Goal: Task Accomplishment & Management: Use online tool/utility

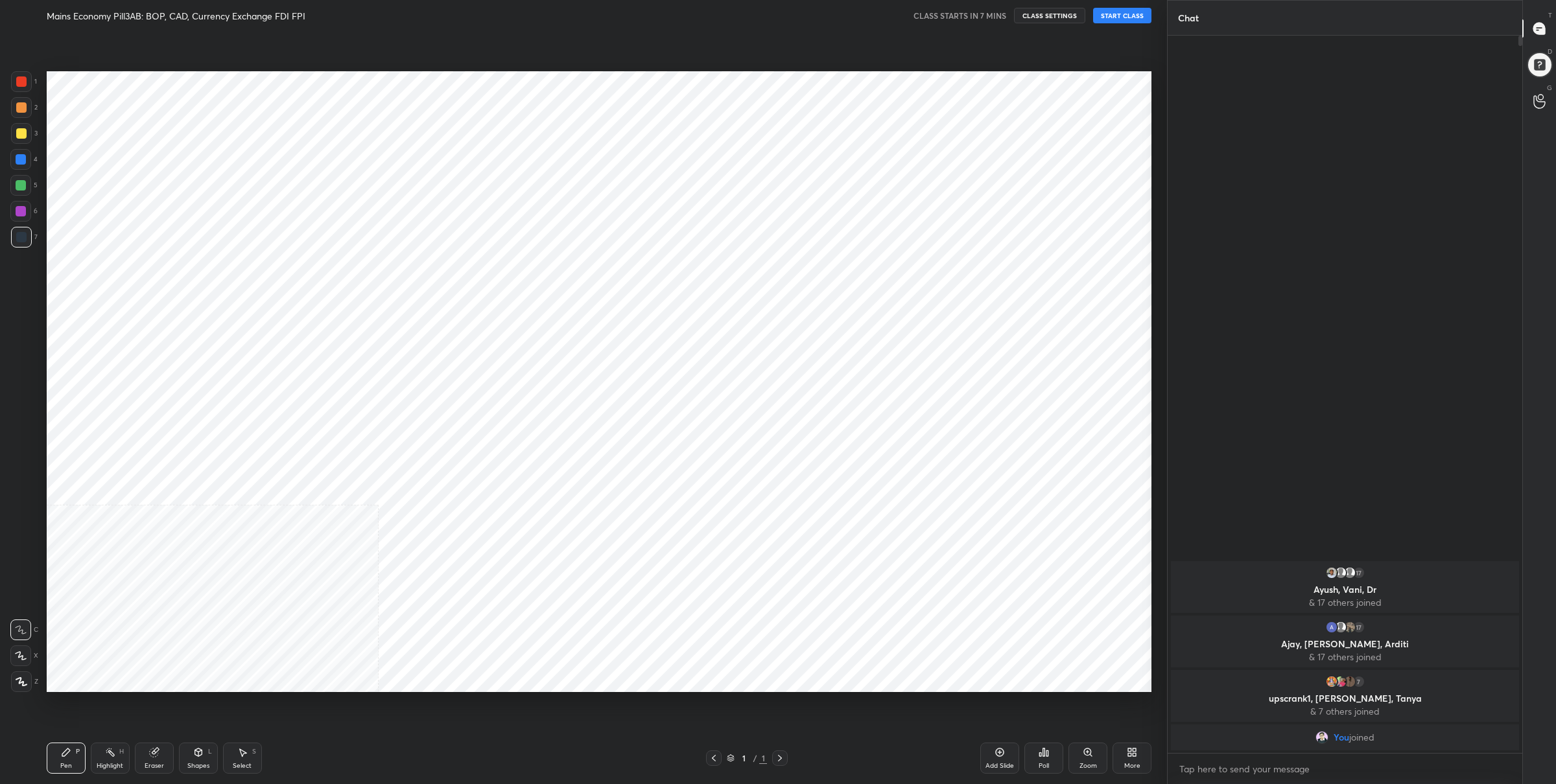
scroll to position [64106, 63714]
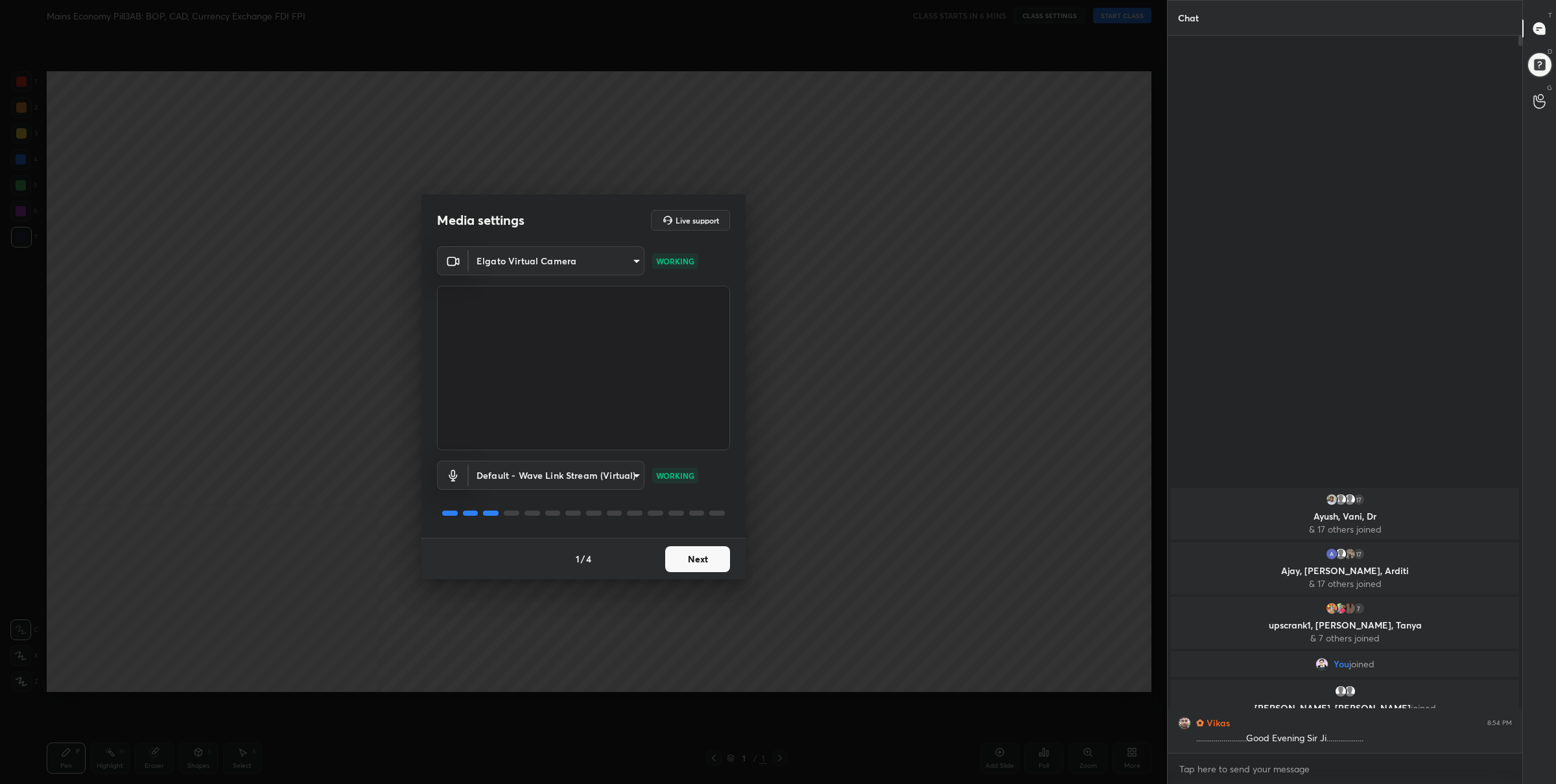
click at [682, 567] on button "Next" at bounding box center [697, 559] width 65 height 26
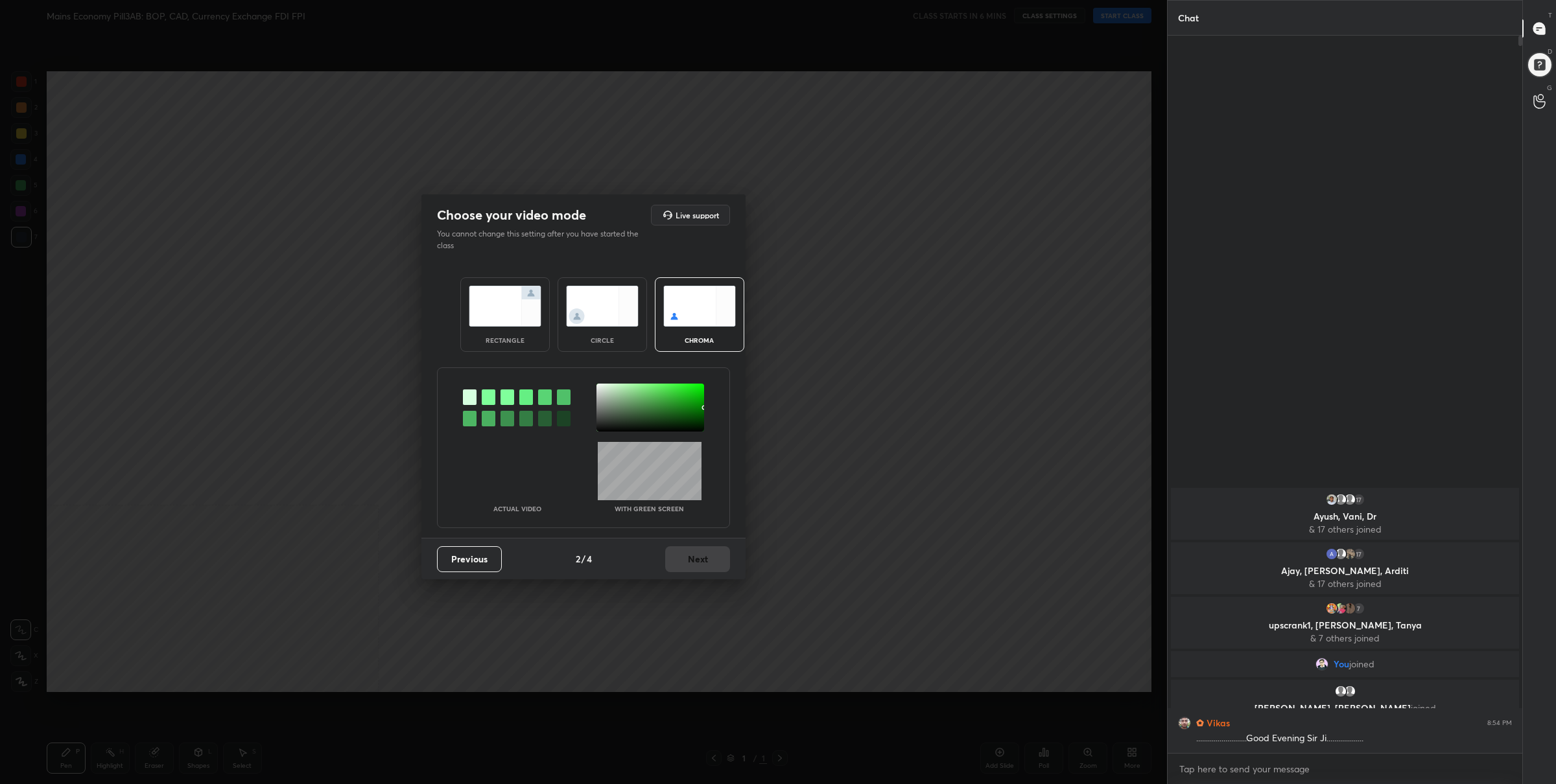
click at [533, 312] on img at bounding box center [505, 307] width 73 height 41
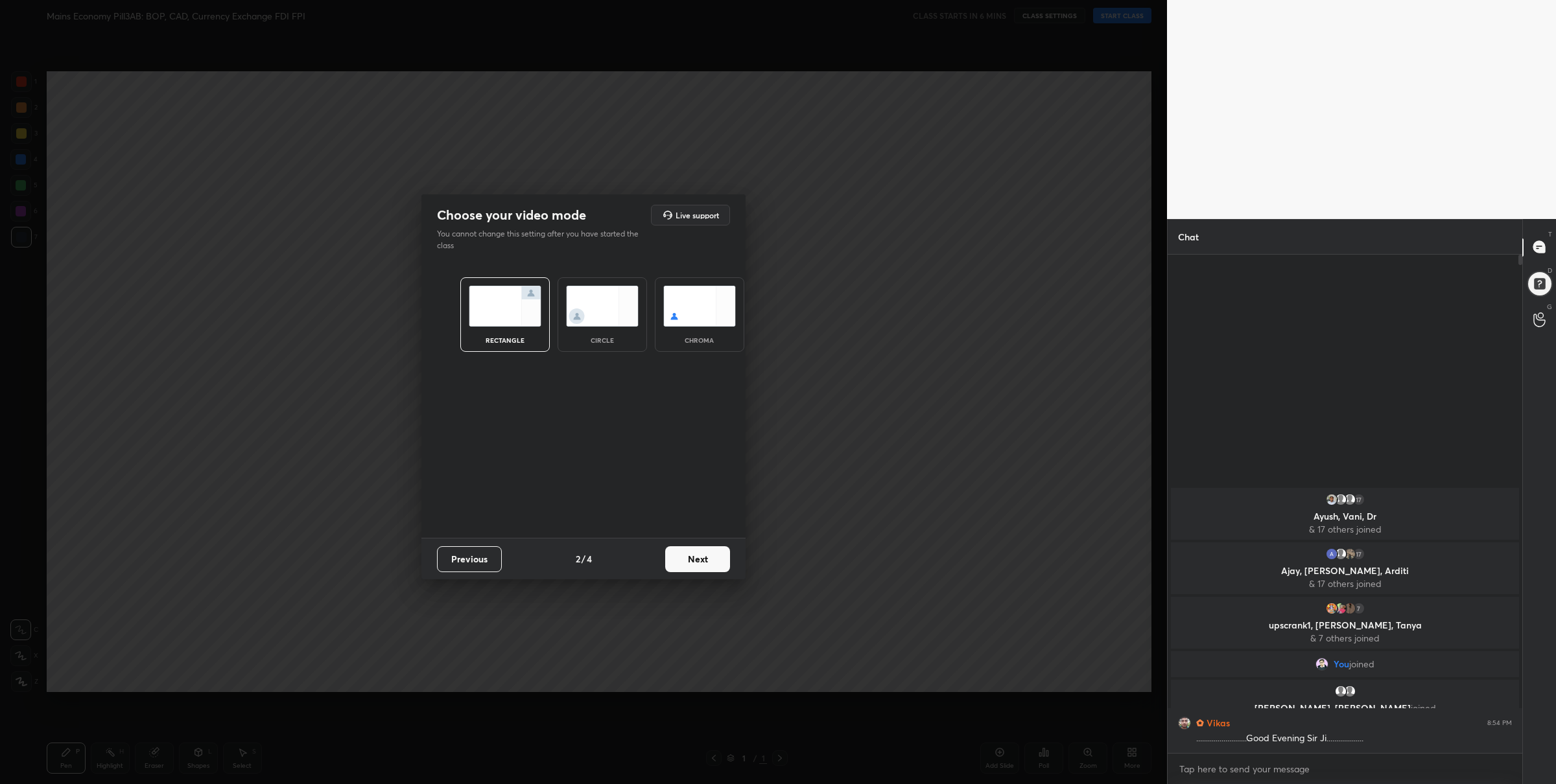
click at [704, 561] on button "Next" at bounding box center [697, 559] width 65 height 26
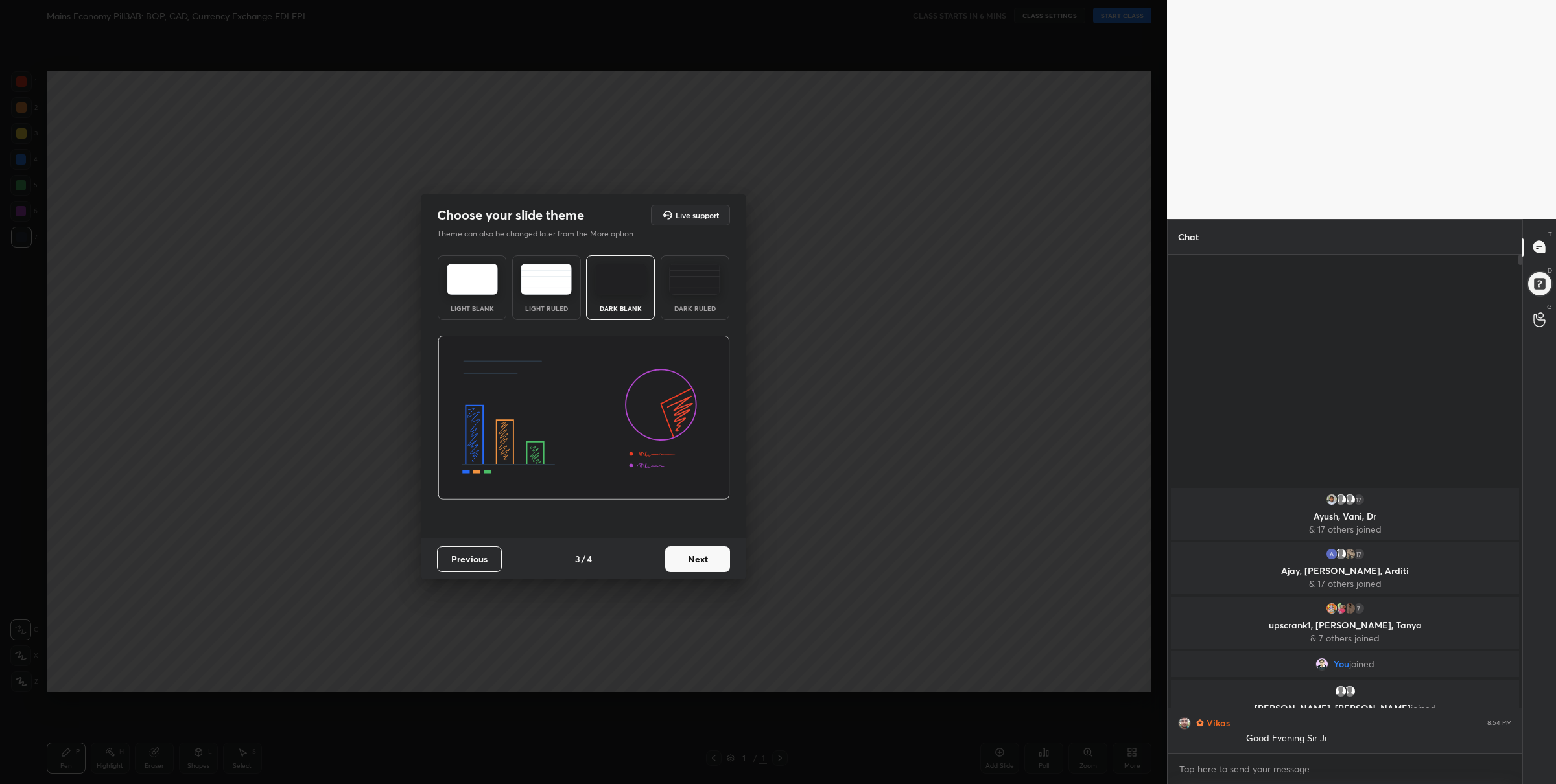
click at [496, 291] on img at bounding box center [472, 279] width 51 height 31
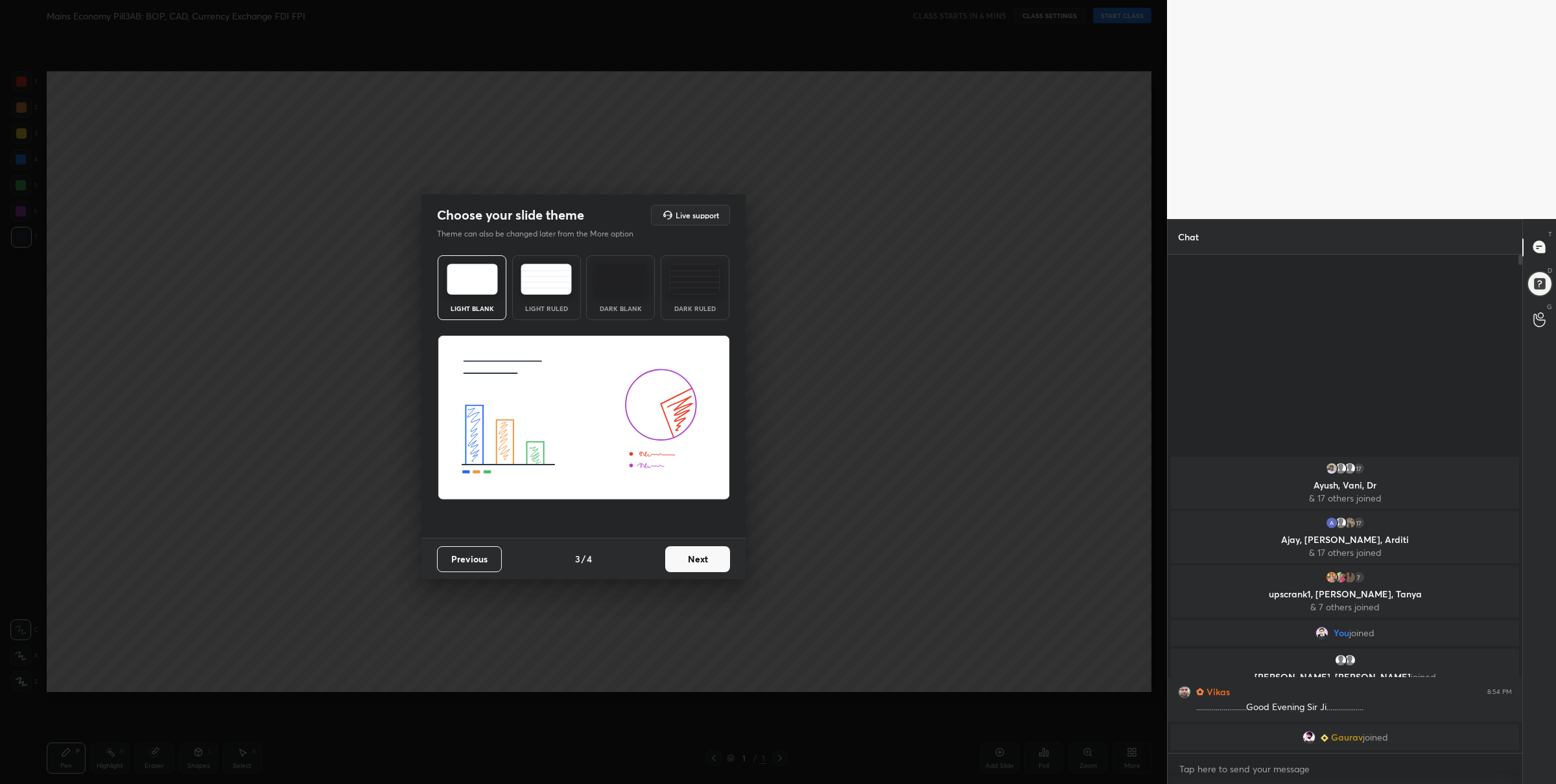
click at [625, 293] on img at bounding box center [621, 279] width 51 height 31
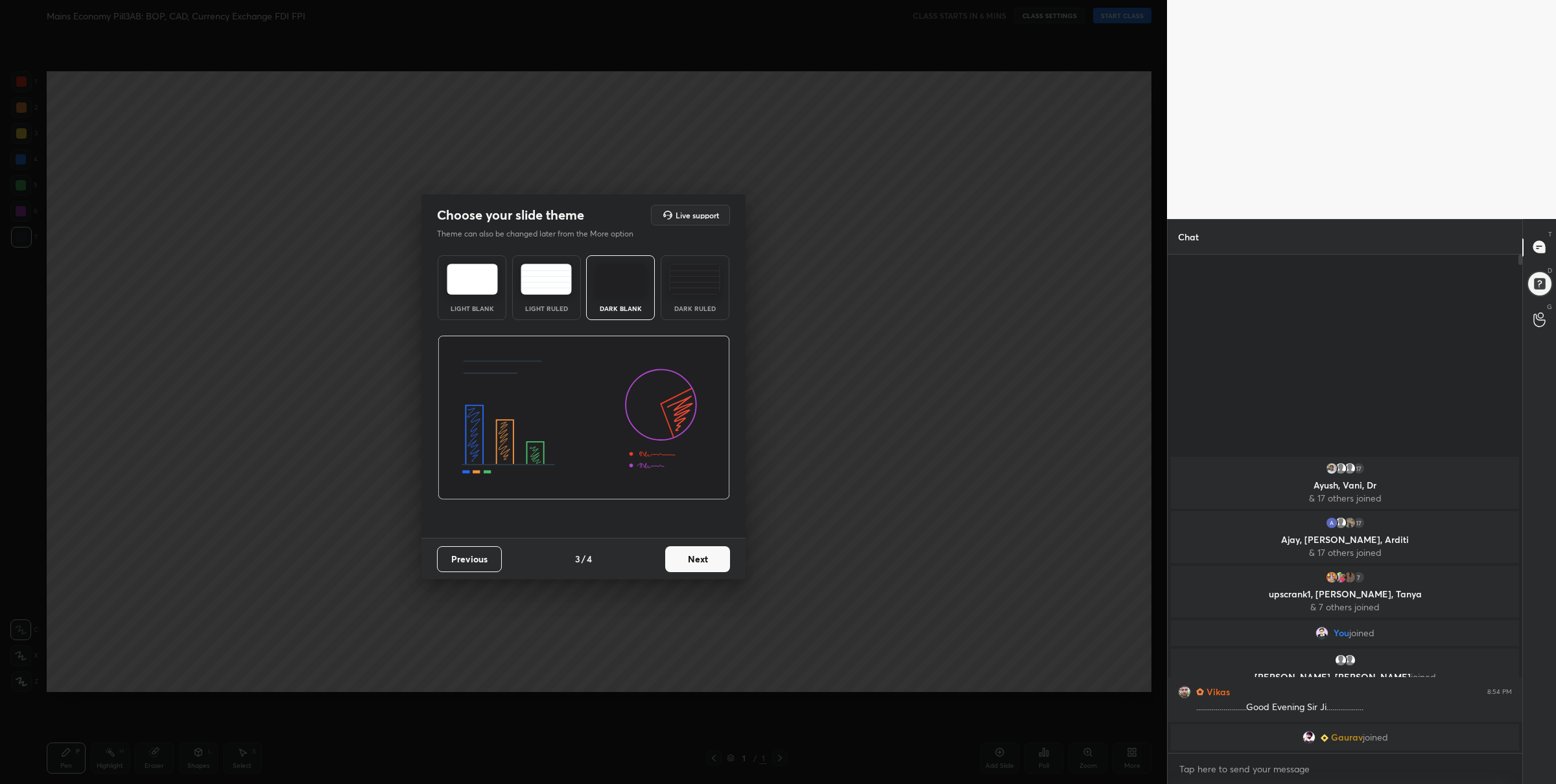
click at [711, 564] on button "Next" at bounding box center [697, 559] width 65 height 26
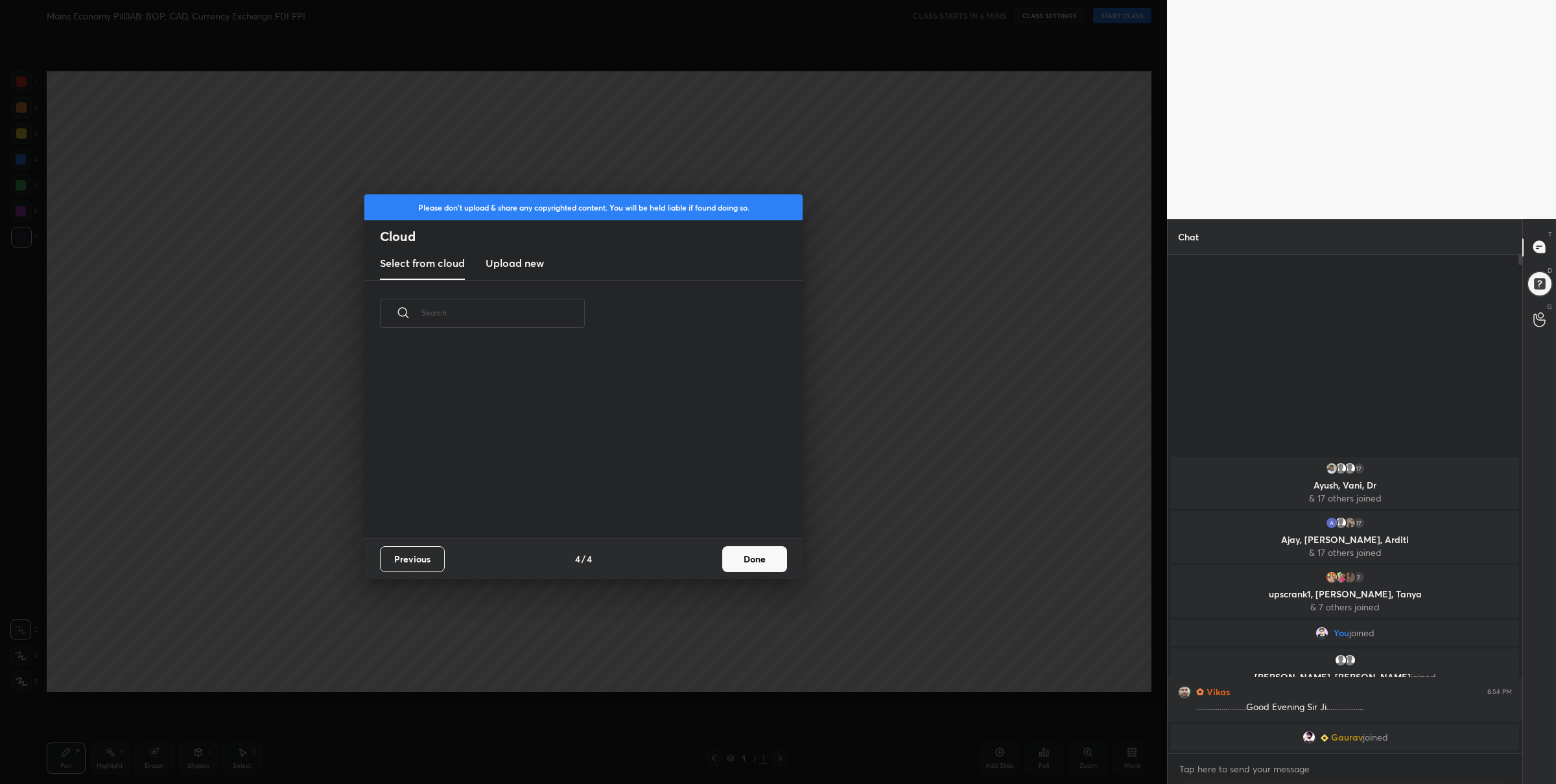
scroll to position [193, 416]
click at [508, 270] on h3 "Upload new" at bounding box center [514, 263] width 58 height 15
click at [577, 483] on label "Browse" at bounding box center [583, 485] width 57 height 21
click at [555, 483] on input "Browse" at bounding box center [555, 485] width 0 height 21
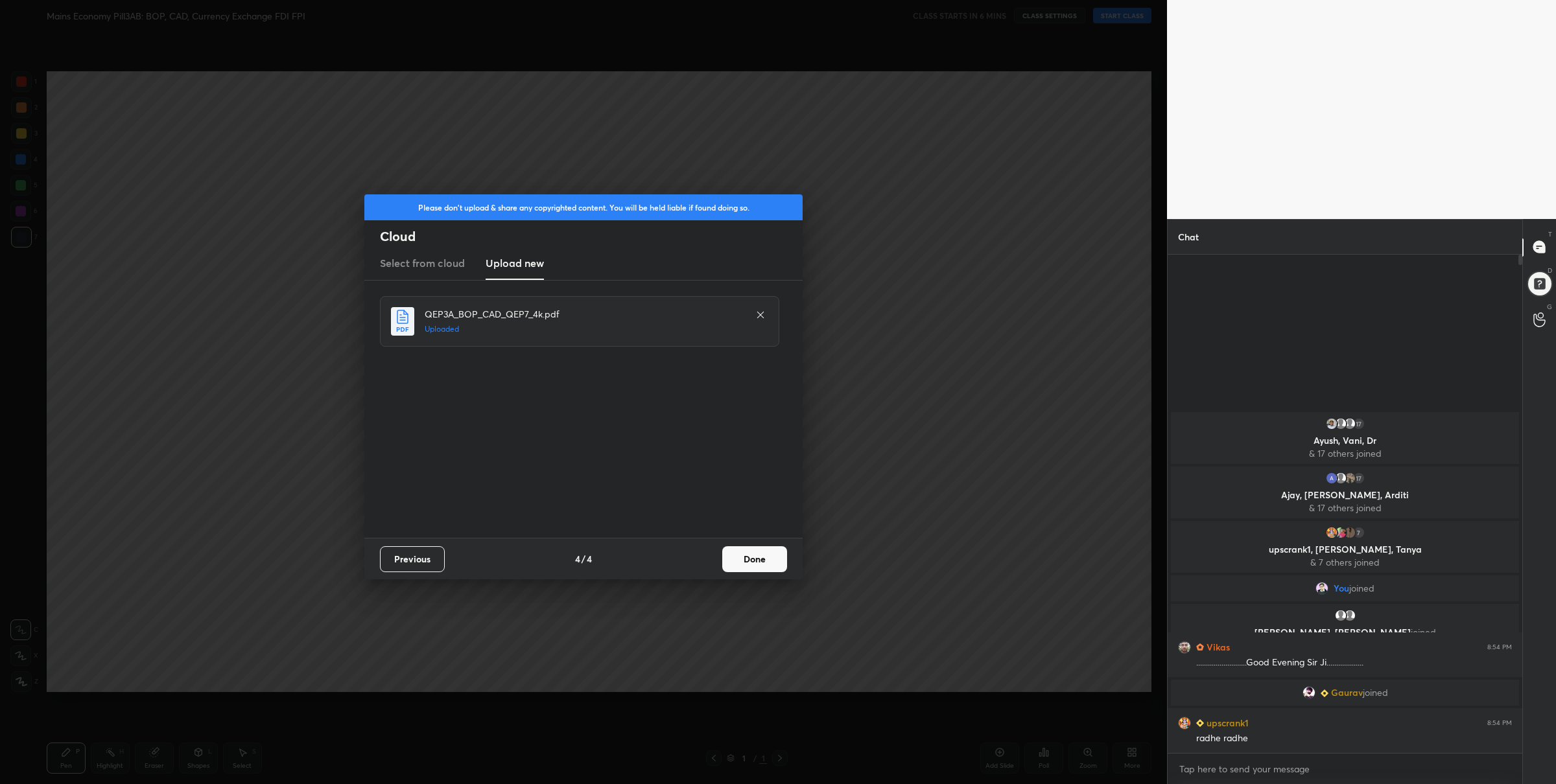
click at [764, 562] on button "Done" at bounding box center [755, 559] width 65 height 26
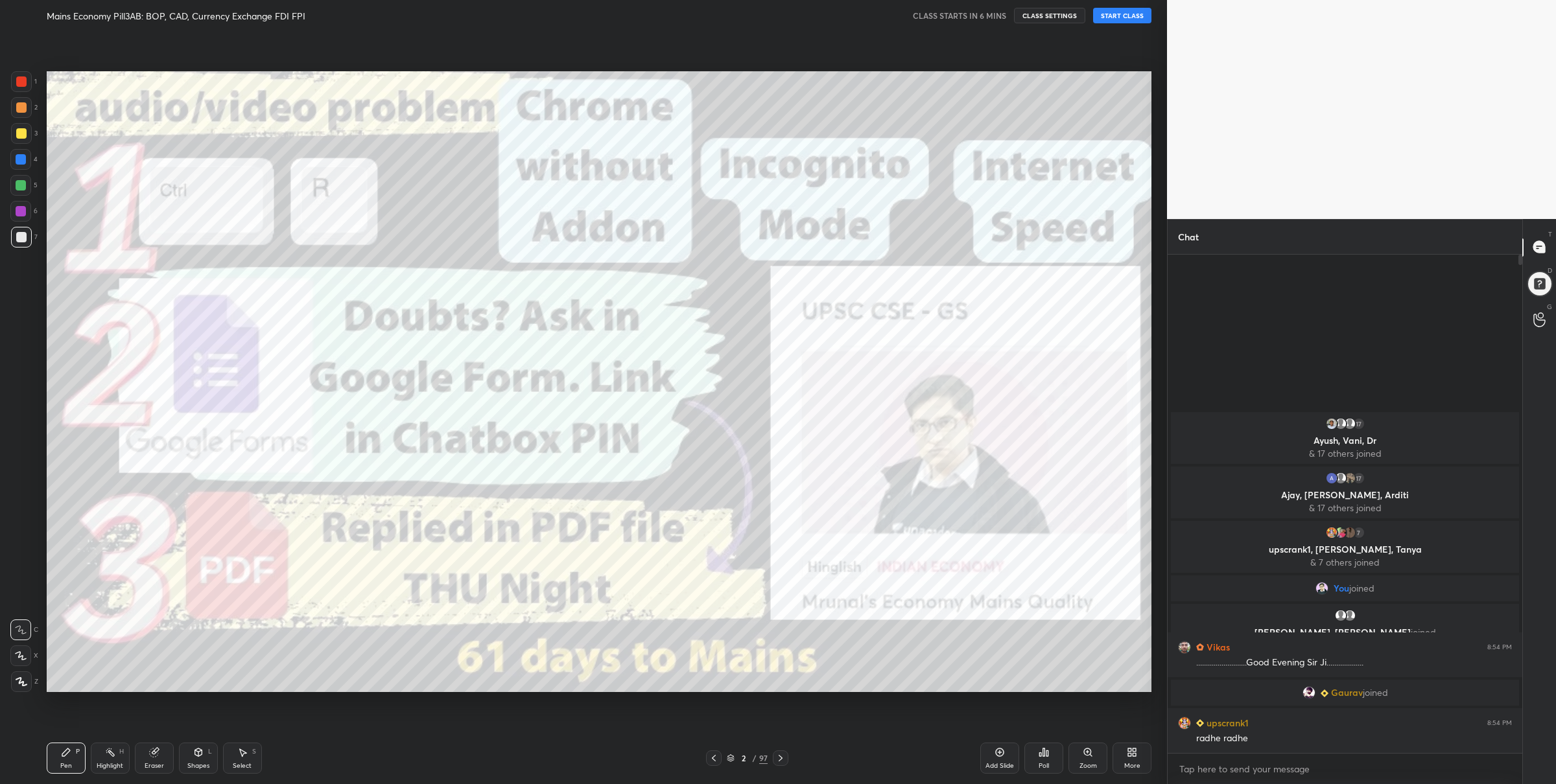
click at [733, 760] on icon at bounding box center [731, 758] width 8 height 8
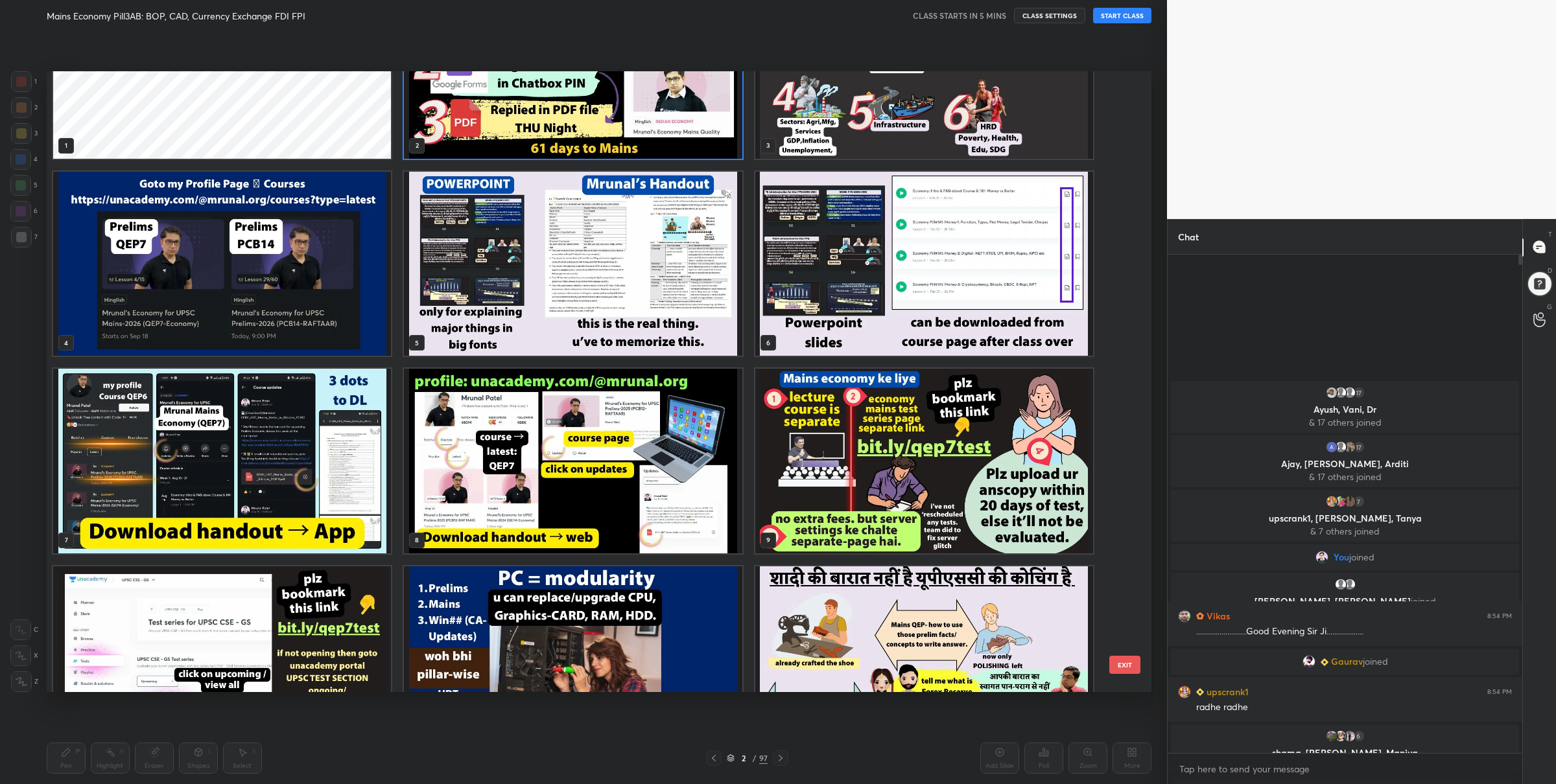
scroll to position [0, 0]
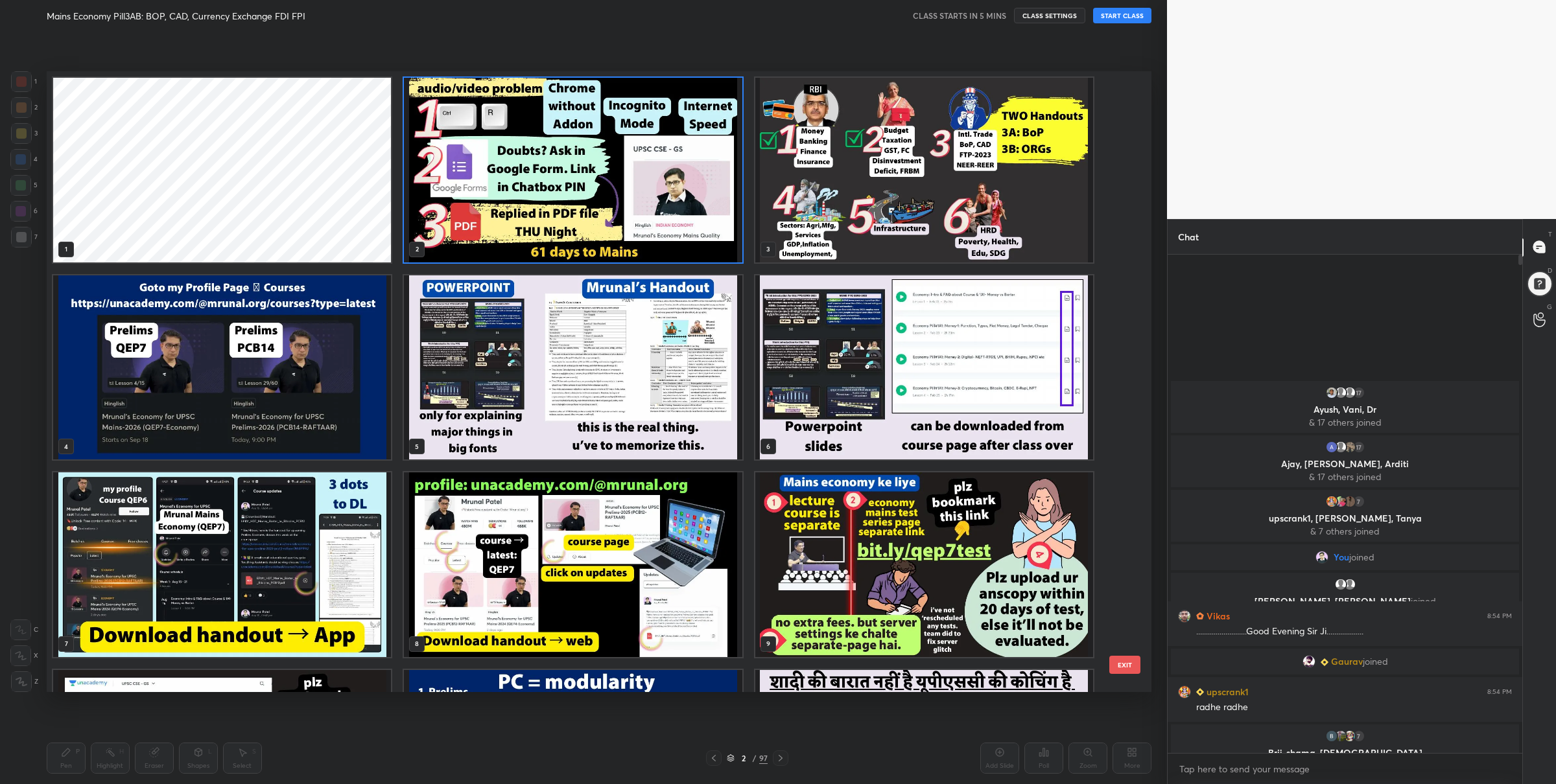
click at [659, 250] on img "grid" at bounding box center [572, 170] width 338 height 185
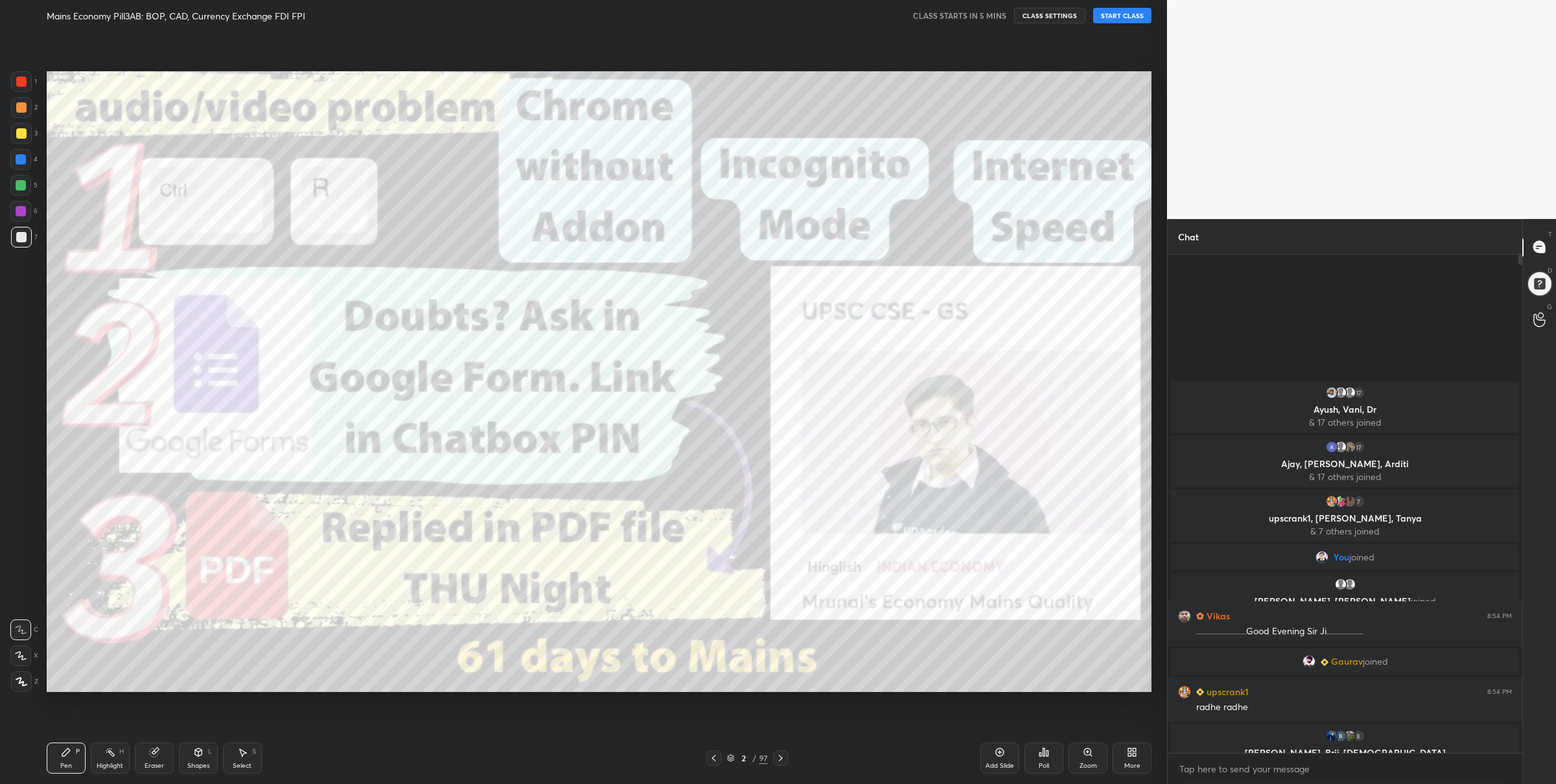
click at [731, 745] on div "Pen P Highlight H Eraser Shapes L Select S 2 / 97 Add Slide Poll Zoom More" at bounding box center [599, 758] width 1105 height 51
click at [730, 755] on icon at bounding box center [731, 757] width 7 height 3
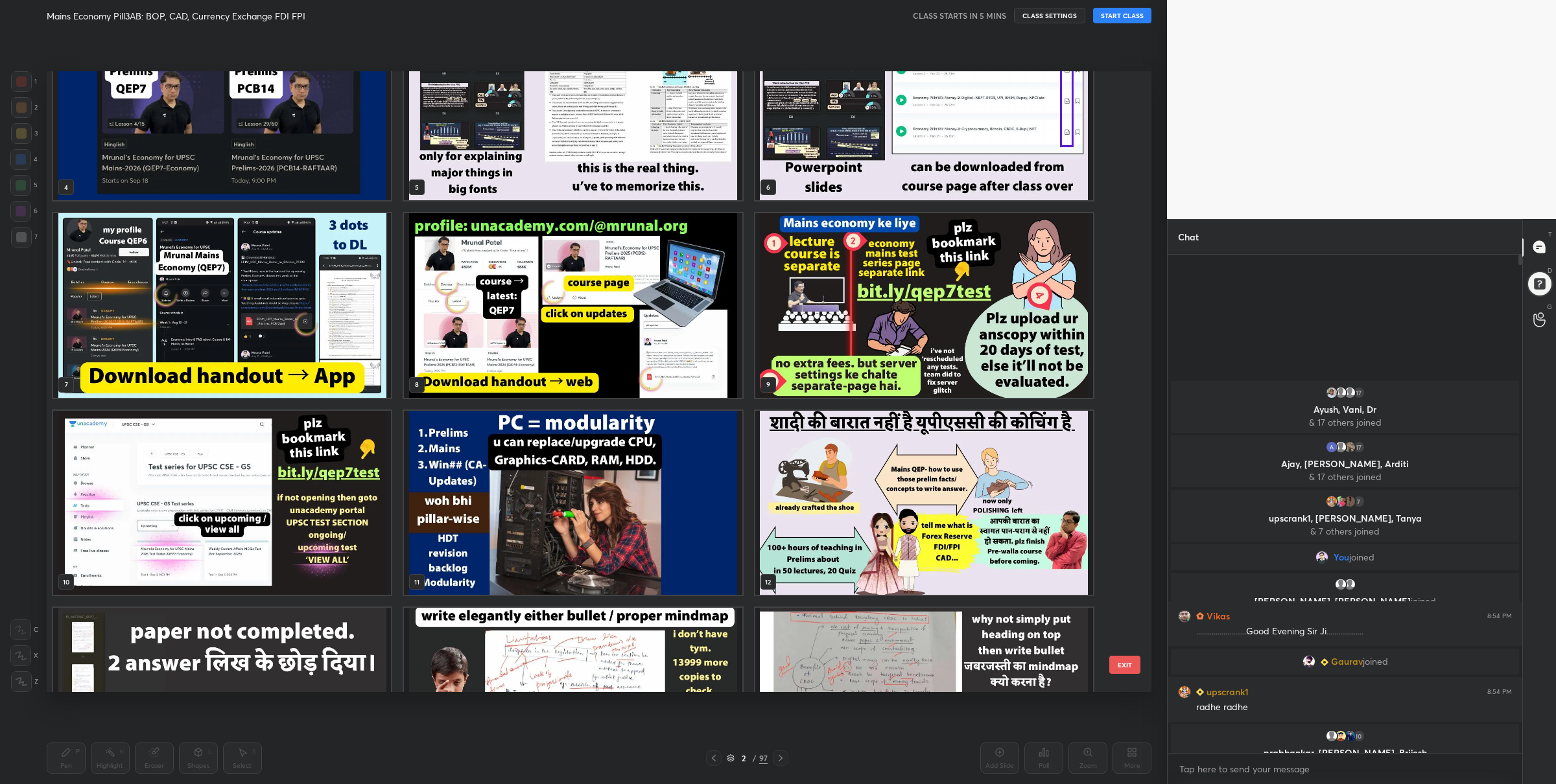
scroll to position [518, 0]
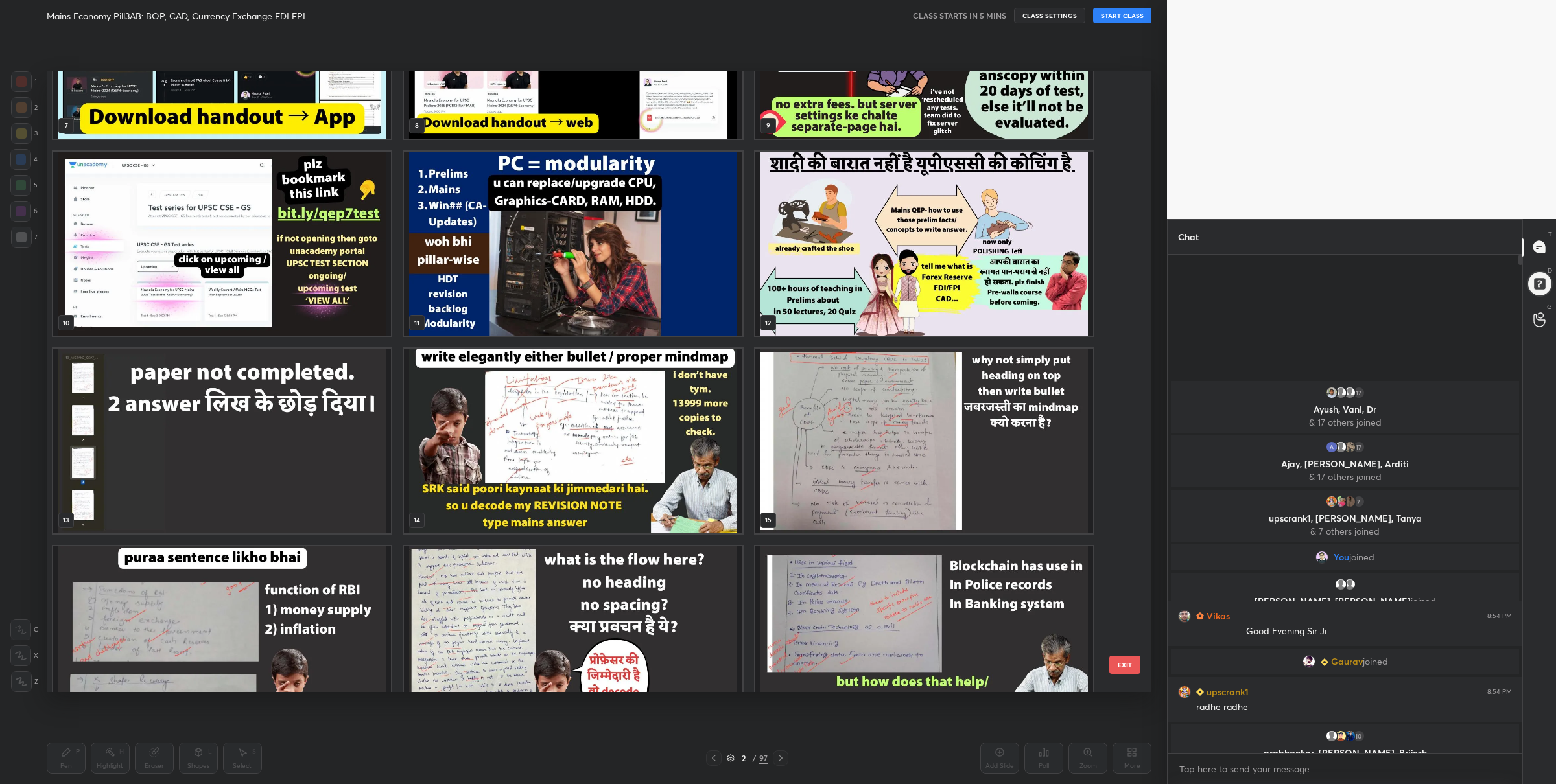
click at [821, 430] on img "grid" at bounding box center [924, 441] width 338 height 185
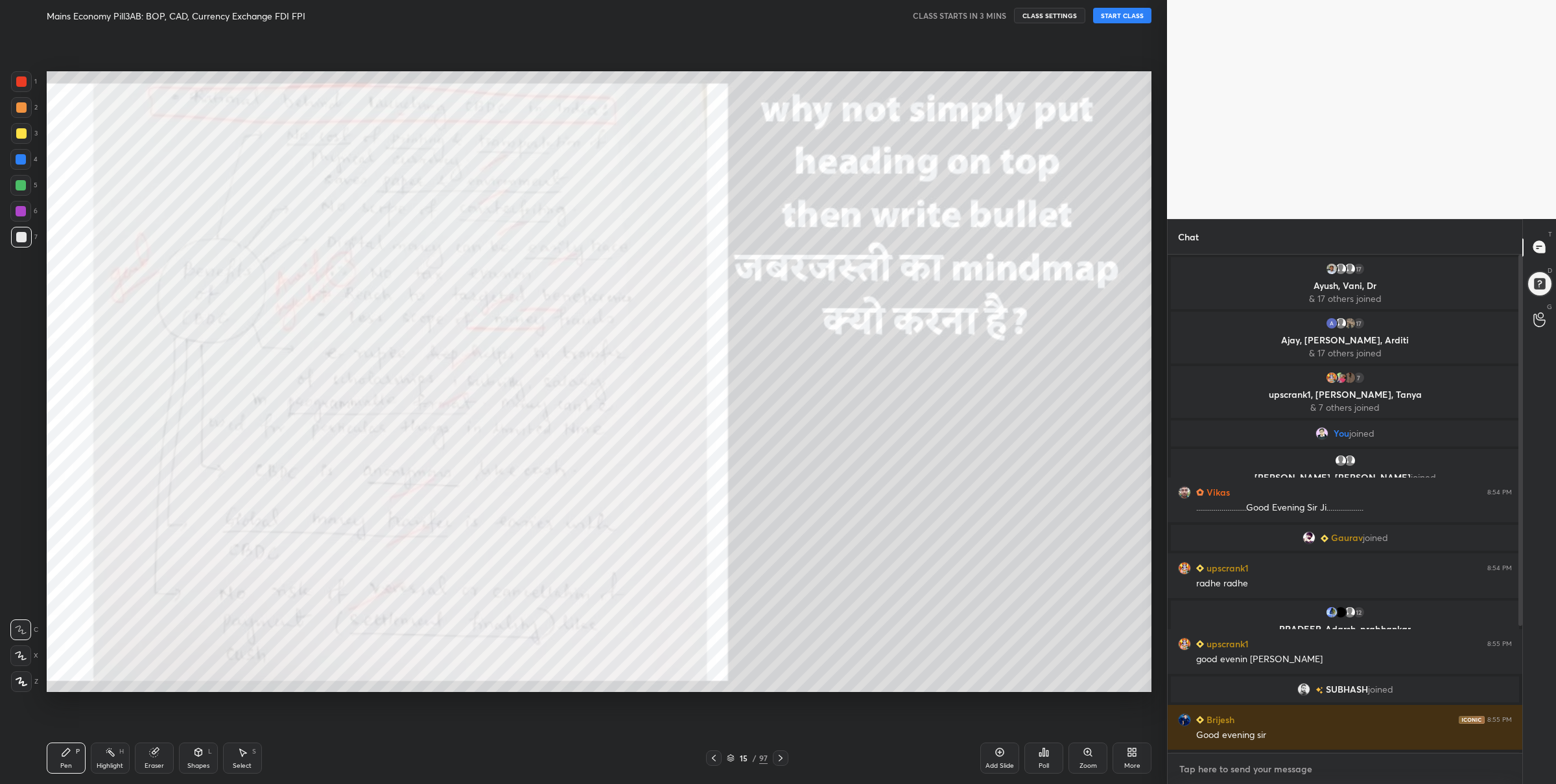
type textarea "x"
click at [1246, 760] on textarea at bounding box center [1345, 769] width 334 height 21
paste textarea "Doubt Form: [URL][DOMAIN_NAME]"
type textarea "Doubt Form: [URL][DOMAIN_NAME]"
type textarea "x"
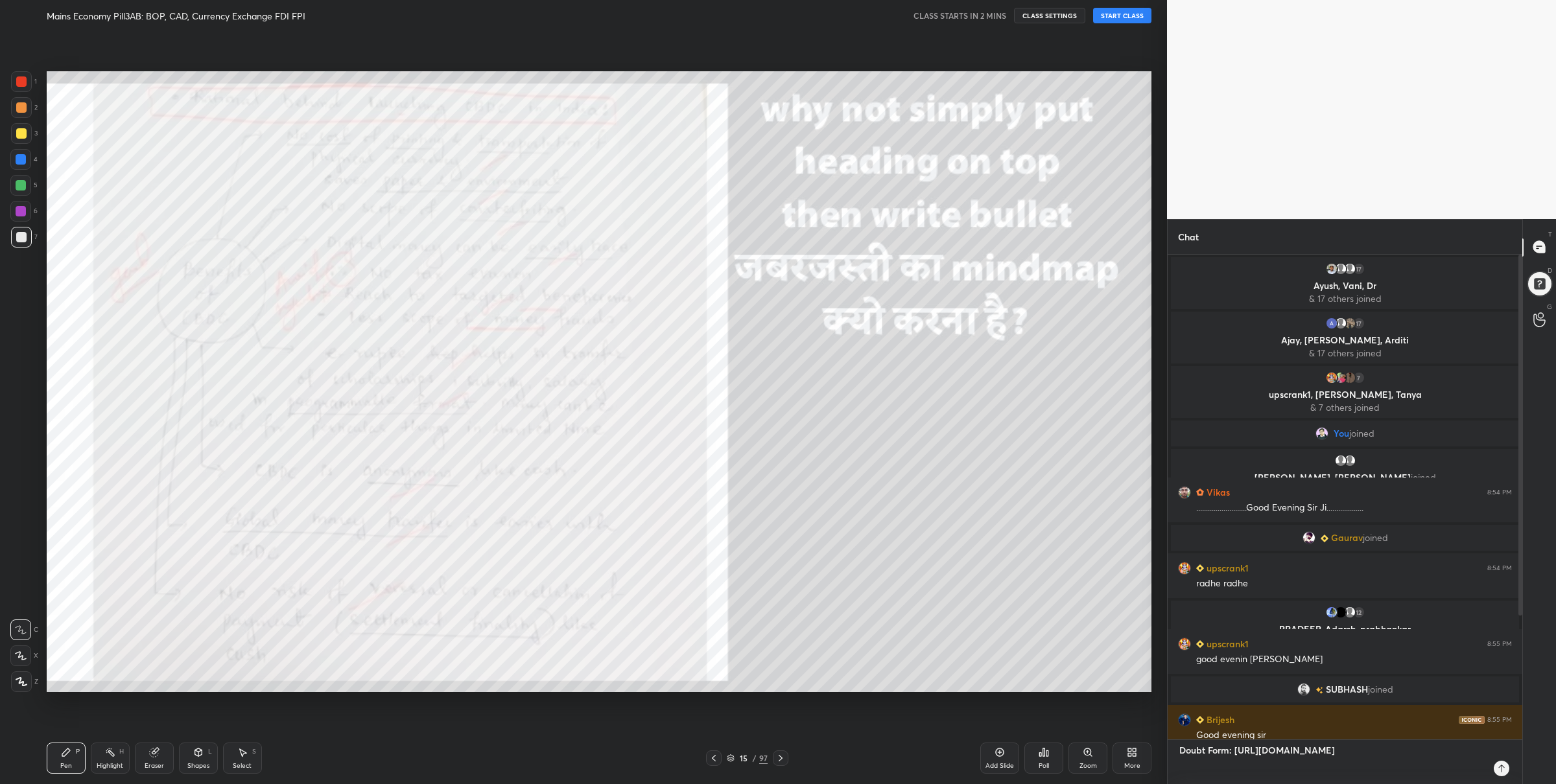
scroll to position [400, 352]
type textarea "Doubt Form: [URL][DOMAIN_NAME]"
click at [1507, 777] on div "Doubt Form: [URL][DOMAIN_NAME] x" at bounding box center [1345, 762] width 355 height 44
click at [1505, 776] on div "Doubt Form: [URL][DOMAIN_NAME] x" at bounding box center [1345, 762] width 355 height 44
type textarea "x"
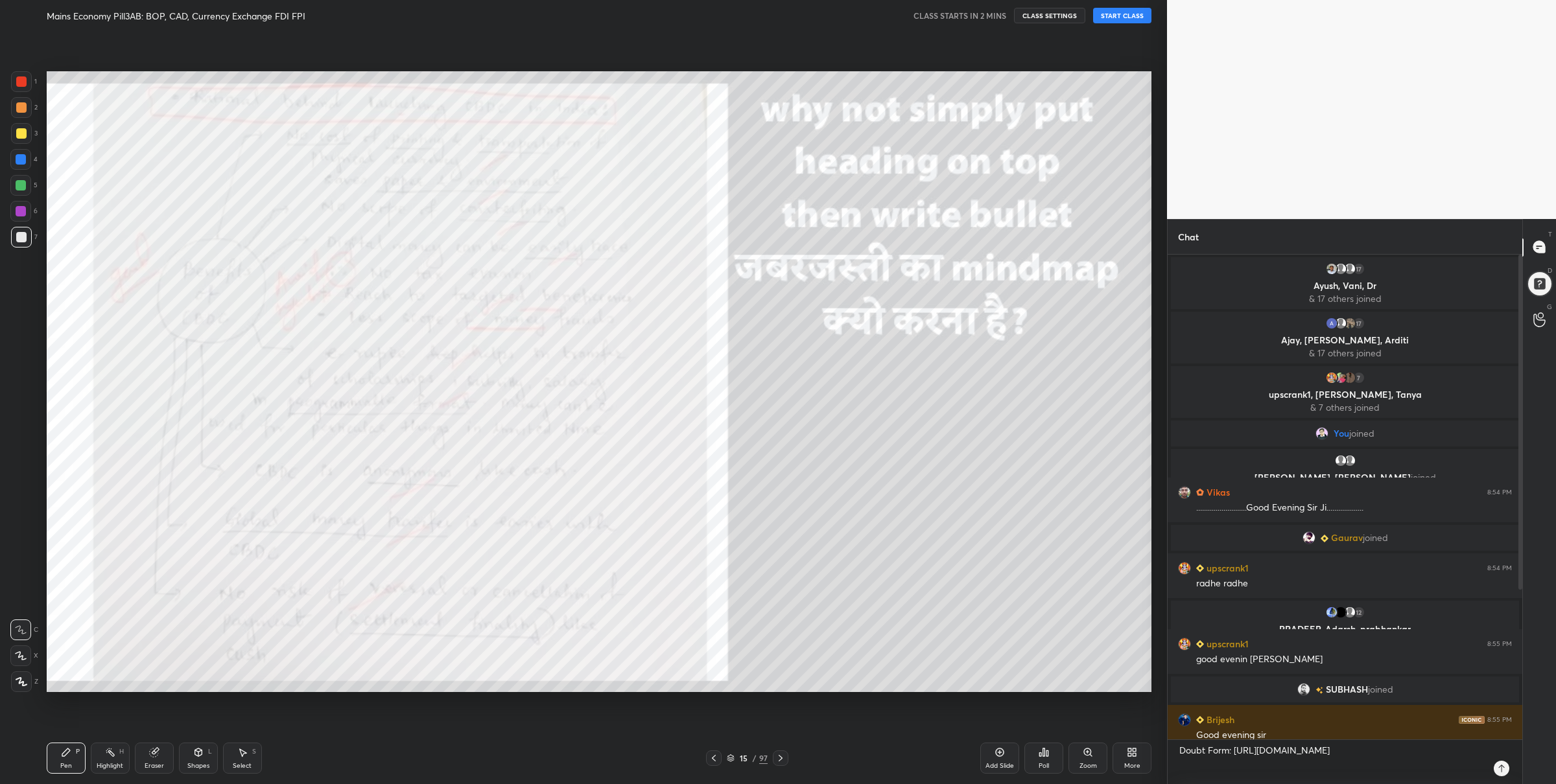
click at [1503, 774] on div at bounding box center [1501, 769] width 15 height 15
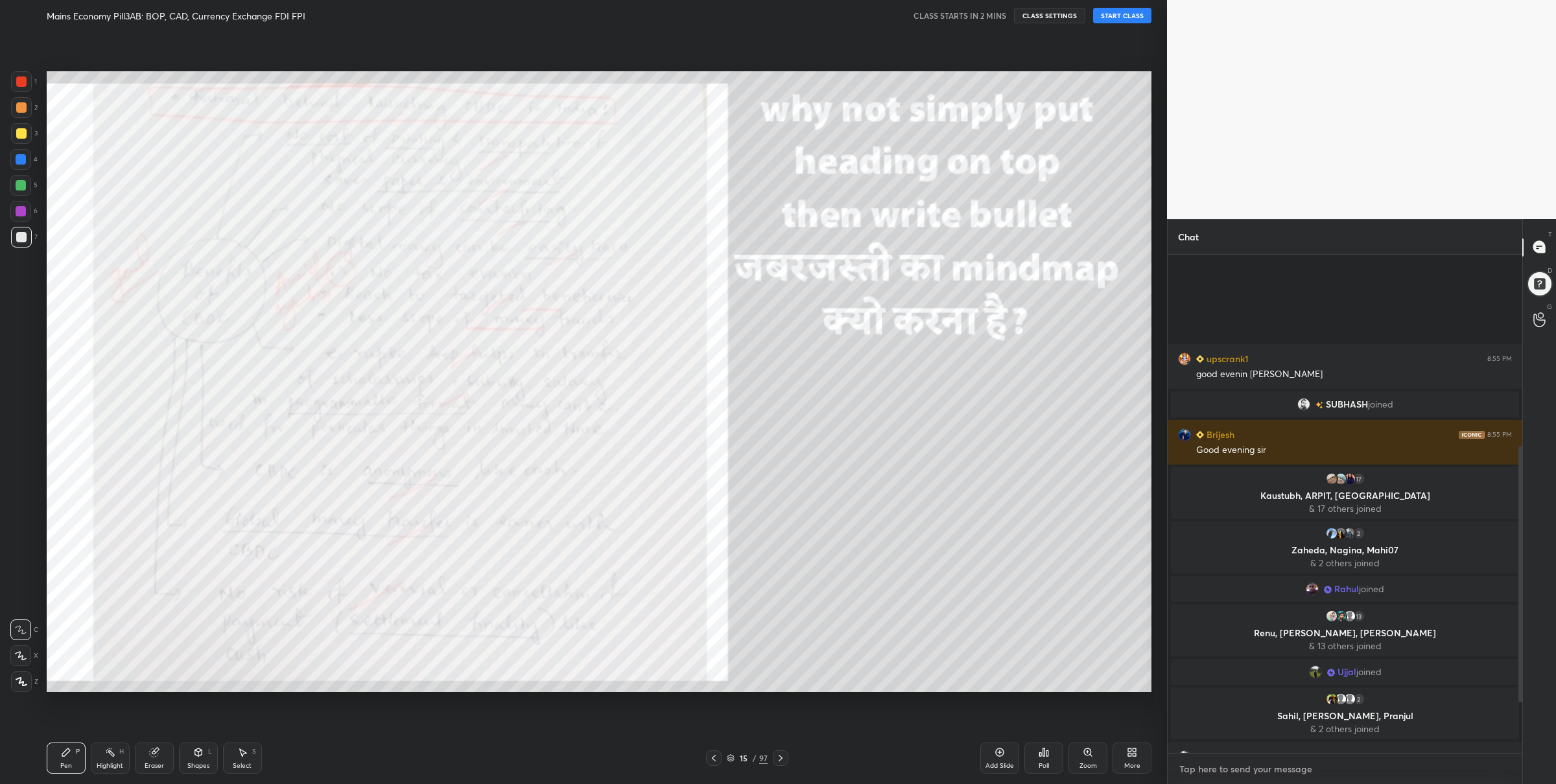
scroll to position [471, 0]
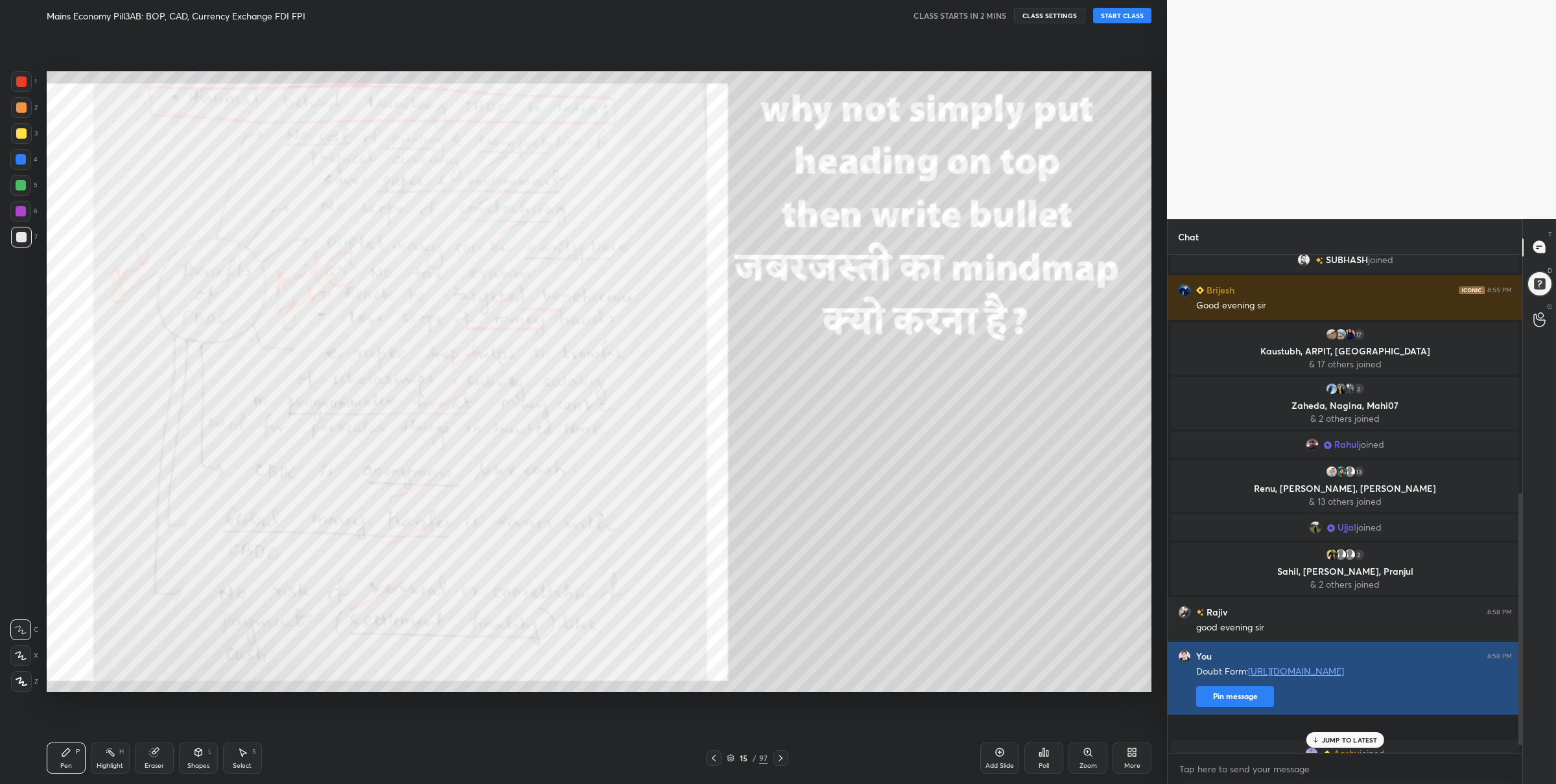
click at [1262, 707] on button "Pin message" at bounding box center [1235, 696] width 78 height 21
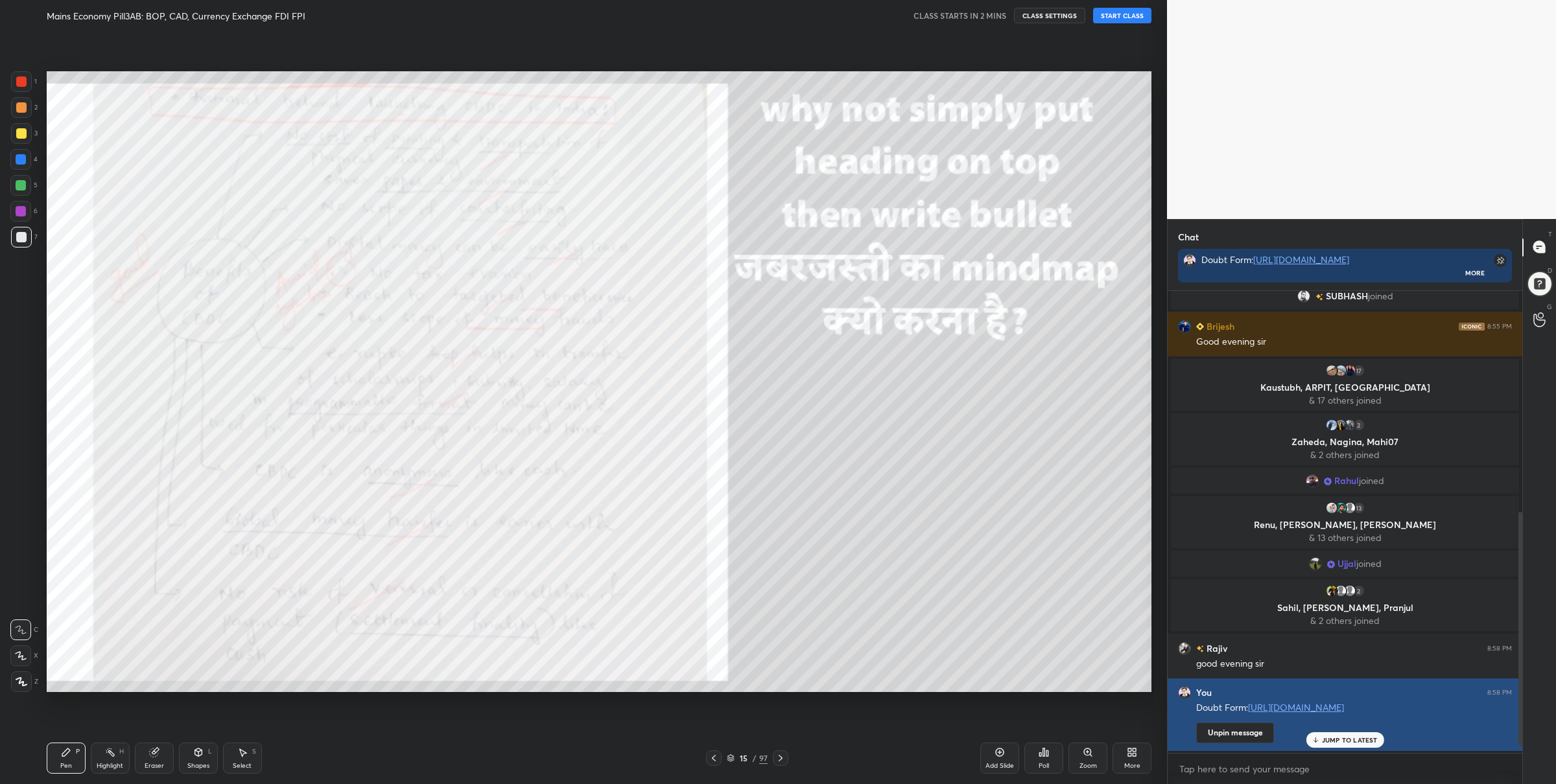
scroll to position [523, 0]
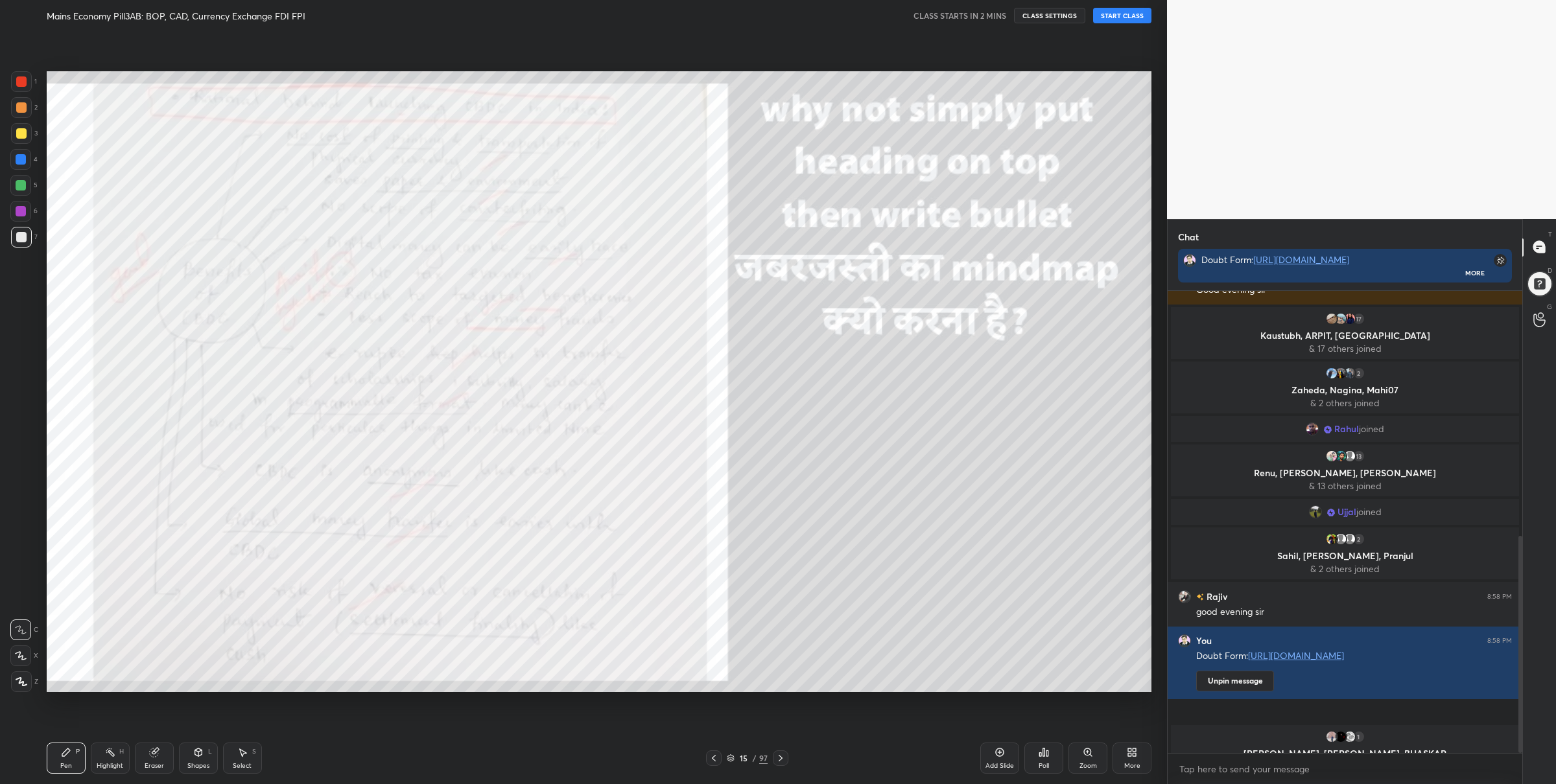
click at [737, 755] on div "15" at bounding box center [744, 758] width 13 height 8
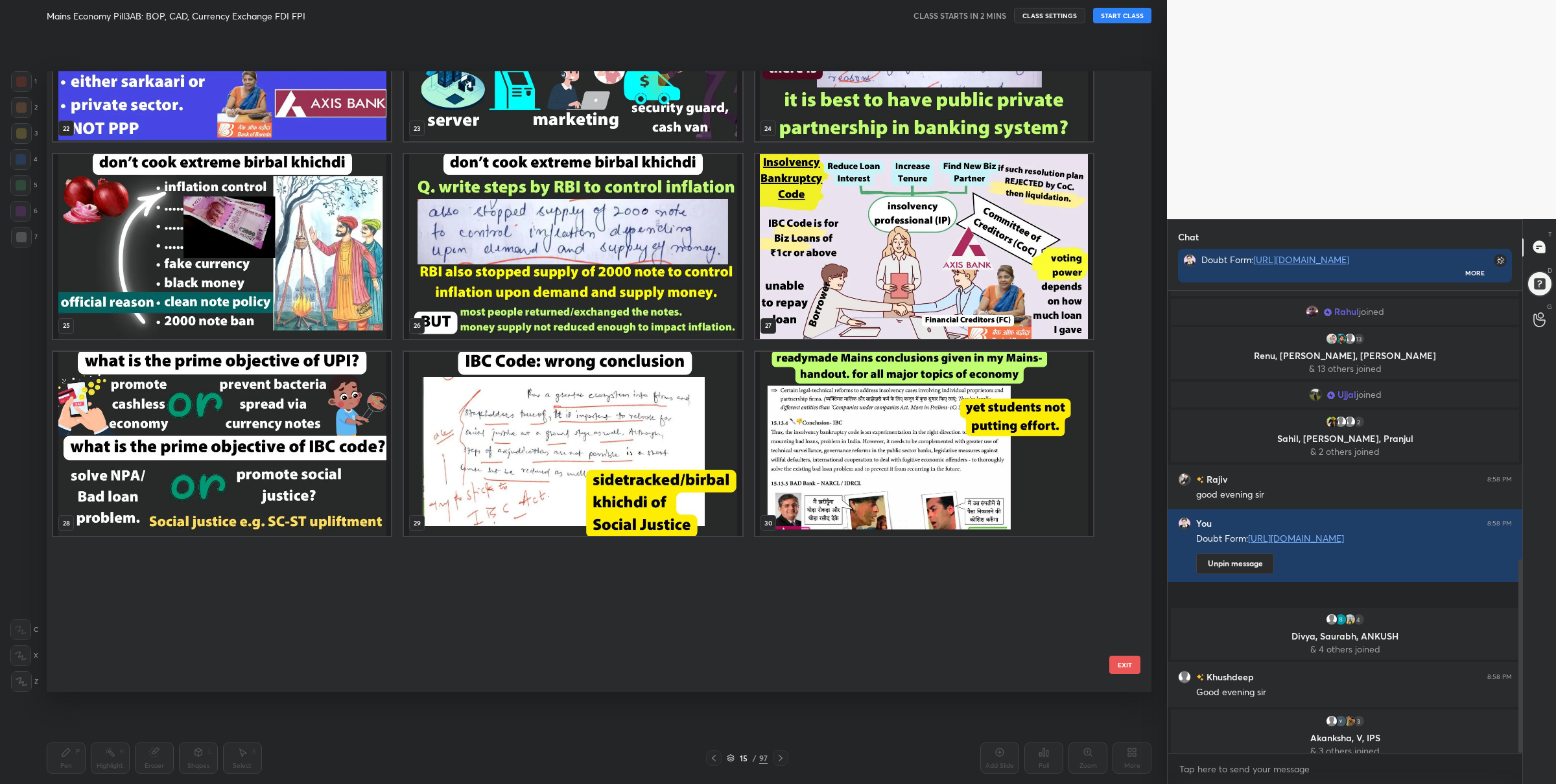
scroll to position [390, 0]
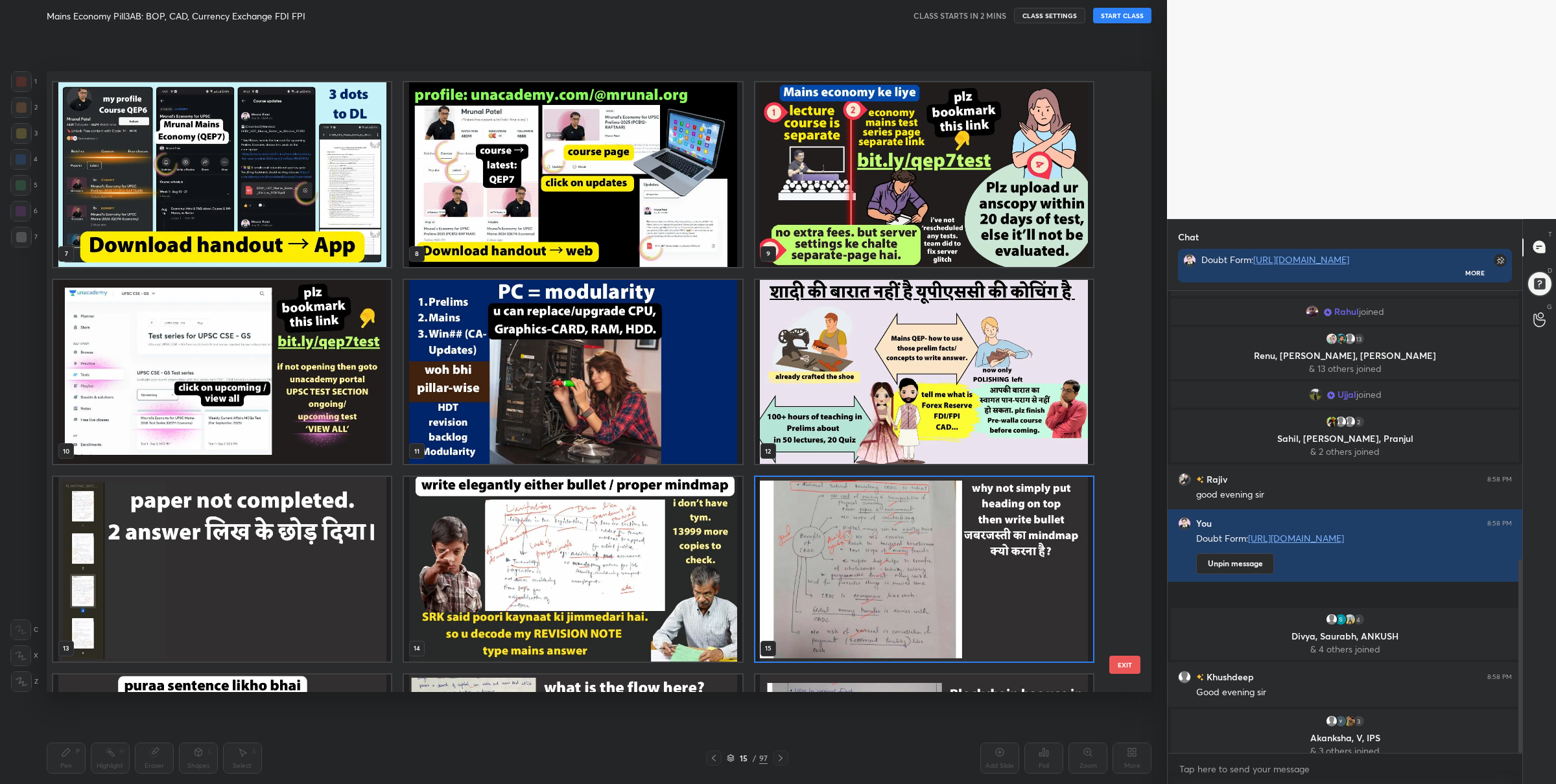
click at [903, 510] on img "grid" at bounding box center [924, 569] width 338 height 185
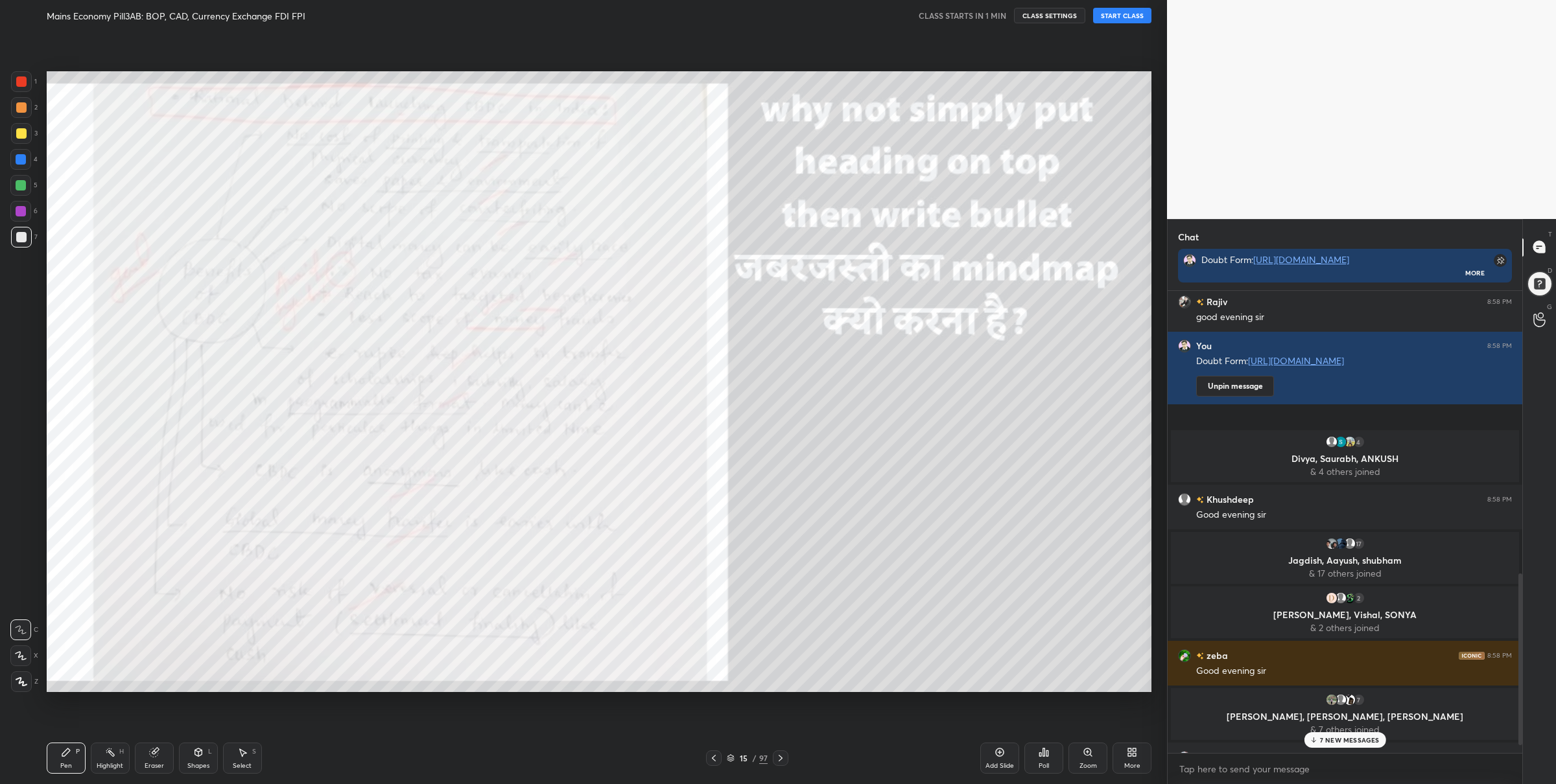
scroll to position [795, 0]
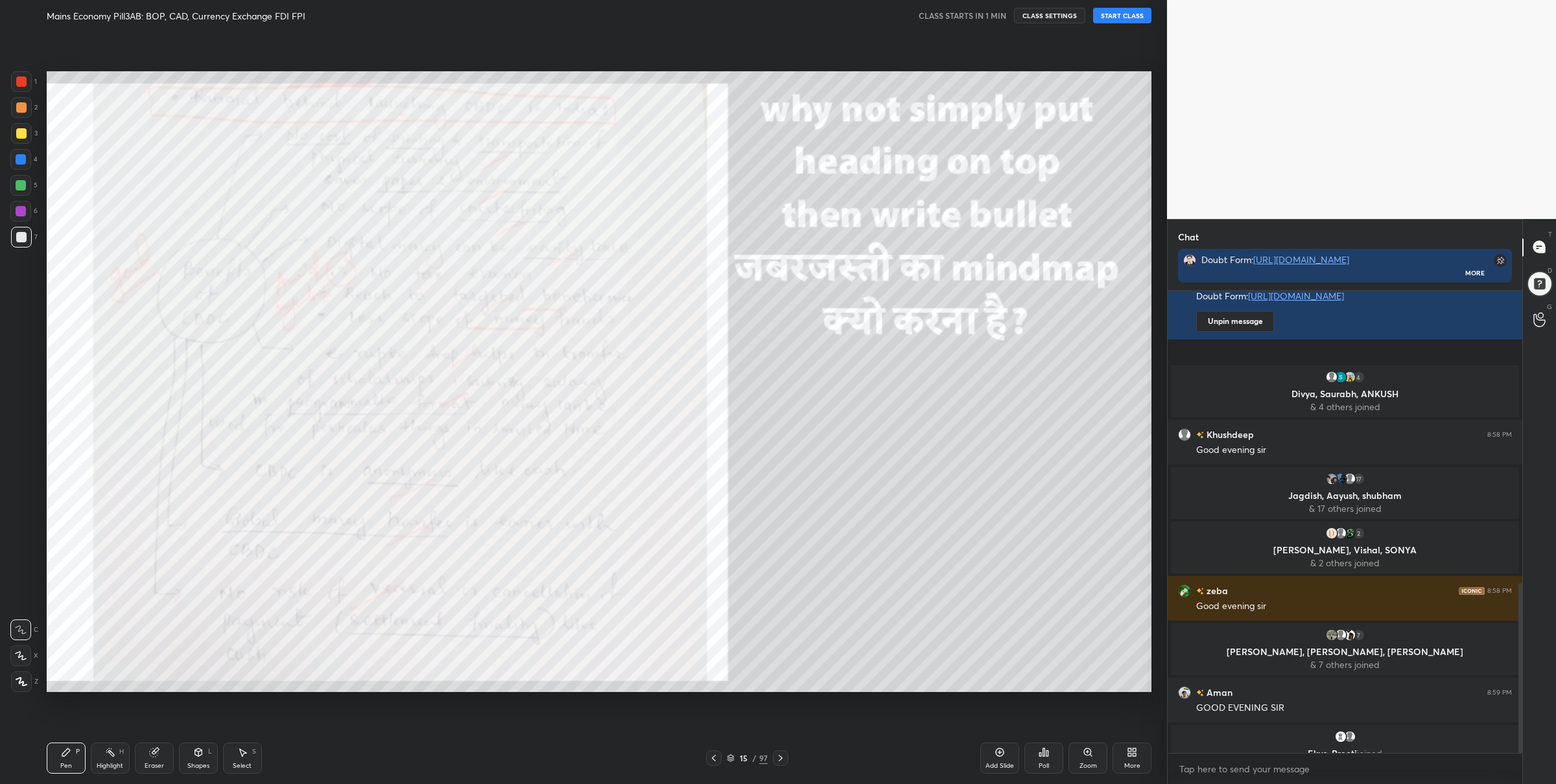
click at [1128, 20] on button "START CLASS" at bounding box center [1122, 15] width 58 height 15
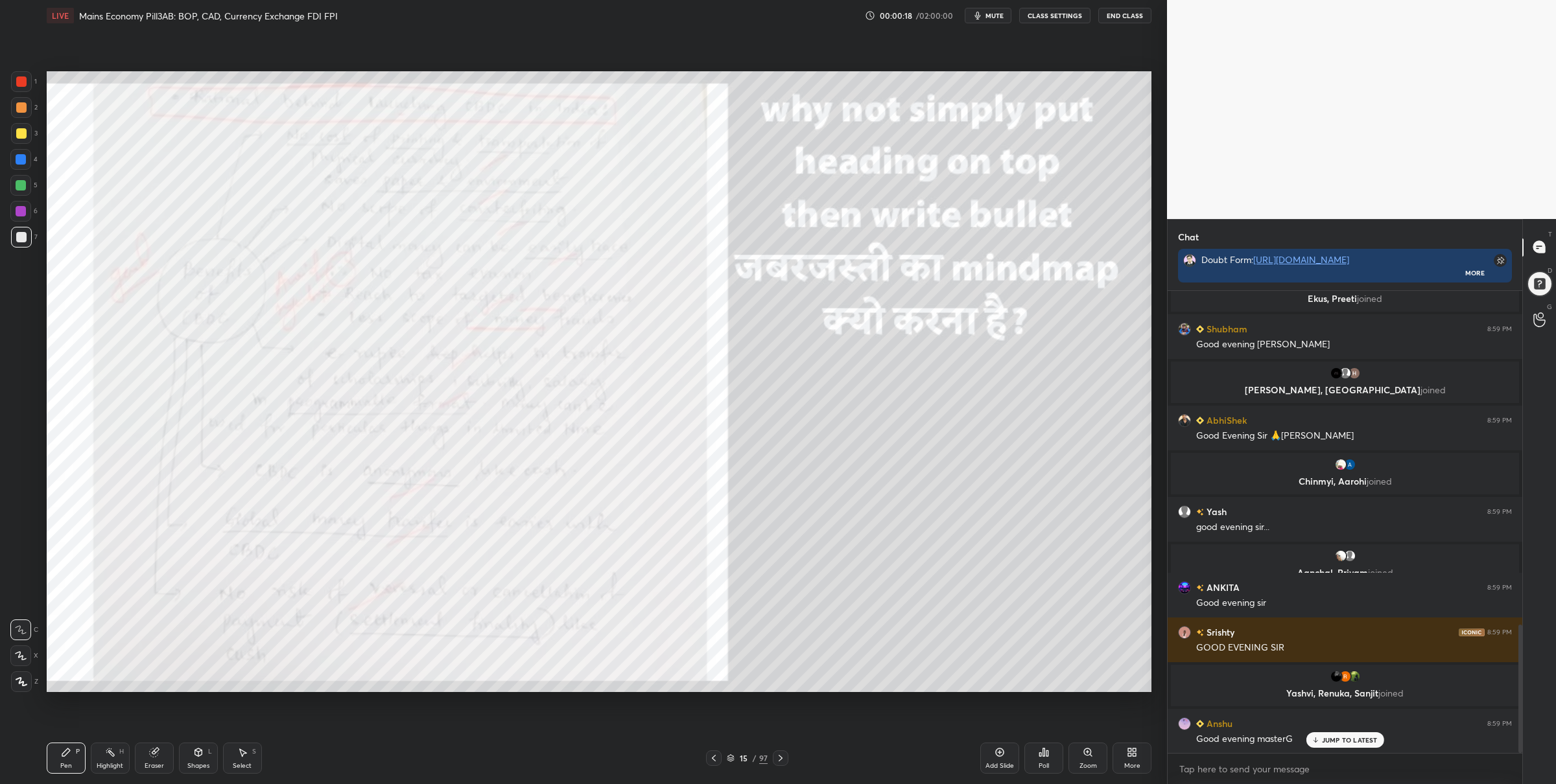
scroll to position [1233, 0]
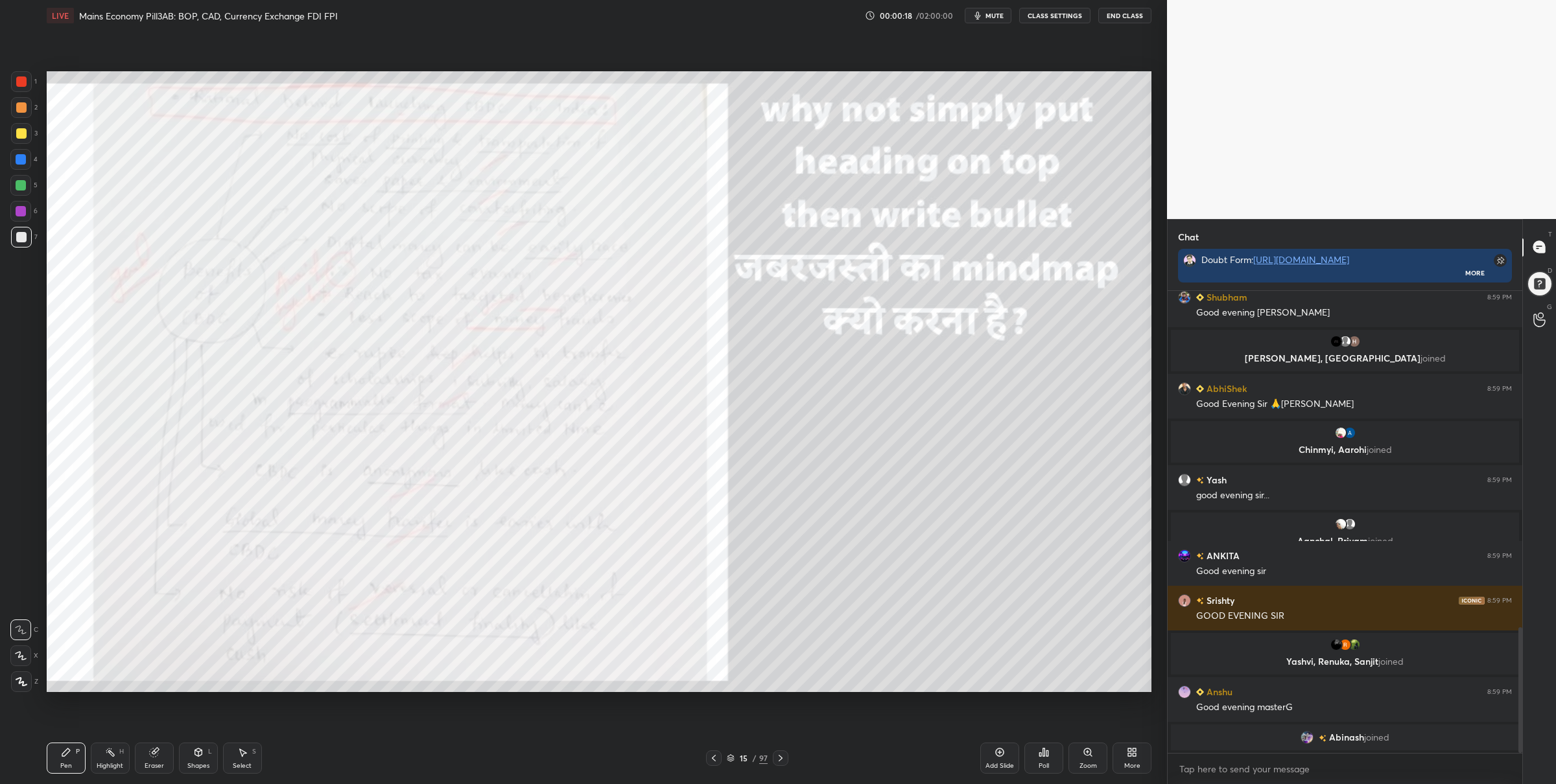
drag, startPoint x: 19, startPoint y: 691, endPoint x: 38, endPoint y: 697, distance: 19.9
click at [21, 691] on div "1 2 3 4 5 6 7 C X Z C X Z E E Erase all H H LIVE Mains Economy Pill3AB: BOP, CA…" at bounding box center [578, 392] width 1157 height 784
click at [20, 683] on icon at bounding box center [21, 682] width 12 height 9
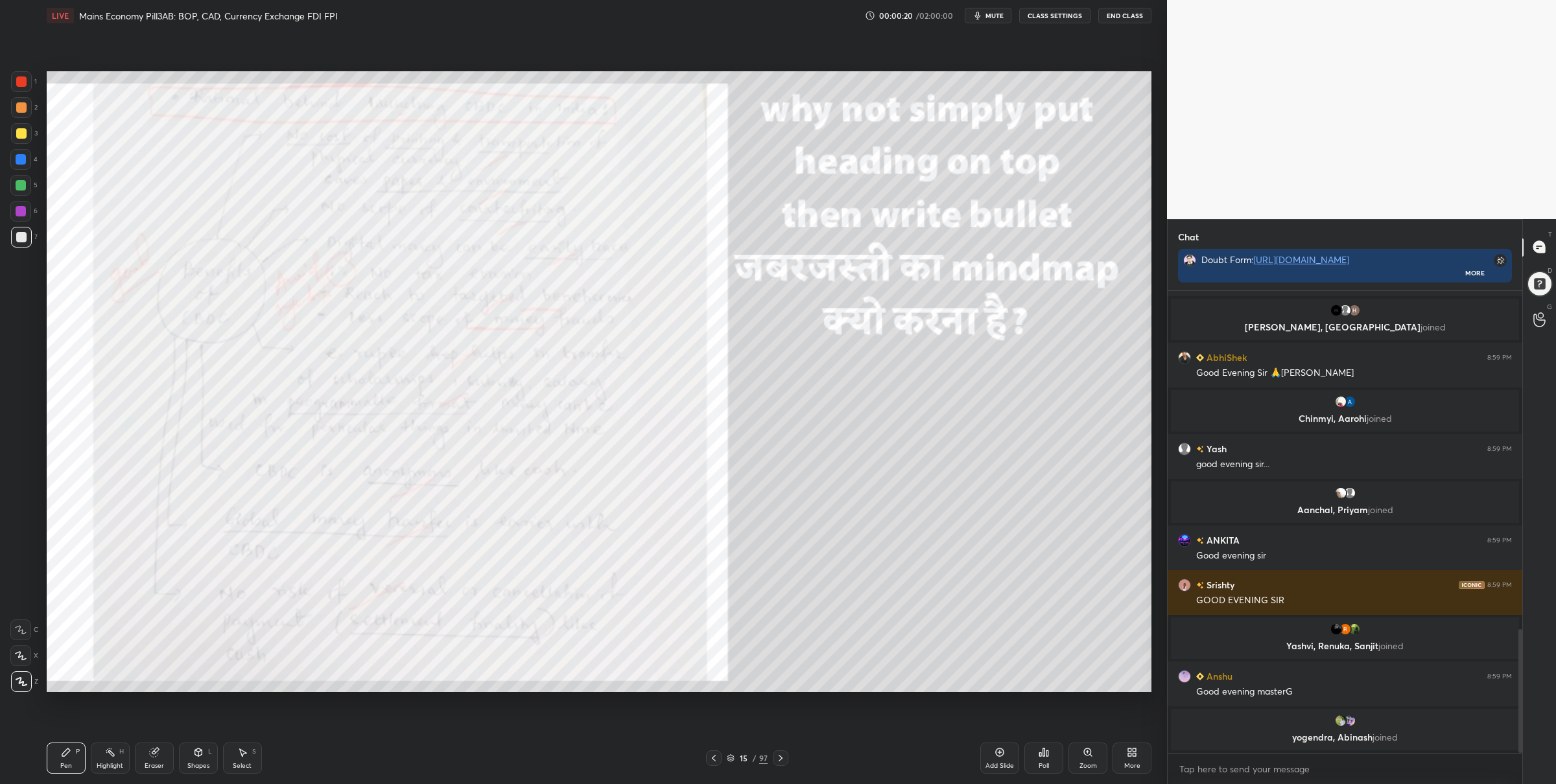
scroll to position [1274, 0]
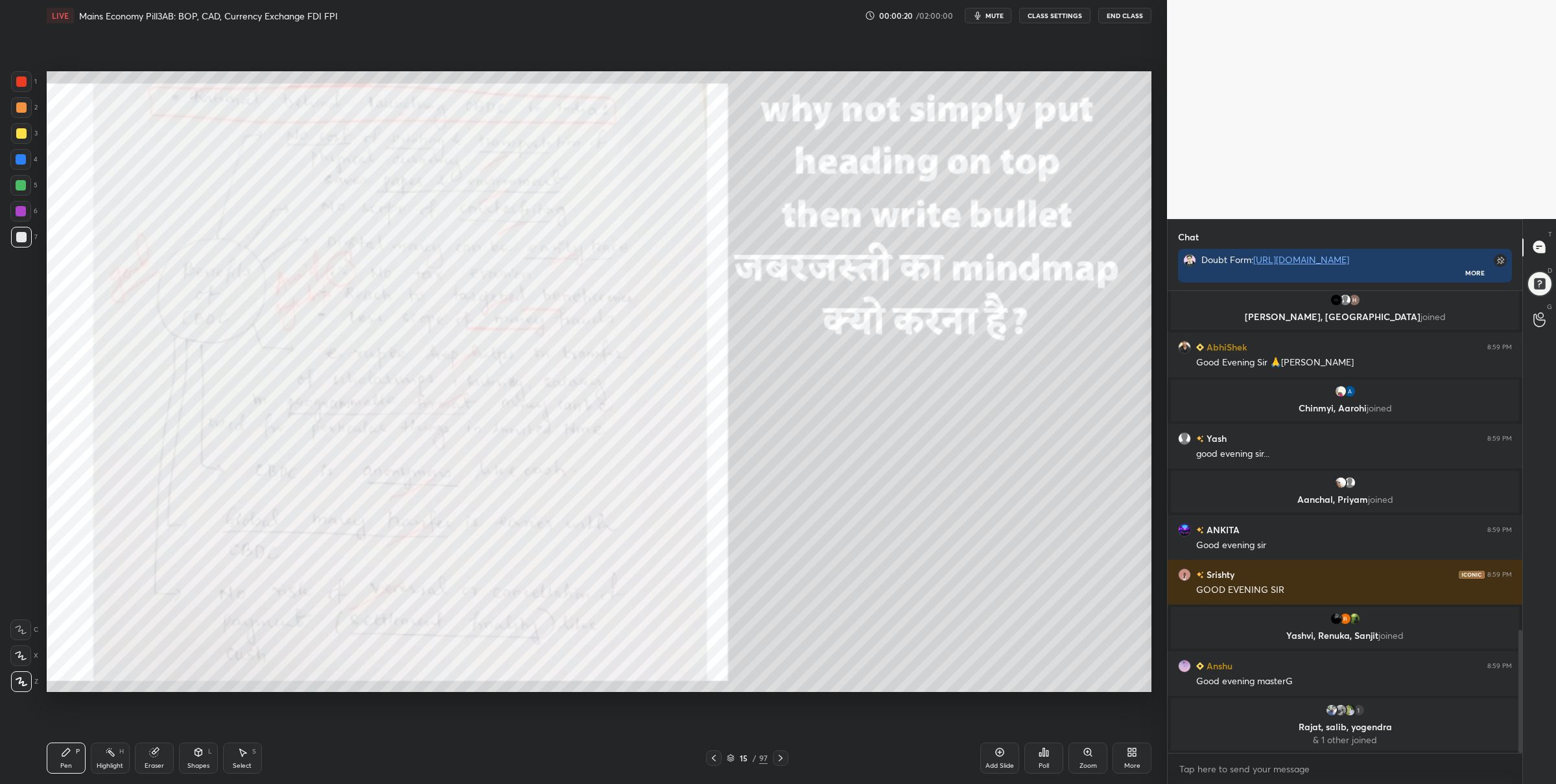
click at [26, 76] on div at bounding box center [21, 82] width 10 height 10
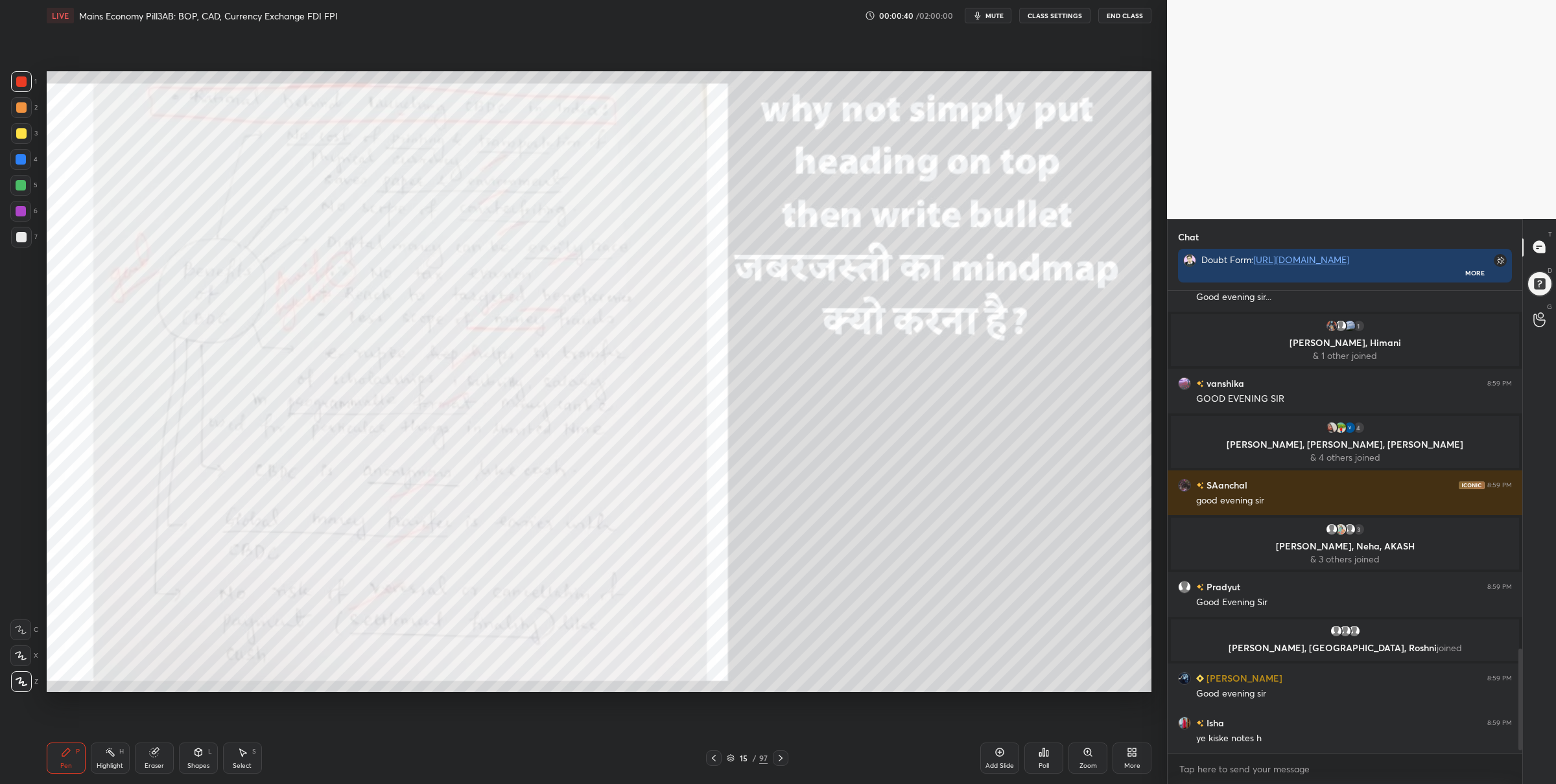
scroll to position [1631, 0]
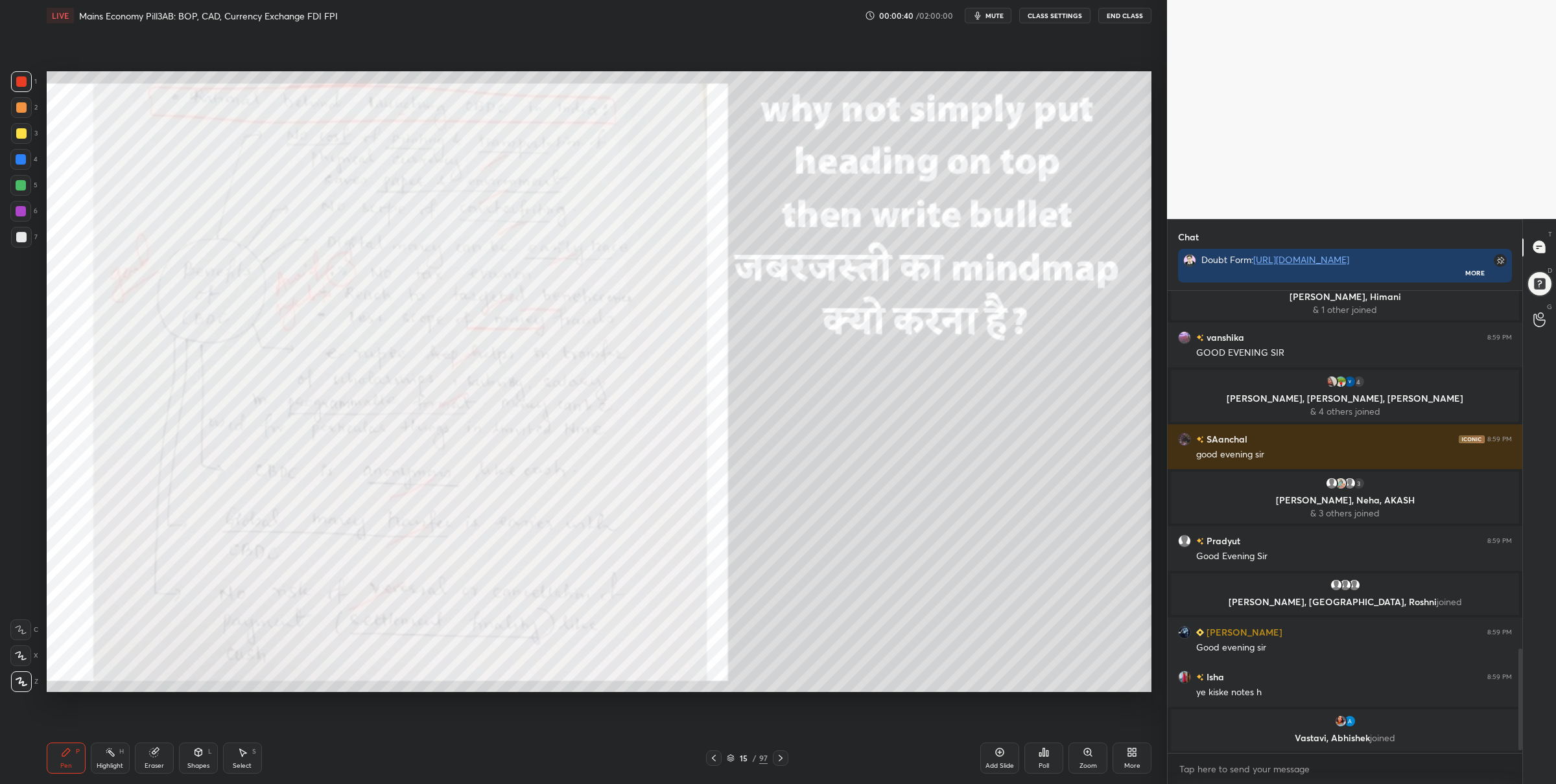
click at [733, 762] on div "15 / 97" at bounding box center [747, 758] width 41 height 12
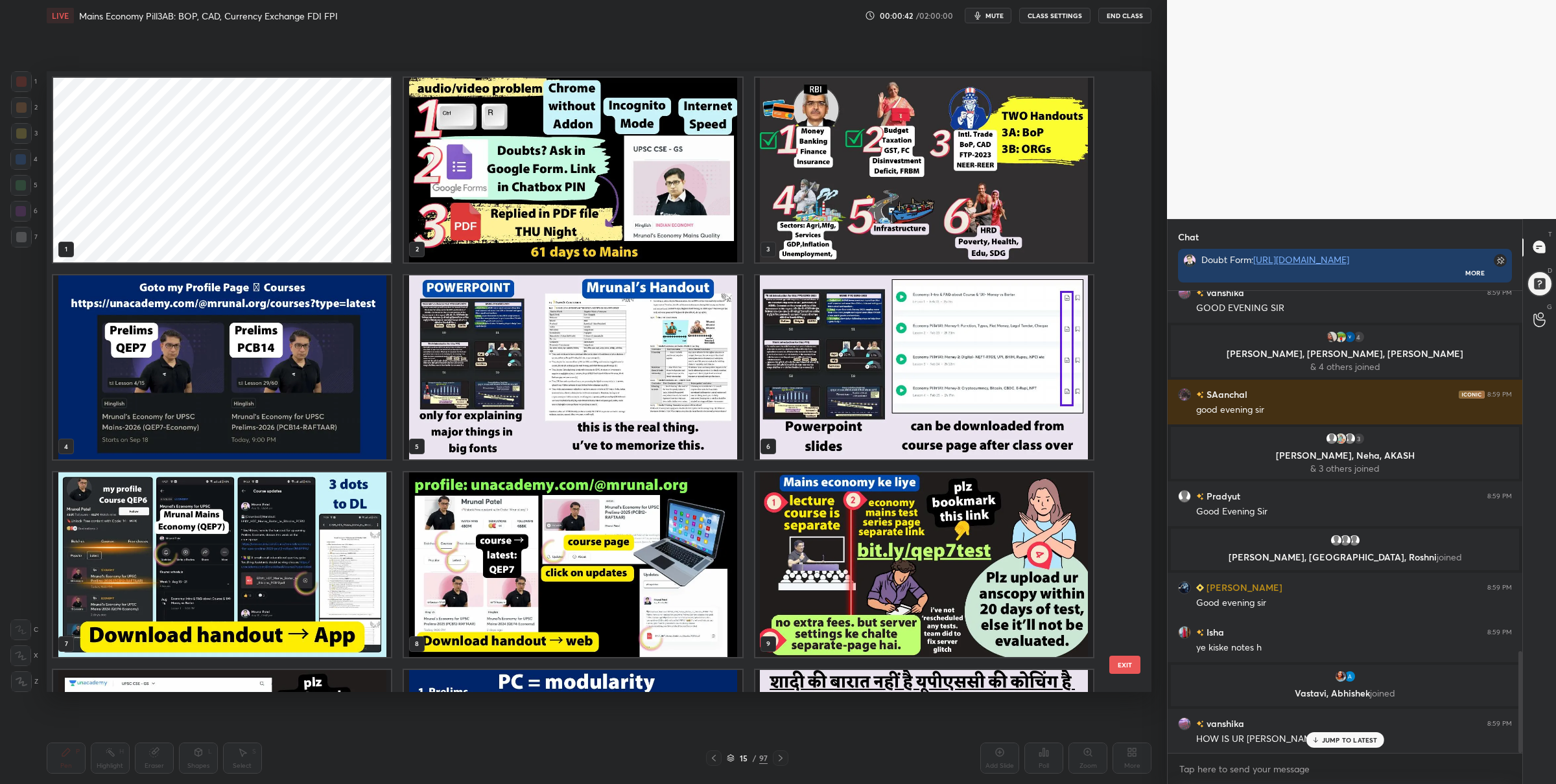
scroll to position [1667, 0]
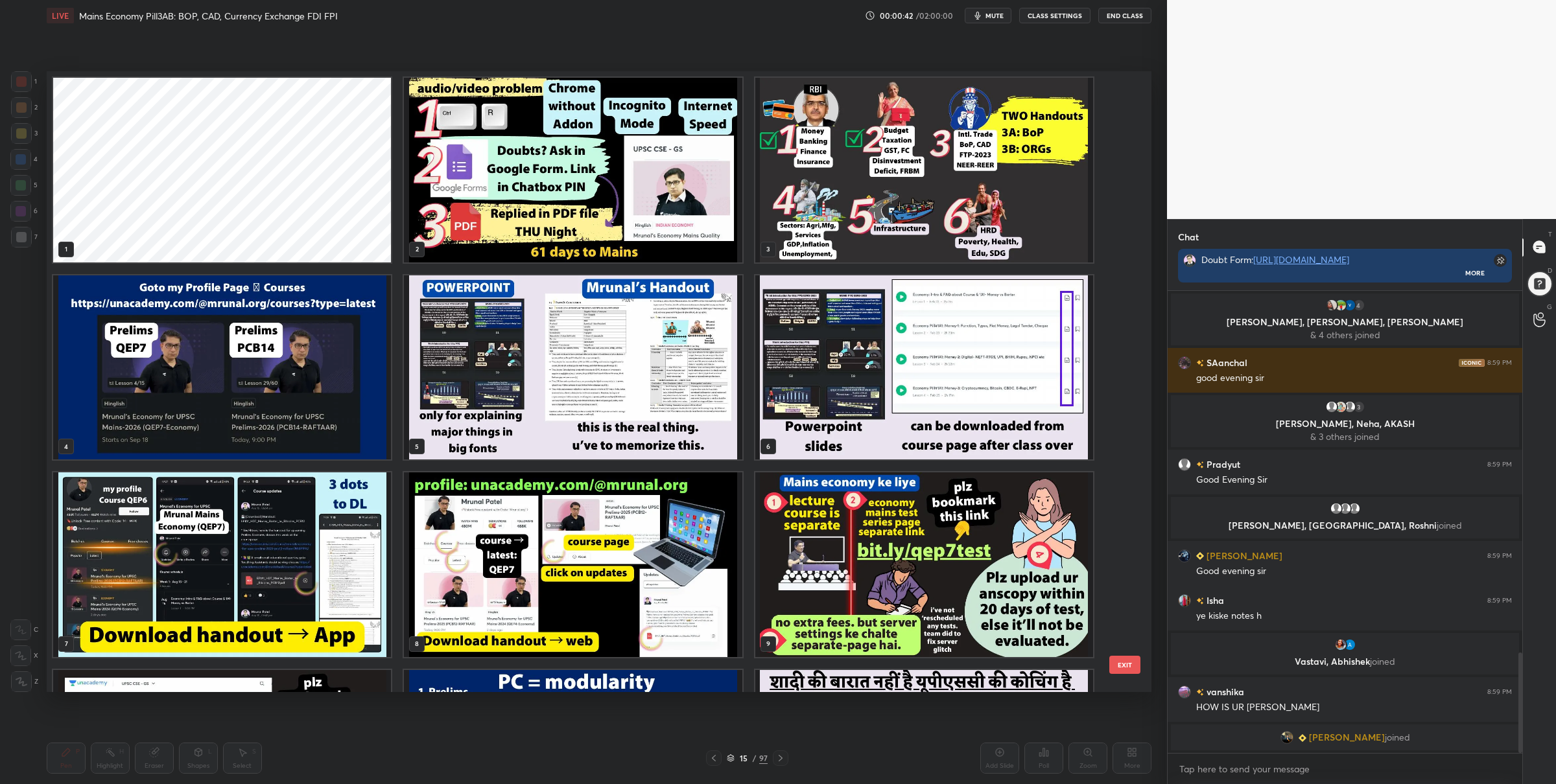
click at [662, 227] on img "grid" at bounding box center [572, 170] width 338 height 185
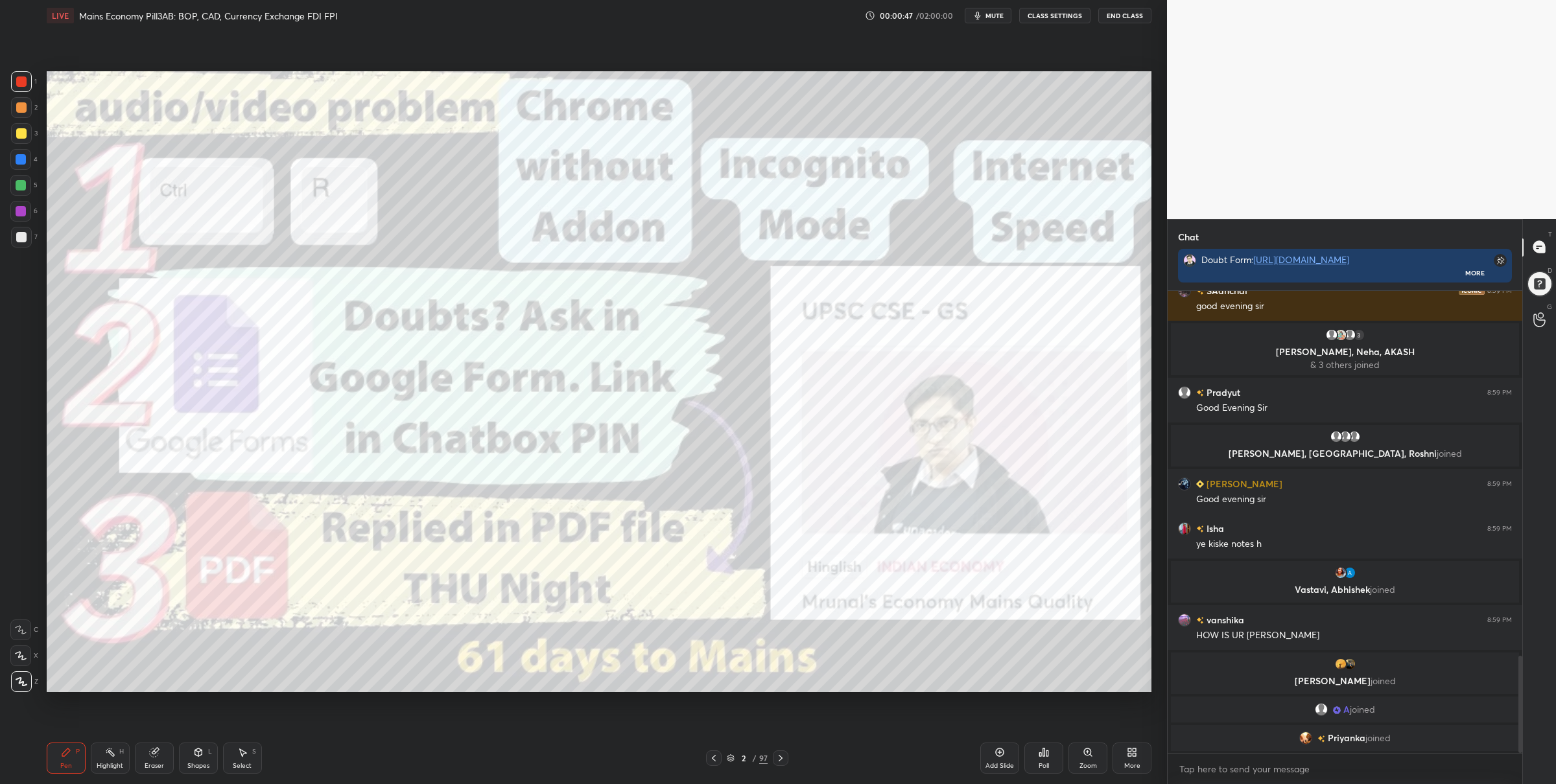
scroll to position [1754, 0]
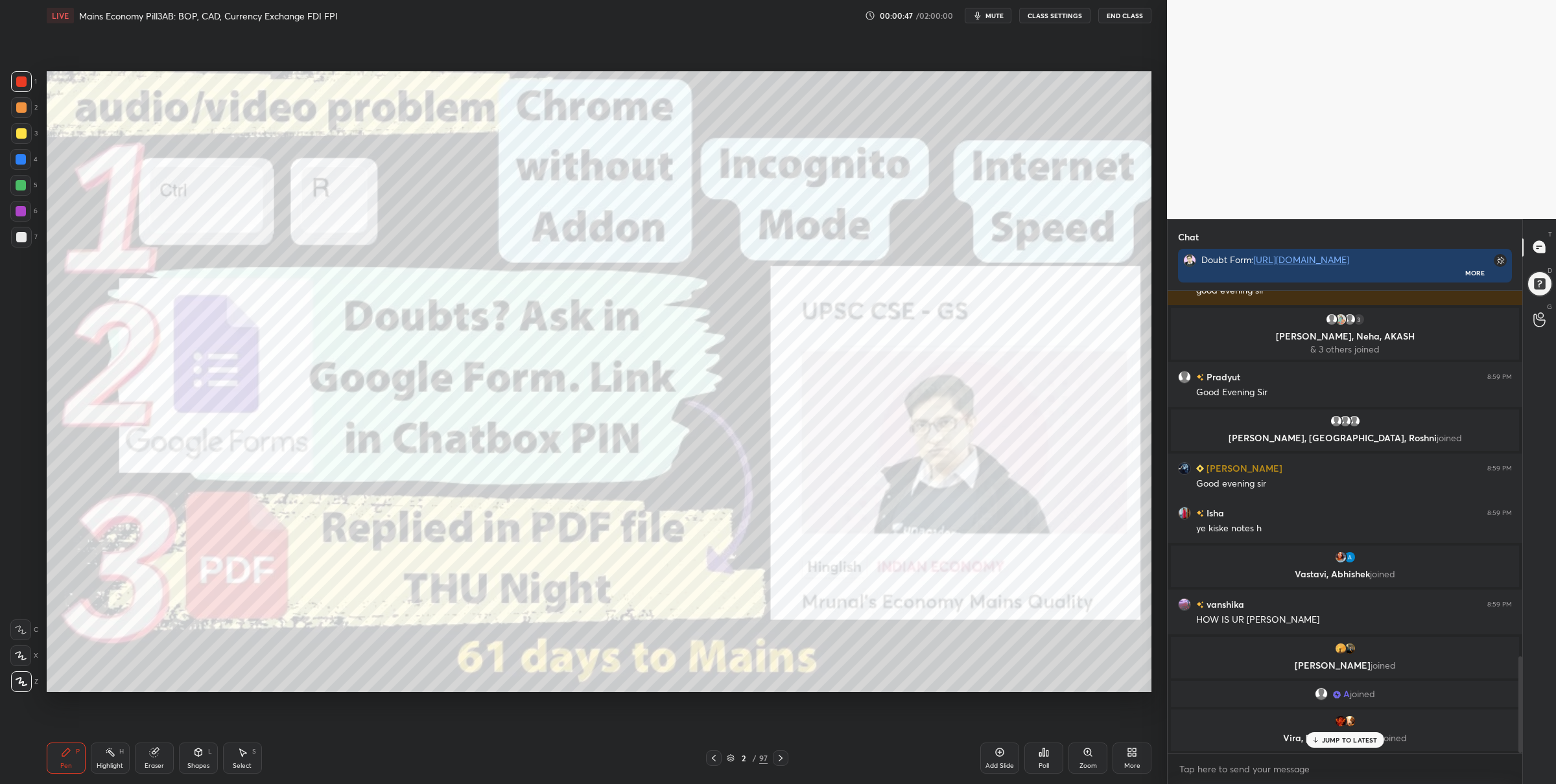
click at [1037, 749] on div "Poll" at bounding box center [1043, 758] width 39 height 31
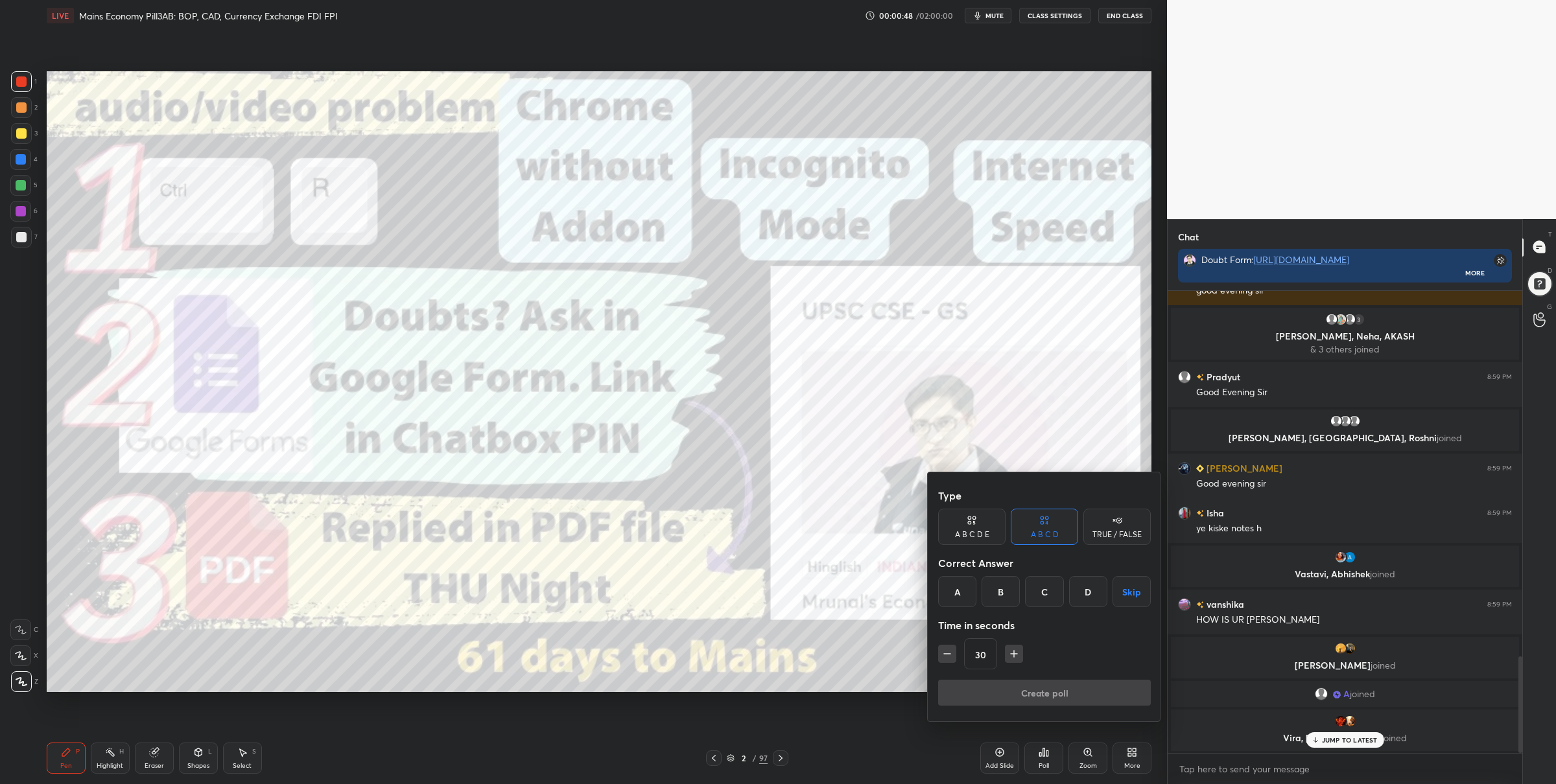
click at [1098, 493] on div "Type" at bounding box center [1044, 495] width 213 height 26
click at [1104, 527] on div "TRUE / FALSE" at bounding box center [1117, 527] width 68 height 36
click at [1111, 590] on button "Skip" at bounding box center [1117, 591] width 68 height 31
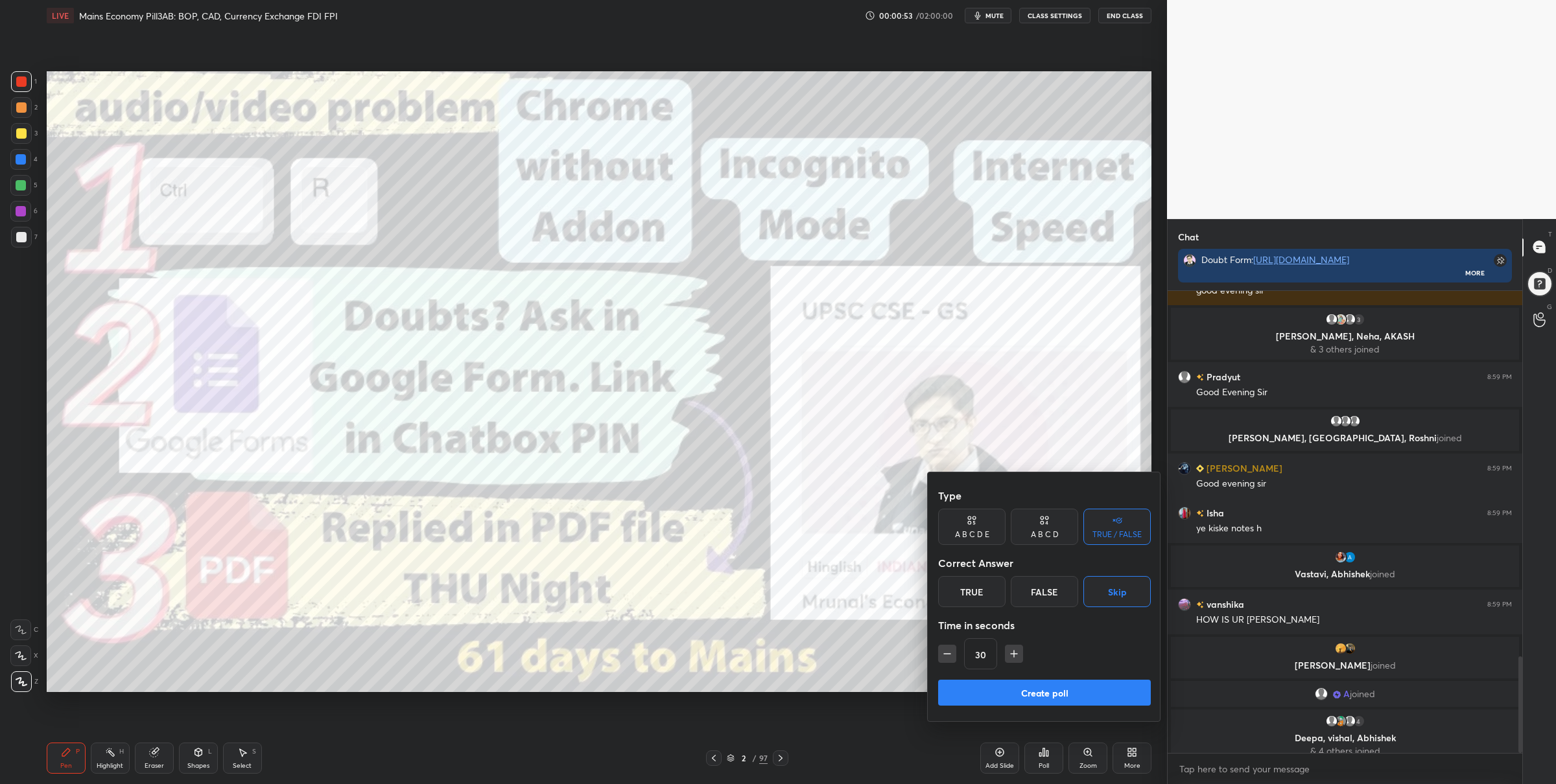
click at [1065, 696] on button "Create poll" at bounding box center [1044, 692] width 213 height 26
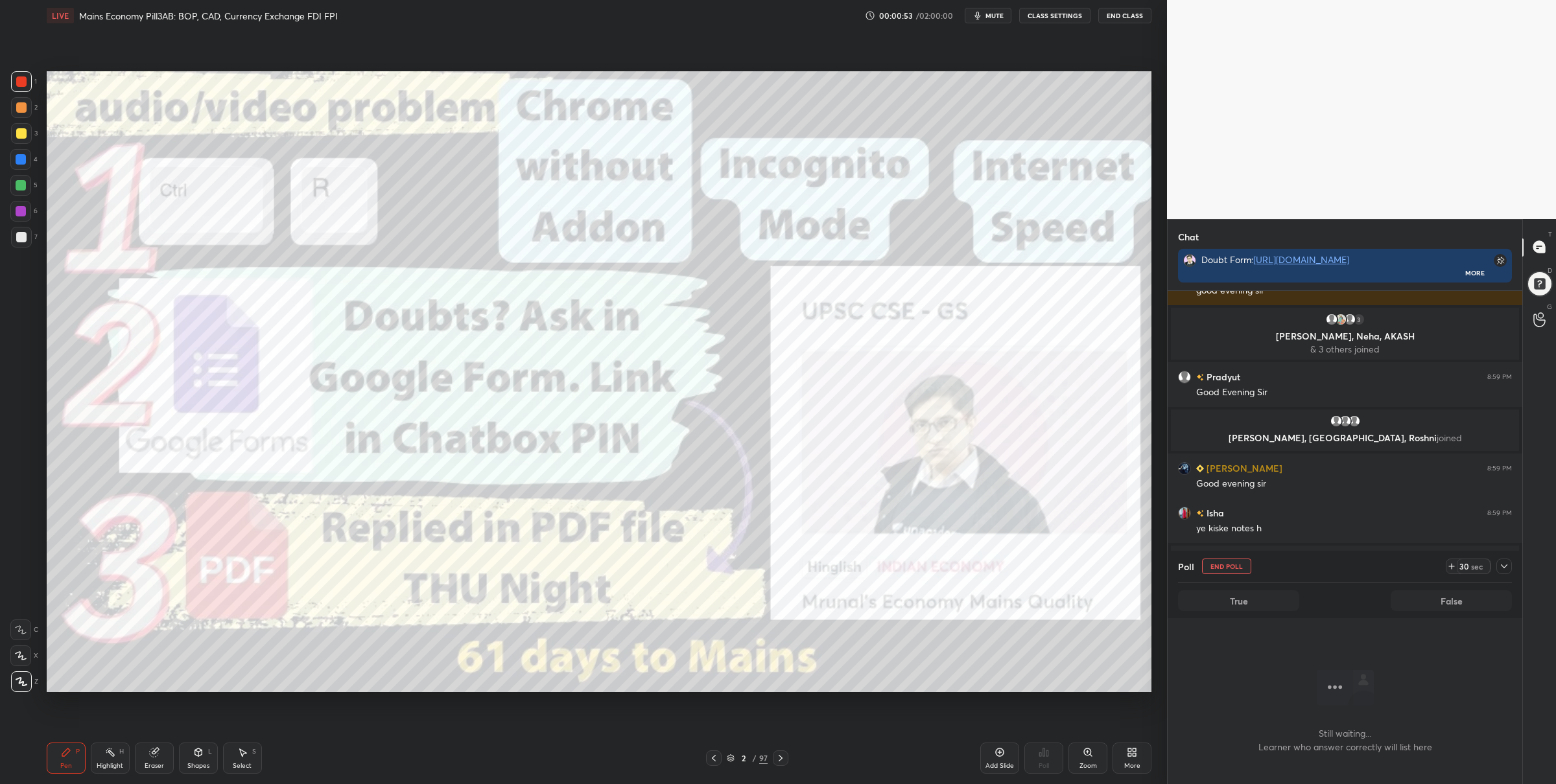
scroll to position [303, 352]
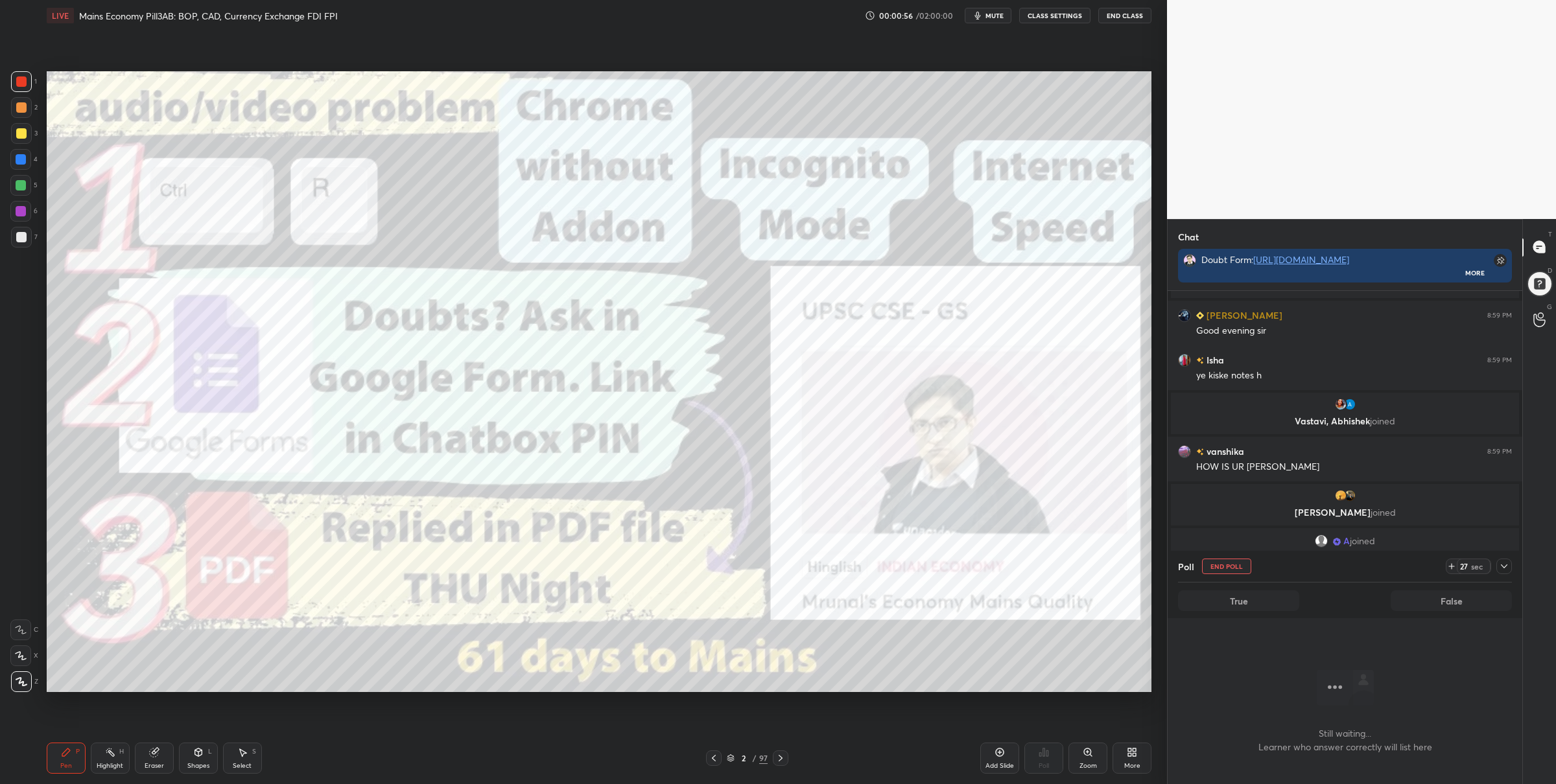
click at [1504, 569] on icon at bounding box center [1504, 566] width 10 height 10
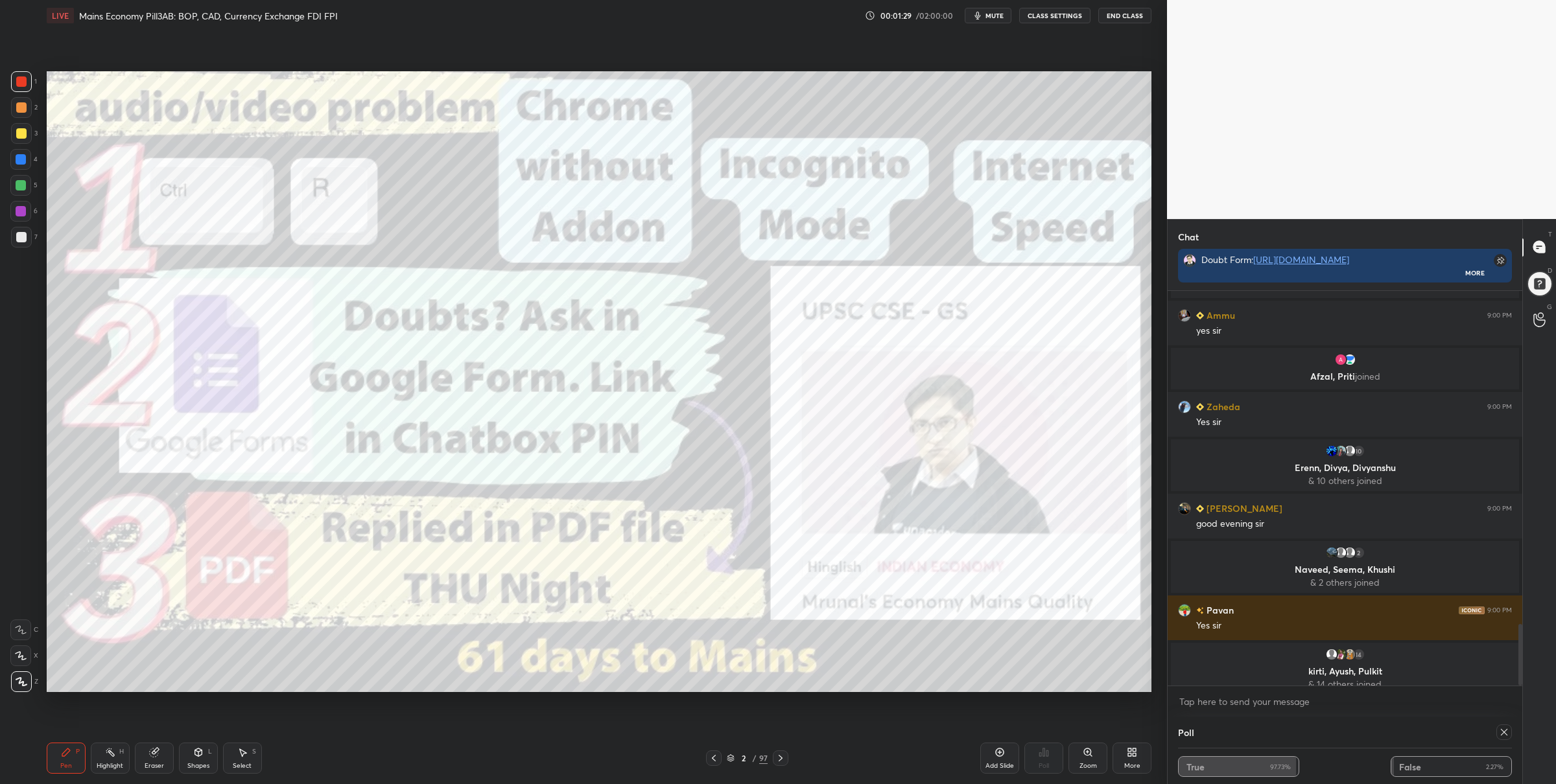
click at [778, 758] on icon at bounding box center [781, 758] width 10 height 10
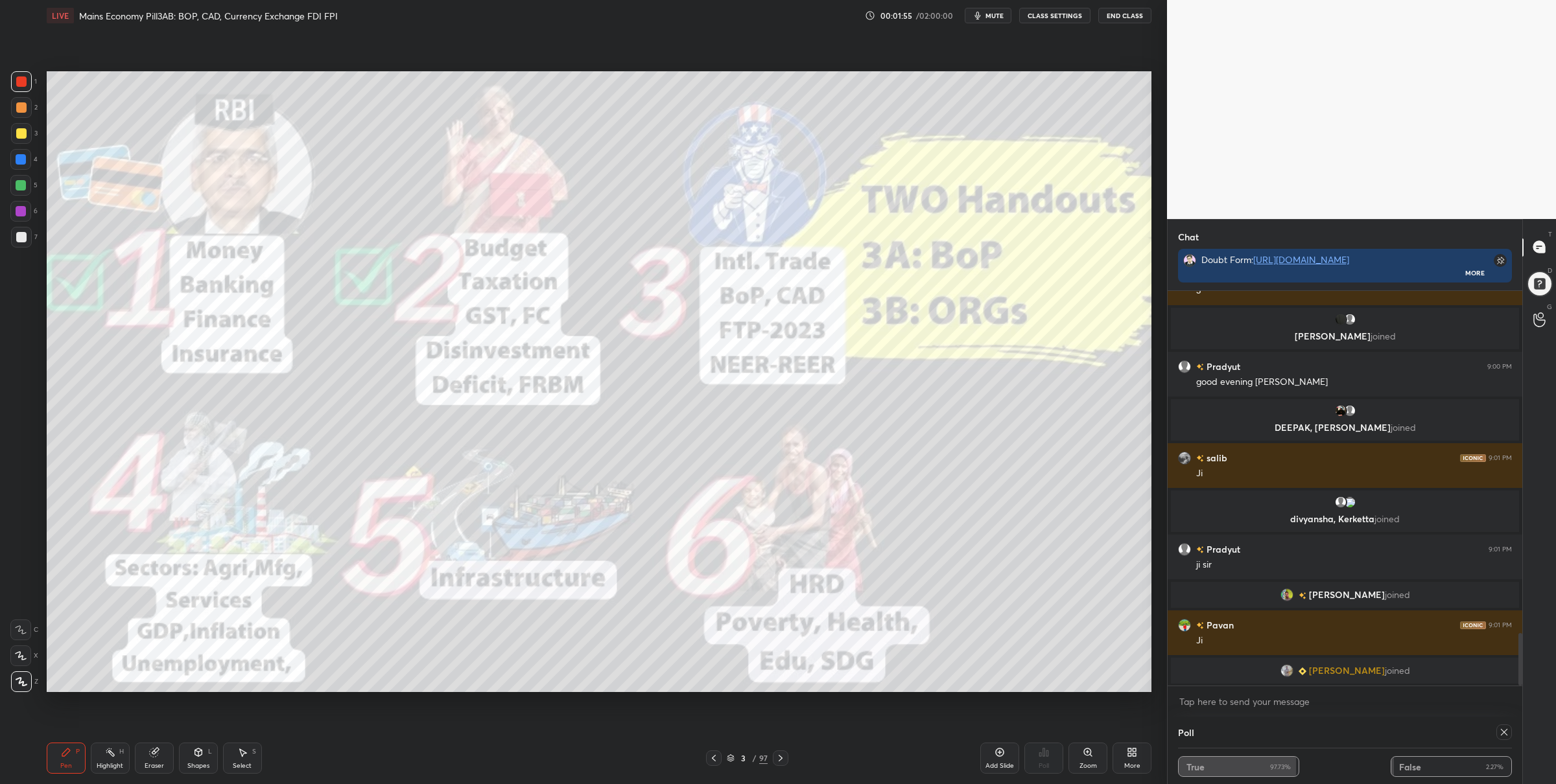
scroll to position [2578, 0]
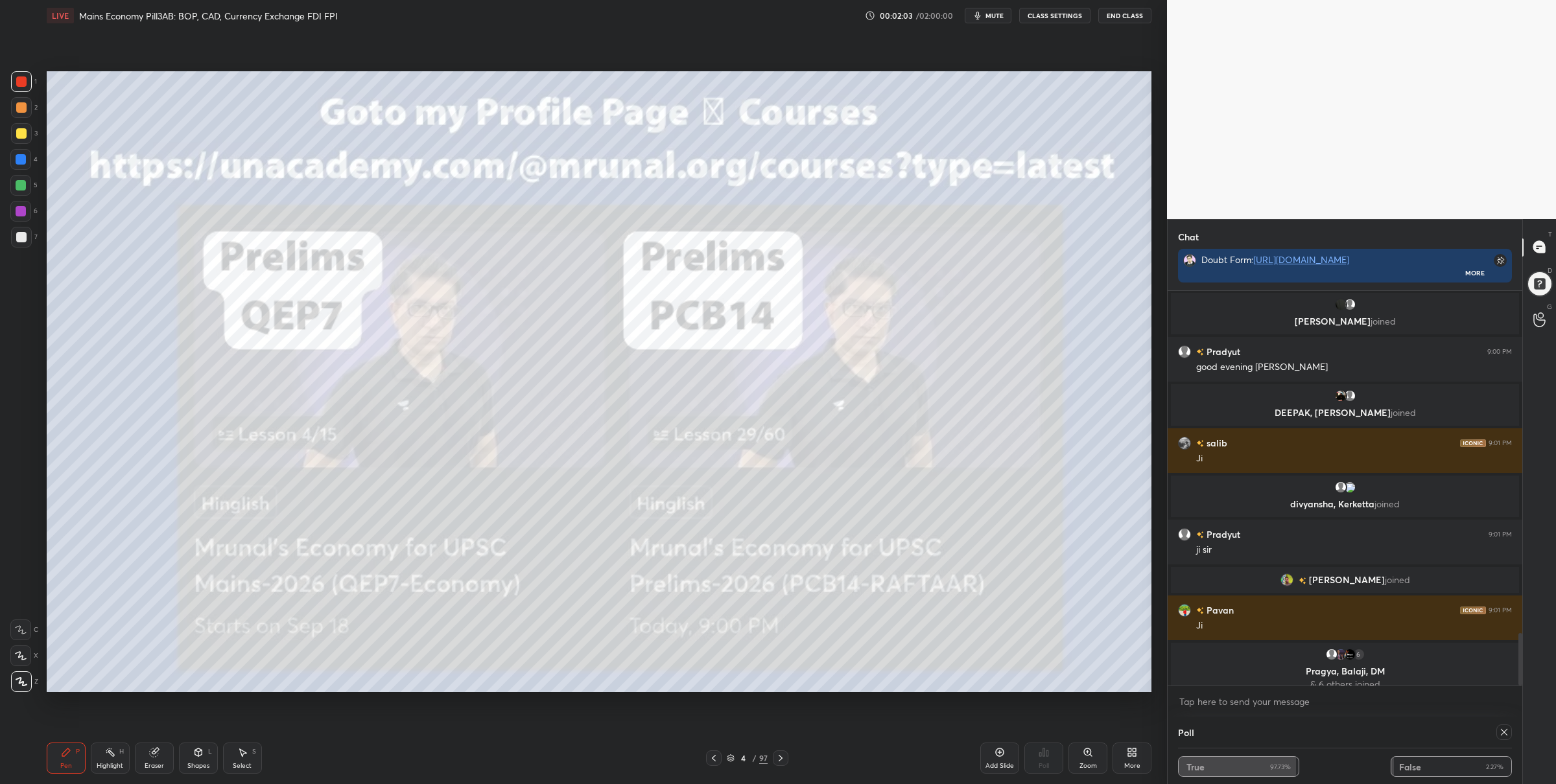
click at [786, 753] on div at bounding box center [780, 758] width 15 height 15
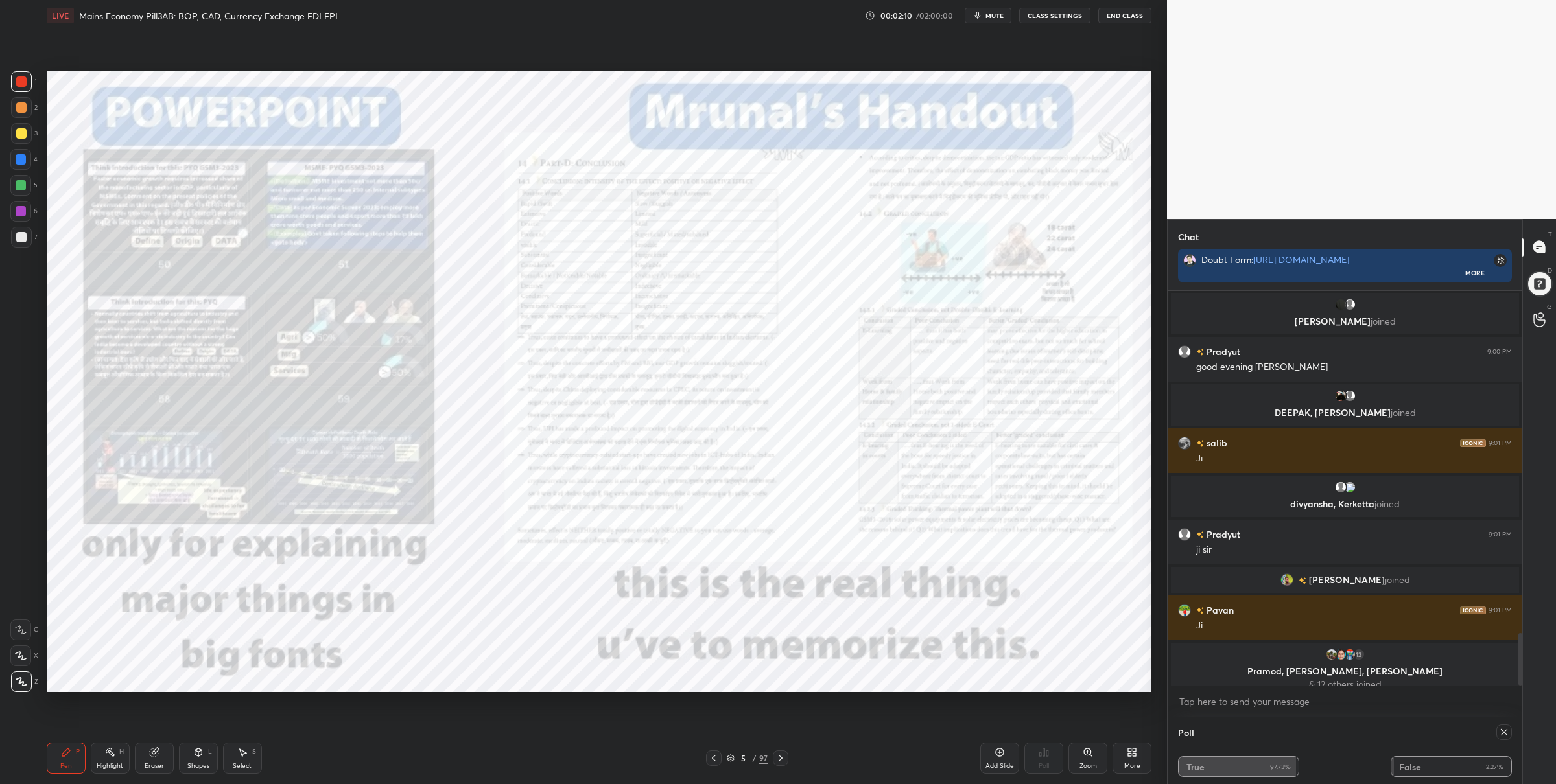
scroll to position [2586, 0]
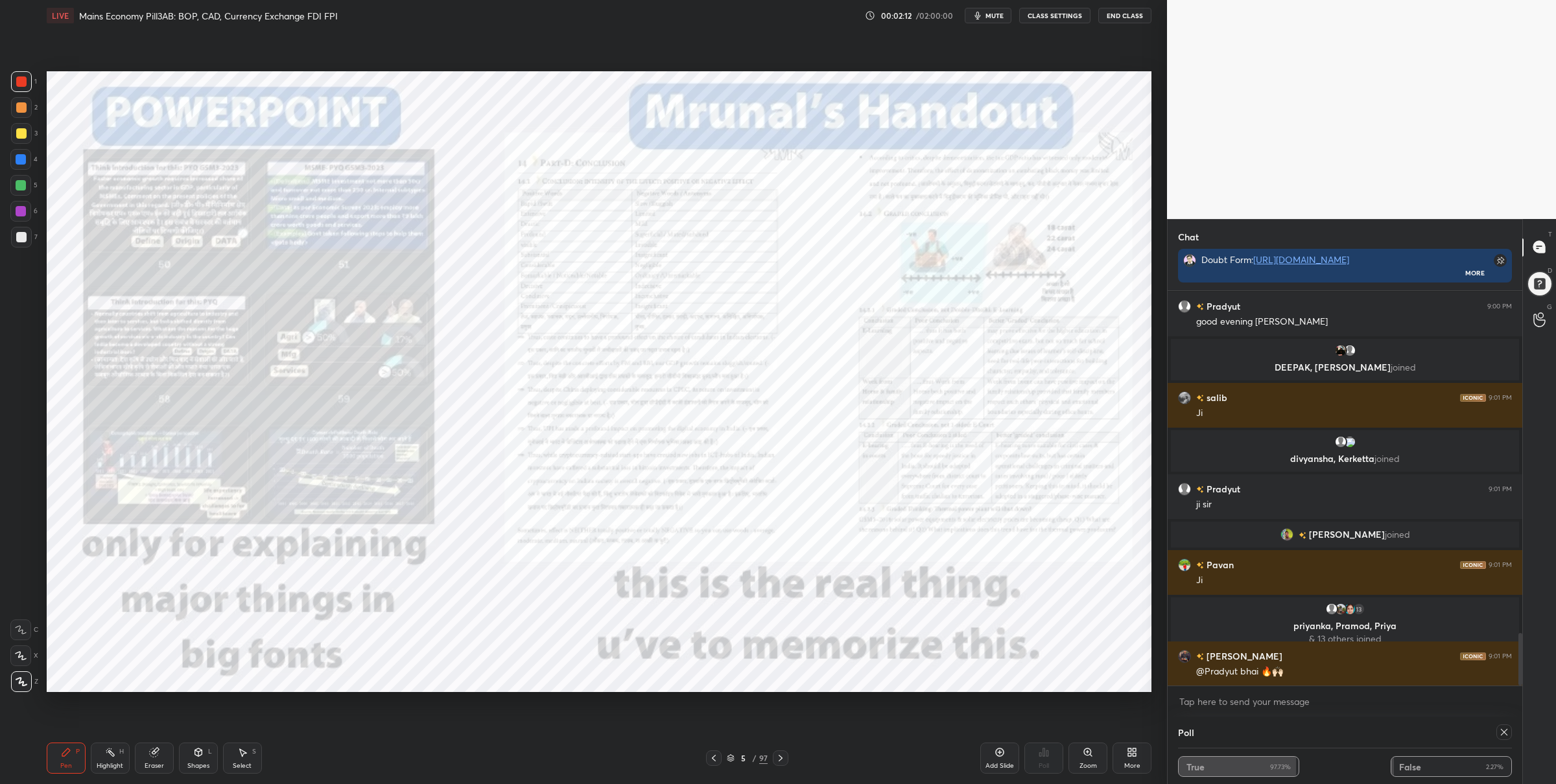
click at [777, 753] on icon at bounding box center [781, 758] width 10 height 10
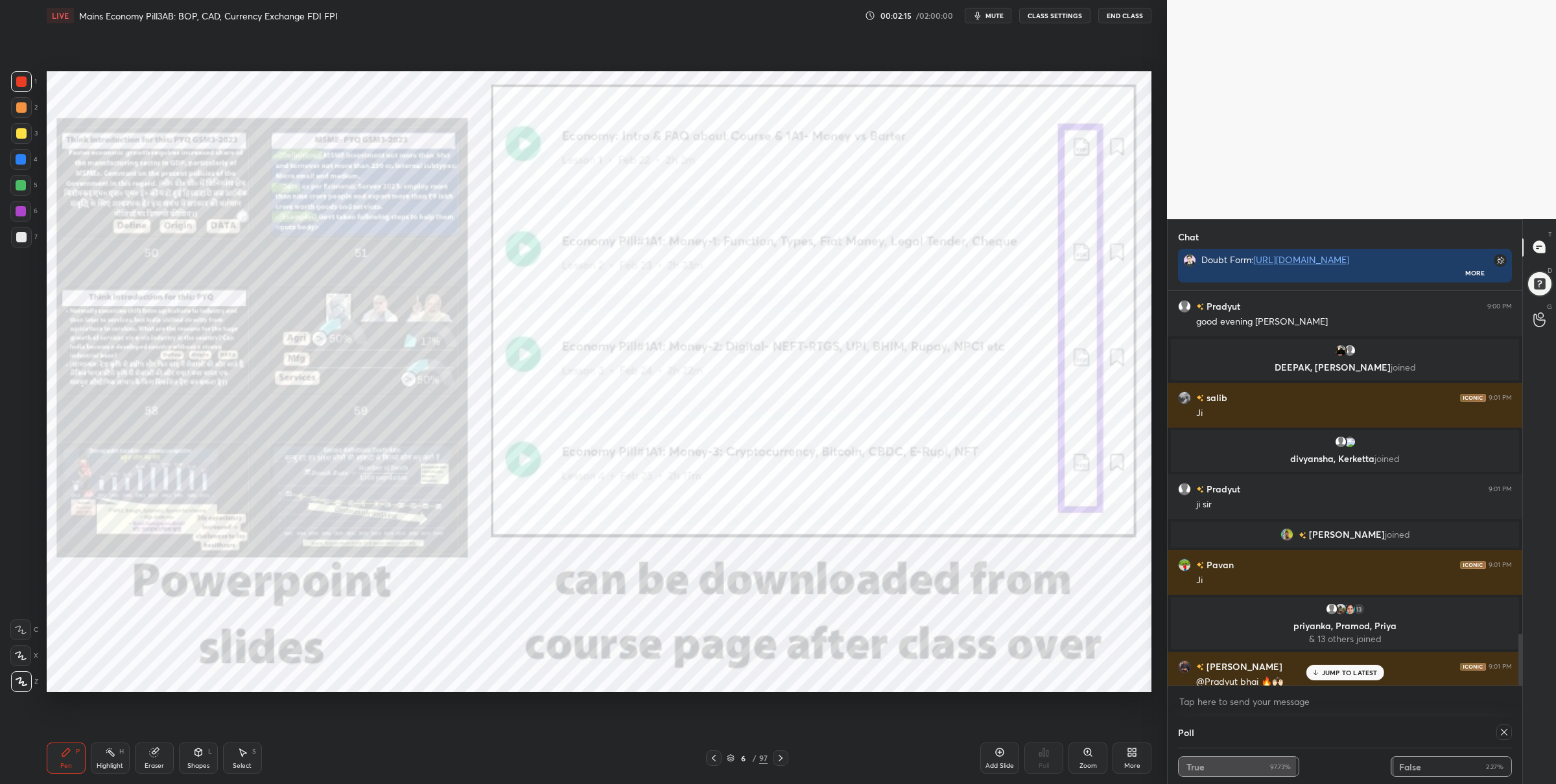
scroll to position [2626, 0]
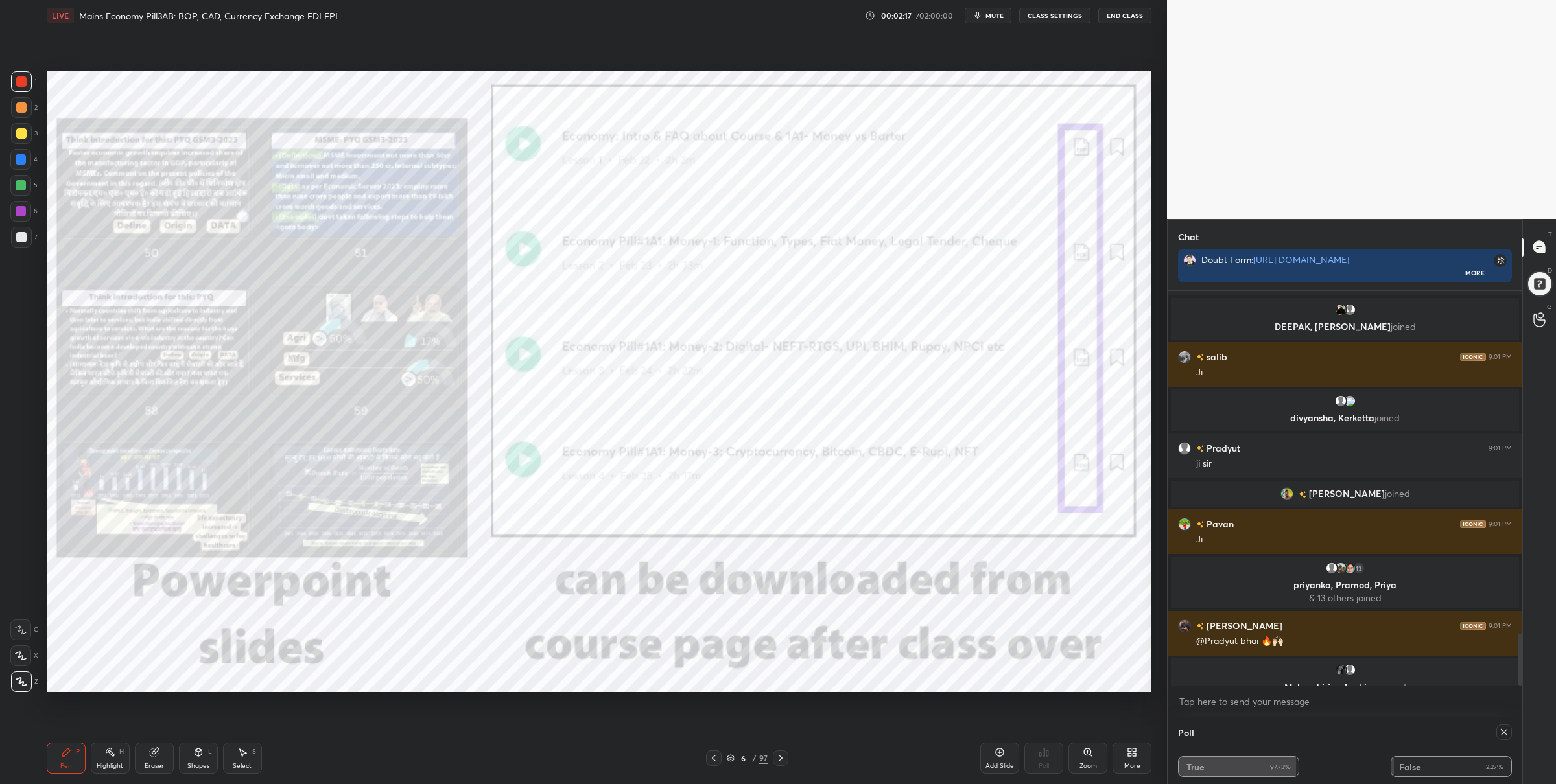
click at [778, 755] on icon at bounding box center [781, 758] width 10 height 10
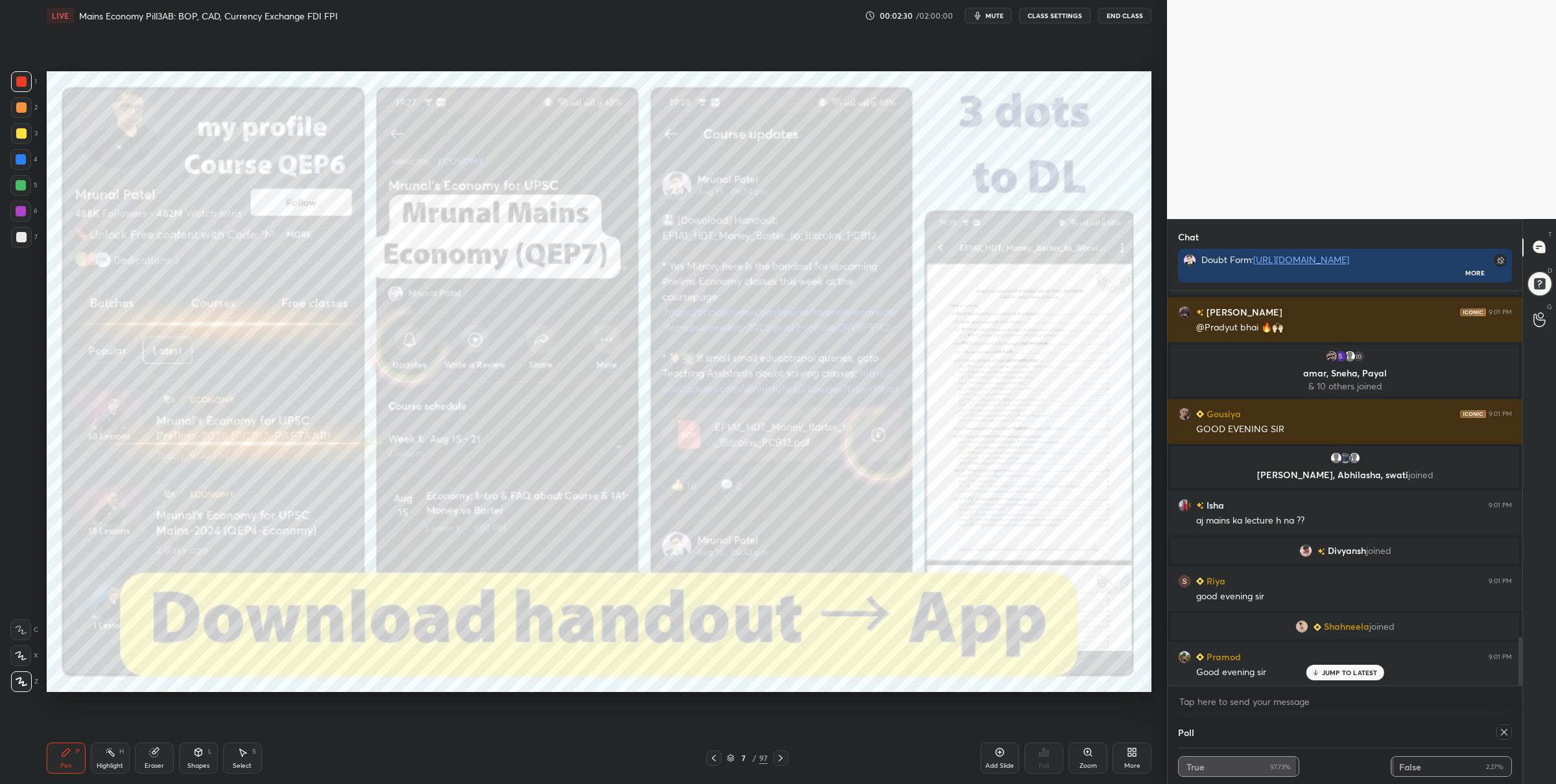
scroll to position [2872, 0]
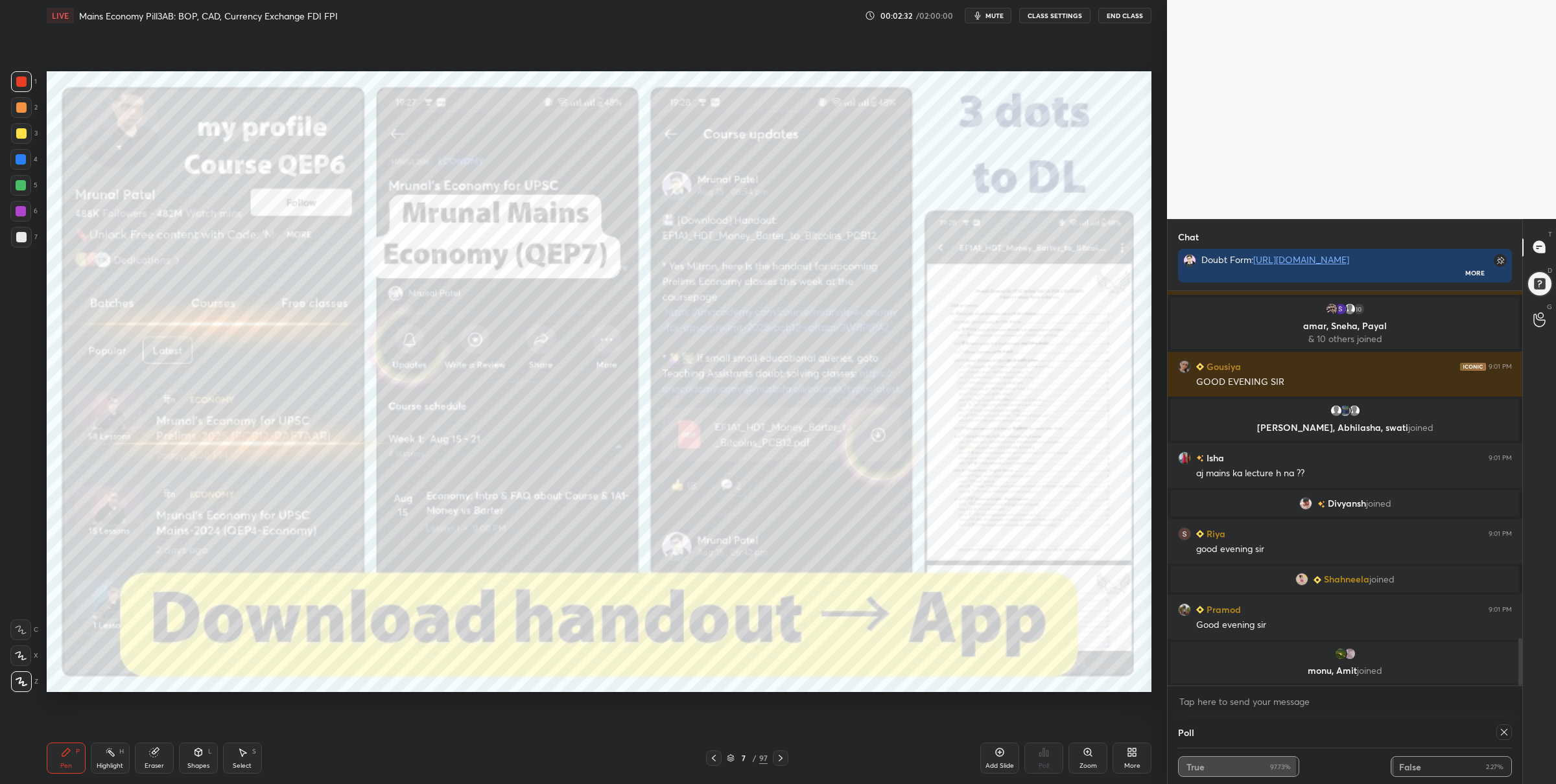
drag, startPoint x: 779, startPoint y: 760, endPoint x: 785, endPoint y: 757, distance: 6.7
click at [780, 760] on icon at bounding box center [781, 758] width 10 height 10
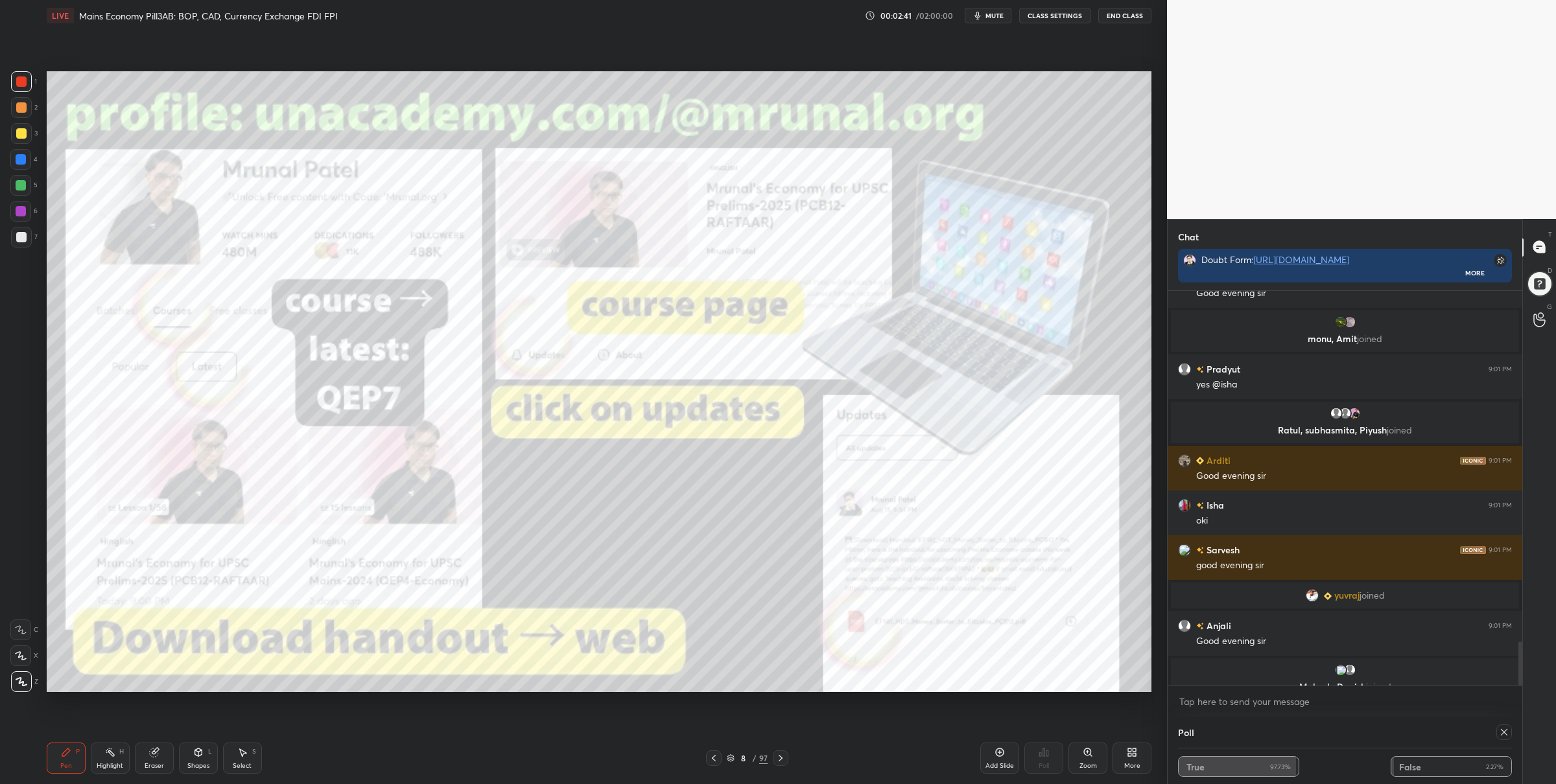
scroll to position [3183, 0]
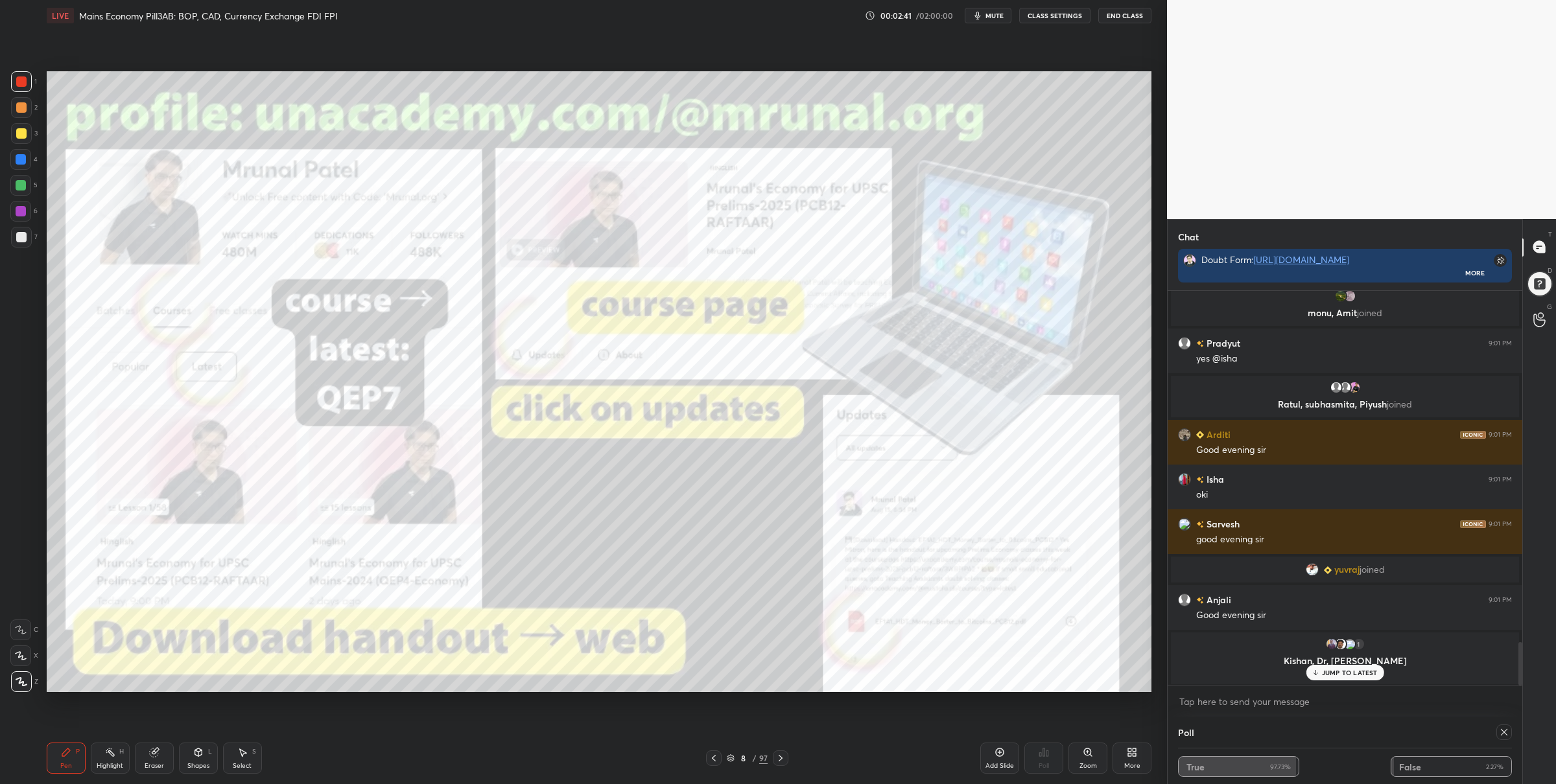
click at [782, 756] on icon at bounding box center [781, 758] width 10 height 10
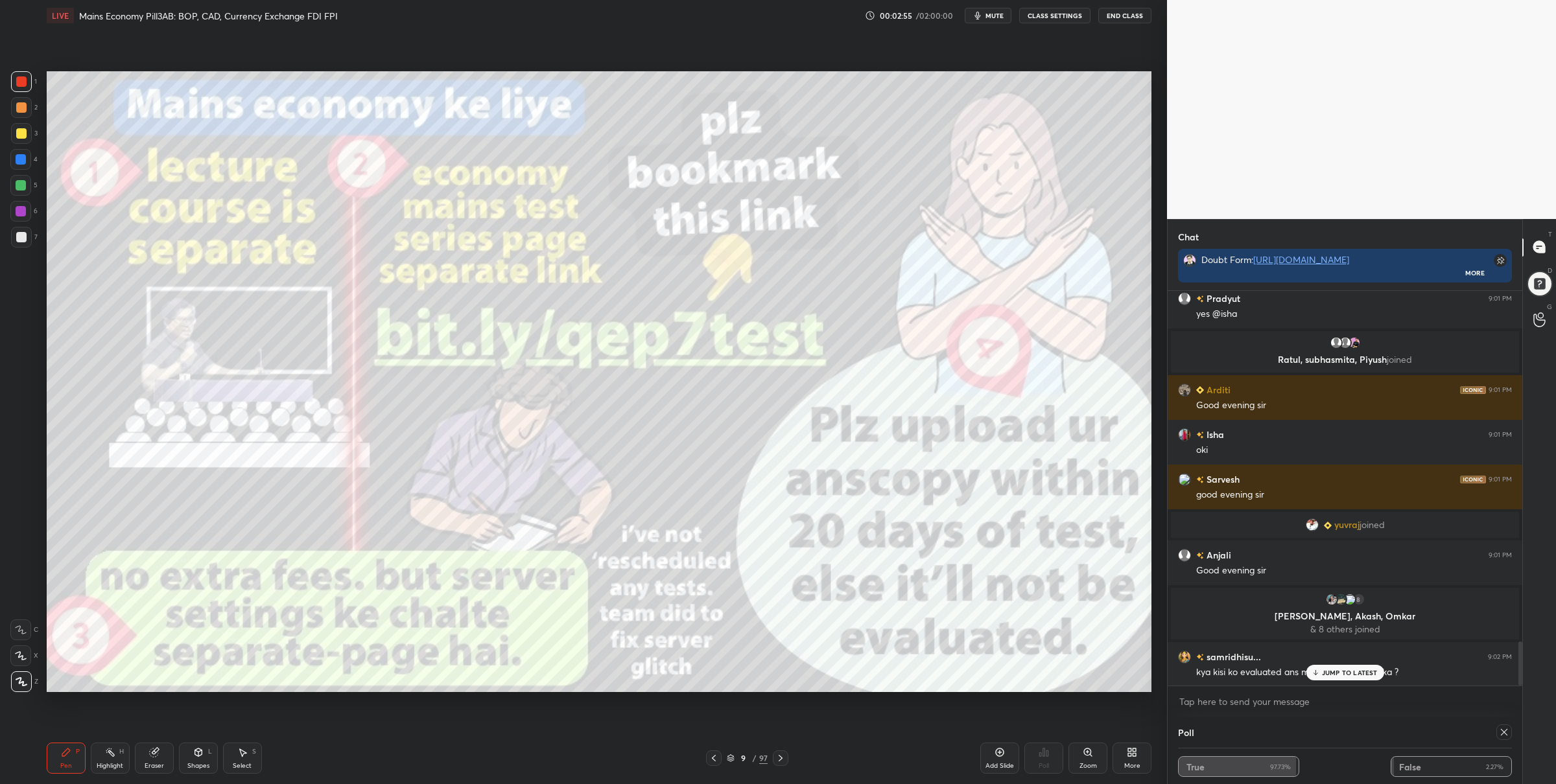
scroll to position [3157, 0]
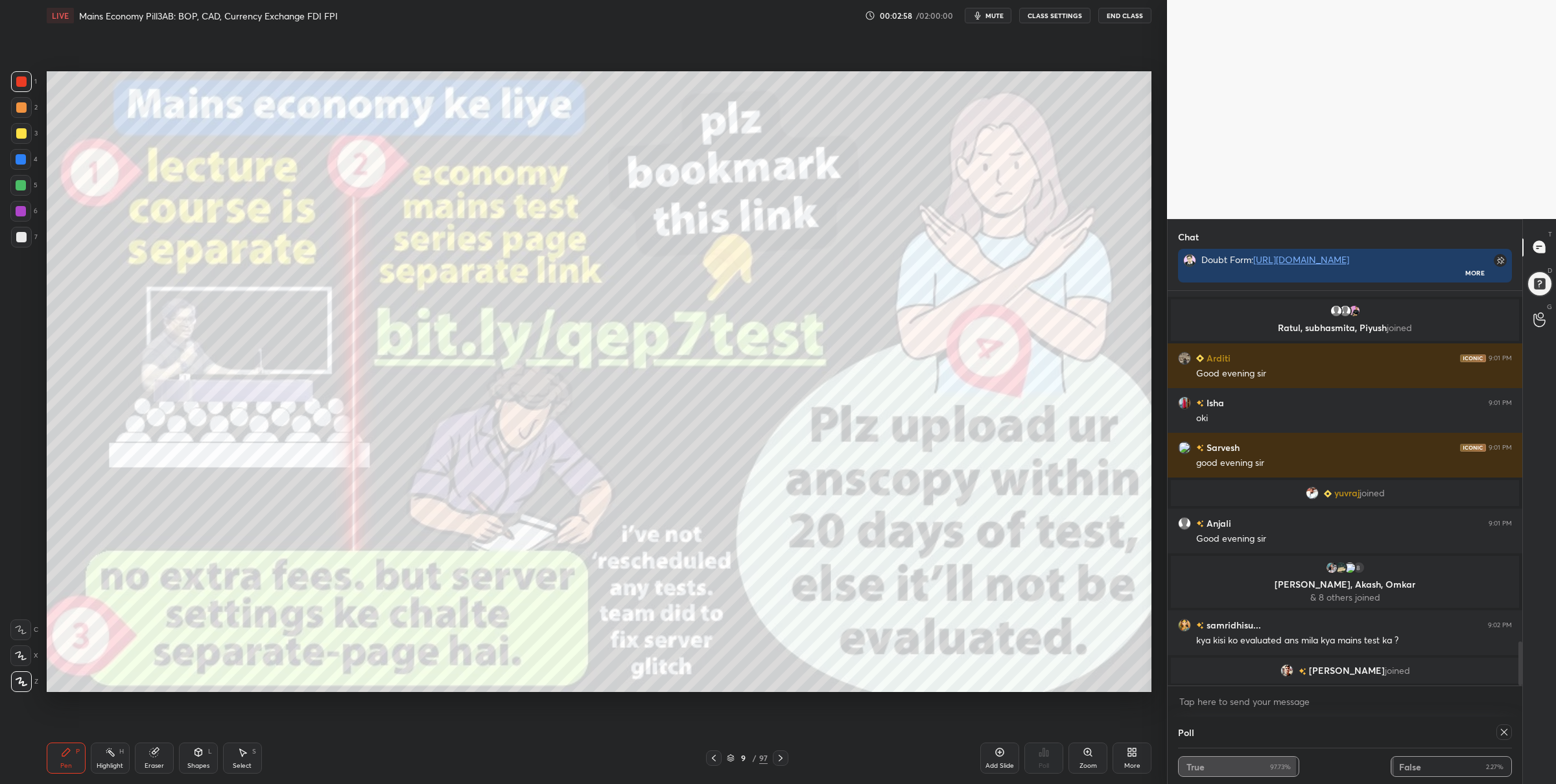
click at [784, 754] on icon at bounding box center [781, 758] width 10 height 10
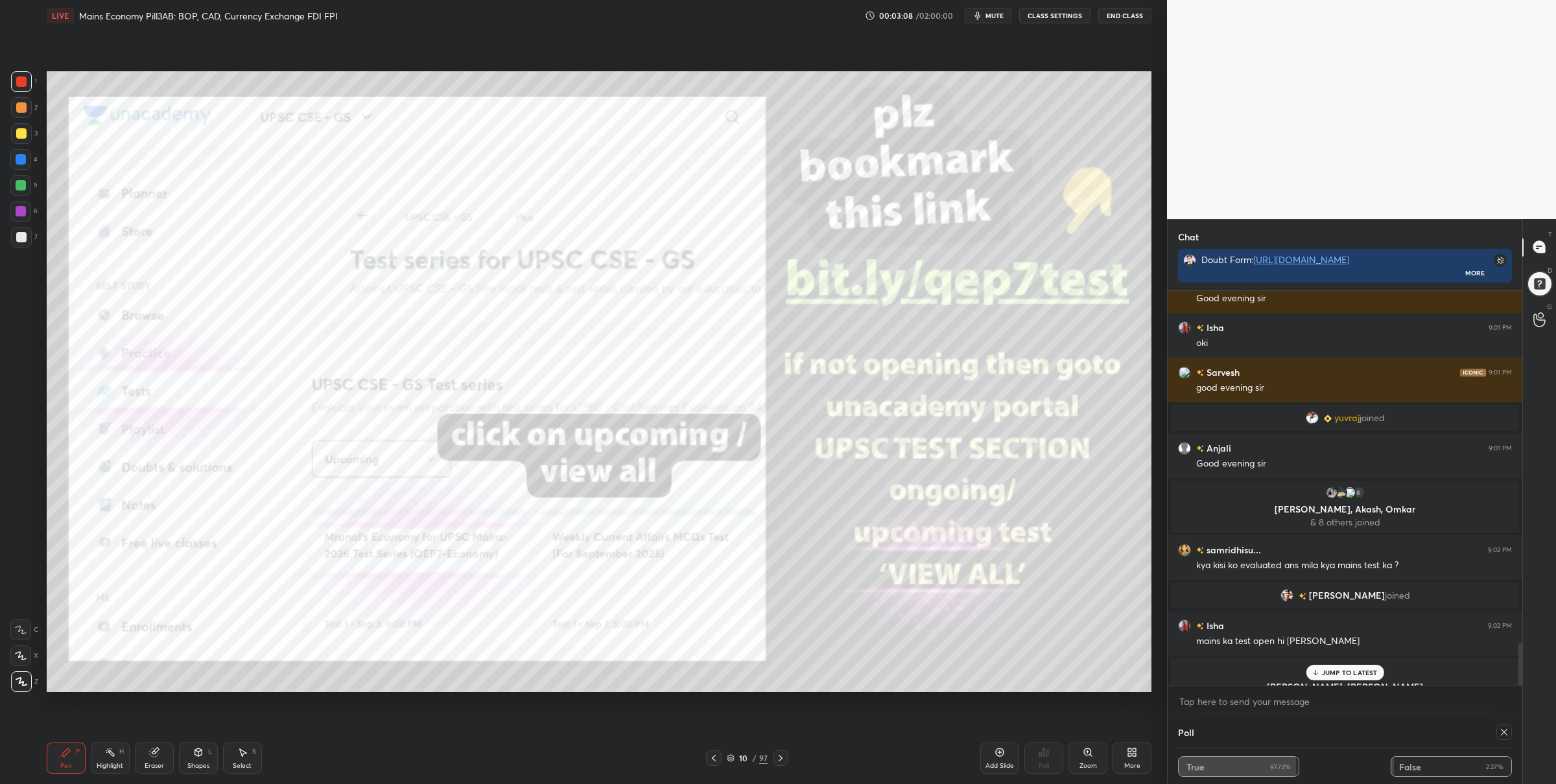
scroll to position [3258, 0]
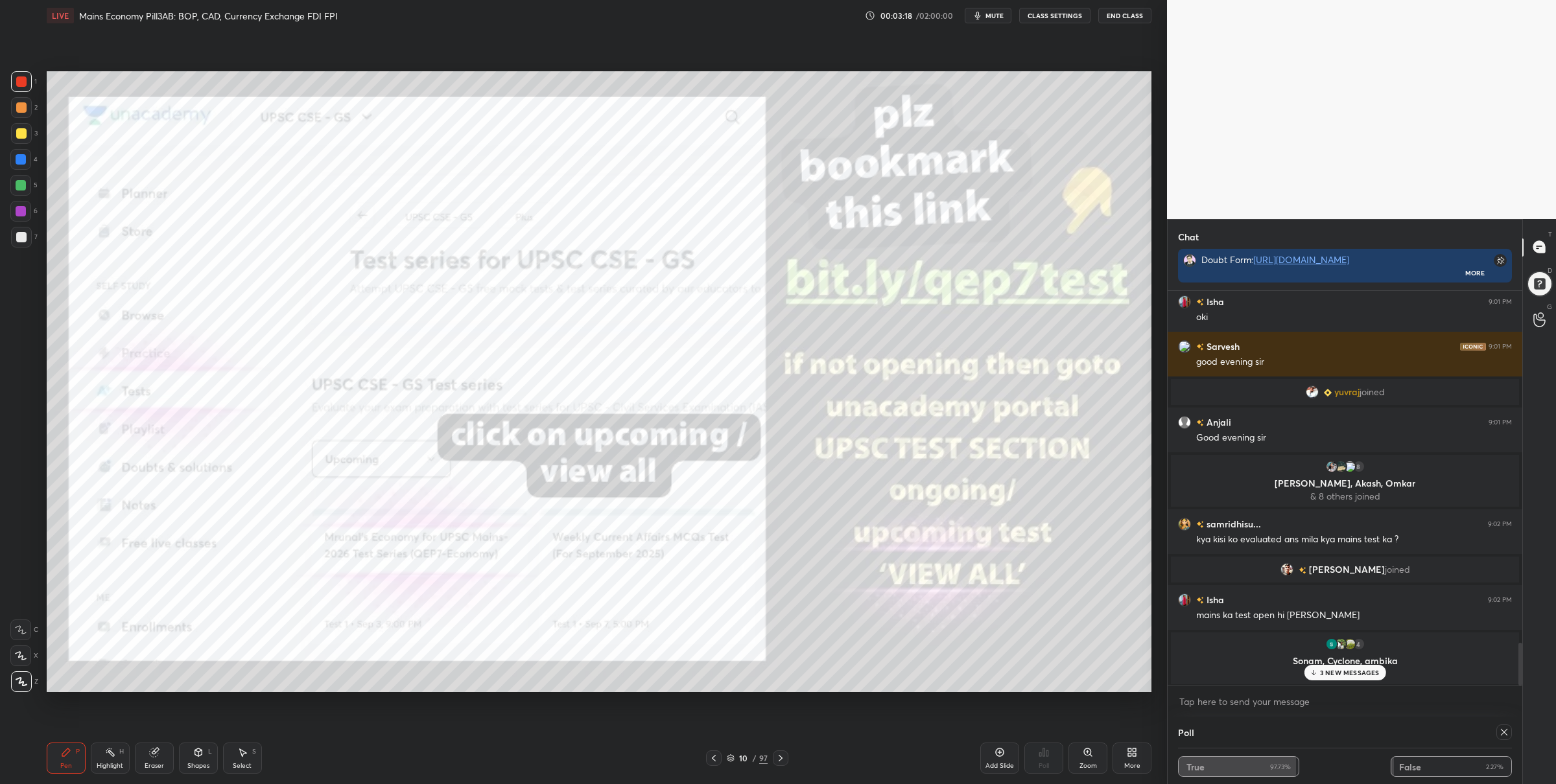
click at [783, 755] on icon at bounding box center [781, 758] width 10 height 10
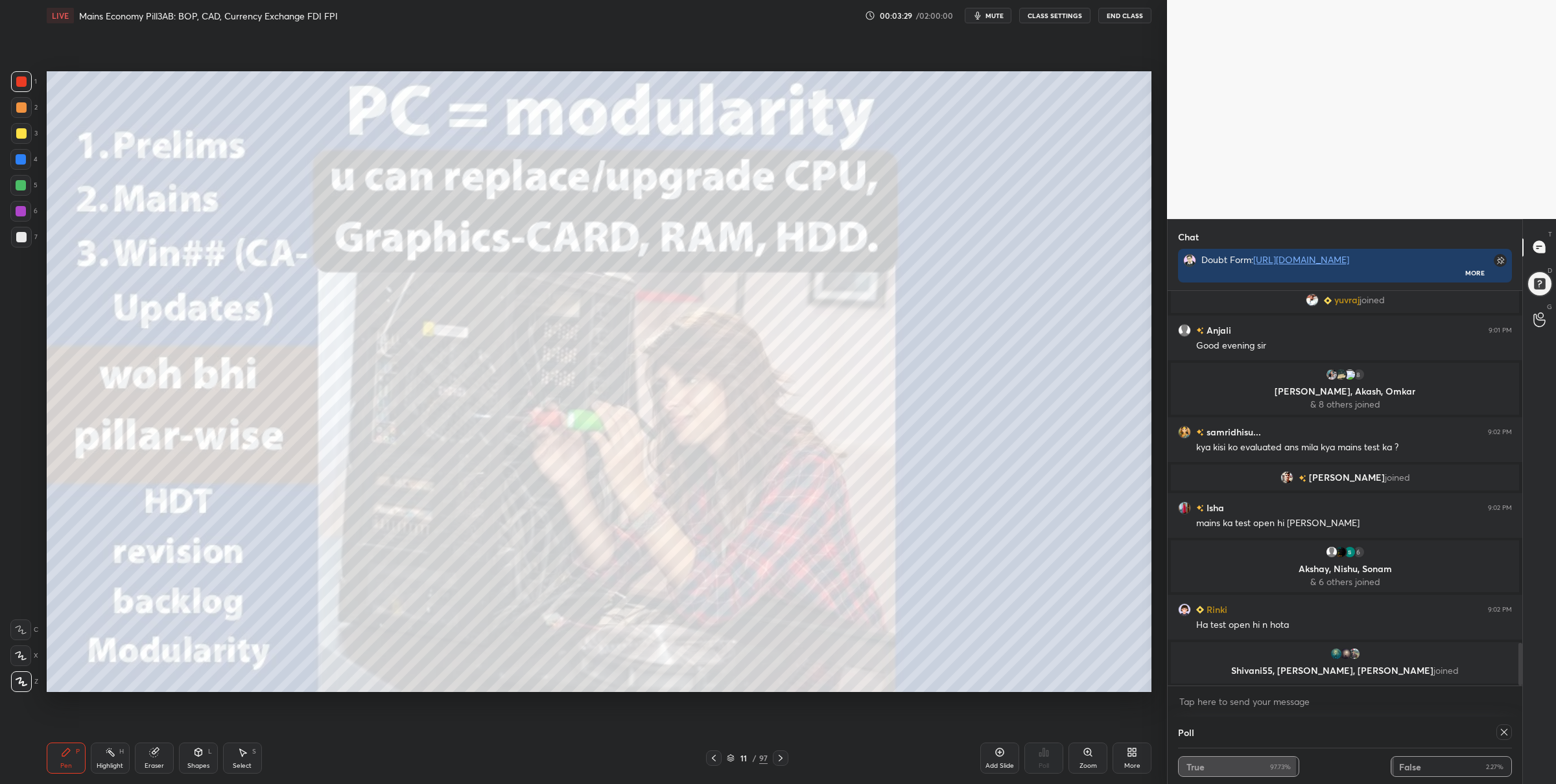
scroll to position [3287, 0]
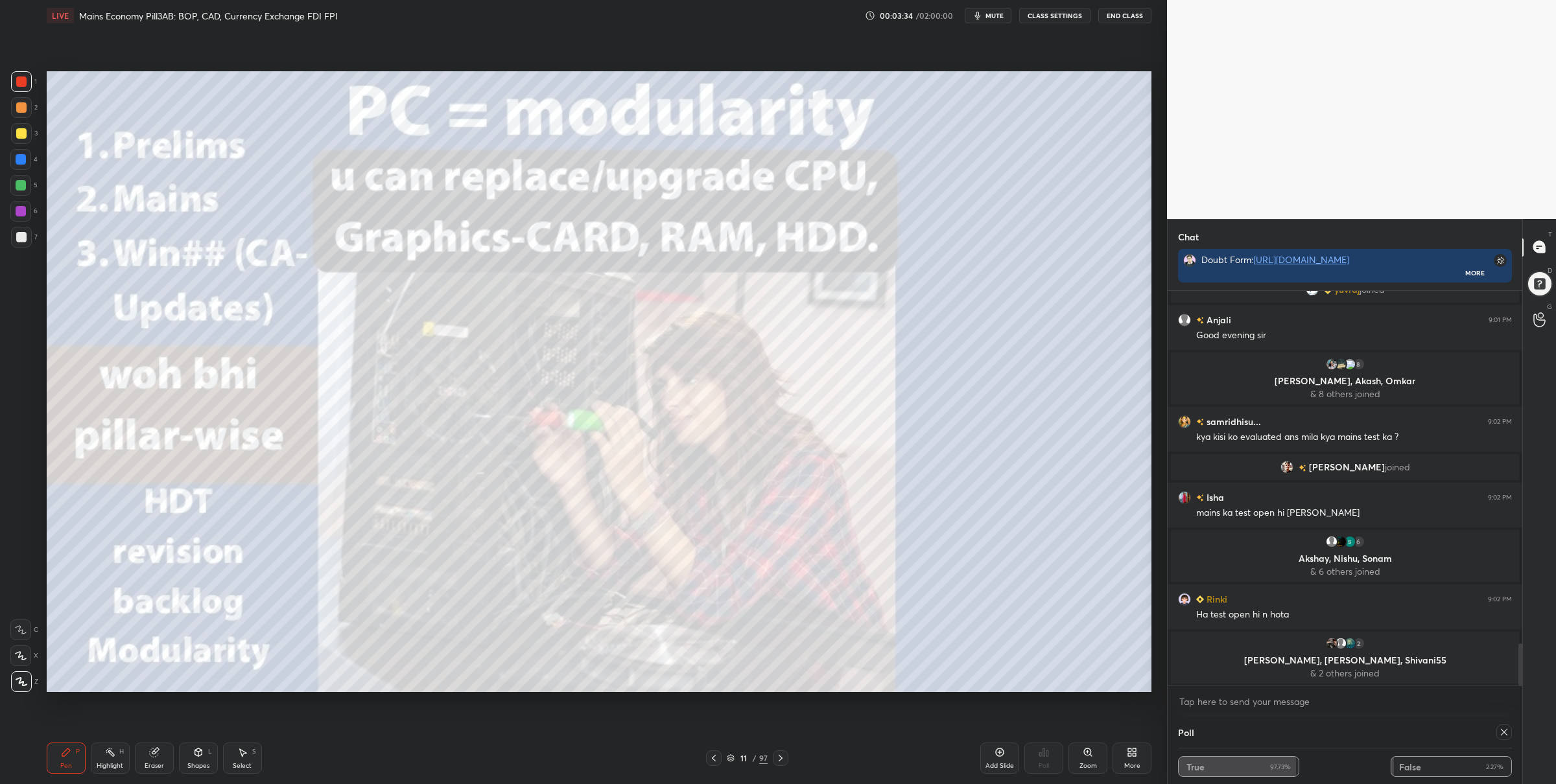
drag, startPoint x: 729, startPoint y: 754, endPoint x: 723, endPoint y: 740, distance: 15.2
click at [728, 753] on div "11 / 97" at bounding box center [747, 758] width 41 height 12
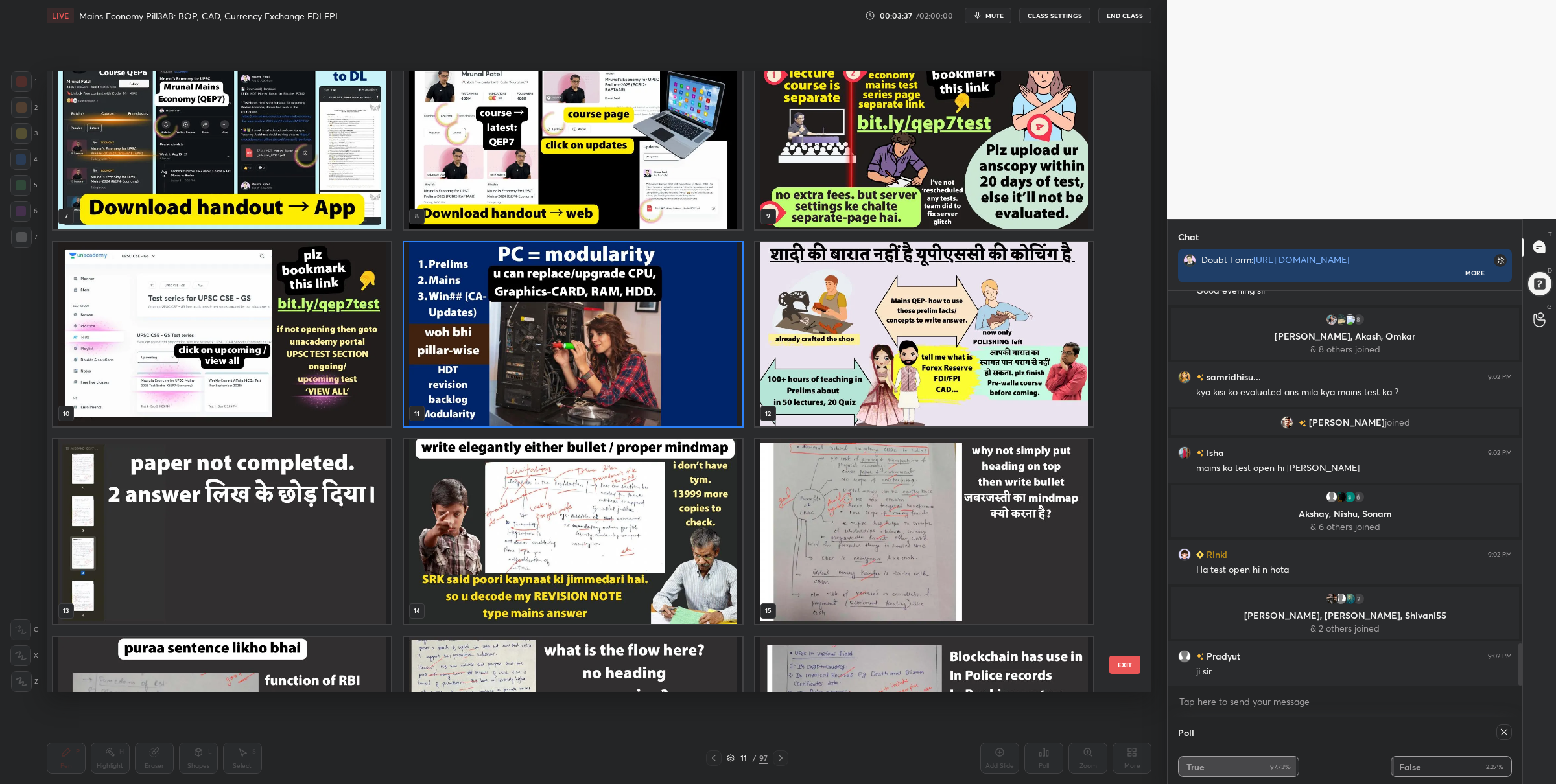
scroll to position [3362, 0]
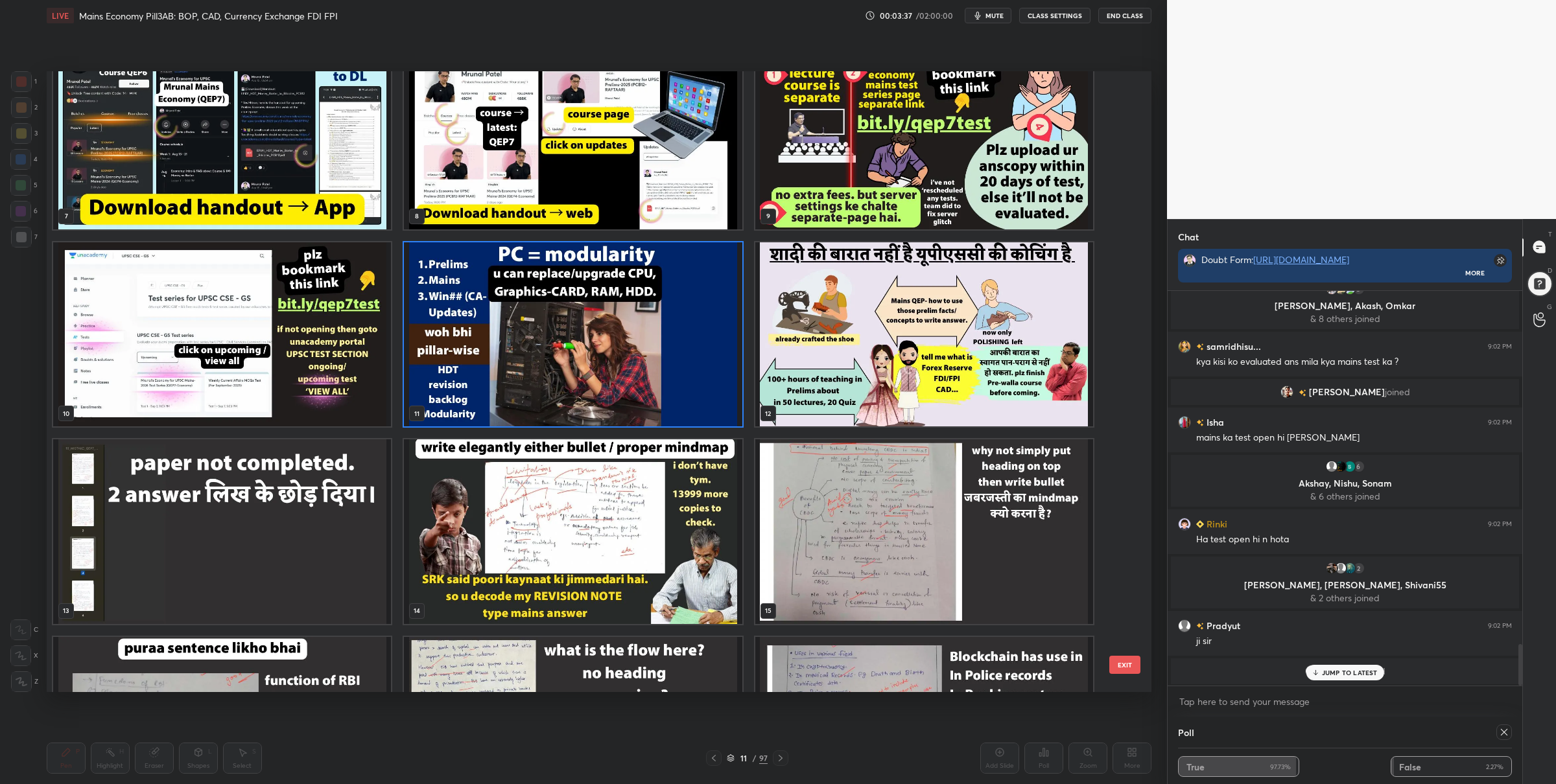
click at [340, 485] on img "grid" at bounding box center [221, 531] width 338 height 185
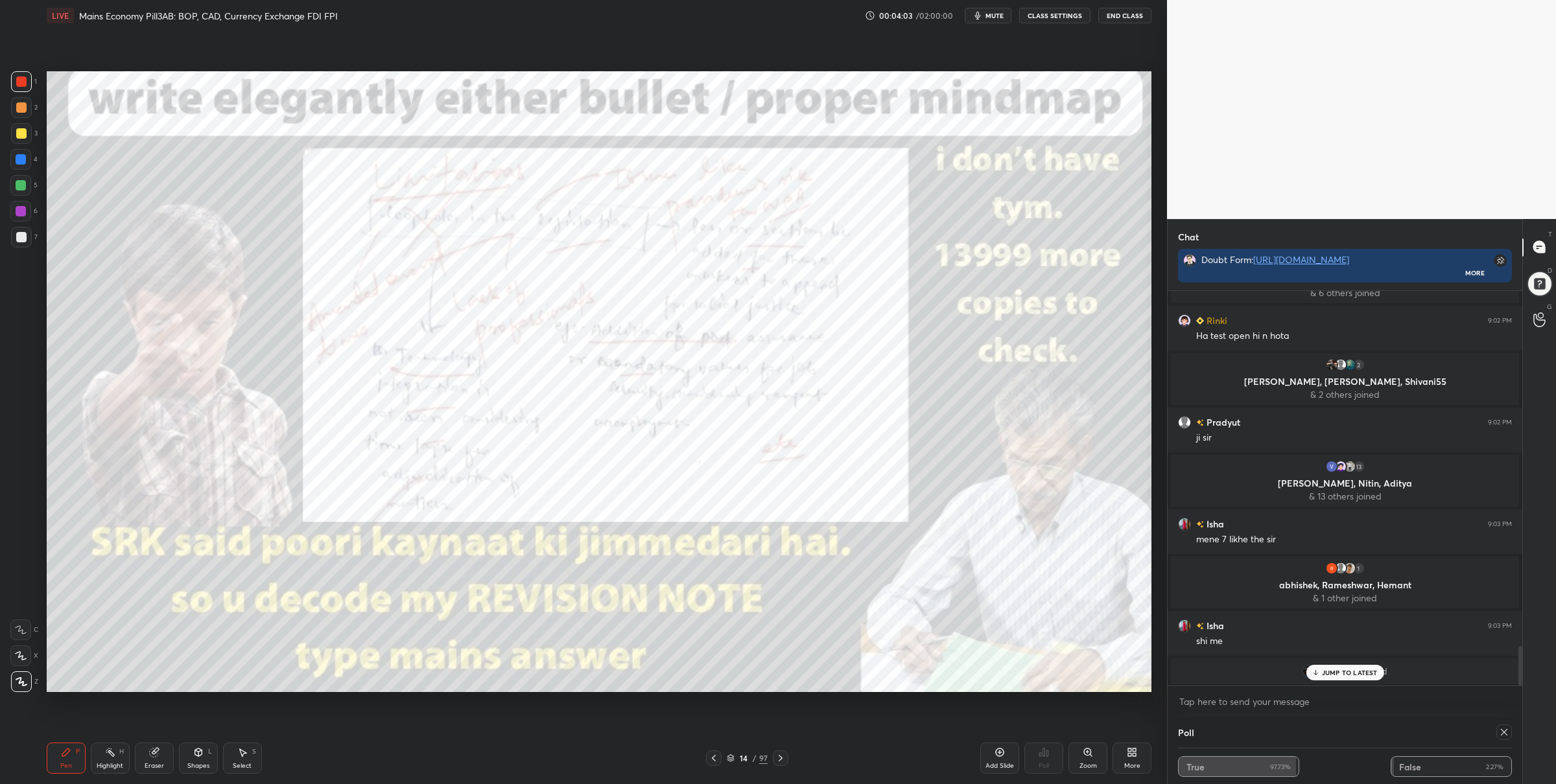
scroll to position [3535, 0]
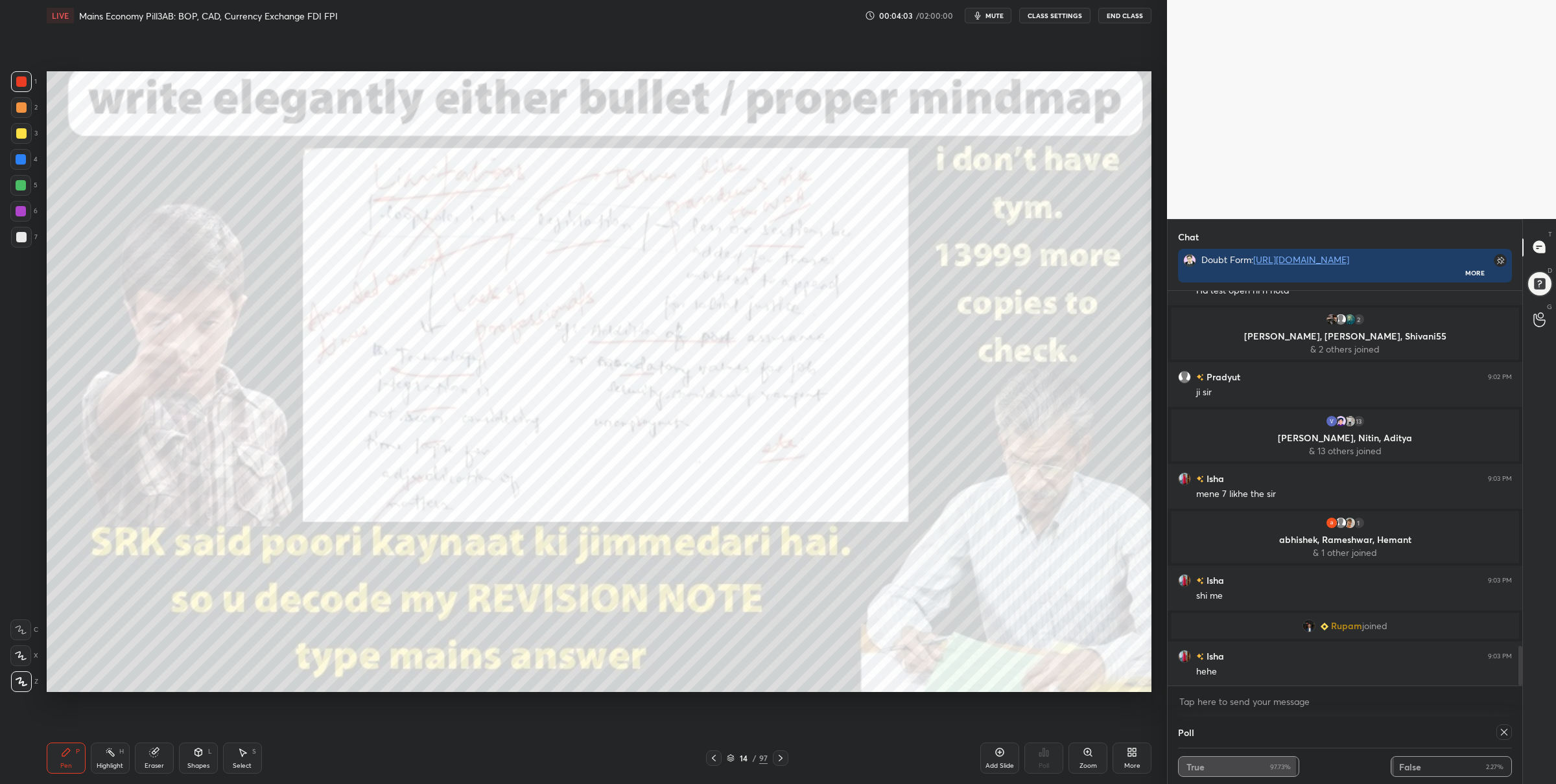
click at [18, 188] on div at bounding box center [21, 185] width 10 height 10
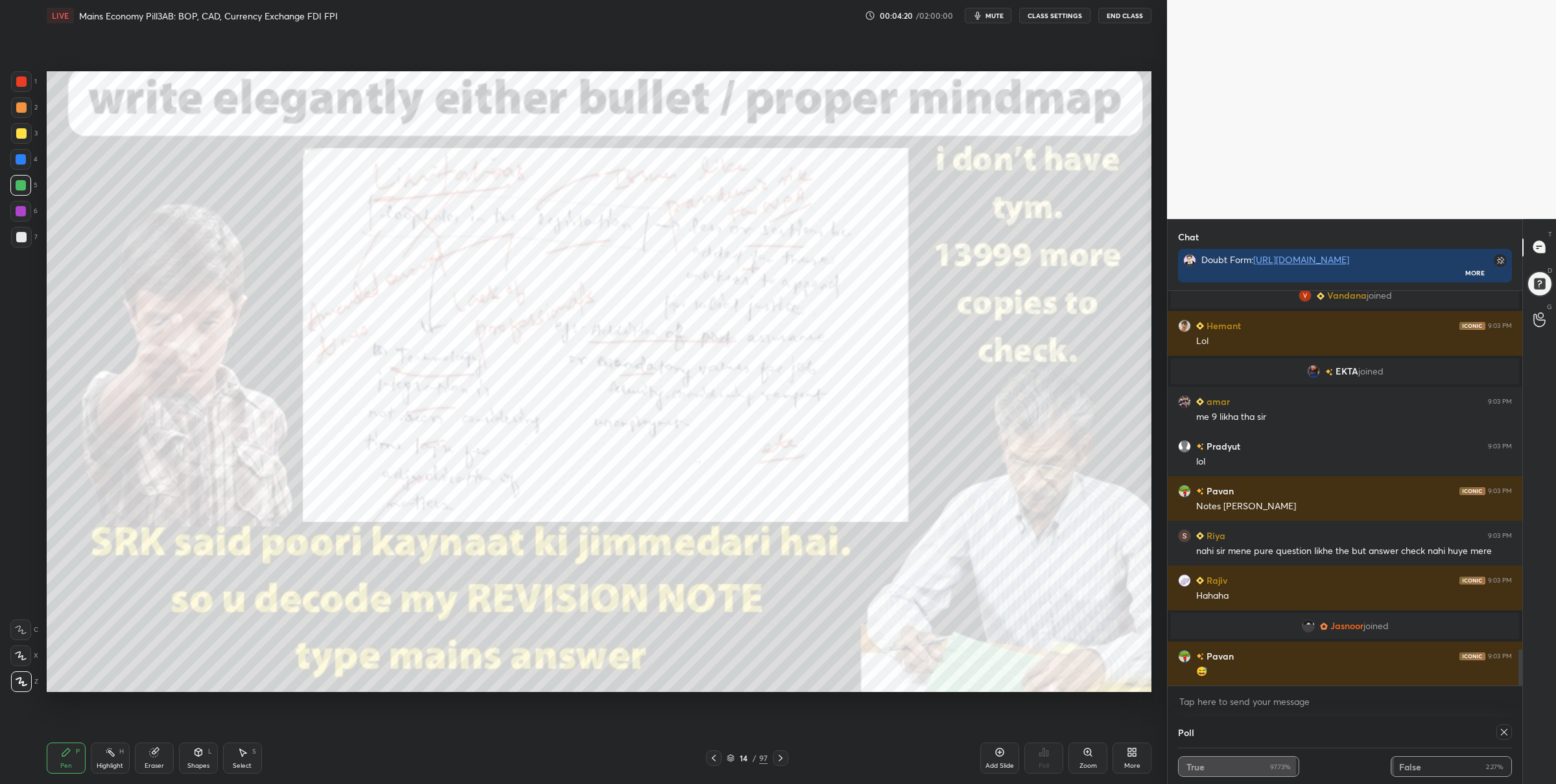
scroll to position [3934, 0]
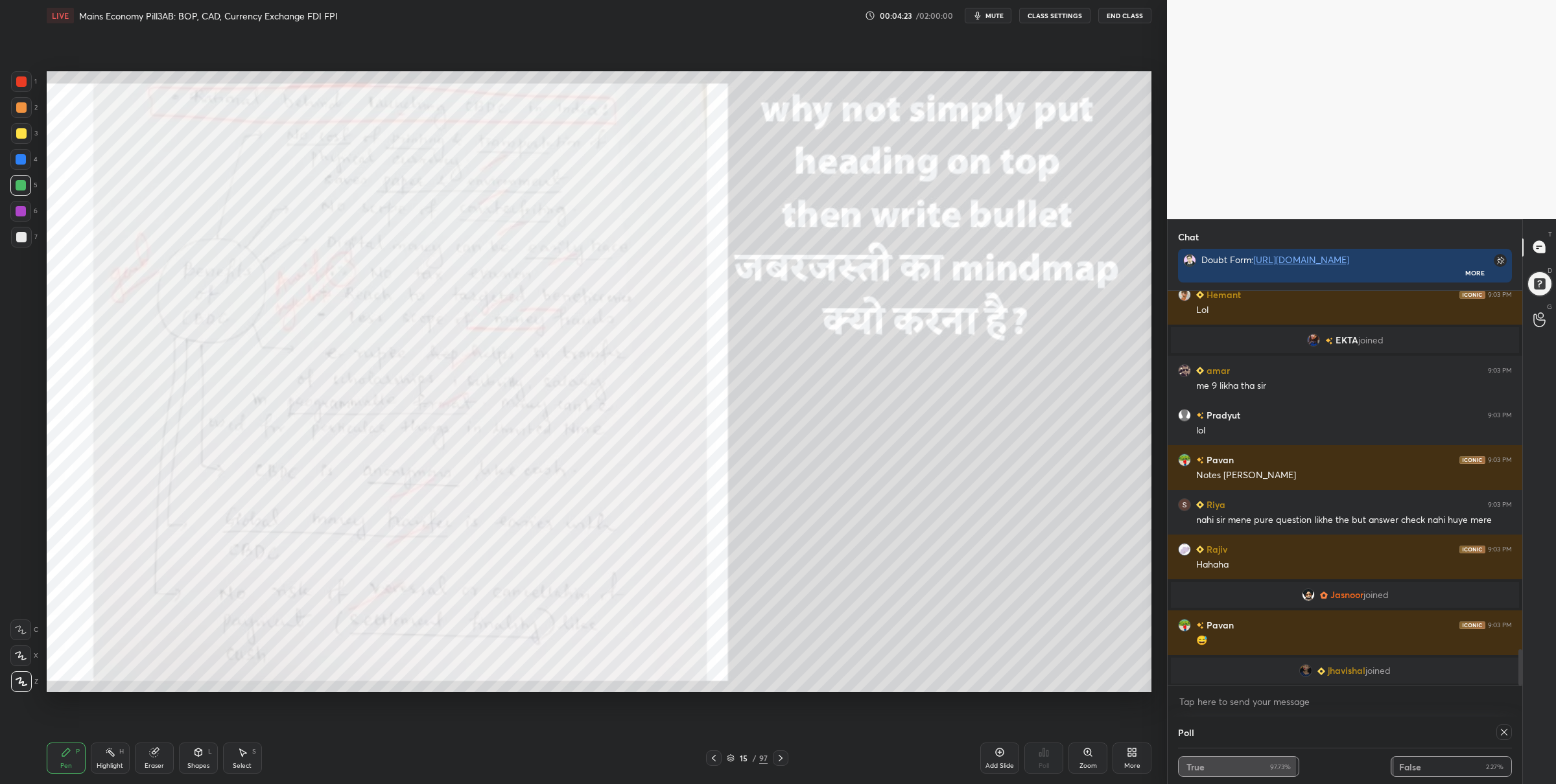
click at [1504, 732] on icon at bounding box center [1504, 733] width 10 height 10
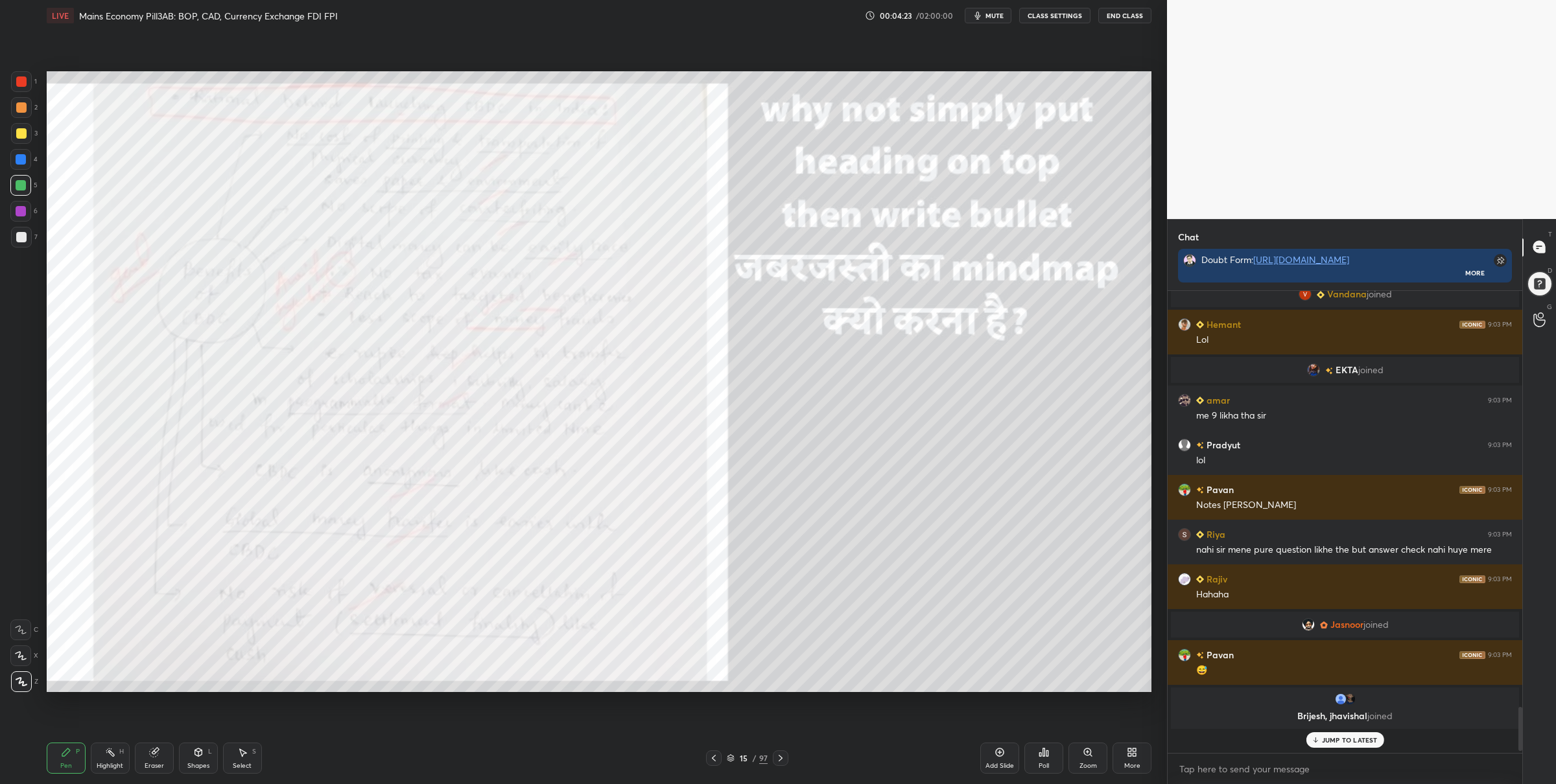
scroll to position [357, 352]
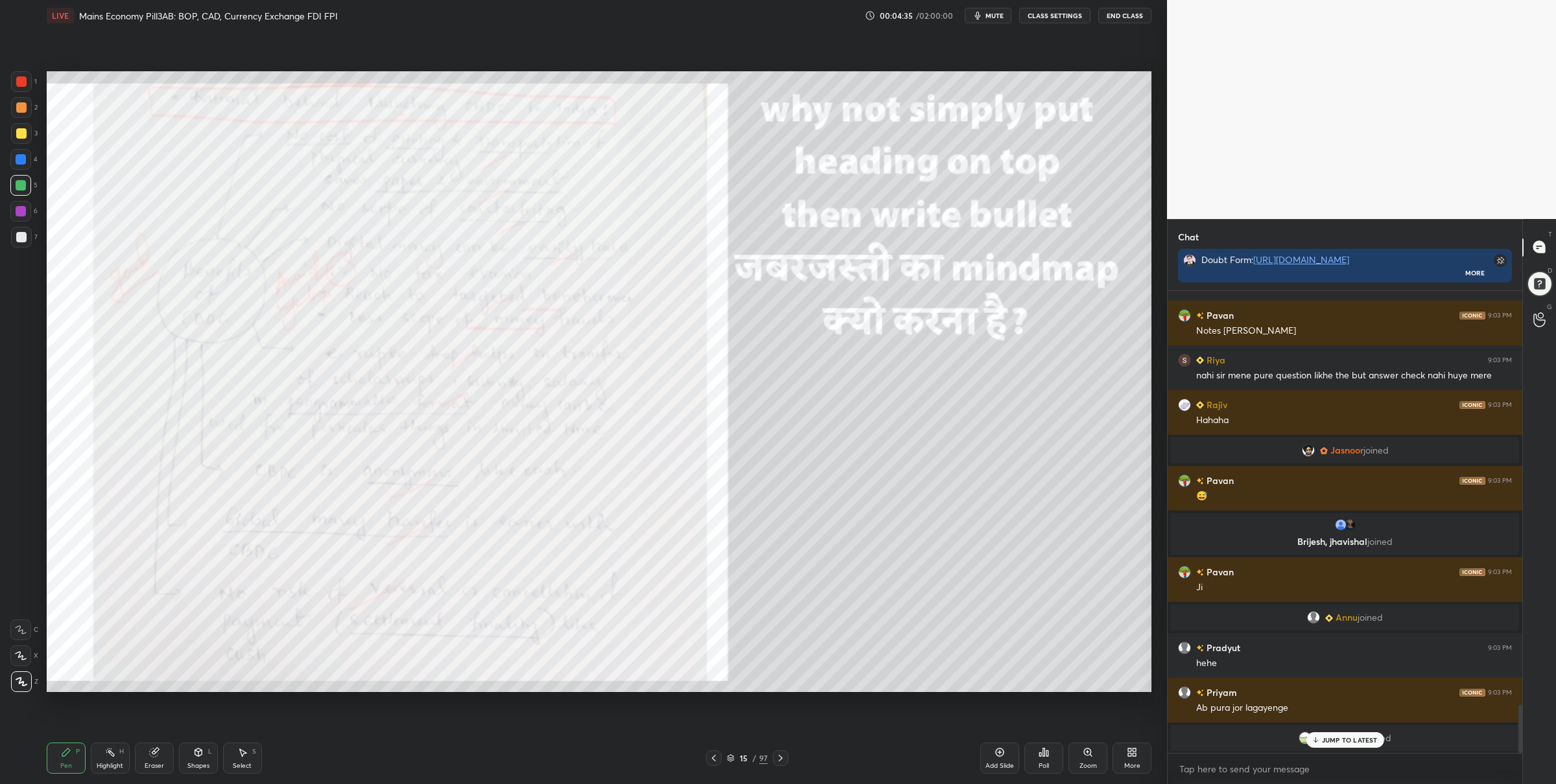
click at [786, 754] on div at bounding box center [780, 758] width 15 height 15
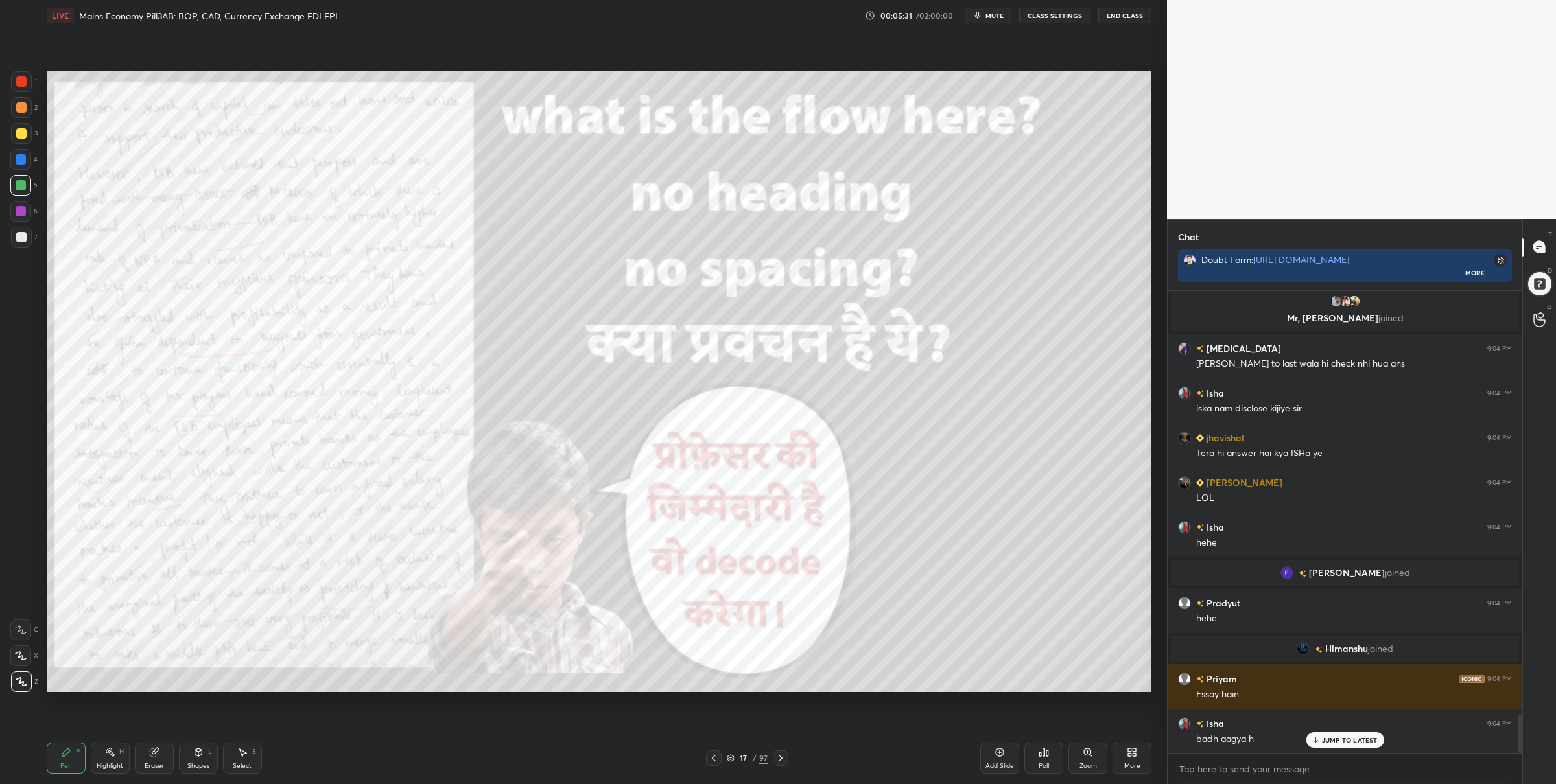
scroll to position [5170, 0]
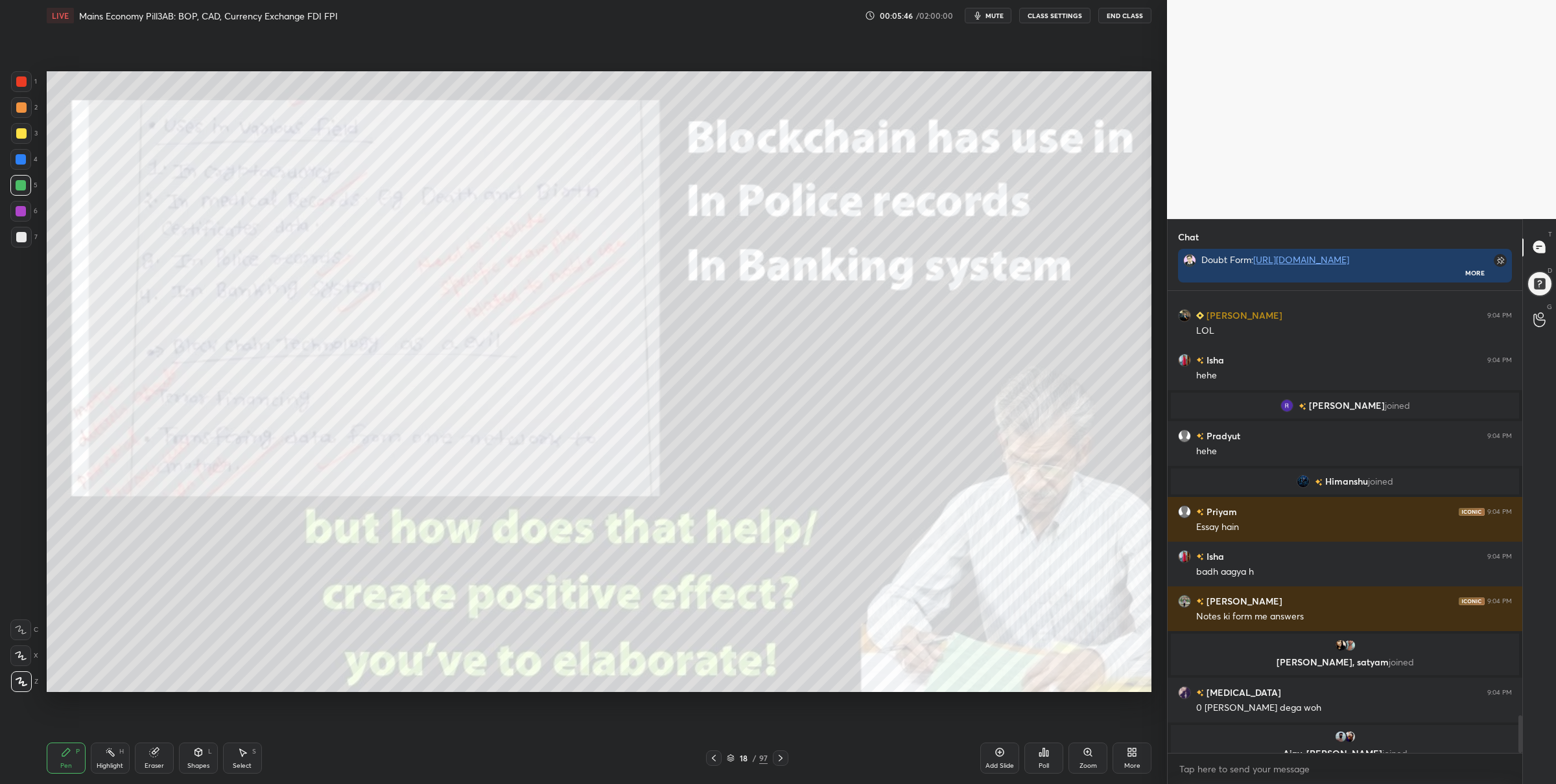
click at [26, 85] on div at bounding box center [21, 82] width 21 height 21
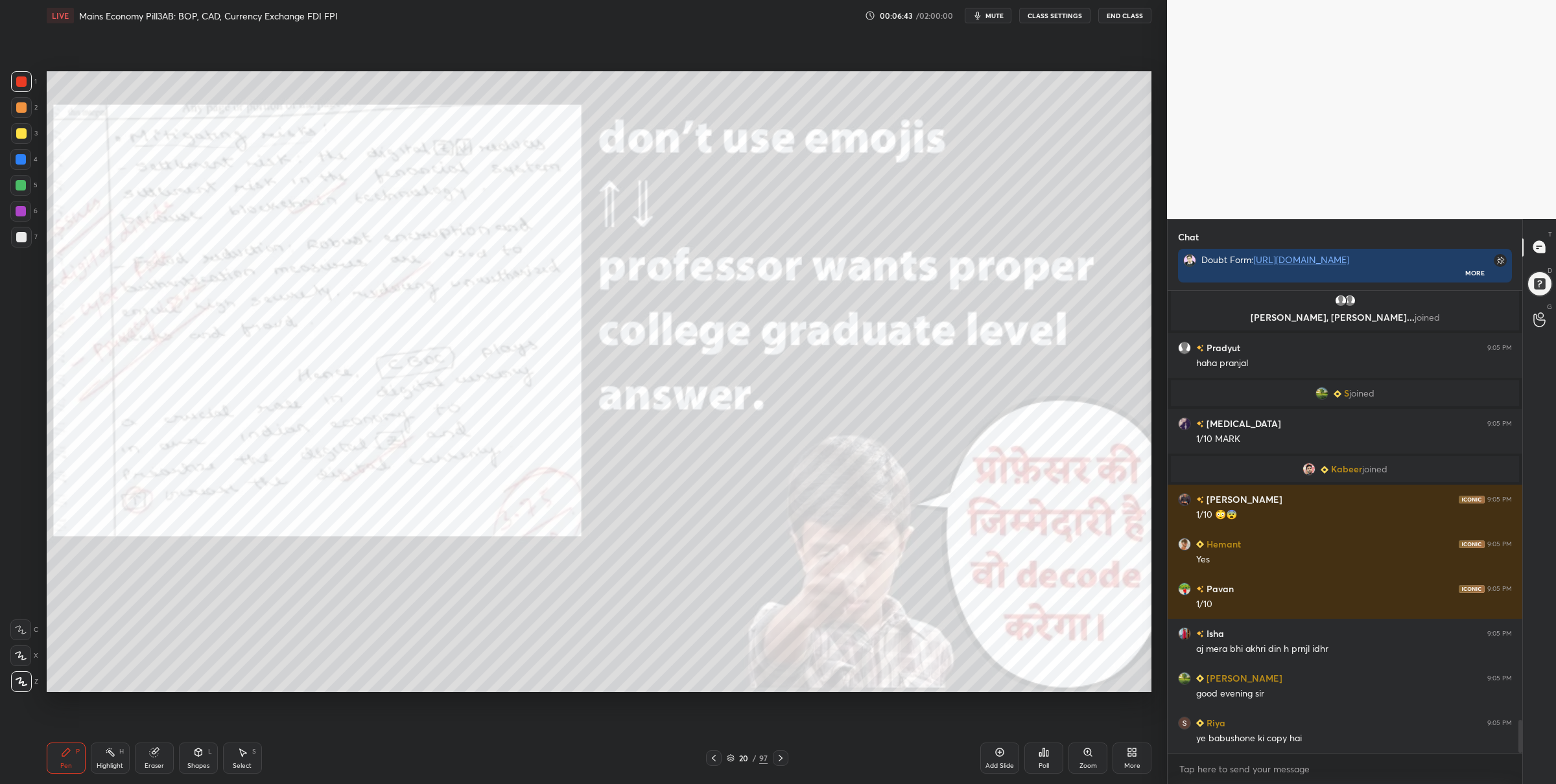
scroll to position [6059, 0]
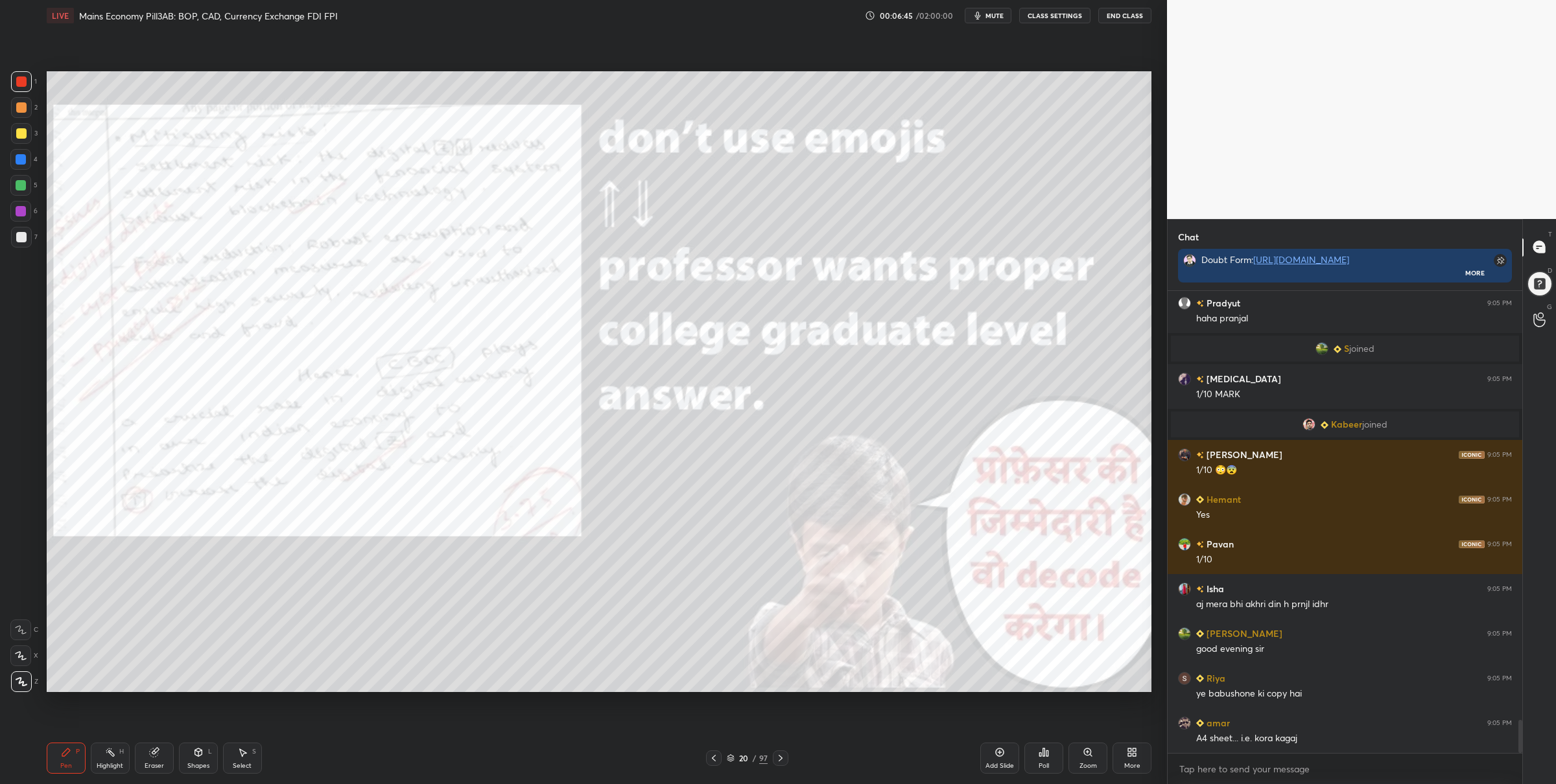
click at [1082, 758] on div "Zoom" at bounding box center [1087, 758] width 39 height 31
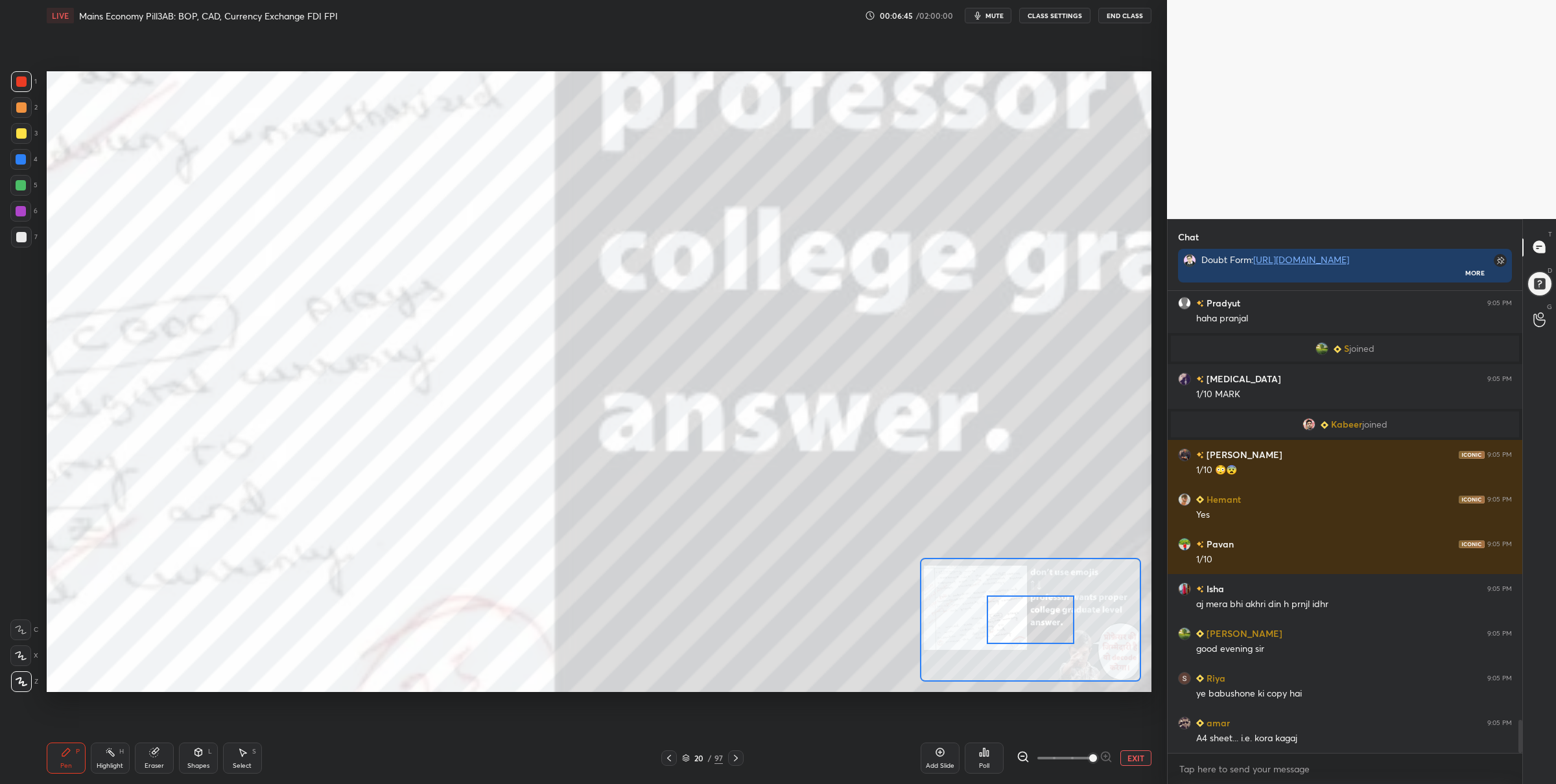
click at [1084, 755] on span at bounding box center [1065, 758] width 54 height 19
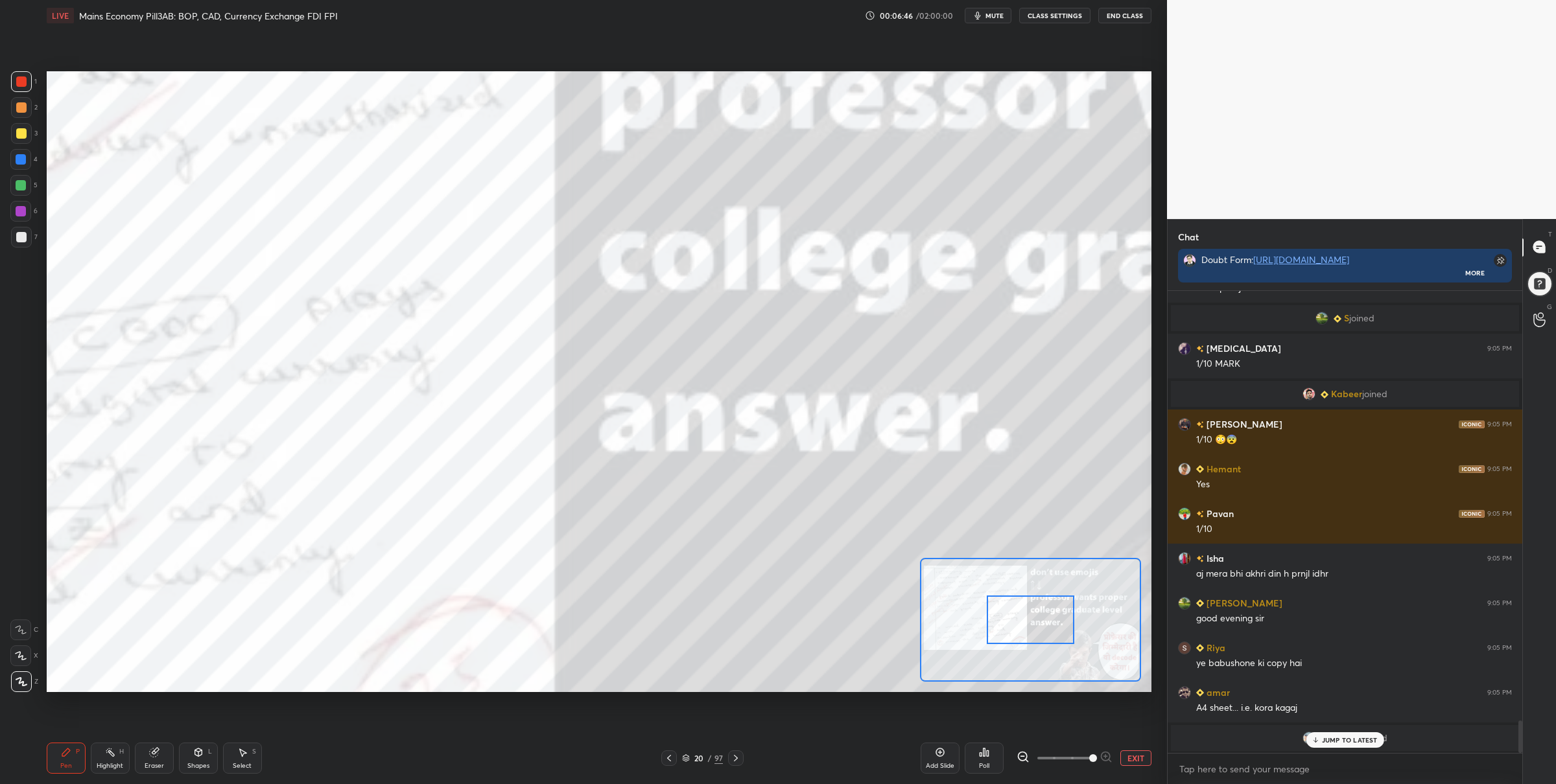
click at [1016, 615] on div at bounding box center [1030, 620] width 88 height 49
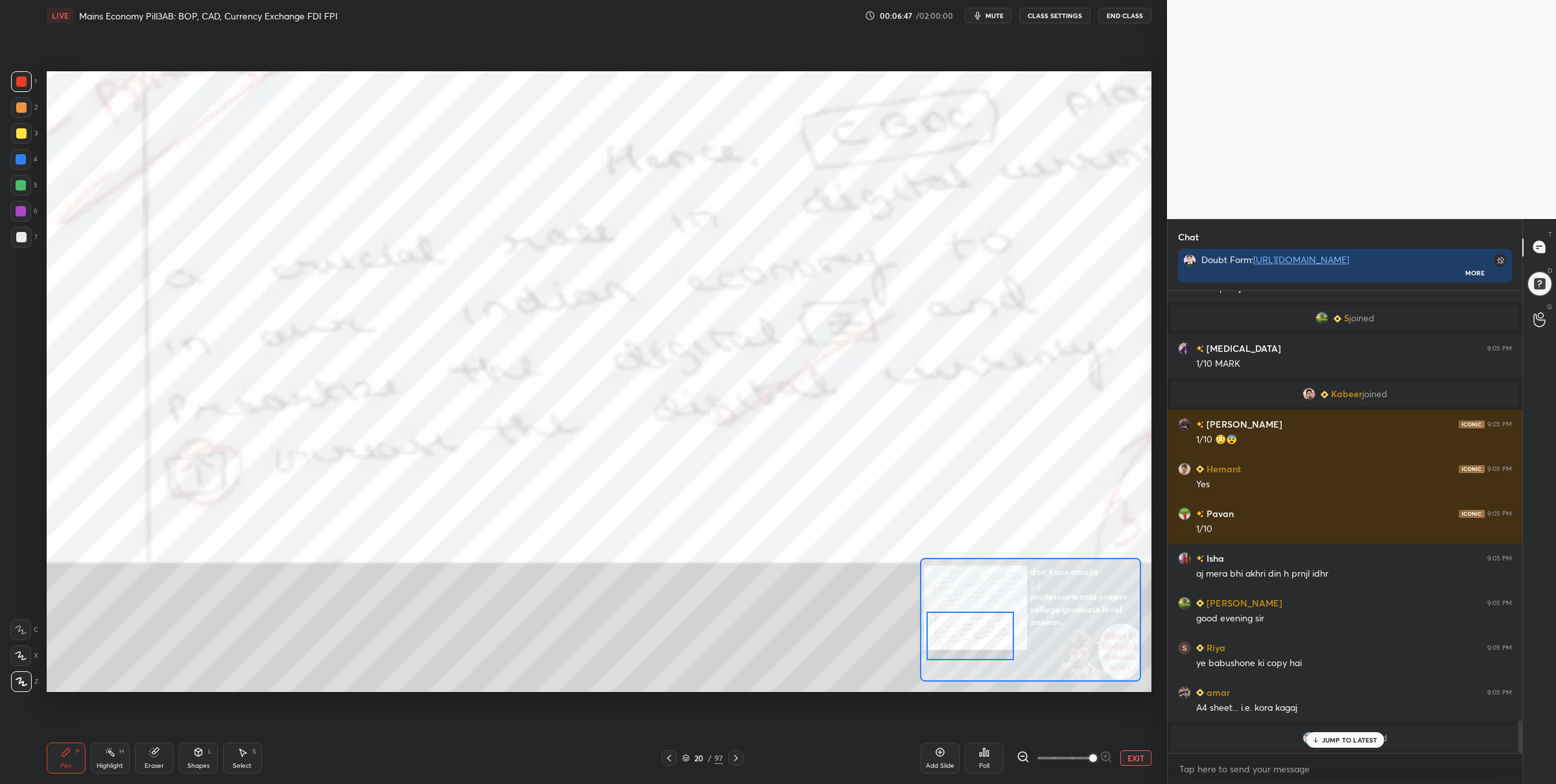
drag, startPoint x: 1006, startPoint y: 621, endPoint x: 967, endPoint y: 624, distance: 39.1
click at [967, 624] on div at bounding box center [970, 636] width 88 height 49
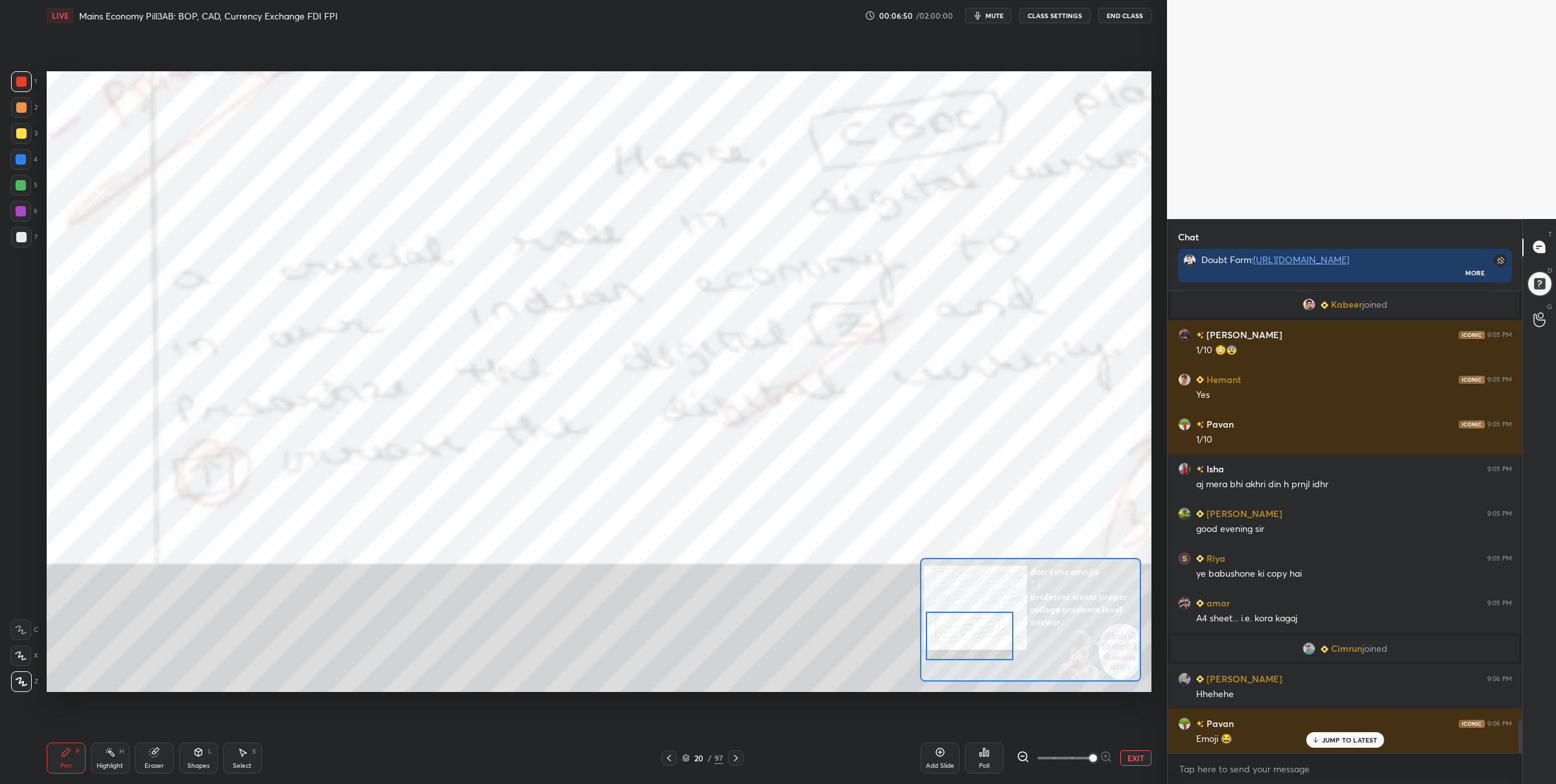
scroll to position [6100, 0]
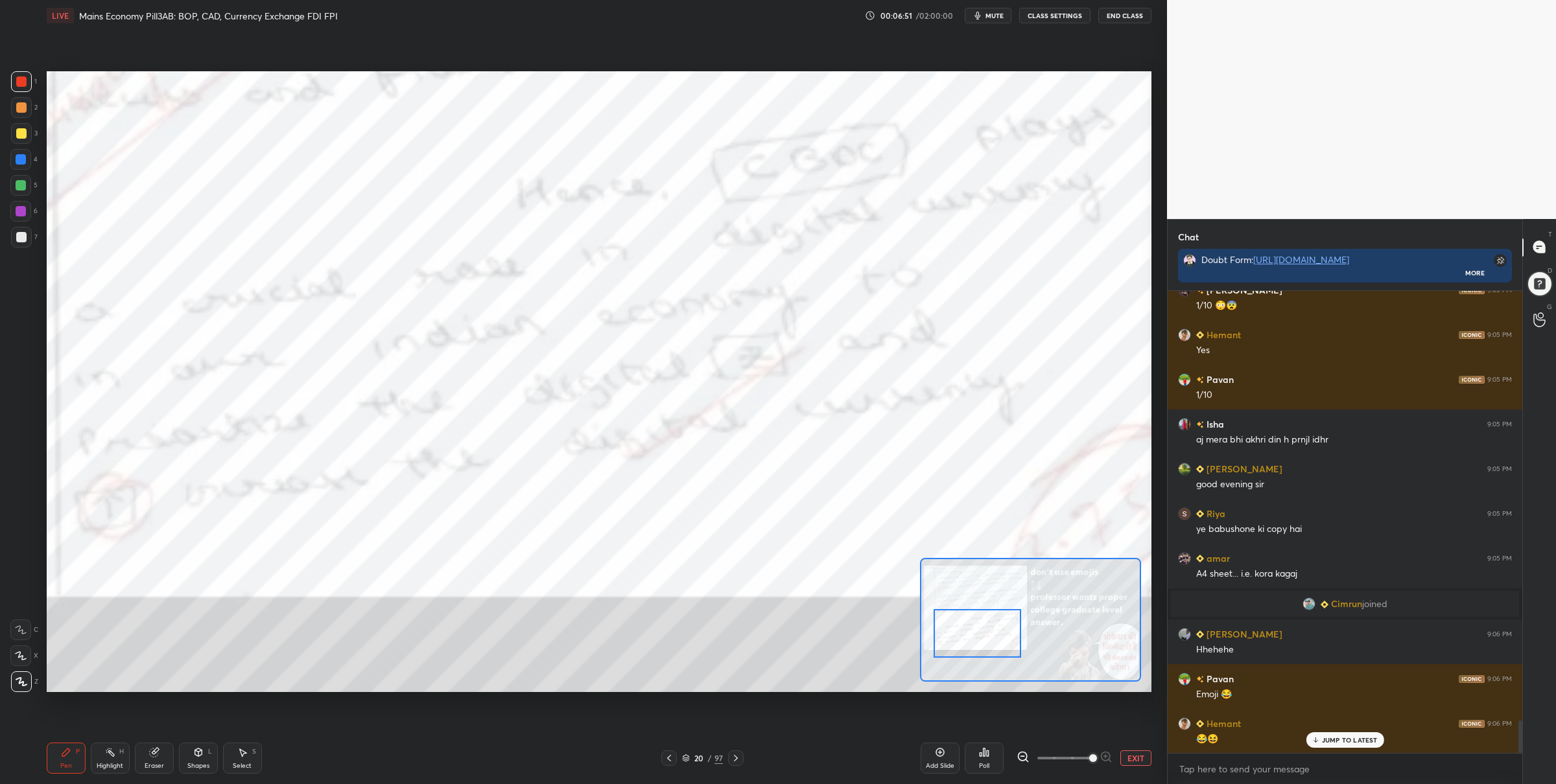
drag, startPoint x: 977, startPoint y: 617, endPoint x: 984, endPoint y: 613, distance: 8.1
click at [985, 613] on div at bounding box center [977, 633] width 88 height 49
click at [1067, 751] on span at bounding box center [1065, 758] width 54 height 19
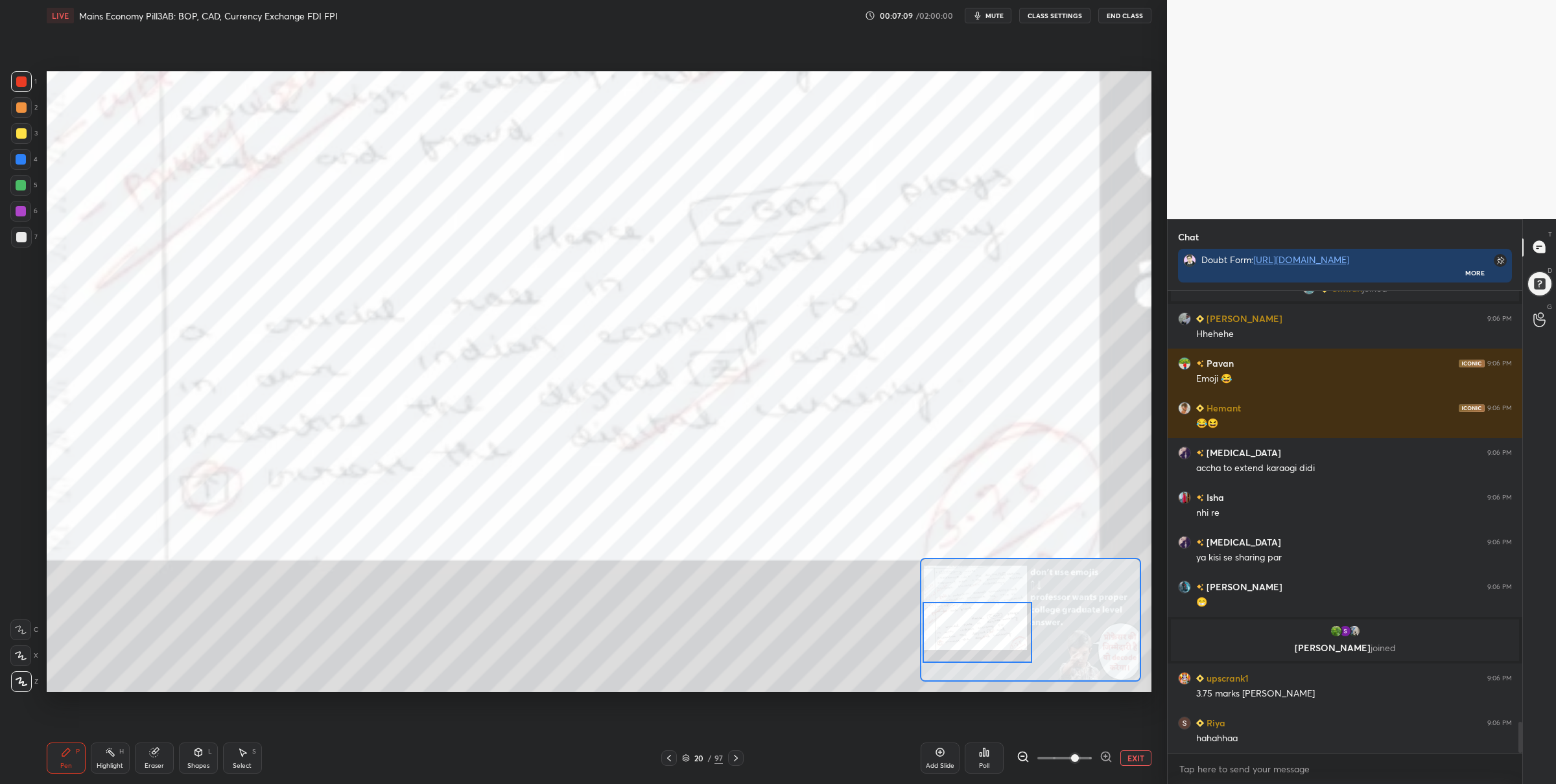
scroll to position [6398, 0]
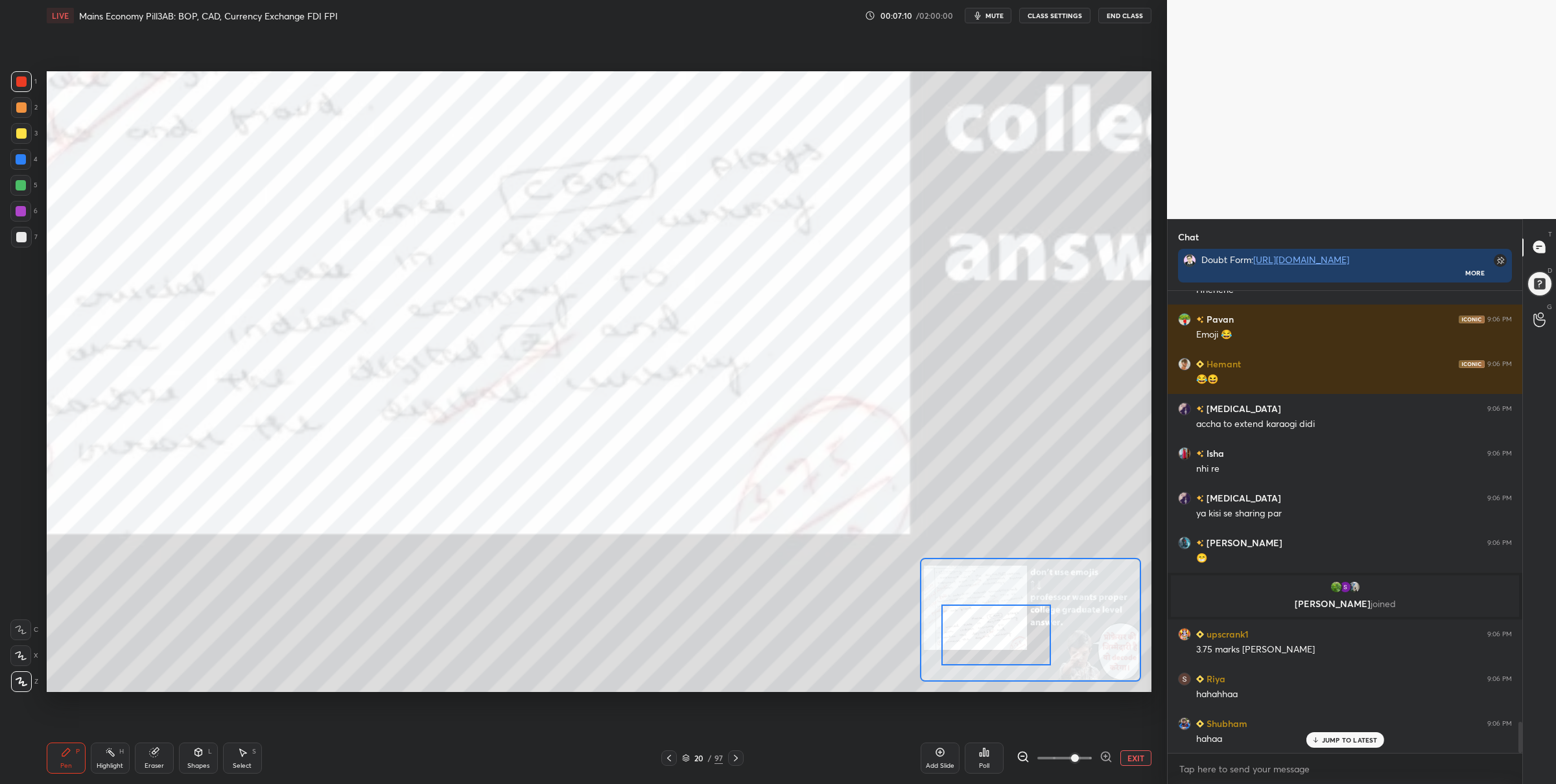
drag, startPoint x: 998, startPoint y: 629, endPoint x: 1013, endPoint y: 629, distance: 15.0
click at [1014, 629] on div at bounding box center [995, 635] width 109 height 61
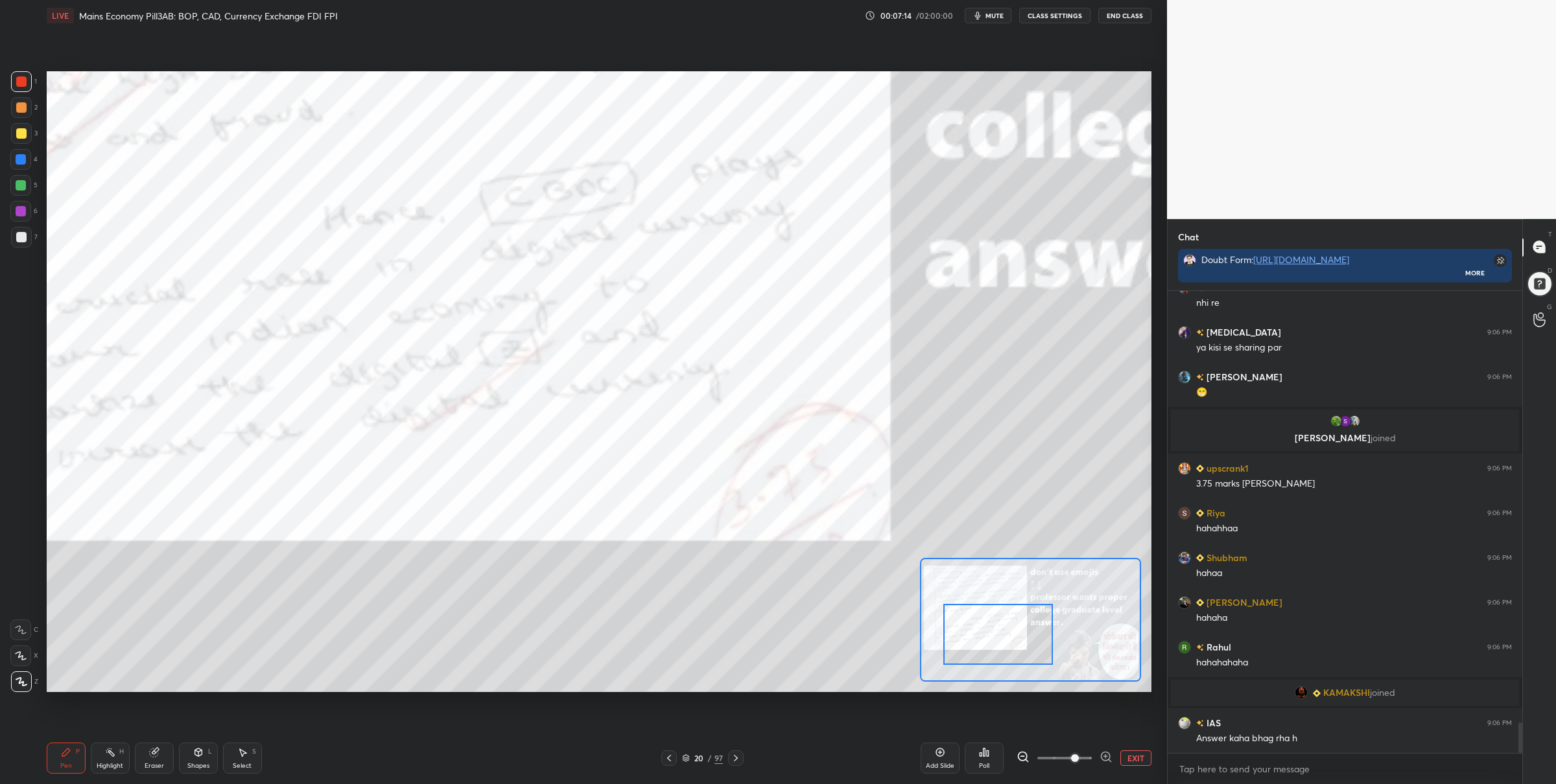
scroll to position [6504, 0]
click at [1126, 759] on button "EXIT" at bounding box center [1136, 758] width 31 height 15
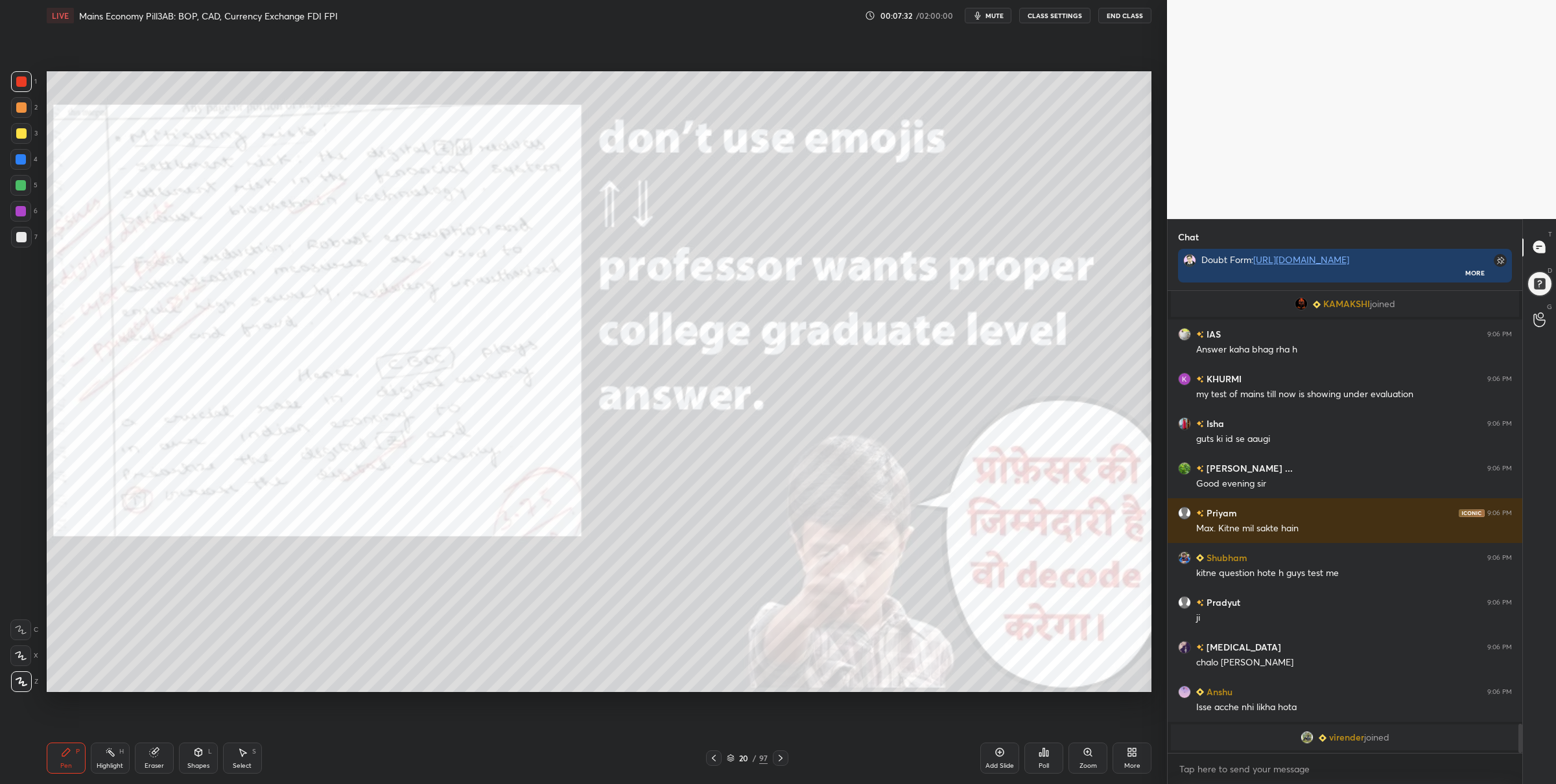
scroll to position [6858, 0]
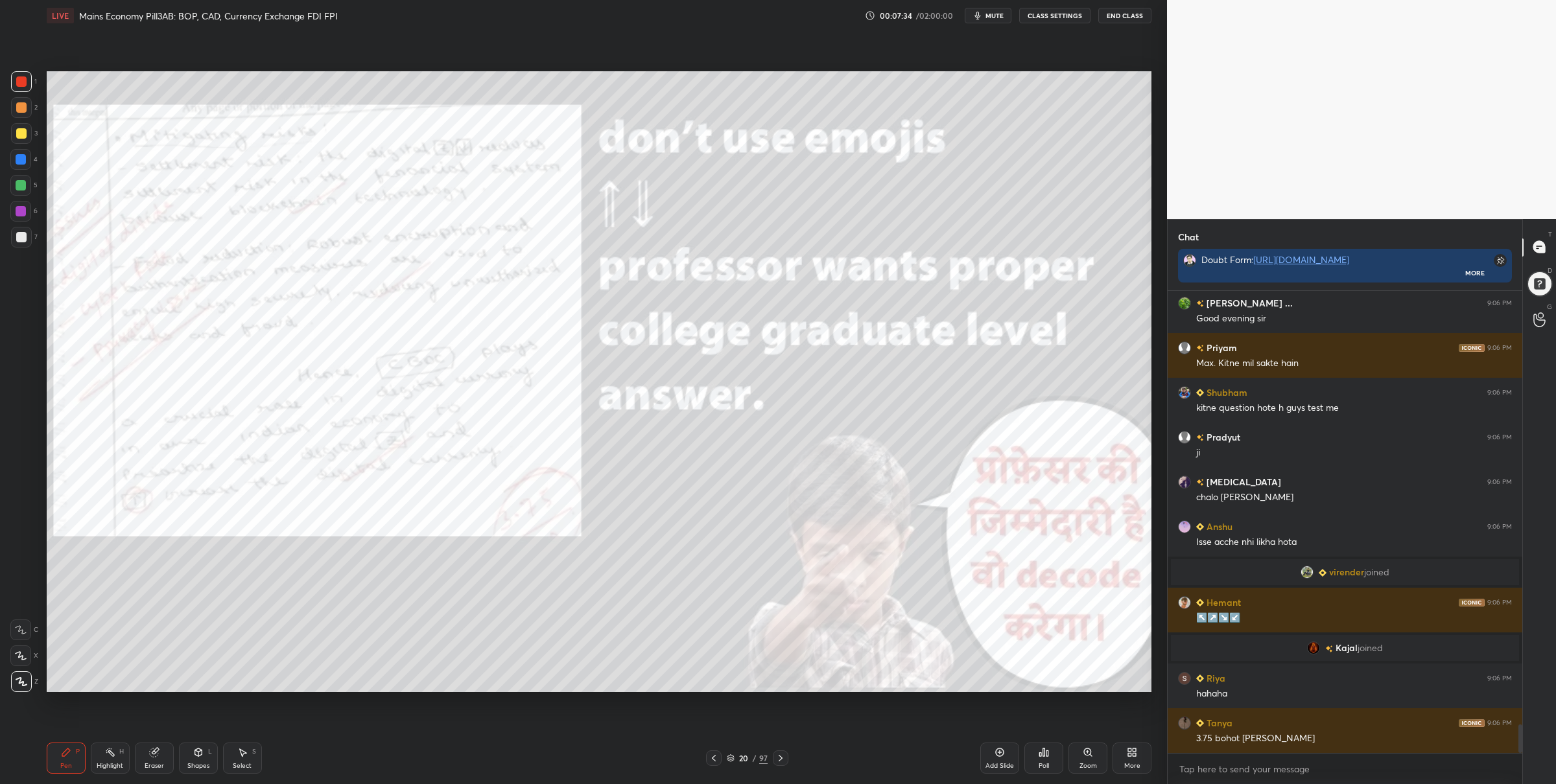
click at [782, 754] on icon at bounding box center [781, 758] width 10 height 10
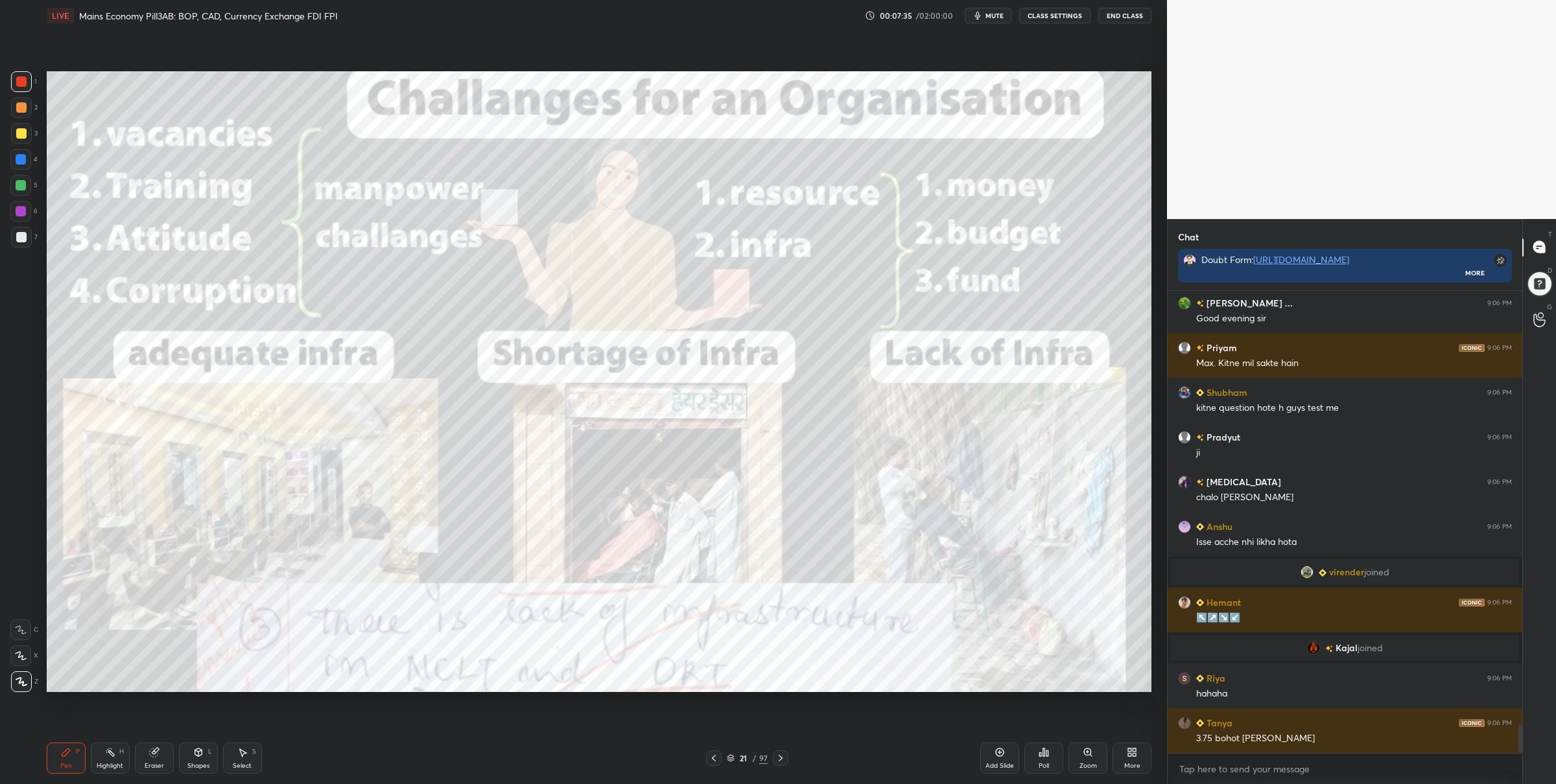
scroll to position [6993, 0]
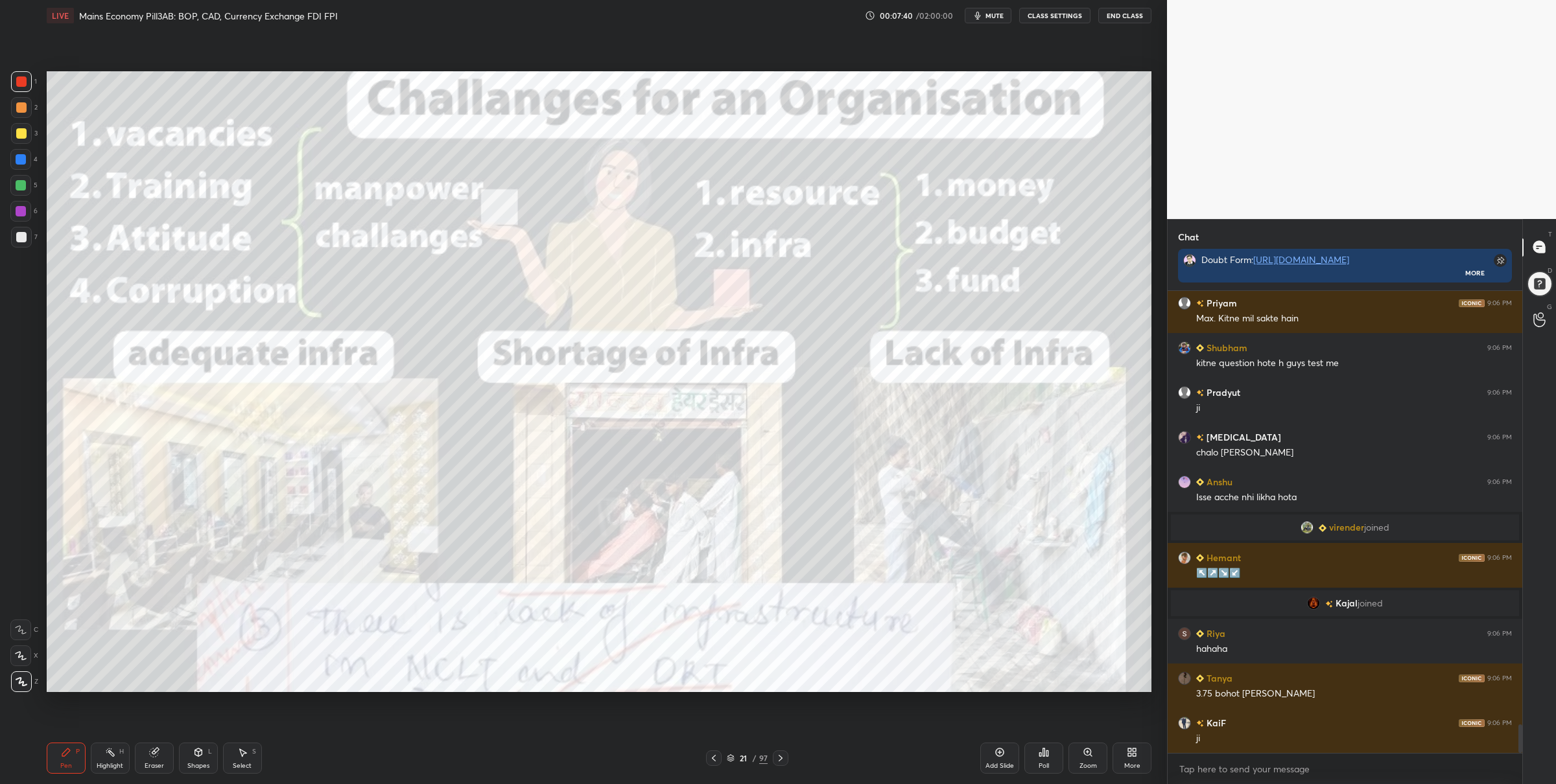
click at [19, 183] on div at bounding box center [21, 185] width 10 height 10
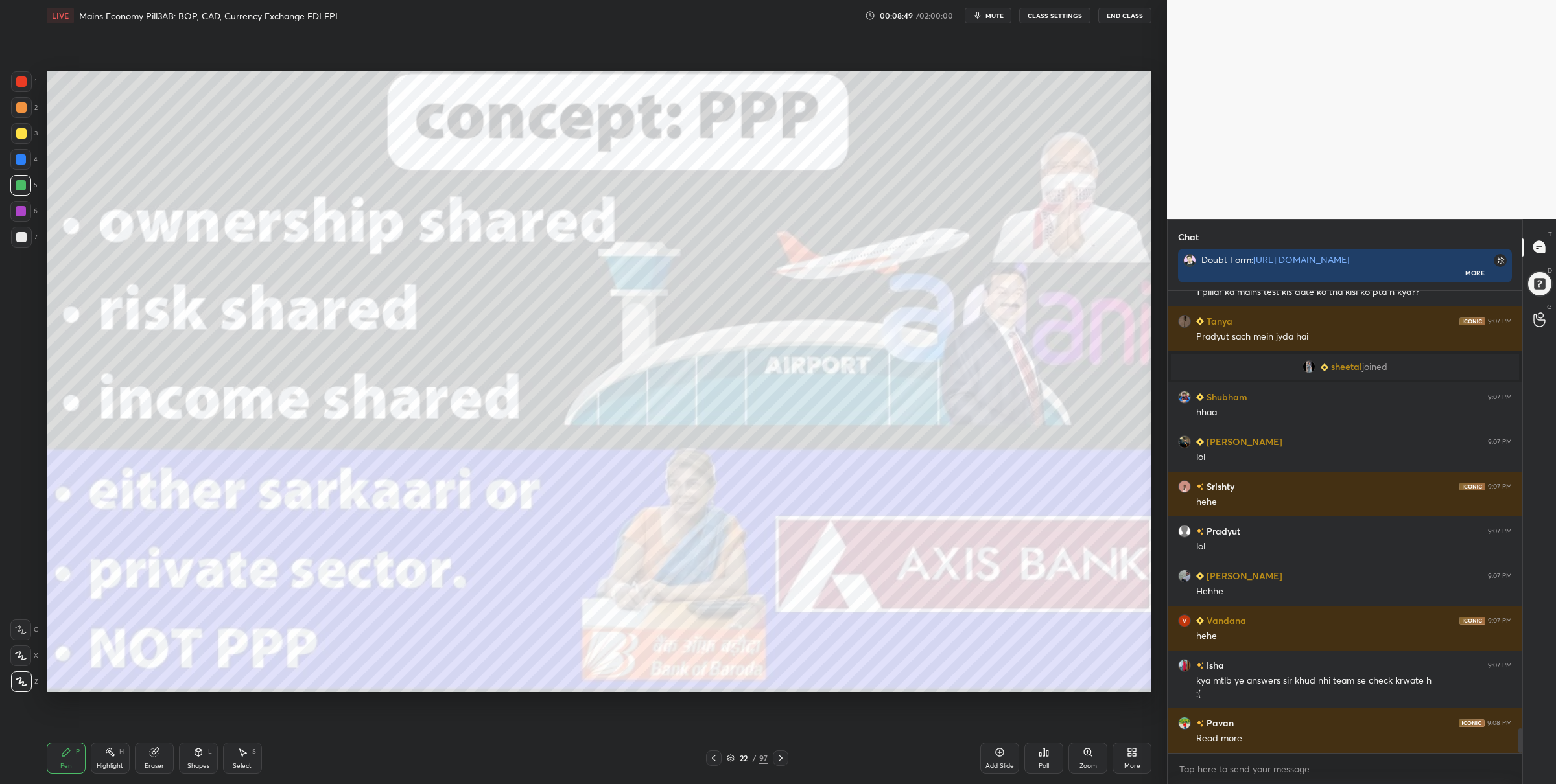
scroll to position [8157, 0]
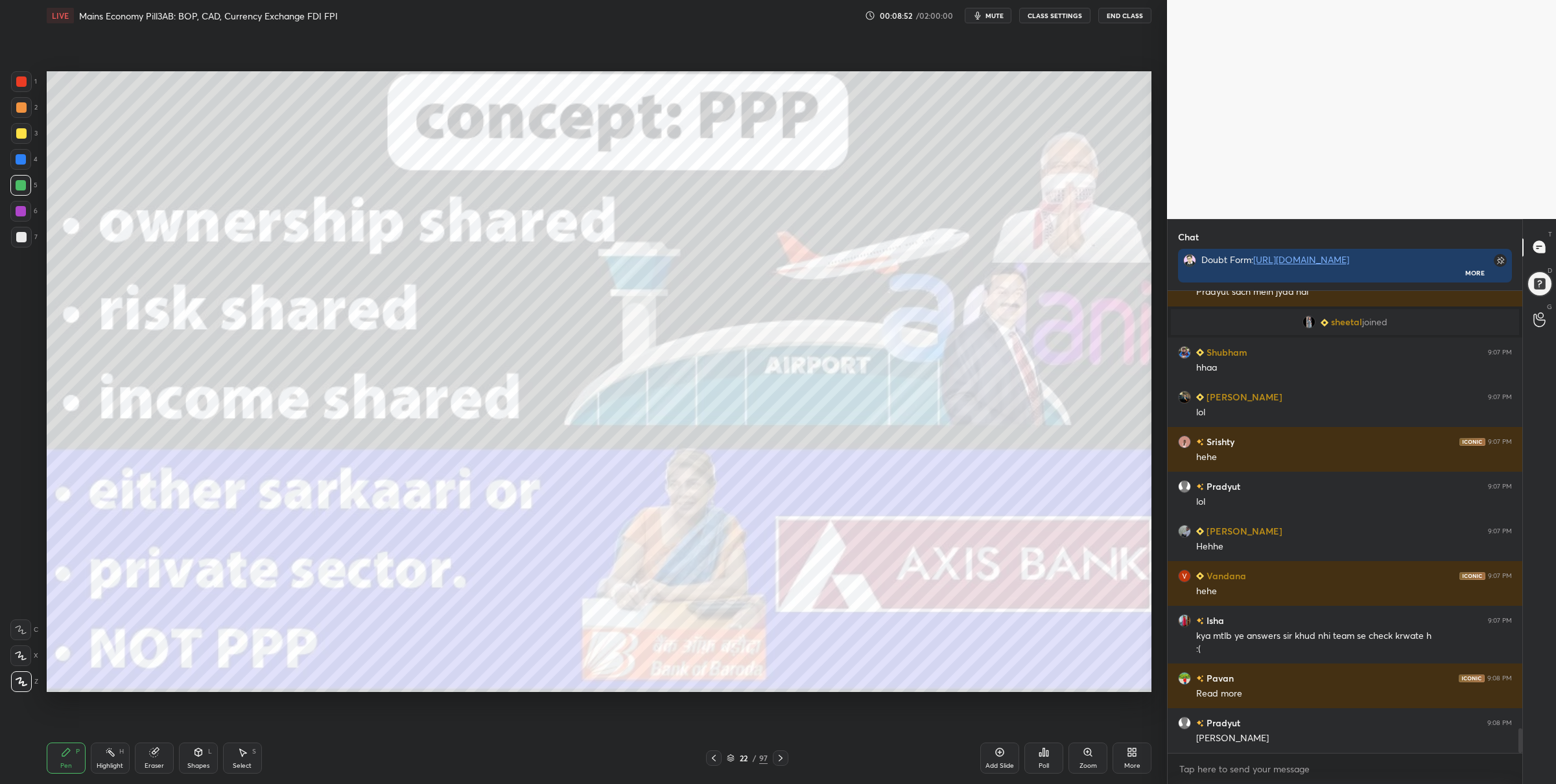
click at [26, 90] on div at bounding box center [21, 82] width 21 height 21
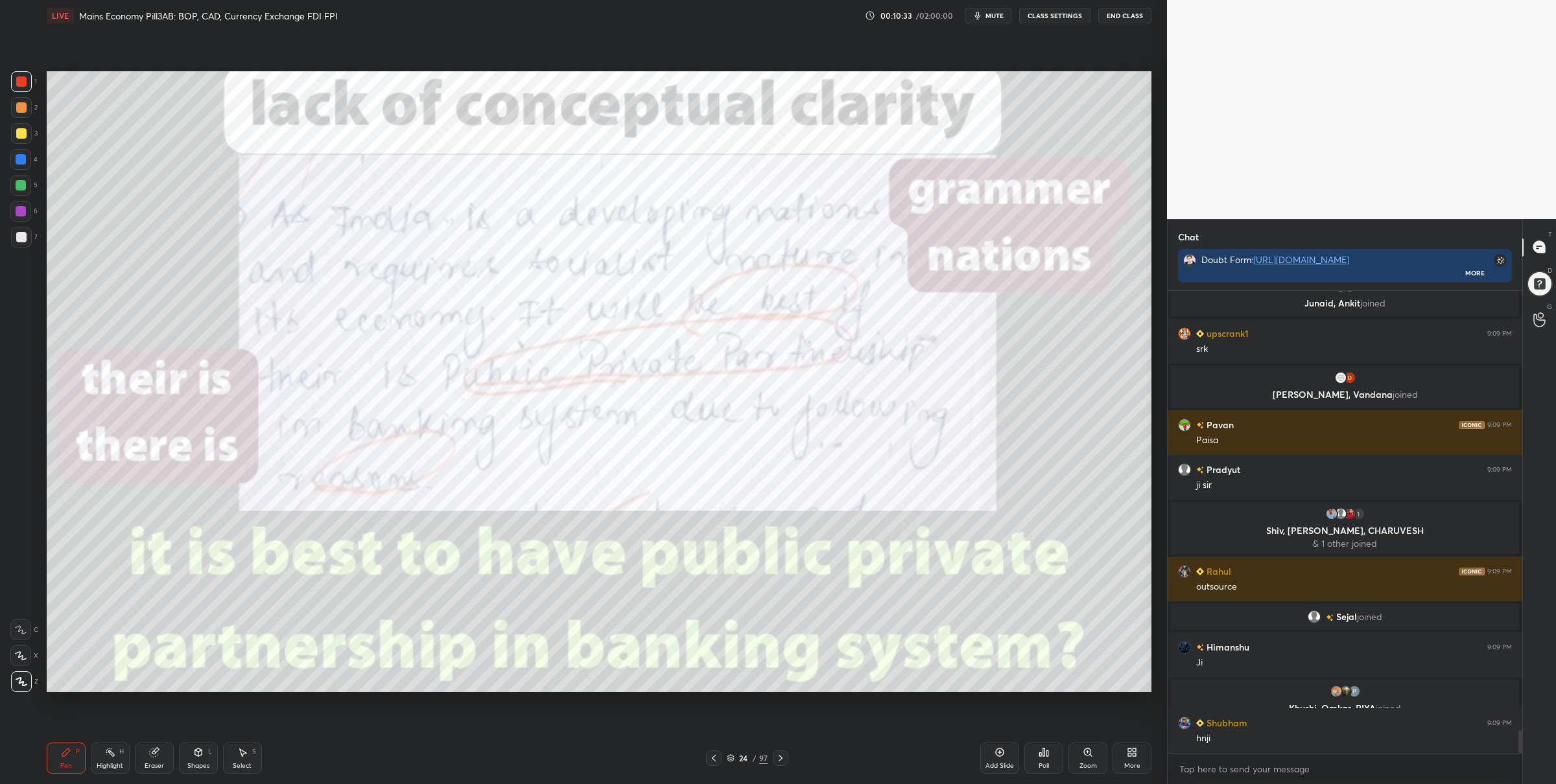
scroll to position [8968, 0]
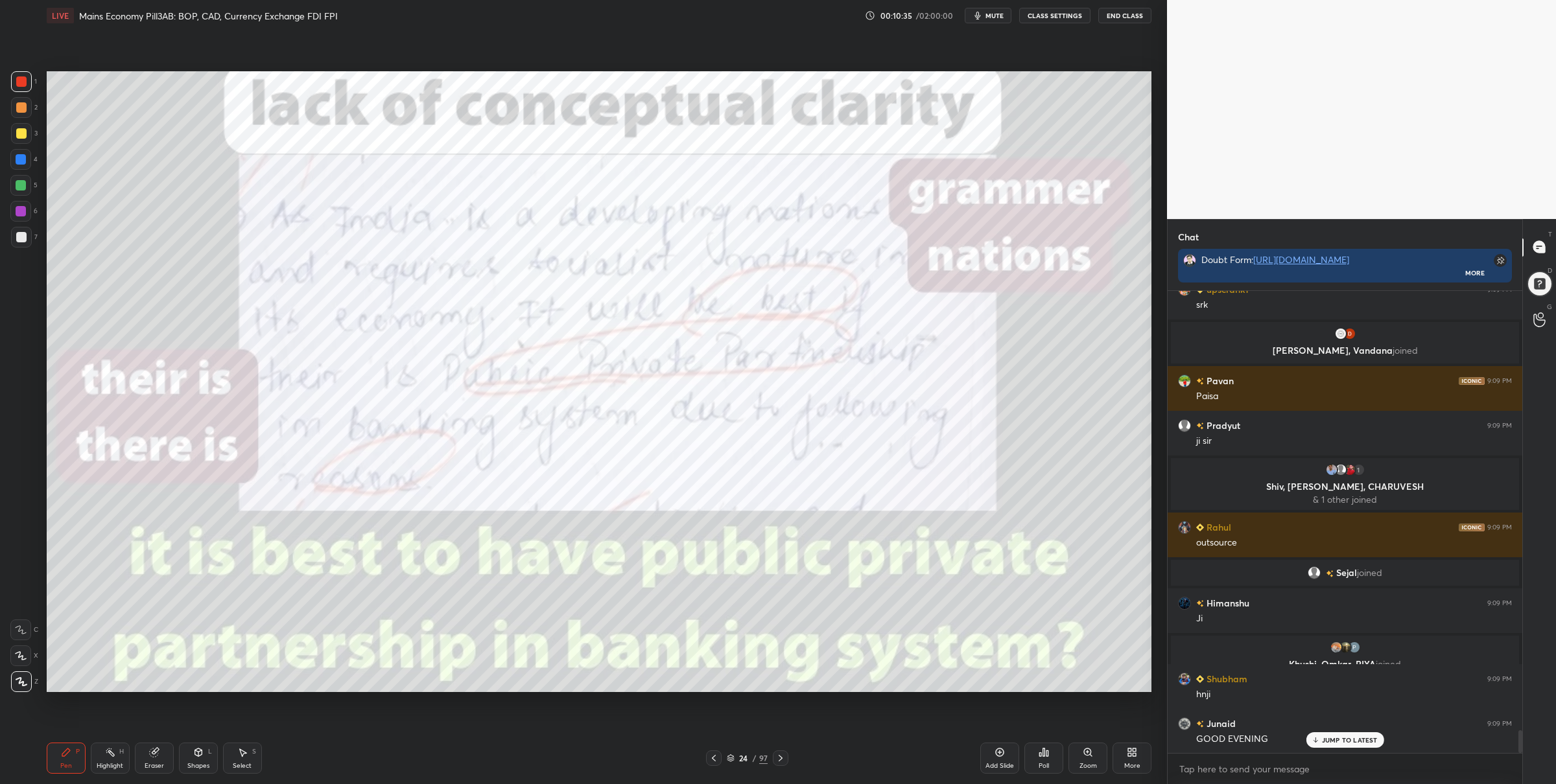
click at [30, 195] on div "5" at bounding box center [24, 188] width 27 height 26
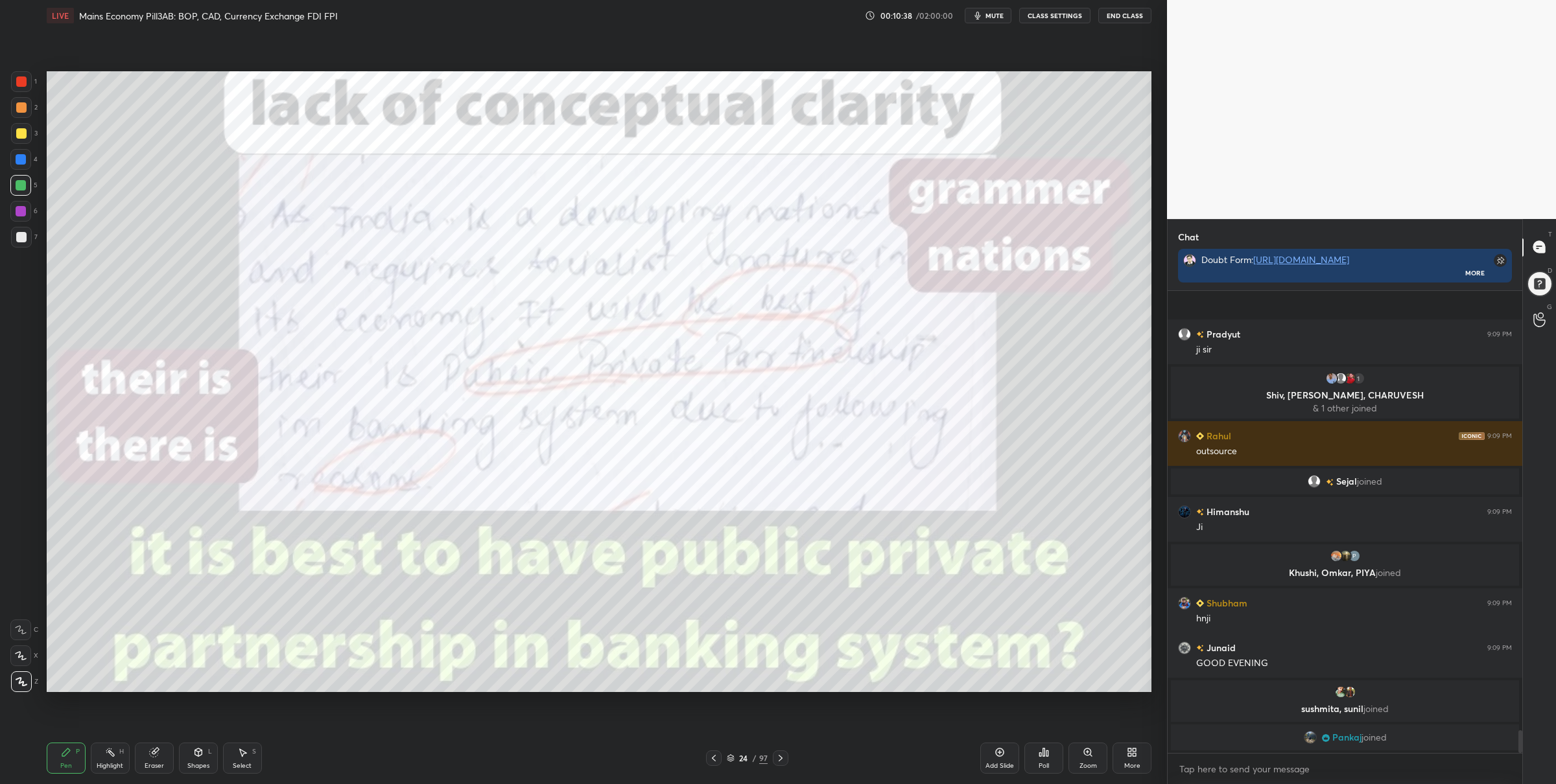
scroll to position [9047, 0]
click at [778, 758] on icon at bounding box center [781, 758] width 10 height 10
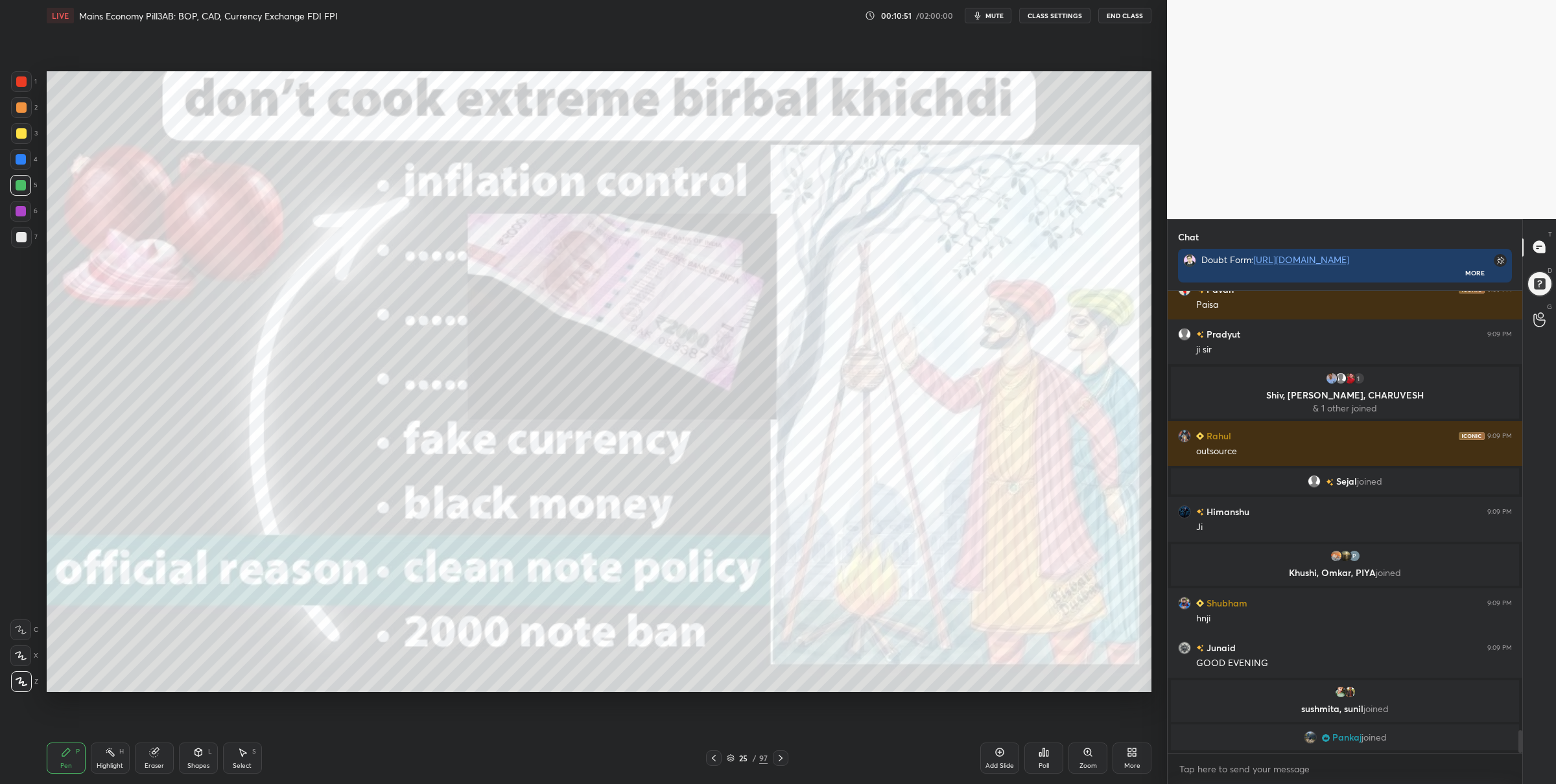
drag, startPoint x: 30, startPoint y: 74, endPoint x: 44, endPoint y: 85, distance: 17.8
click at [30, 74] on div at bounding box center [21, 82] width 21 height 21
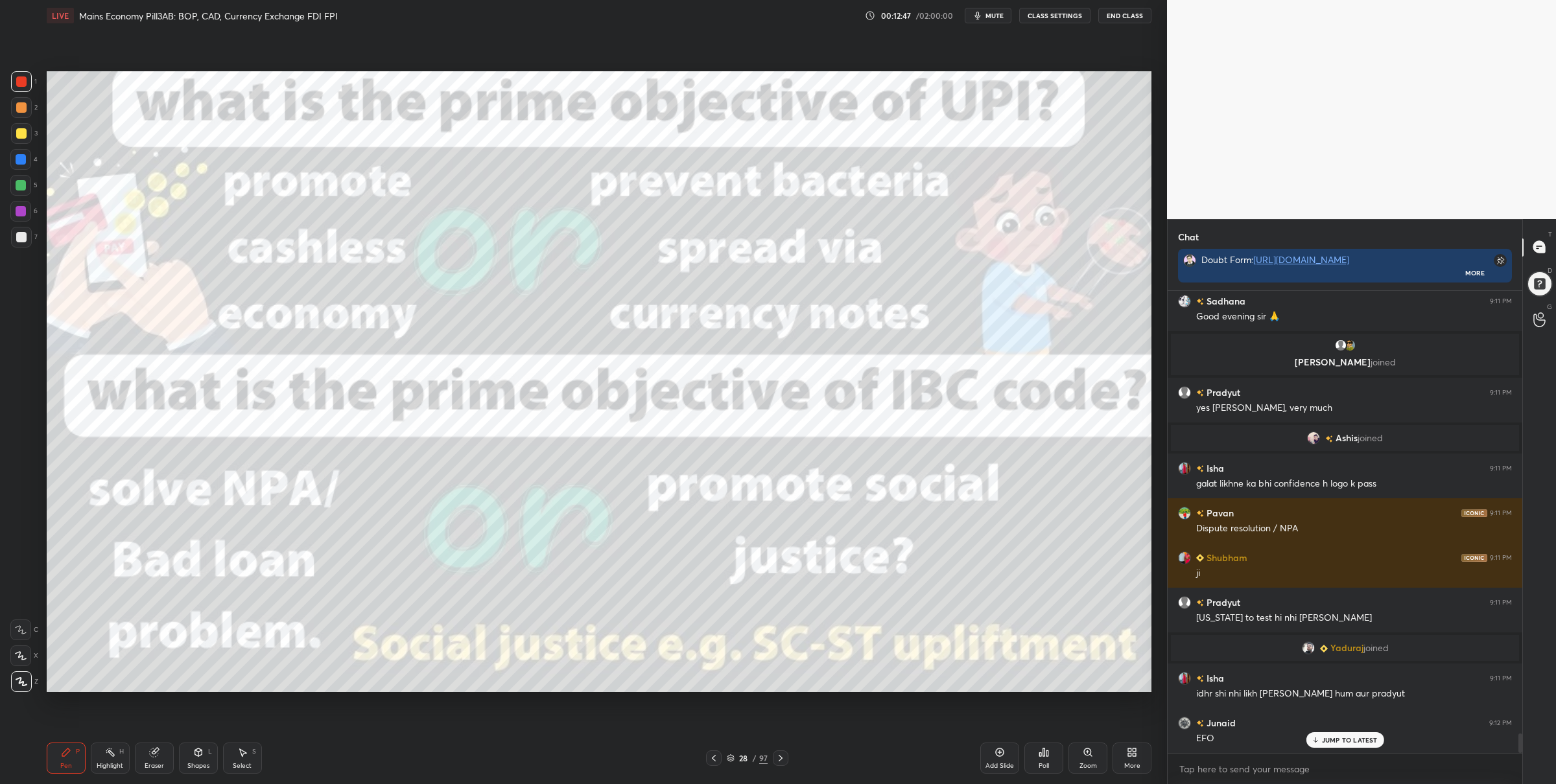
scroll to position [10549, 0]
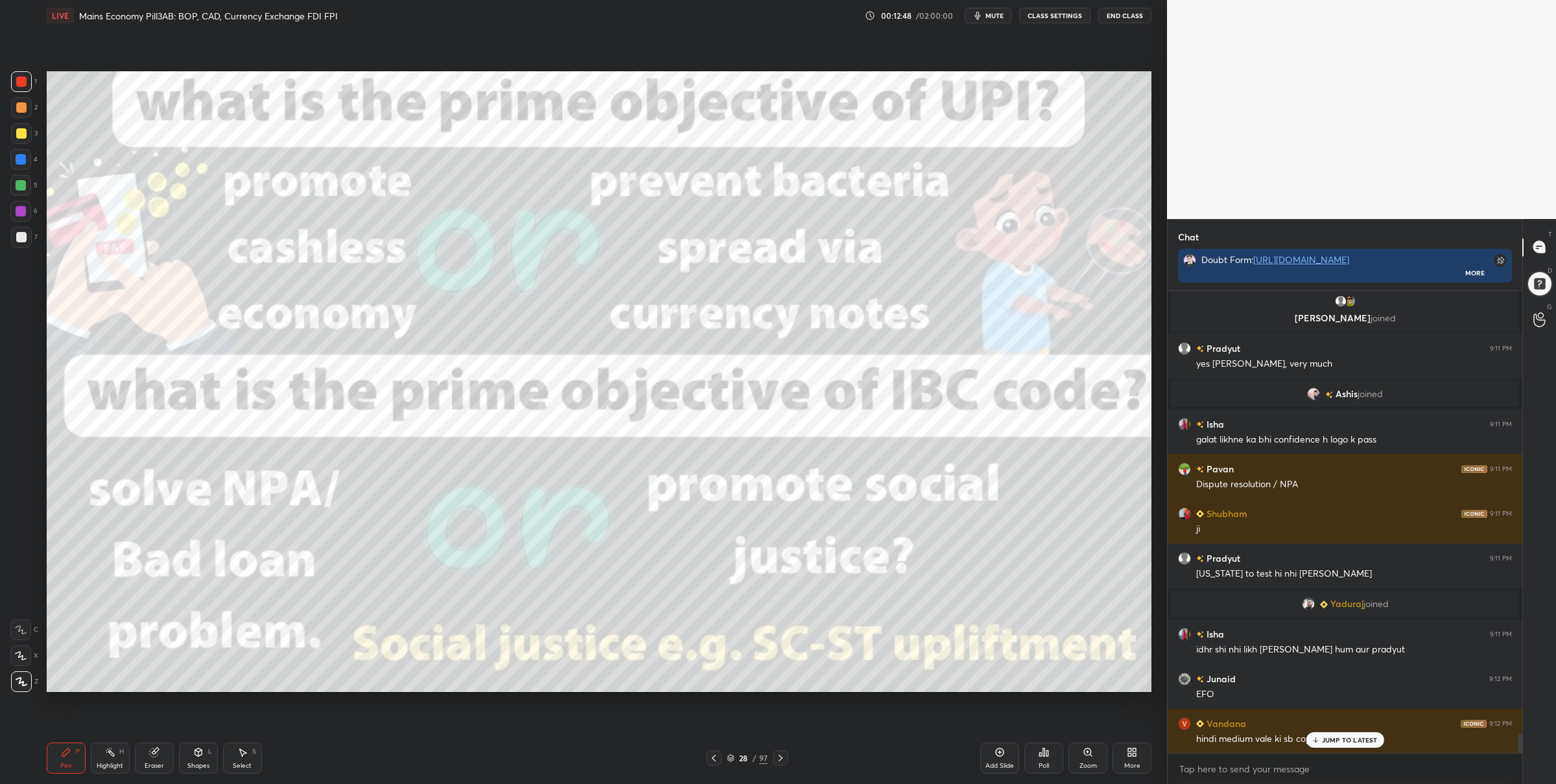
click at [789, 755] on div "28 / 97" at bounding box center [747, 758] width 466 height 15
click at [781, 755] on icon at bounding box center [781, 758] width 10 height 10
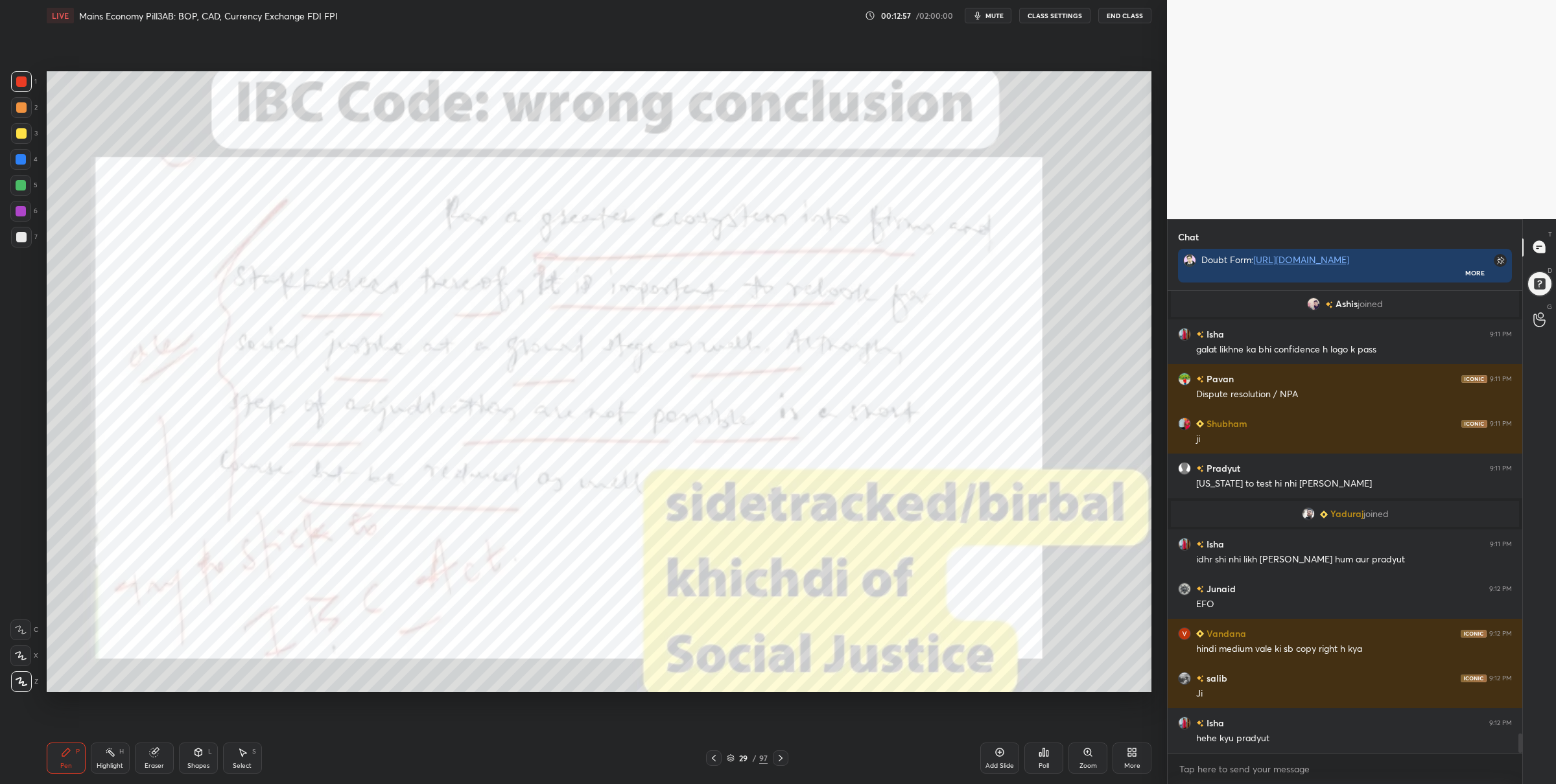
scroll to position [10684, 0]
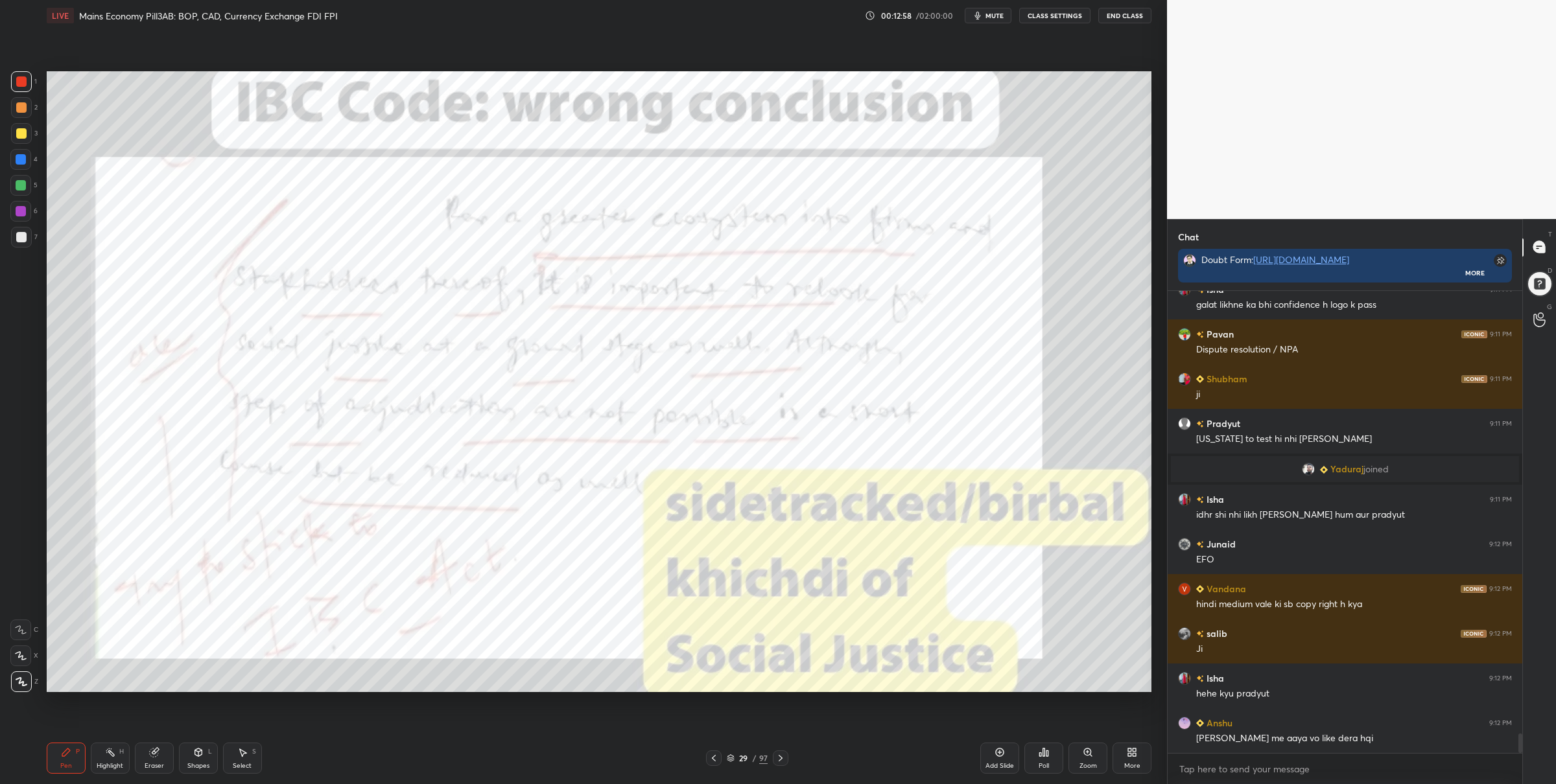
click at [30, 193] on div "5" at bounding box center [24, 185] width 27 height 21
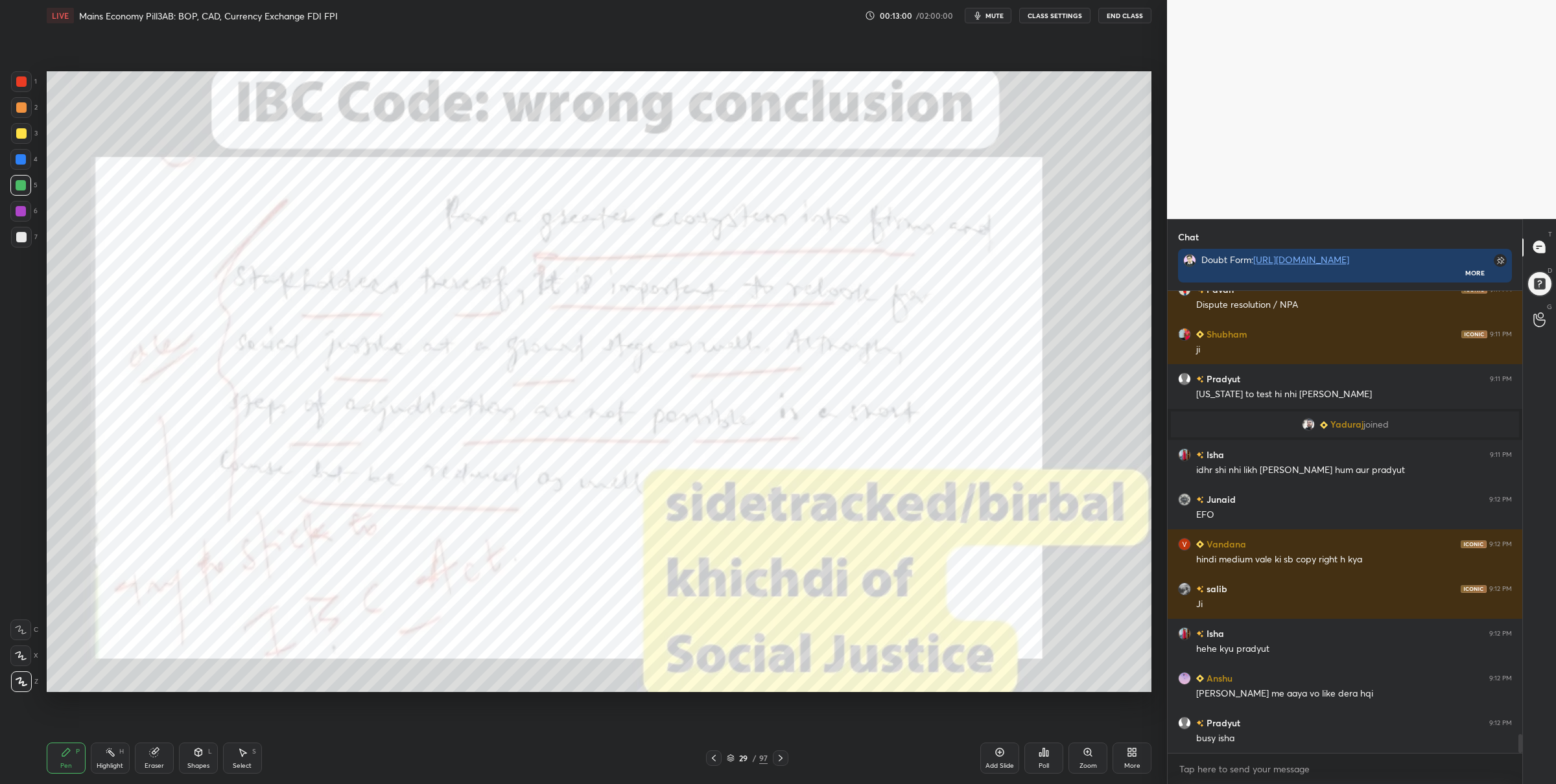
click at [1084, 750] on icon at bounding box center [1087, 752] width 7 height 7
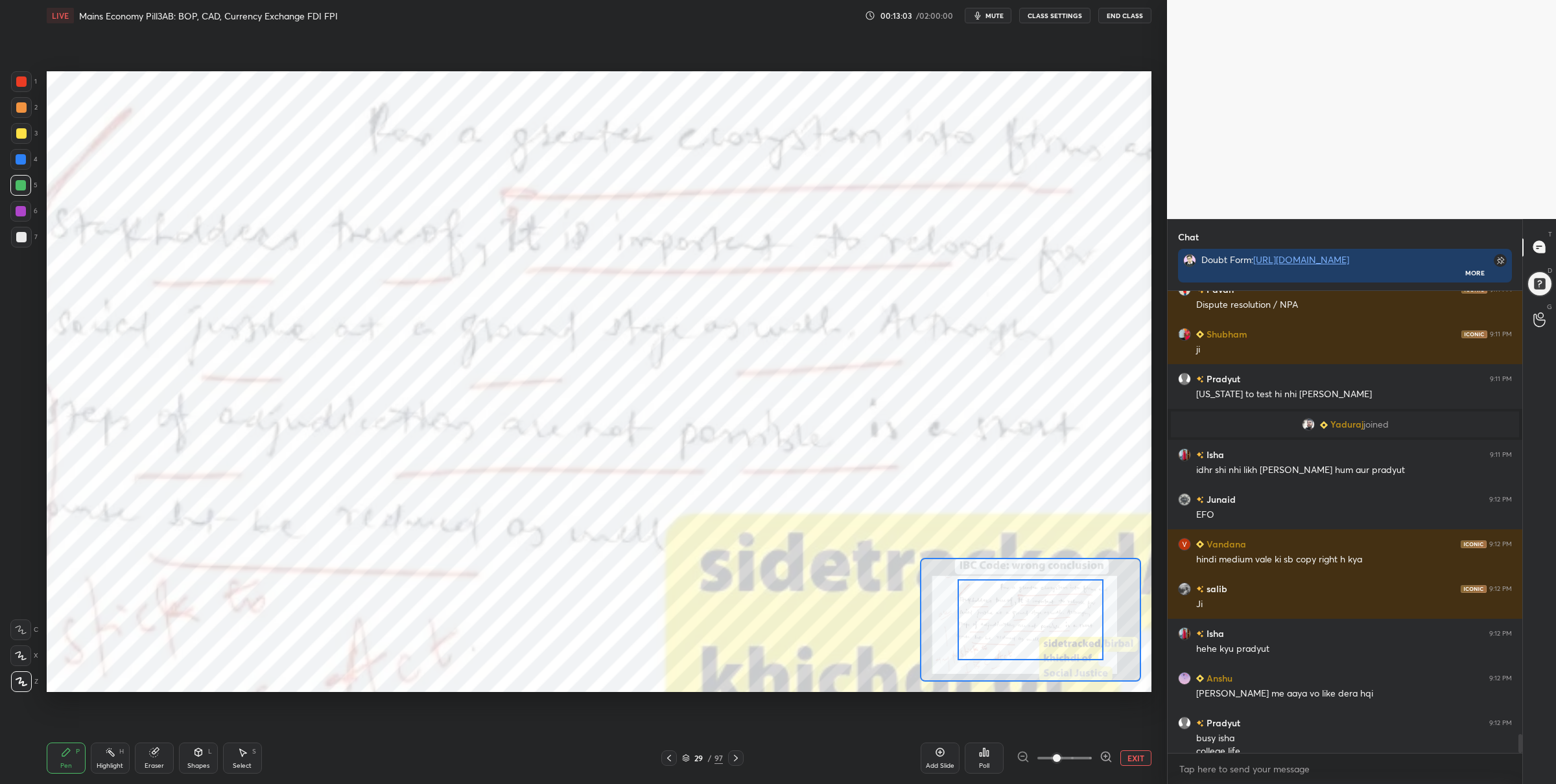
scroll to position [10742, 0]
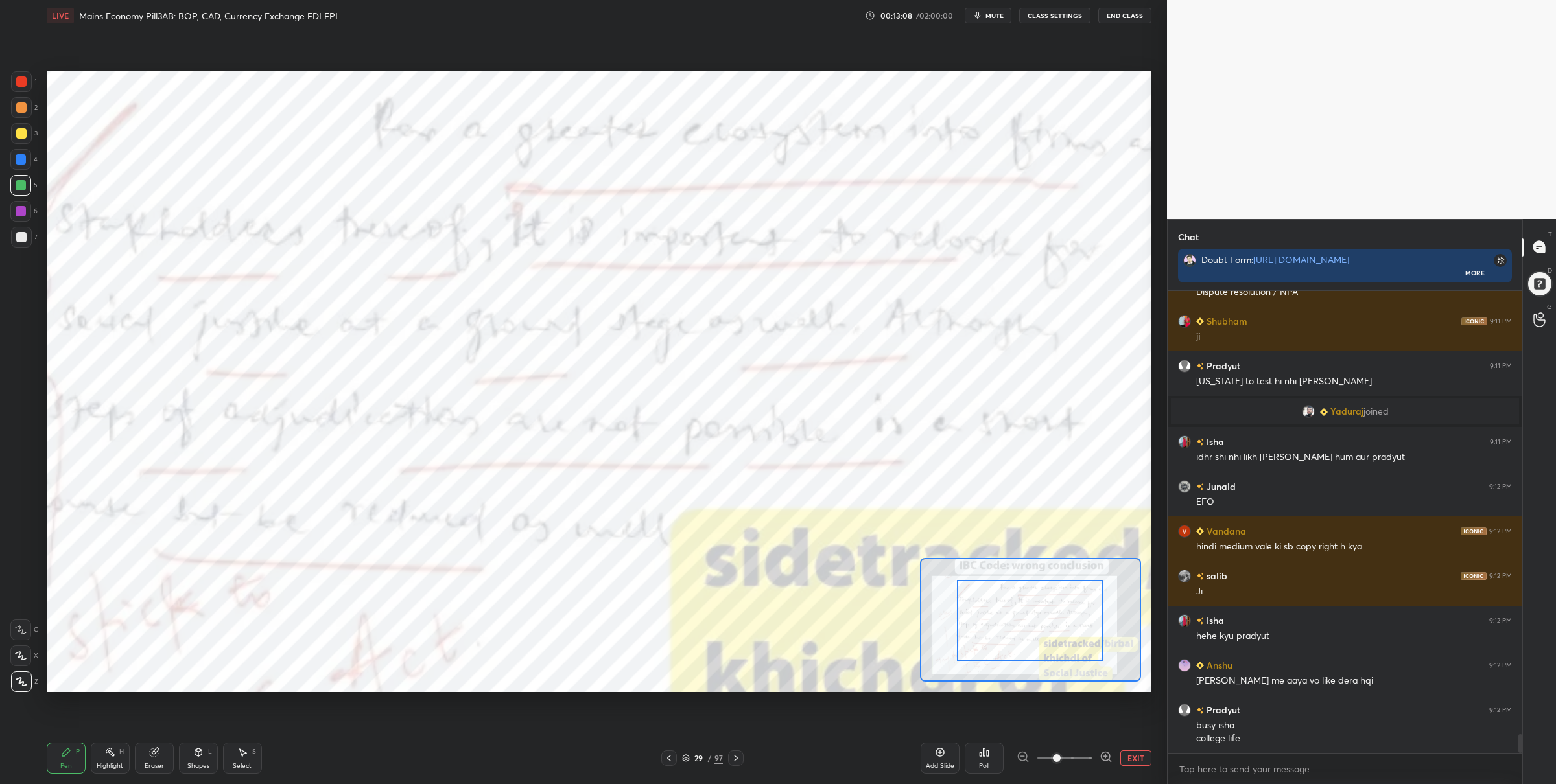
drag, startPoint x: 1040, startPoint y: 619, endPoint x: 1029, endPoint y: 624, distance: 12.1
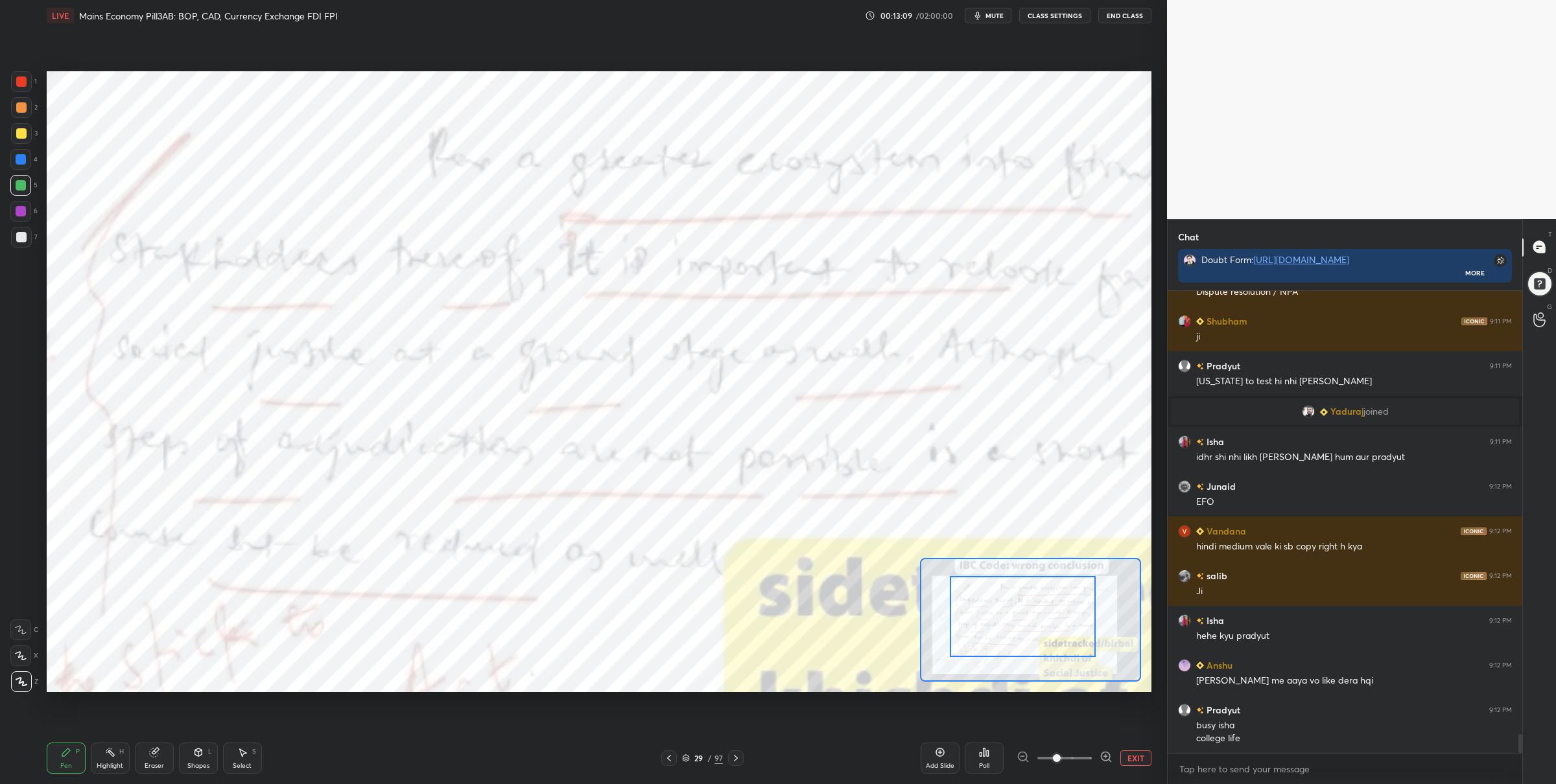
click at [1020, 619] on div at bounding box center [1023, 616] width 146 height 81
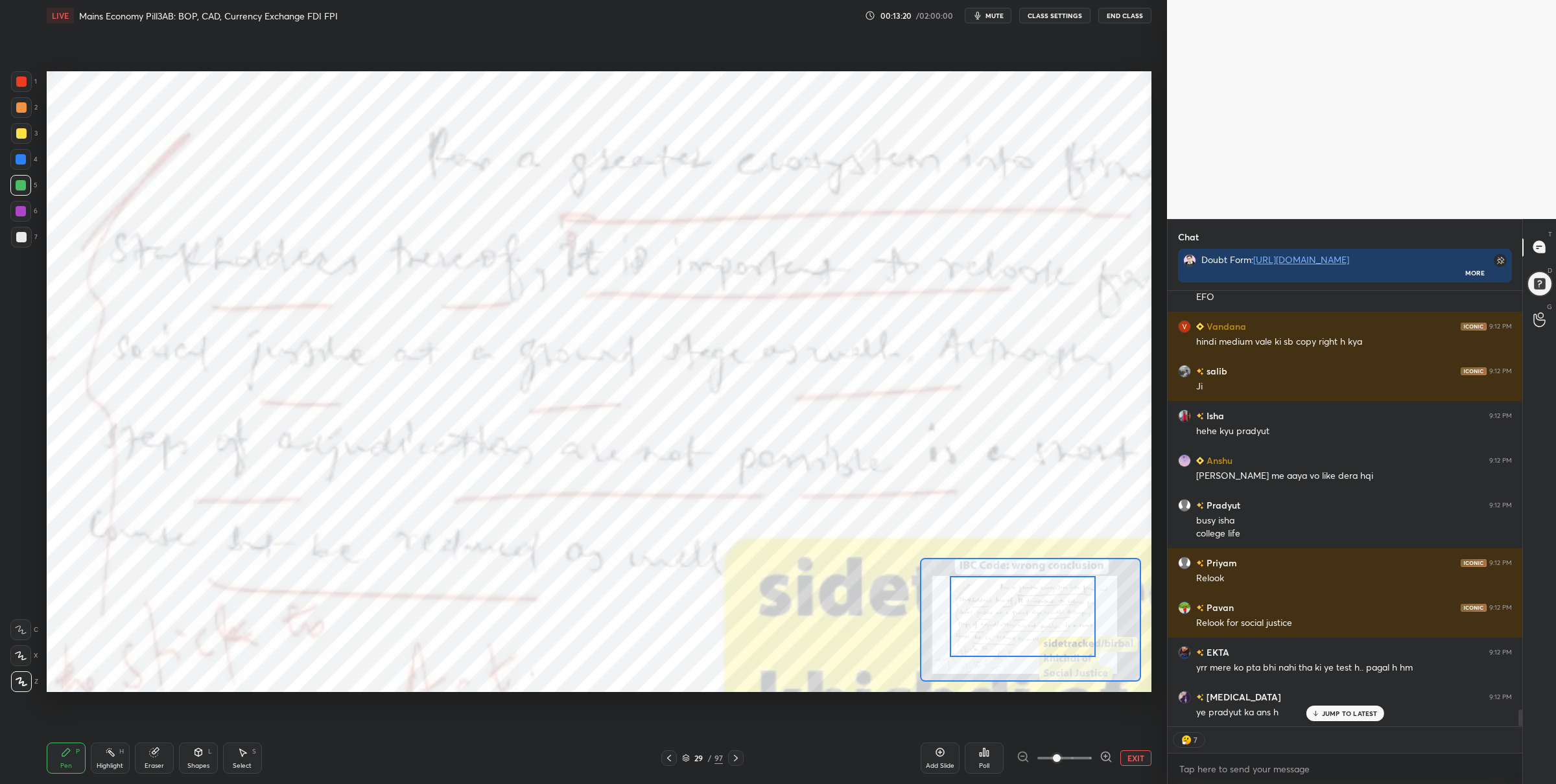
scroll to position [10991, 0]
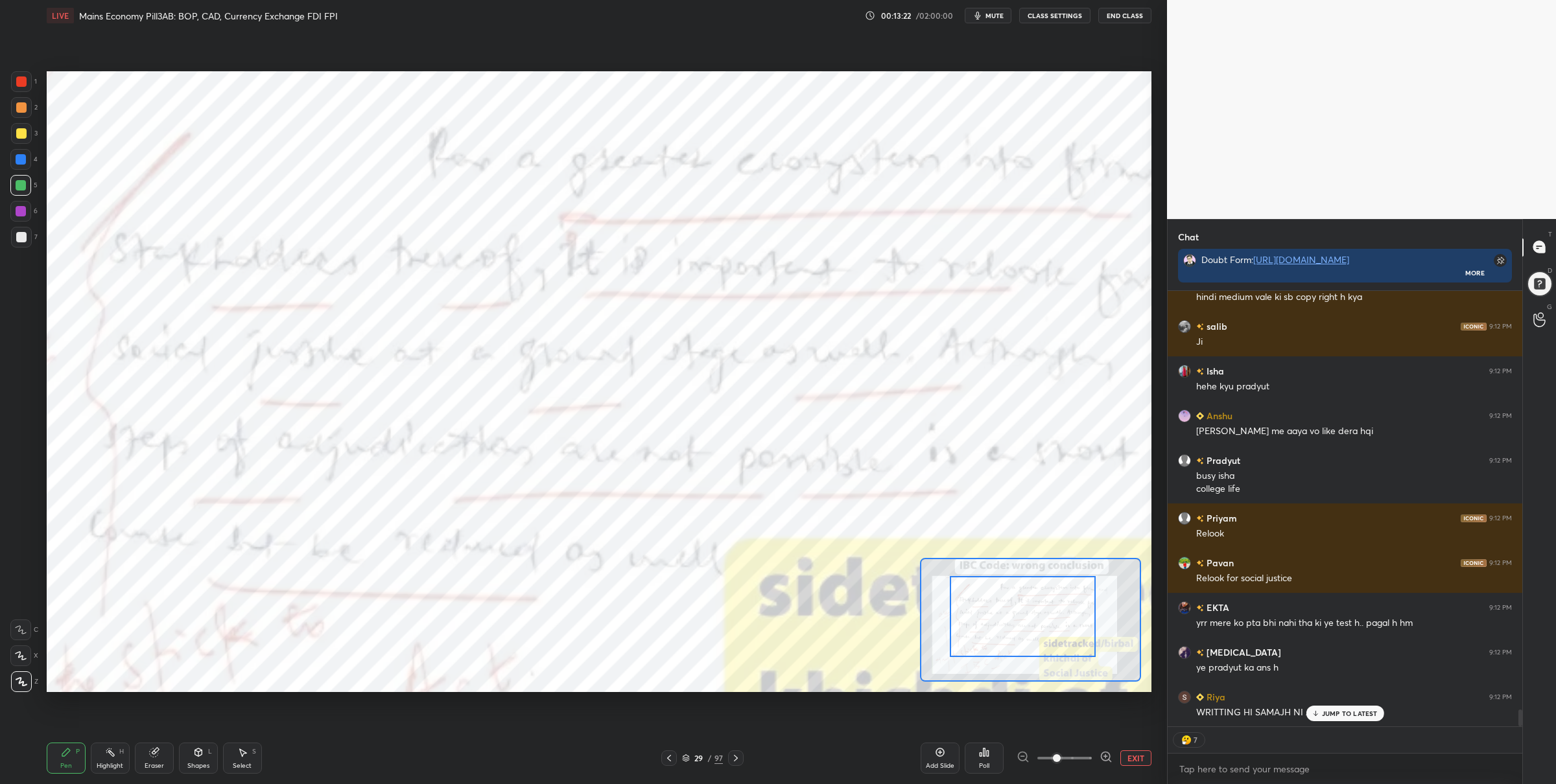
click at [1116, 755] on div "EXIT" at bounding box center [1084, 758] width 135 height 15
click at [1122, 753] on button "EXIT" at bounding box center [1136, 758] width 31 height 15
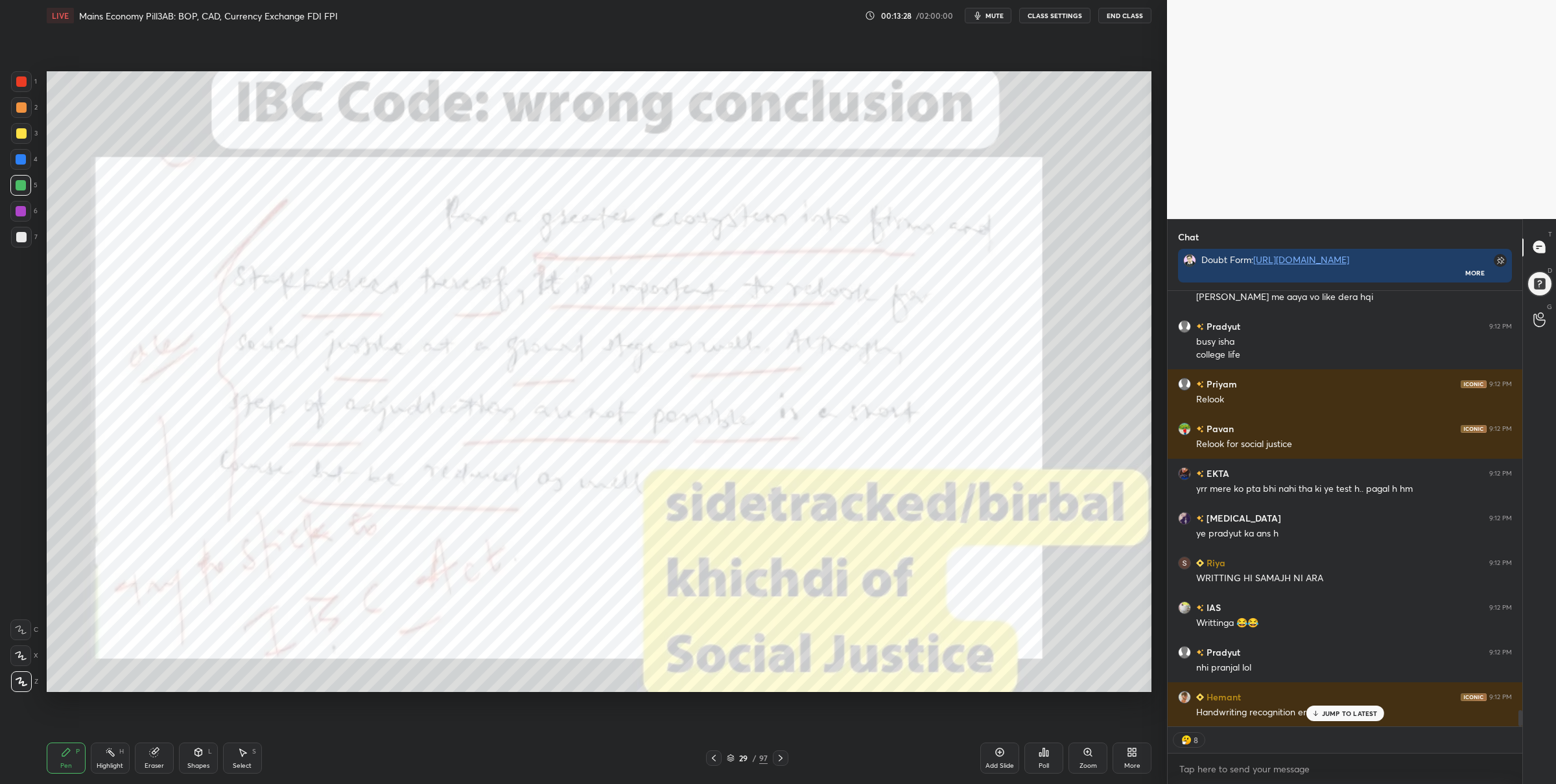
scroll to position [11157, 0]
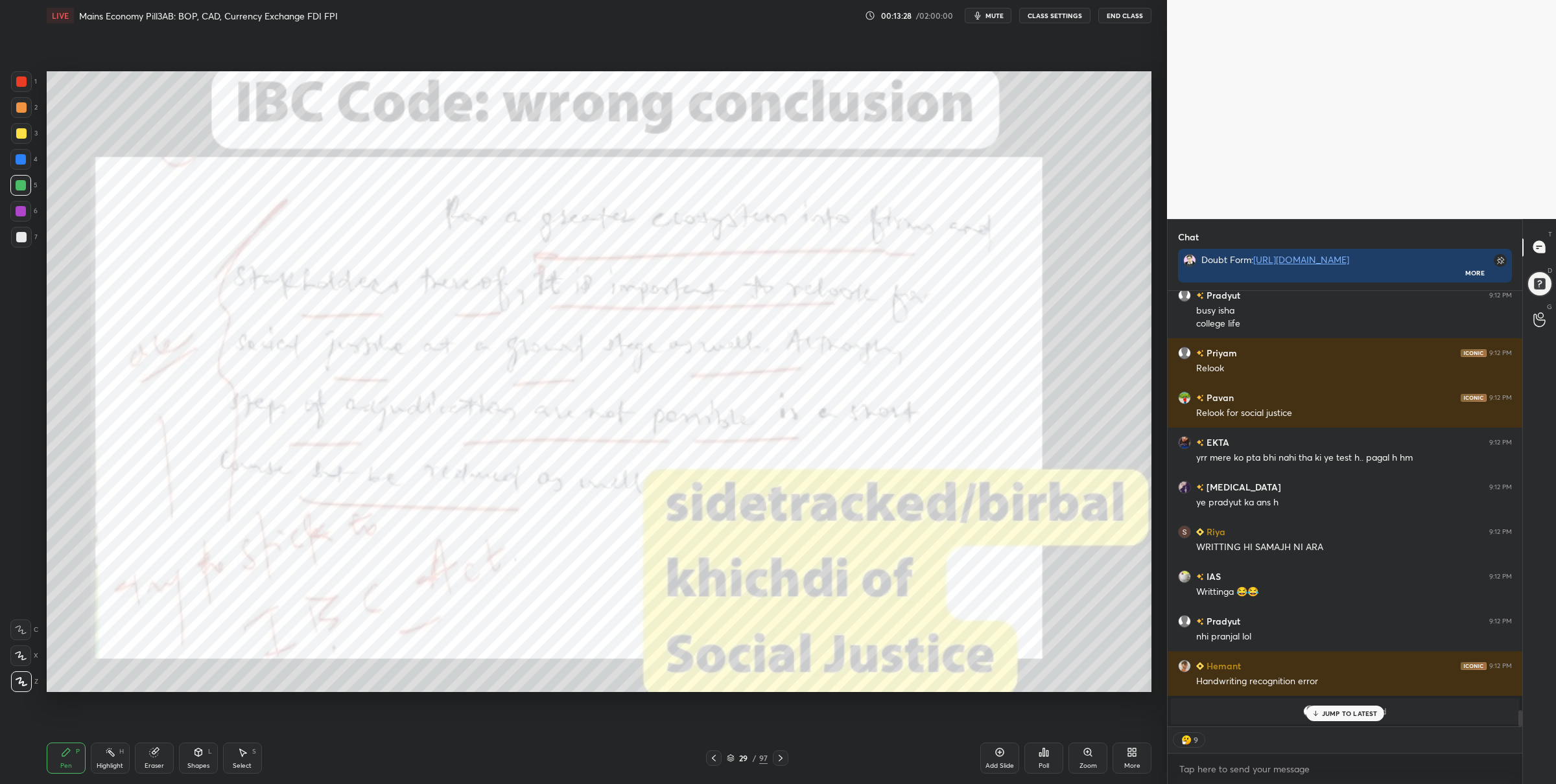
click at [779, 755] on icon at bounding box center [781, 758] width 10 height 10
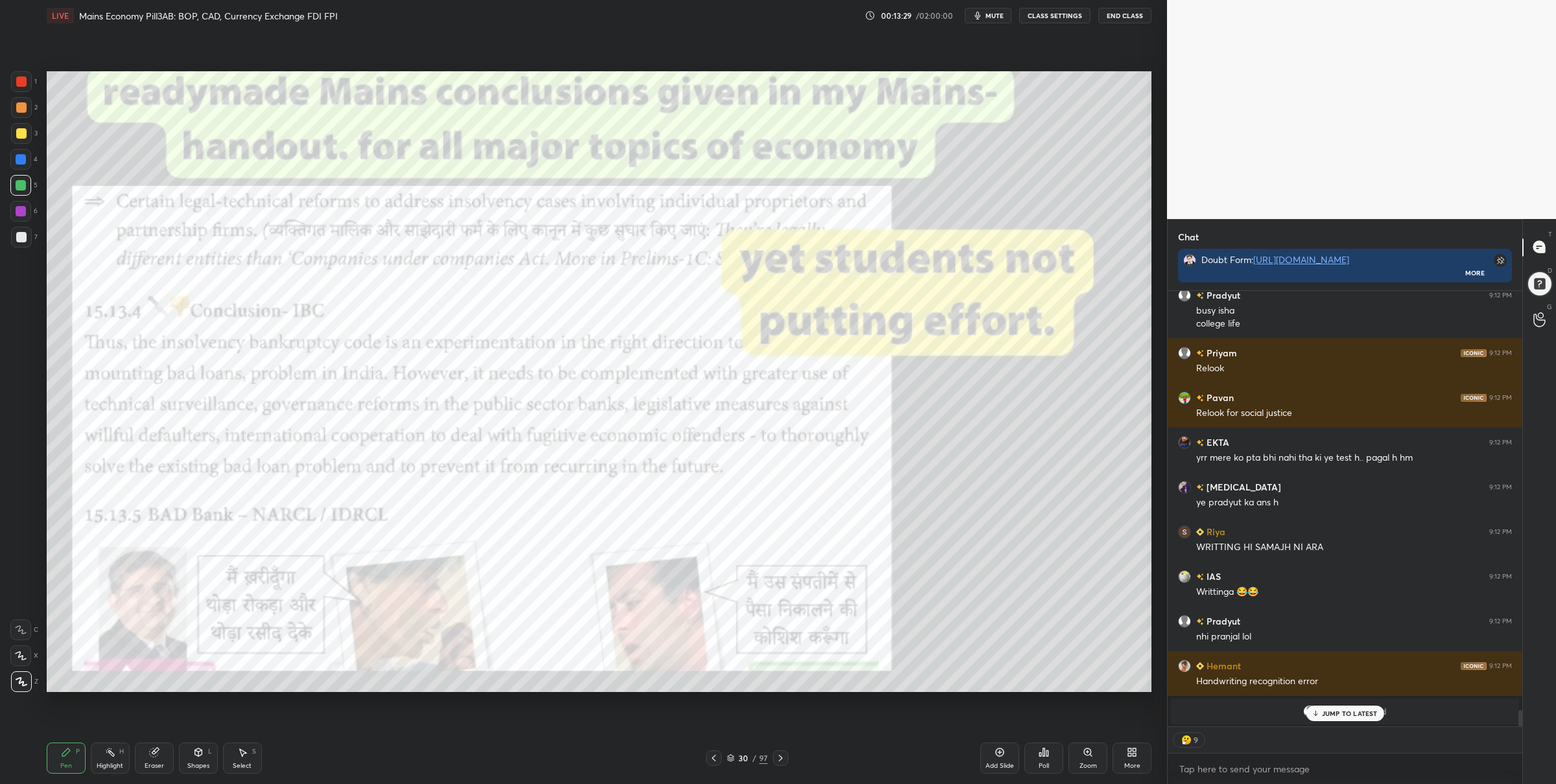
click at [717, 755] on icon at bounding box center [714, 758] width 10 height 10
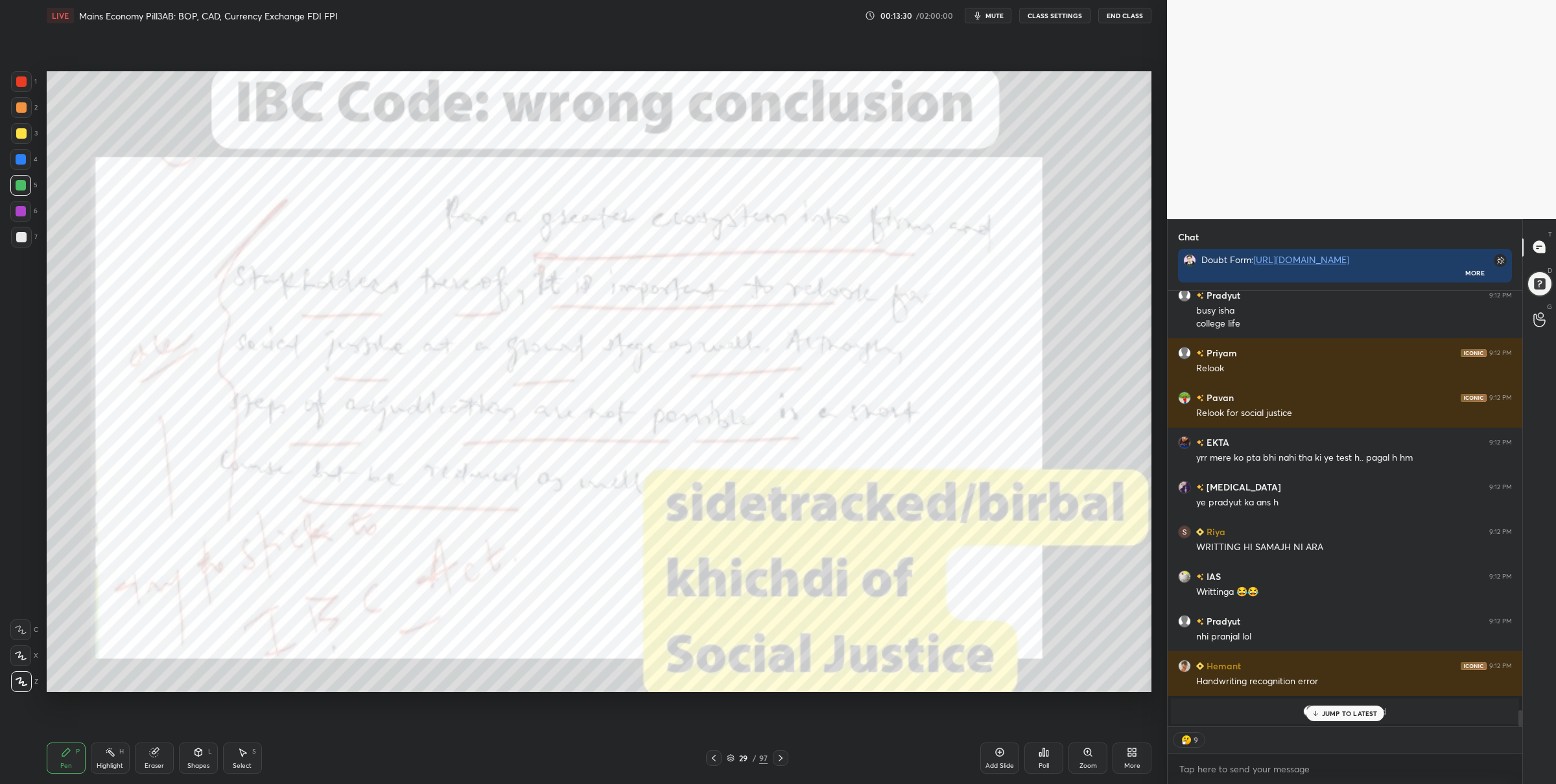
scroll to position [11202, 0]
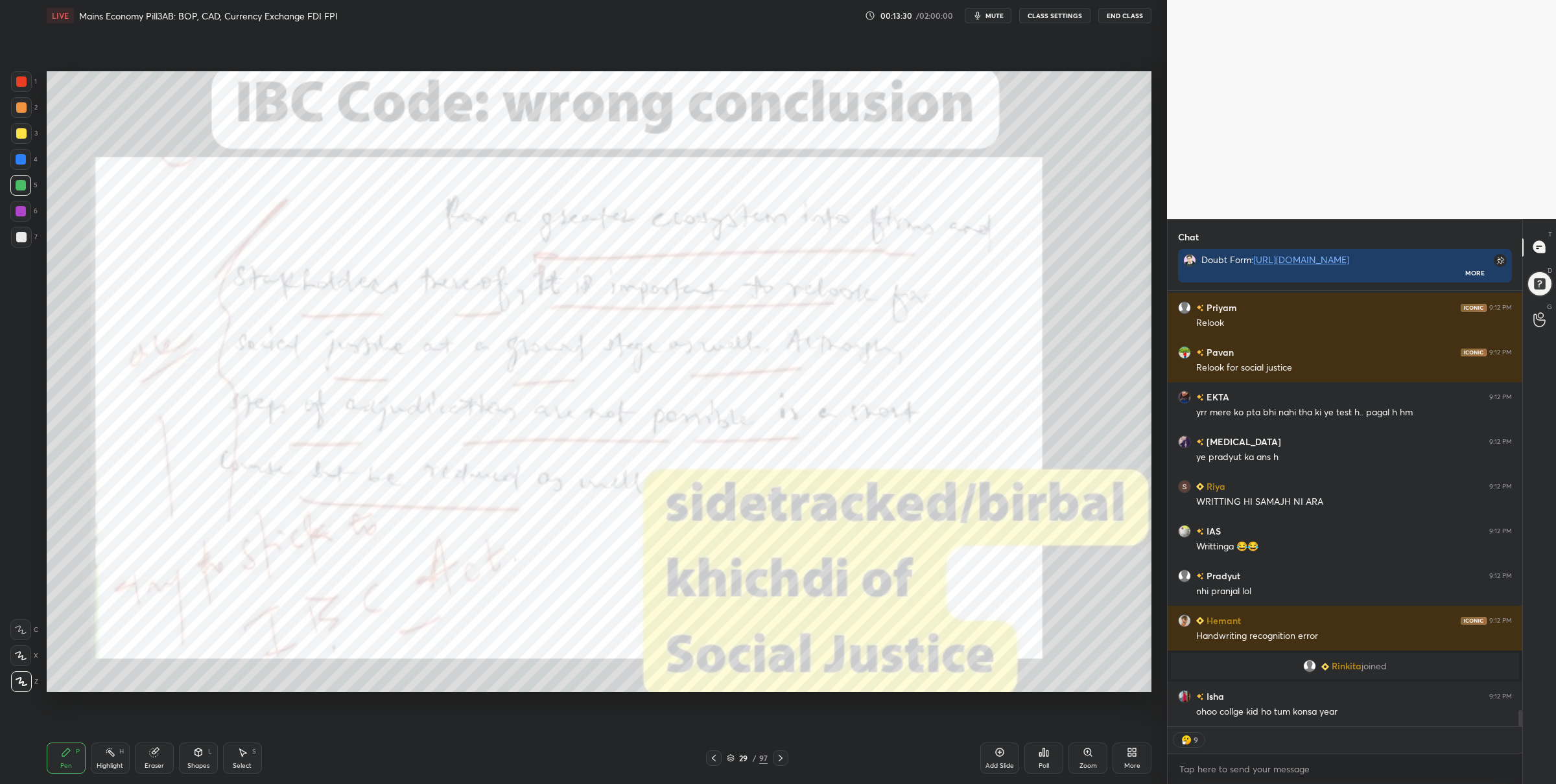
click at [784, 757] on icon at bounding box center [781, 758] width 10 height 10
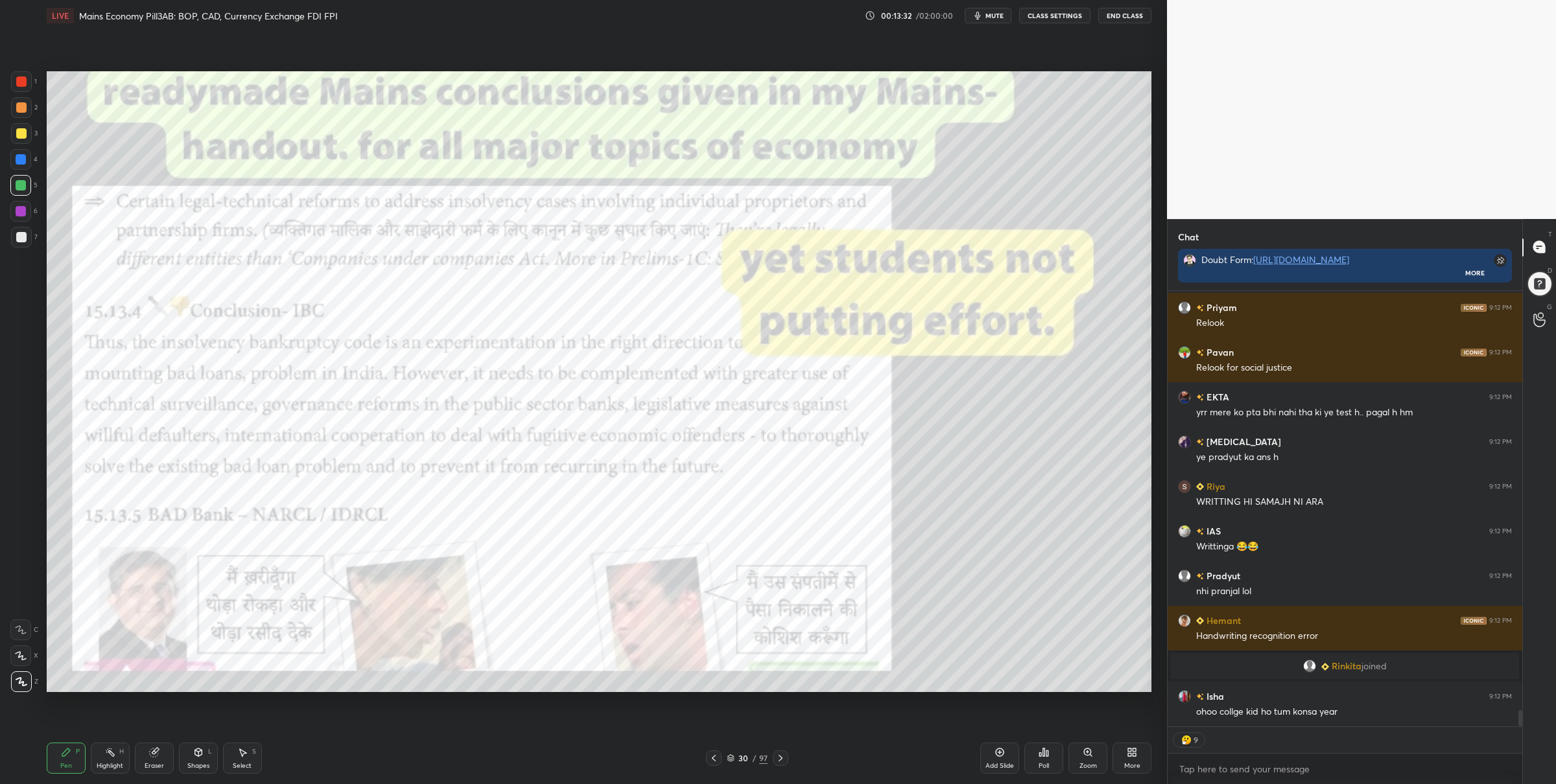
click at [24, 79] on div at bounding box center [21, 82] width 10 height 10
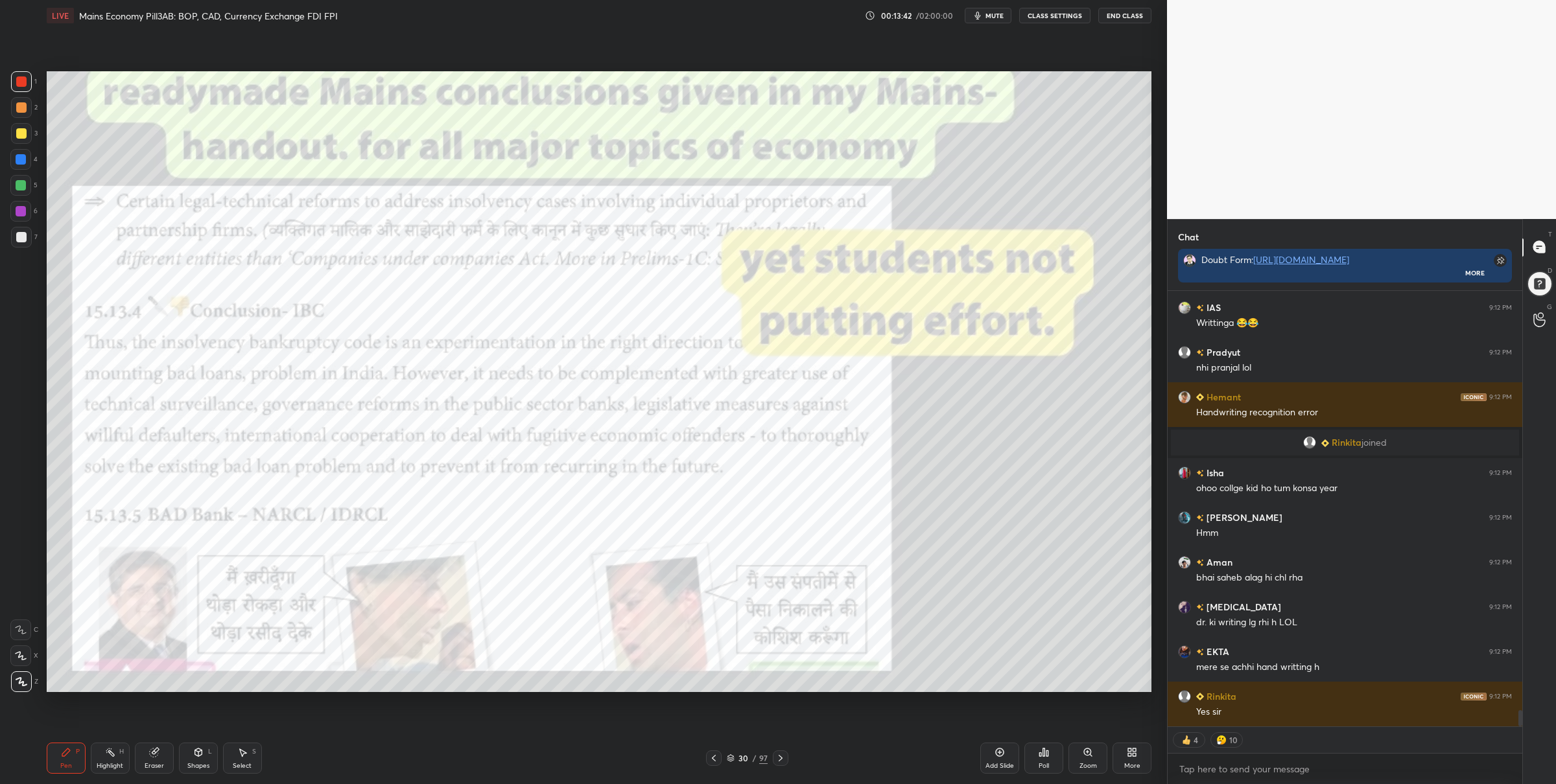
scroll to position [11469, 0]
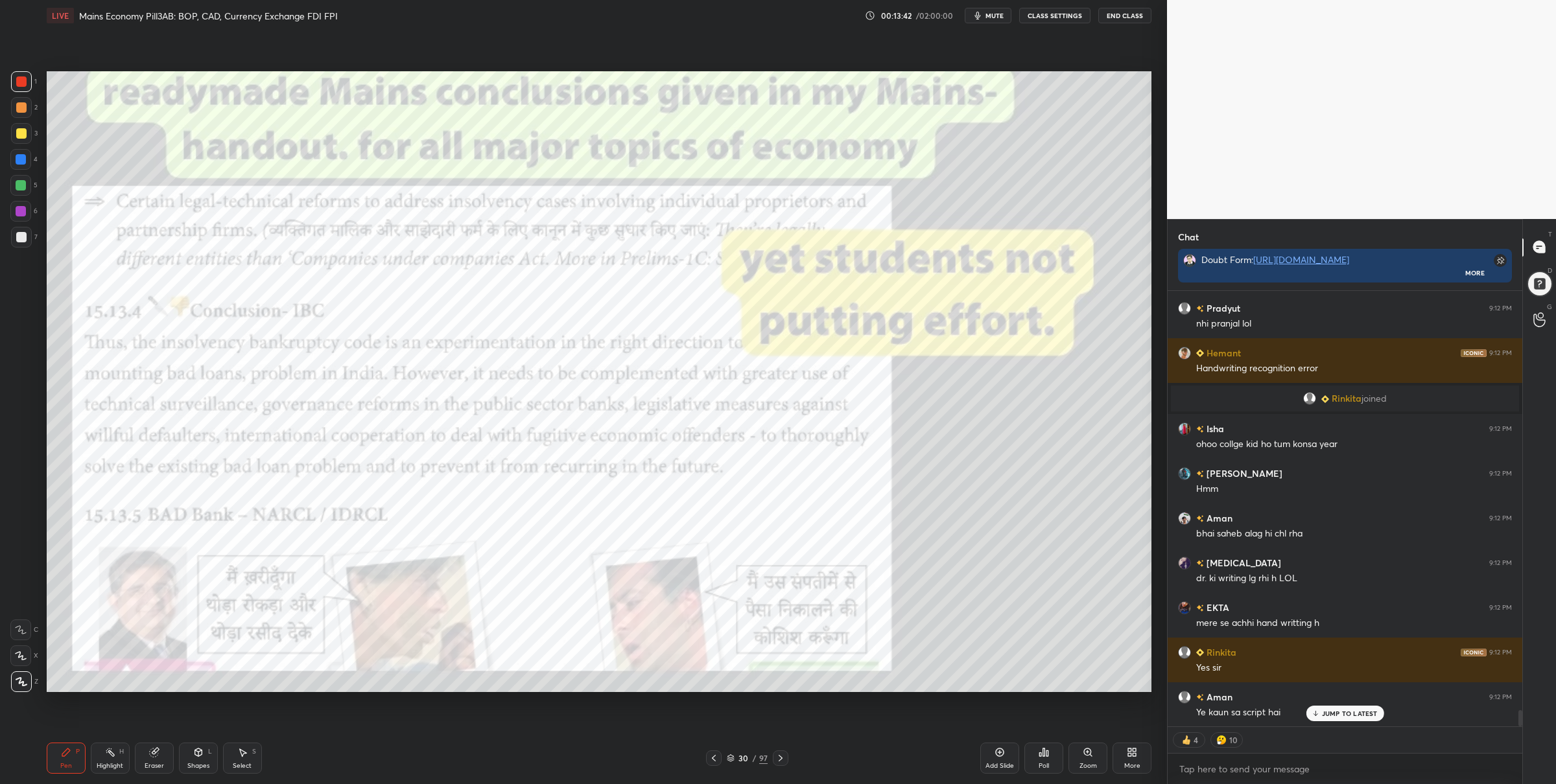
click at [778, 755] on icon at bounding box center [781, 758] width 10 height 10
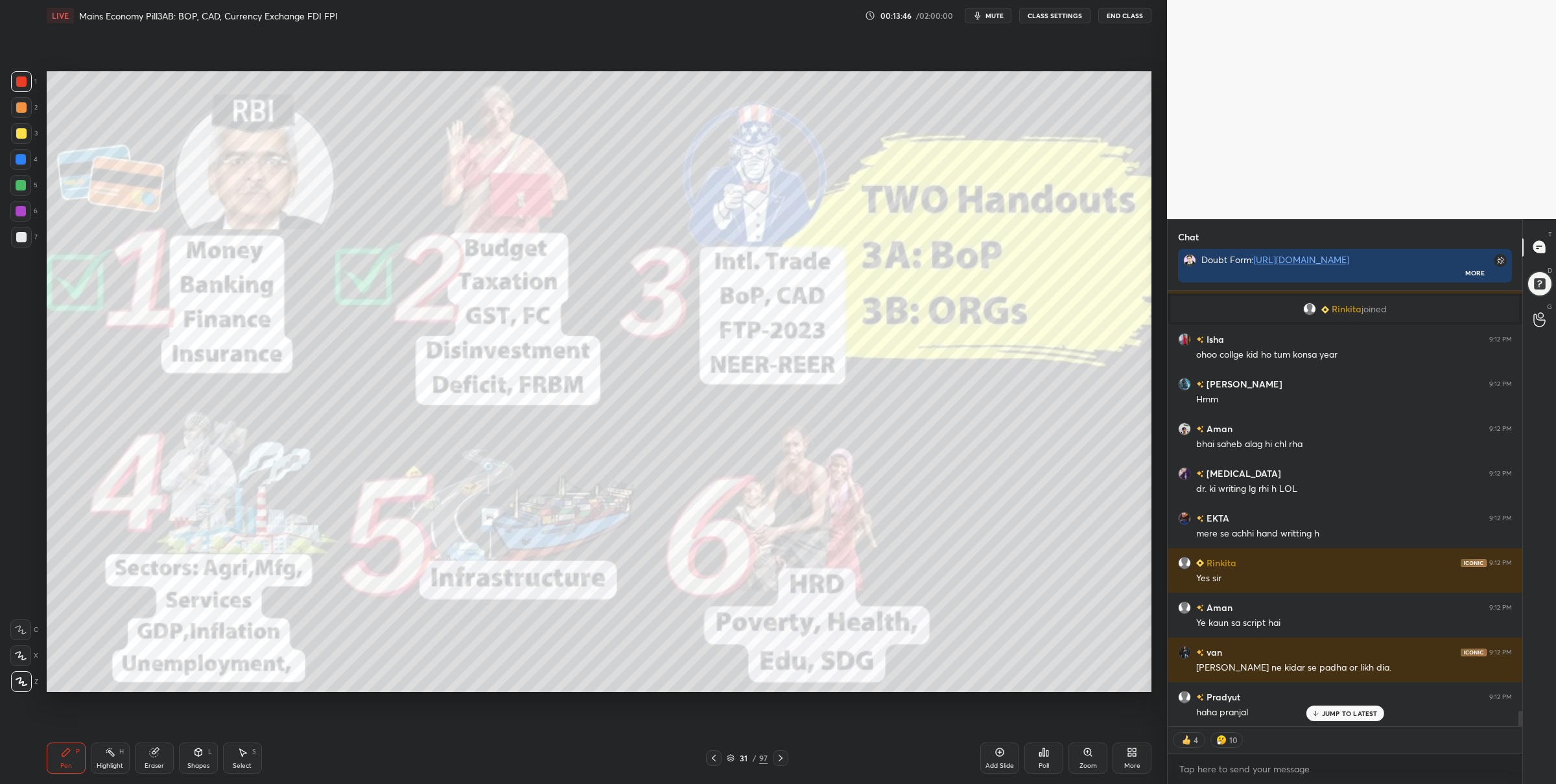
scroll to position [11604, 0]
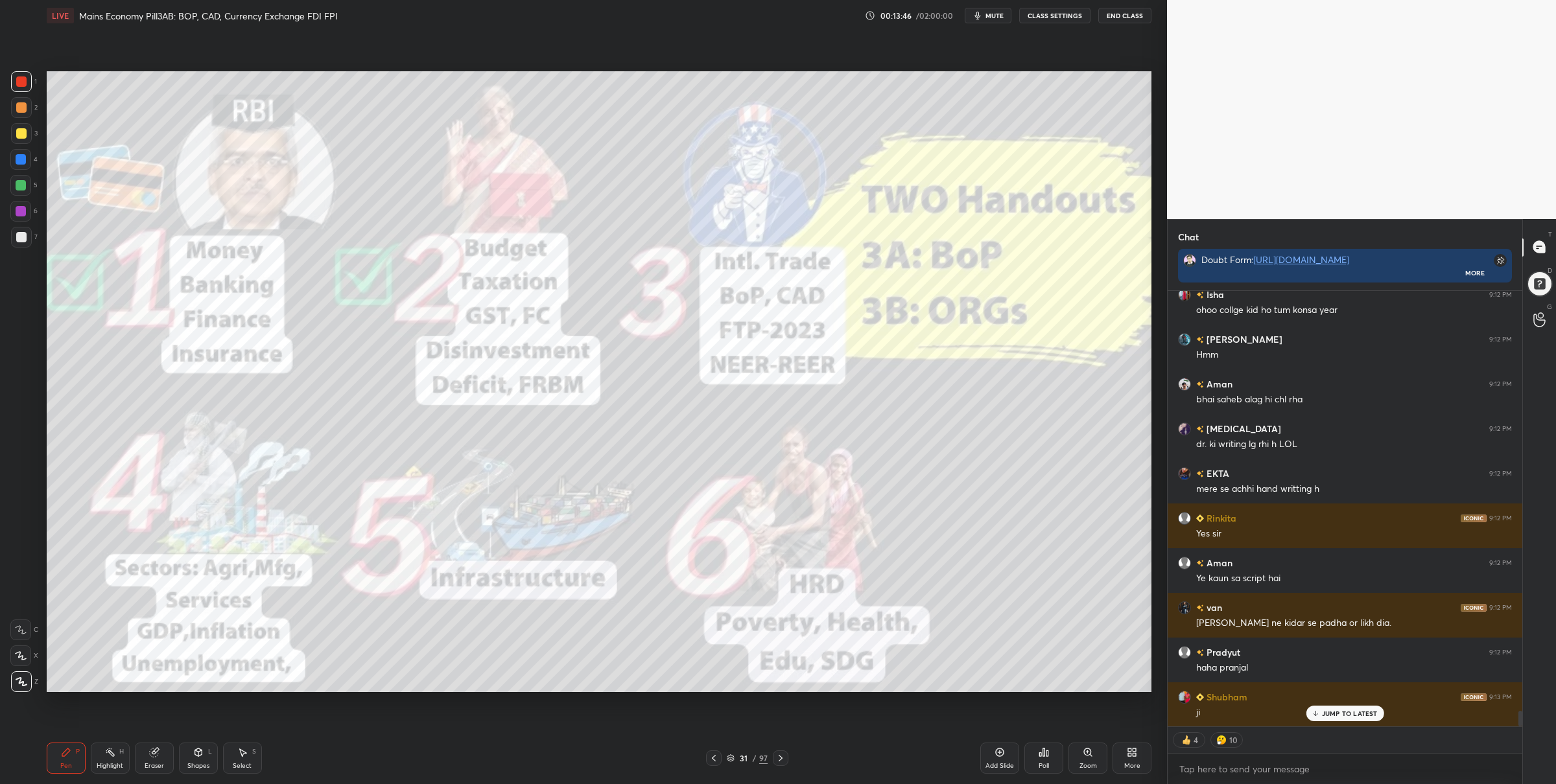
click at [713, 758] on icon at bounding box center [714, 758] width 10 height 10
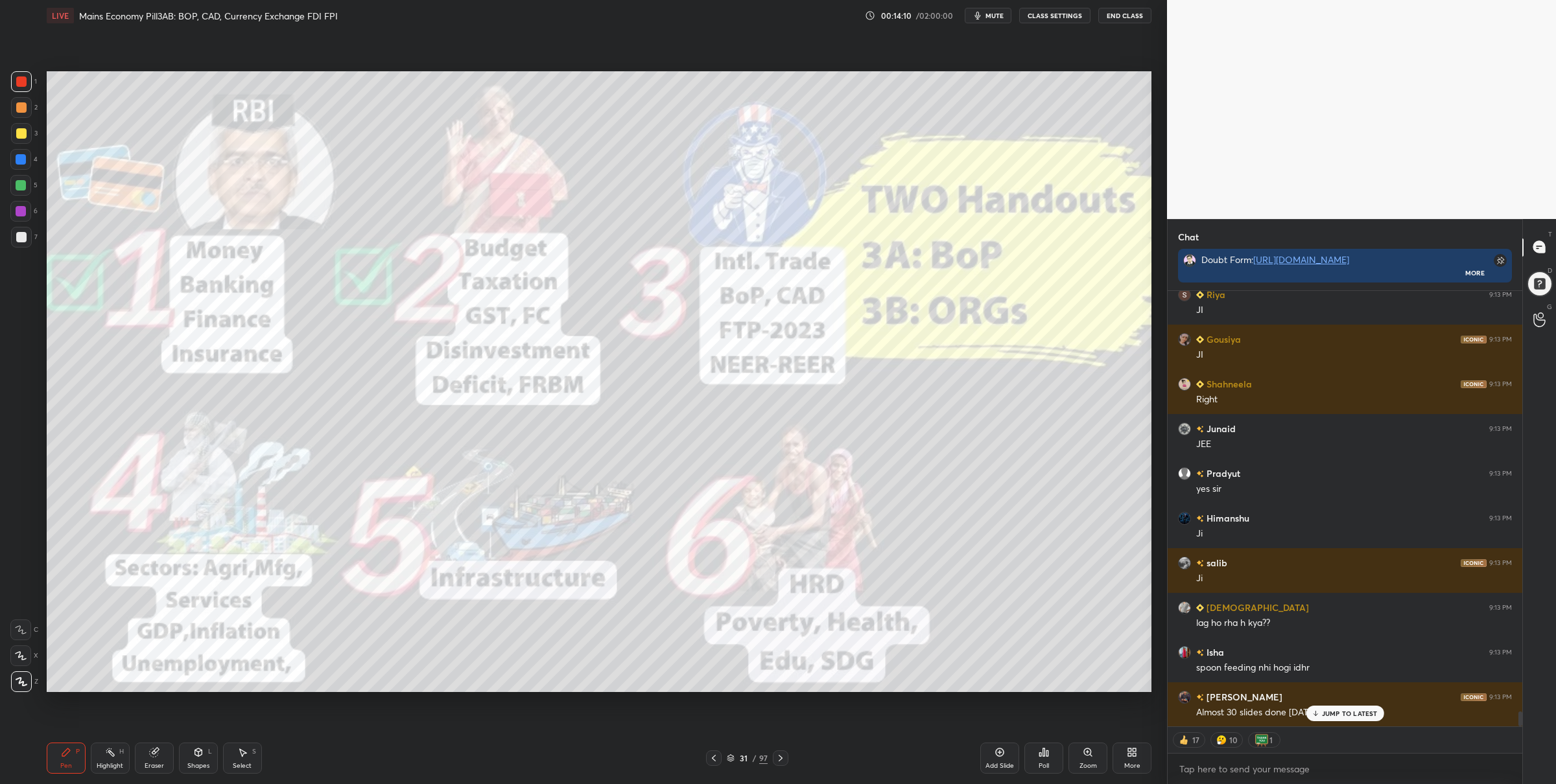
scroll to position [12454, 0]
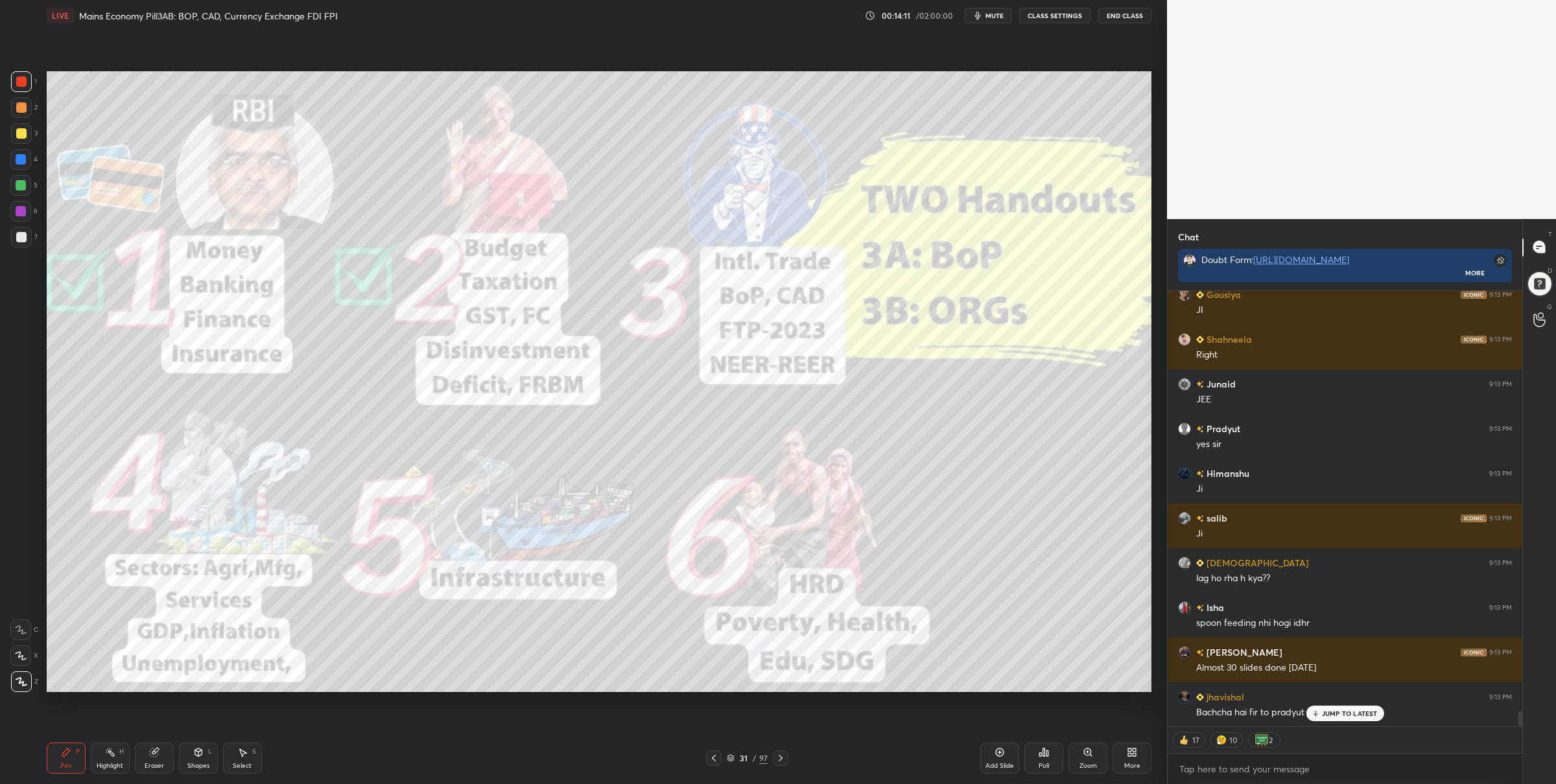
click at [781, 766] on div at bounding box center [780, 758] width 15 height 15
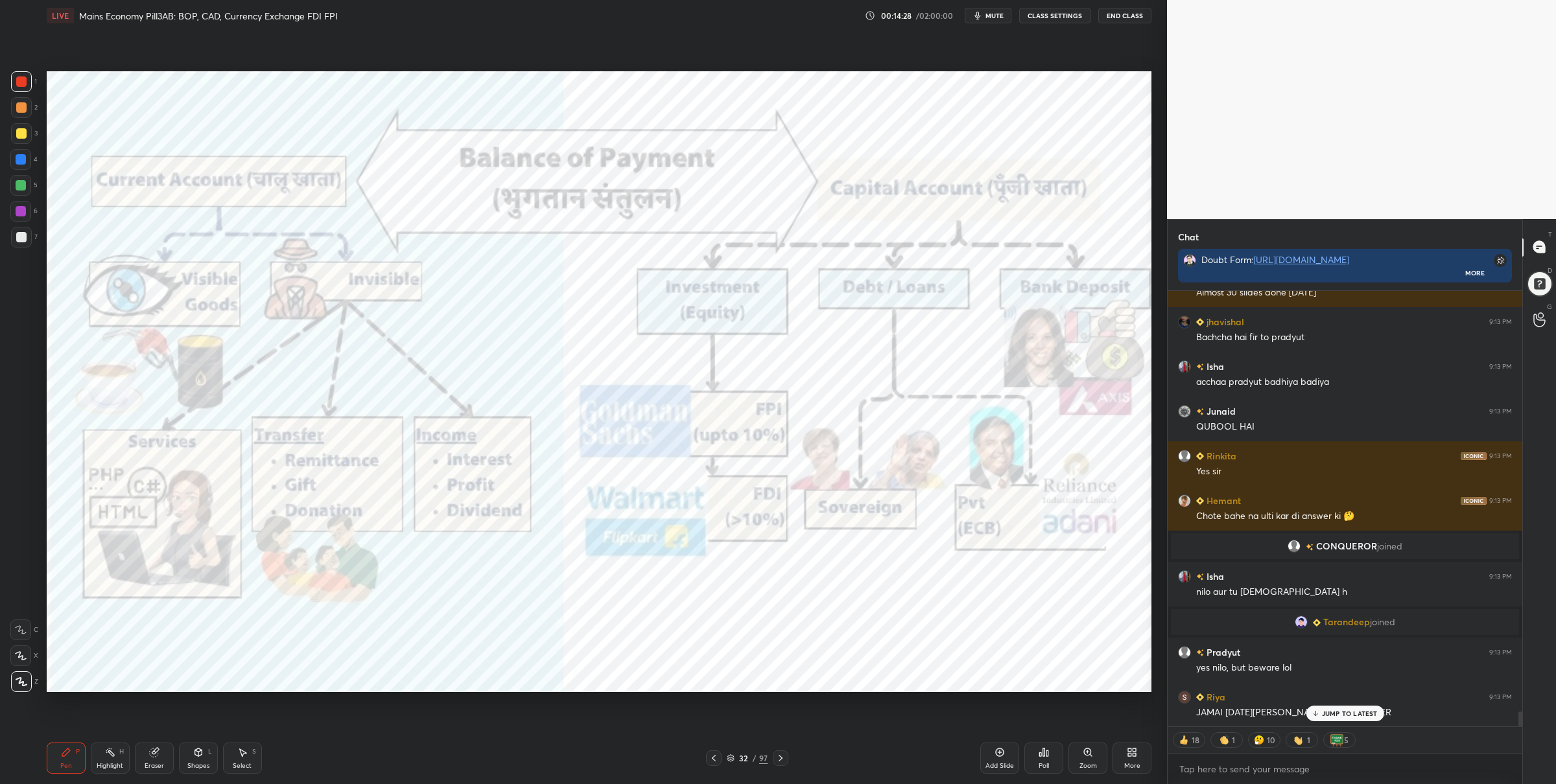
scroll to position [12211, 0]
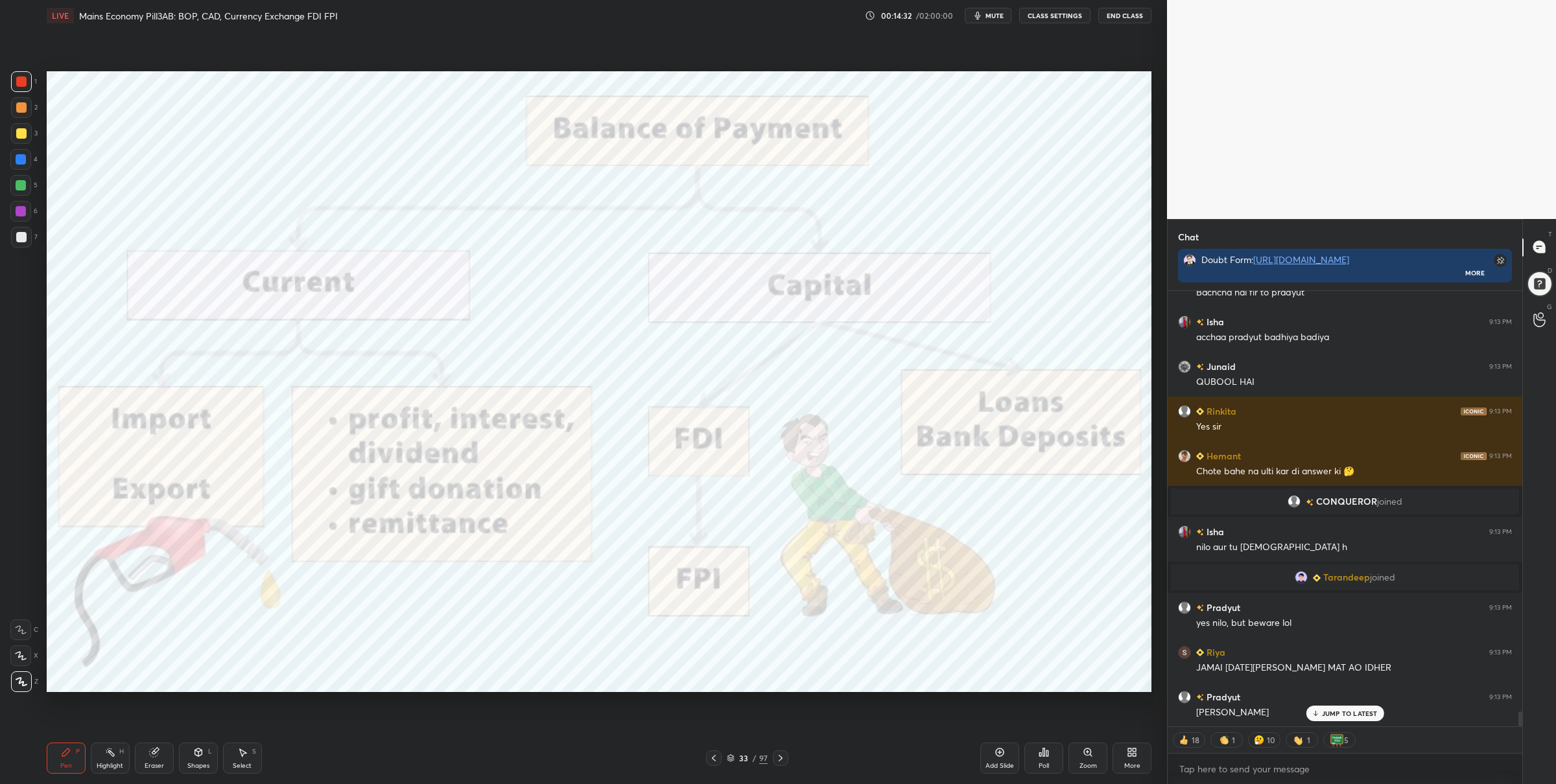
click at [780, 761] on icon at bounding box center [781, 758] width 10 height 10
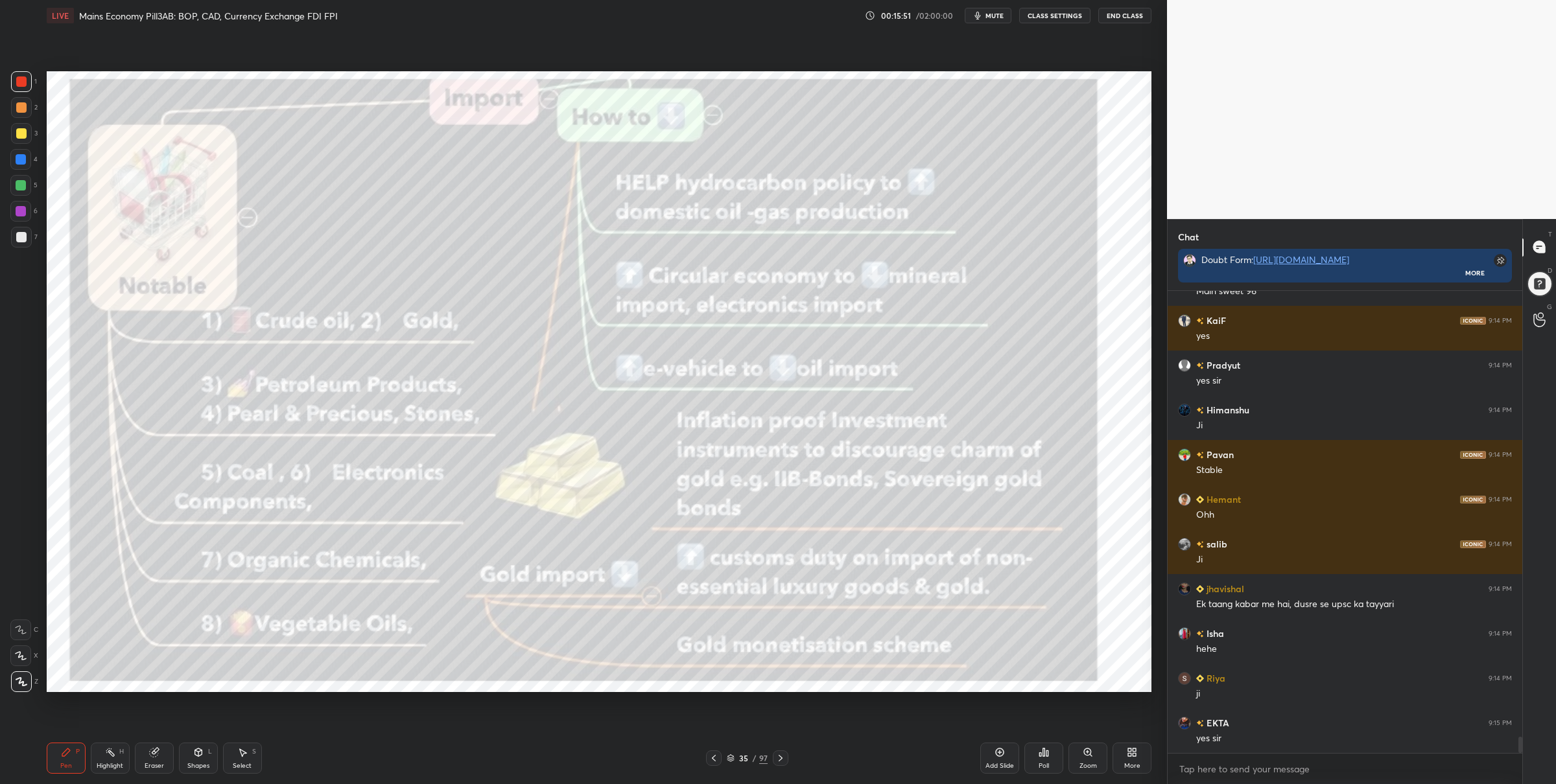
scroll to position [13022, 0]
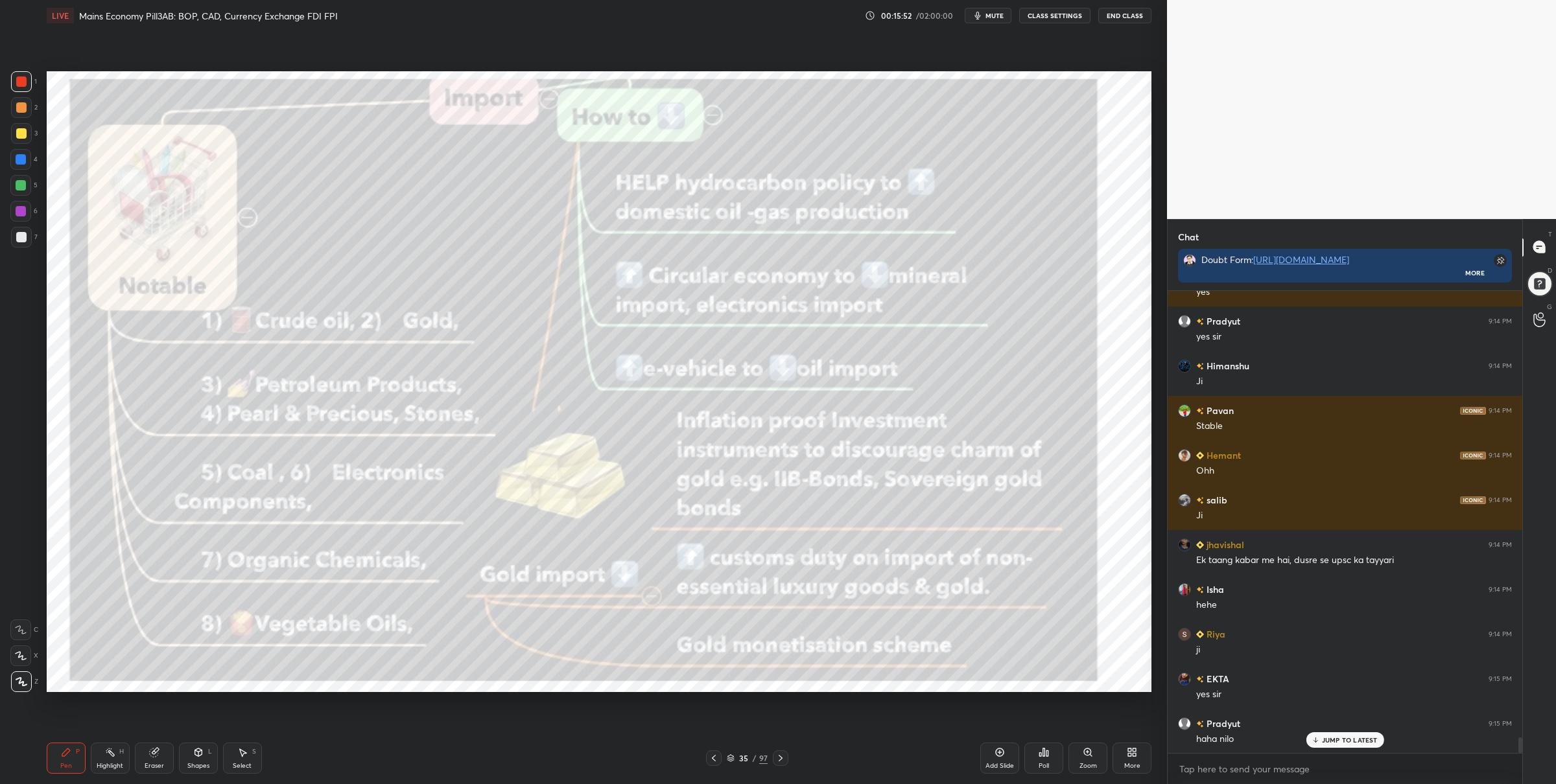
click at [1079, 761] on div "Zoom" at bounding box center [1087, 758] width 39 height 31
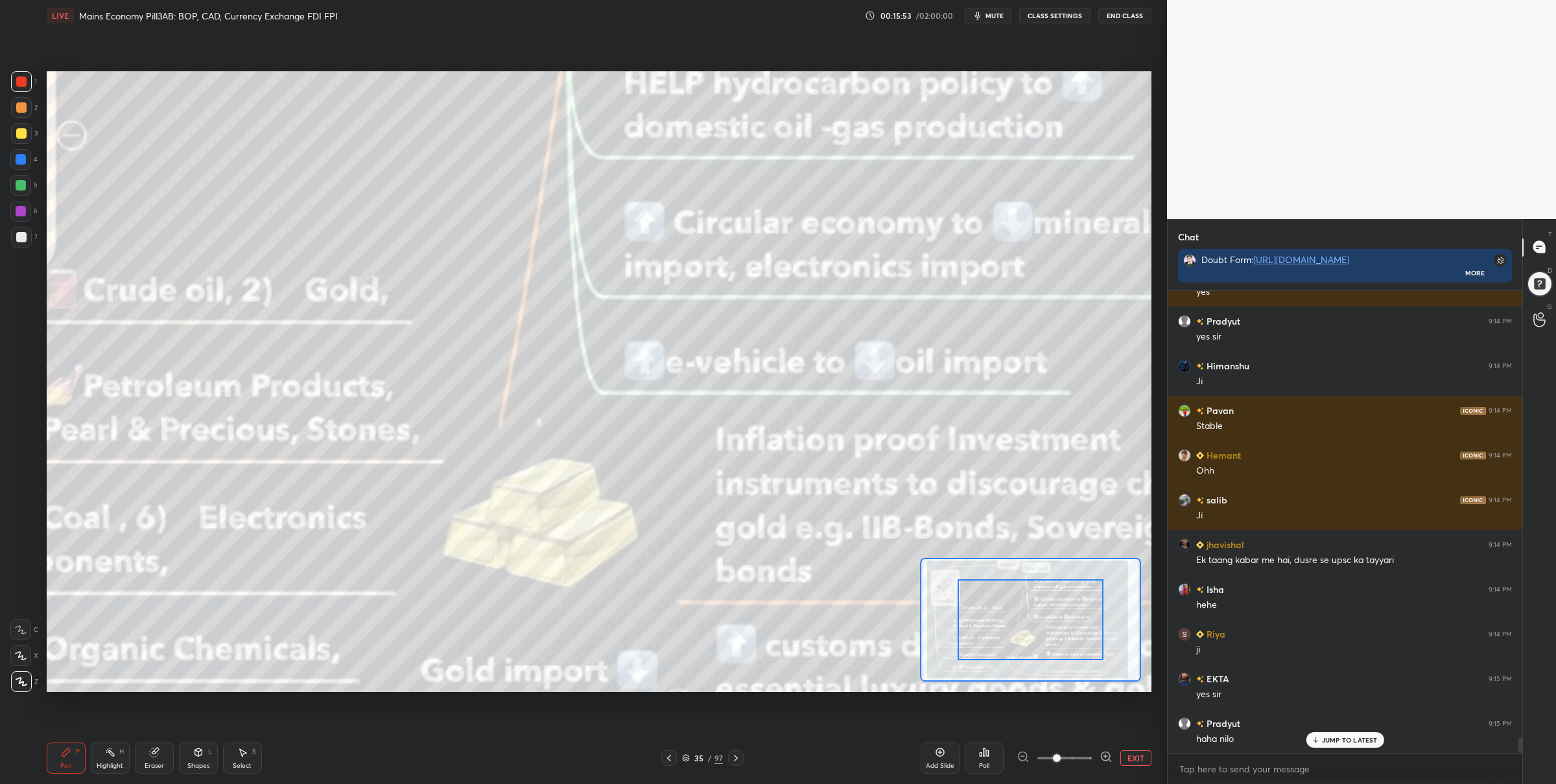
click at [1073, 750] on span at bounding box center [1065, 758] width 54 height 19
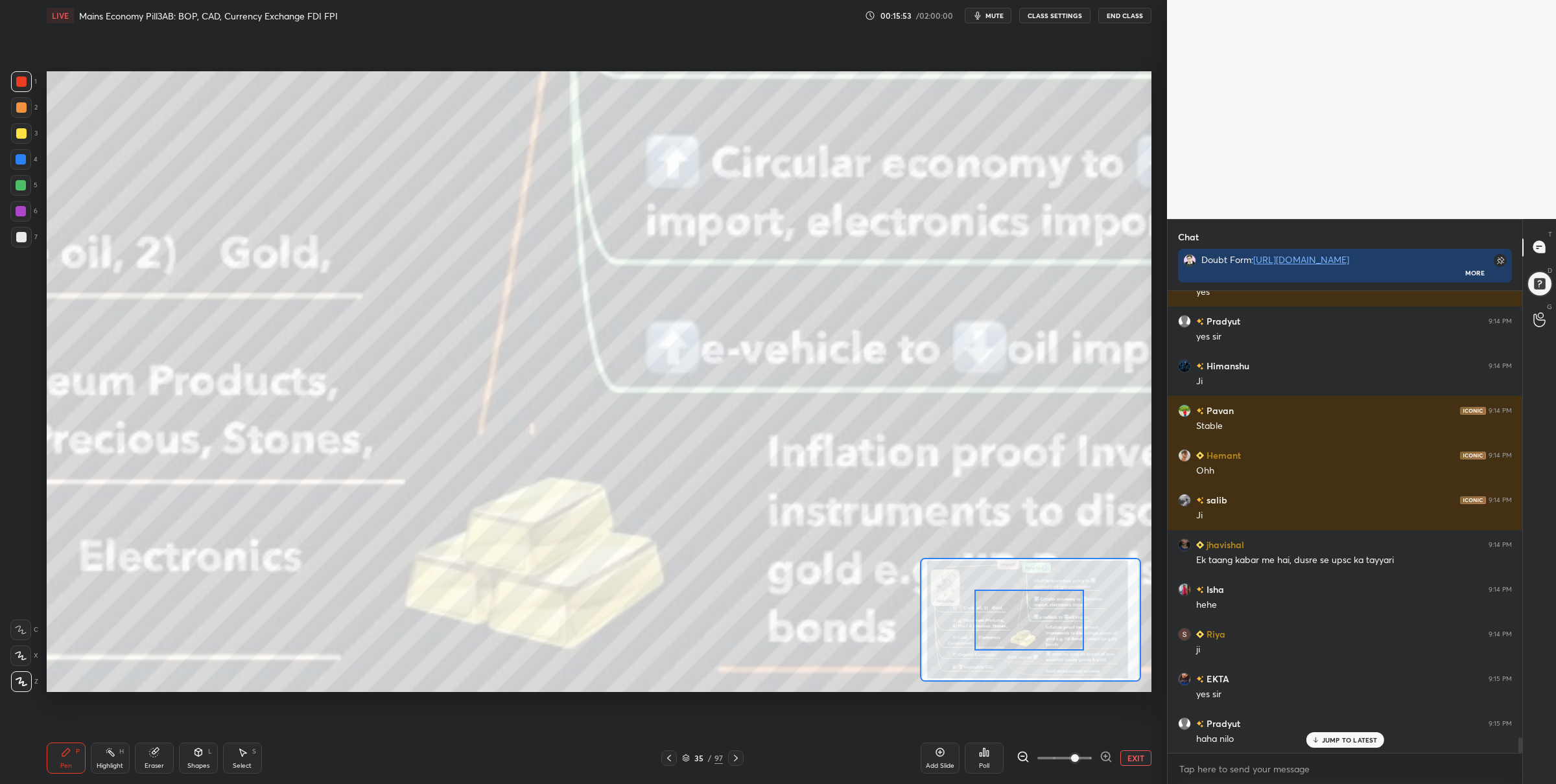
drag, startPoint x: 1015, startPoint y: 616, endPoint x: 996, endPoint y: 612, distance: 19.4
click at [1000, 614] on div at bounding box center [1029, 620] width 109 height 61
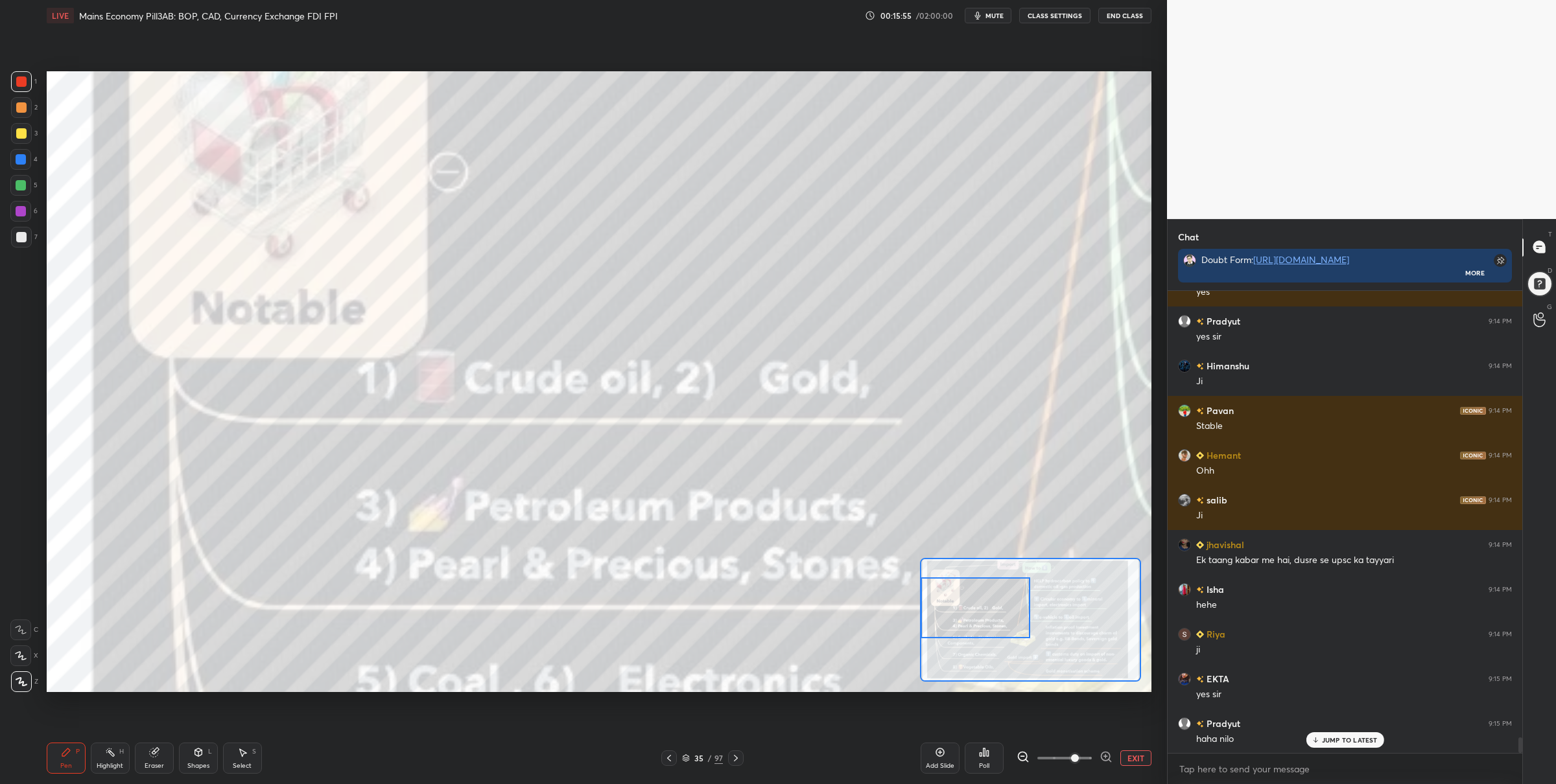
drag, startPoint x: 981, startPoint y: 608, endPoint x: 947, endPoint y: 597, distance: 35.7
click at [946, 597] on div at bounding box center [975, 607] width 109 height 61
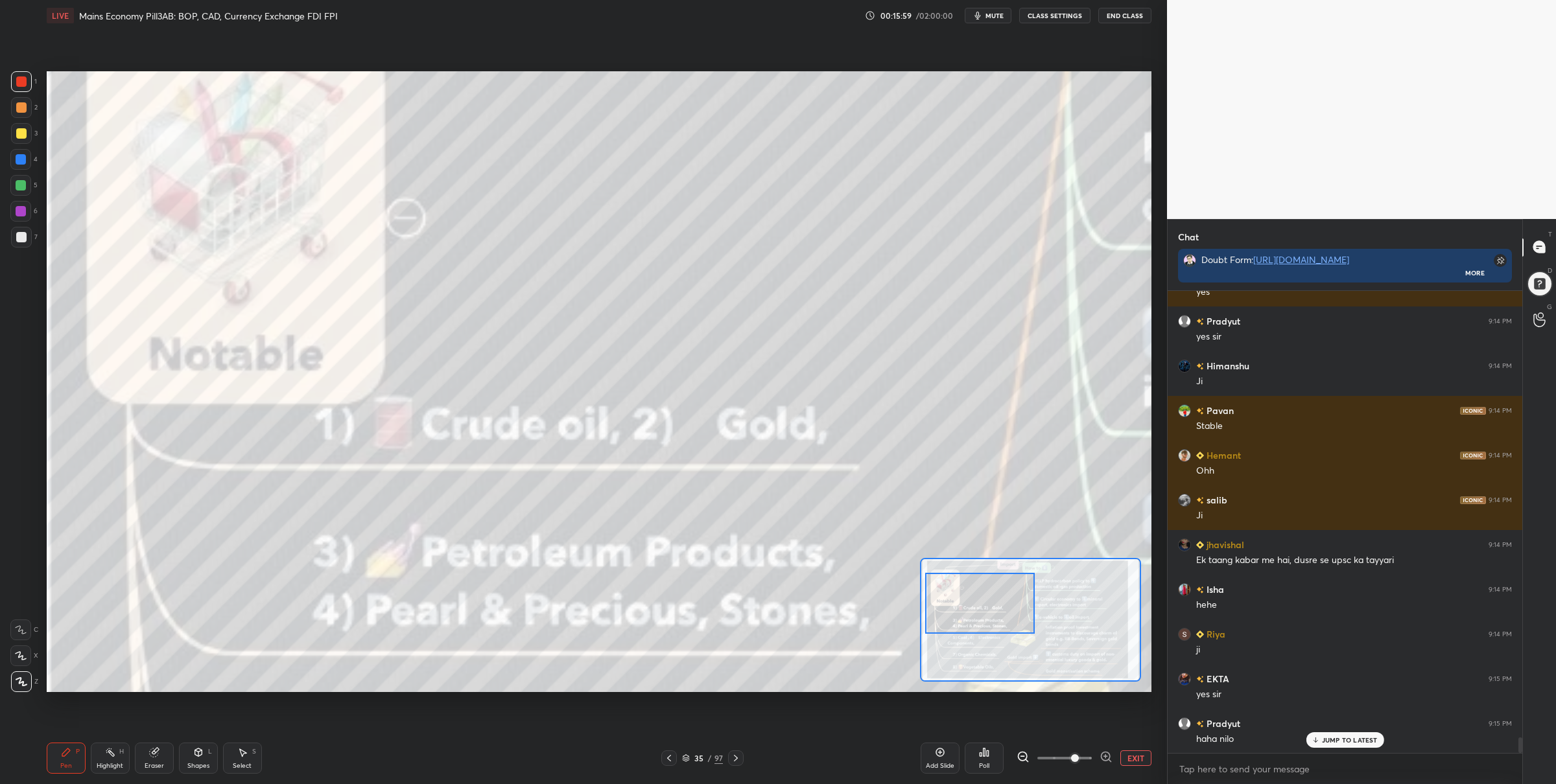
click at [995, 603] on div at bounding box center [979, 603] width 109 height 61
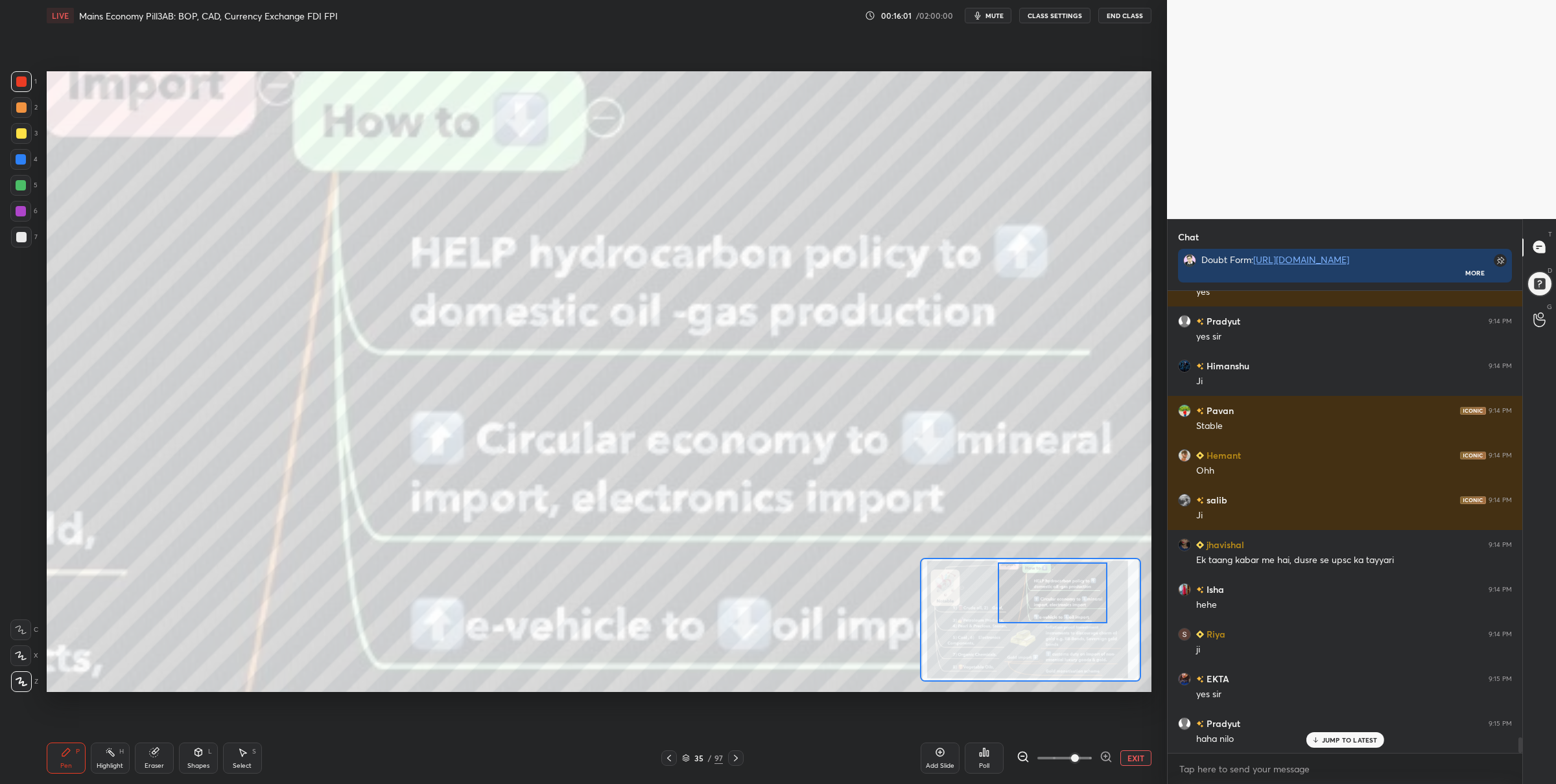
drag, startPoint x: 984, startPoint y: 606, endPoint x: 1056, endPoint y: 595, distance: 72.8
click at [1056, 596] on div at bounding box center [1052, 593] width 109 height 61
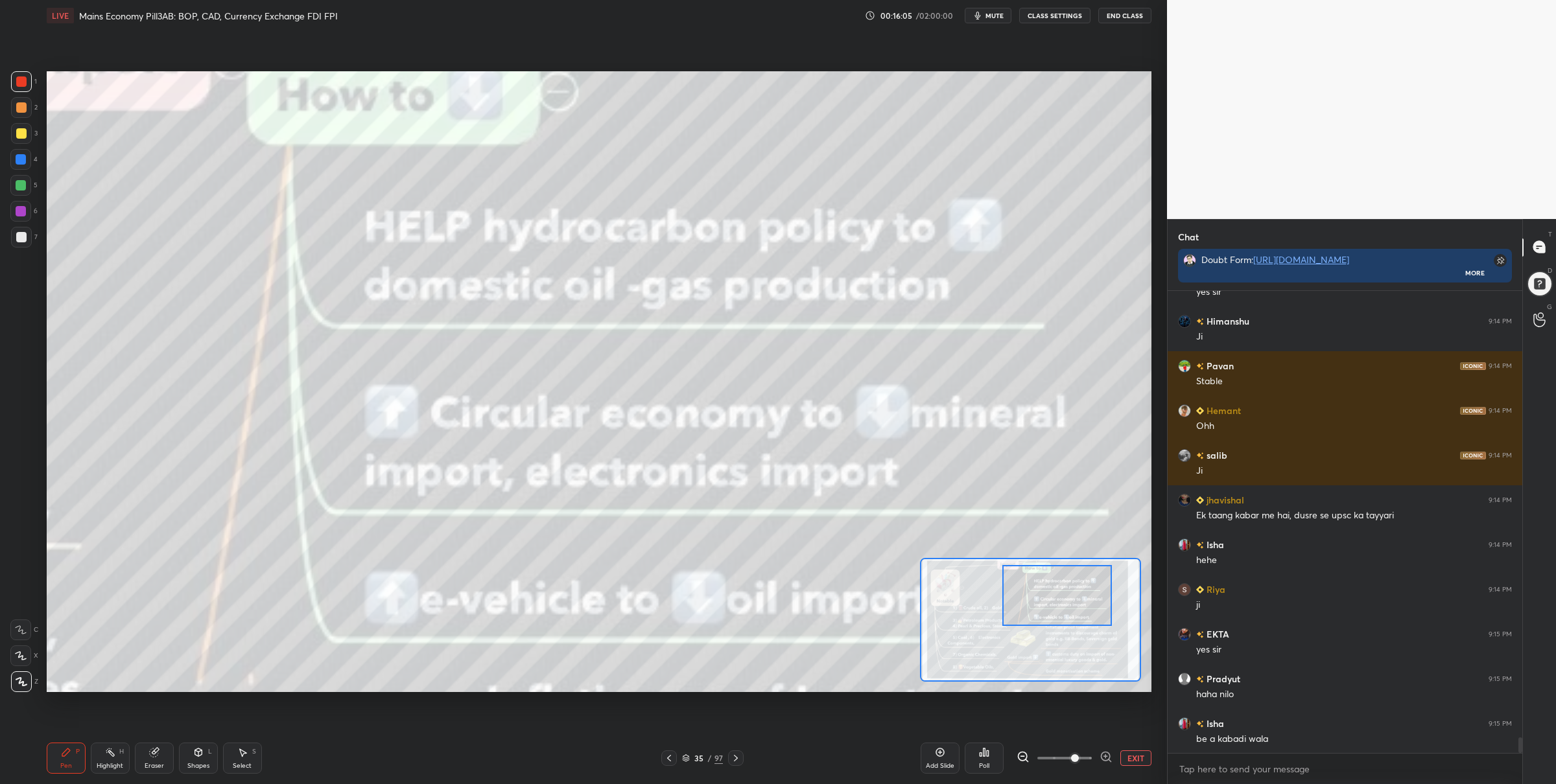
scroll to position [13112, 0]
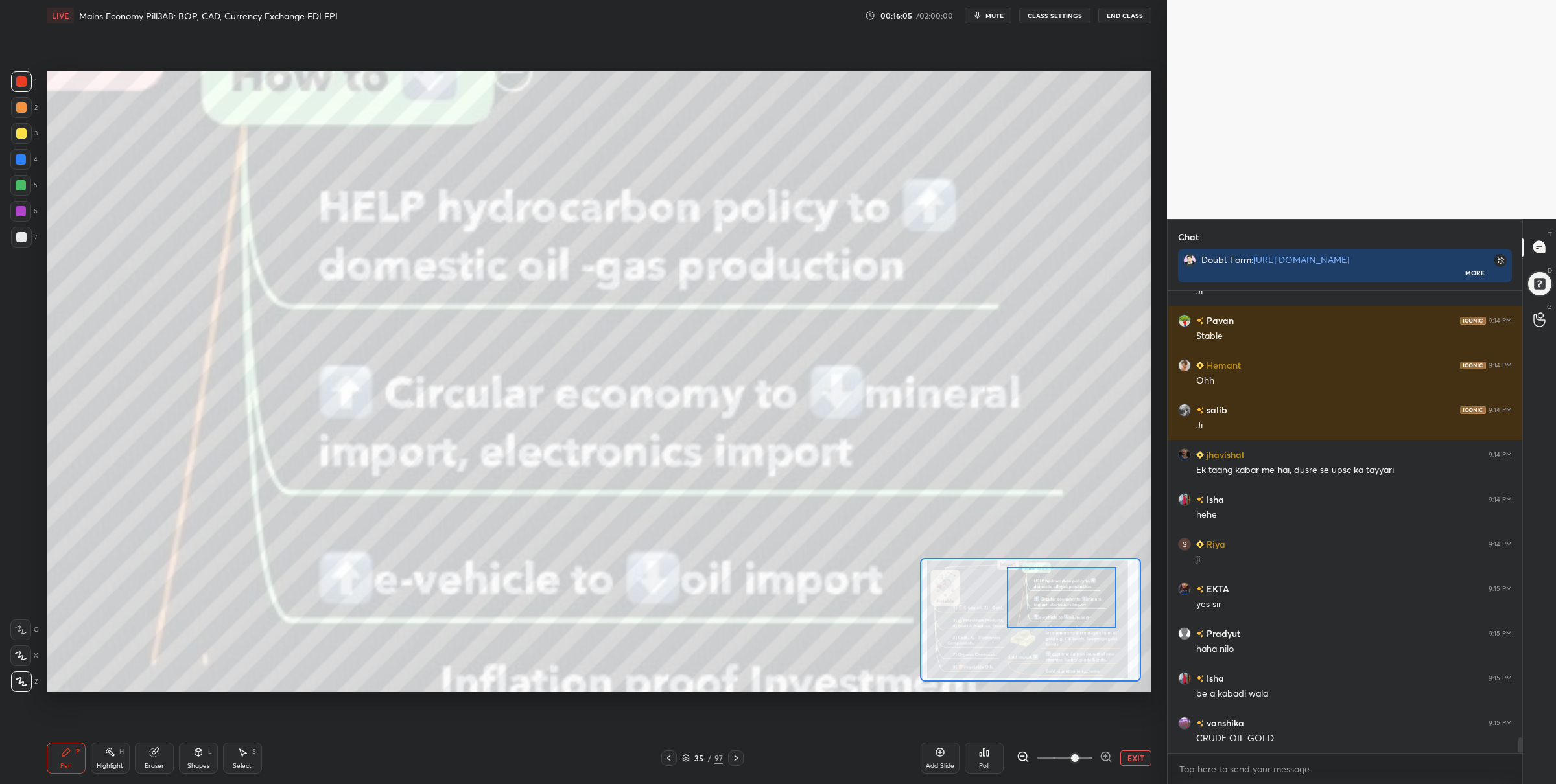
drag, startPoint x: 1040, startPoint y: 601, endPoint x: 1041, endPoint y: 591, distance: 10.0
click at [1048, 601] on div at bounding box center [1061, 597] width 109 height 61
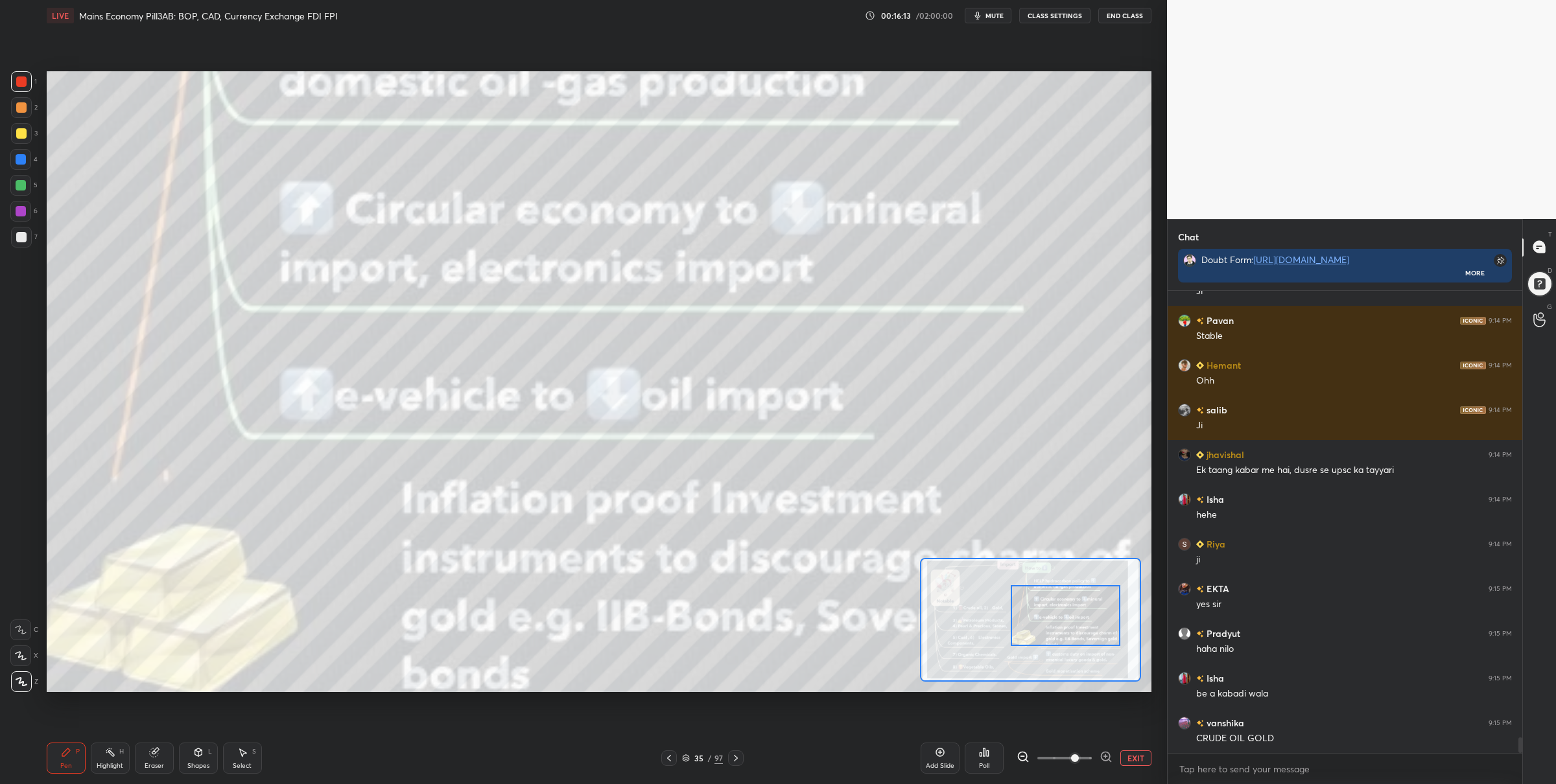
drag, startPoint x: 1049, startPoint y: 609, endPoint x: 1033, endPoint y: 607, distance: 16.1
click at [1048, 629] on div at bounding box center [1065, 616] width 109 height 61
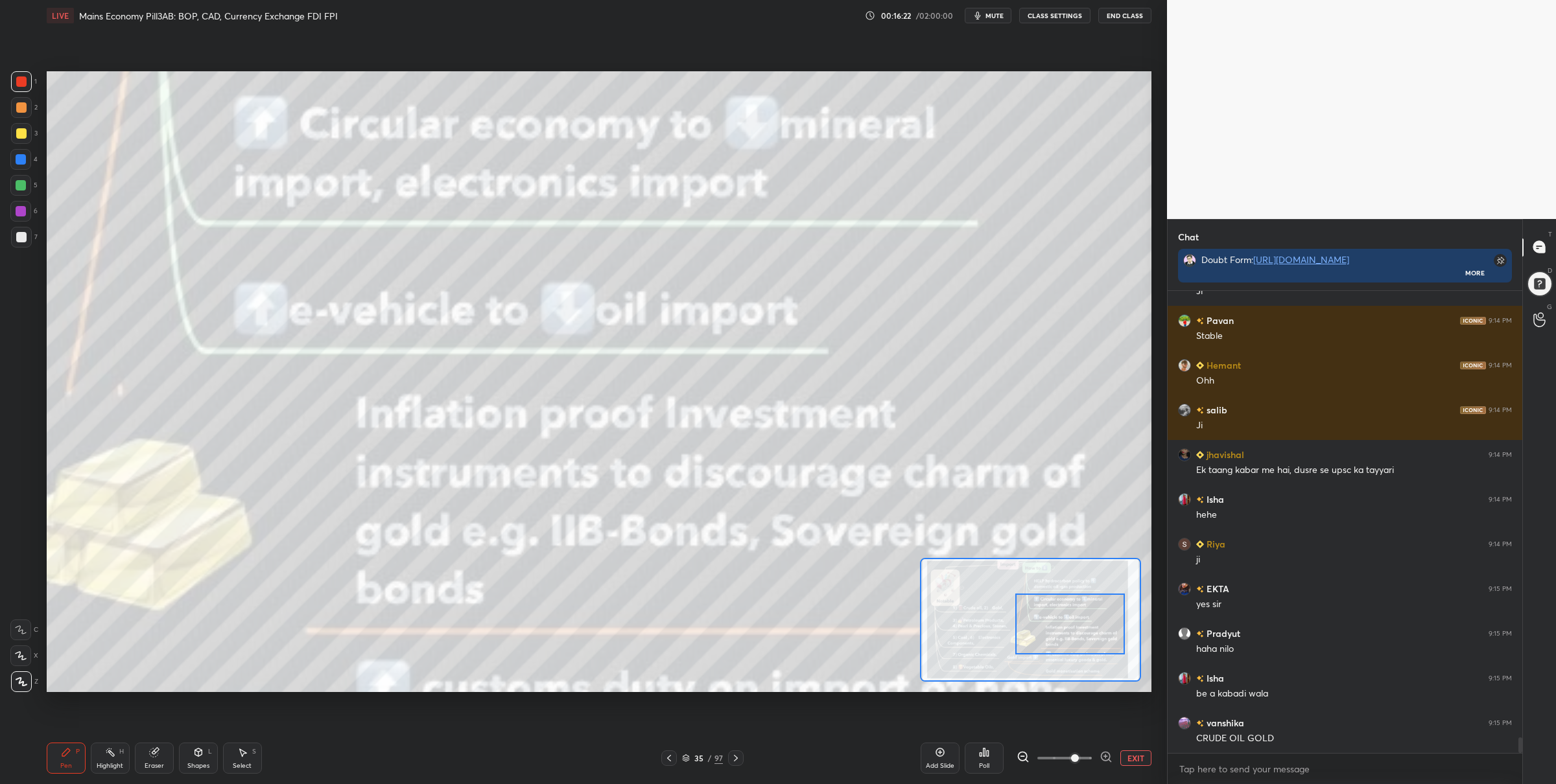
drag, startPoint x: 1054, startPoint y: 621, endPoint x: 1029, endPoint y: 605, distance: 29.7
click at [1059, 630] on div at bounding box center [1070, 624] width 109 height 61
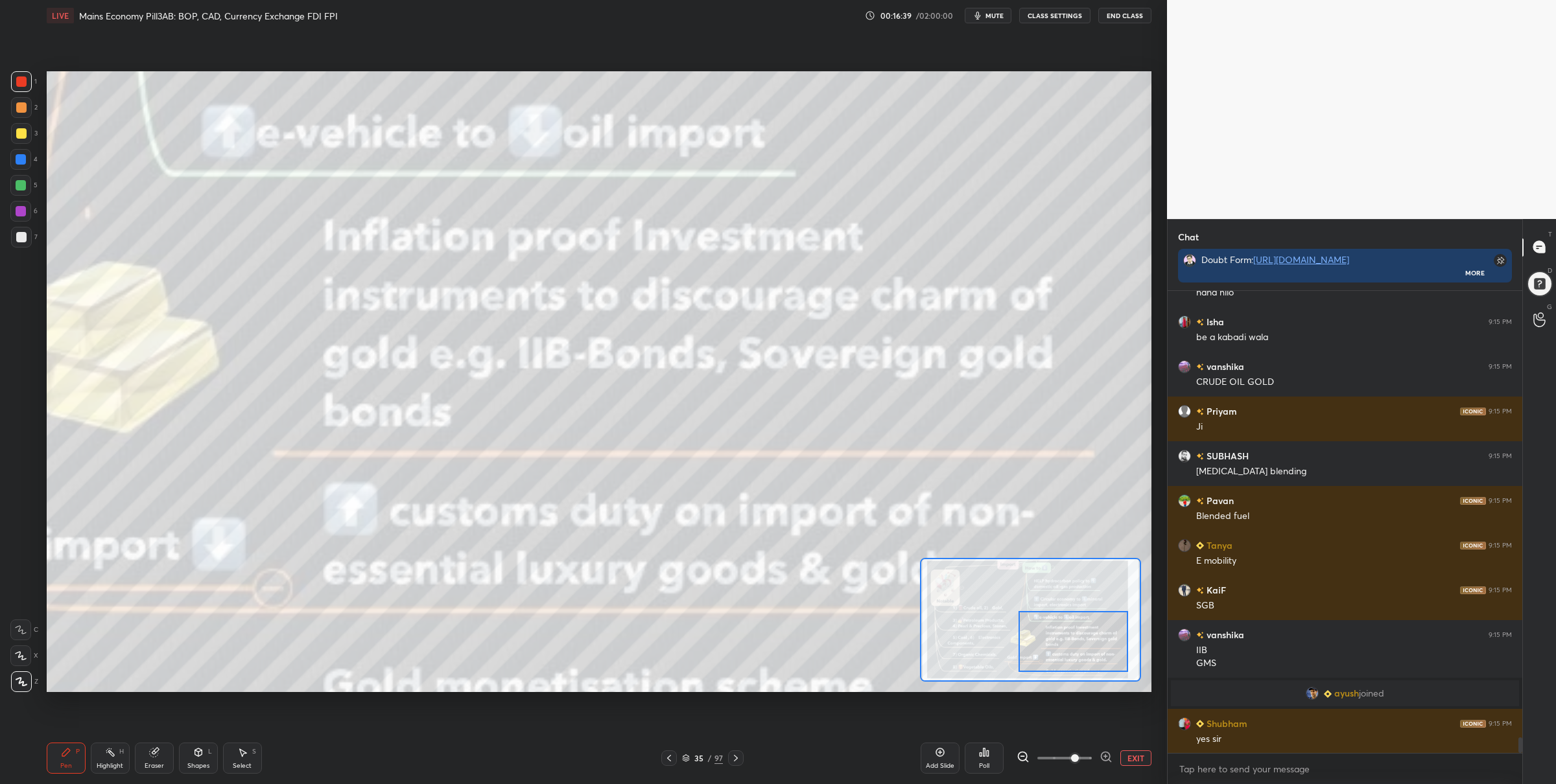
scroll to position [13235, 0]
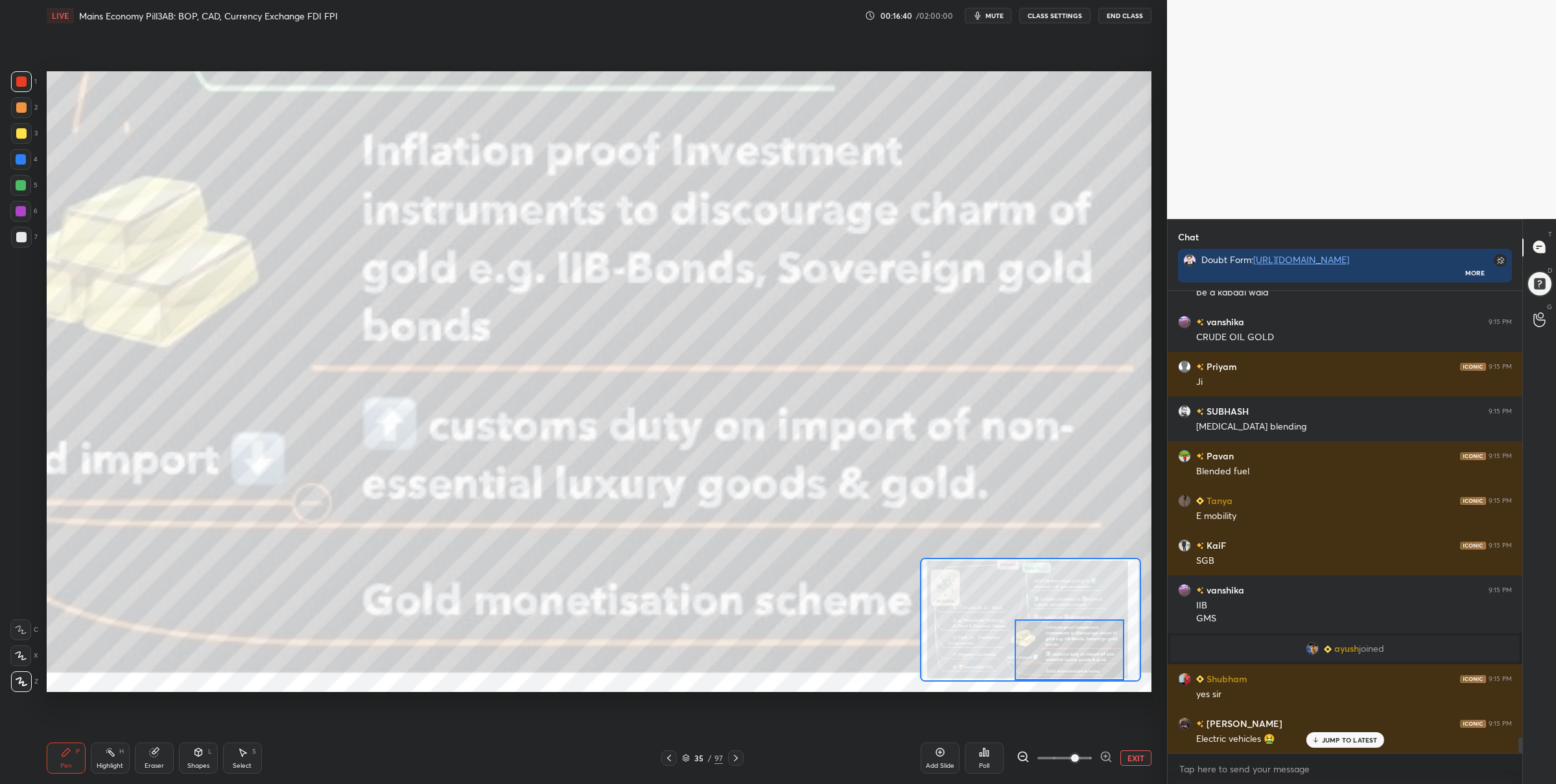
drag, startPoint x: 1049, startPoint y: 626, endPoint x: 1048, endPoint y: 649, distance: 23.0
click at [1048, 649] on div at bounding box center [1069, 649] width 109 height 61
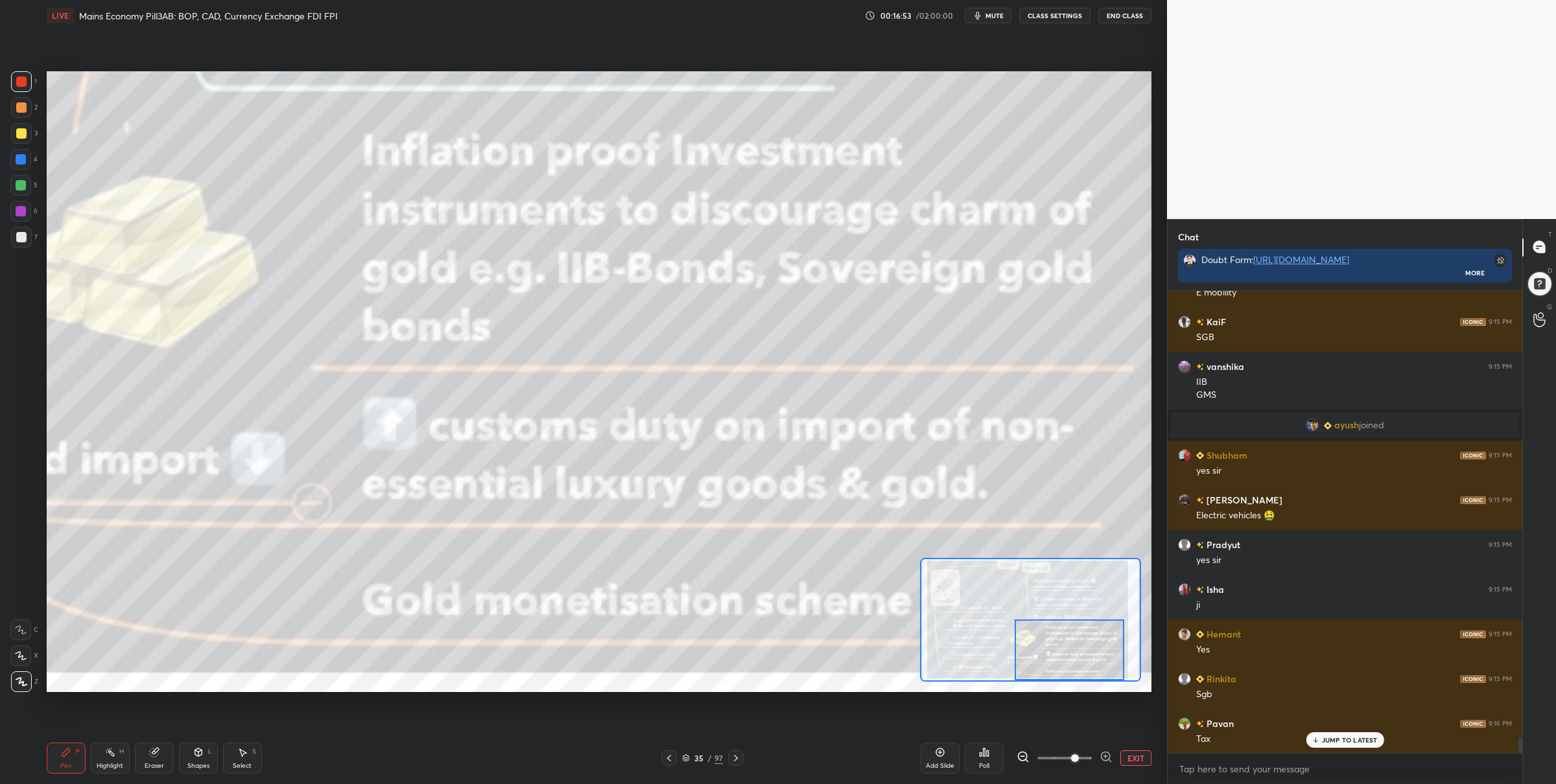
scroll to position [13504, 0]
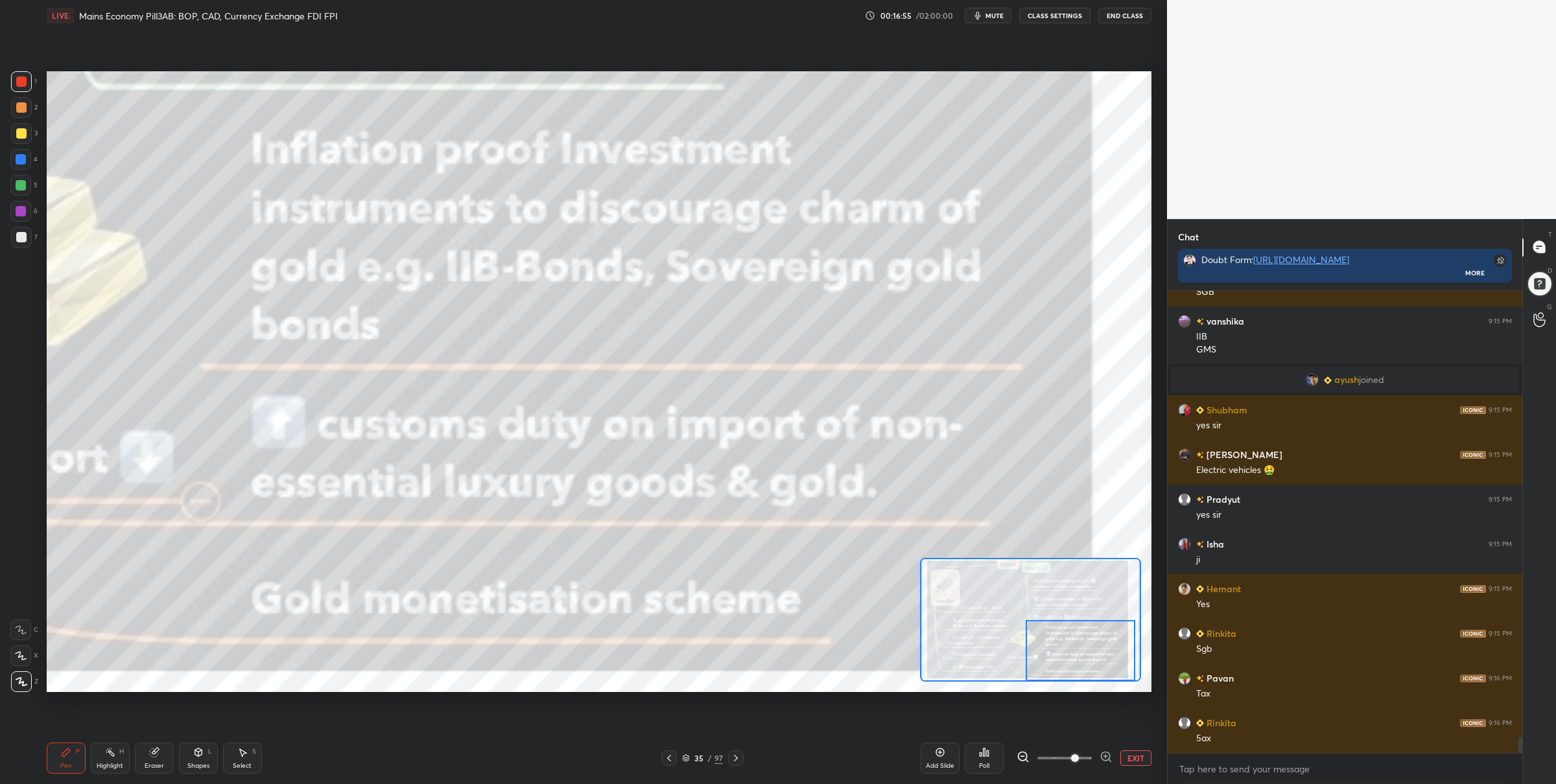
drag, startPoint x: 1050, startPoint y: 655, endPoint x: 1058, endPoint y: 656, distance: 8.1
click at [1062, 660] on div at bounding box center [1080, 650] width 109 height 61
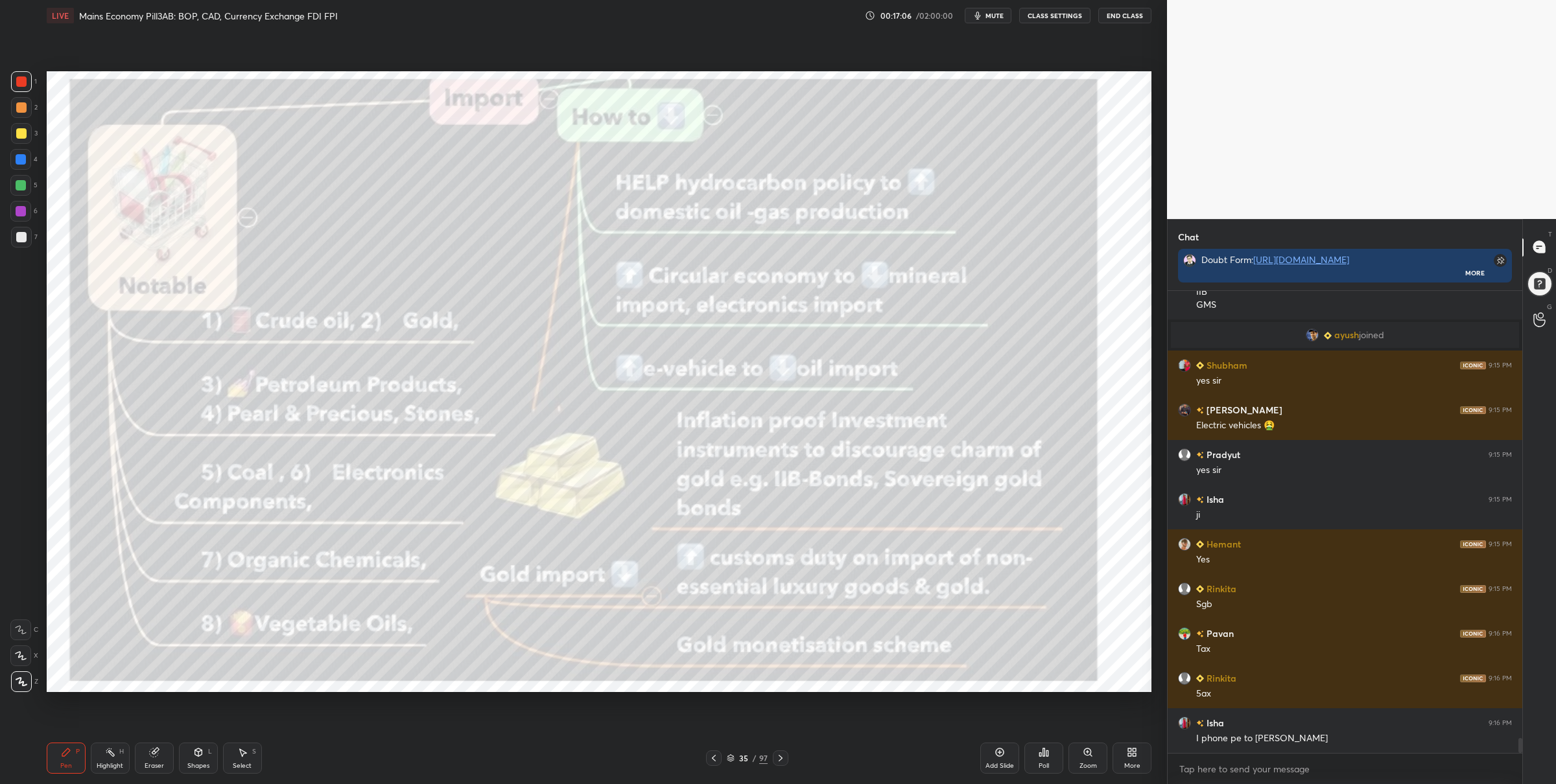
scroll to position [13594, 0]
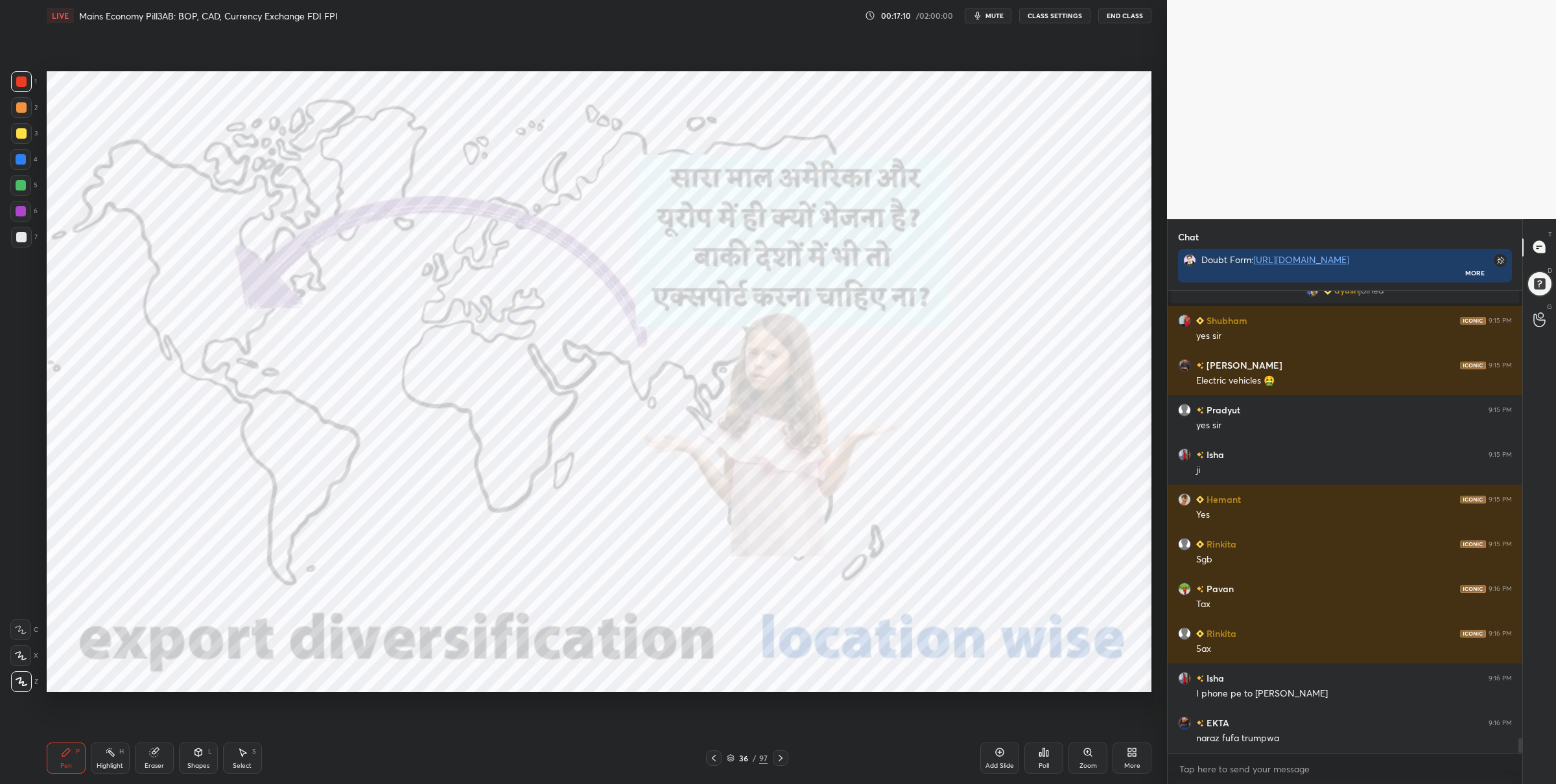
click at [728, 755] on icon at bounding box center [731, 758] width 8 height 8
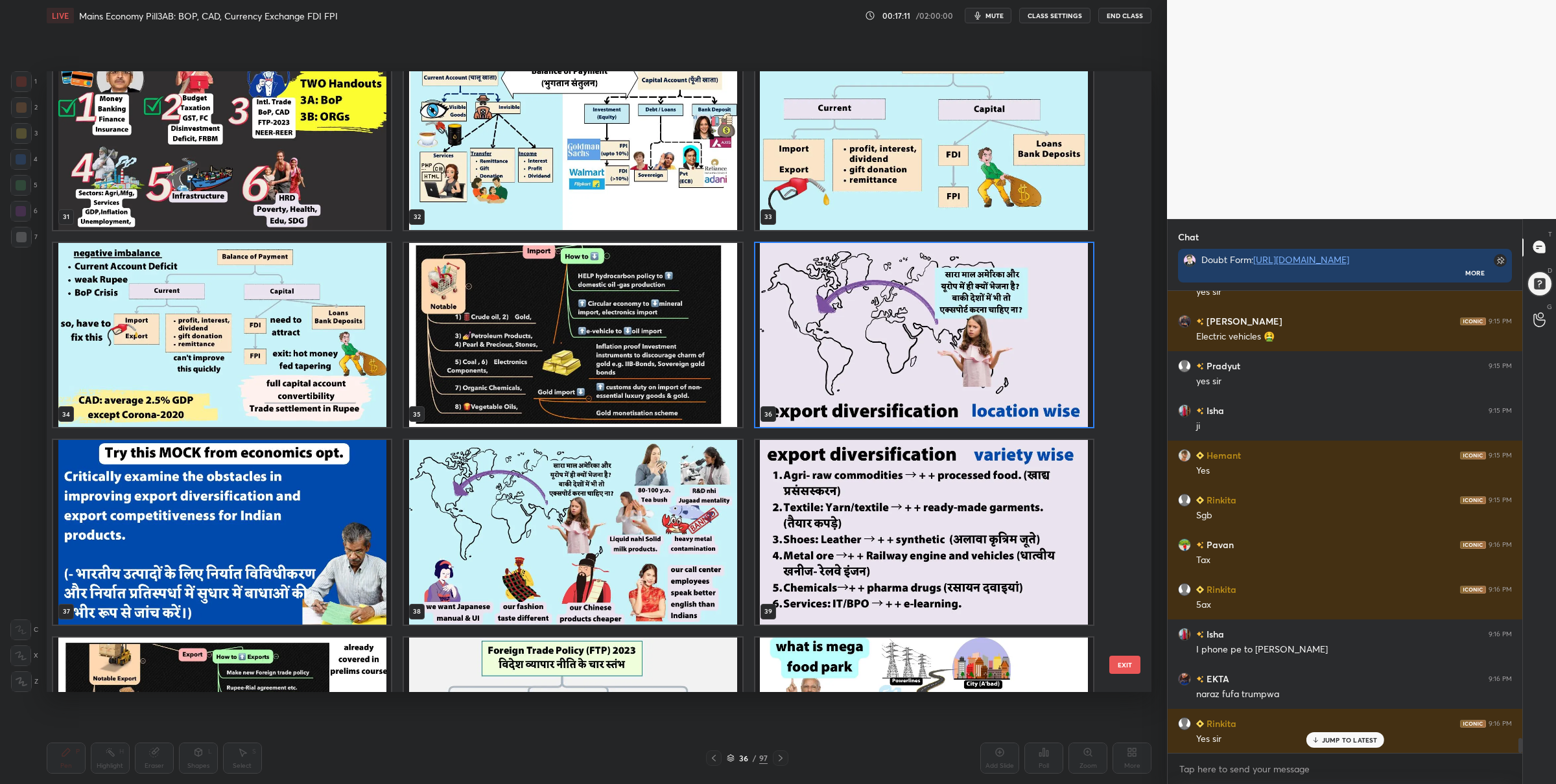
scroll to position [13682, 0]
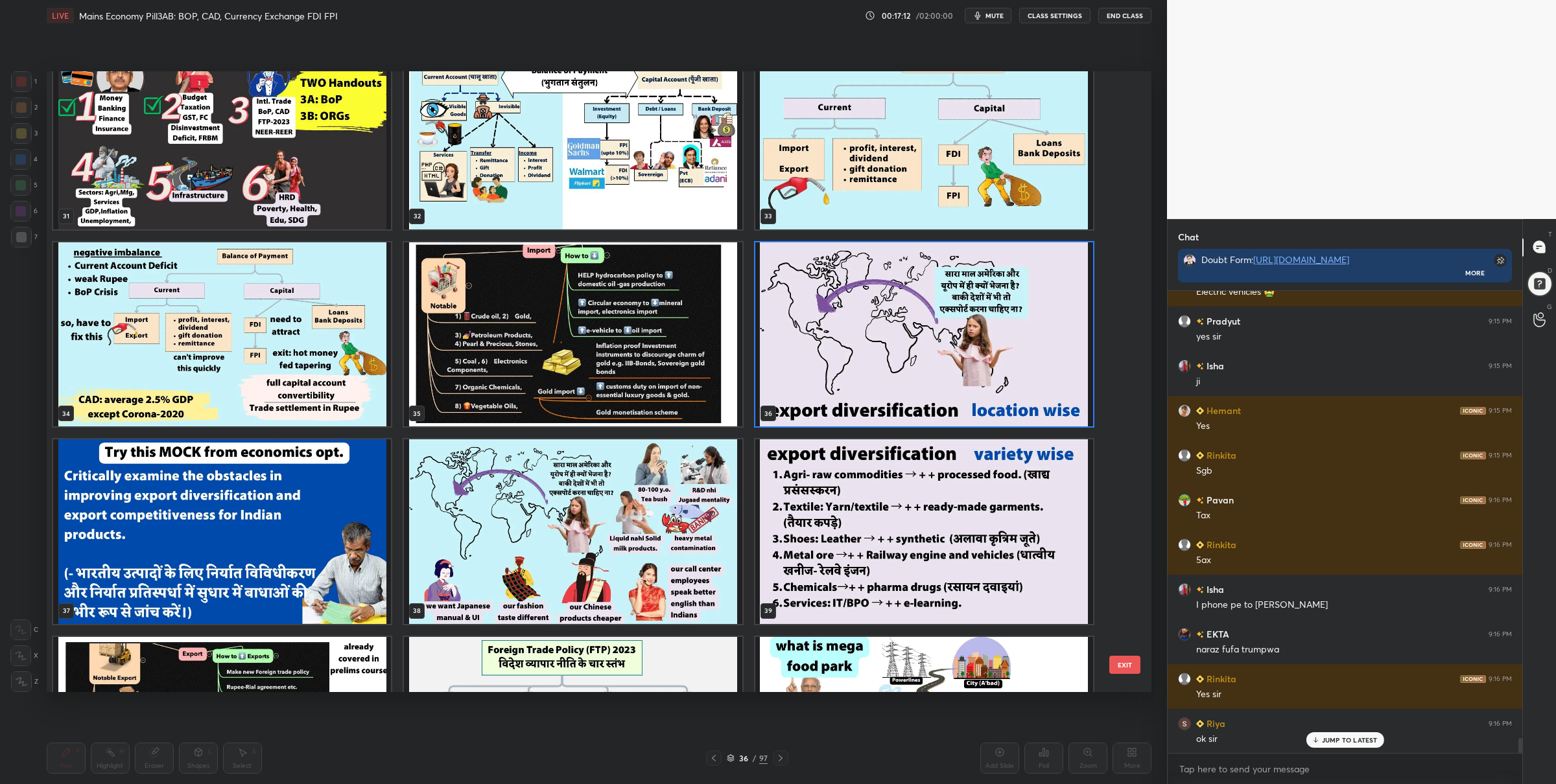
click at [846, 366] on img "grid" at bounding box center [924, 334] width 338 height 185
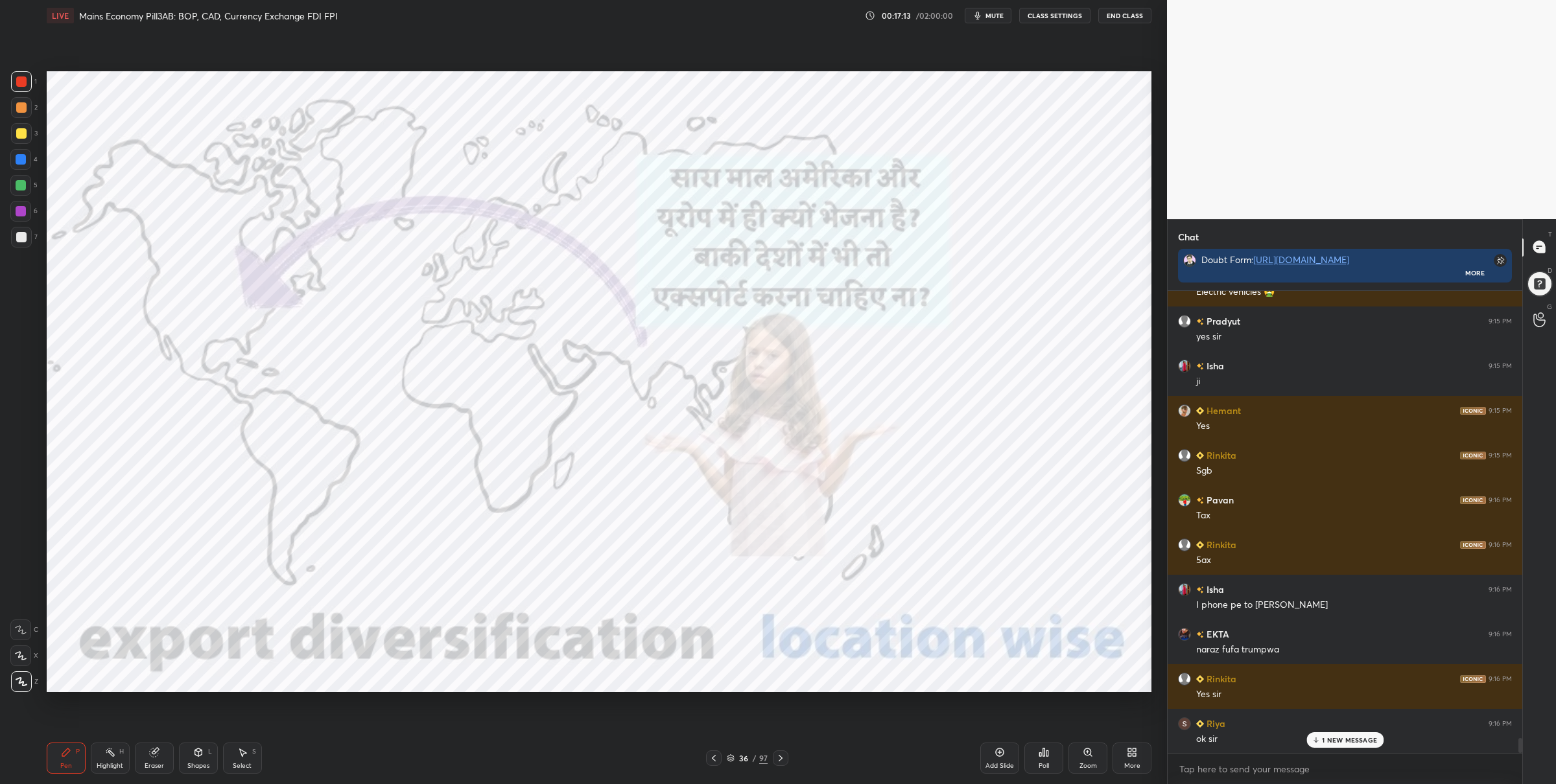
scroll to position [13714, 0]
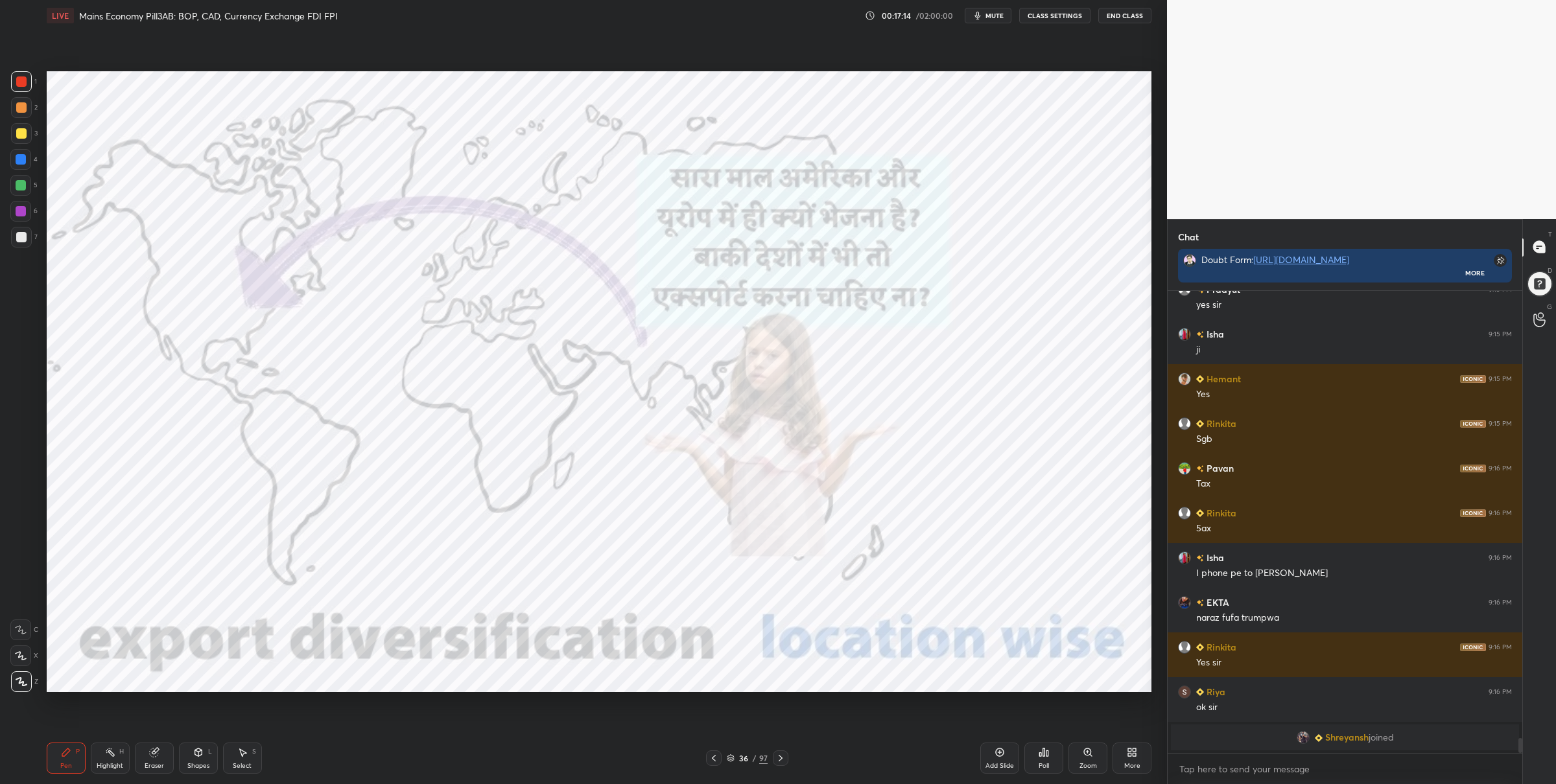
click at [32, 188] on div "5" at bounding box center [24, 185] width 27 height 21
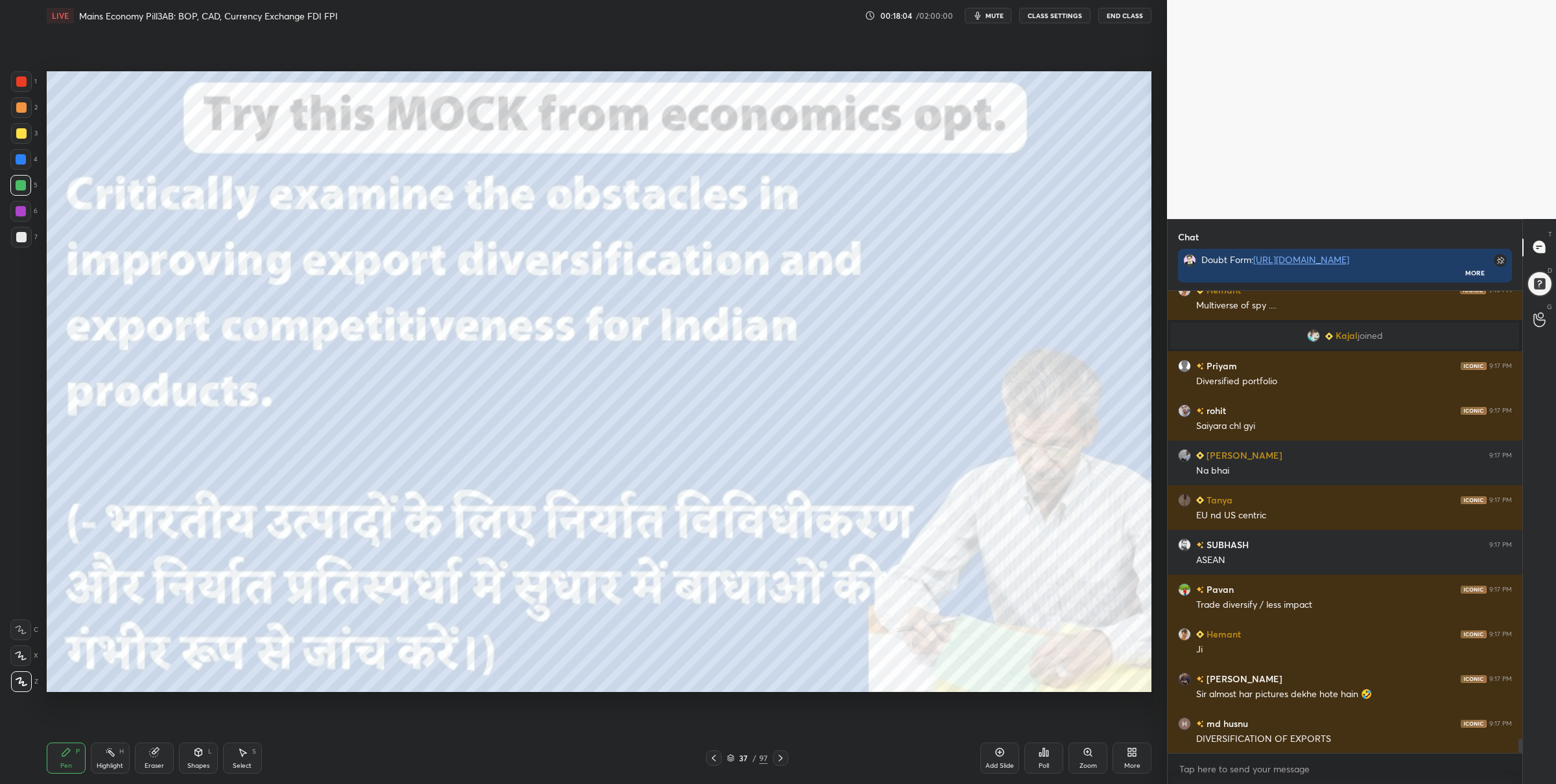
scroll to position [14463, 0]
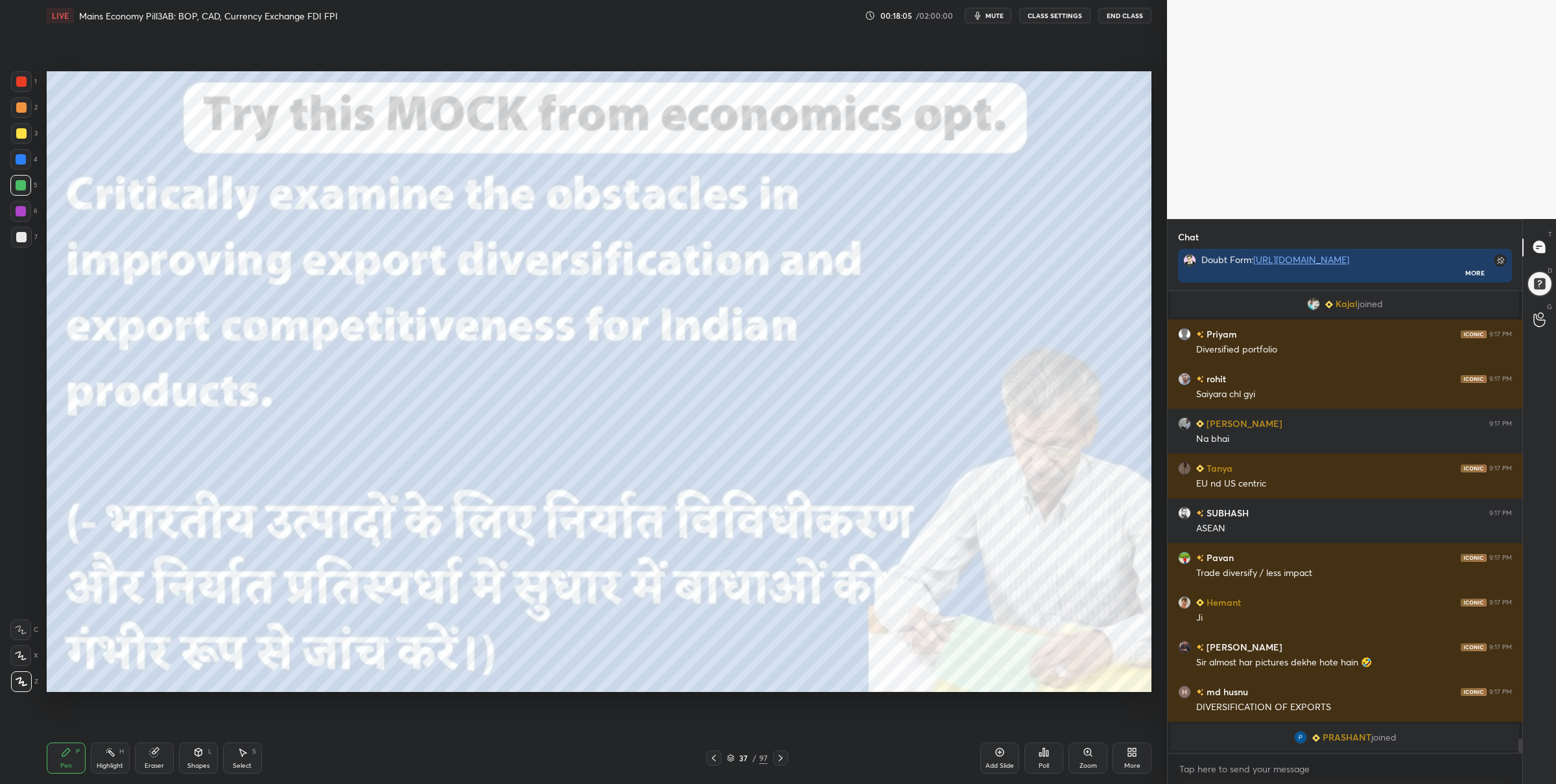
click at [714, 760] on icon at bounding box center [714, 758] width 10 height 10
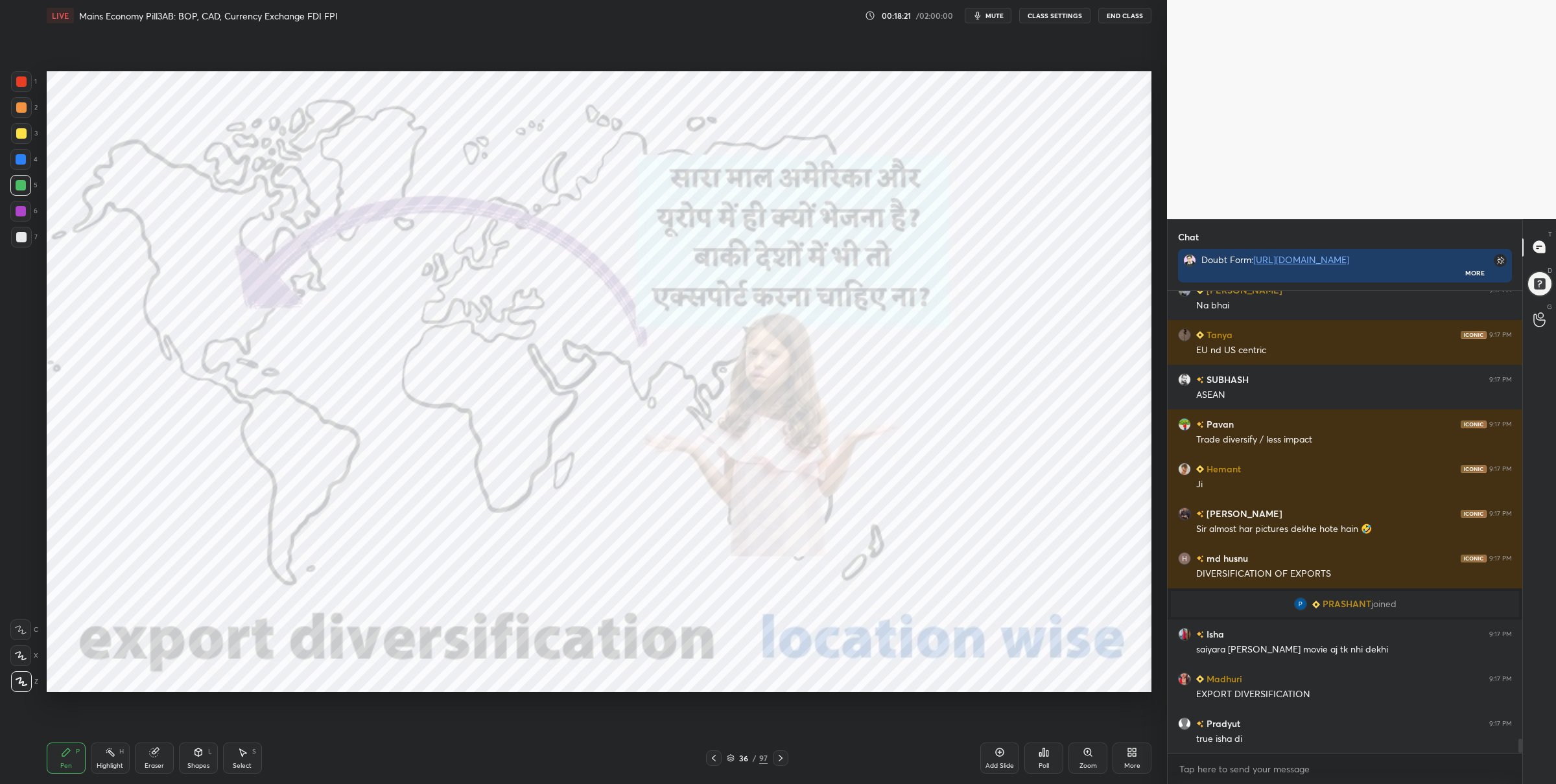
scroll to position [14642, 0]
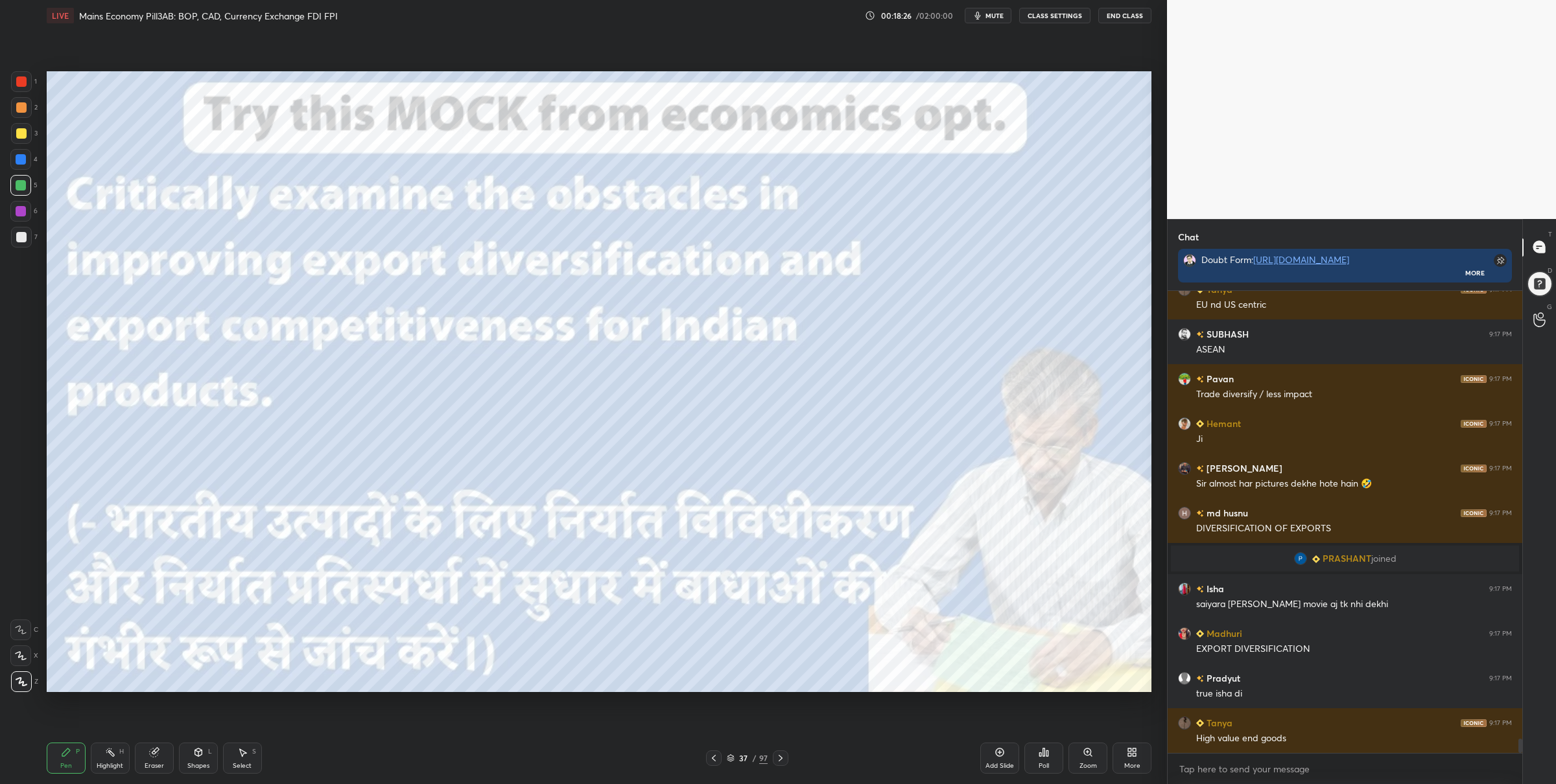
click at [24, 84] on div at bounding box center [21, 82] width 10 height 10
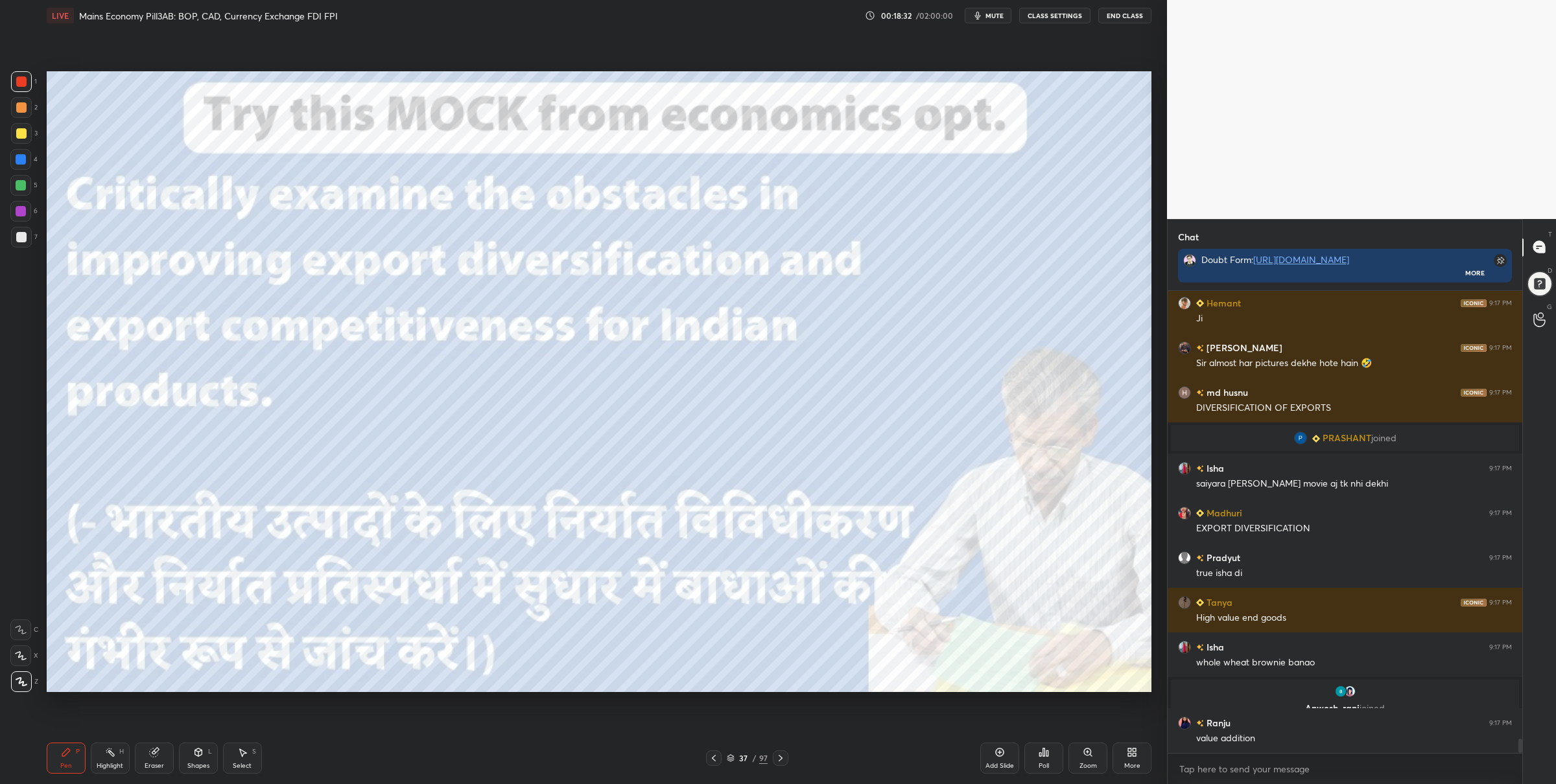
scroll to position [14608, 0]
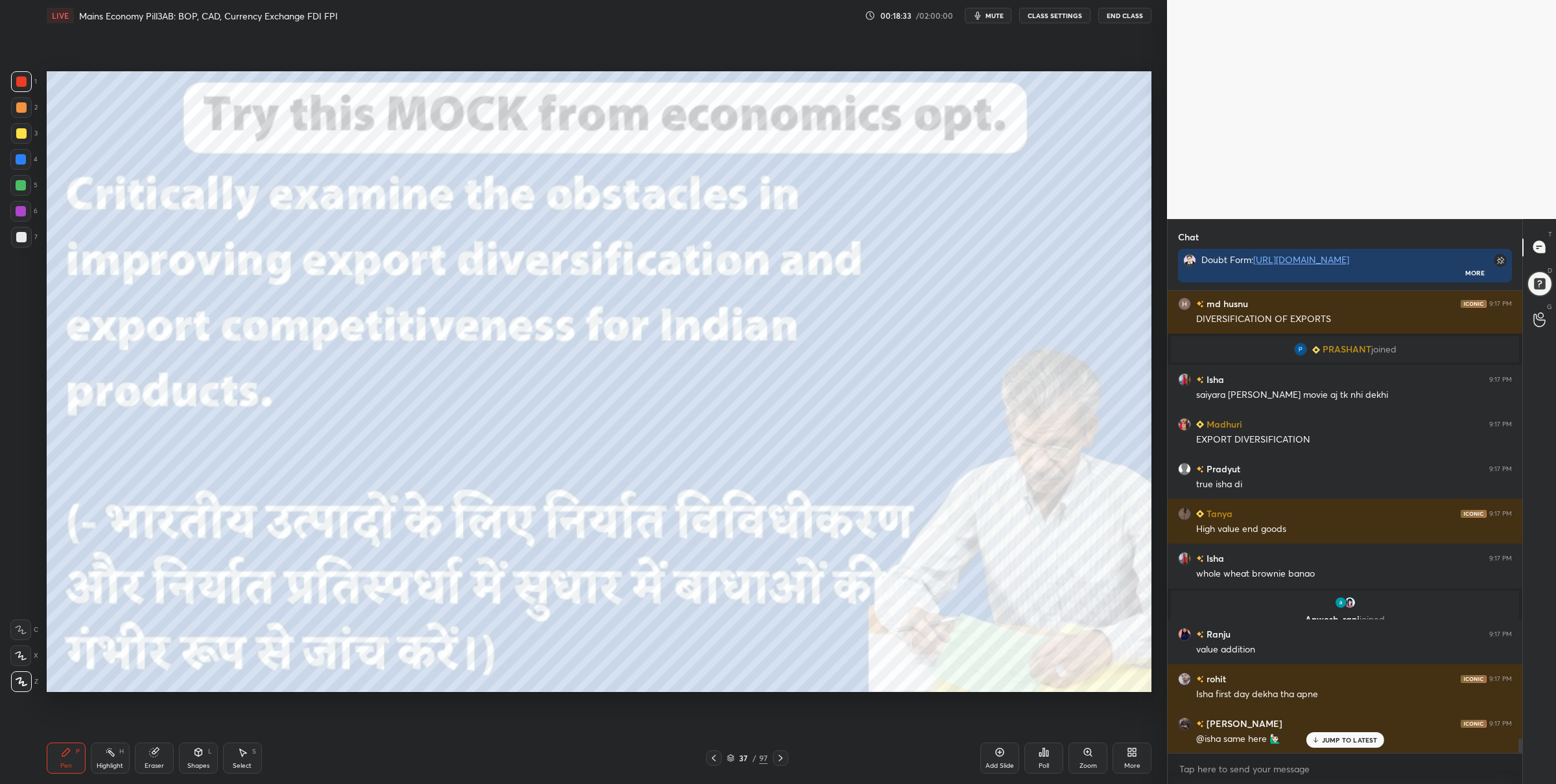
click at [734, 759] on icon at bounding box center [731, 758] width 8 height 8
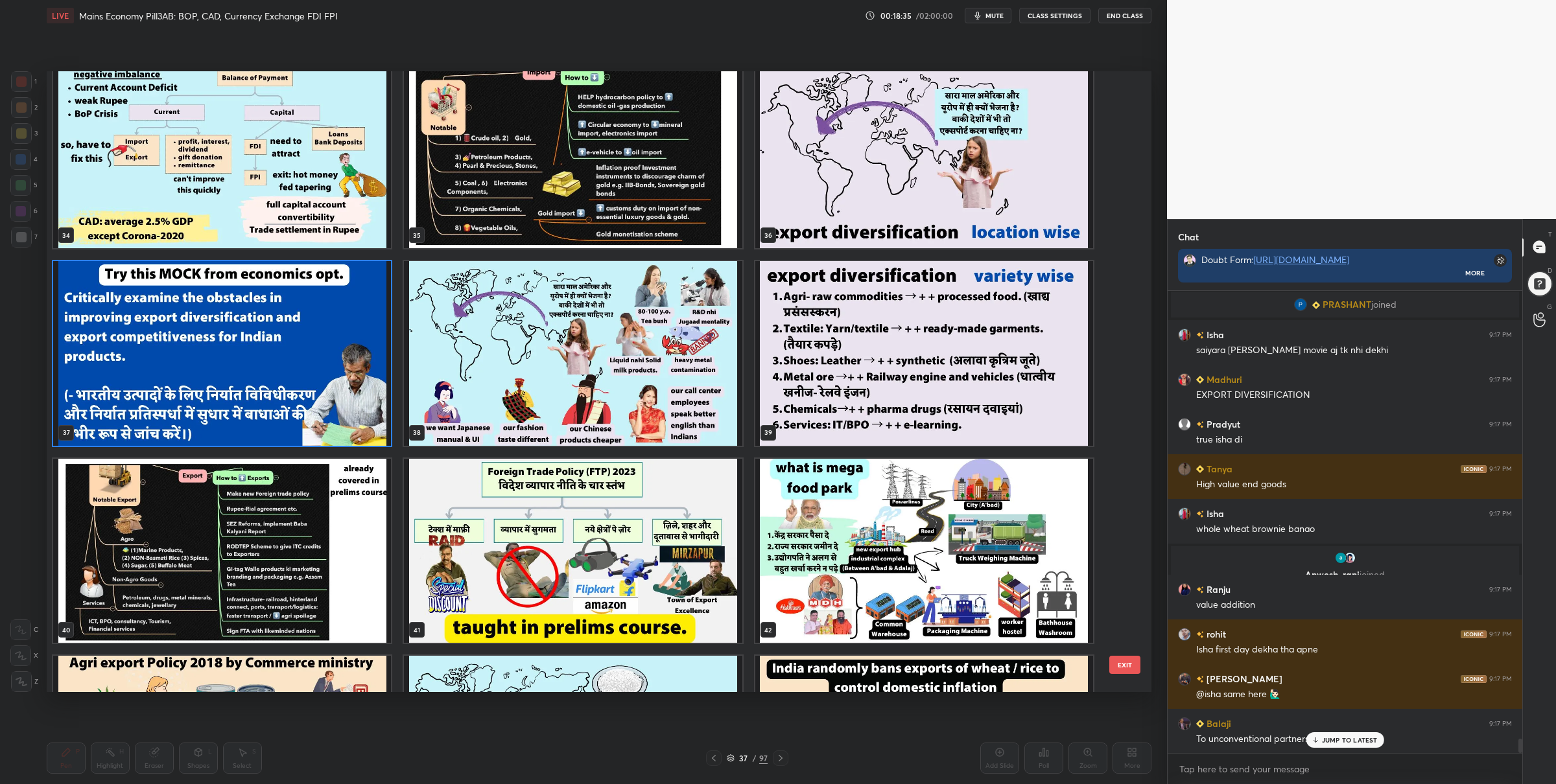
scroll to position [2203, 0]
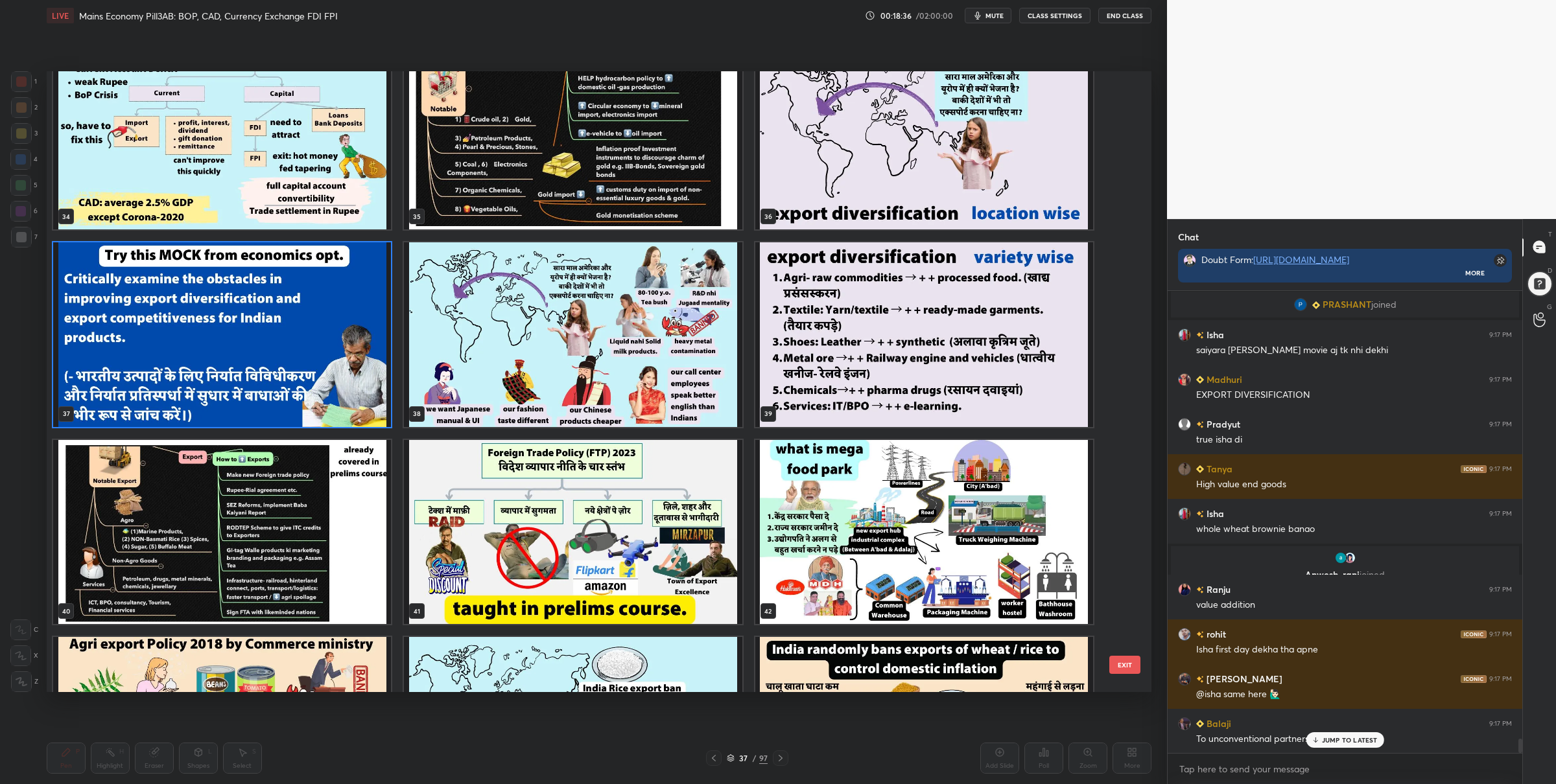
click at [321, 390] on img "grid" at bounding box center [221, 335] width 338 height 185
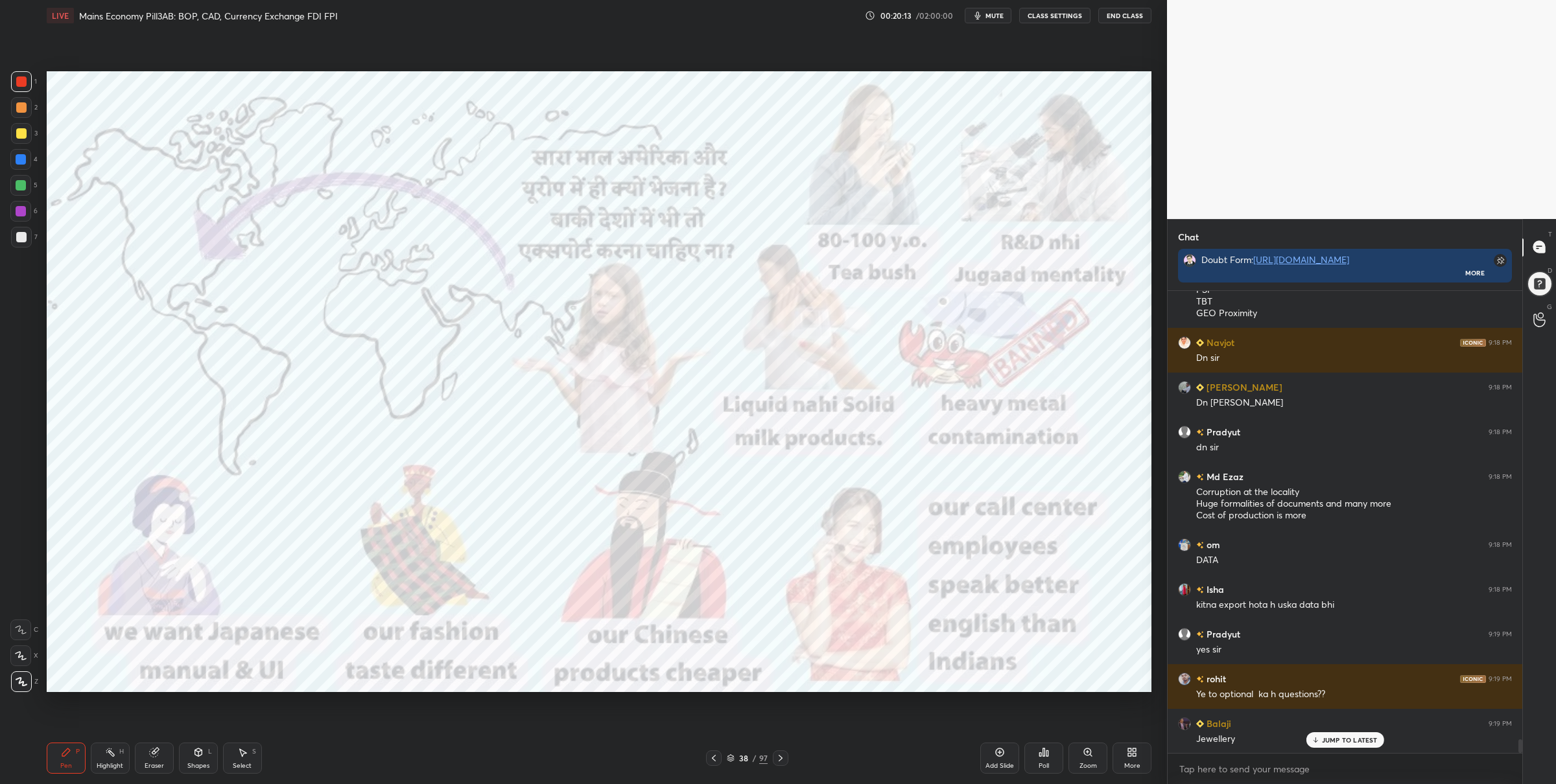
scroll to position [15426, 0]
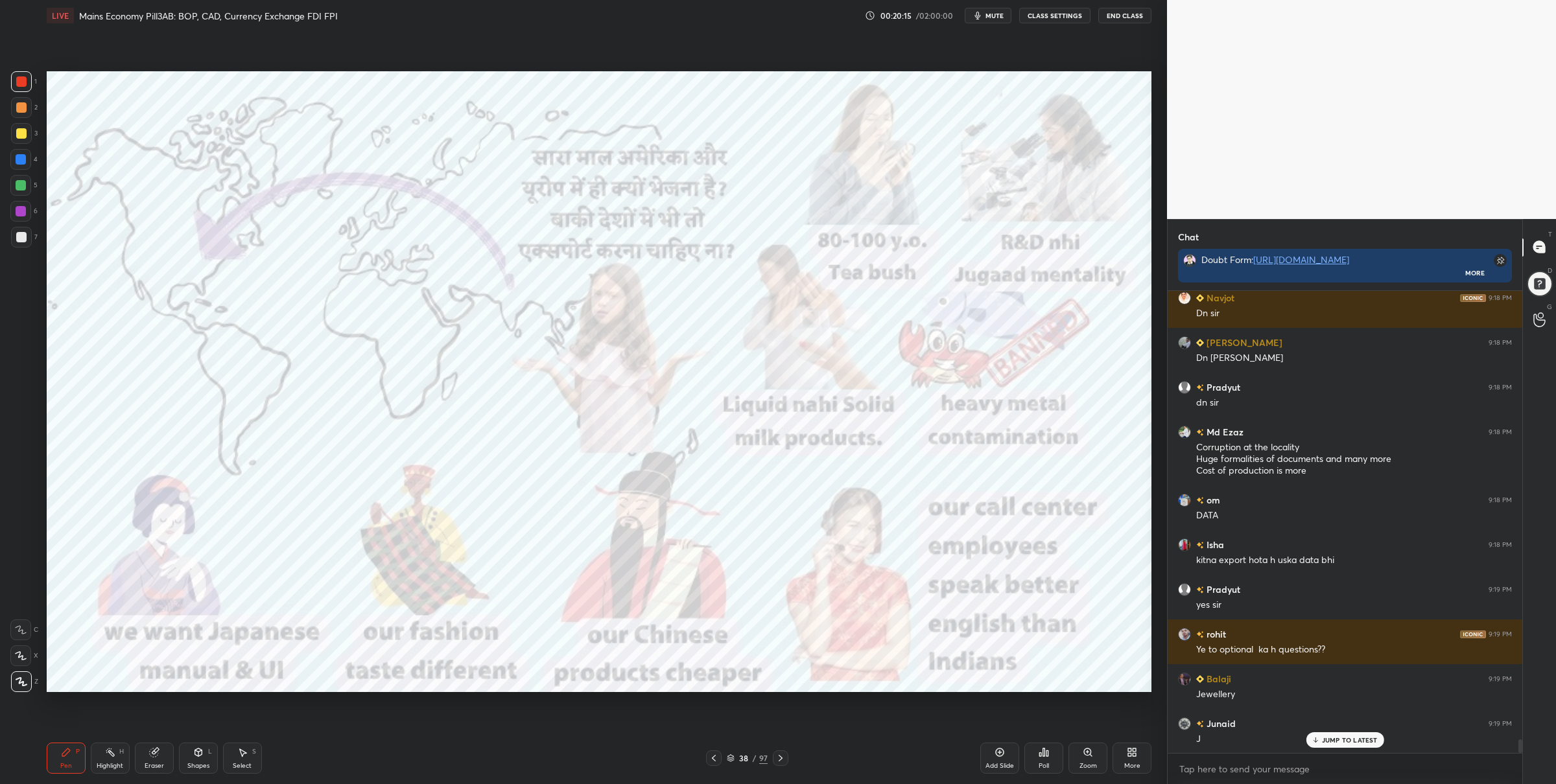
click at [1081, 758] on div "Zoom" at bounding box center [1087, 758] width 39 height 31
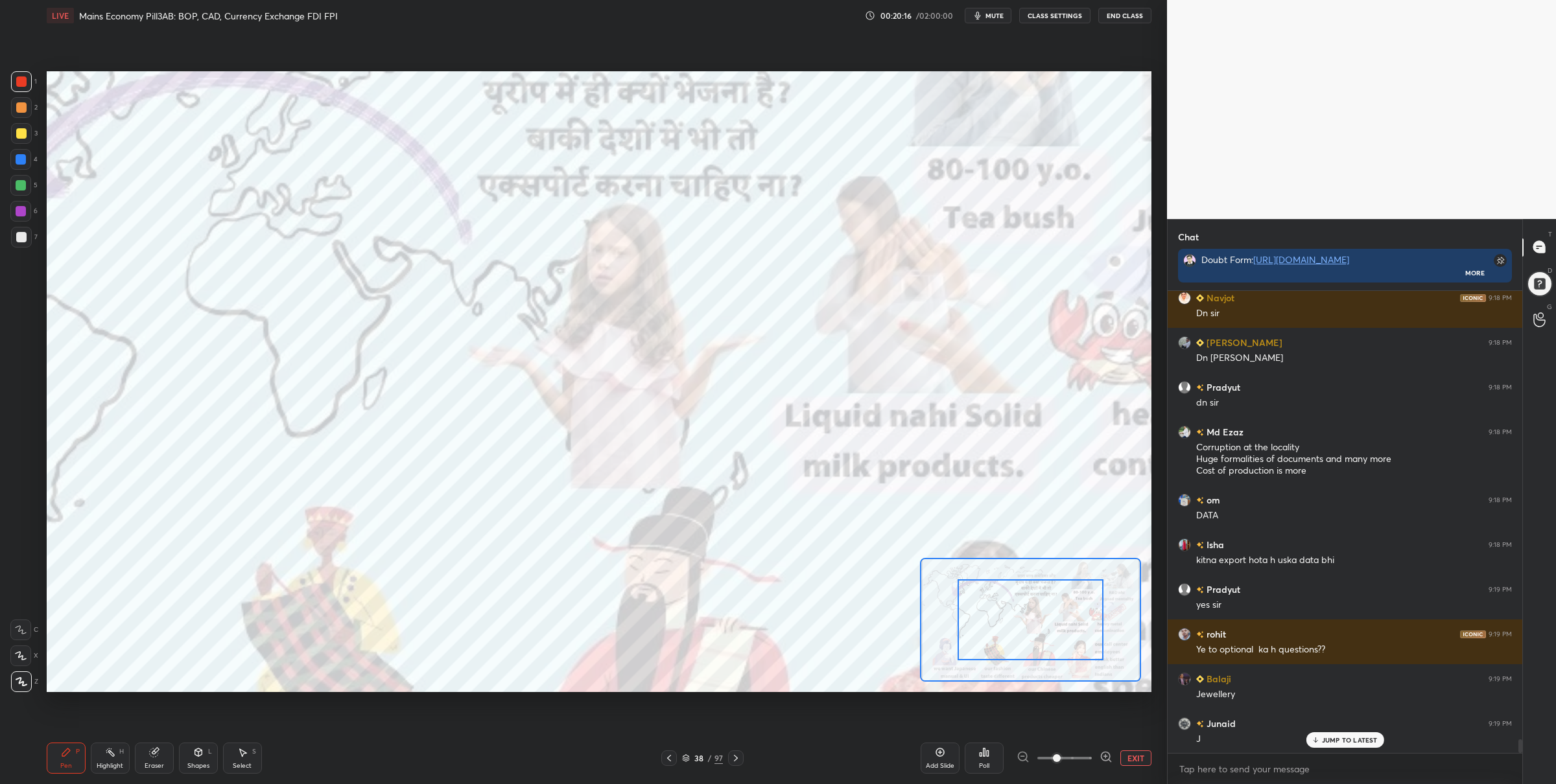
drag, startPoint x: 1011, startPoint y: 607, endPoint x: 990, endPoint y: 624, distance: 27.0
click at [992, 624] on div at bounding box center [1031, 620] width 146 height 81
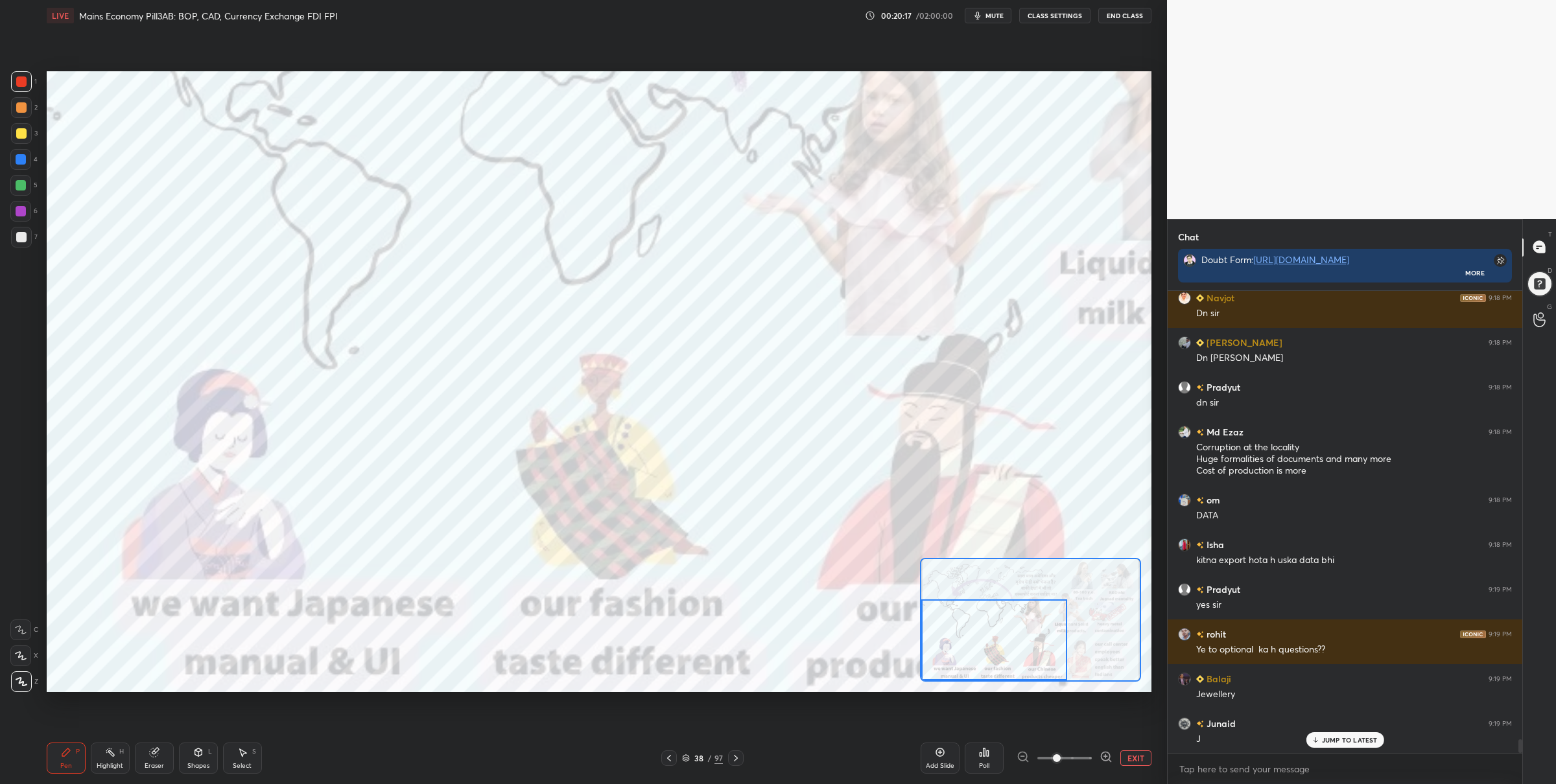
drag, startPoint x: 989, startPoint y: 629, endPoint x: 956, endPoint y: 642, distance: 35.5
click at [956, 642] on div at bounding box center [994, 640] width 146 height 81
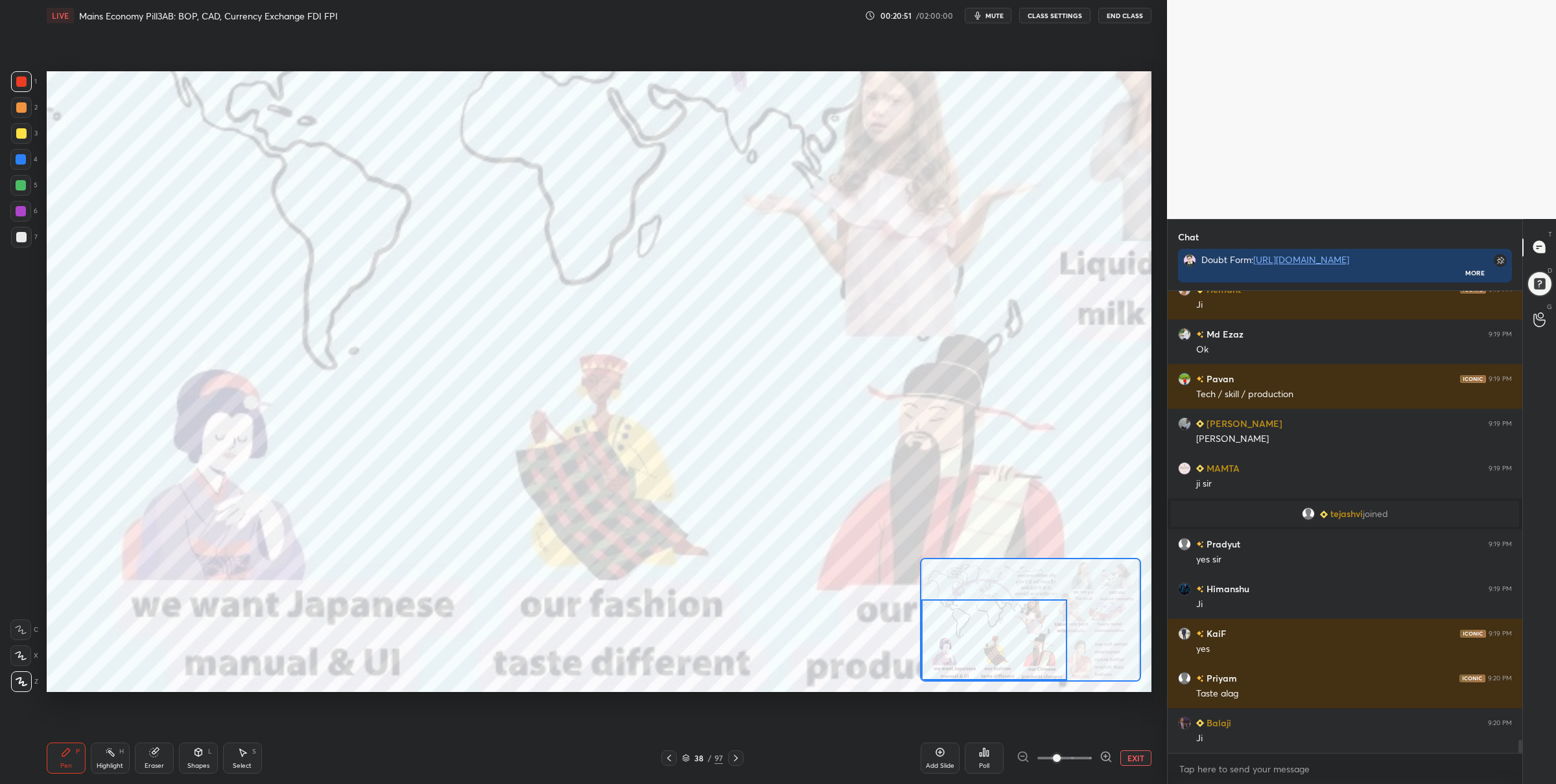
scroll to position [16070, 0]
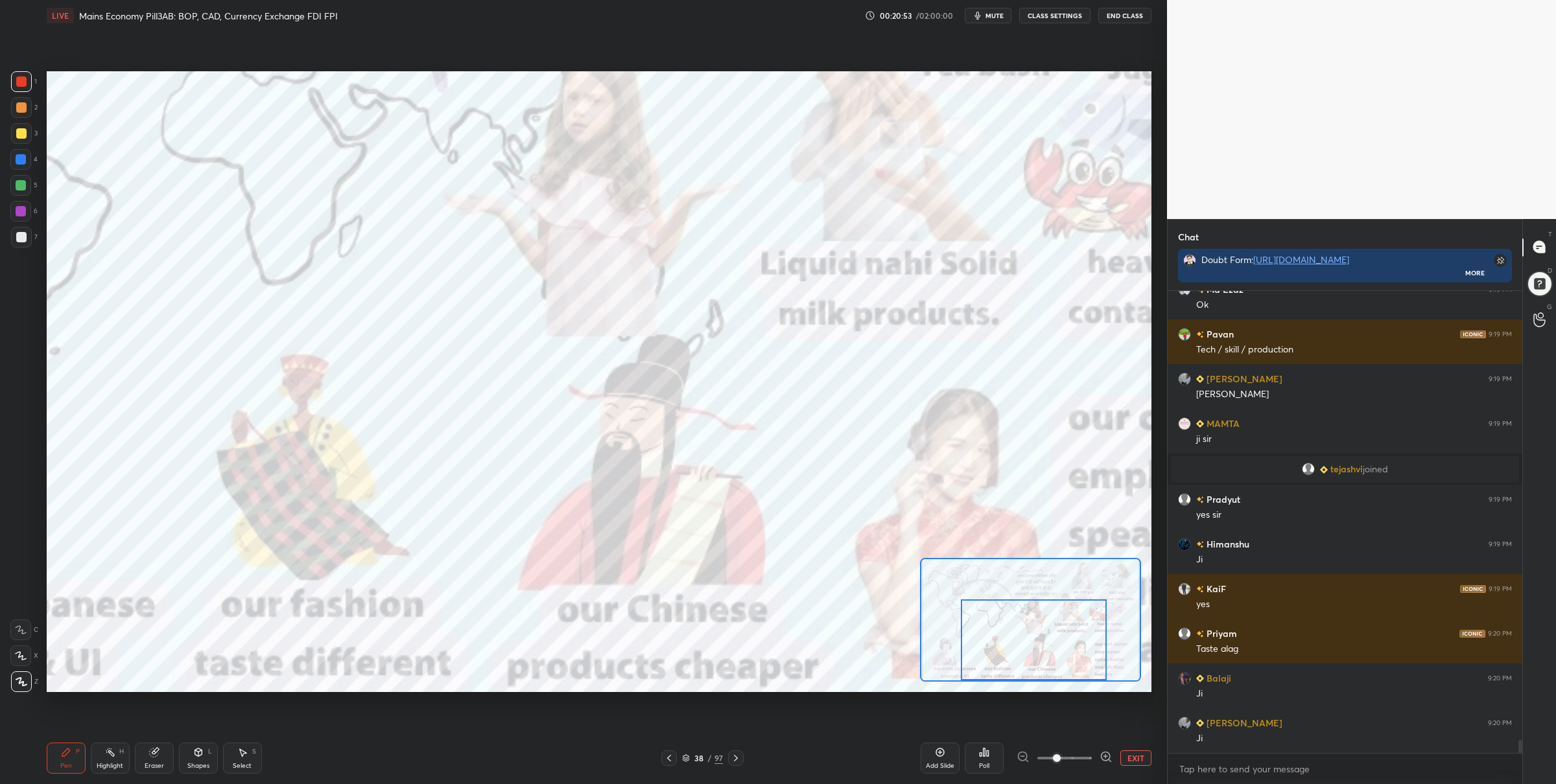
drag, startPoint x: 998, startPoint y: 638, endPoint x: 1027, endPoint y: 628, distance: 30.7
click at [1042, 641] on div at bounding box center [1034, 640] width 146 height 81
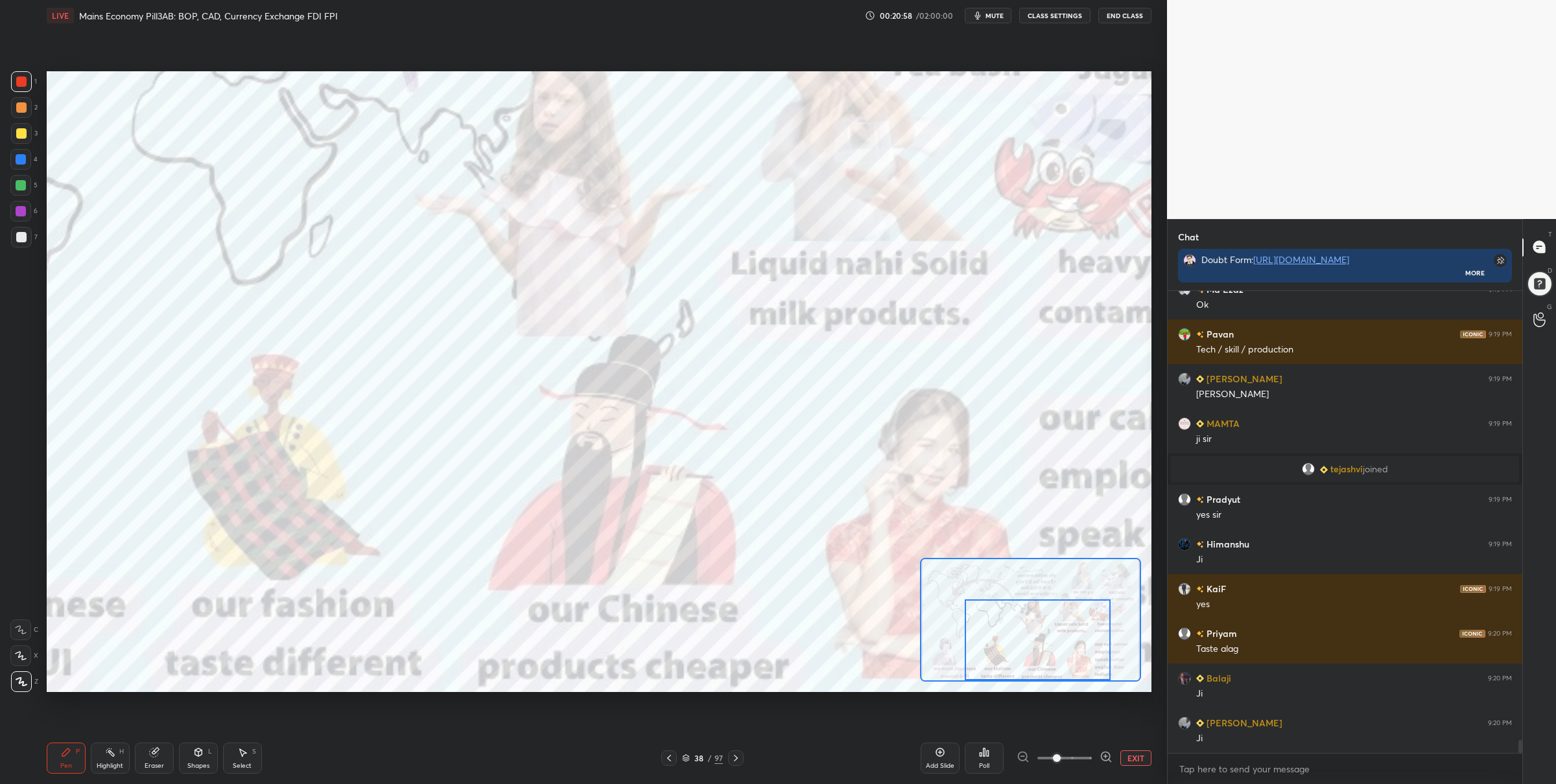
scroll to position [16115, 0]
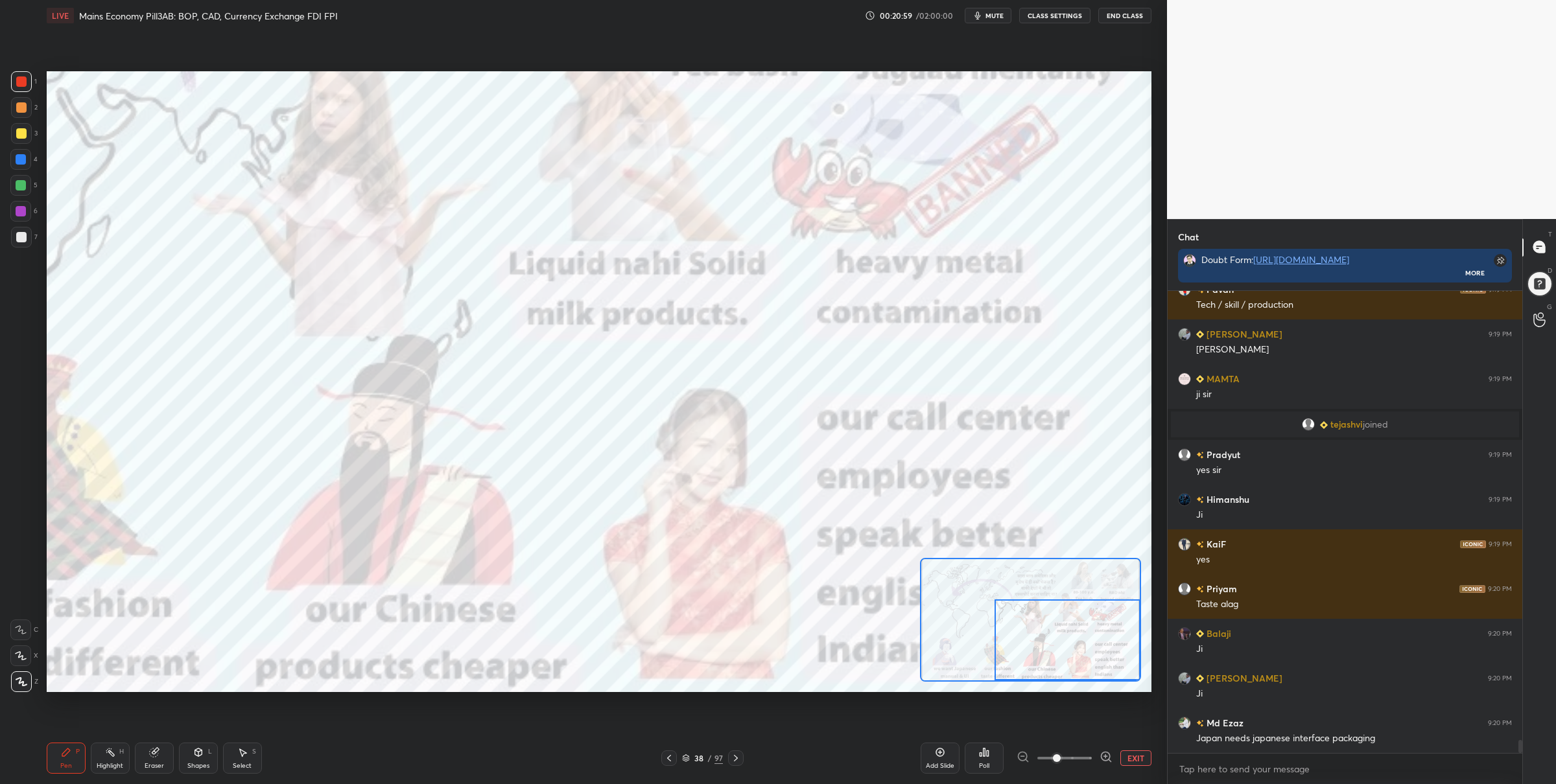
drag, startPoint x: 1004, startPoint y: 635, endPoint x: 1023, endPoint y: 608, distance: 33.0
click at [1043, 640] on div at bounding box center [1067, 640] width 146 height 81
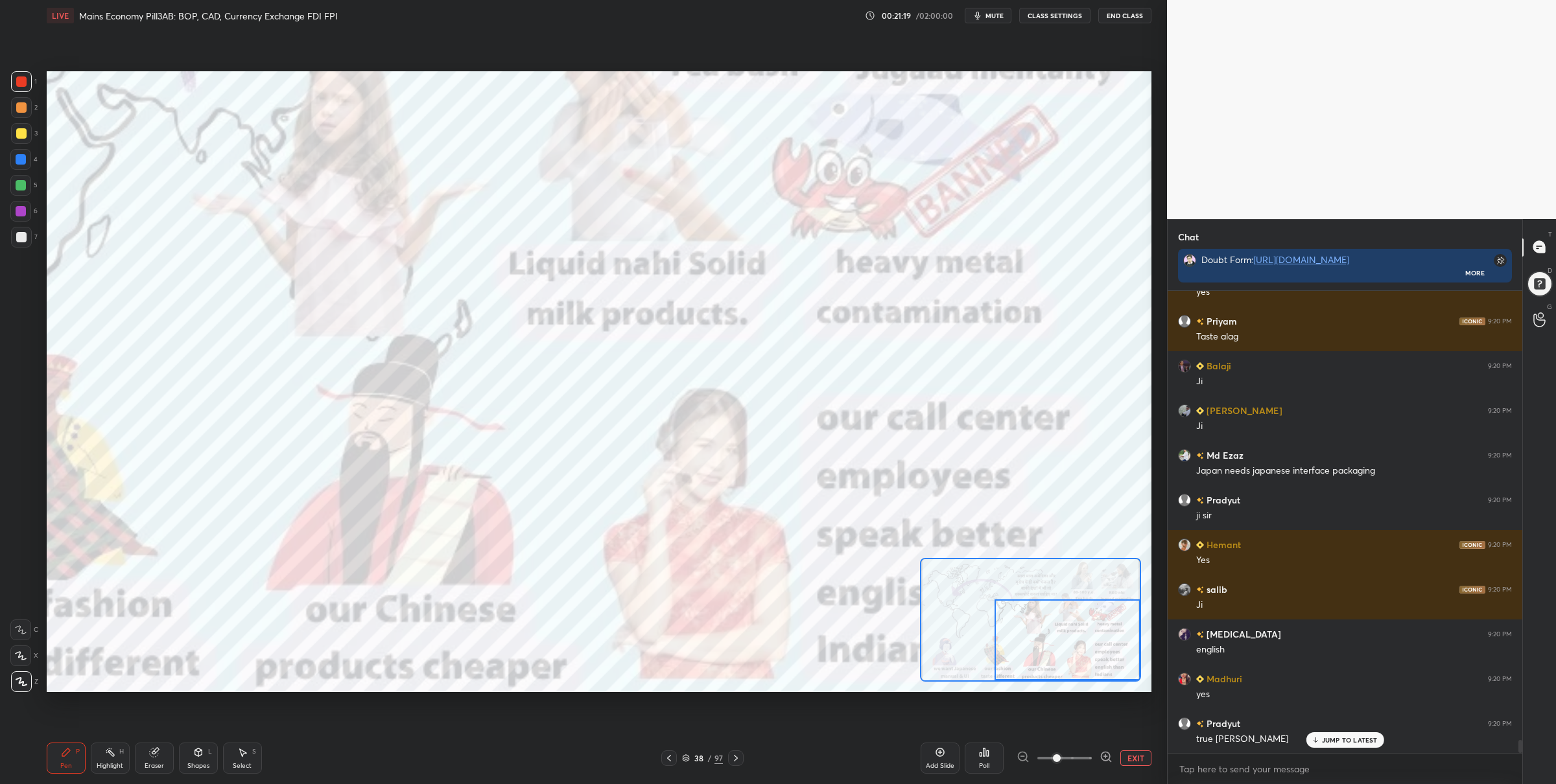
scroll to position [16427, 0]
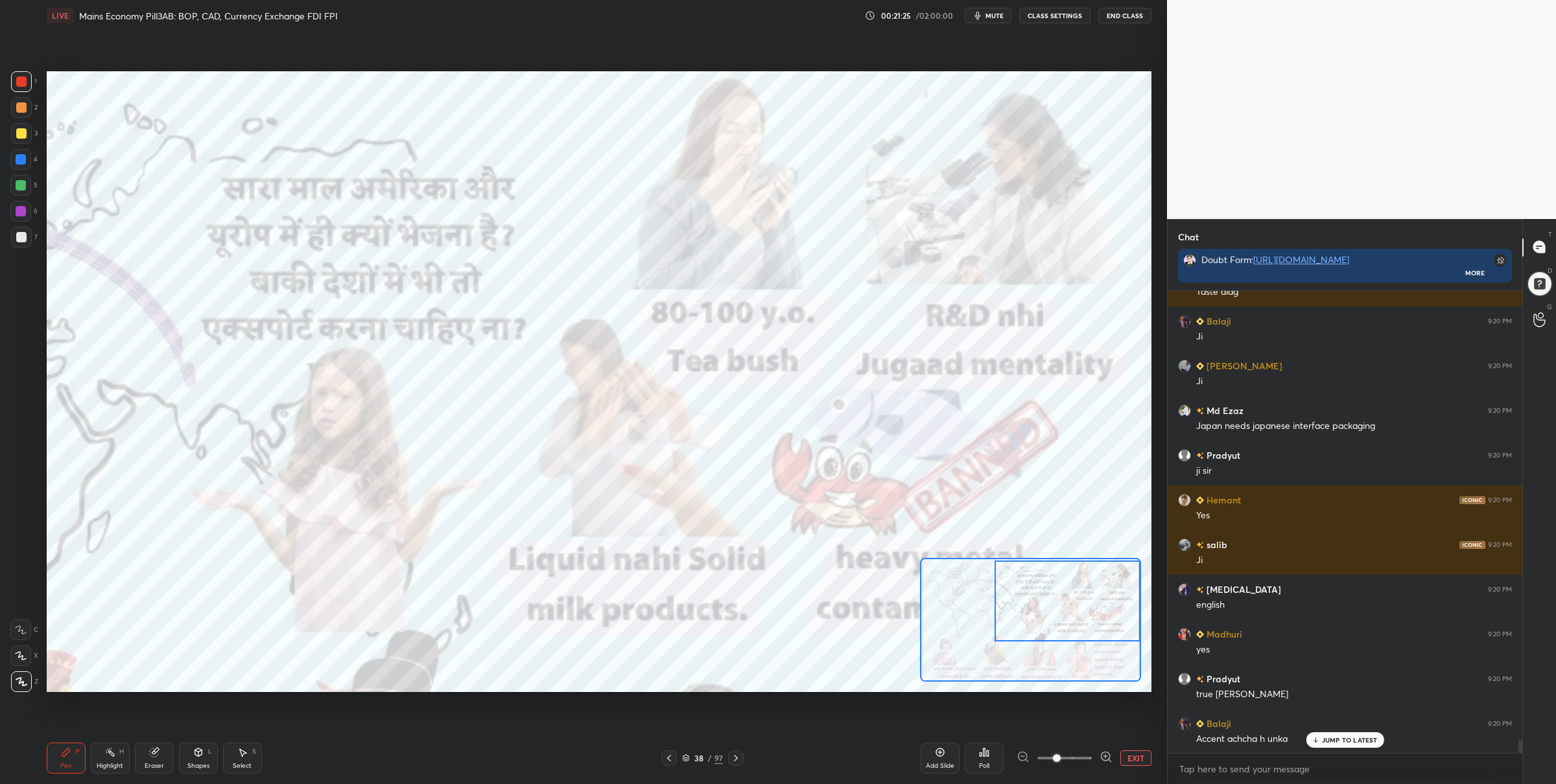
drag, startPoint x: 1066, startPoint y: 659, endPoint x: 1084, endPoint y: 610, distance: 52.2
click at [1084, 620] on div at bounding box center [1067, 601] width 146 height 81
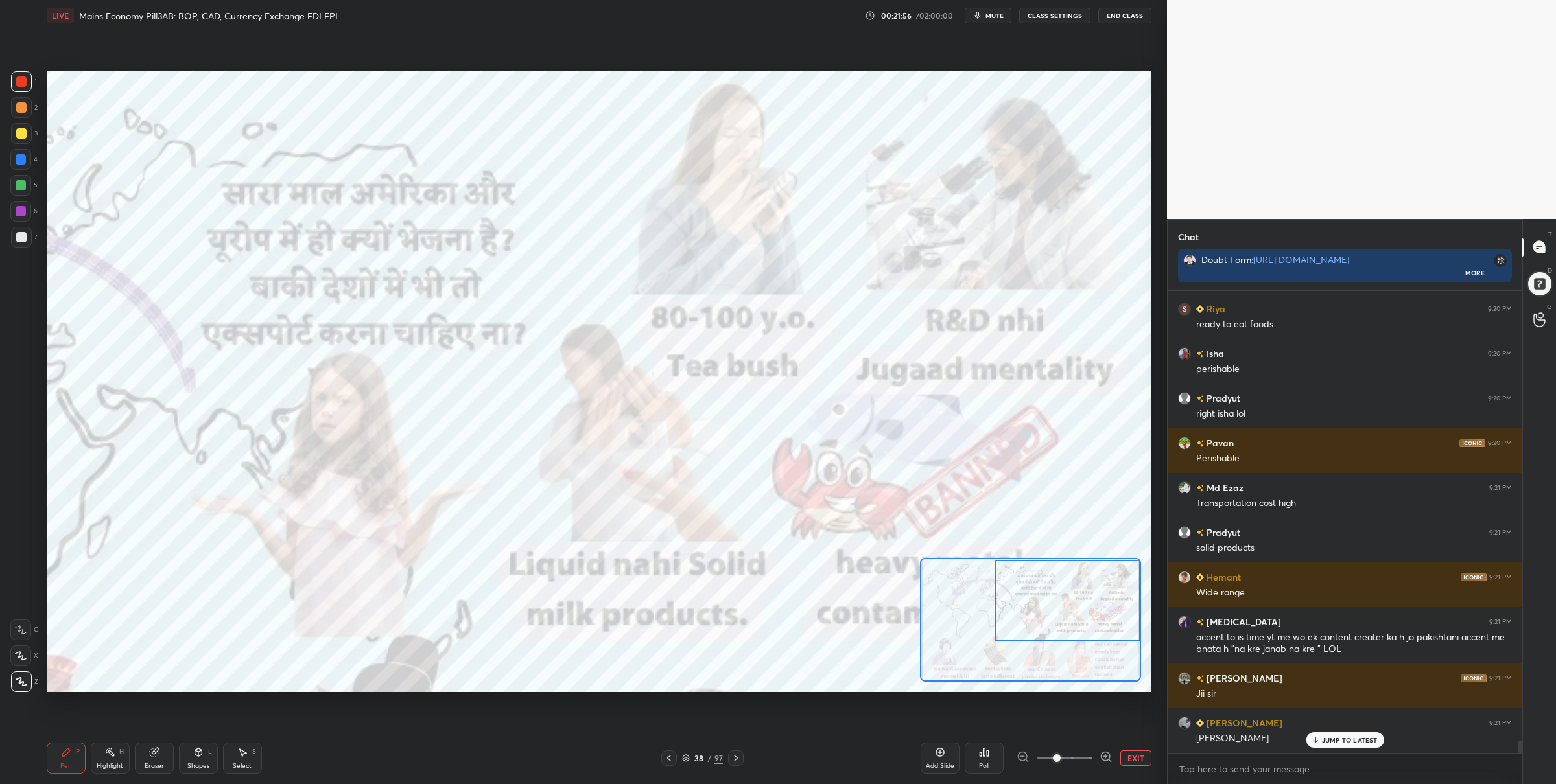
scroll to position [16975, 0]
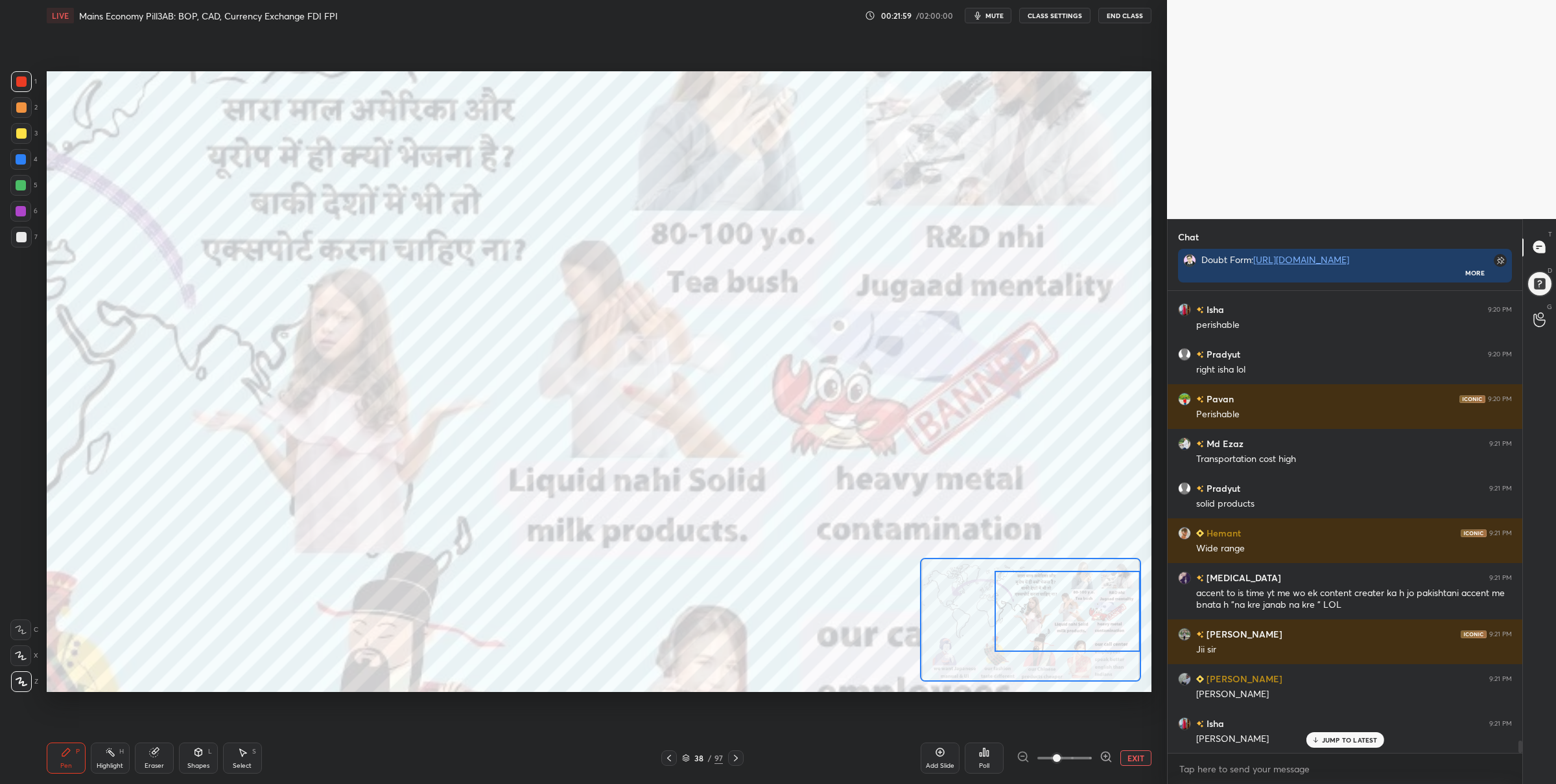
drag, startPoint x: 1031, startPoint y: 622, endPoint x: 1045, endPoint y: 619, distance: 14.3
click at [1053, 635] on div at bounding box center [1067, 611] width 146 height 81
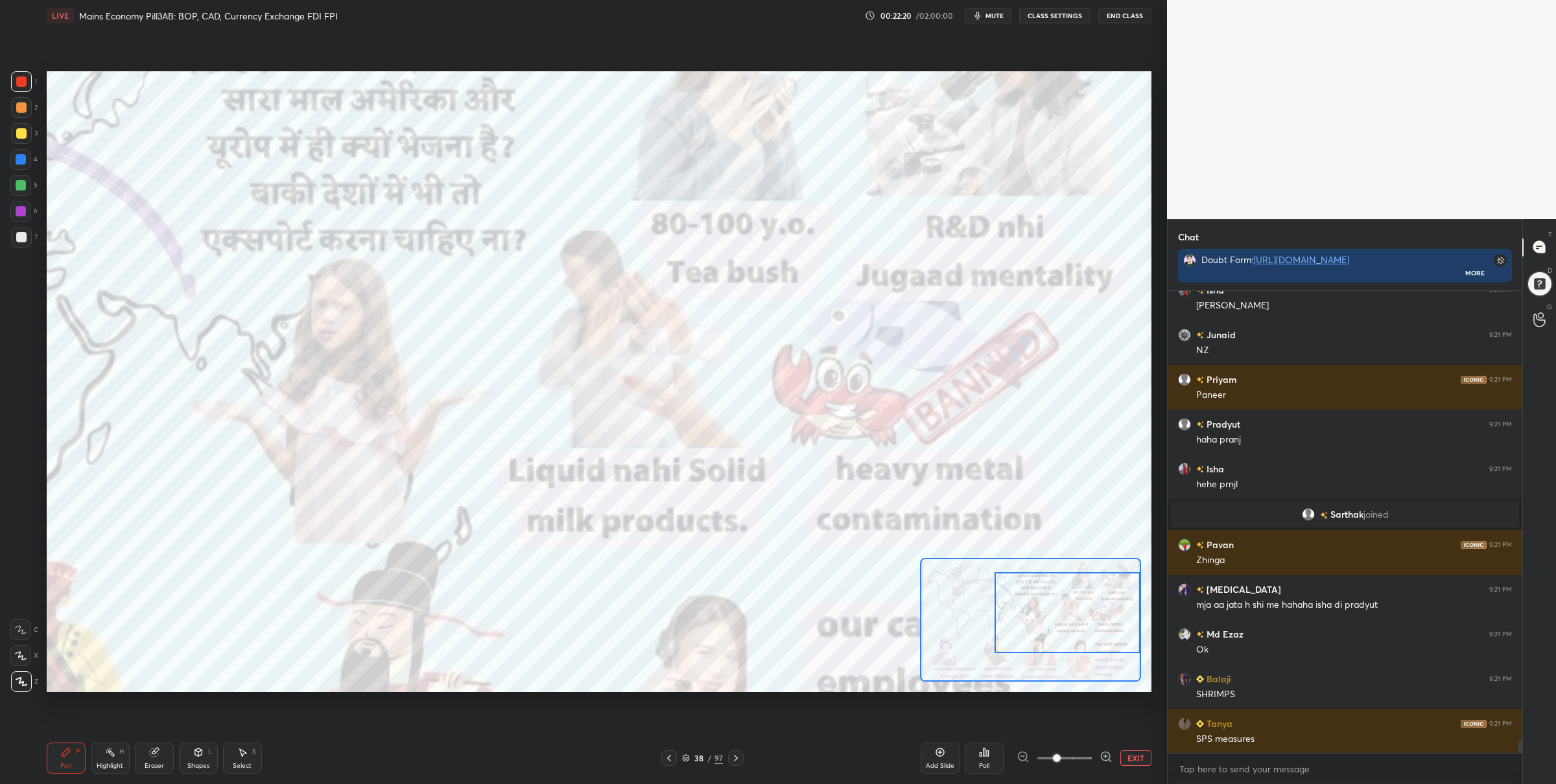
scroll to position [16783, 0]
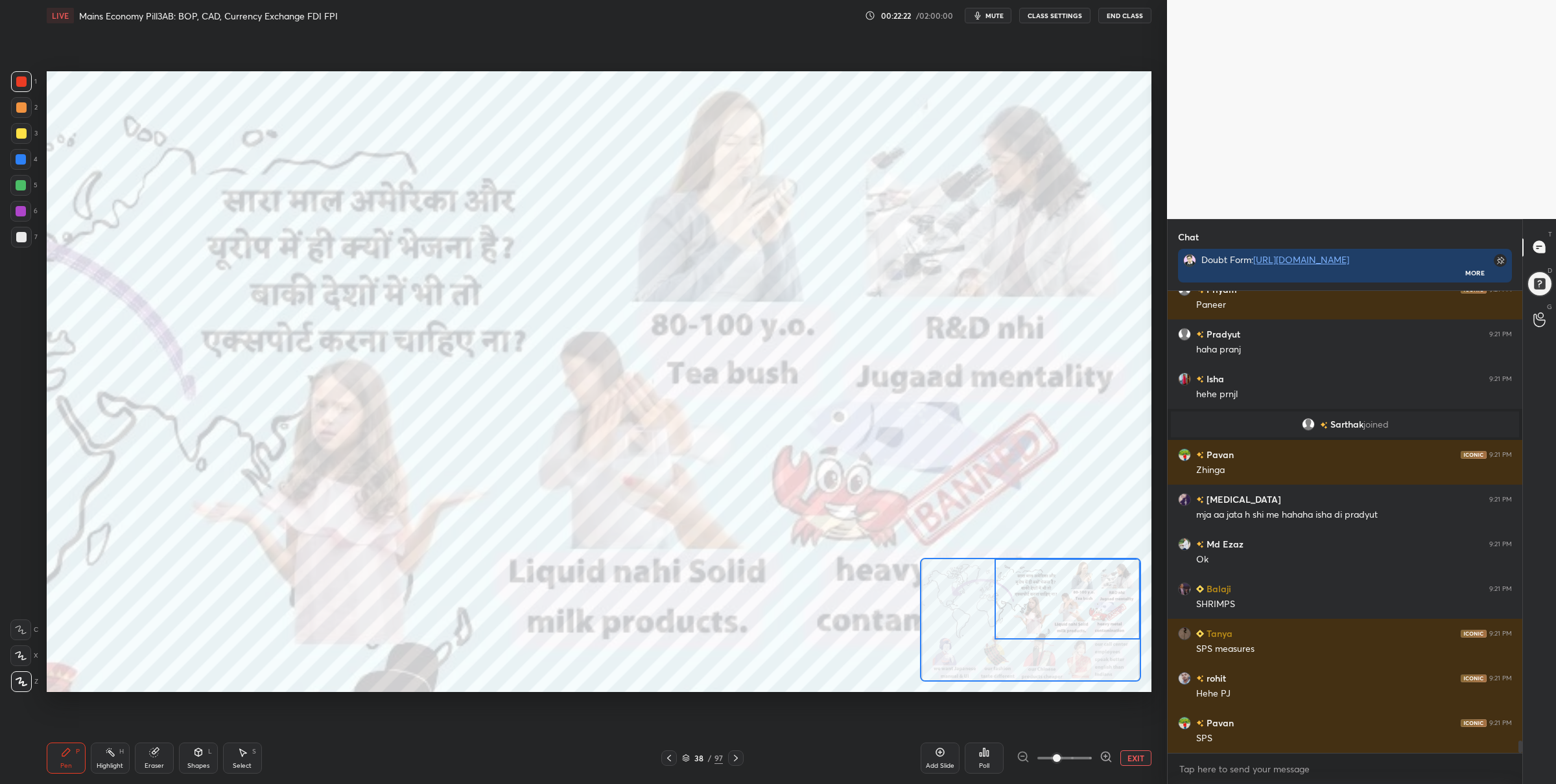
drag, startPoint x: 1041, startPoint y: 617, endPoint x: 1052, endPoint y: 591, distance: 28.2
click at [1054, 593] on div at bounding box center [1067, 599] width 146 height 81
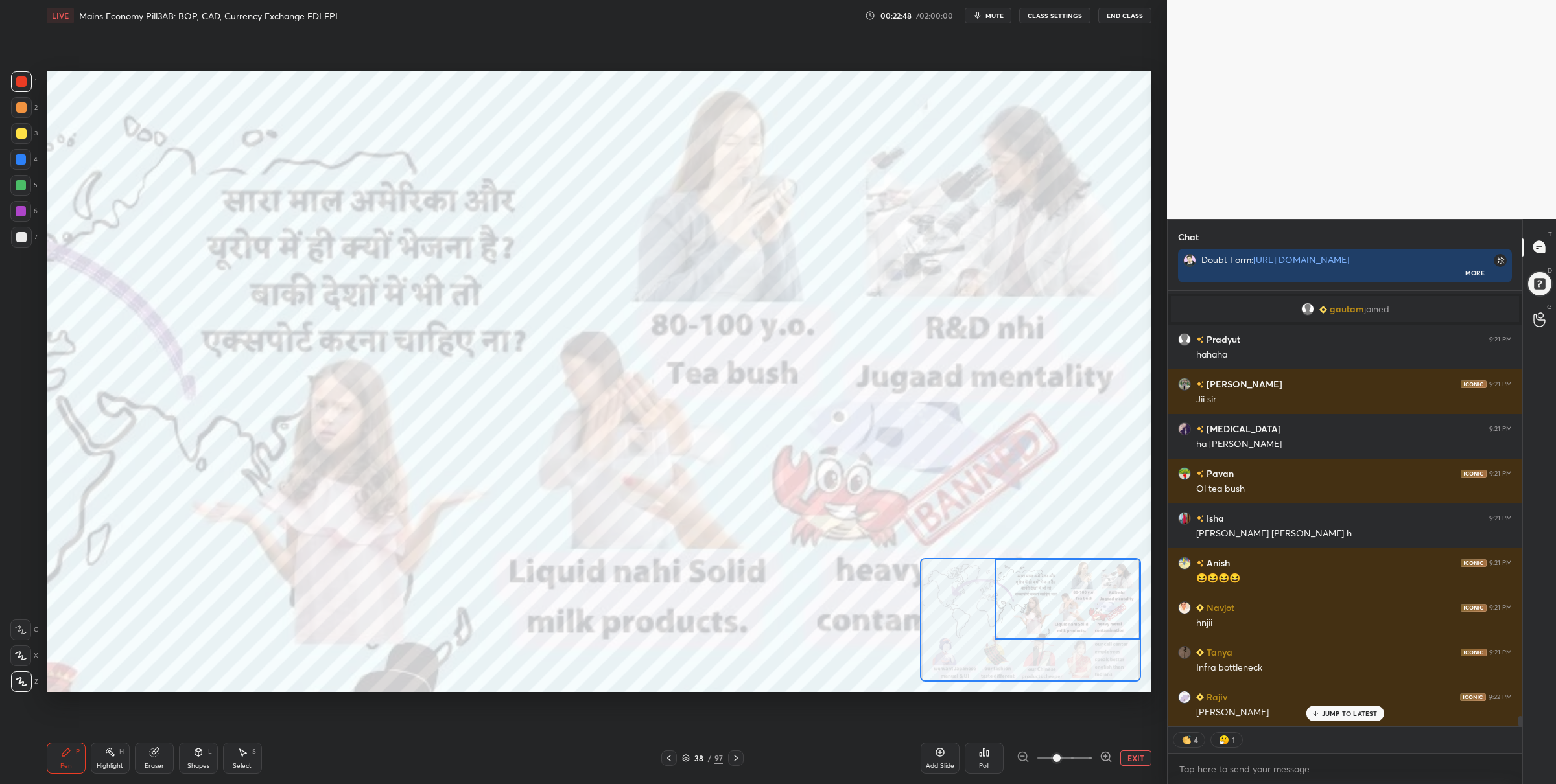
scroll to position [17690, 0]
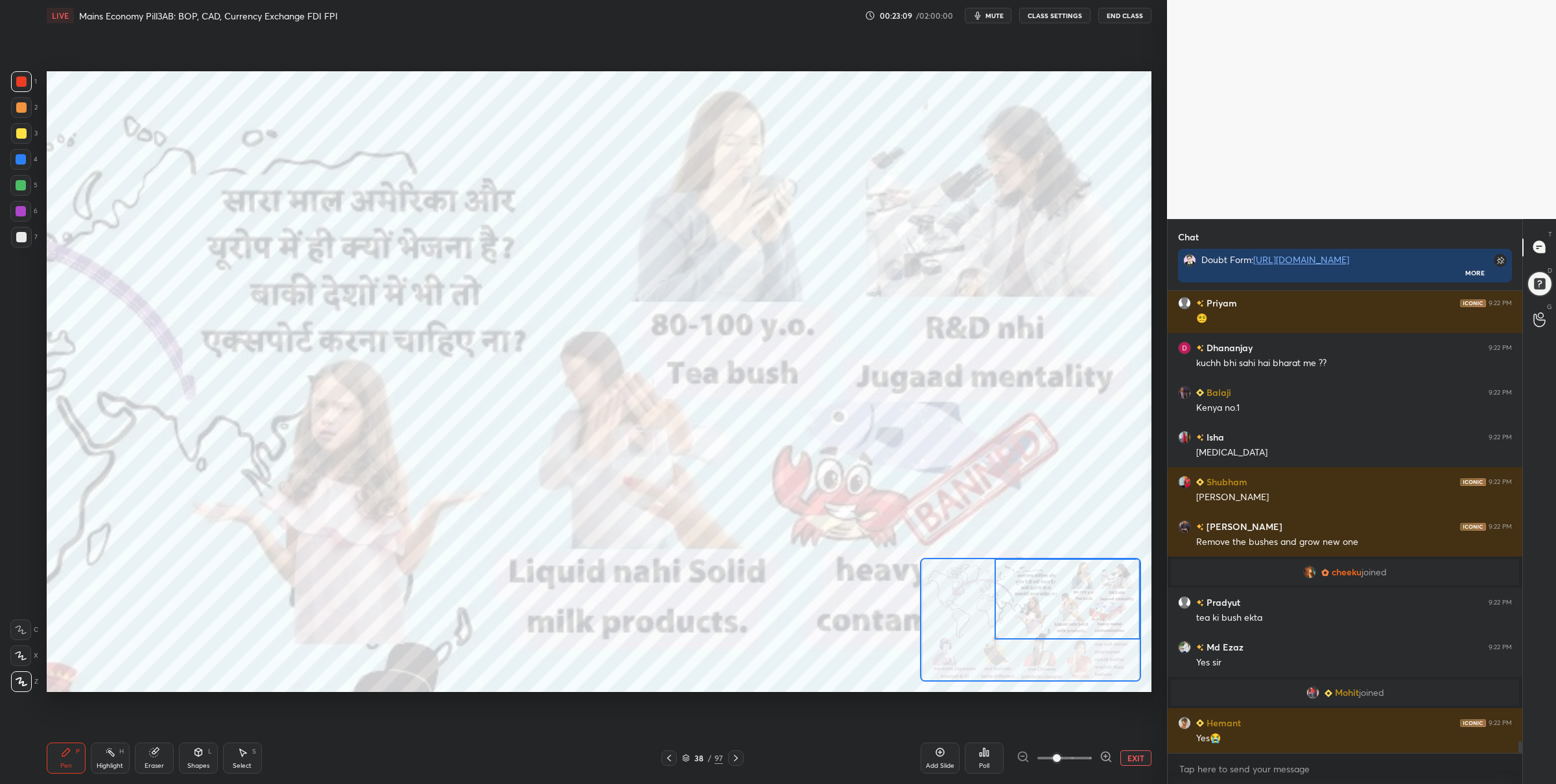
drag, startPoint x: 1033, startPoint y: 600, endPoint x: 1044, endPoint y: 599, distance: 11.0
click at [1045, 599] on div at bounding box center [1067, 599] width 146 height 81
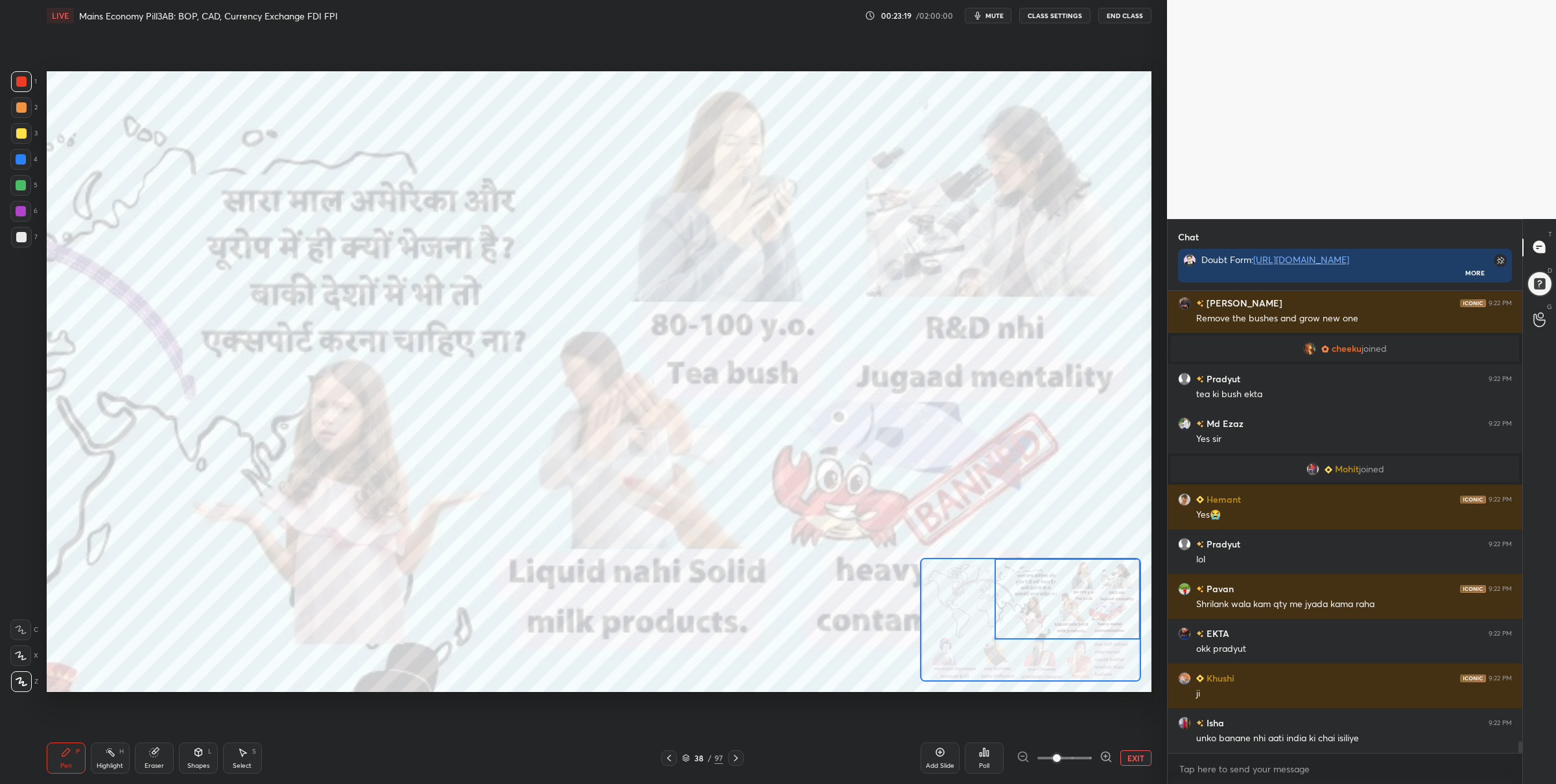
click at [1127, 756] on button "EXIT" at bounding box center [1136, 758] width 31 height 15
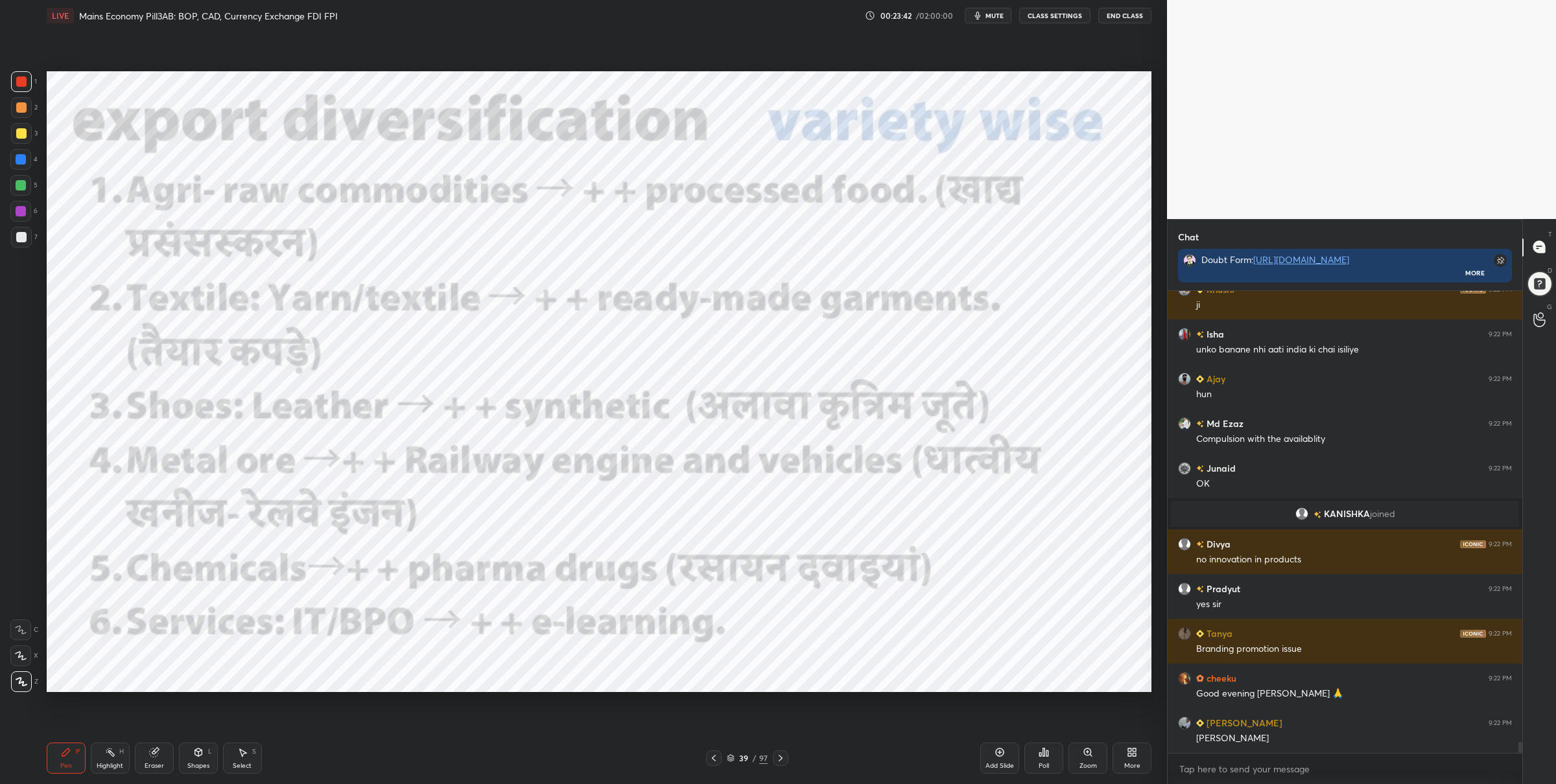
click at [28, 188] on div at bounding box center [21, 185] width 21 height 21
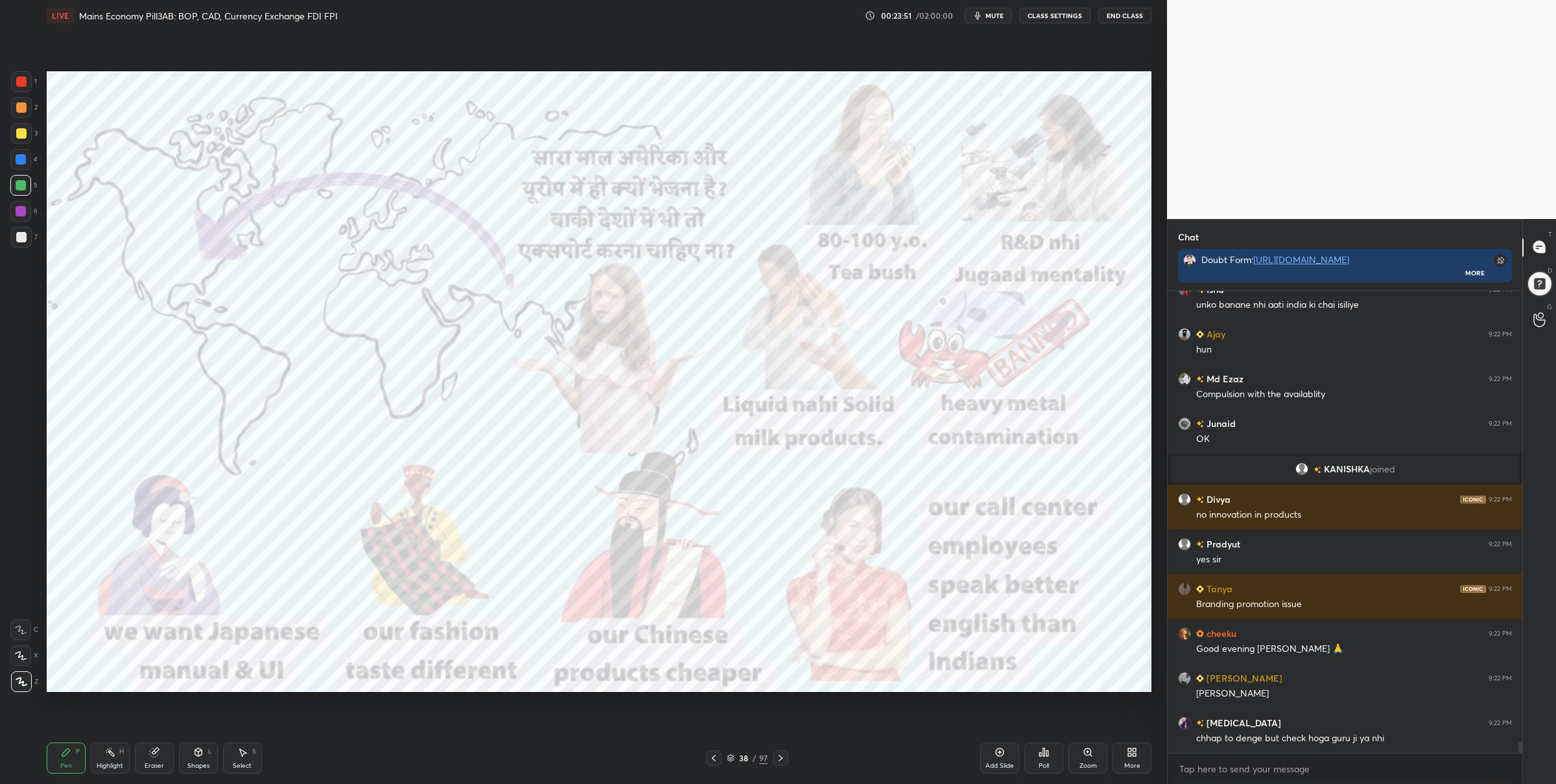
drag, startPoint x: 15, startPoint y: 85, endPoint x: 44, endPoint y: 106, distance: 35.8
click at [16, 87] on div at bounding box center [21, 82] width 21 height 21
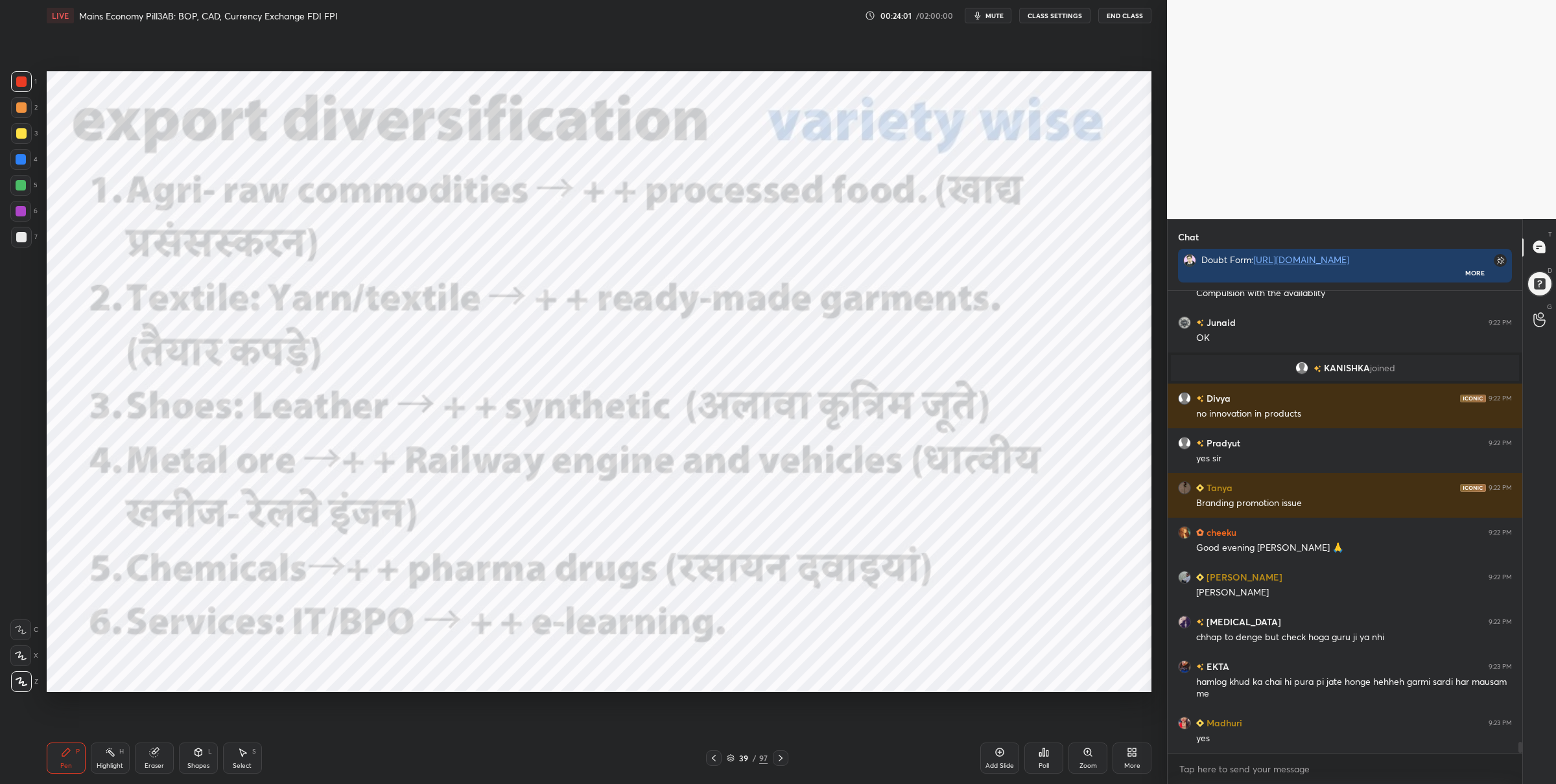
scroll to position [18691, 0]
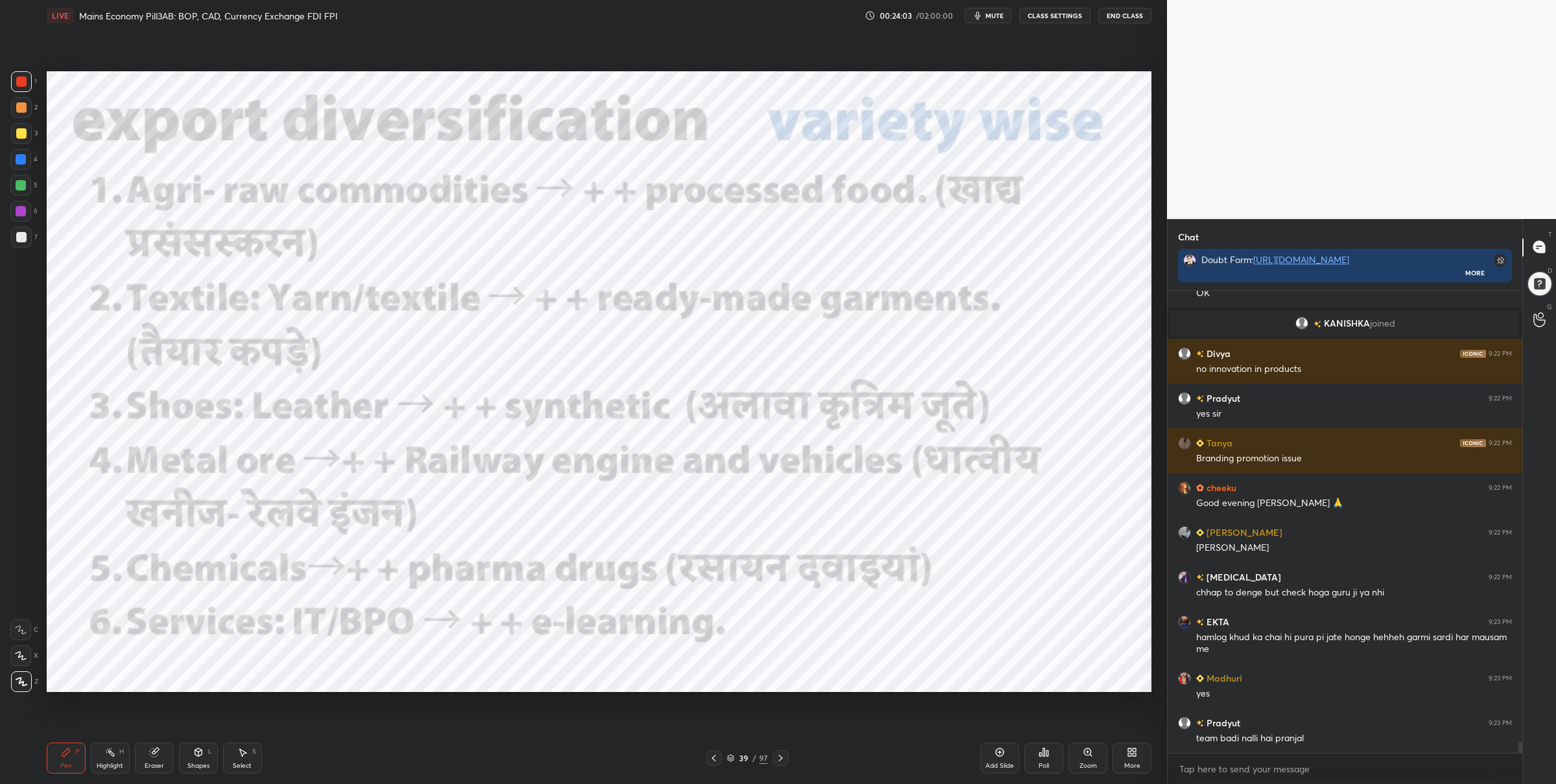
click at [19, 187] on div at bounding box center [21, 185] width 10 height 10
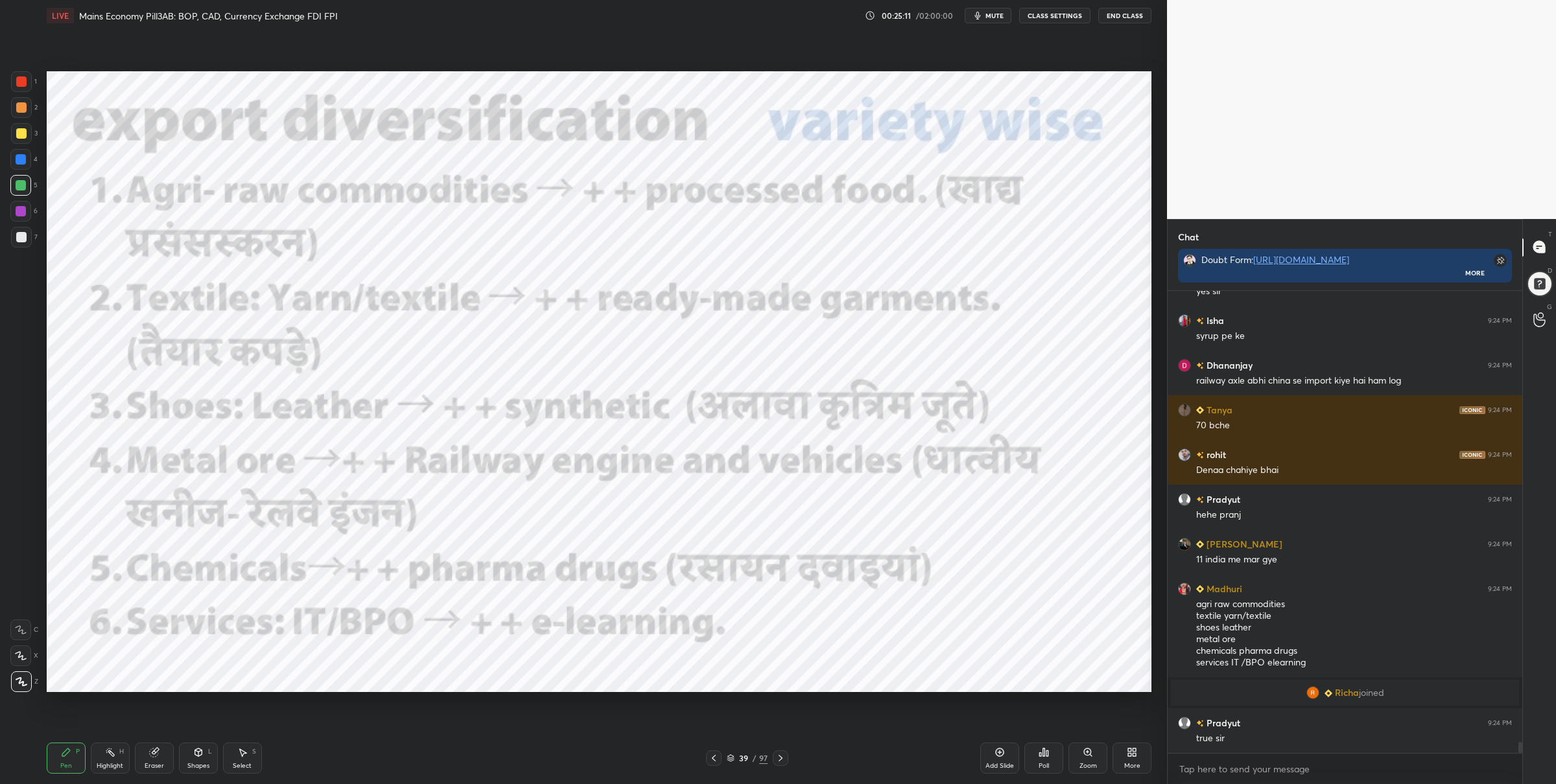
scroll to position [19487, 0]
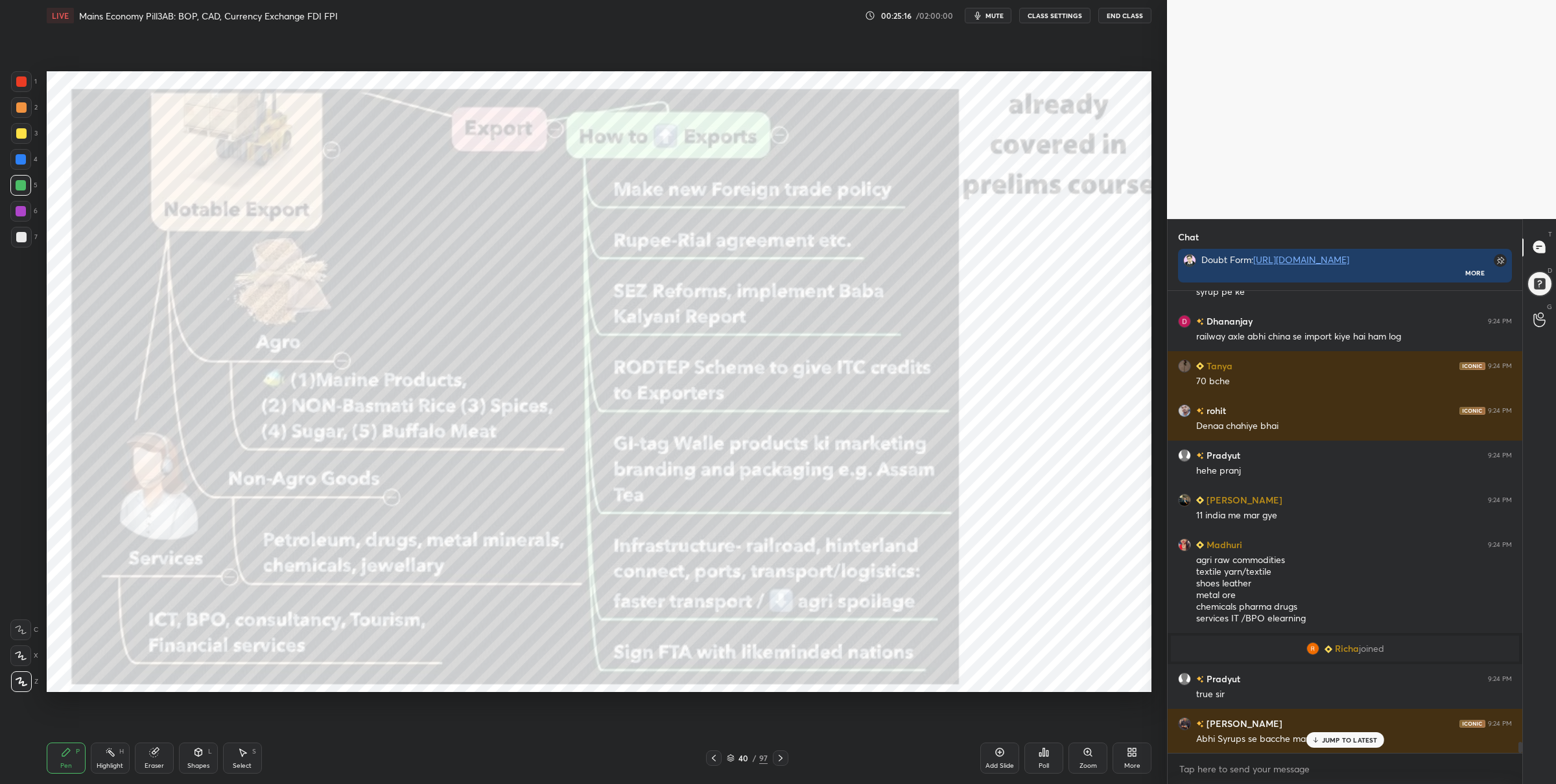
click at [13, 88] on div at bounding box center [21, 82] width 21 height 21
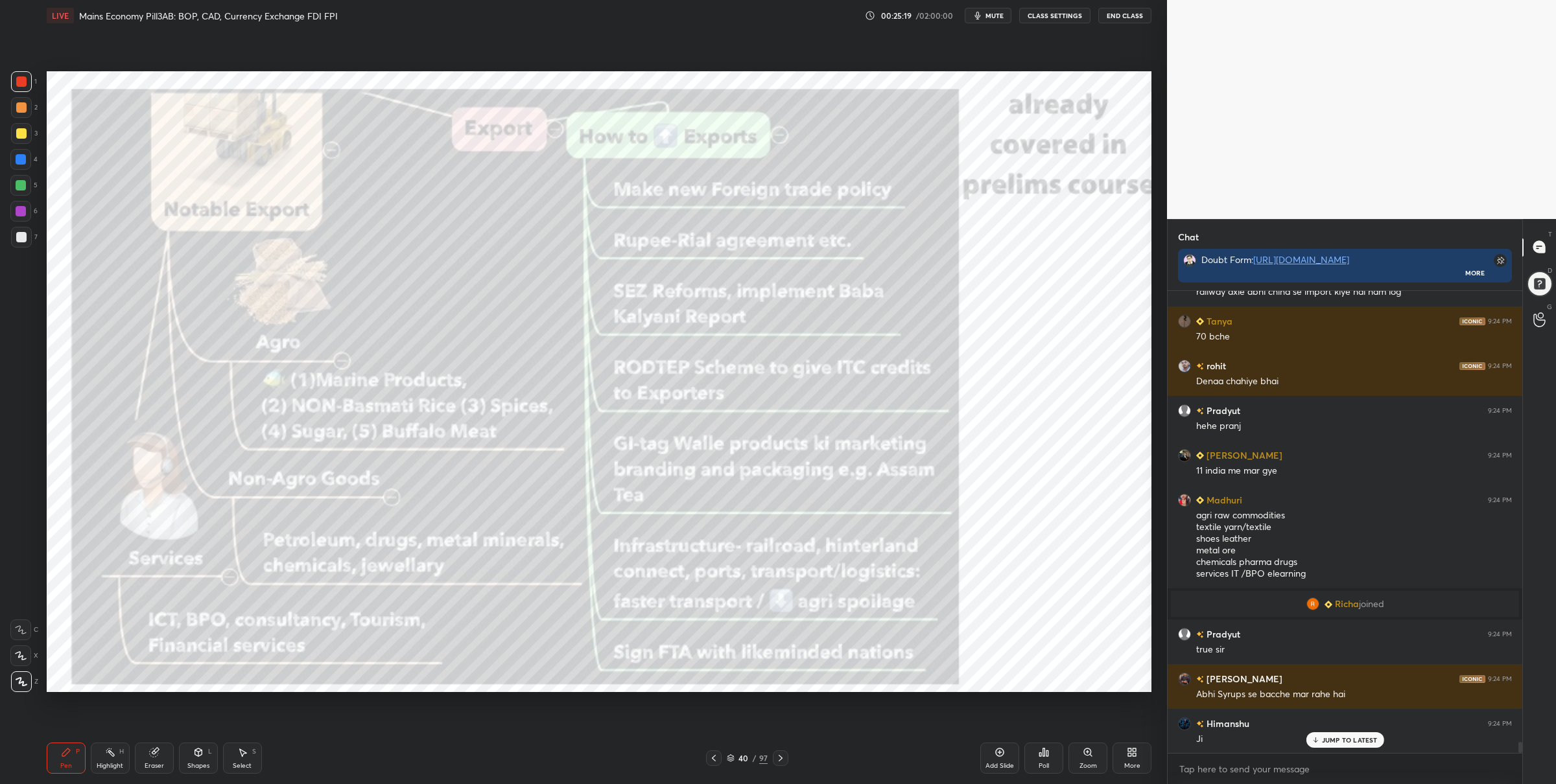
click at [1084, 748] on icon at bounding box center [1088, 752] width 10 height 10
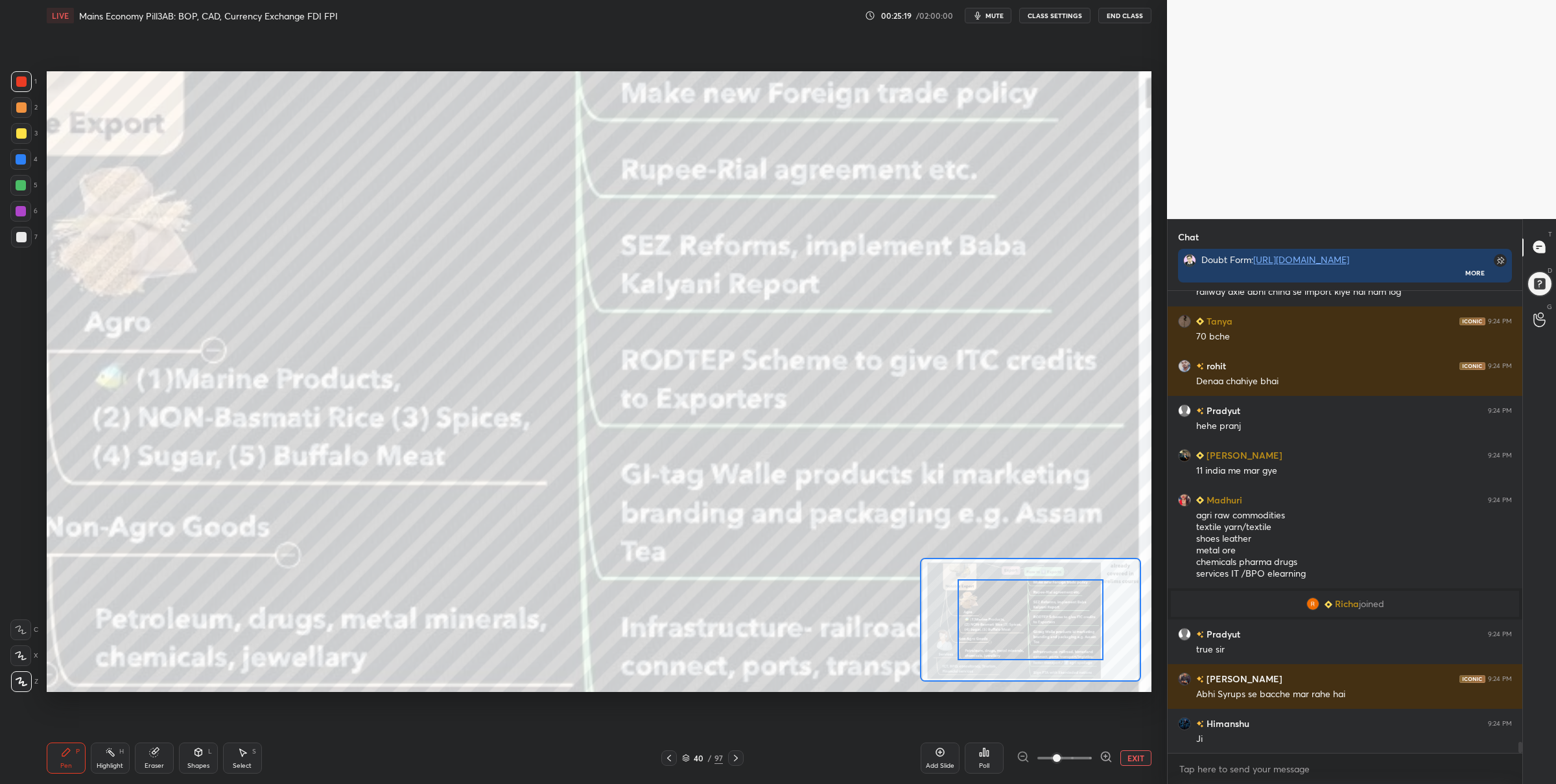
scroll to position [19576, 0]
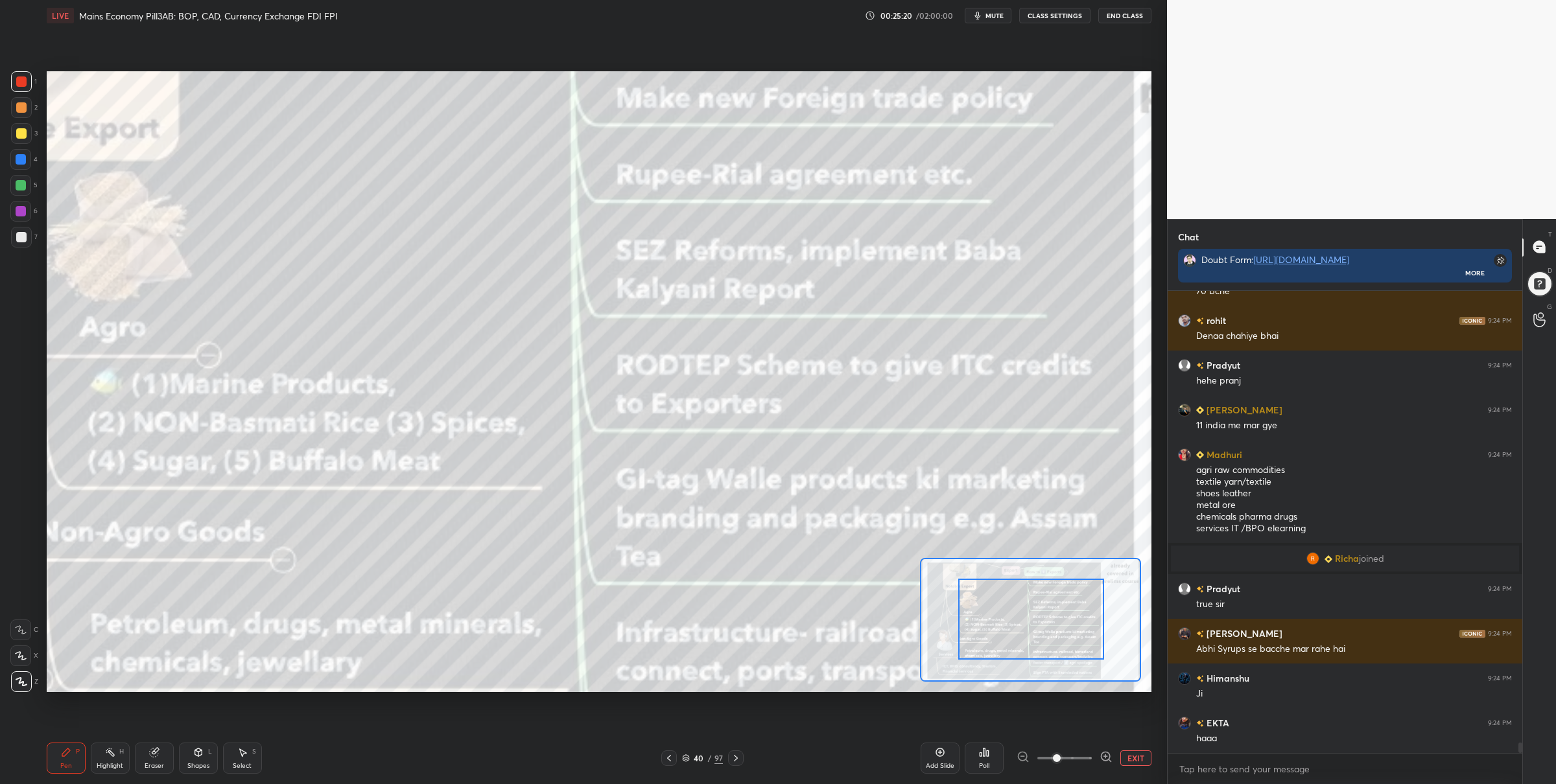
drag, startPoint x: 1056, startPoint y: 624, endPoint x: 1062, endPoint y: 618, distance: 8.5
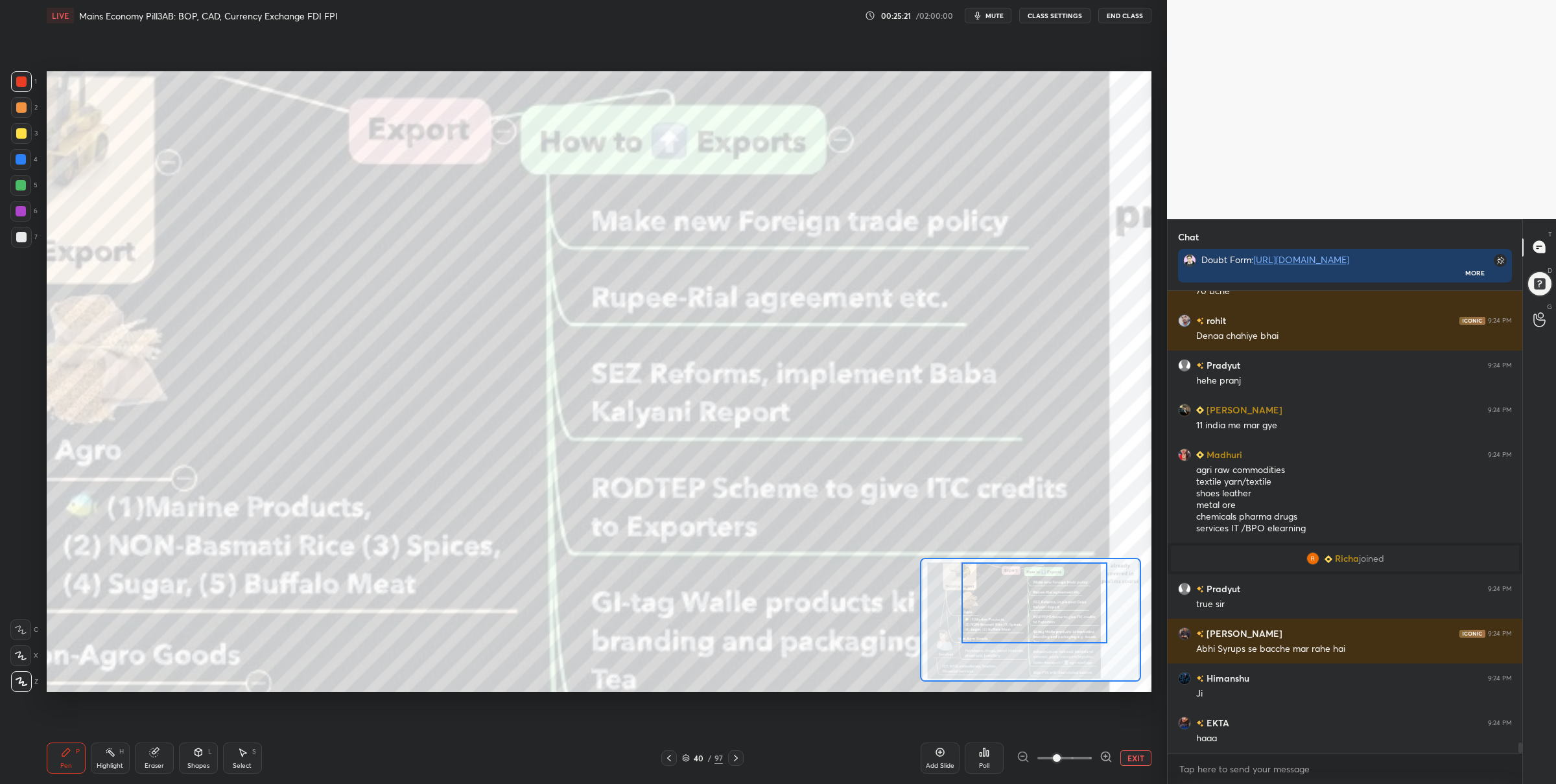
drag, startPoint x: 1065, startPoint y: 608, endPoint x: 1071, endPoint y: 593, distance: 16.2
click at [1068, 593] on div at bounding box center [1034, 603] width 146 height 81
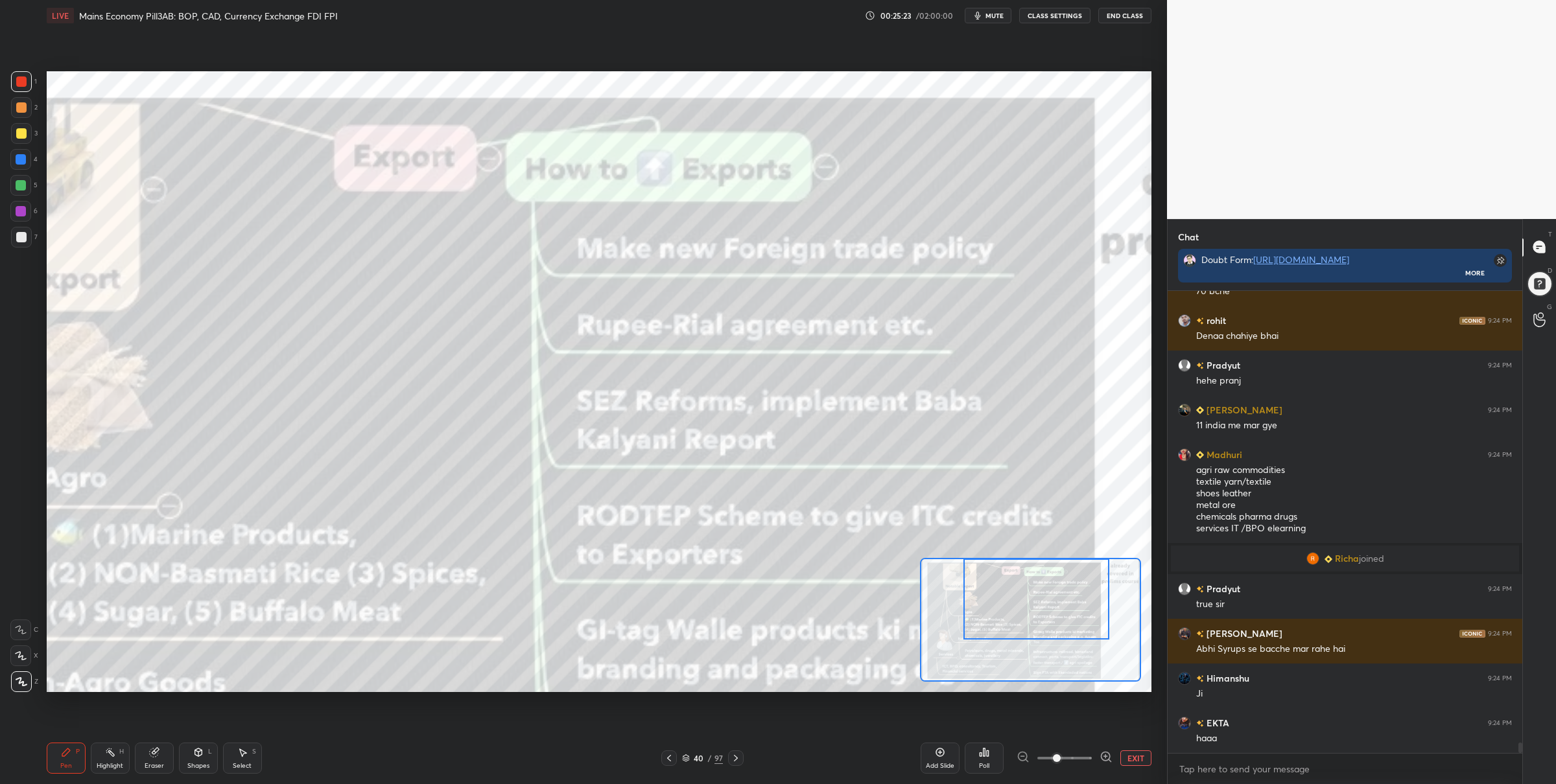
scroll to position [19621, 0]
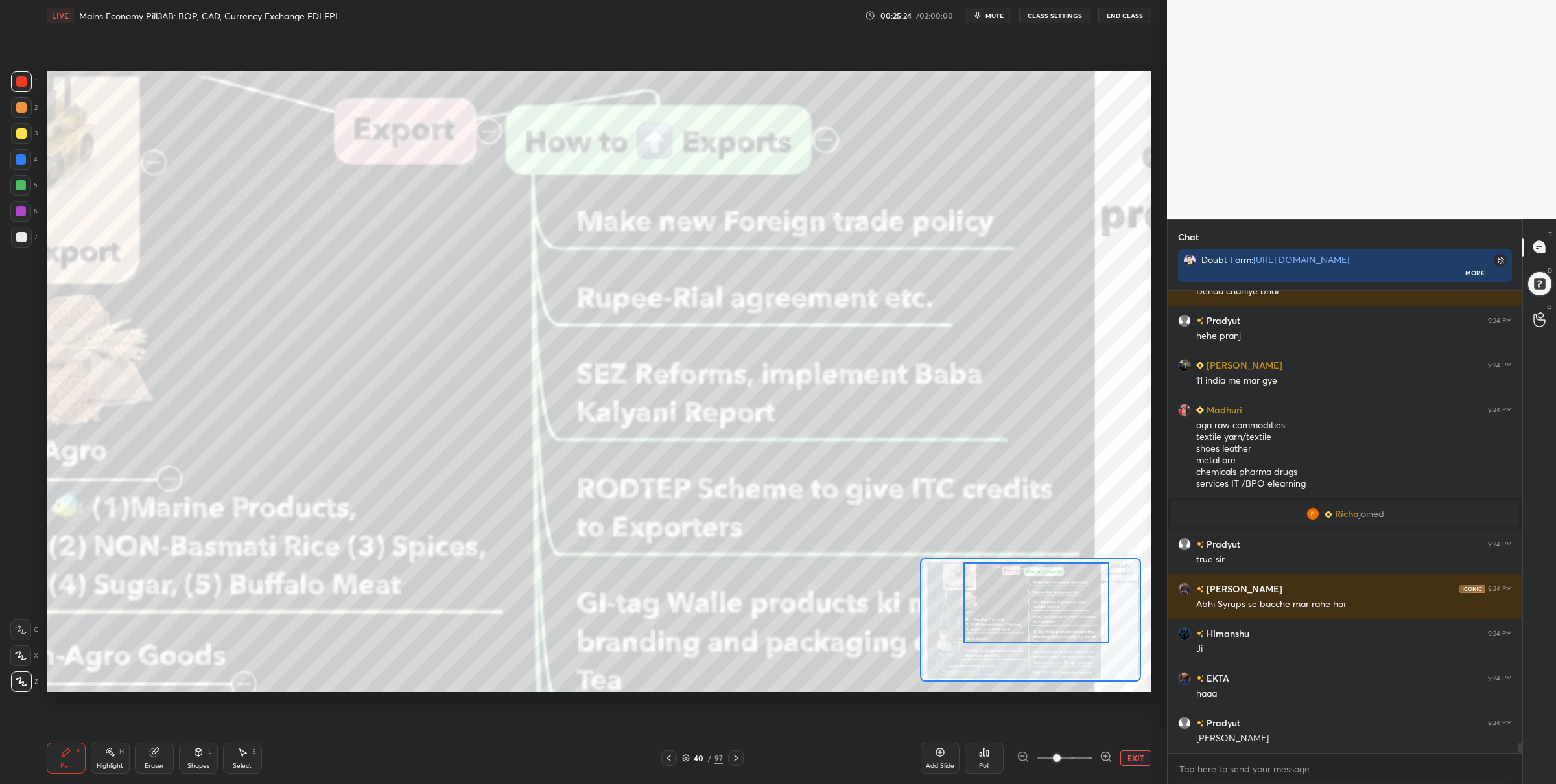
drag, startPoint x: 1013, startPoint y: 614, endPoint x: 1001, endPoint y: 615, distance: 12.0
click at [1012, 632] on div at bounding box center [1036, 603] width 146 height 81
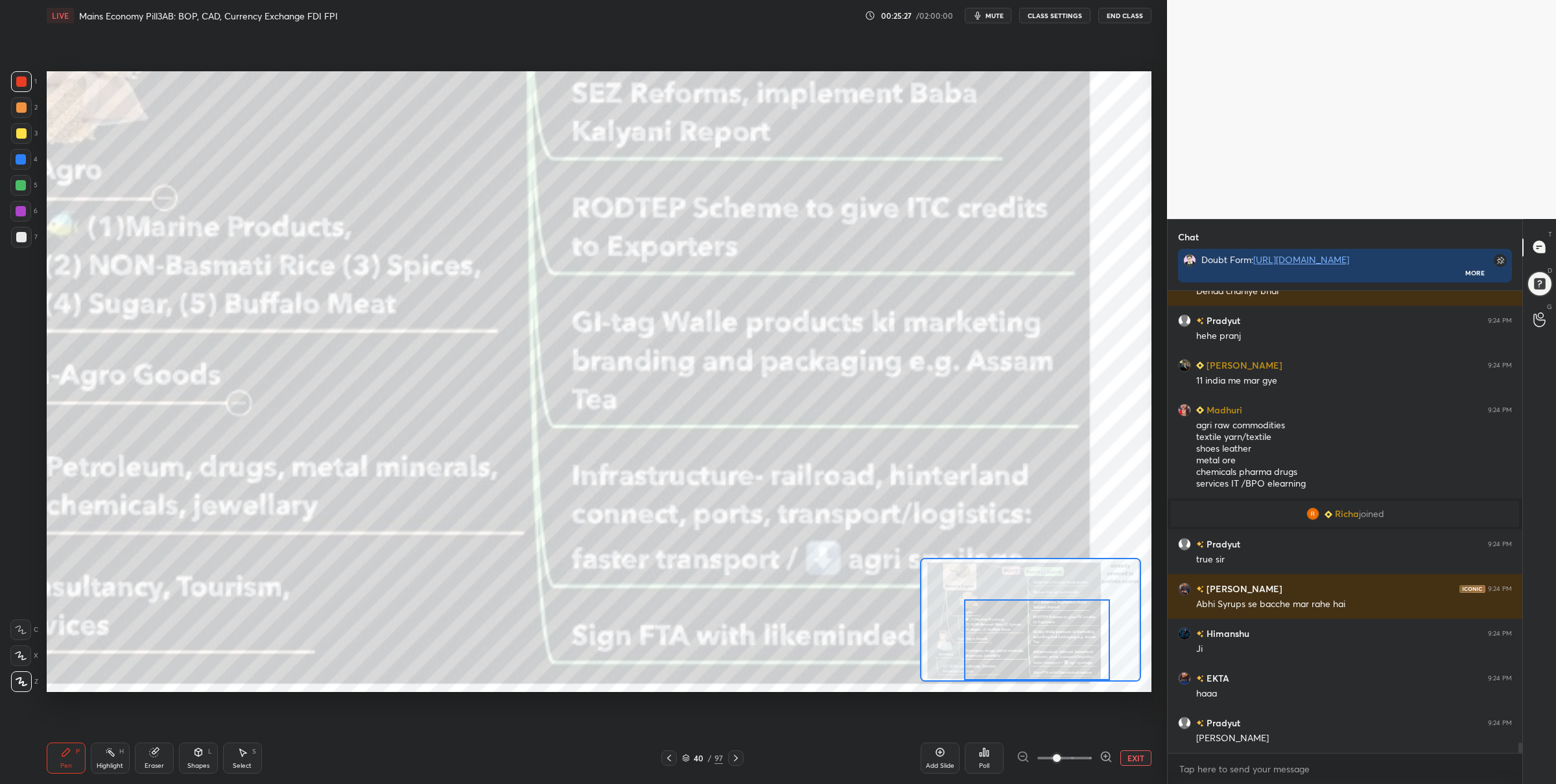
drag, startPoint x: 996, startPoint y: 646, endPoint x: 987, endPoint y: 660, distance: 16.6
click at [996, 660] on div at bounding box center [1037, 640] width 146 height 81
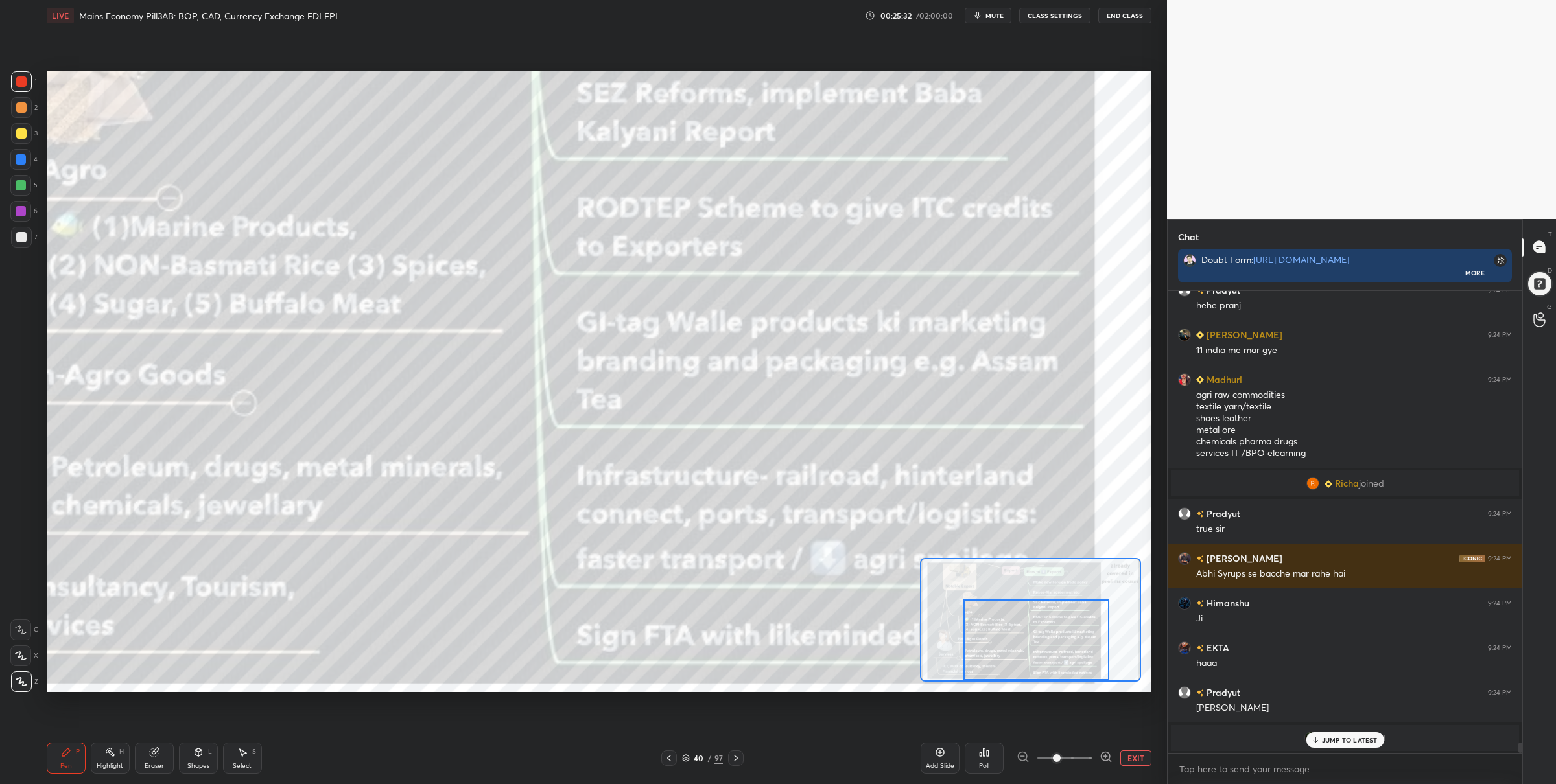
click at [742, 755] on div at bounding box center [736, 758] width 15 height 15
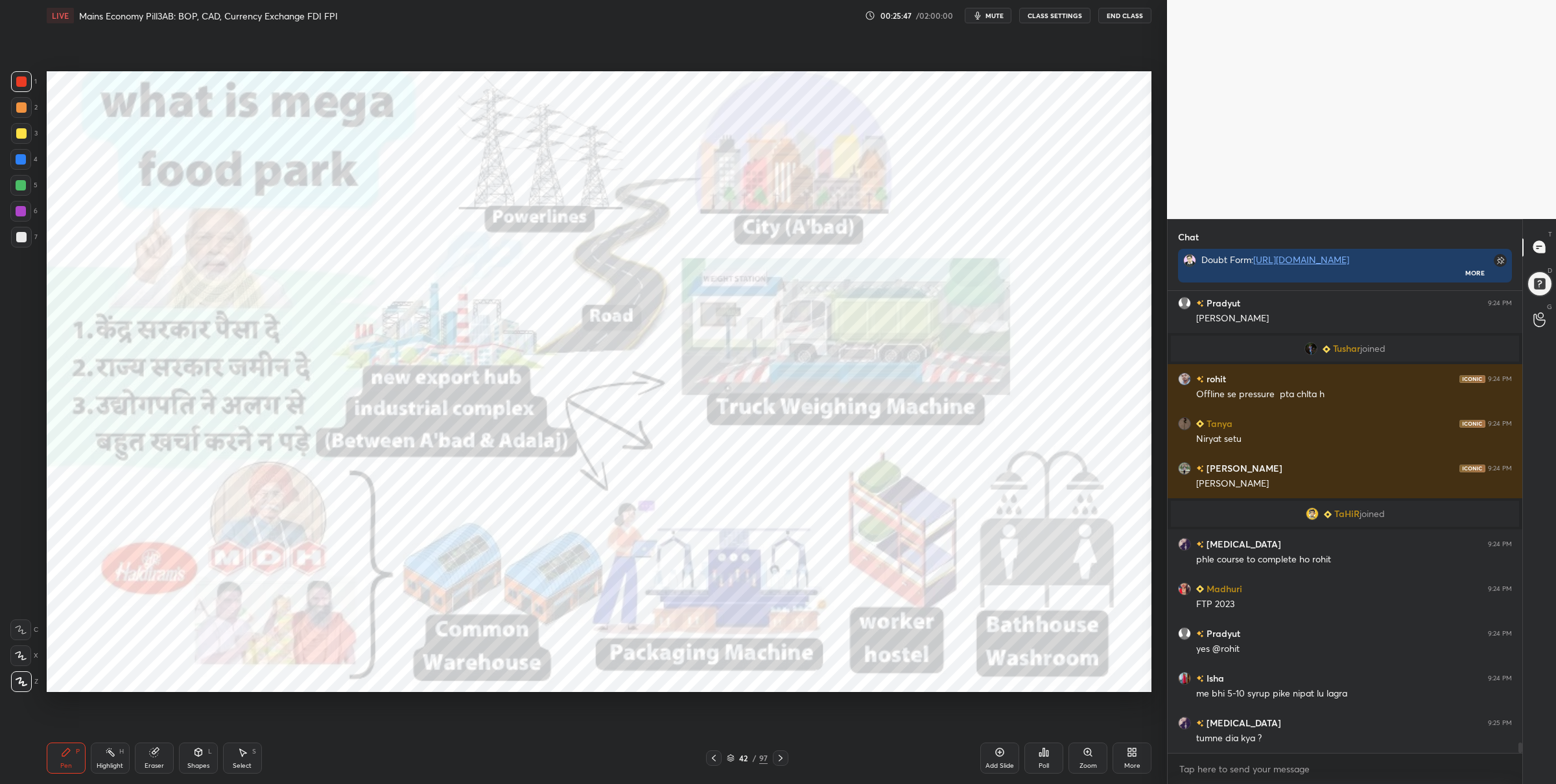
scroll to position [19963, 0]
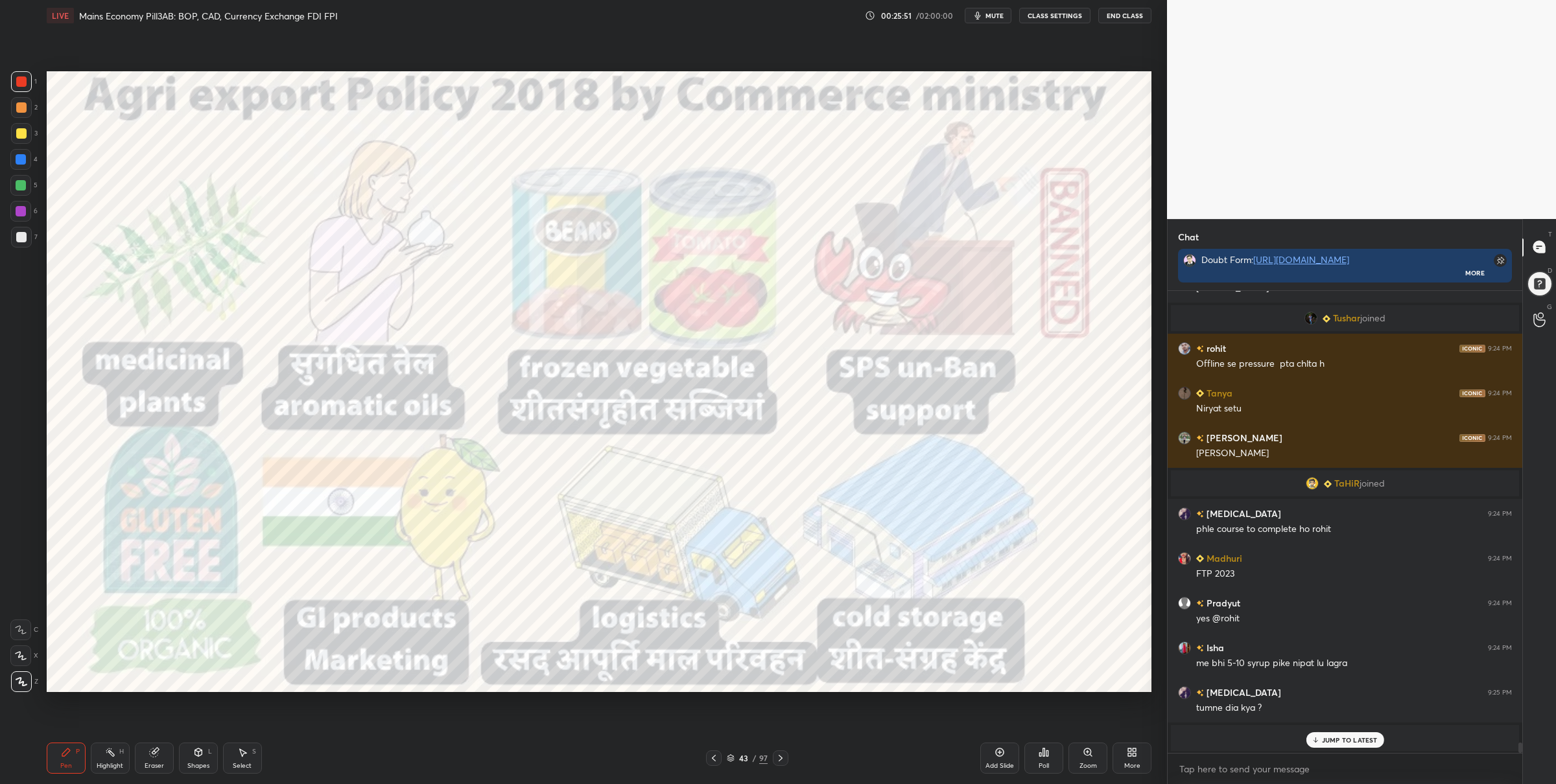
click at [28, 188] on div at bounding box center [21, 185] width 21 height 21
click at [32, 132] on div "1 2 3 4 5 6 7 C X Z C X Z E E Erase all H H LIVE Mains Economy Pill3AB: BOP, CA…" at bounding box center [578, 392] width 1157 height 784
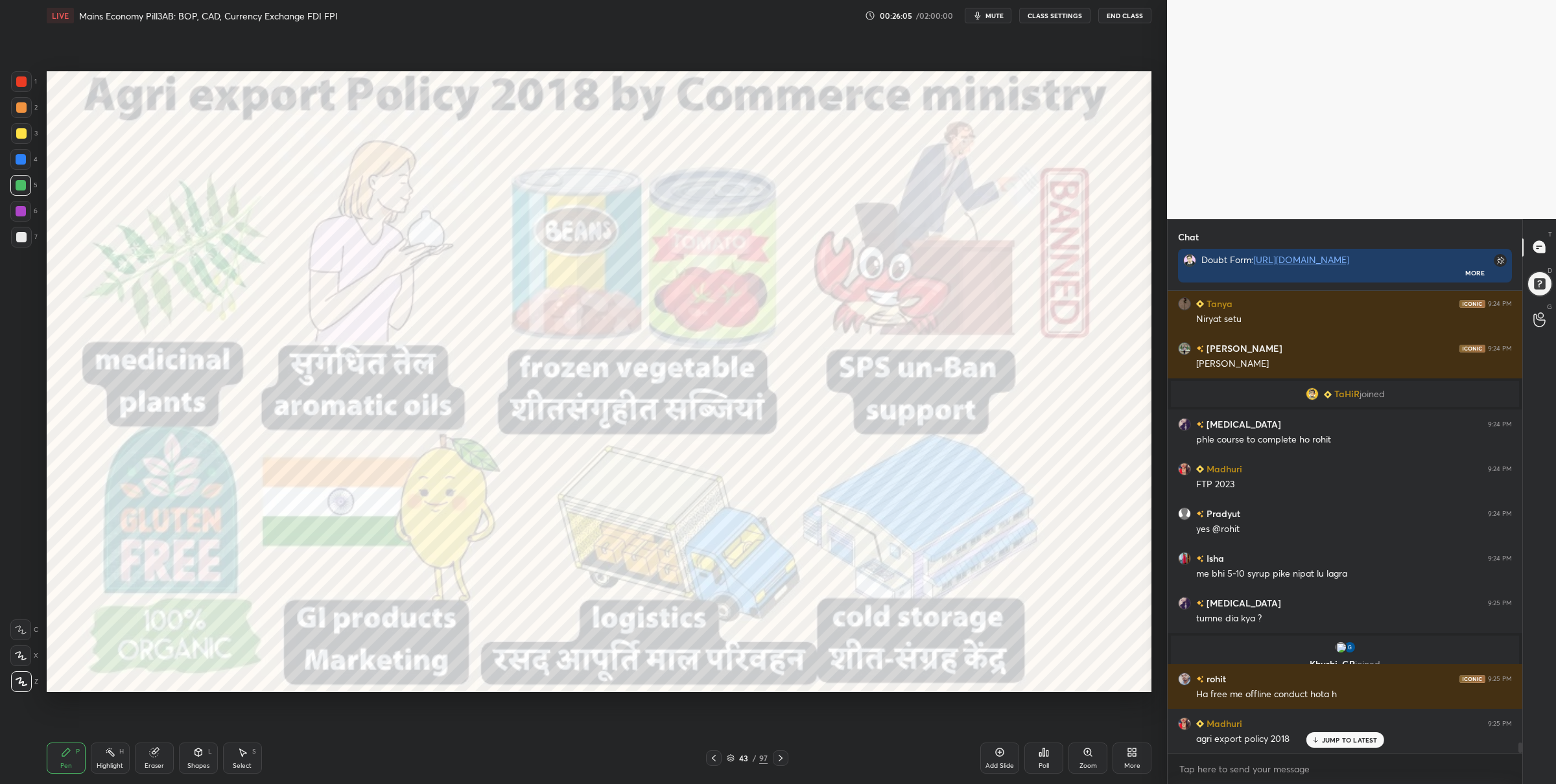
scroll to position [20037, 0]
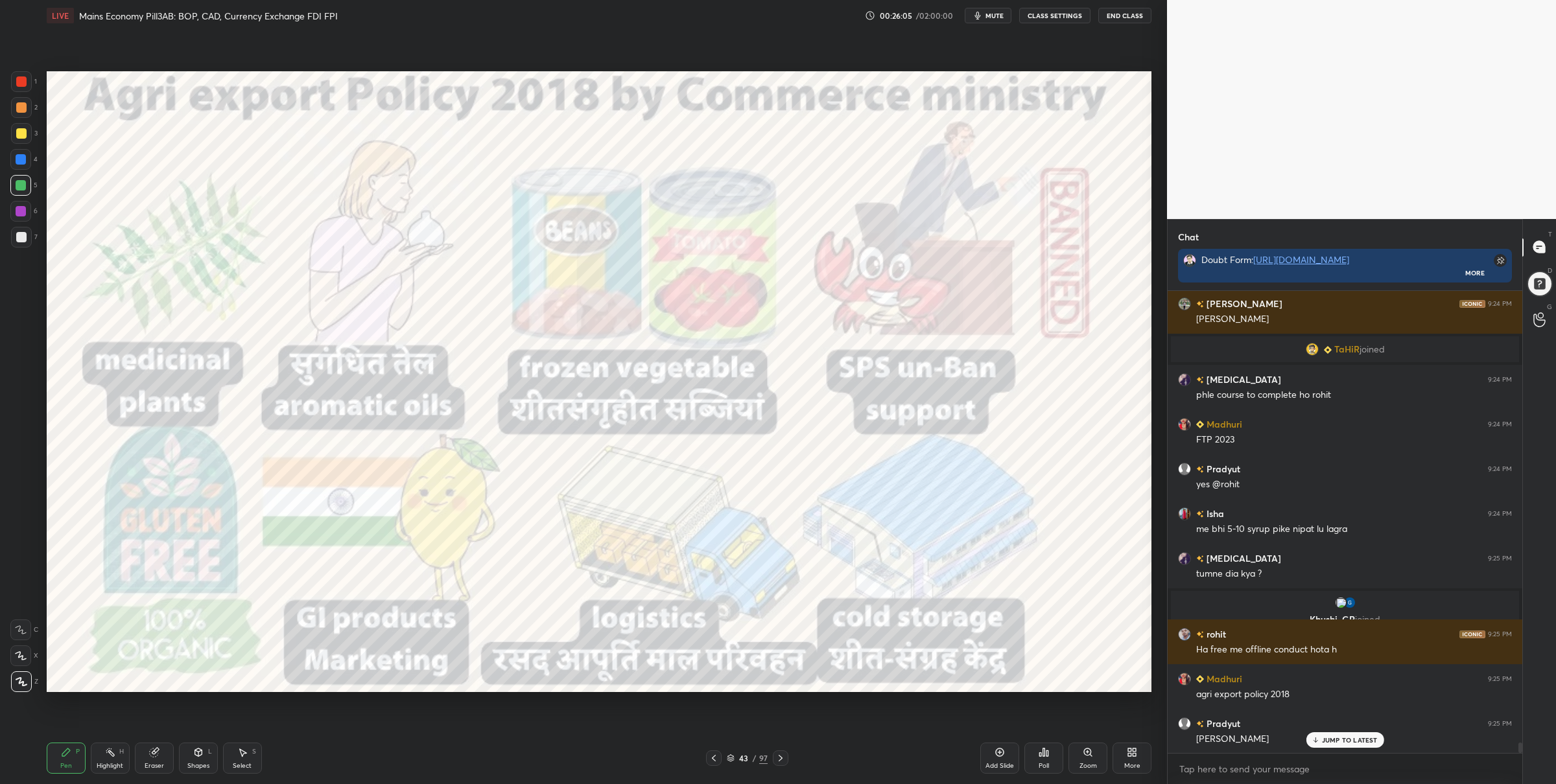
click at [21, 81] on div at bounding box center [21, 82] width 10 height 10
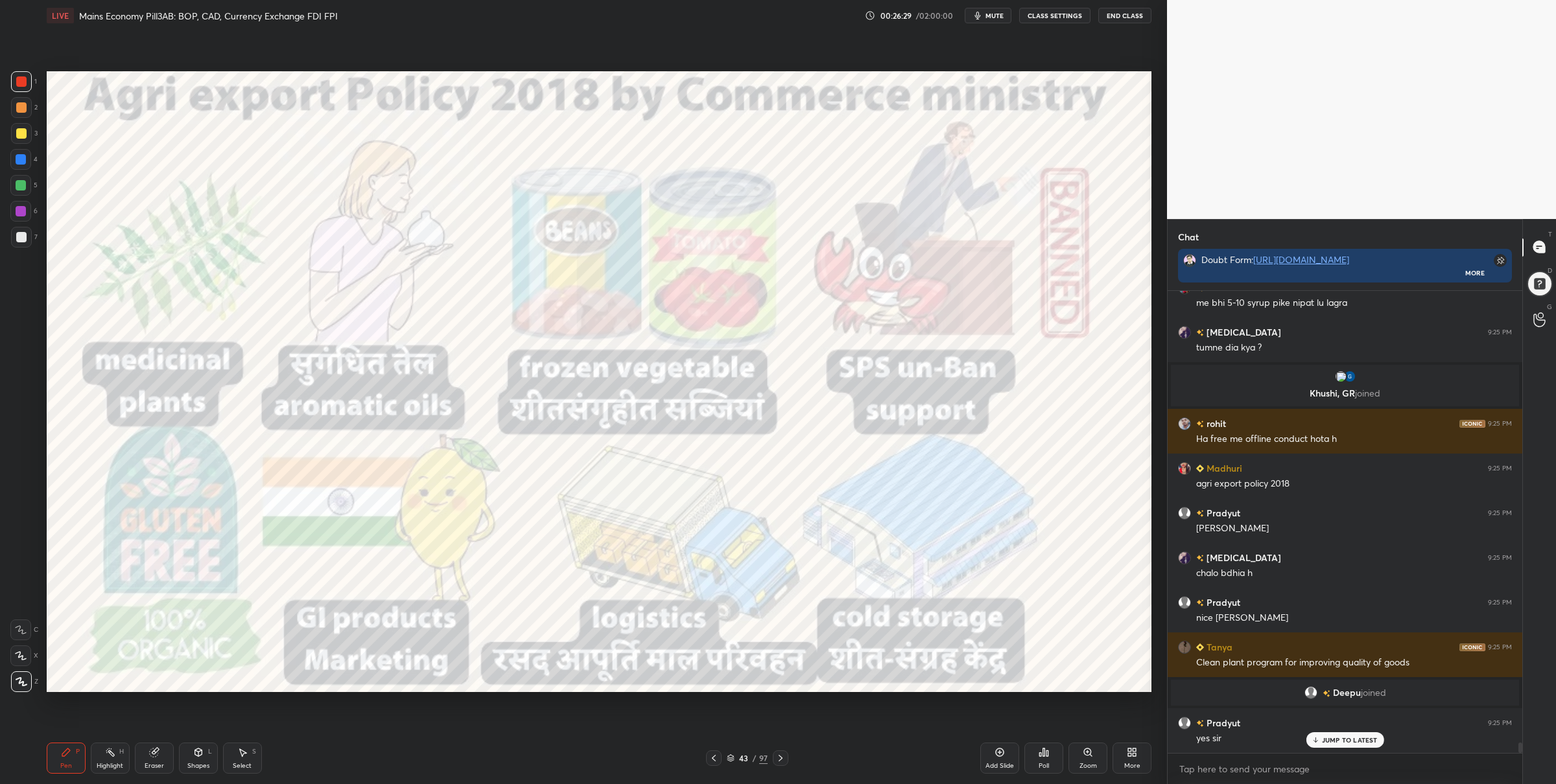
scroll to position [20131, 0]
click at [23, 182] on div at bounding box center [21, 185] width 10 height 10
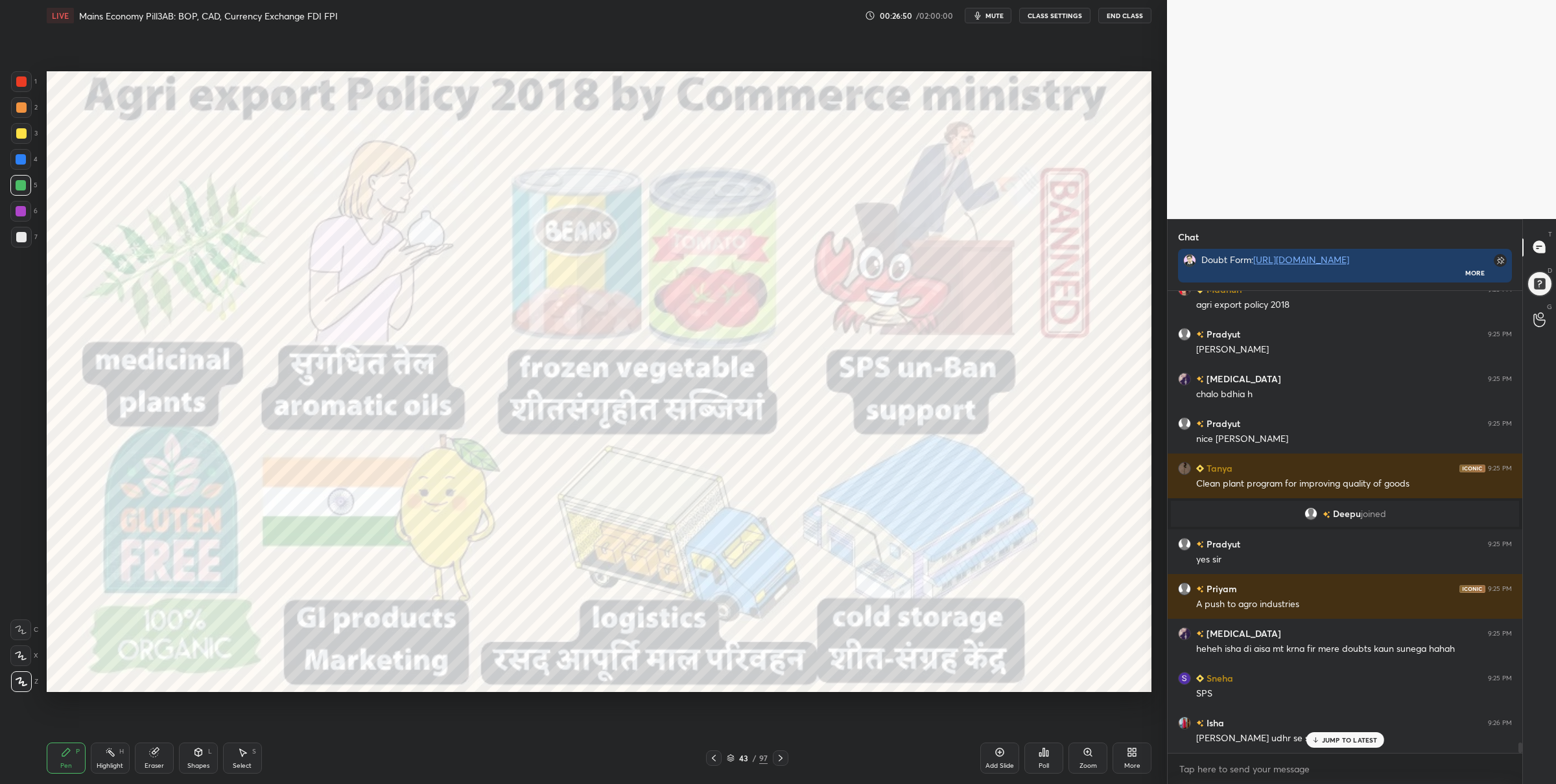
scroll to position [20355, 0]
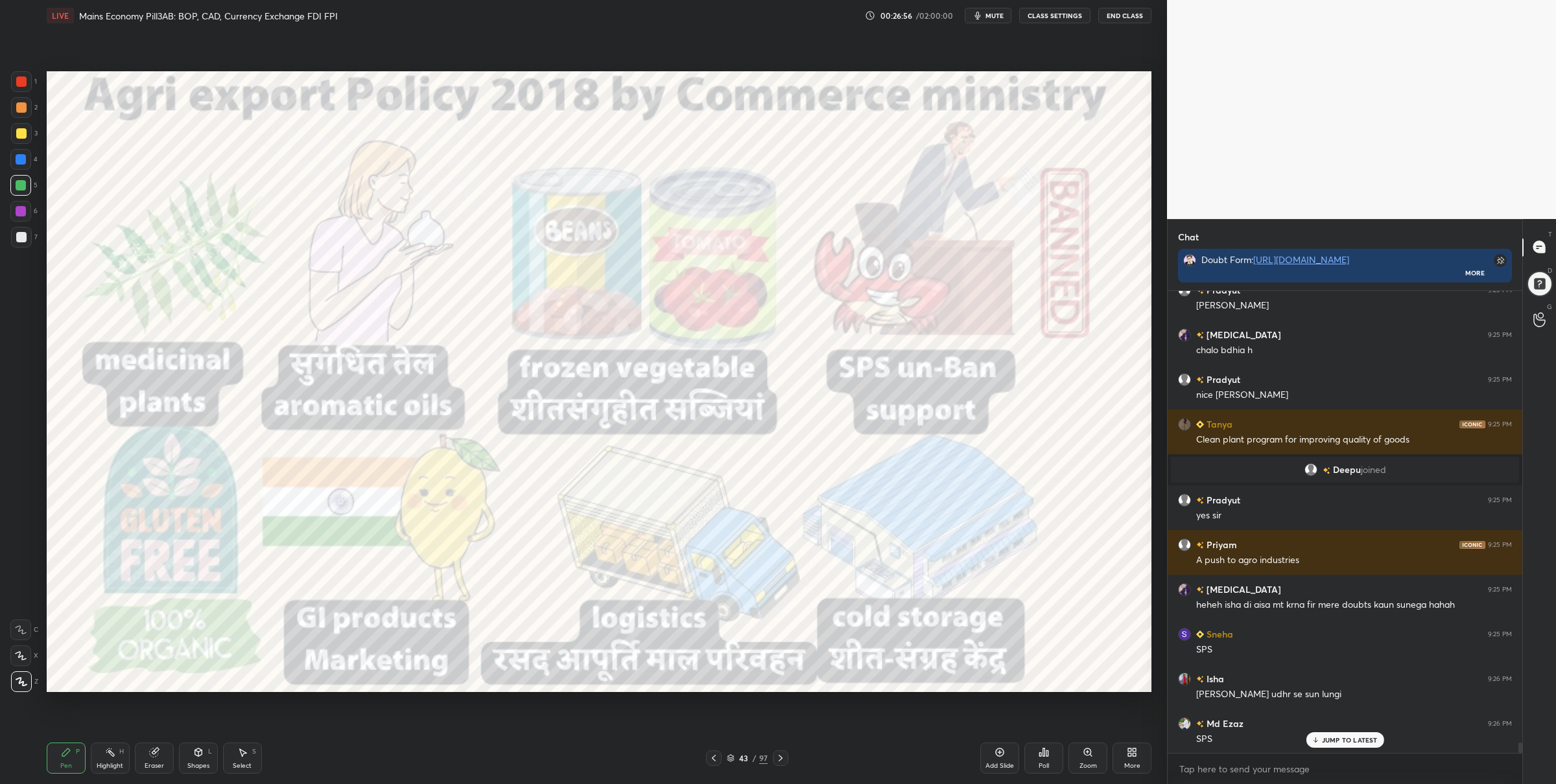
click at [16, 90] on div "1" at bounding box center [24, 84] width 26 height 26
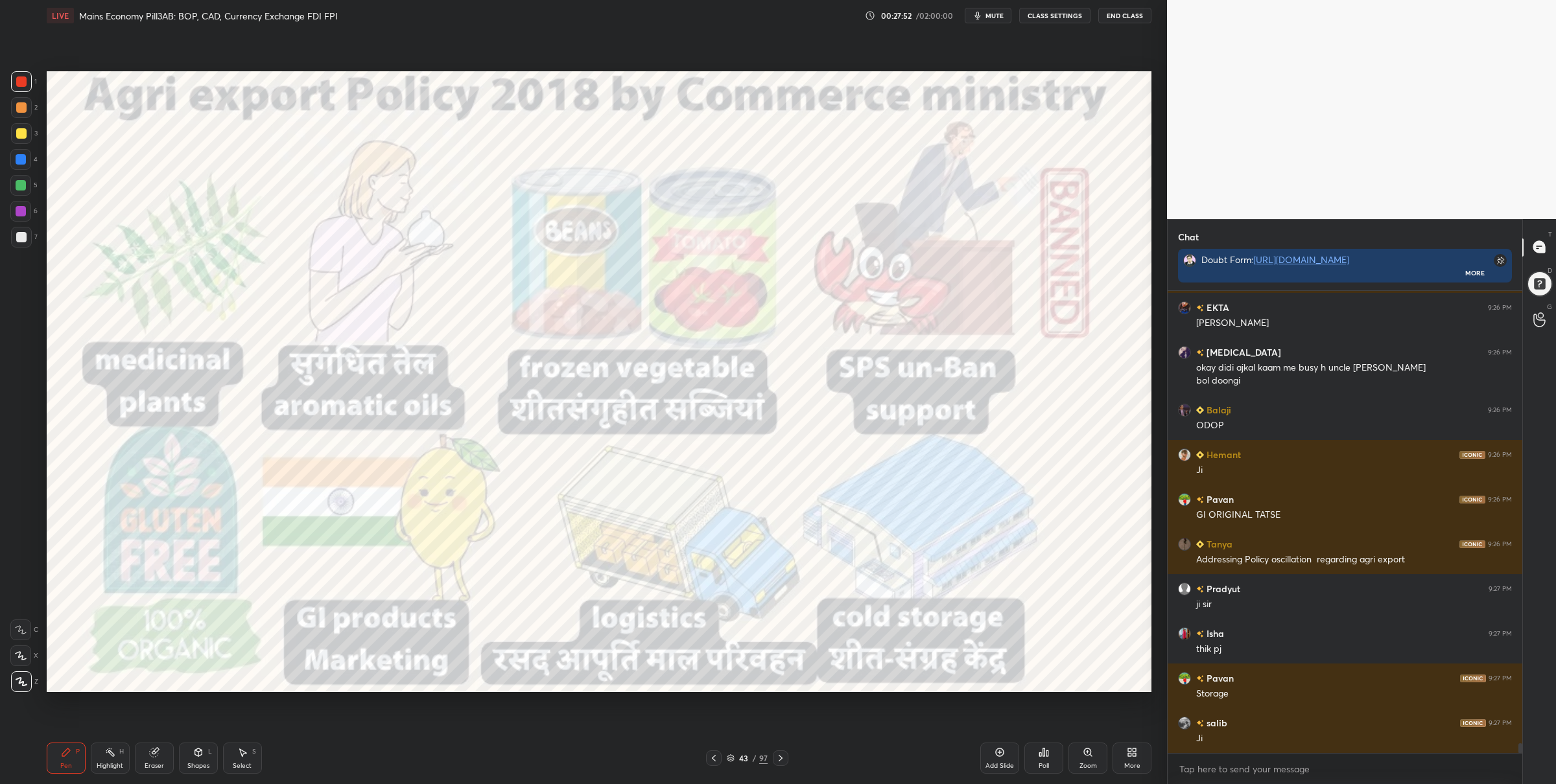
scroll to position [21429, 0]
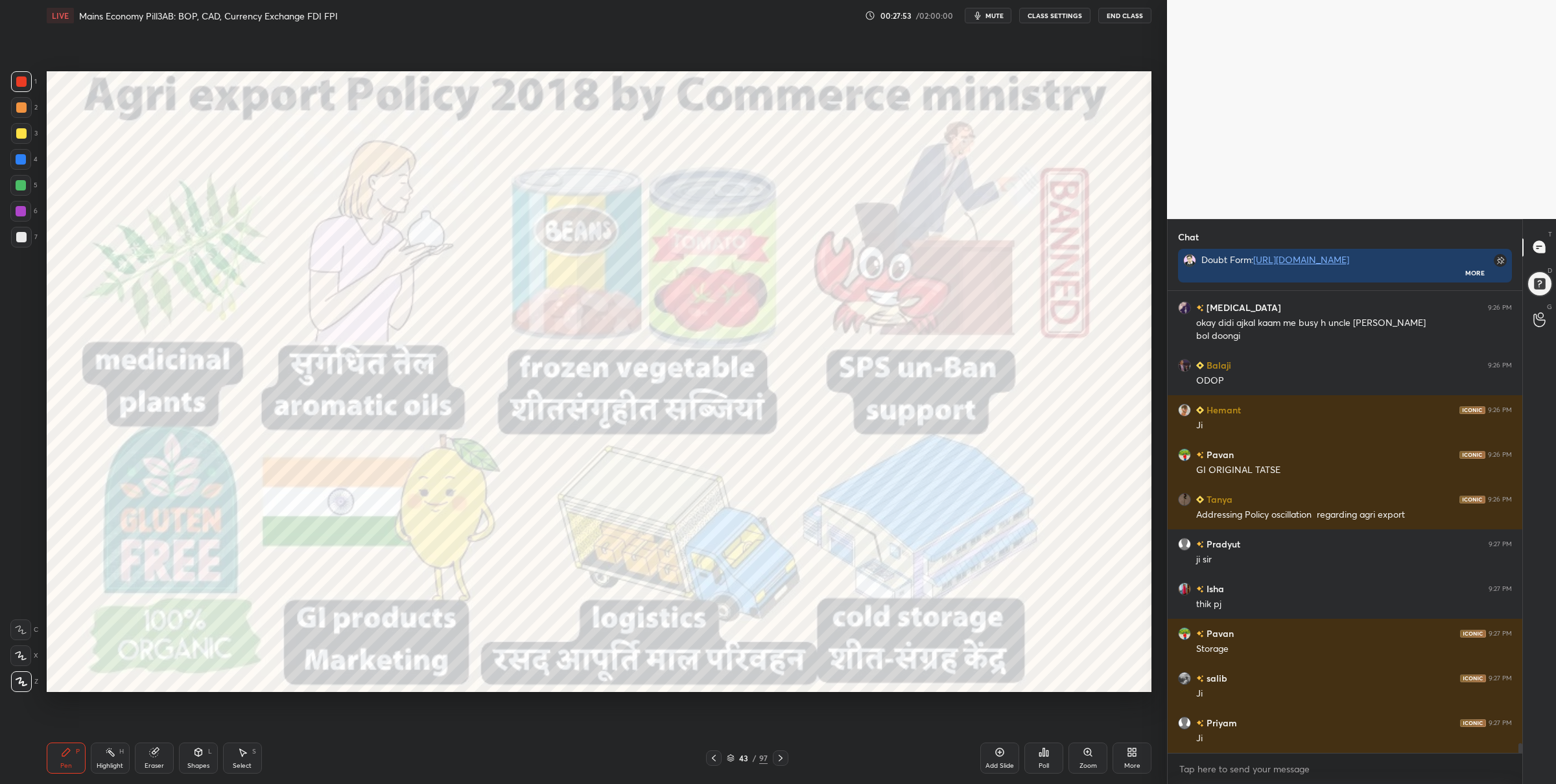
drag, startPoint x: 26, startPoint y: 187, endPoint x: 41, endPoint y: 182, distance: 15.8
click at [26, 188] on div at bounding box center [21, 185] width 21 height 21
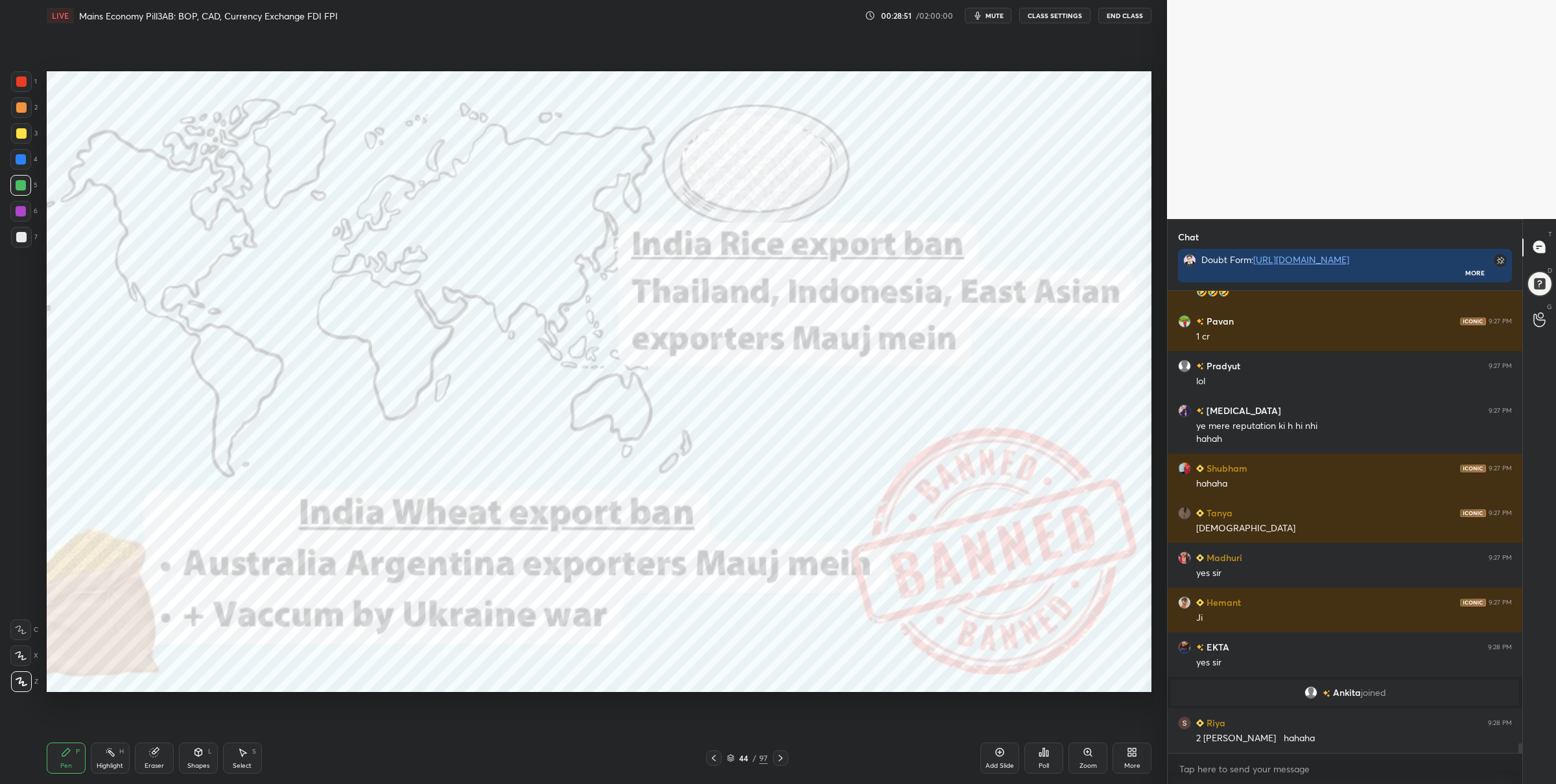
scroll to position [21984, 0]
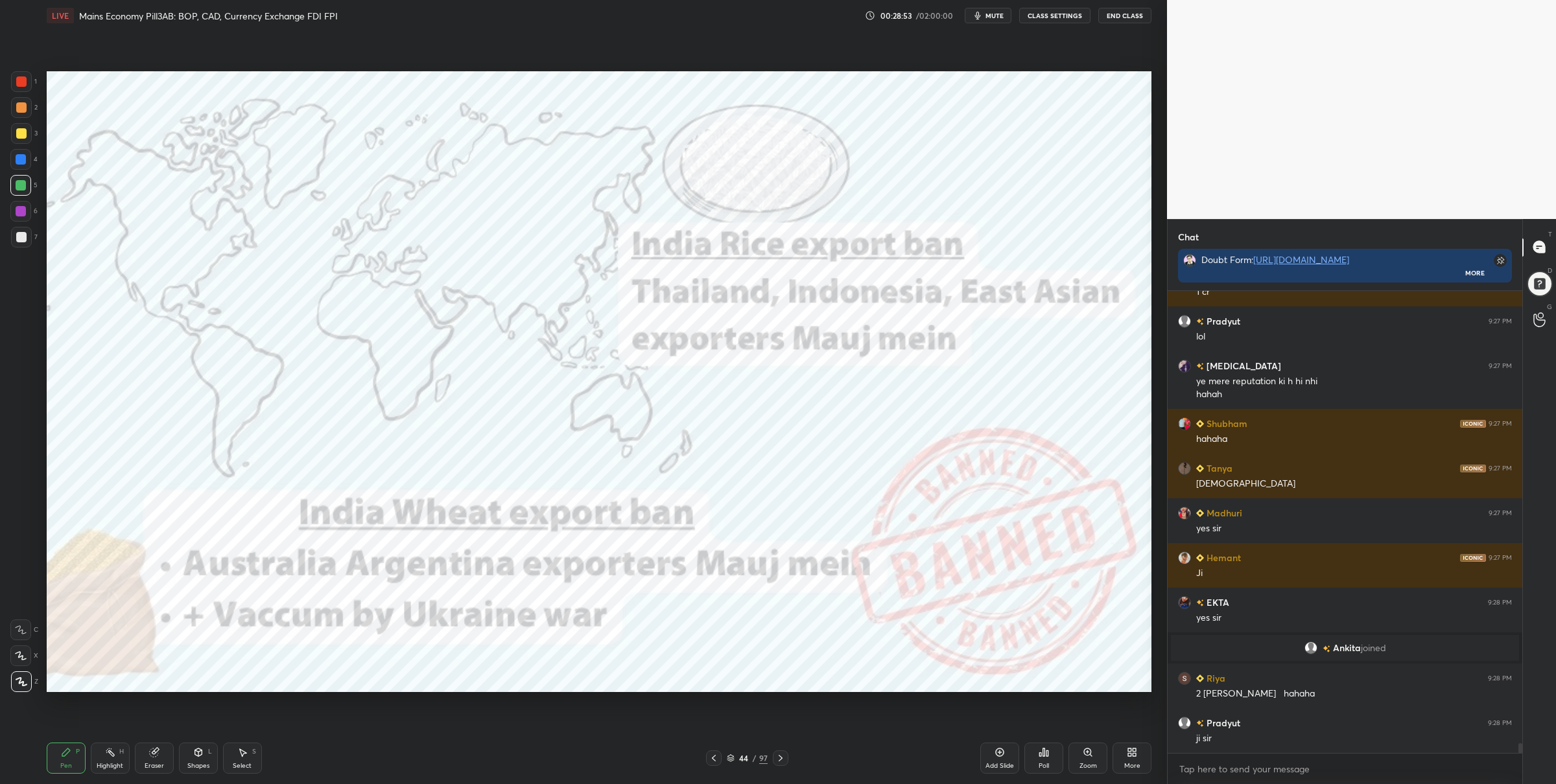
click at [18, 79] on div at bounding box center [21, 82] width 10 height 10
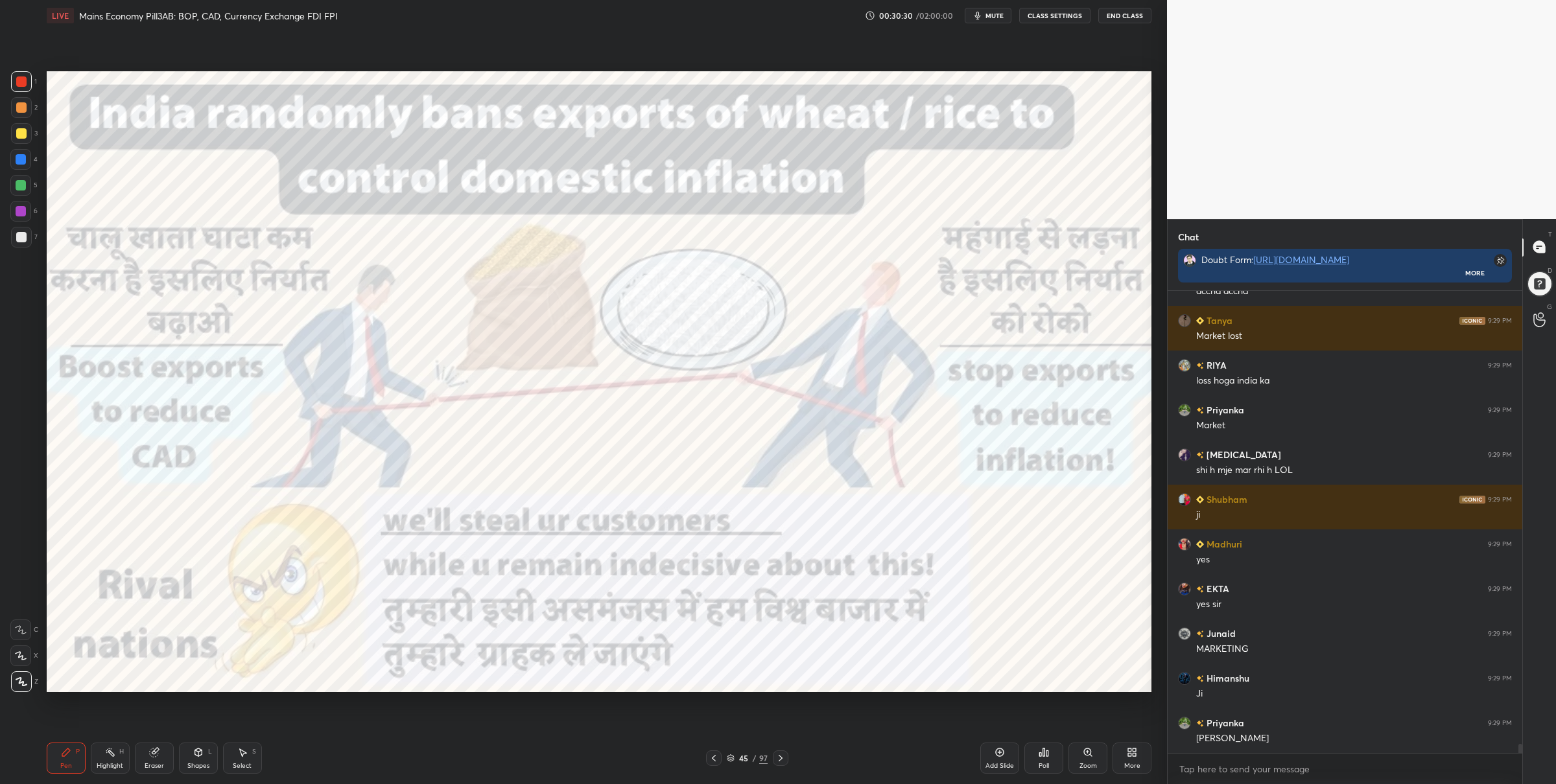
scroll to position [23380, 0]
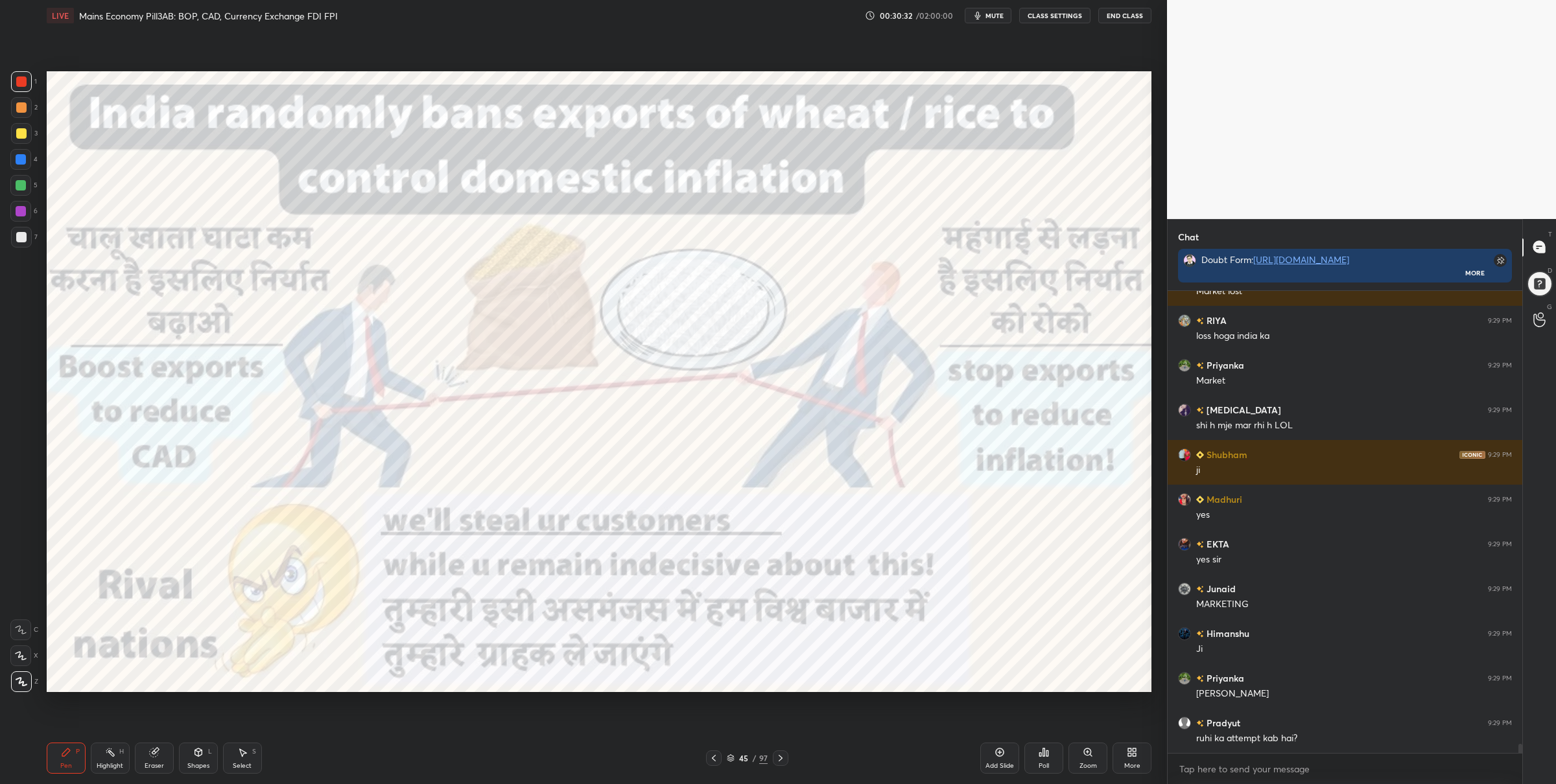
click at [20, 187] on div at bounding box center [21, 185] width 10 height 10
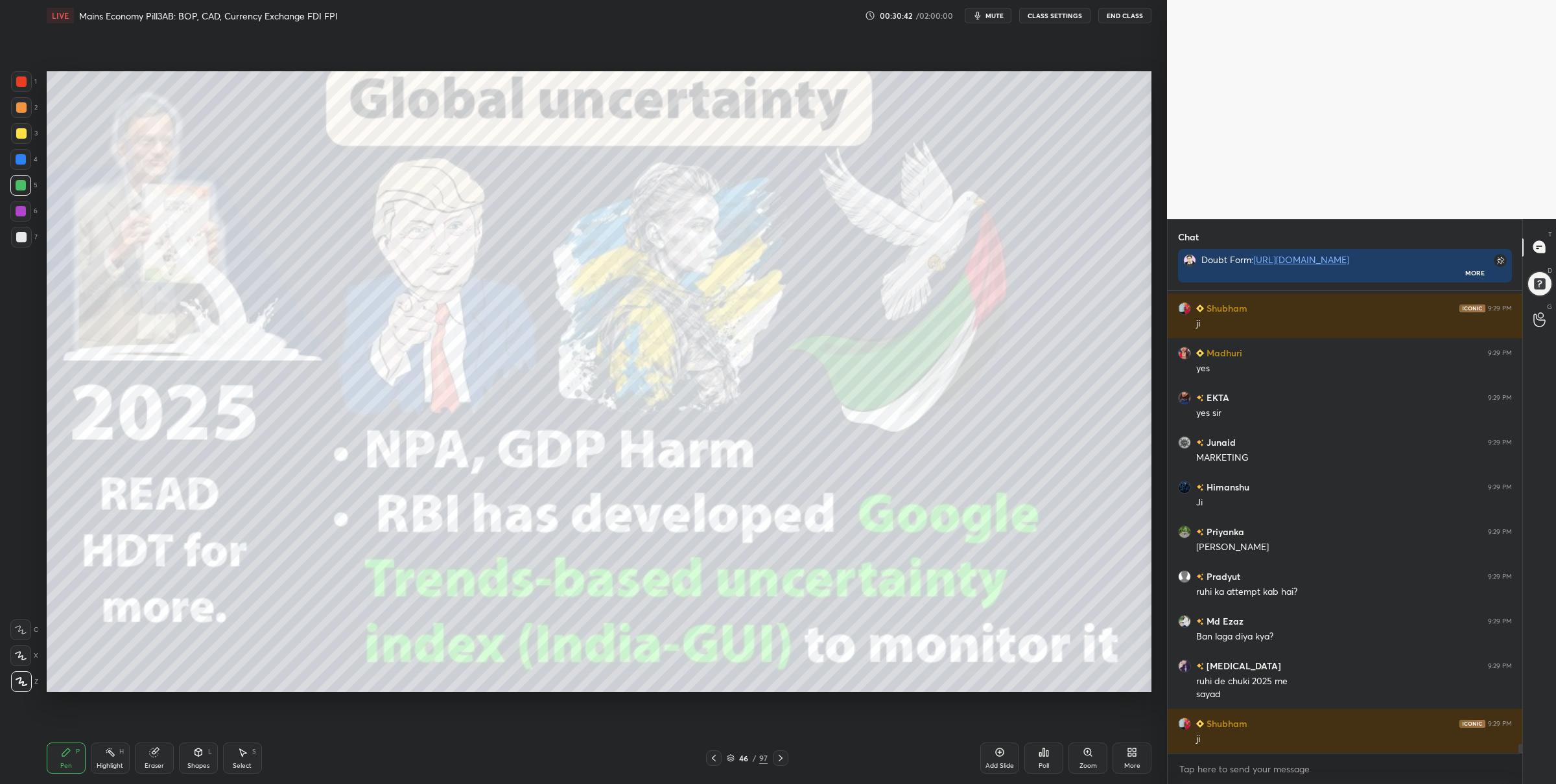
scroll to position [23572, 0]
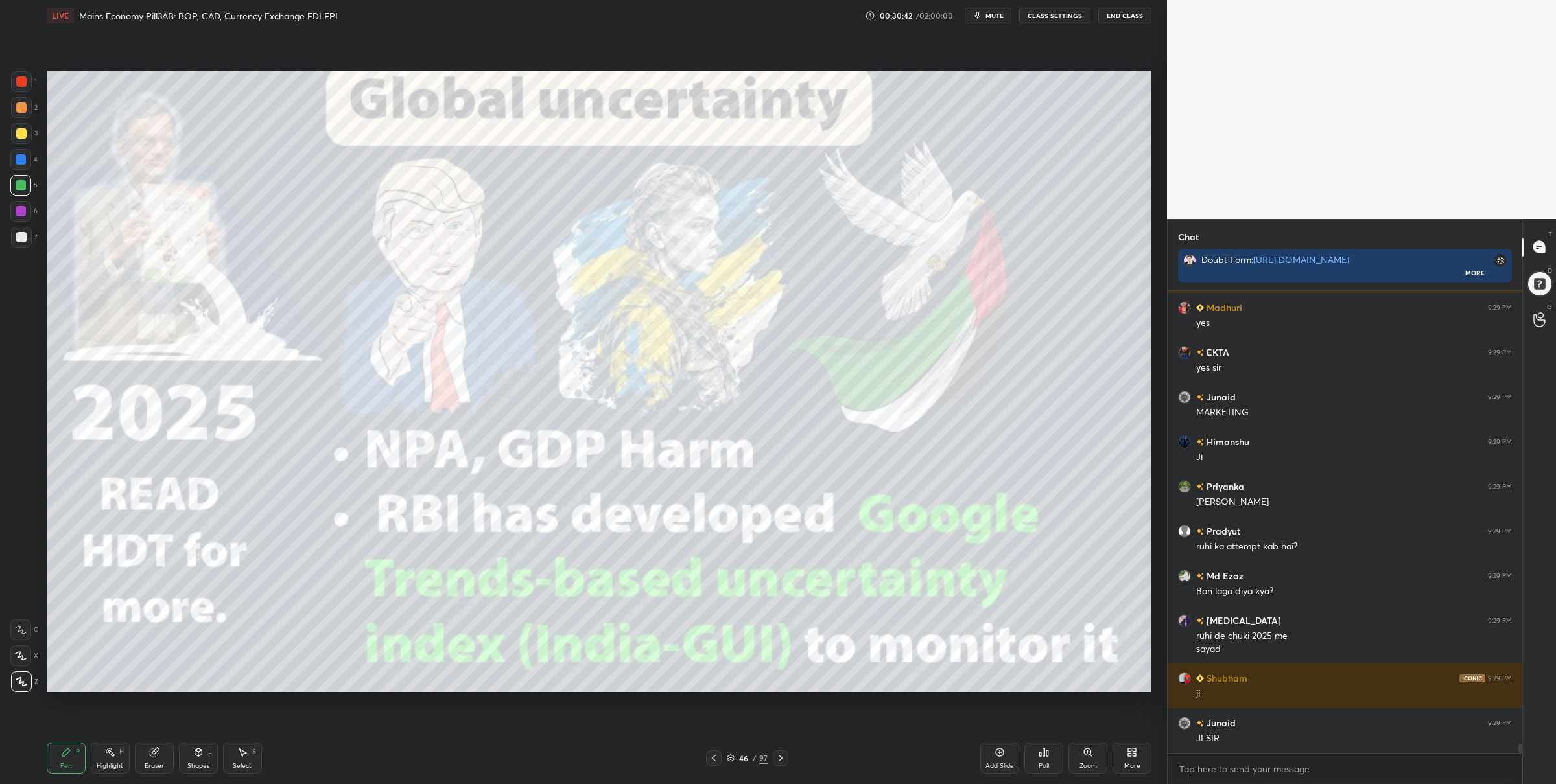
click at [24, 80] on div at bounding box center [21, 82] width 10 height 10
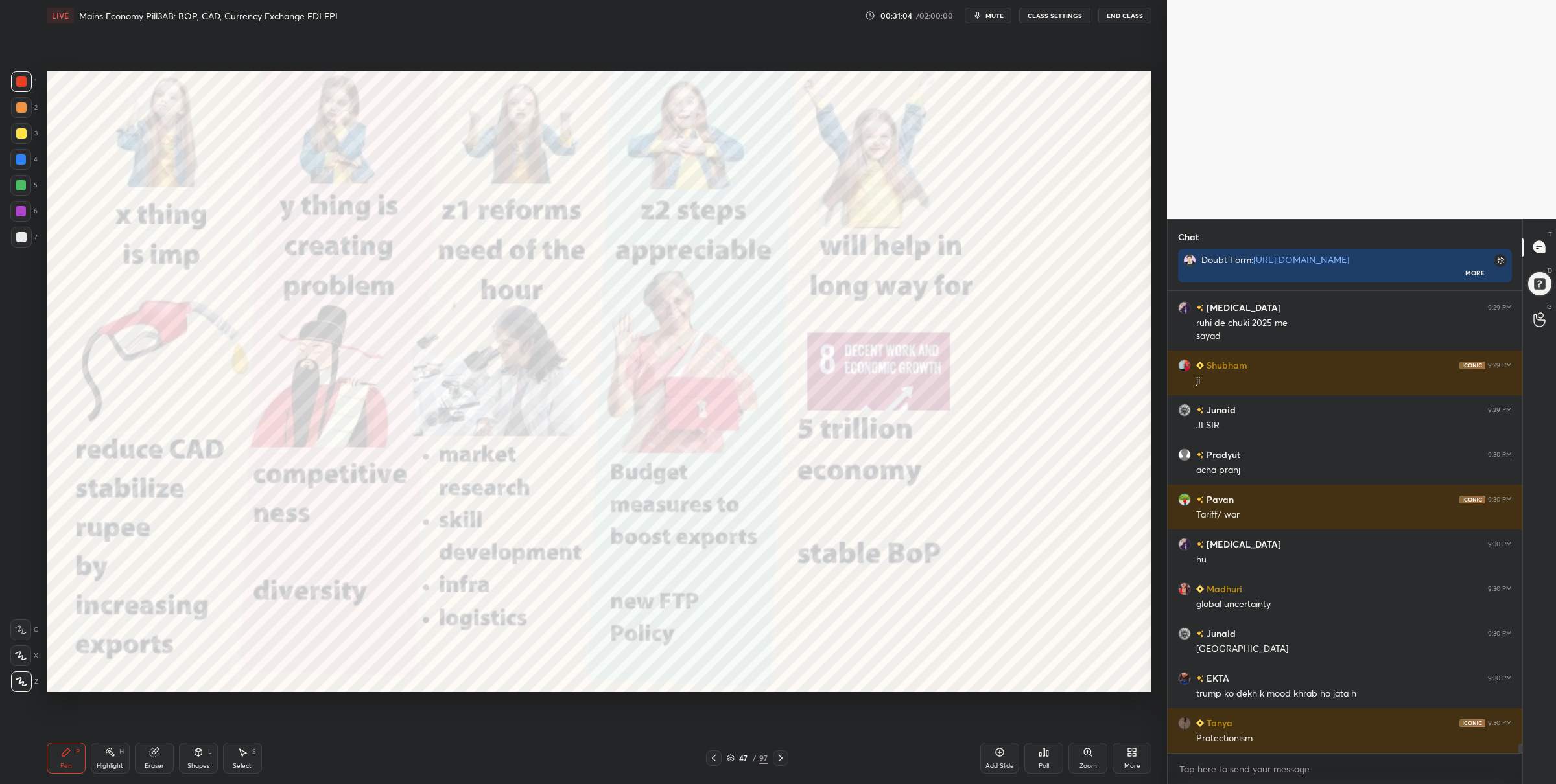
scroll to position [23929, 0]
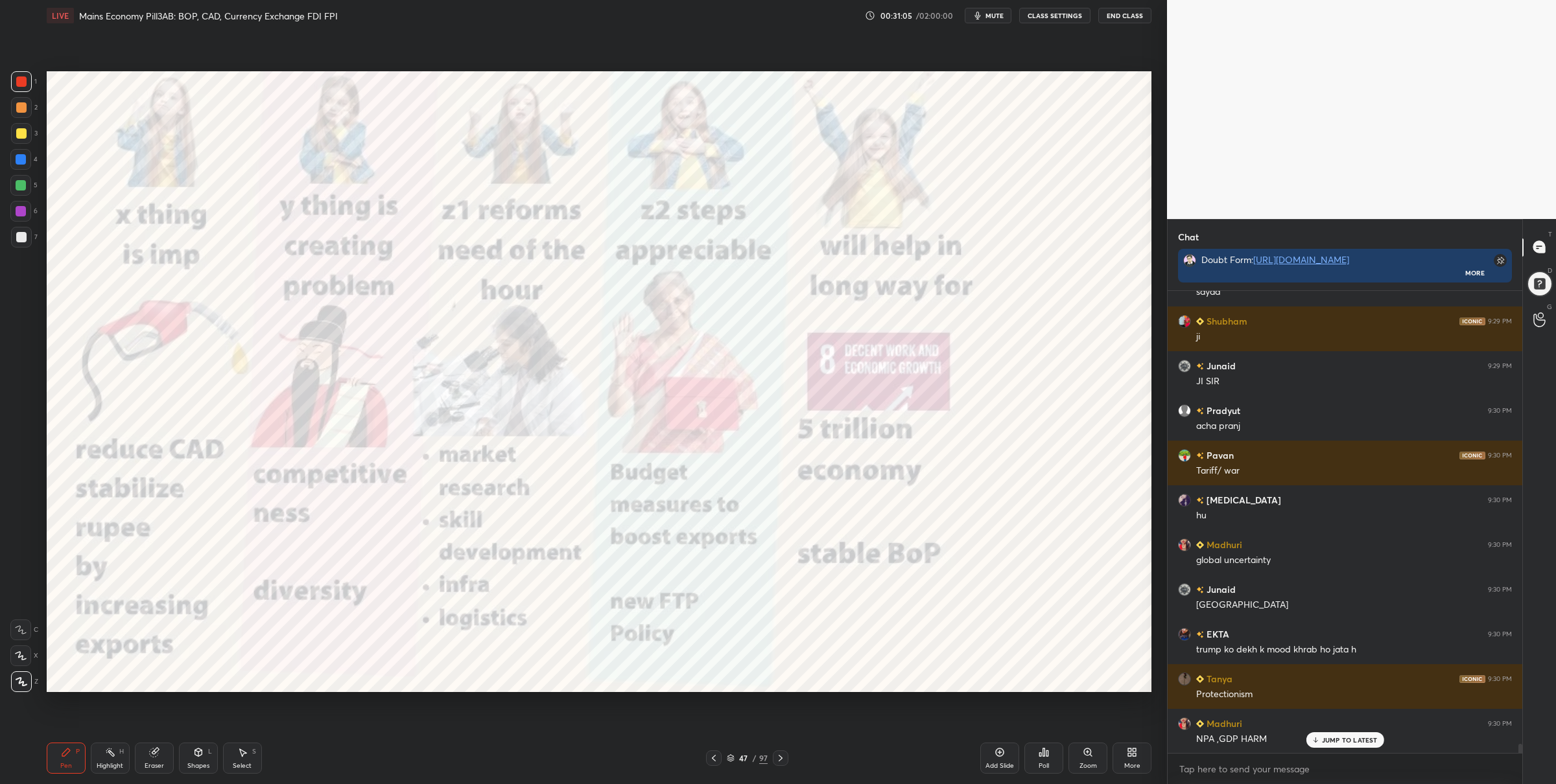
click at [32, 196] on div "5" at bounding box center [24, 188] width 27 height 26
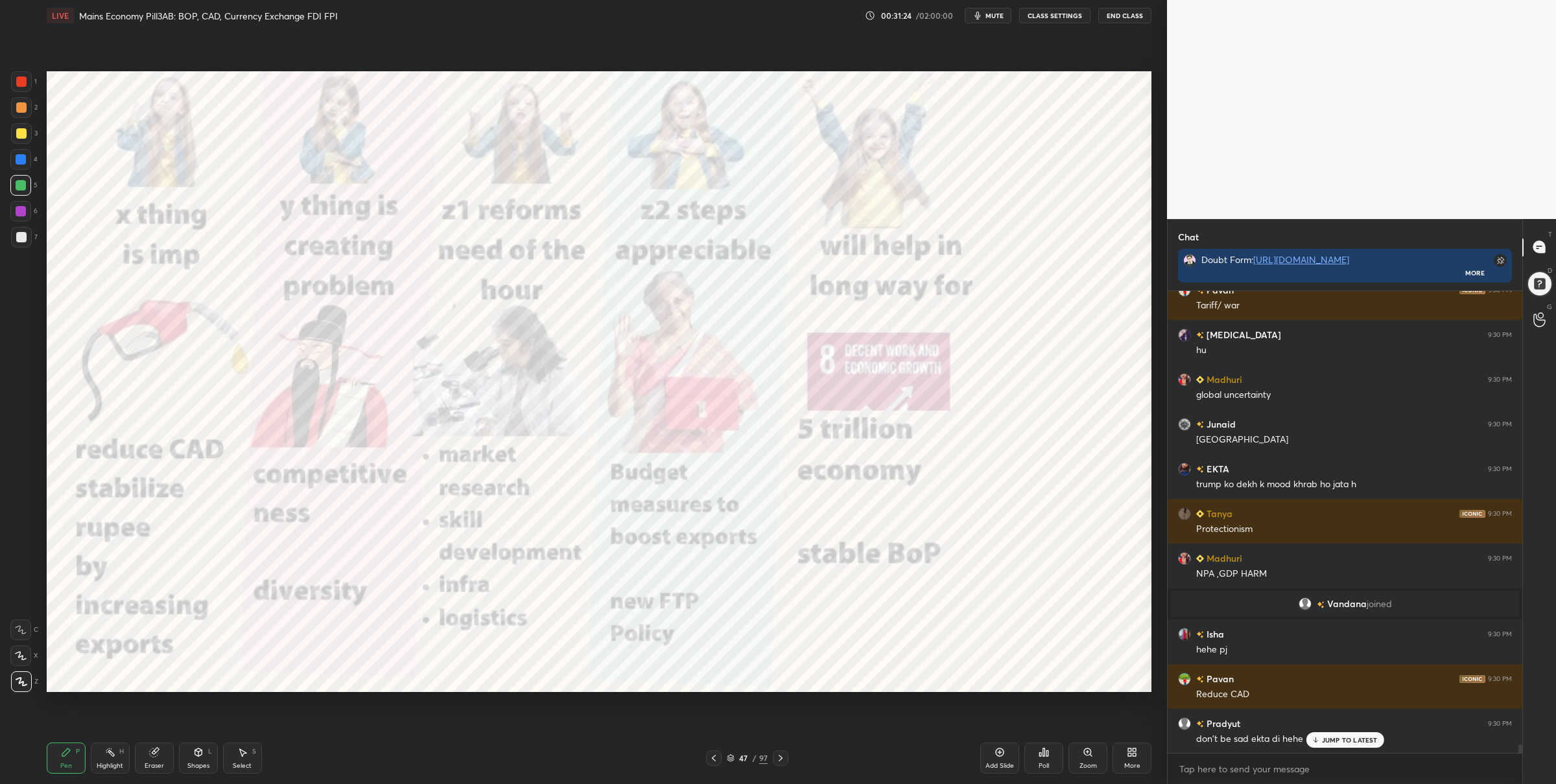
scroll to position [24139, 0]
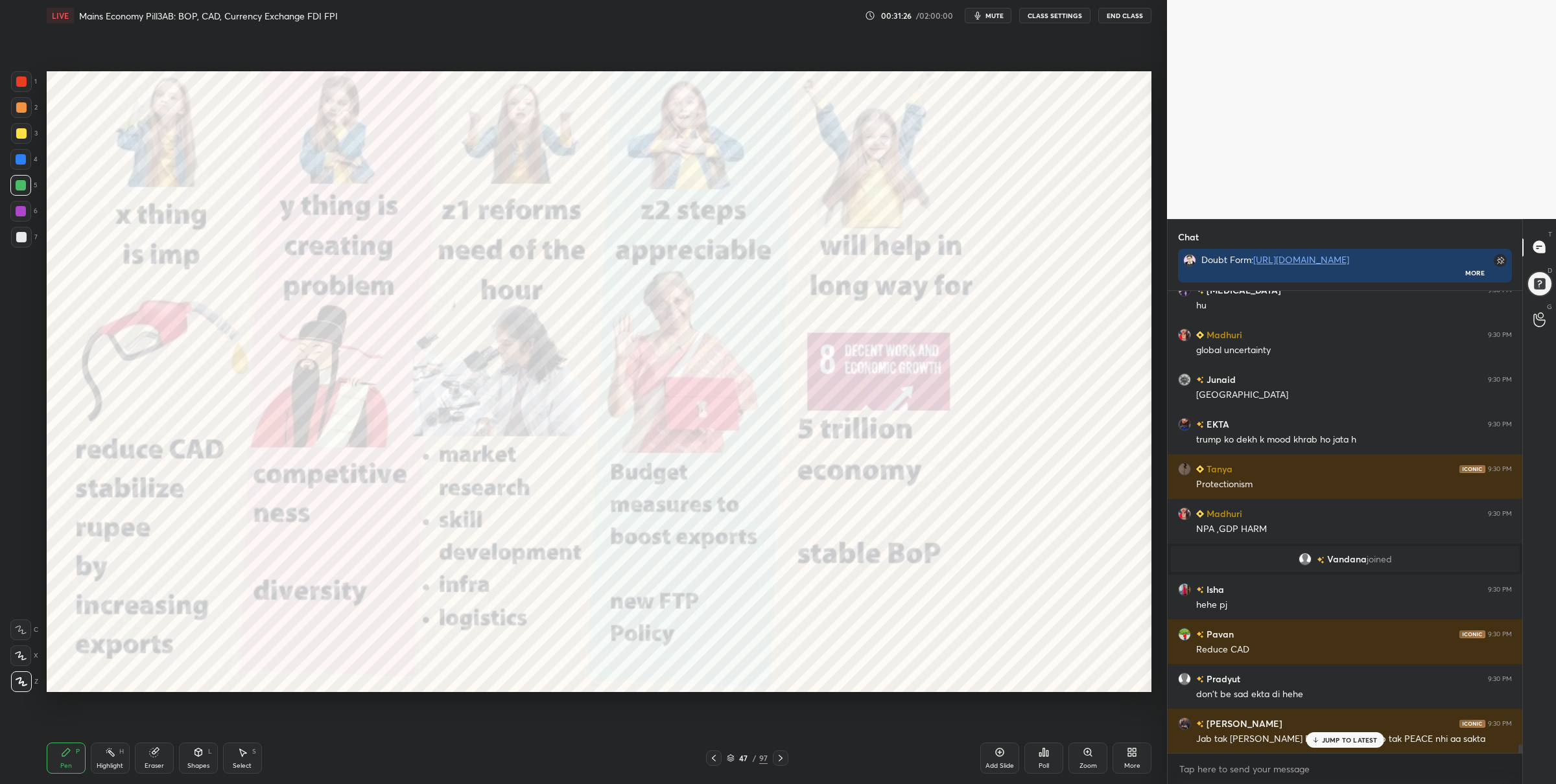
click at [27, 83] on div at bounding box center [21, 82] width 21 height 21
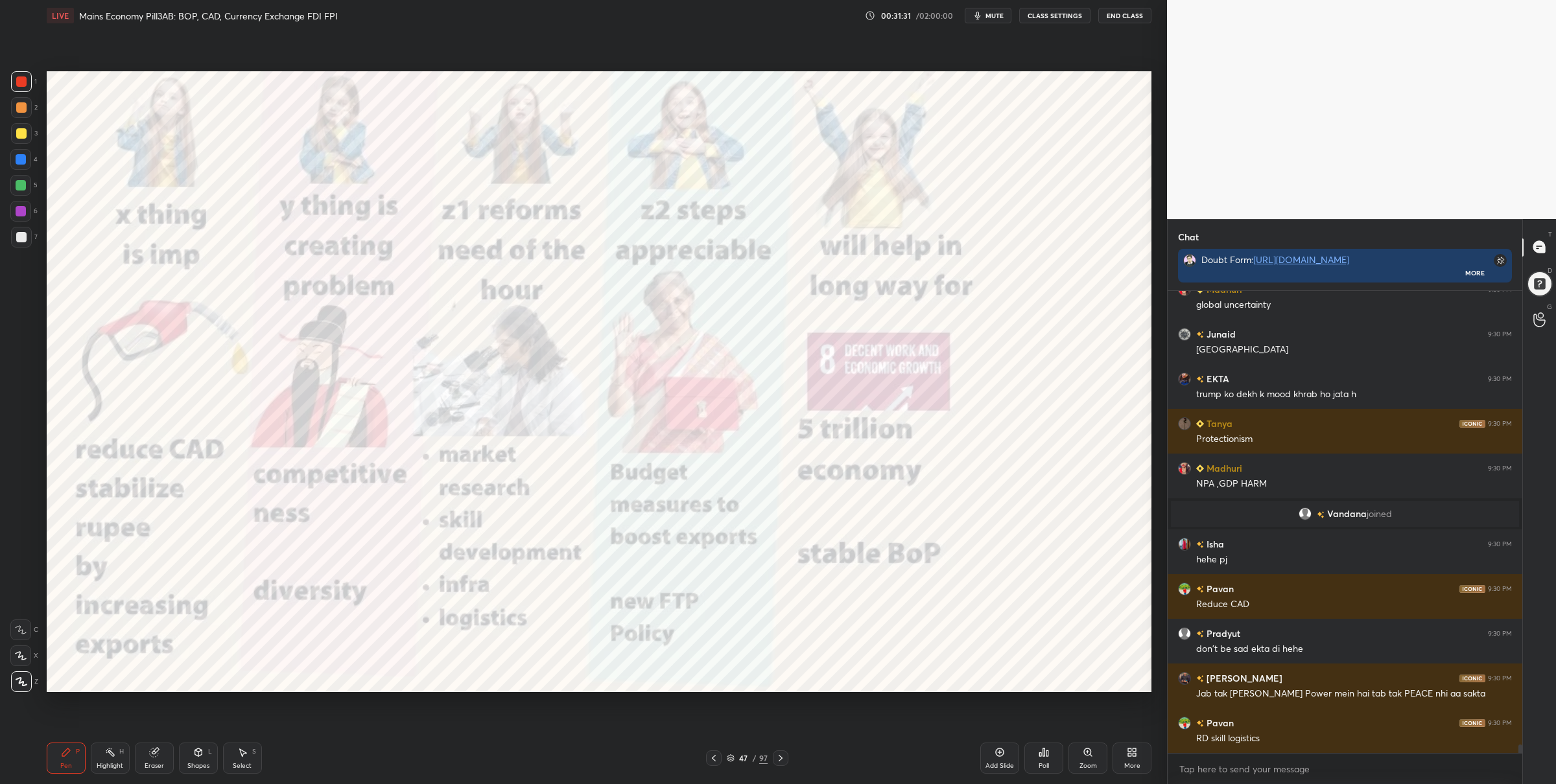
scroll to position [24229, 0]
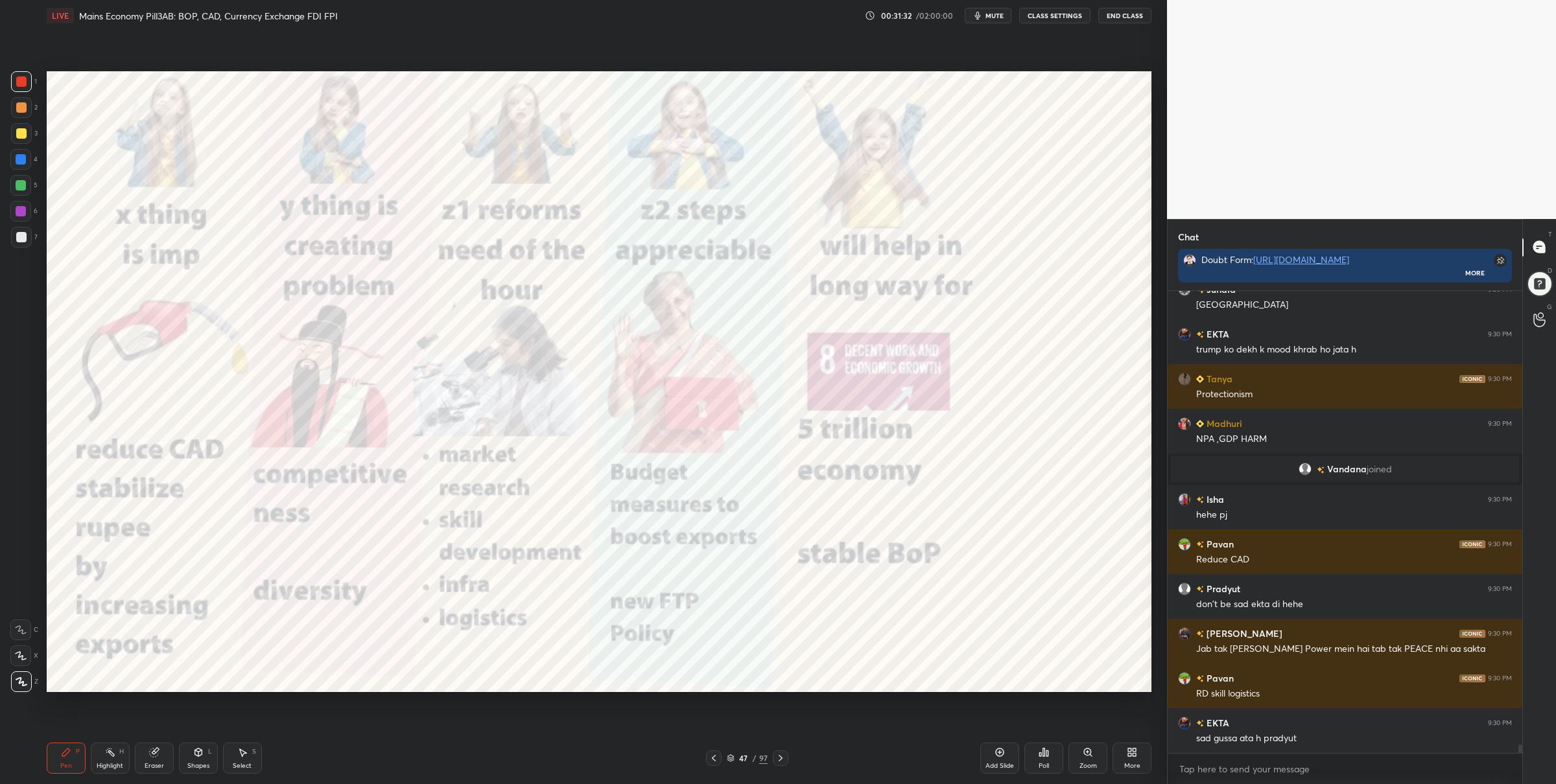
click at [19, 182] on div at bounding box center [21, 185] width 10 height 10
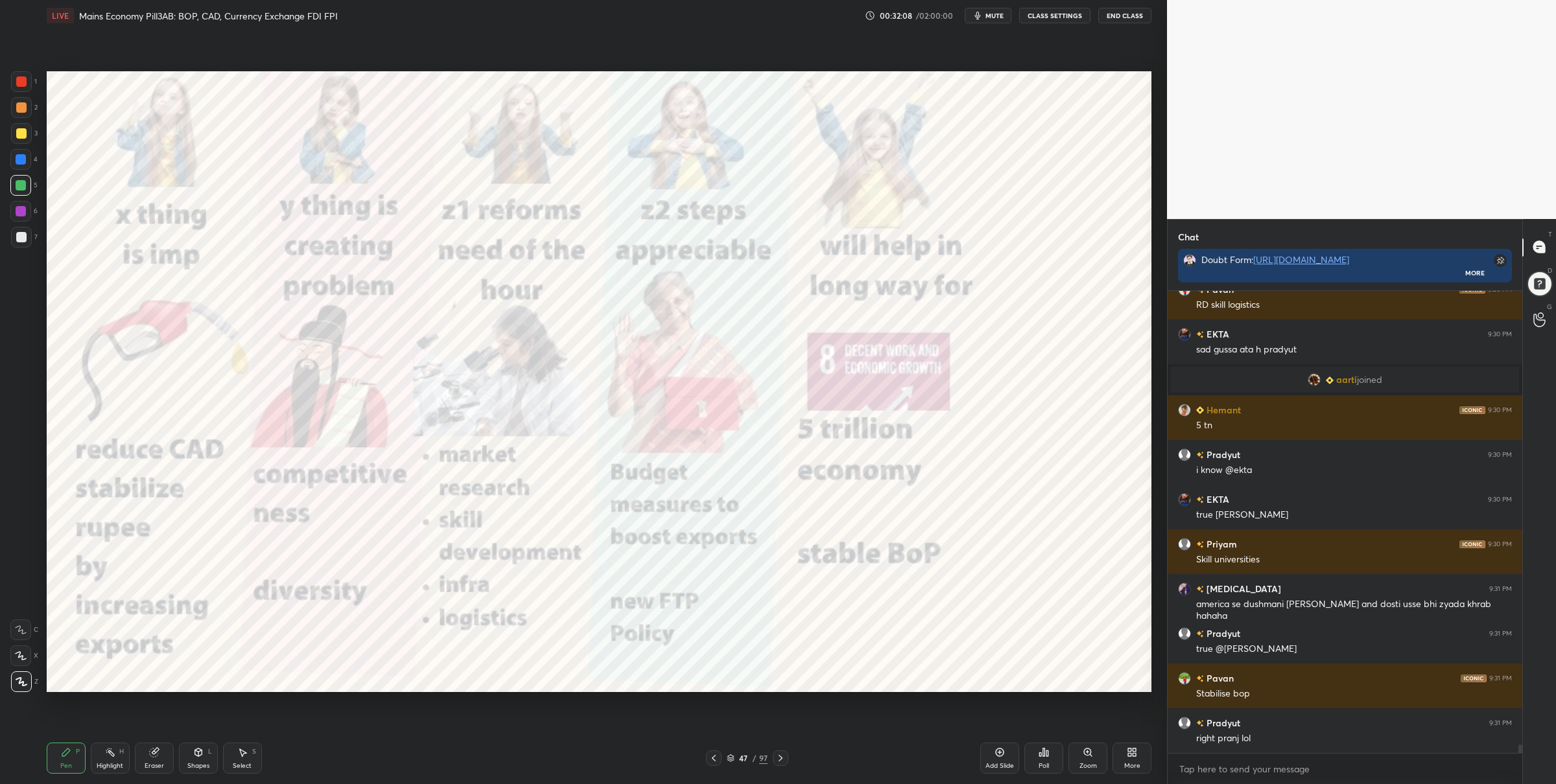
scroll to position [24196, 0]
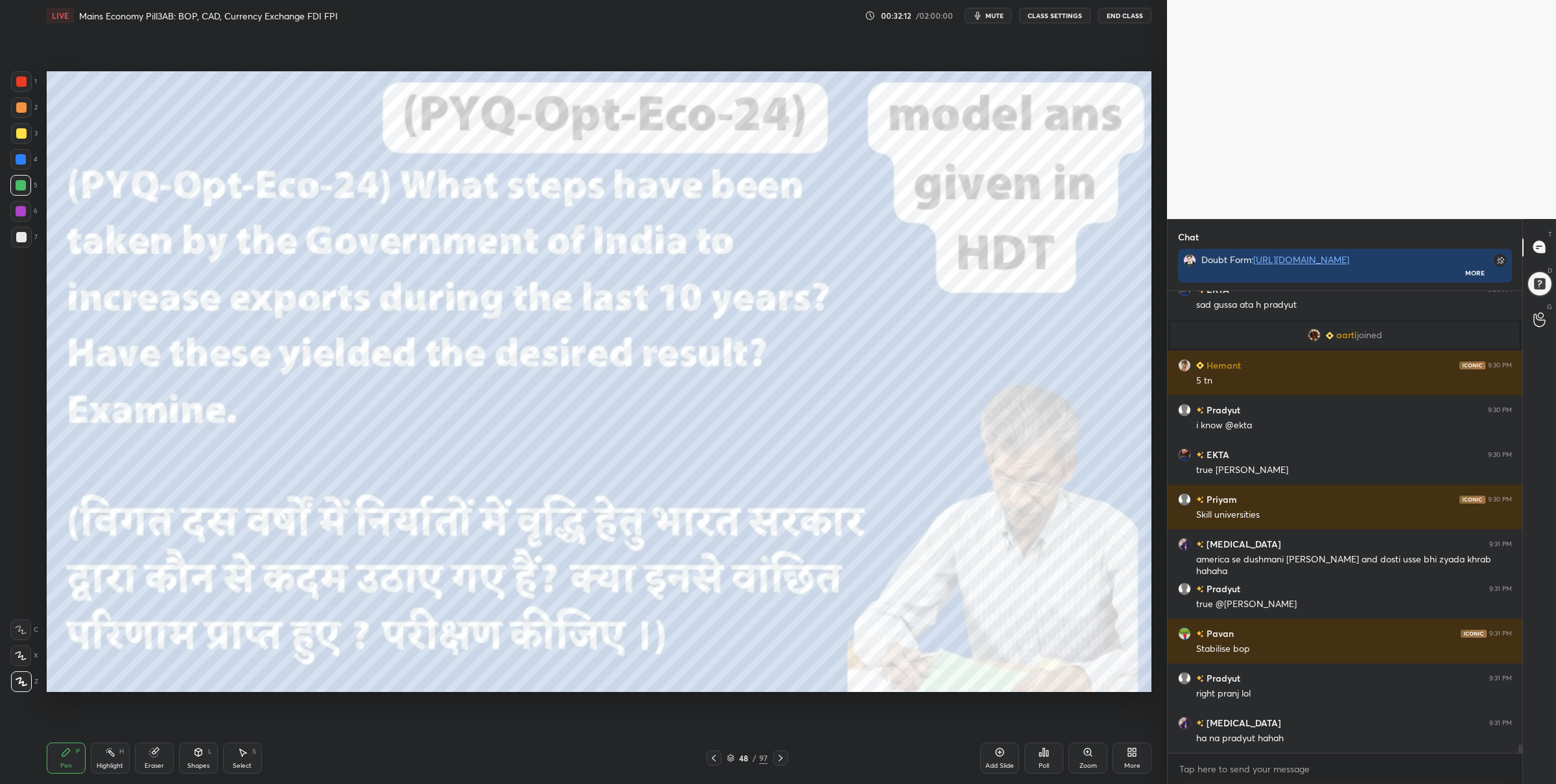
drag, startPoint x: 11, startPoint y: 75, endPoint x: 31, endPoint y: 78, distance: 20.2
click at [13, 74] on div at bounding box center [21, 82] width 21 height 21
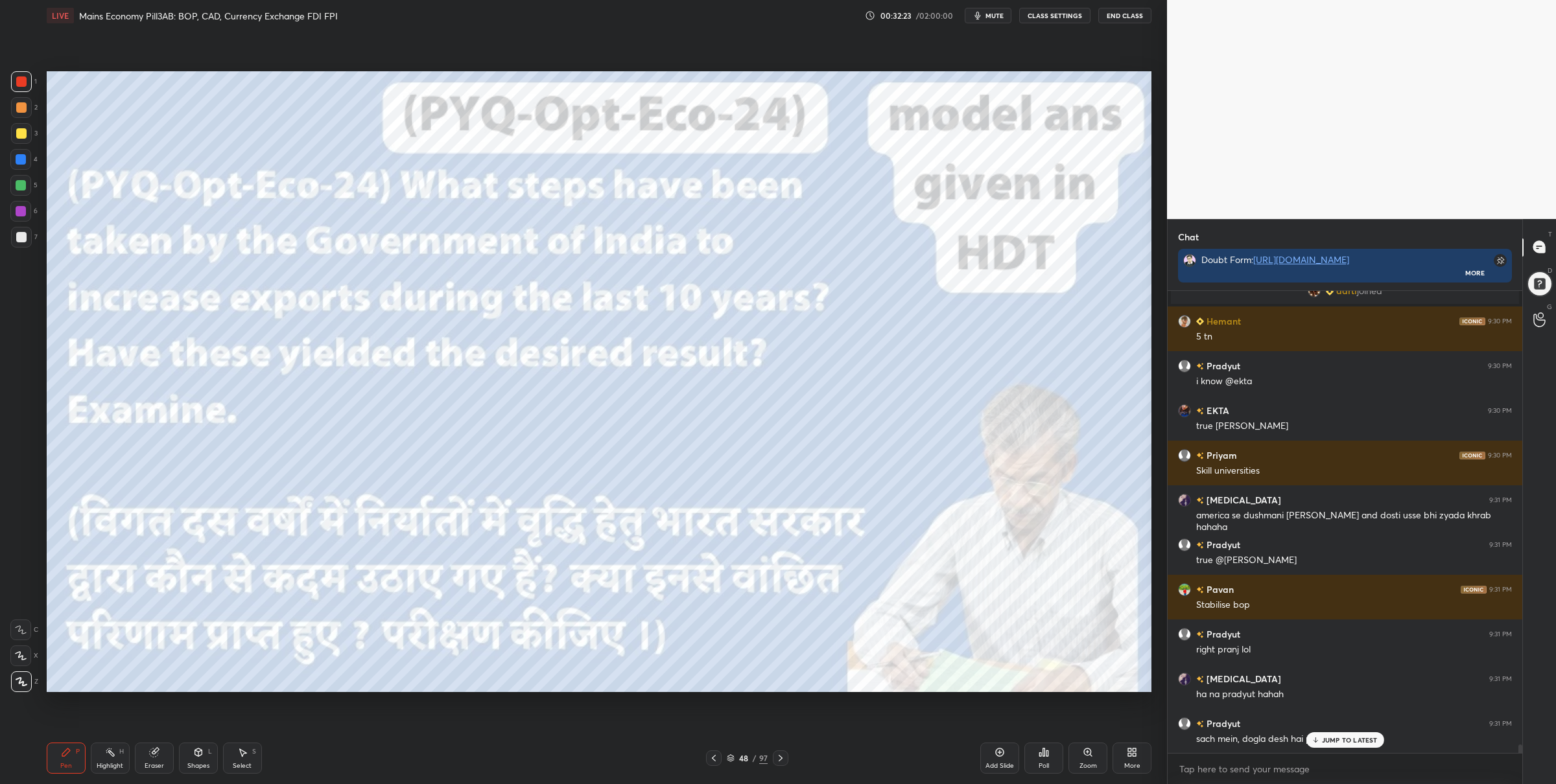
click at [731, 758] on icon at bounding box center [731, 758] width 8 height 8
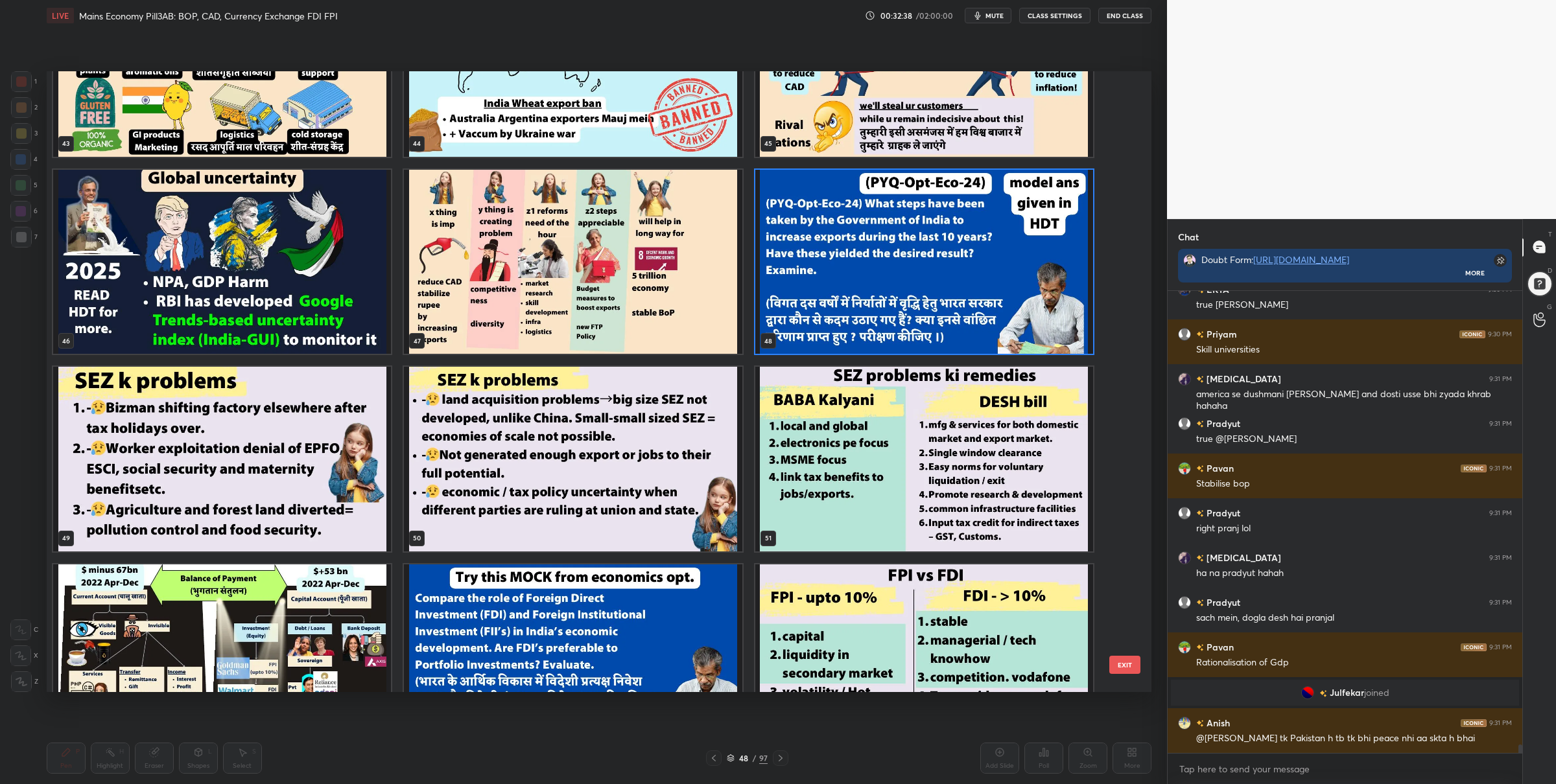
scroll to position [2609, 0]
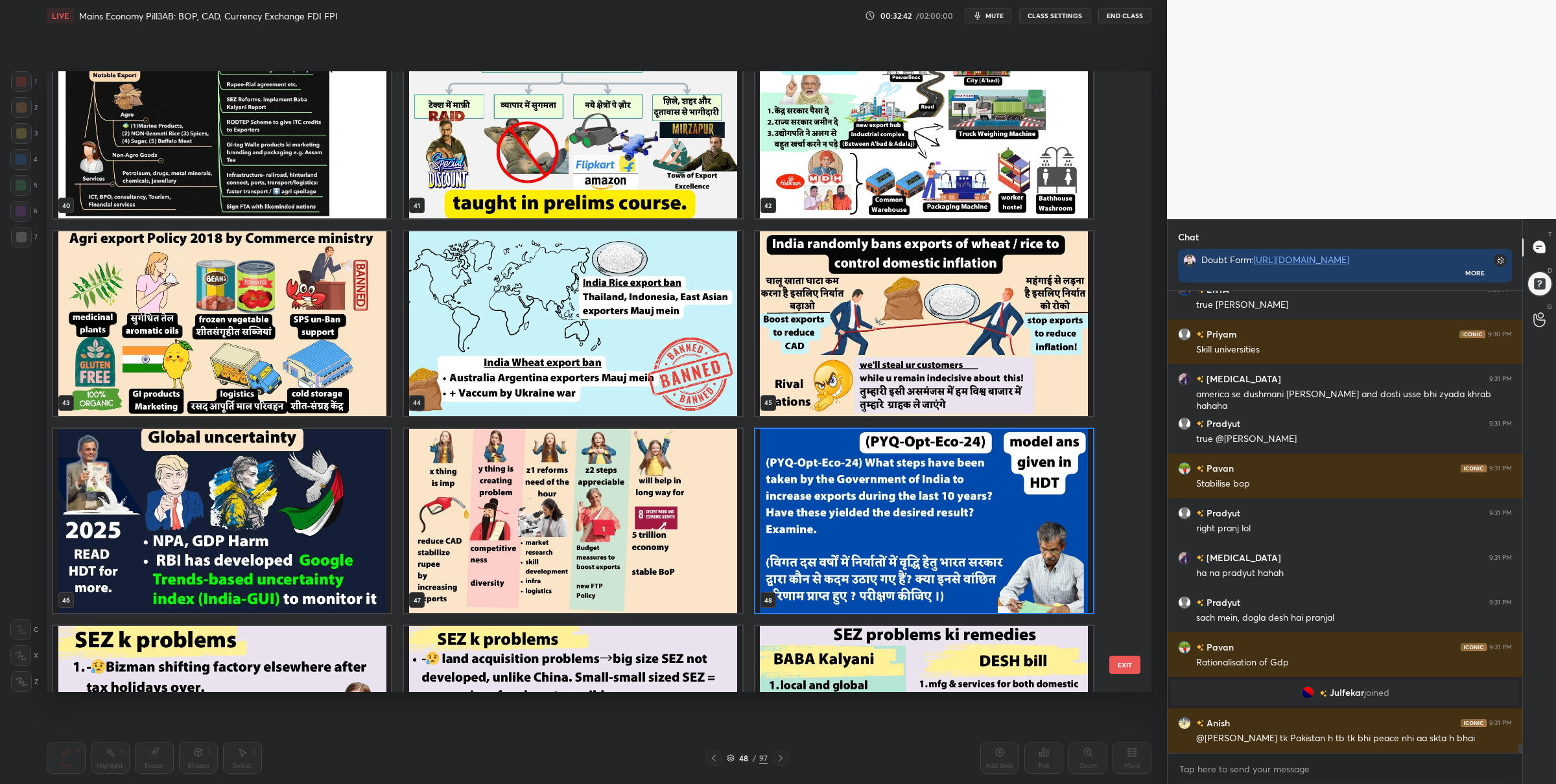
click at [875, 461] on img "grid" at bounding box center [924, 520] width 338 height 185
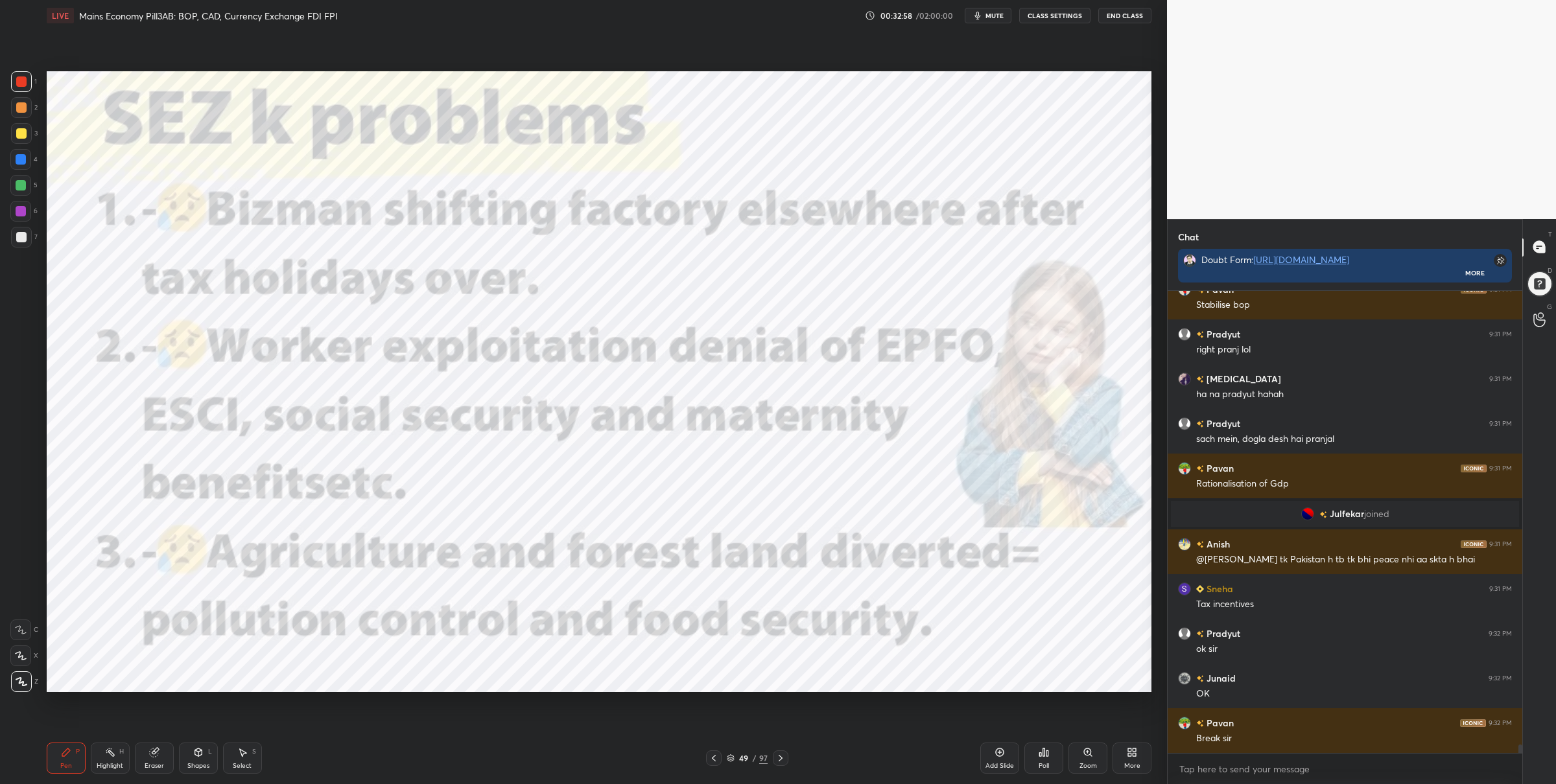
scroll to position [24585, 0]
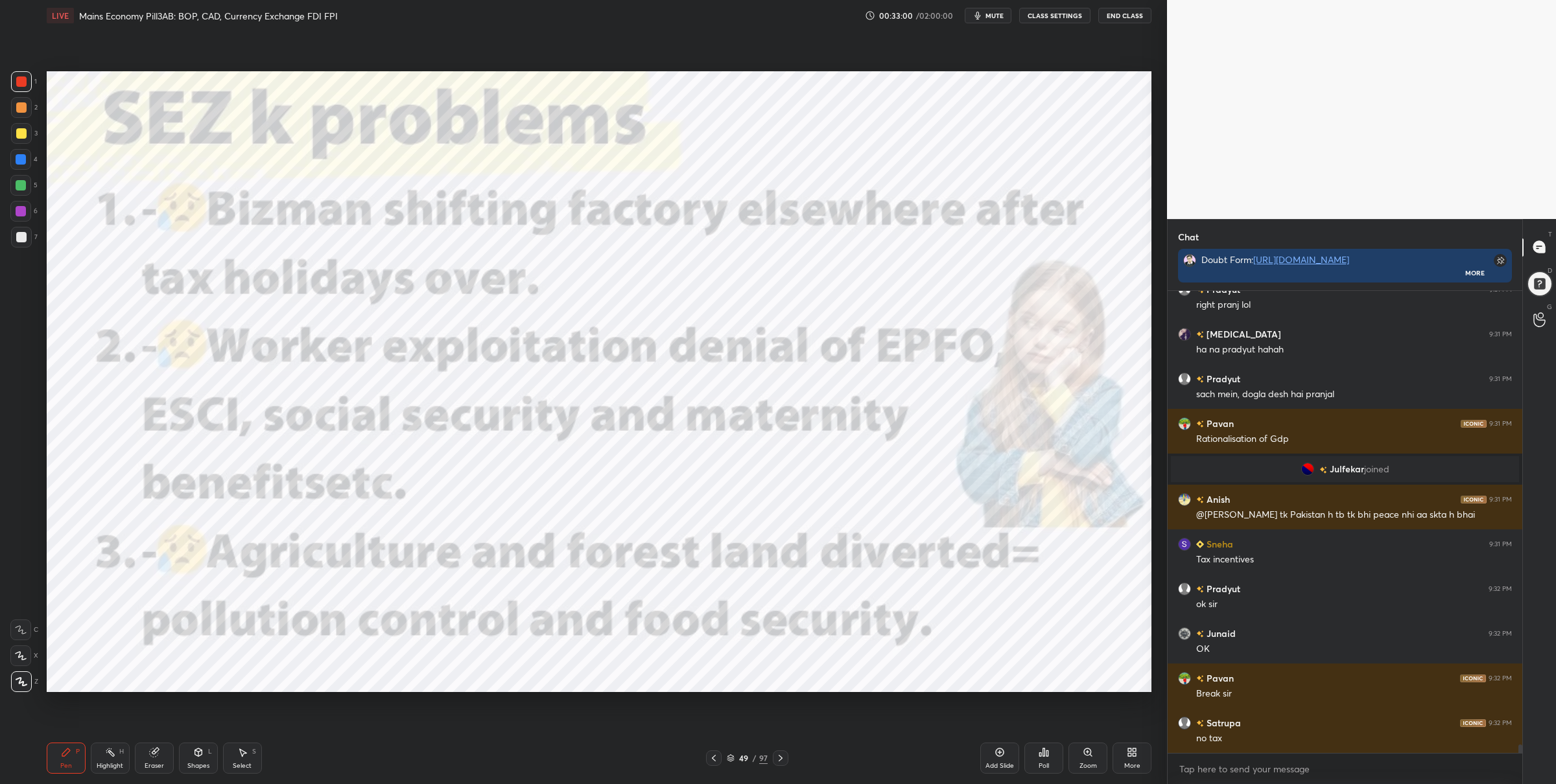
drag, startPoint x: 19, startPoint y: 189, endPoint x: 43, endPoint y: 203, distance: 27.8
click at [20, 188] on div at bounding box center [21, 185] width 10 height 10
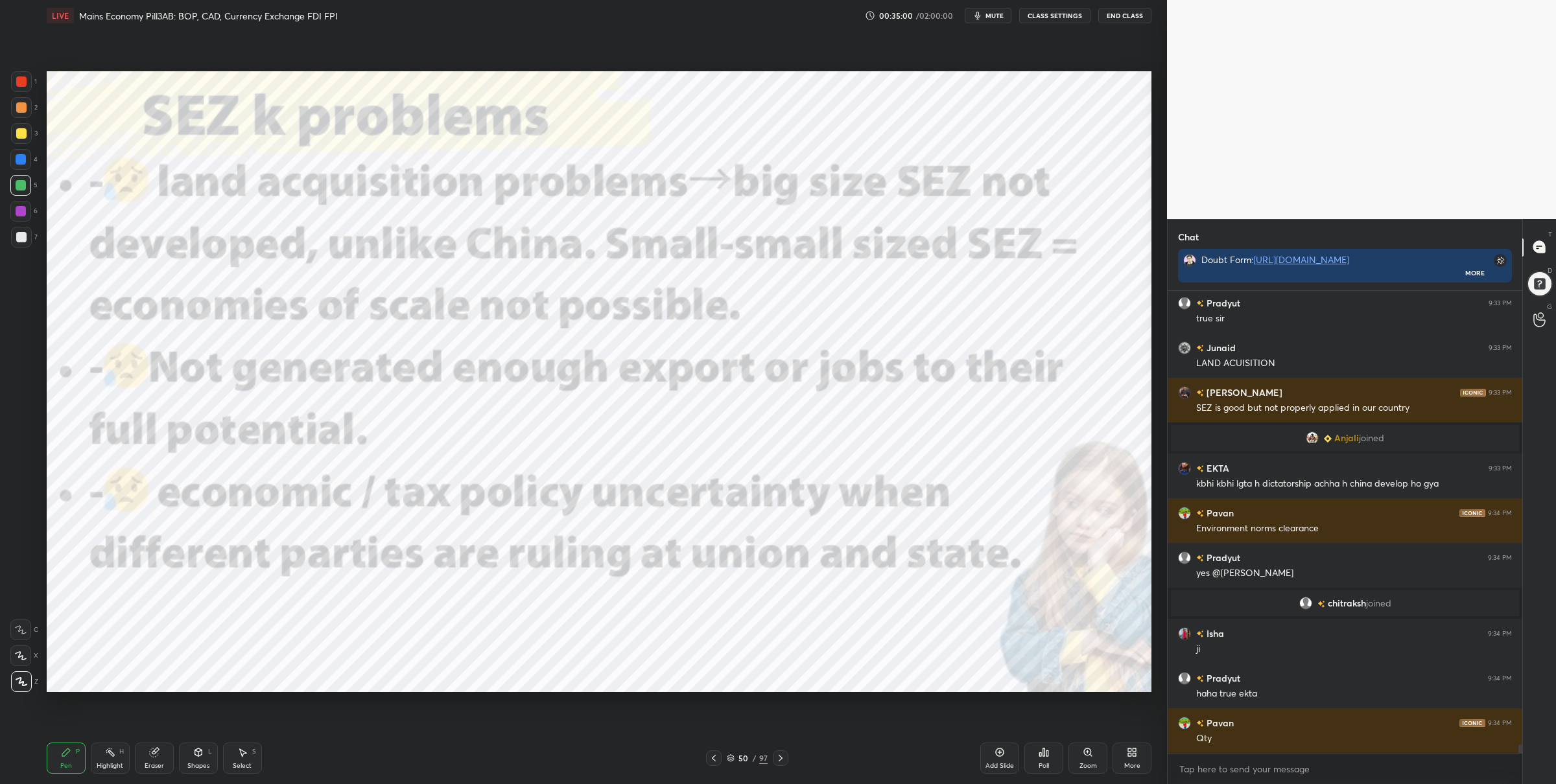
scroll to position [25274, 0]
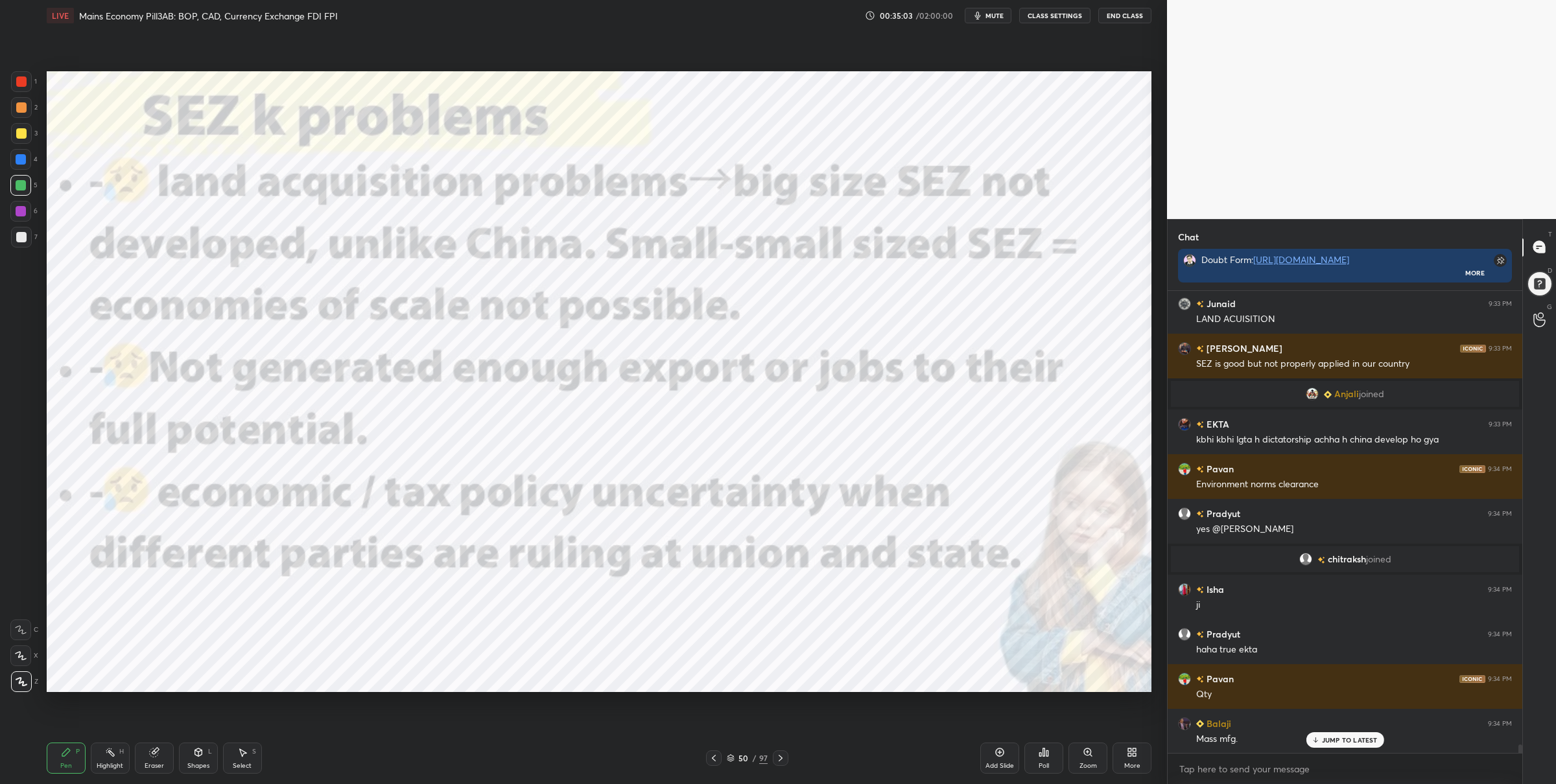
click at [44, 335] on div "Setting up your live class Poll for secs No correct answer Start poll" at bounding box center [599, 381] width 1115 height 701
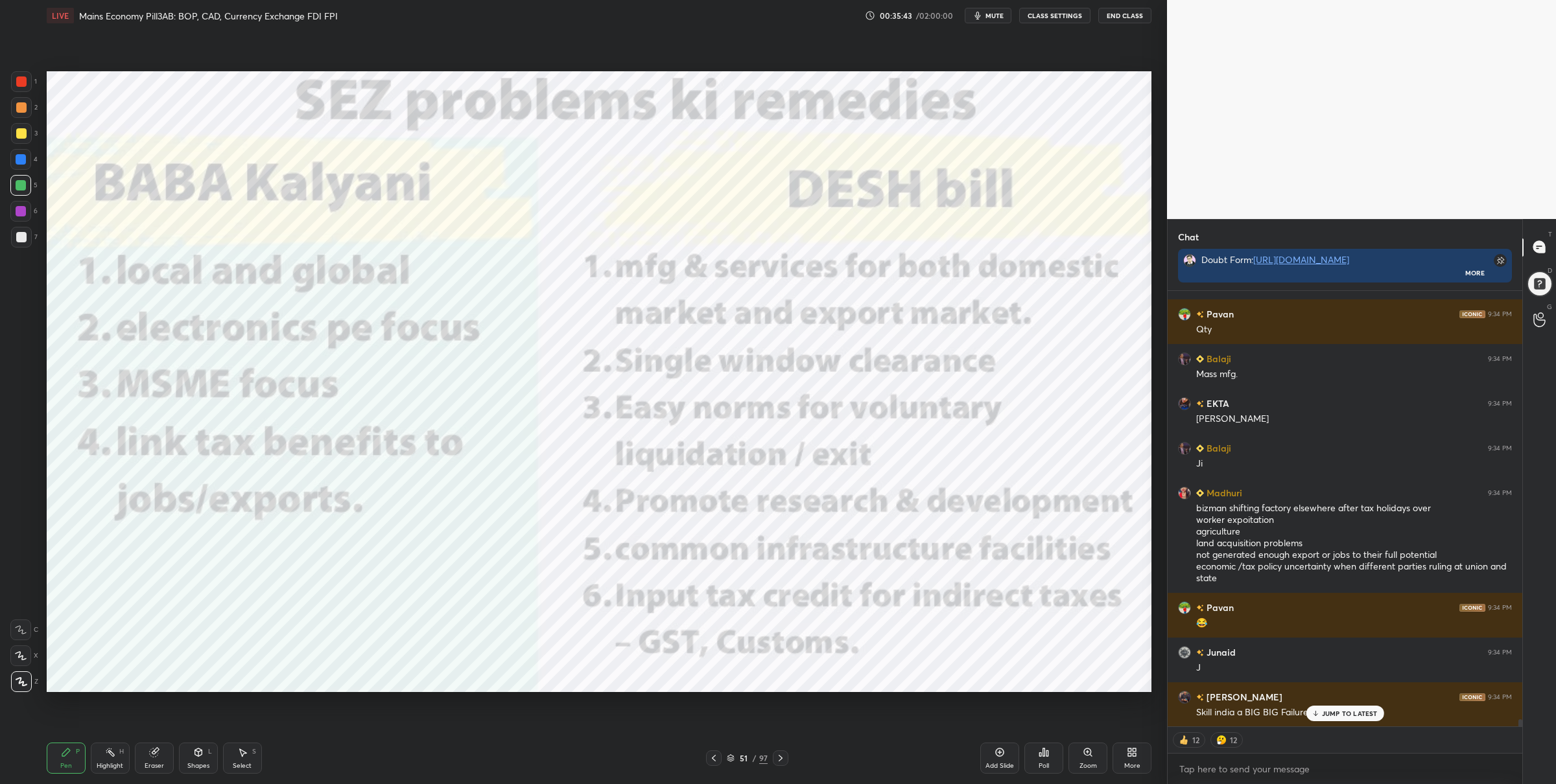
scroll to position [25684, 0]
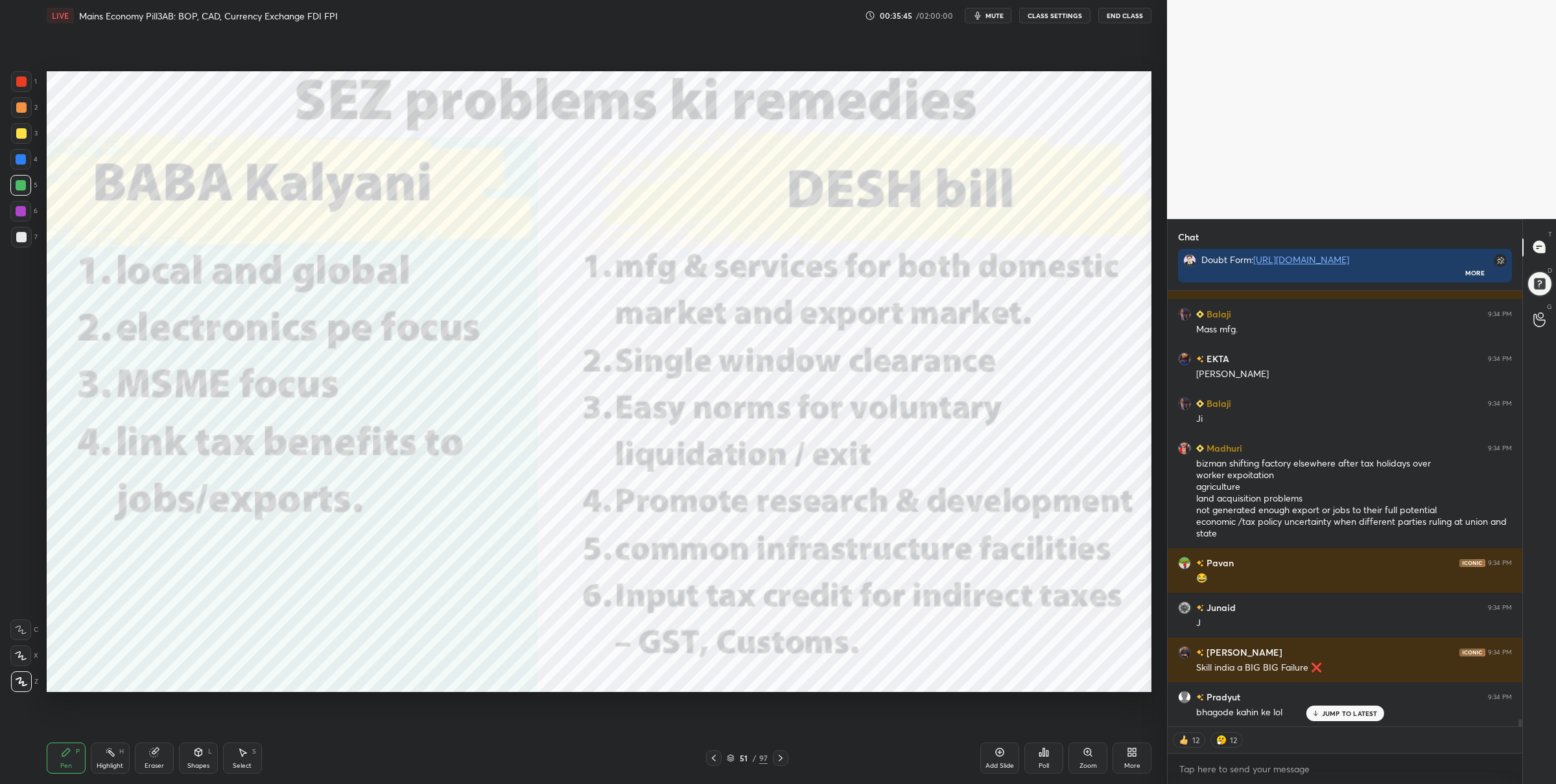
drag, startPoint x: 21, startPoint y: 74, endPoint x: 42, endPoint y: 91, distance: 27.0
click at [22, 77] on div at bounding box center [21, 82] width 21 height 21
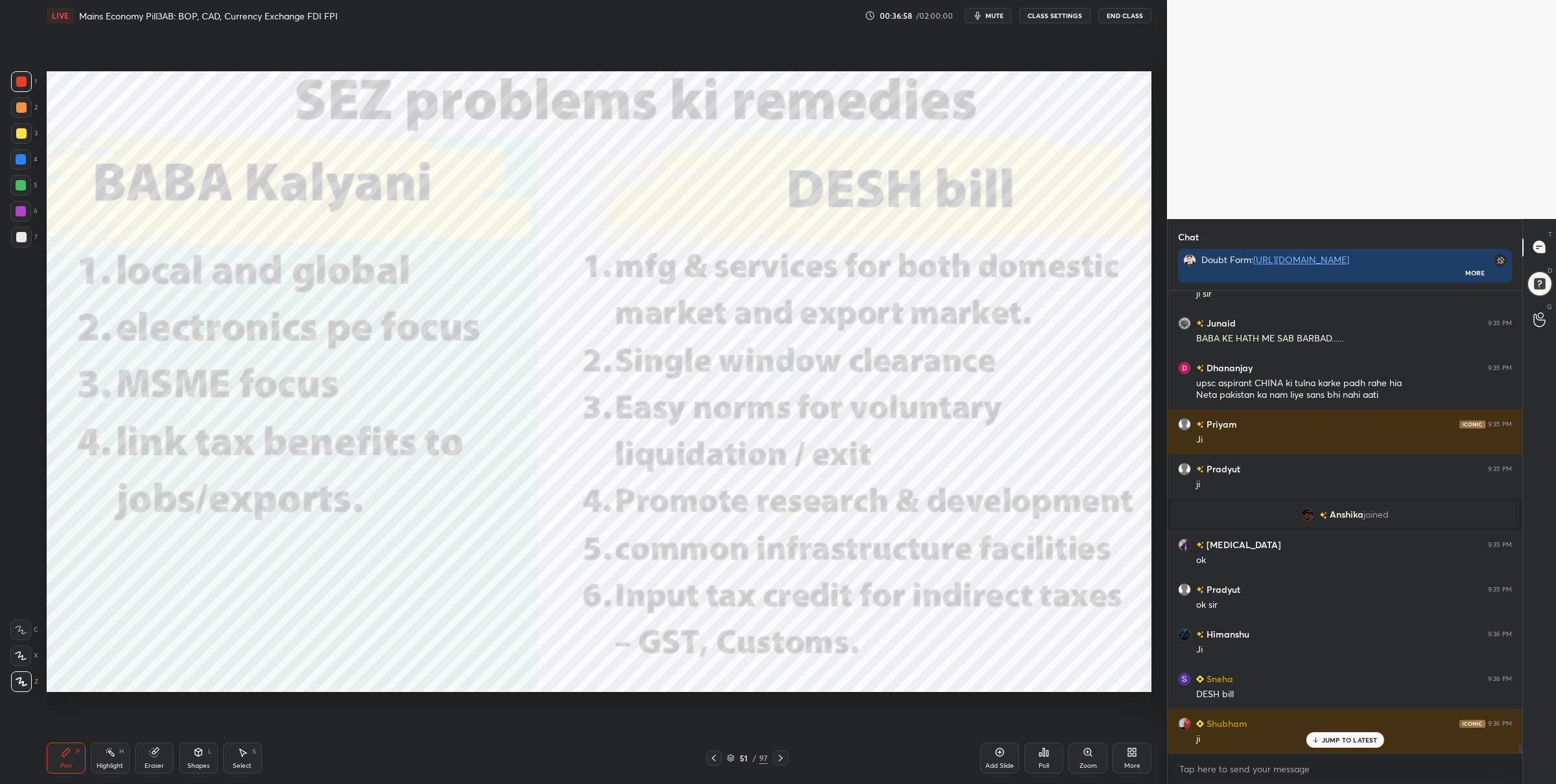
scroll to position [26067, 0]
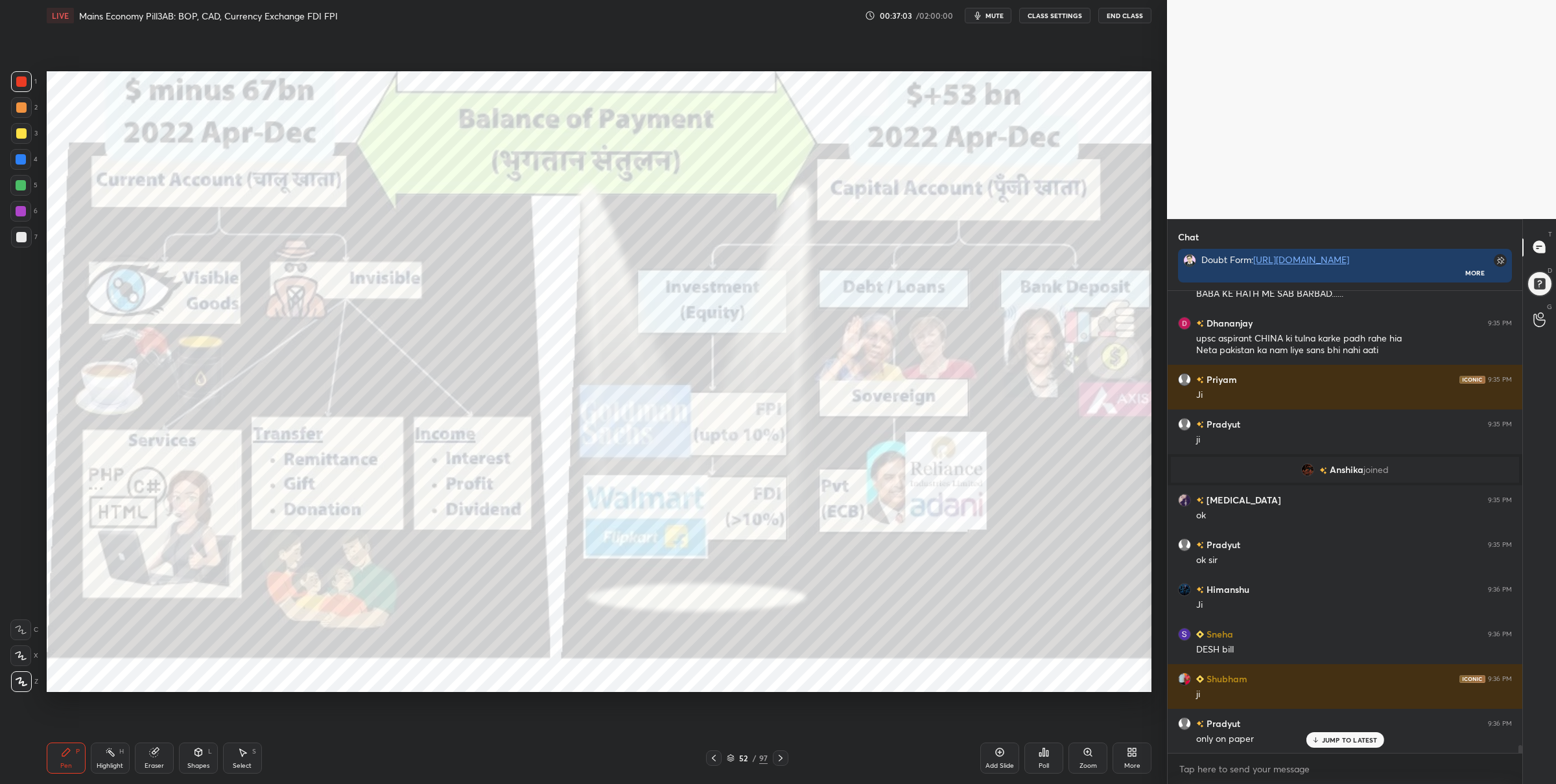
drag, startPoint x: 31, startPoint y: 83, endPoint x: 44, endPoint y: 88, distance: 13.9
click at [30, 83] on div "1" at bounding box center [24, 82] width 26 height 21
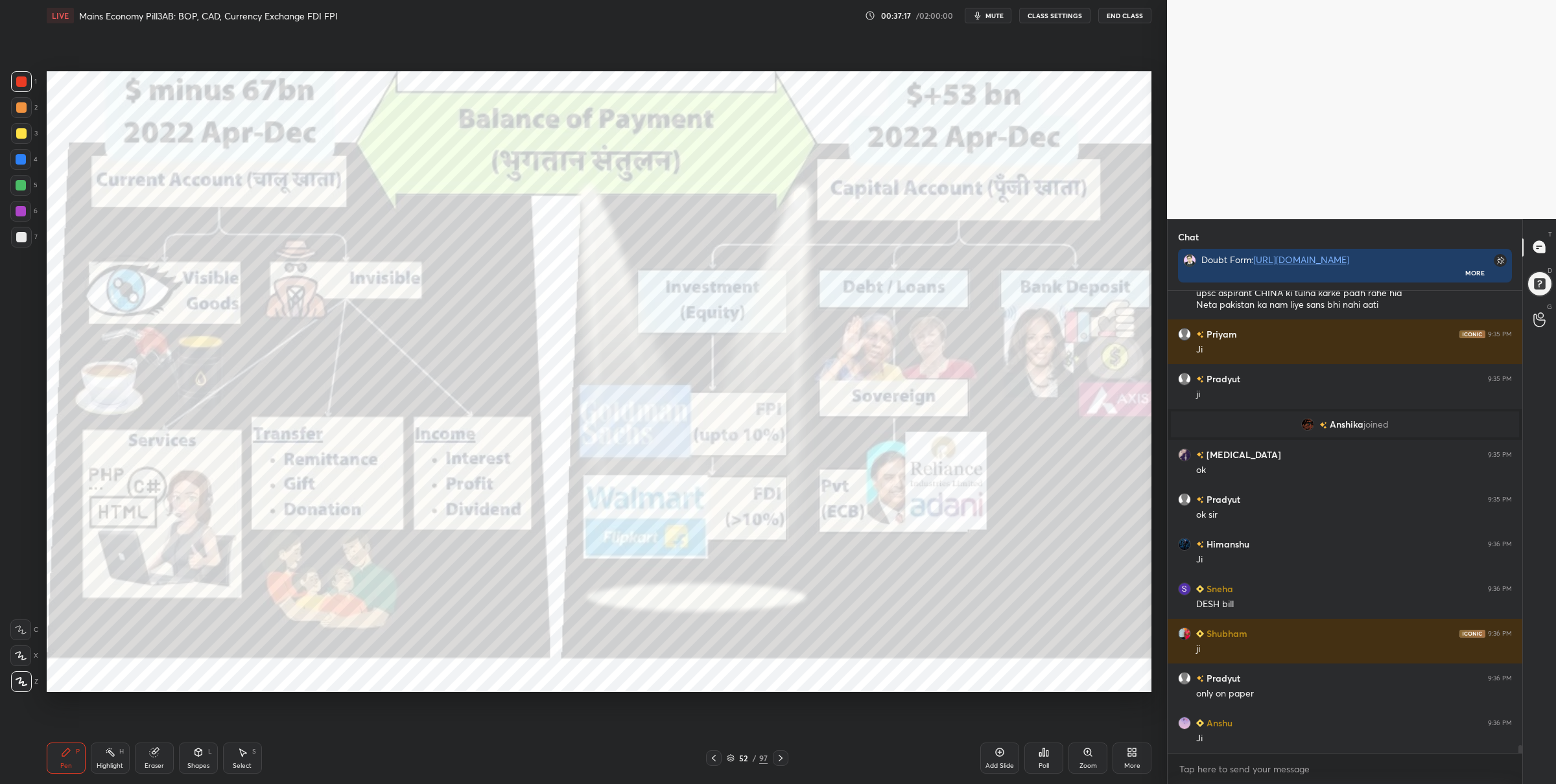
click at [781, 759] on icon at bounding box center [781, 758] width 10 height 10
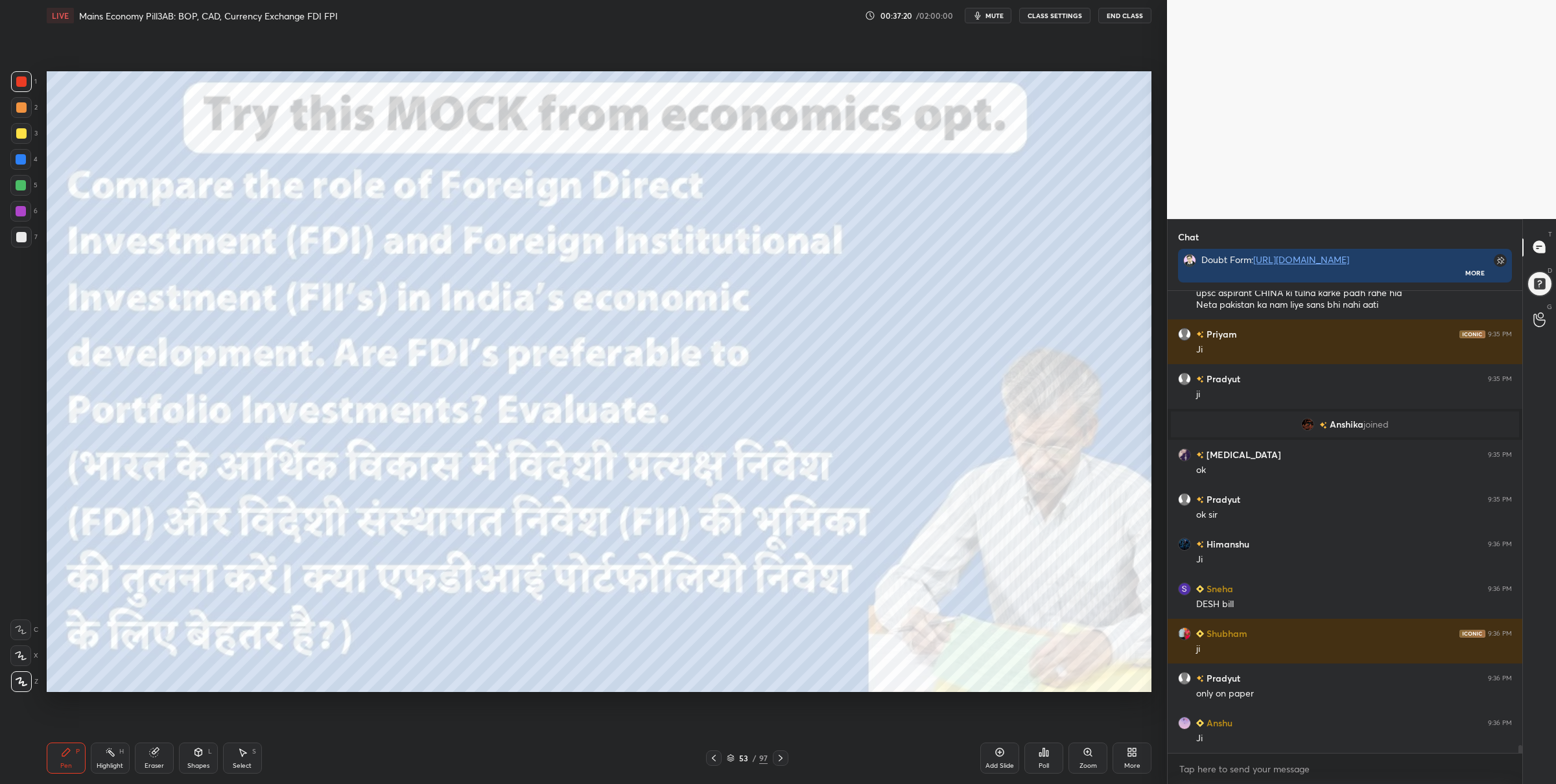
scroll to position [26157, 0]
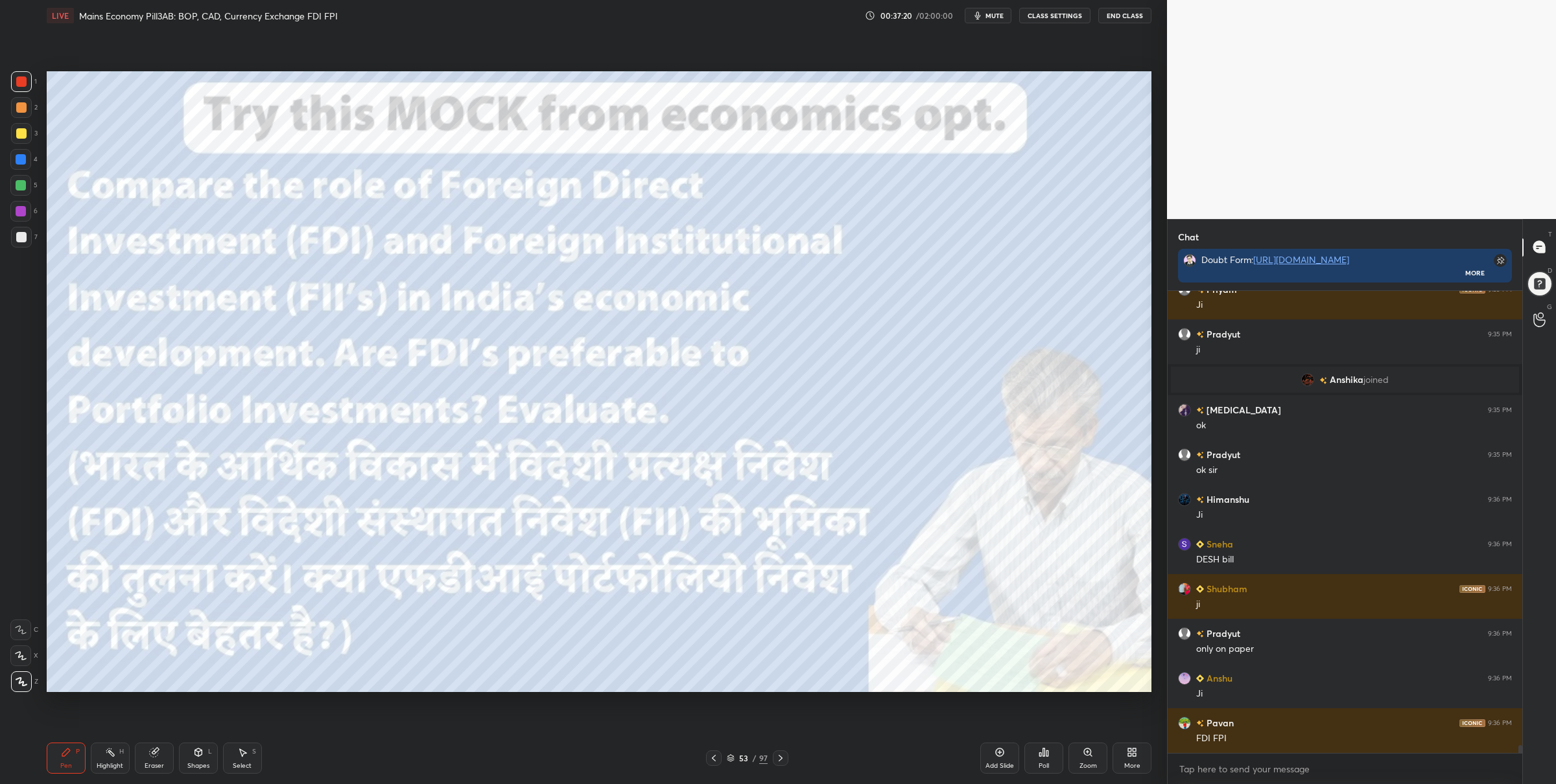
click at [732, 758] on icon at bounding box center [731, 759] width 7 height 2
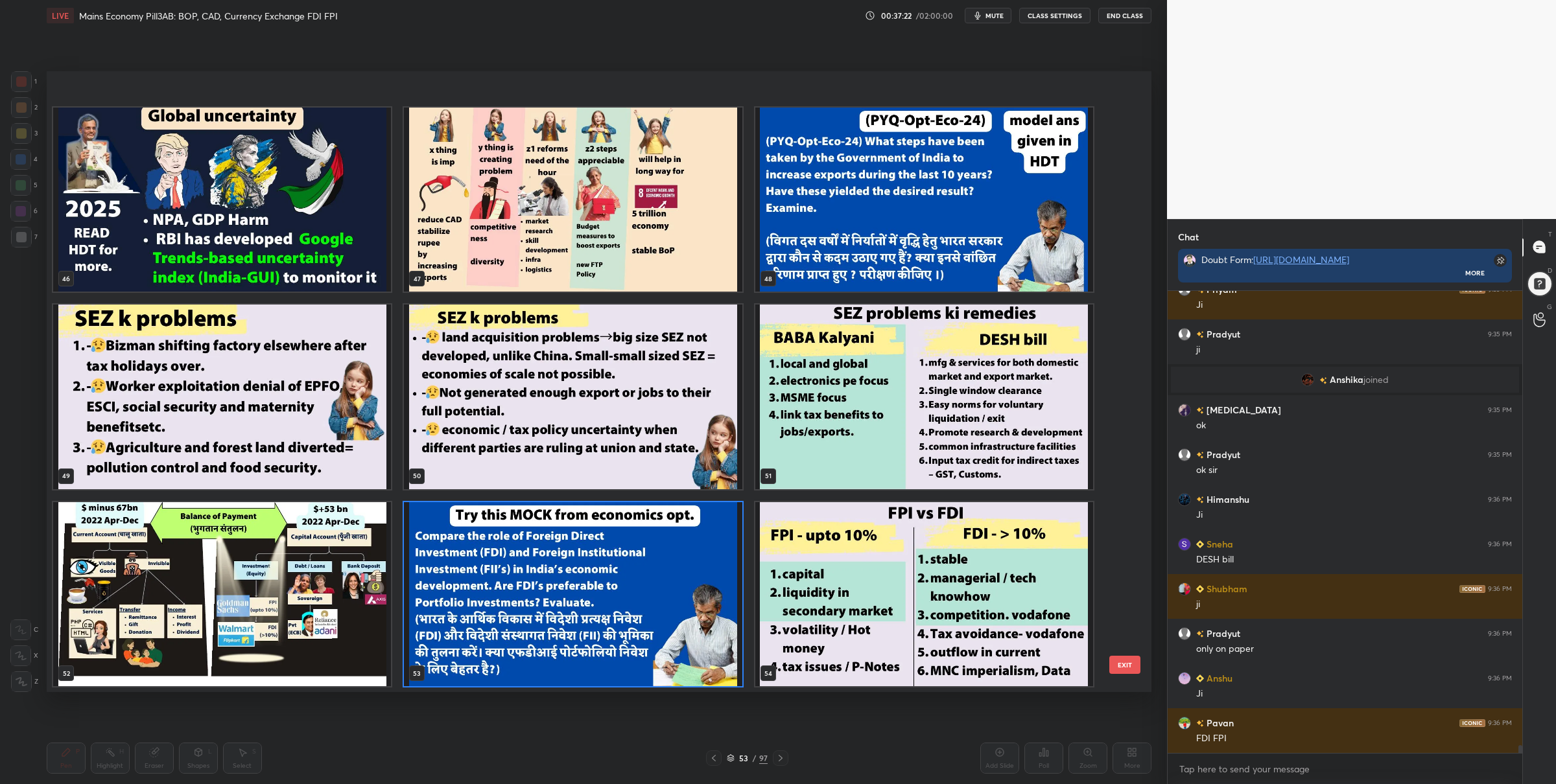
scroll to position [3190, 0]
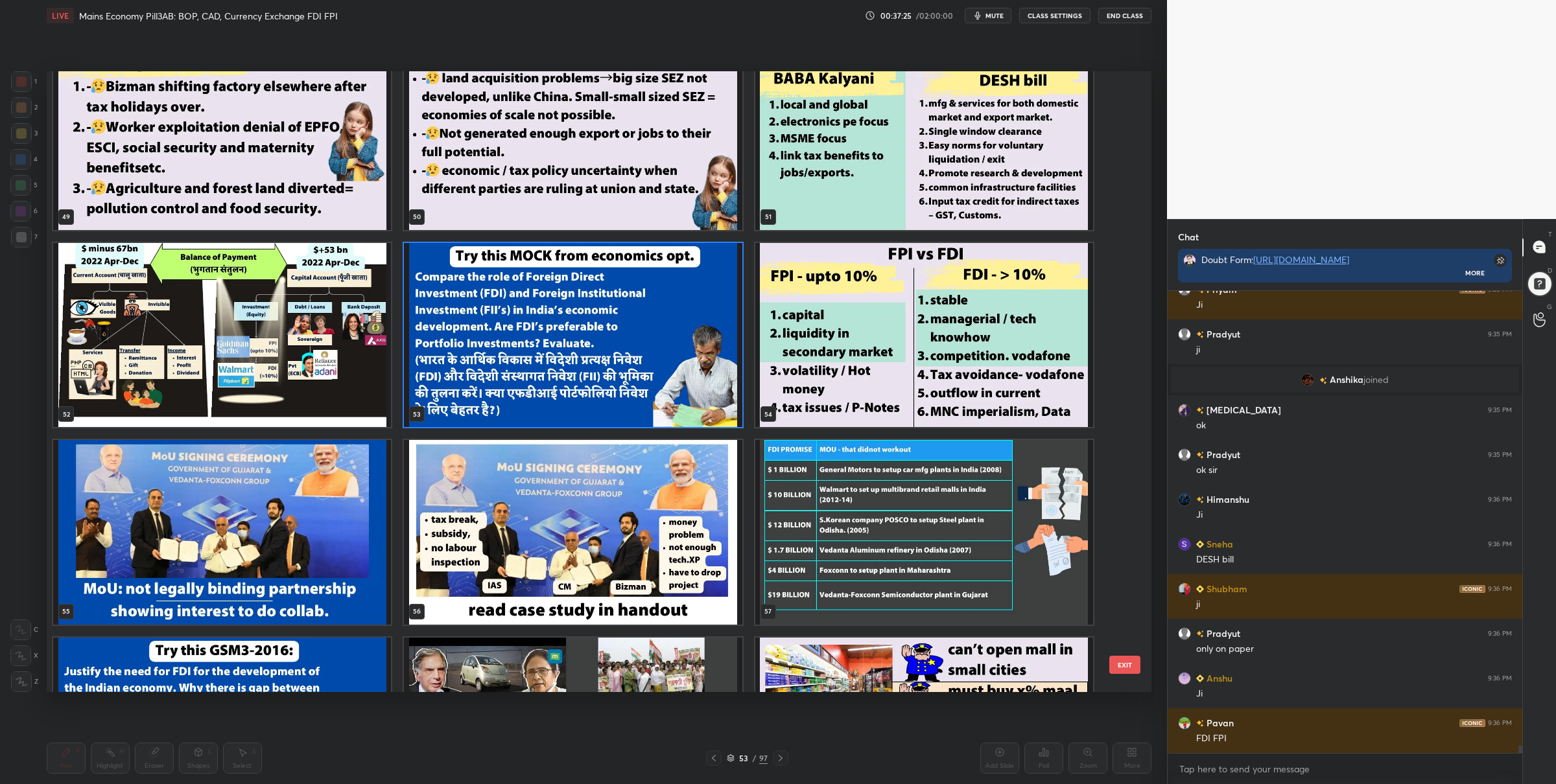
click at [639, 304] on img "grid" at bounding box center [572, 335] width 338 height 185
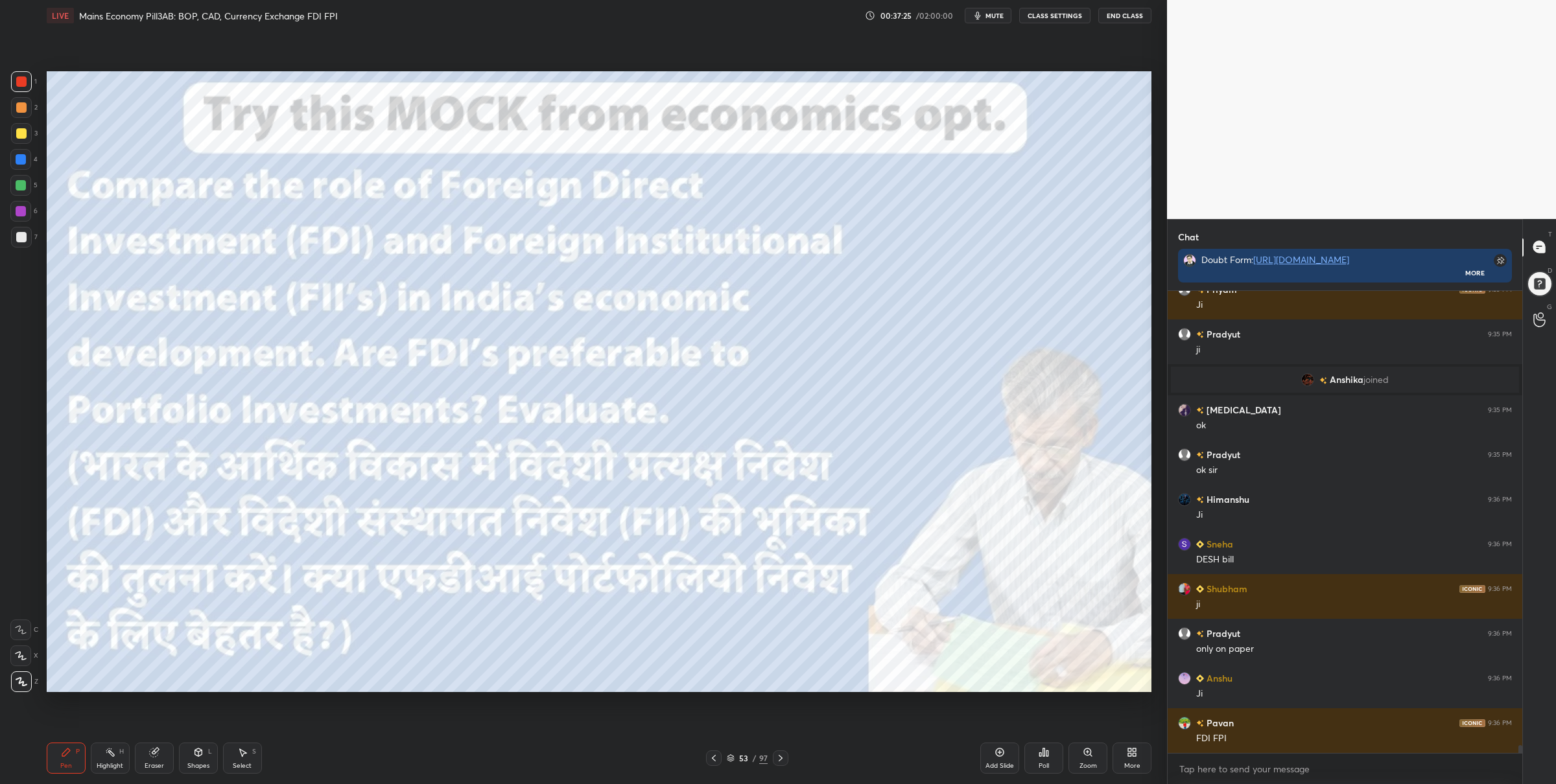
click at [639, 304] on img "grid" at bounding box center [572, 335] width 338 height 185
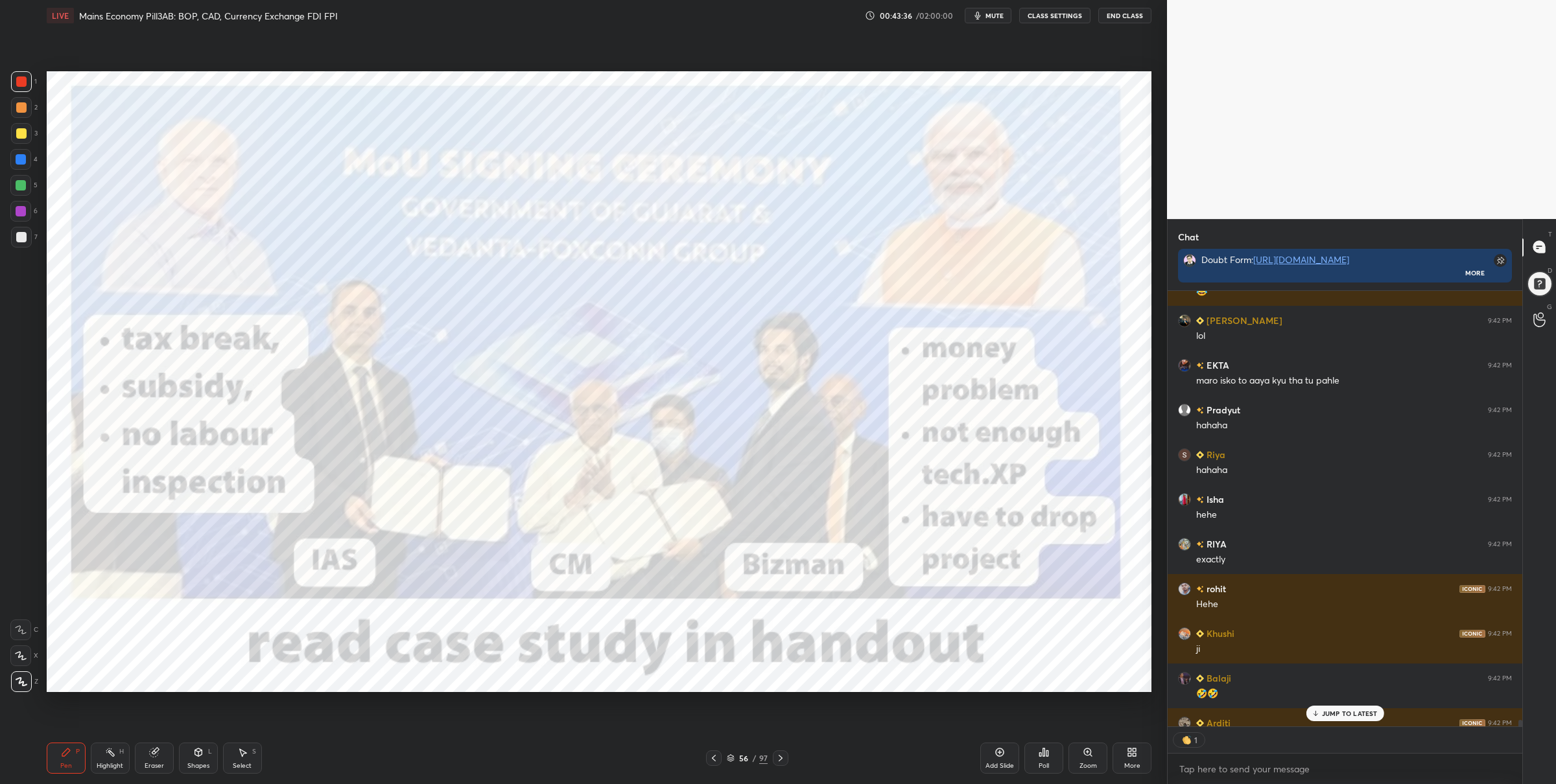
scroll to position [29652, 0]
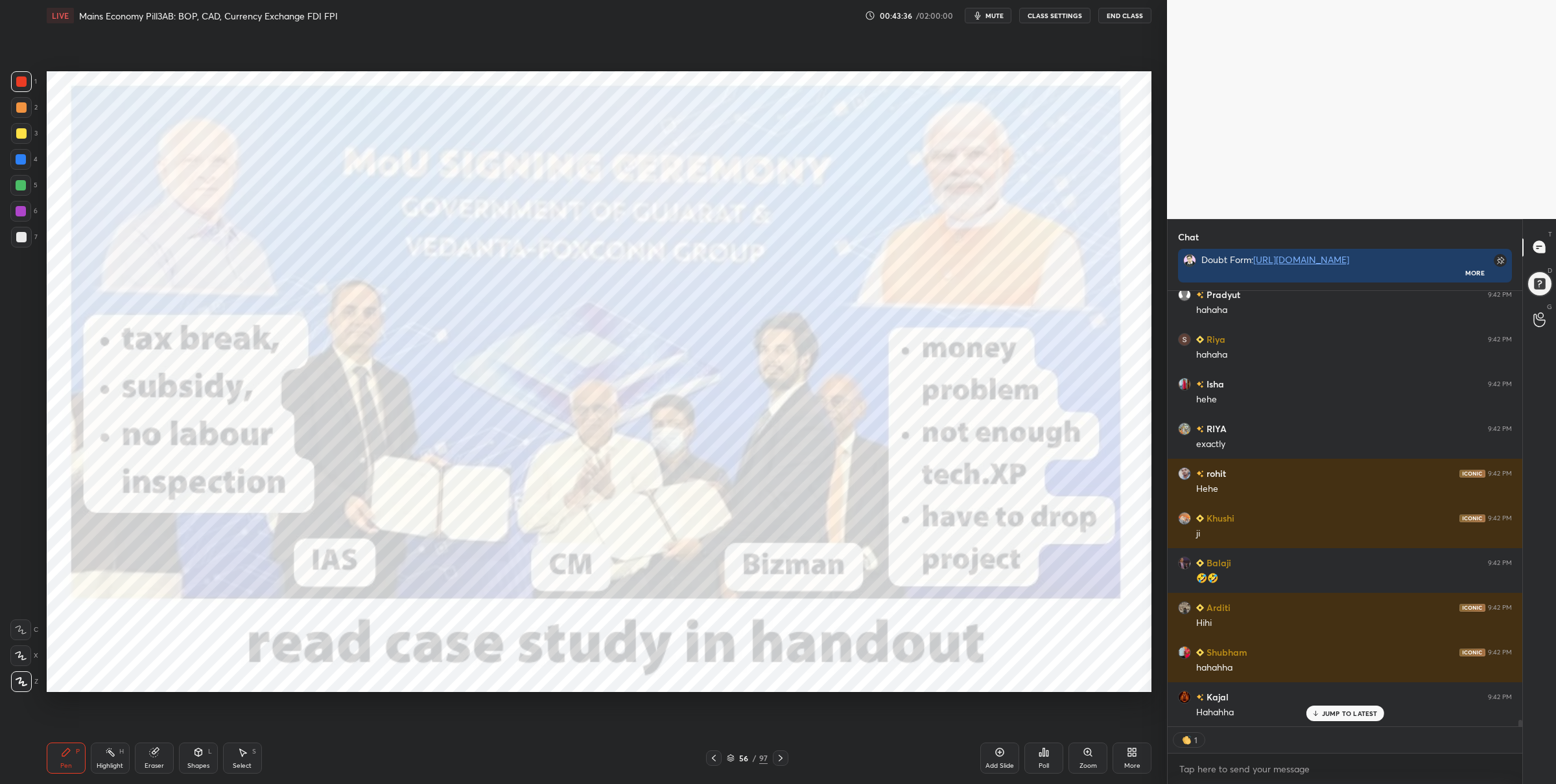
click at [781, 757] on icon at bounding box center [781, 758] width 10 height 10
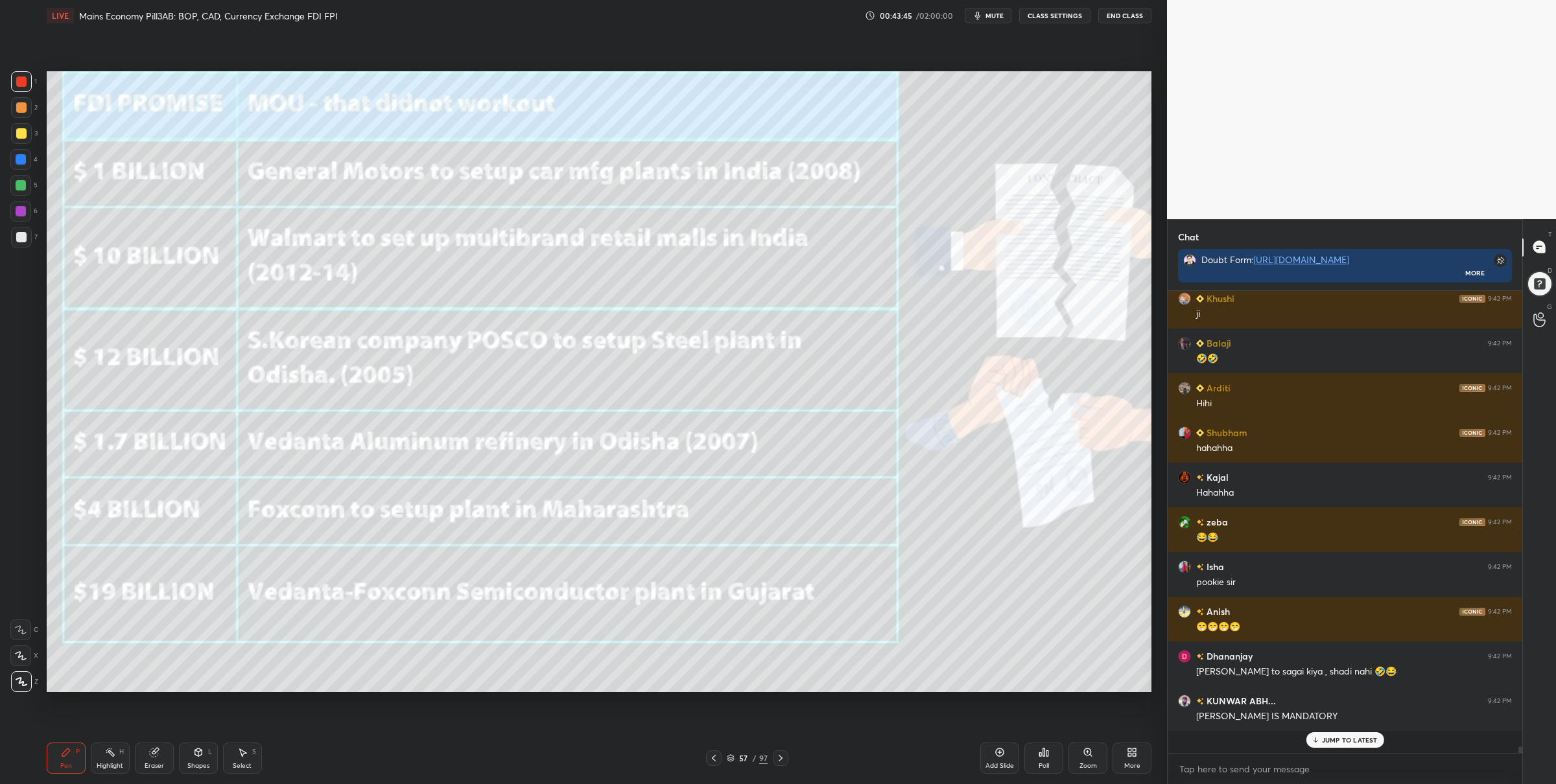
scroll to position [29849, 0]
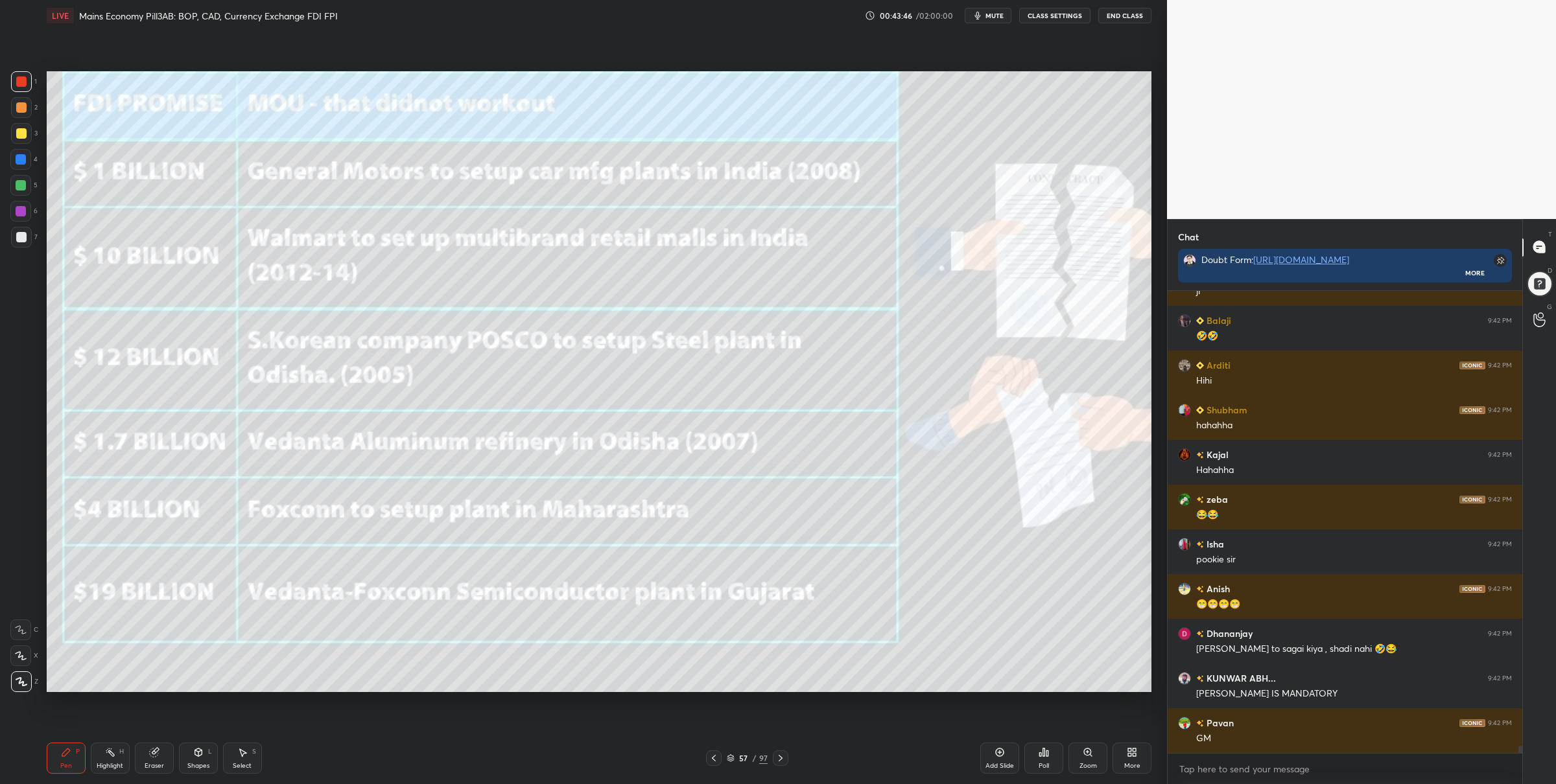
click at [1075, 752] on div "Zoom" at bounding box center [1087, 758] width 39 height 31
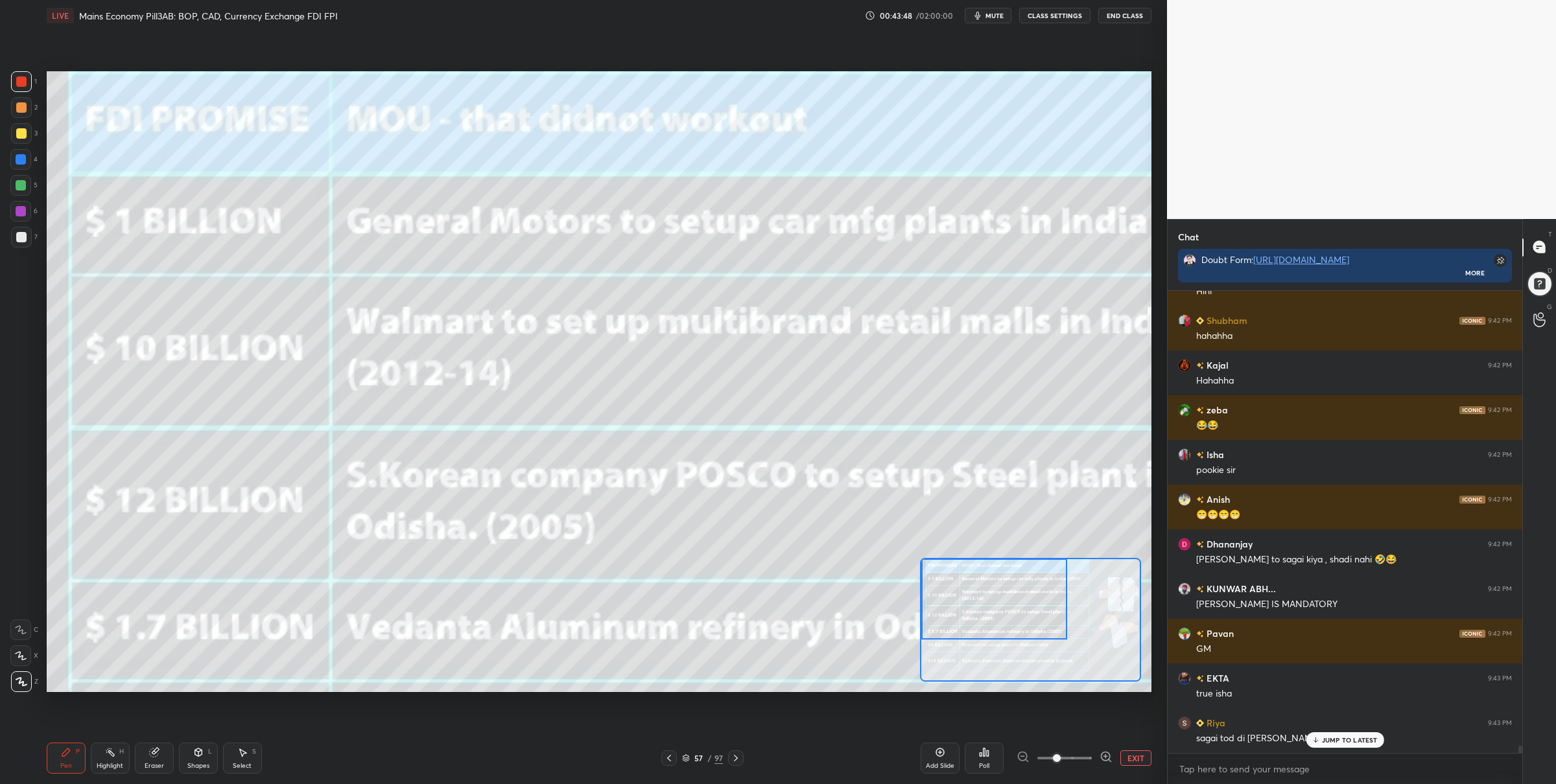
scroll to position [30072, 0]
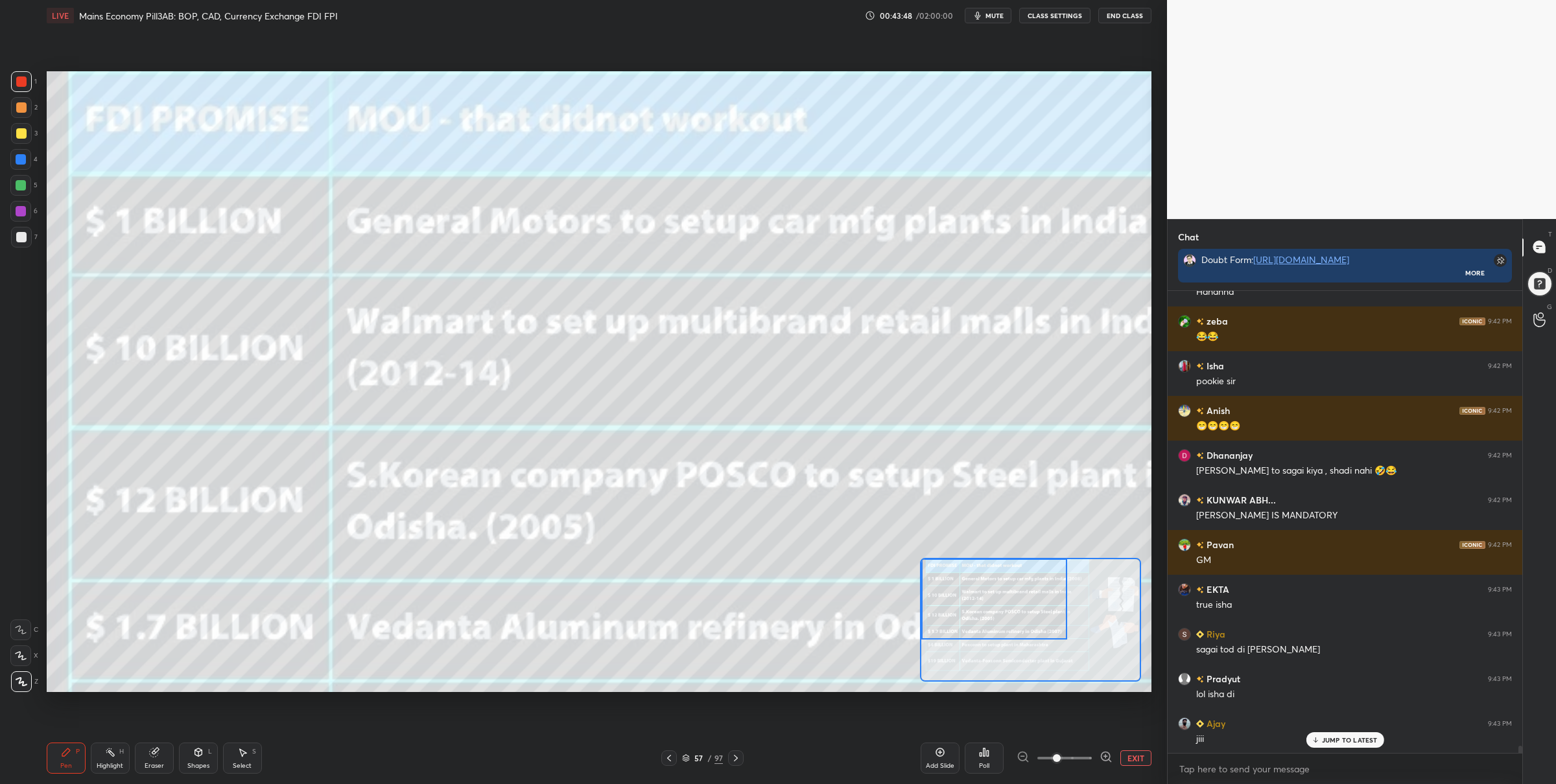
drag, startPoint x: 1013, startPoint y: 630, endPoint x: 971, endPoint y: 594, distance: 55.3
click at [960, 597] on div at bounding box center [994, 599] width 146 height 81
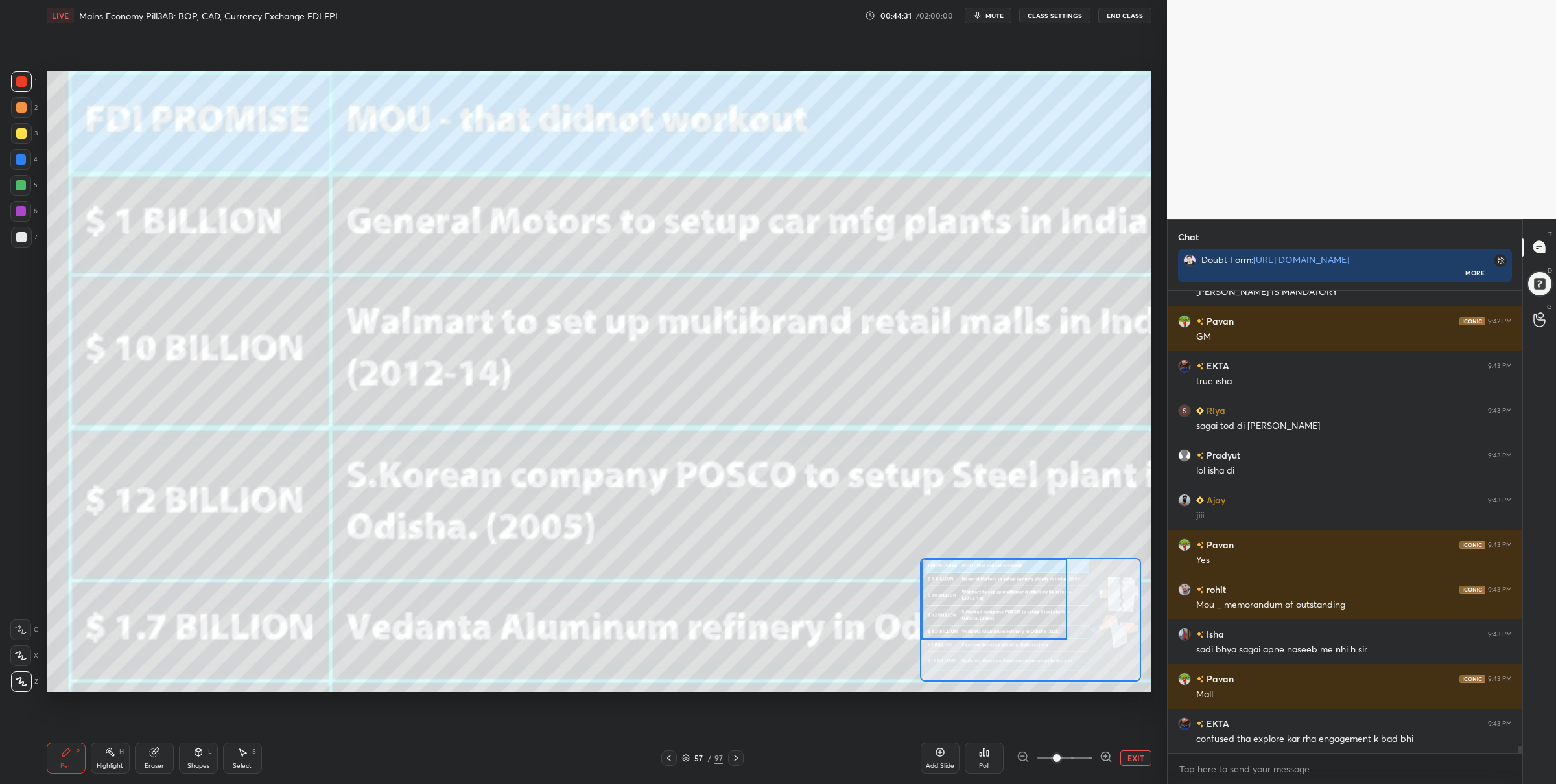
scroll to position [30341, 0]
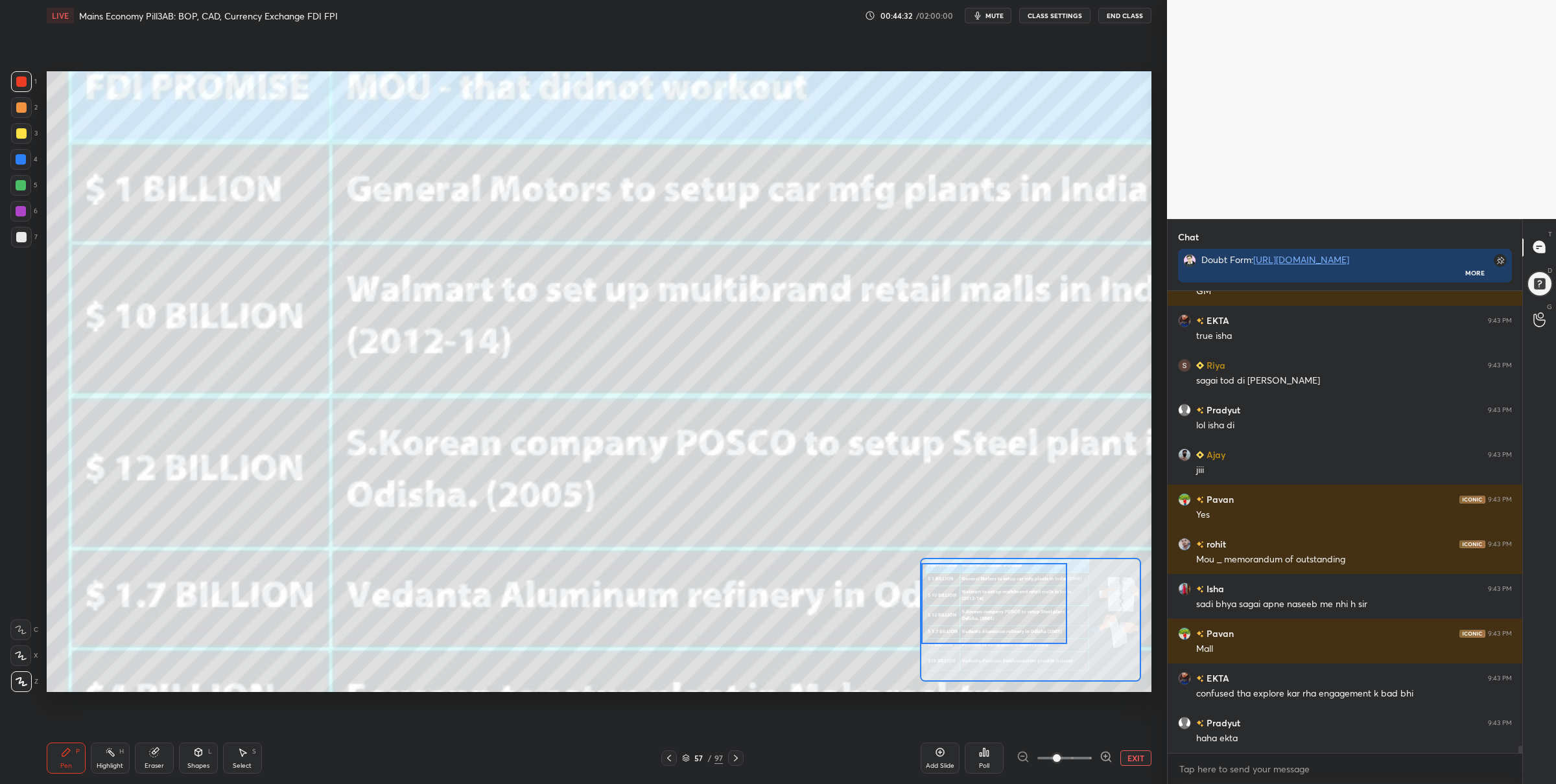
click at [1002, 621] on div at bounding box center [994, 604] width 146 height 81
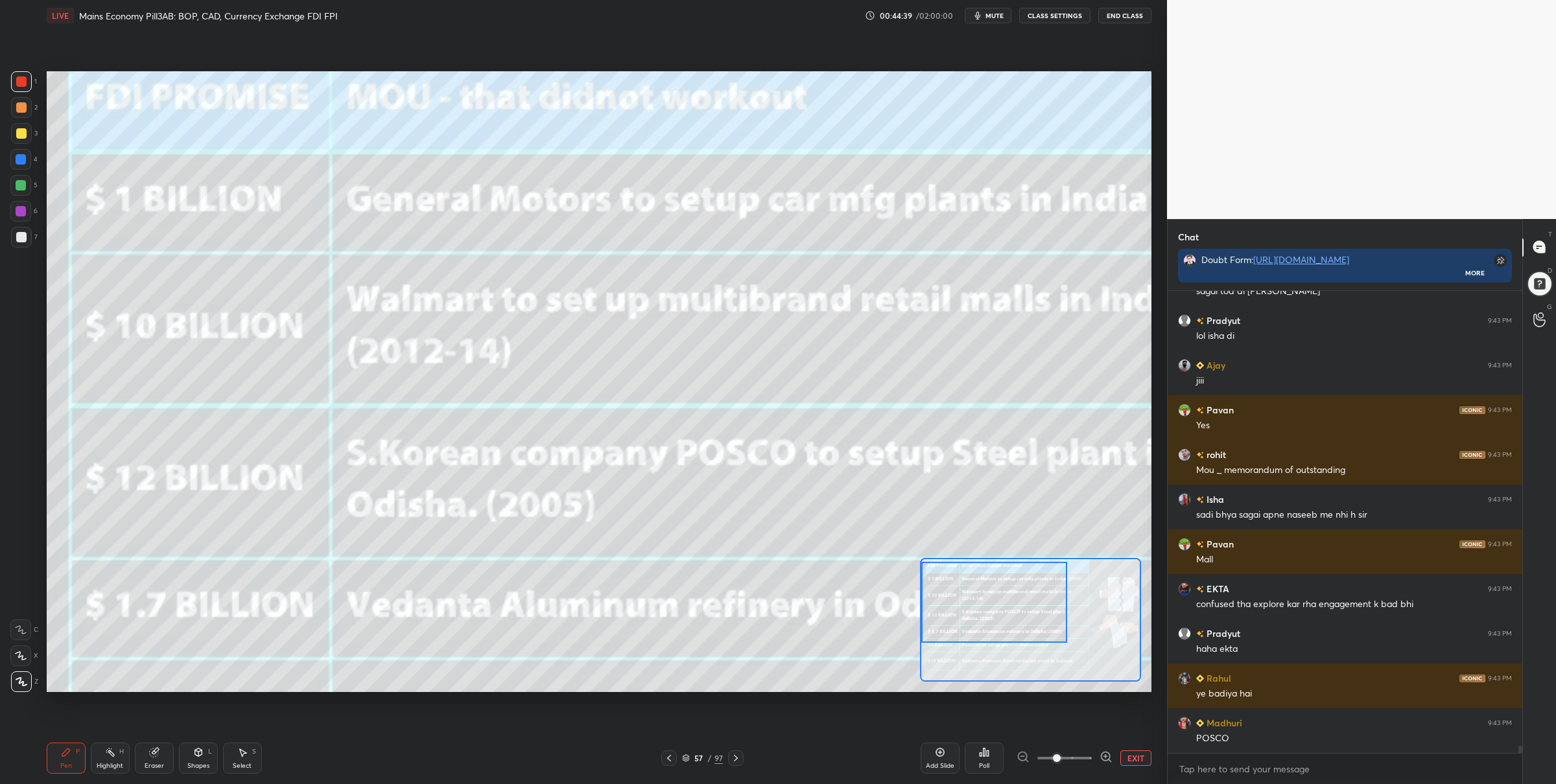
scroll to position [30475, 0]
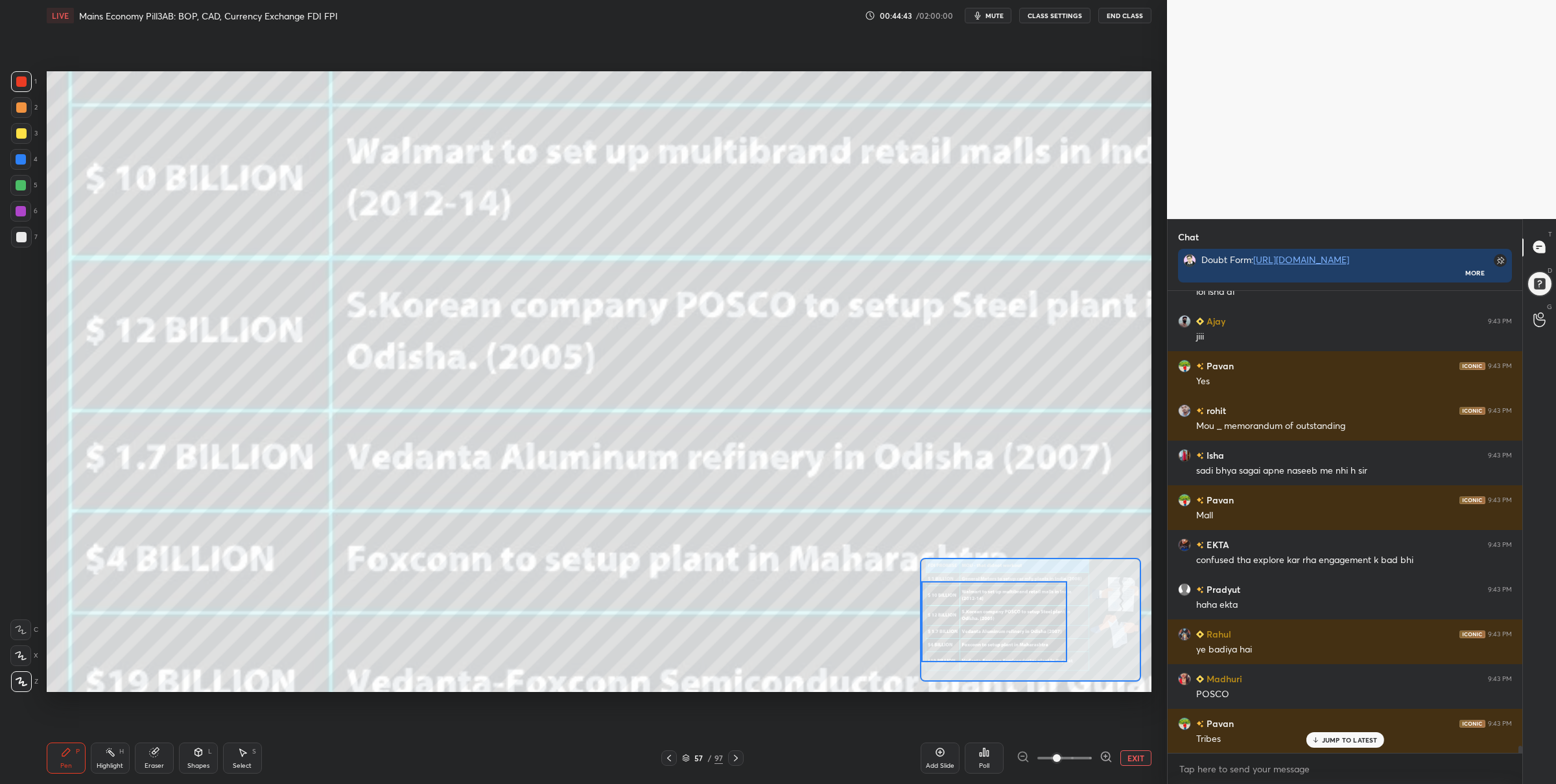
drag, startPoint x: 983, startPoint y: 617, endPoint x: 980, endPoint y: 635, distance: 18.2
click at [981, 636] on div at bounding box center [994, 621] width 146 height 81
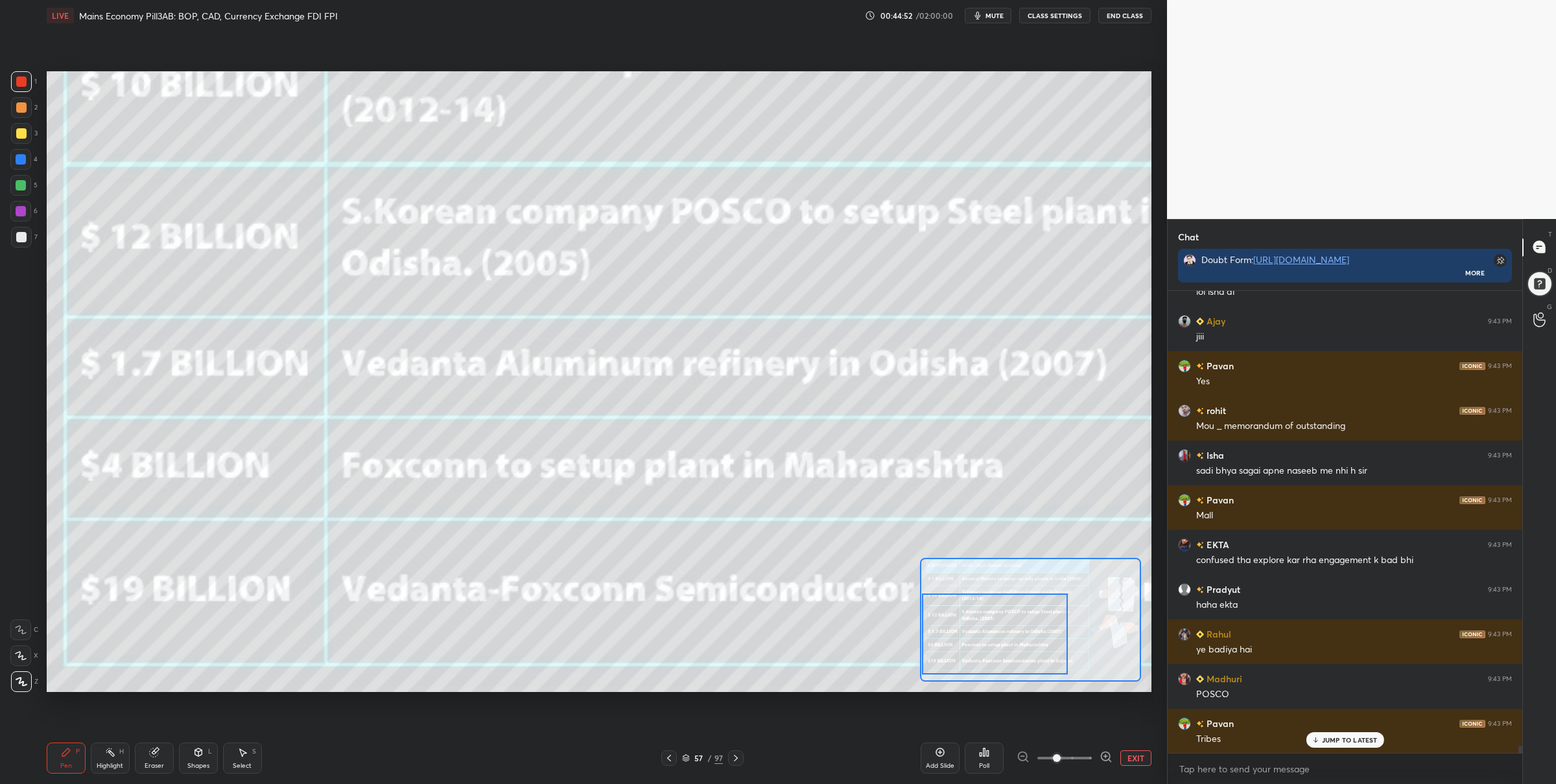
drag, startPoint x: 1003, startPoint y: 636, endPoint x: 1003, endPoint y: 645, distance: 9.0
click at [1003, 645] on div at bounding box center [995, 634] width 146 height 81
click at [673, 754] on icon at bounding box center [669, 758] width 10 height 10
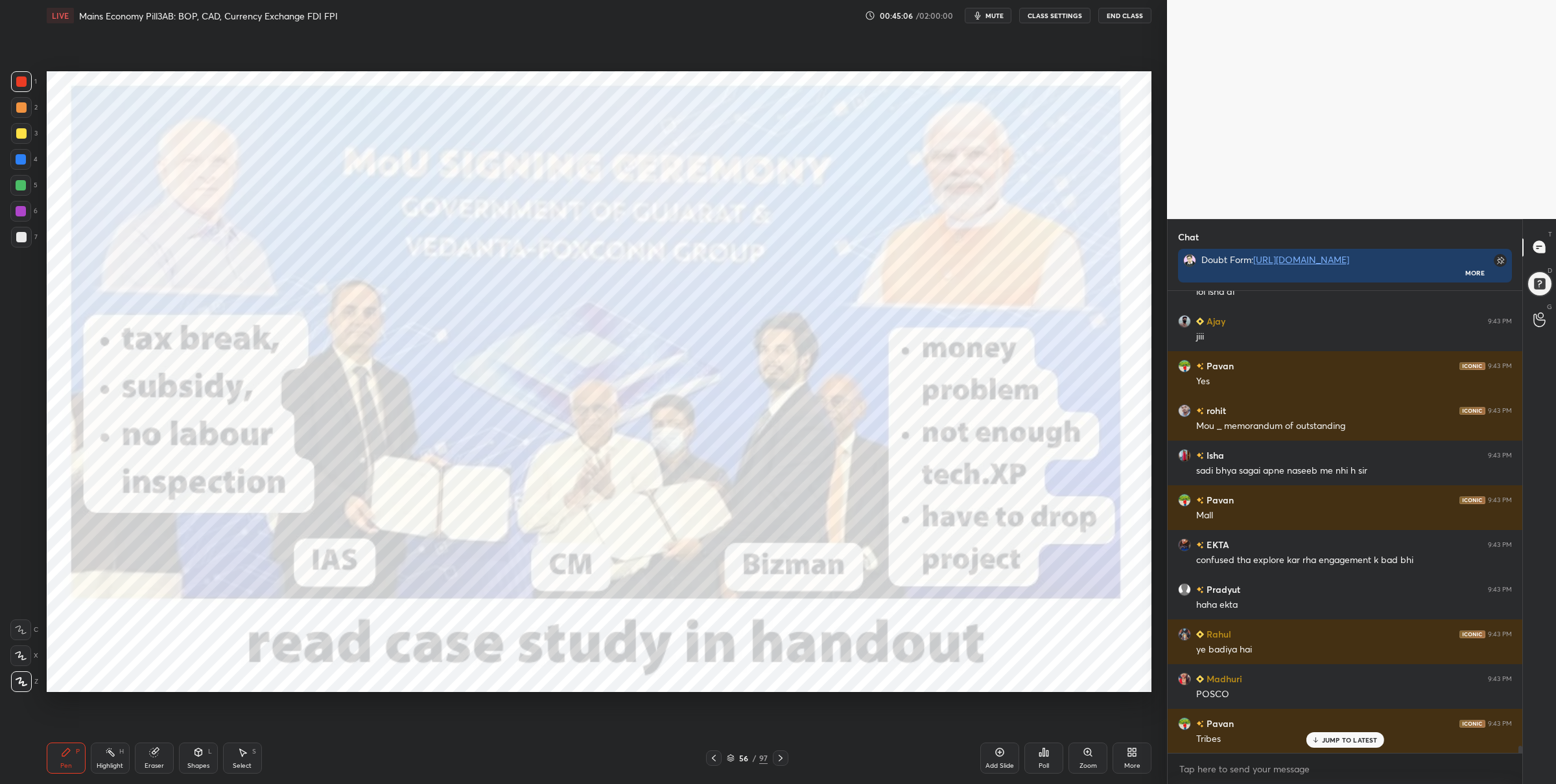
scroll to position [30519, 0]
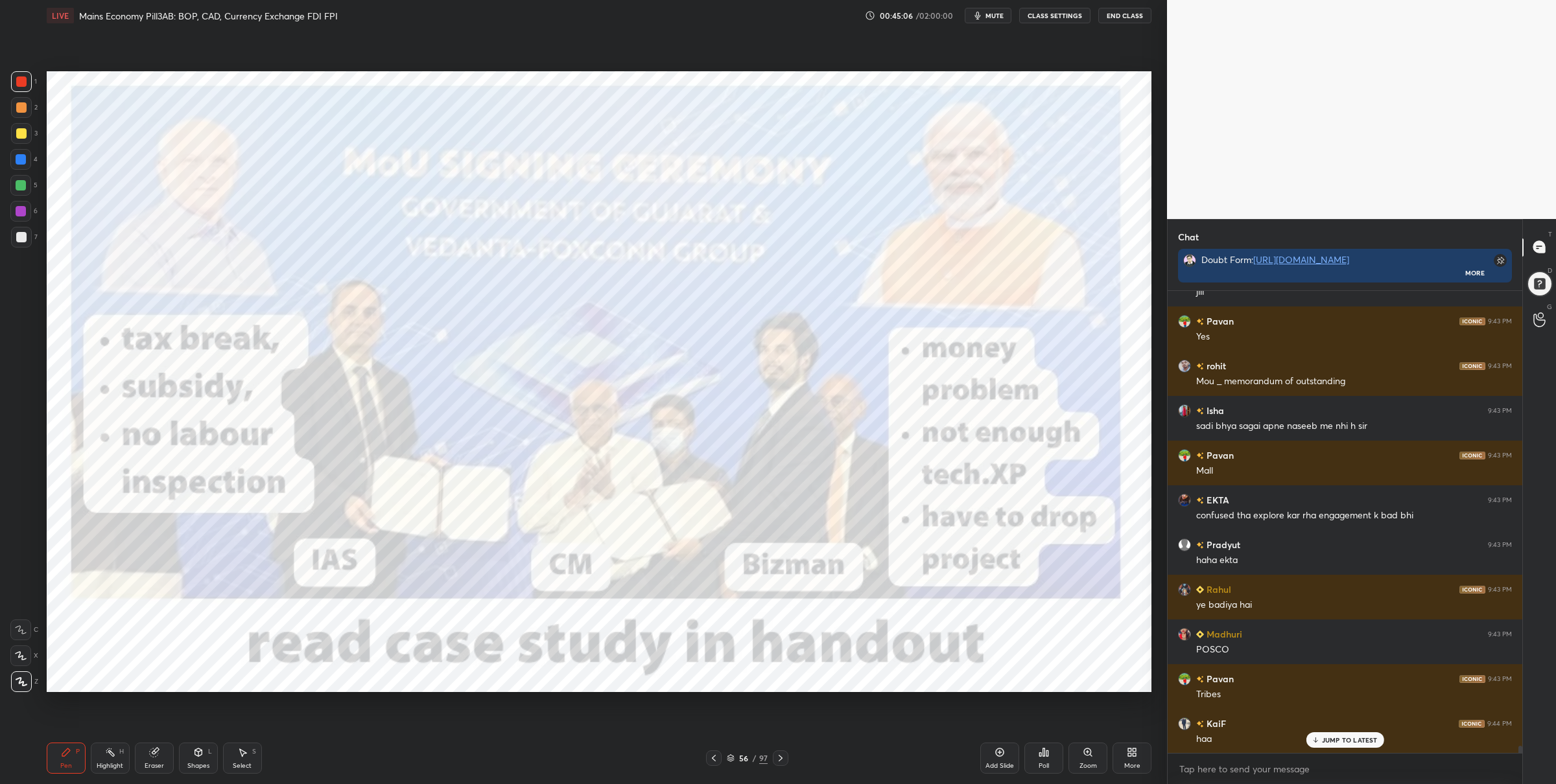
click at [779, 753] on icon at bounding box center [781, 758] width 10 height 10
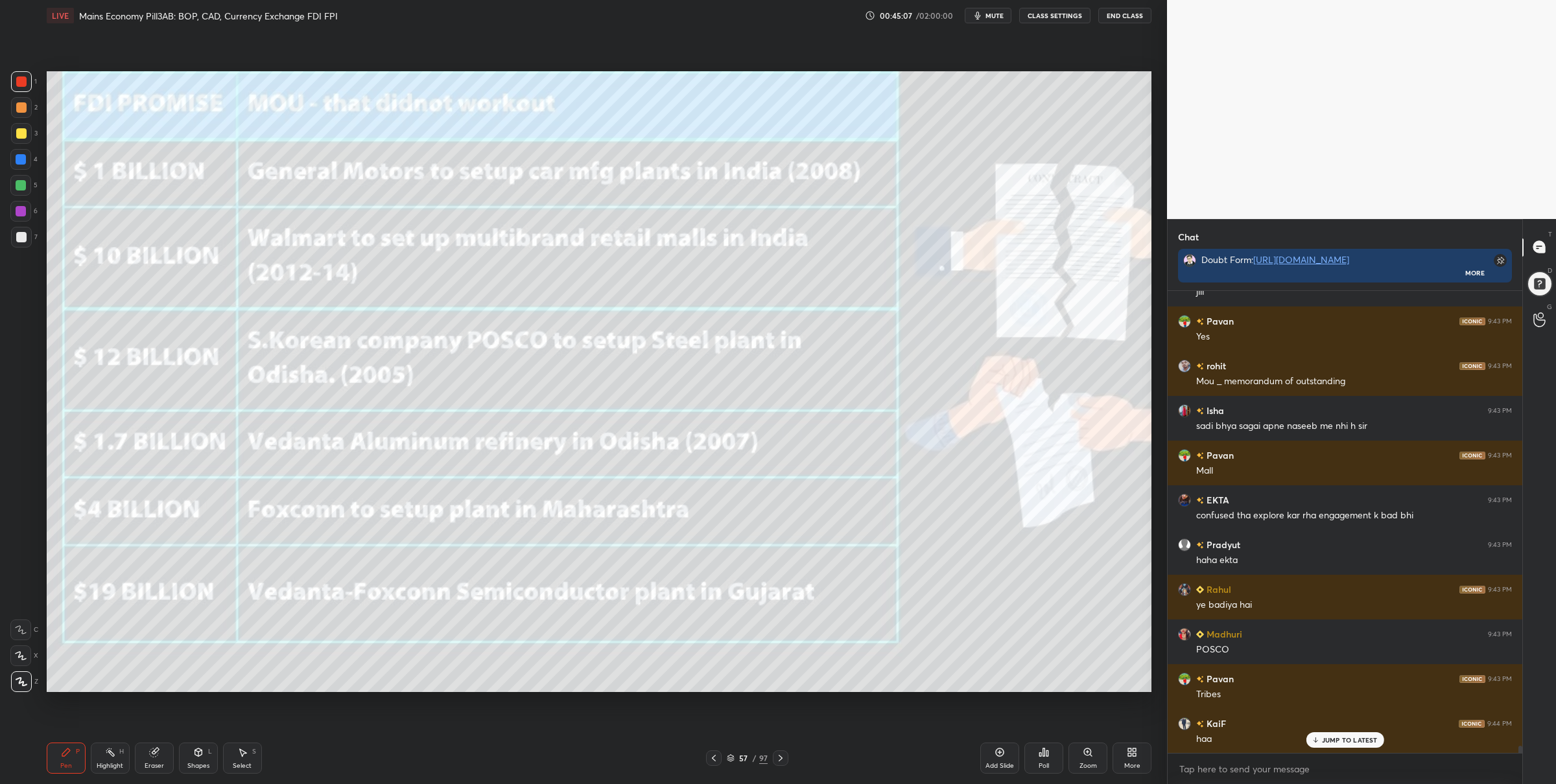
click at [780, 753] on icon at bounding box center [781, 758] width 10 height 10
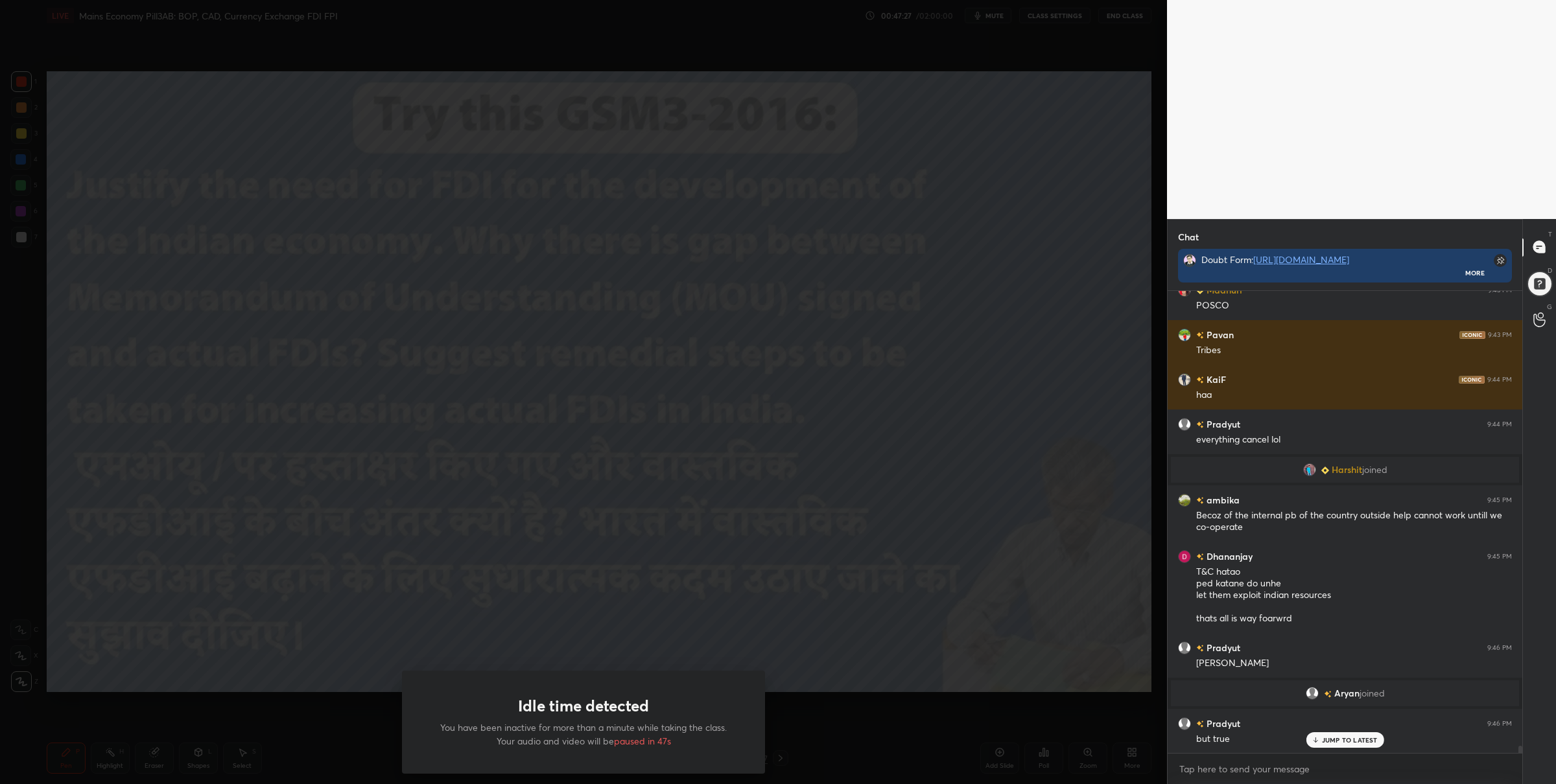
scroll to position [30258, 0]
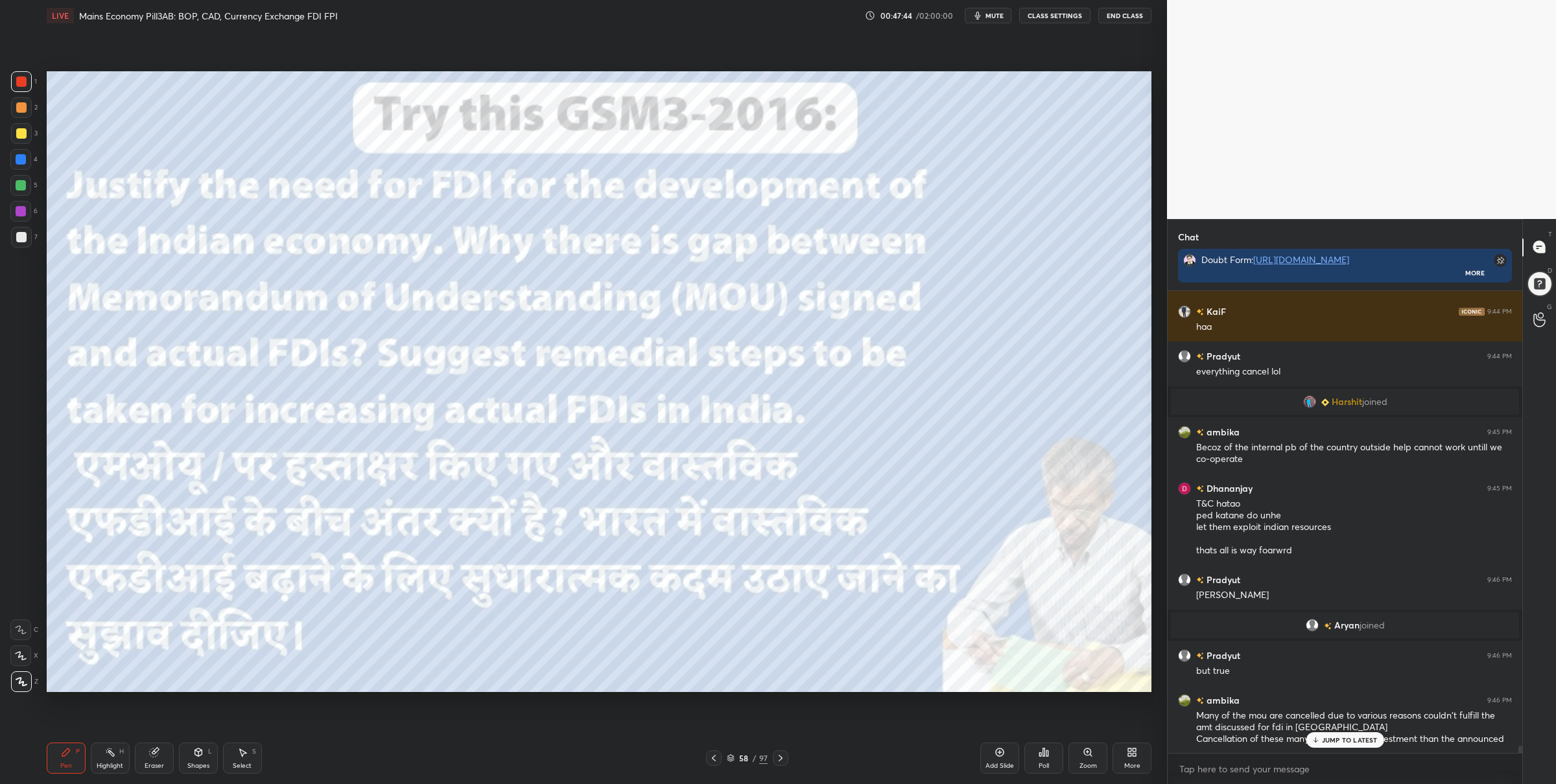
click at [729, 755] on icon at bounding box center [731, 758] width 8 height 8
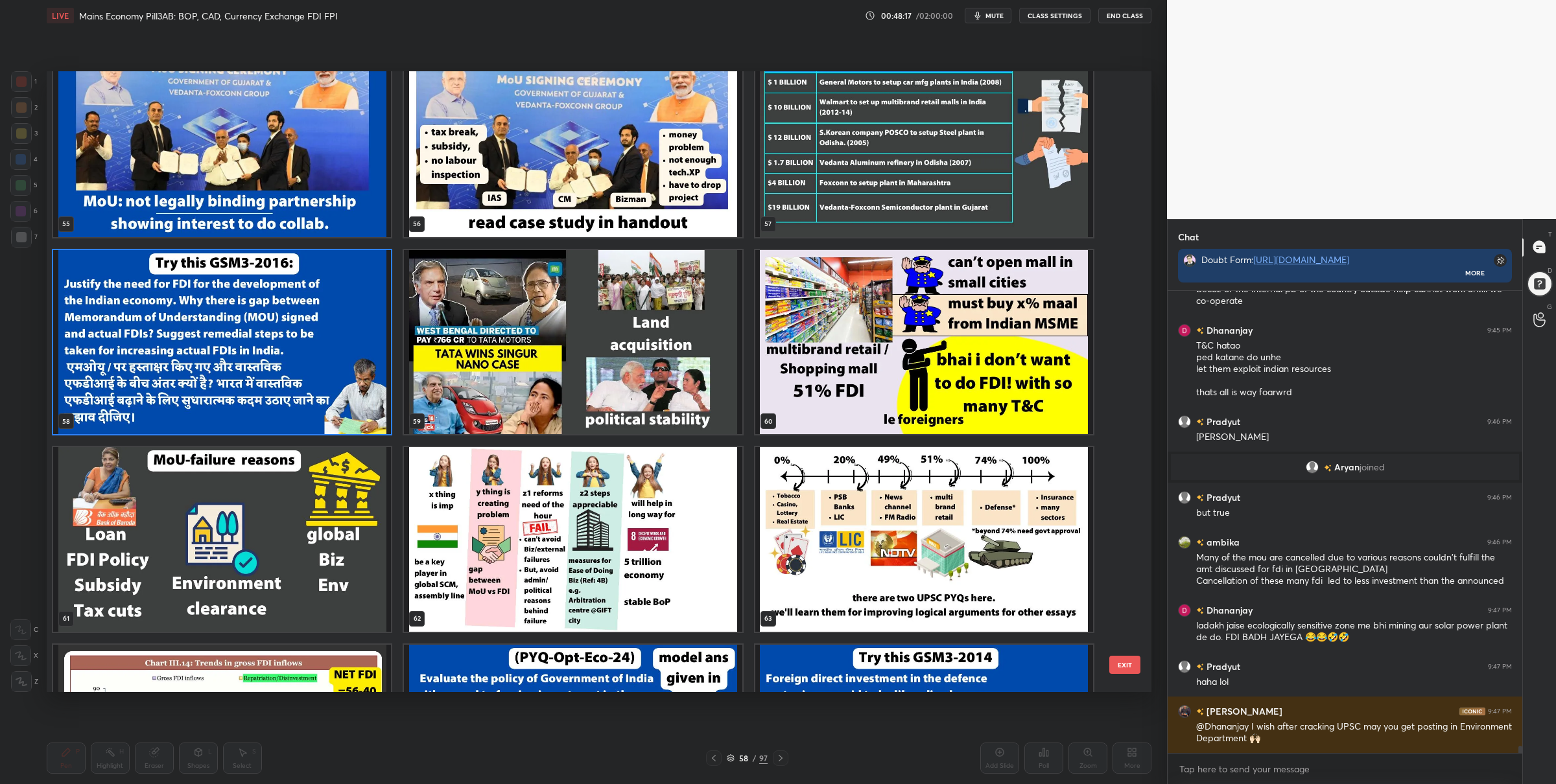
scroll to position [3559, 0]
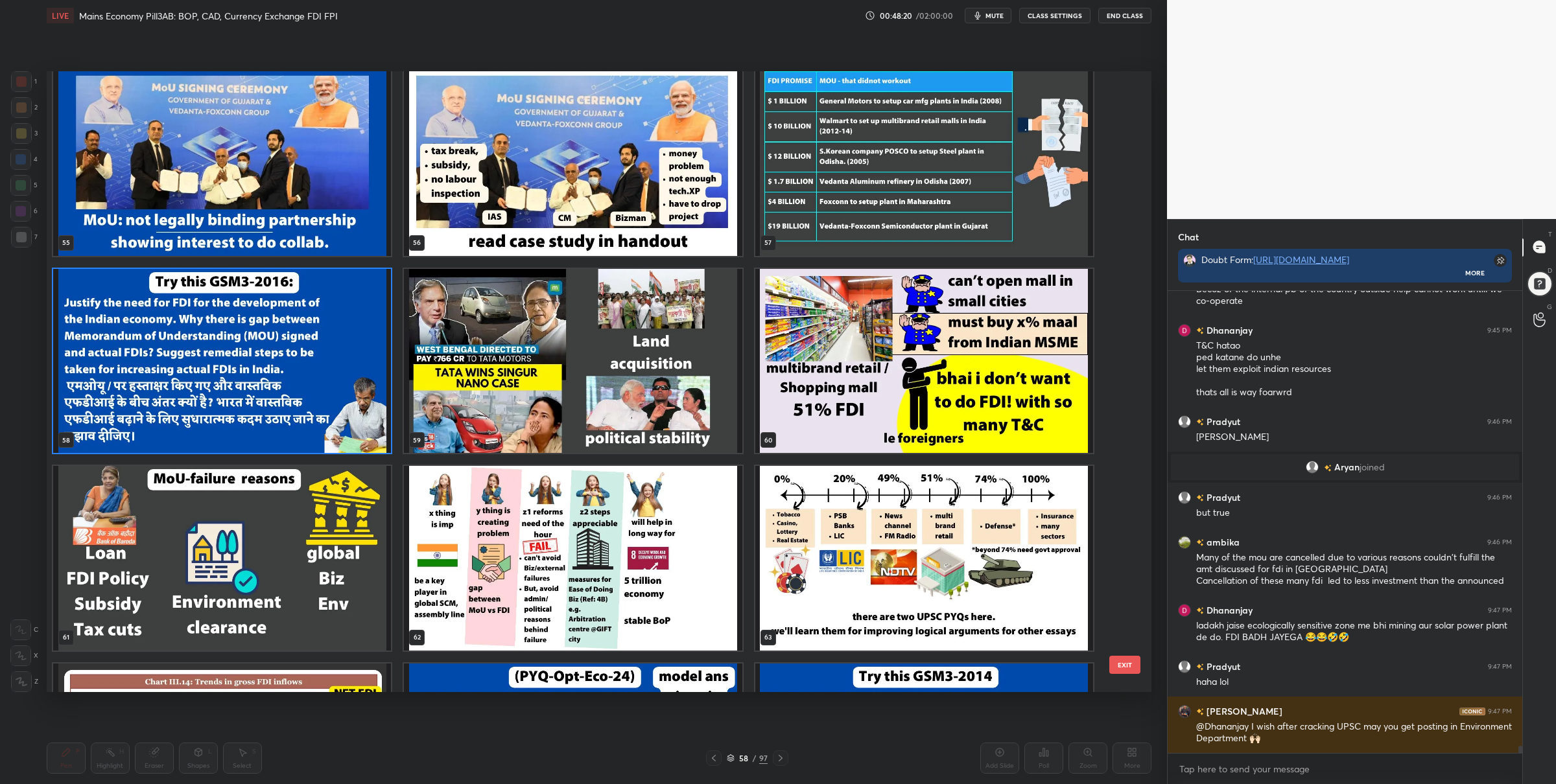
click at [369, 407] on img "grid" at bounding box center [221, 360] width 338 height 185
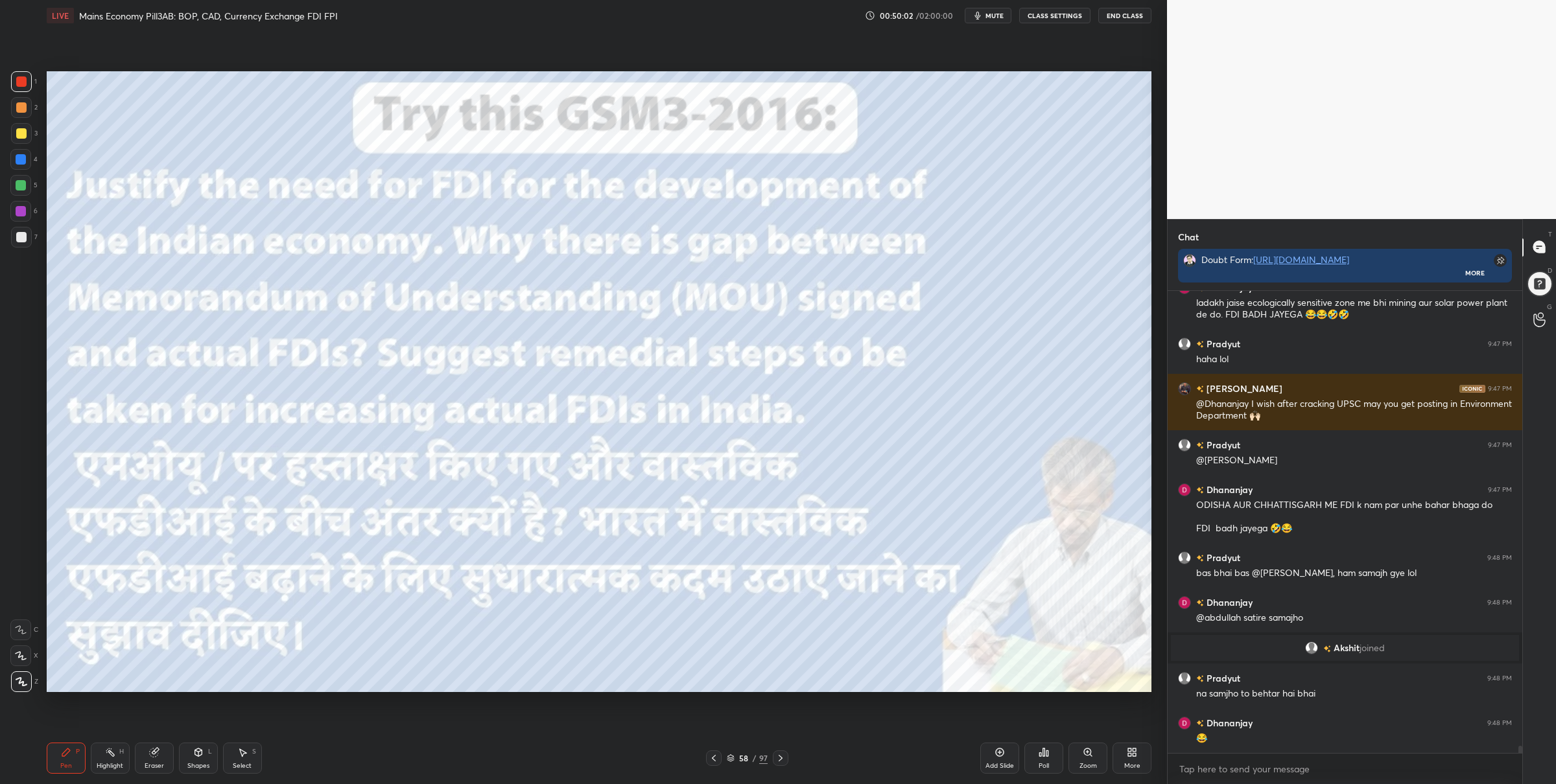
scroll to position [30806, 0]
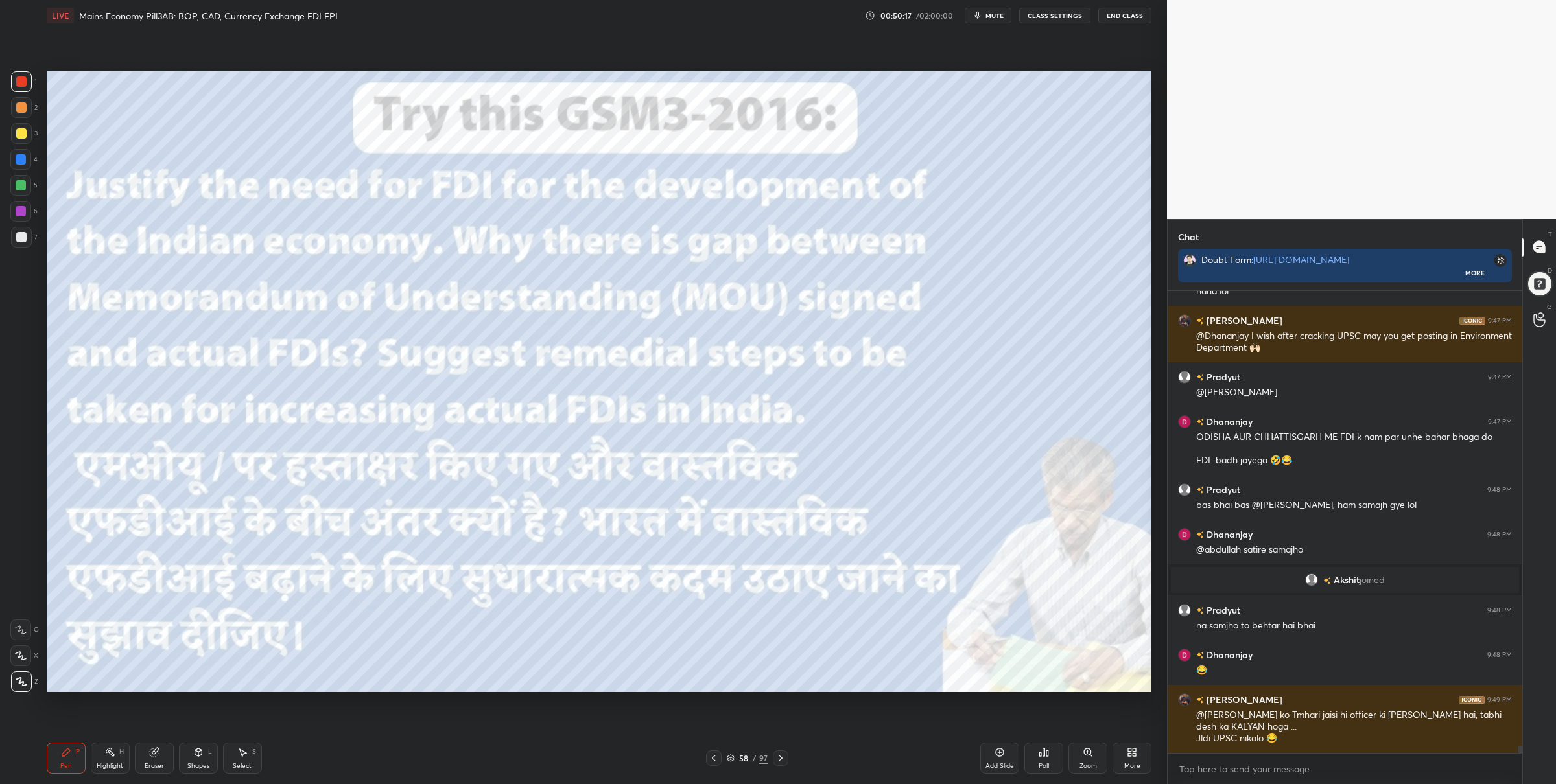
click at [1051, 761] on div "Poll" at bounding box center [1043, 758] width 39 height 31
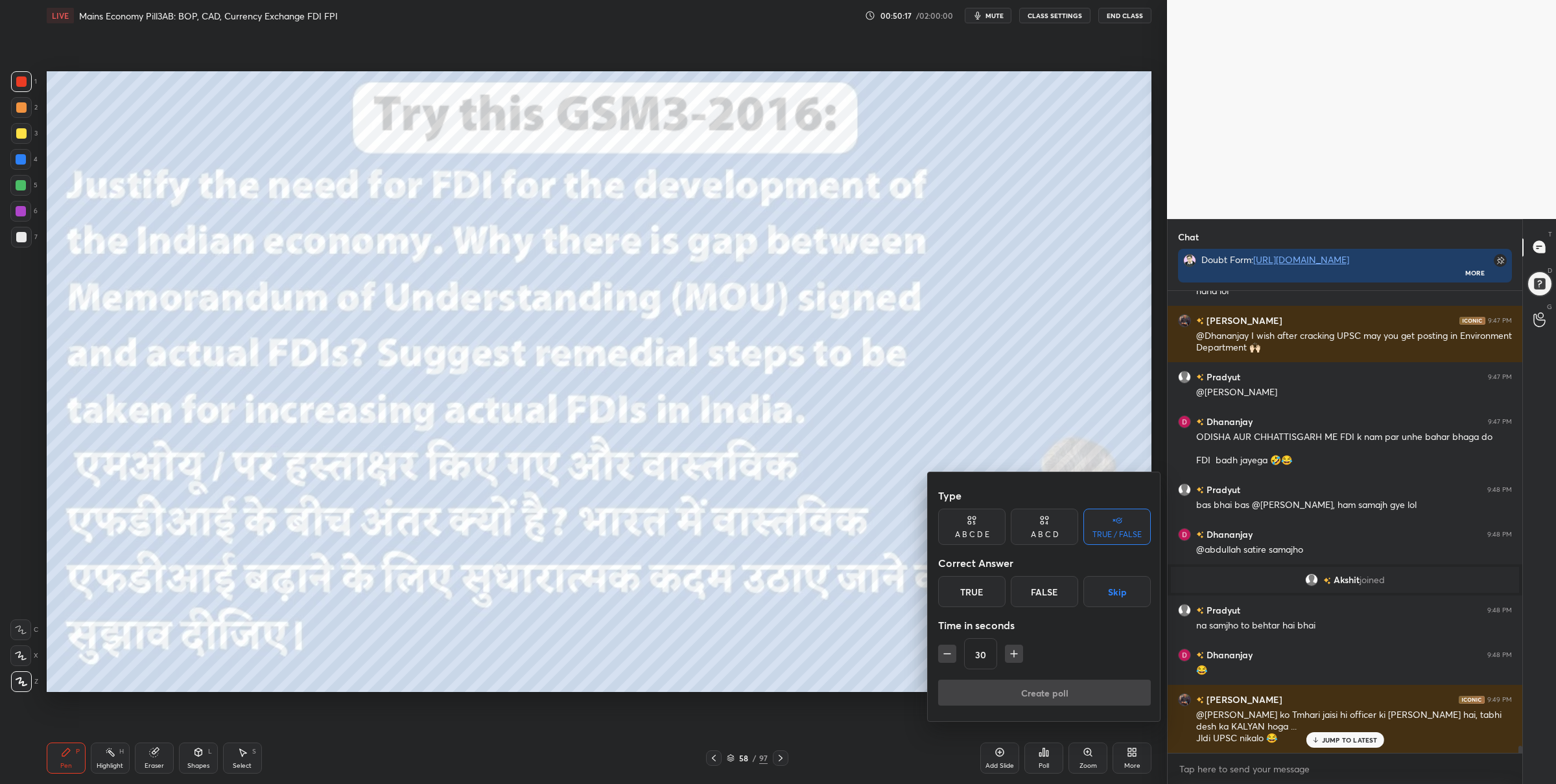
scroll to position [30850, 0]
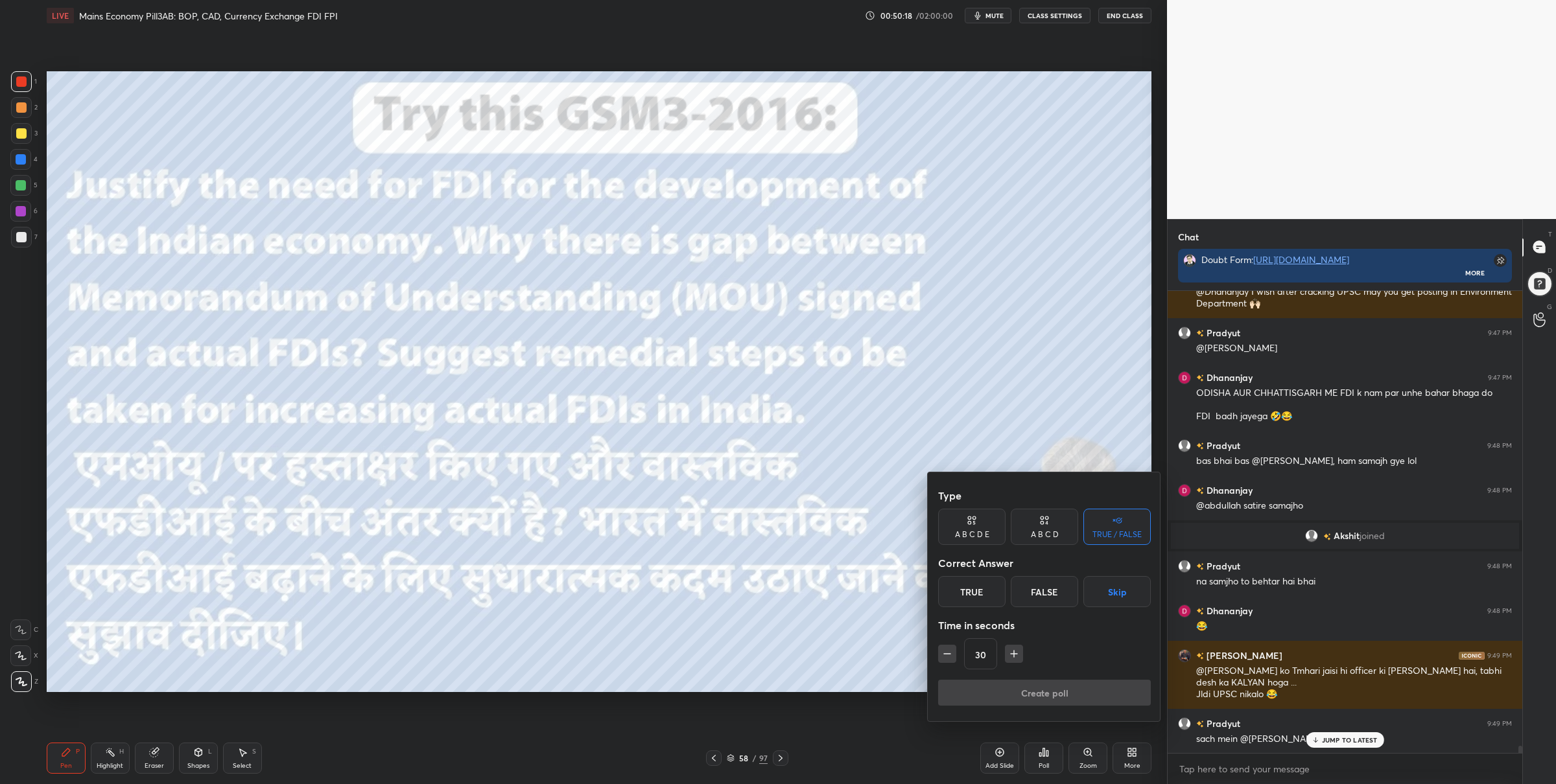
click at [1112, 586] on button "Skip" at bounding box center [1117, 591] width 68 height 31
click at [1037, 685] on button "Create poll" at bounding box center [1044, 692] width 213 height 26
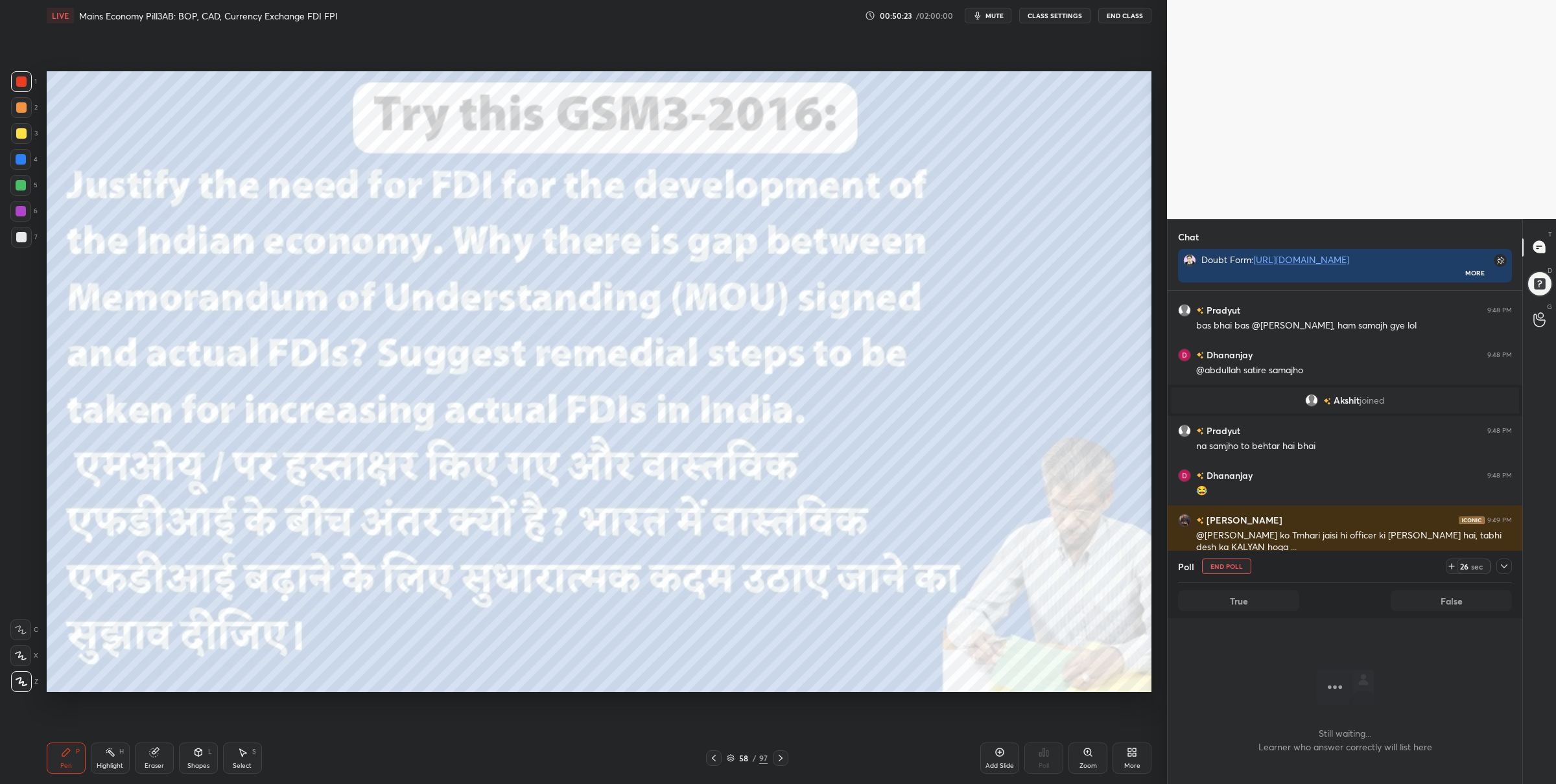
scroll to position [31031, 0]
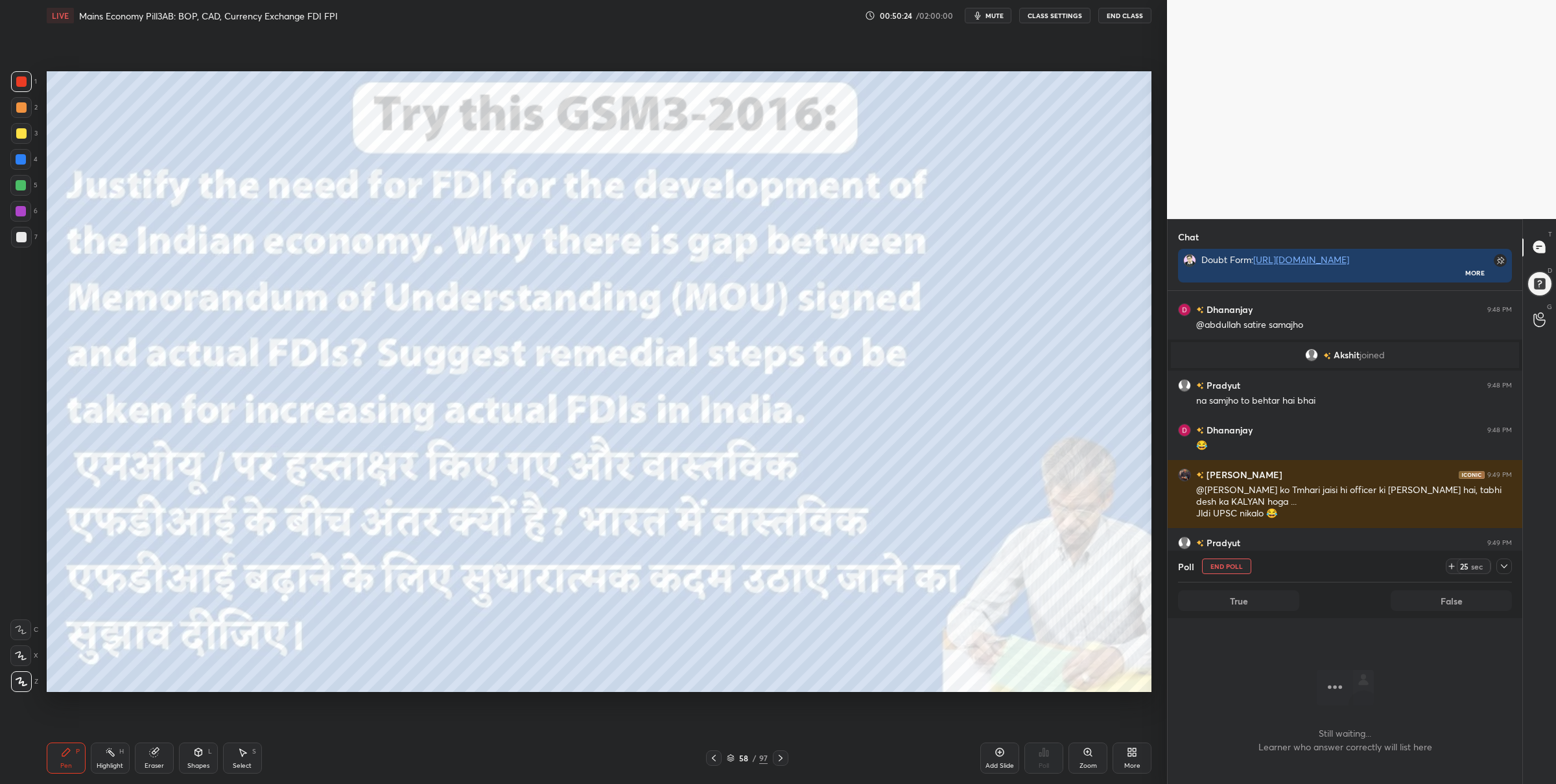
click at [1510, 566] on div at bounding box center [1504, 566] width 15 height 15
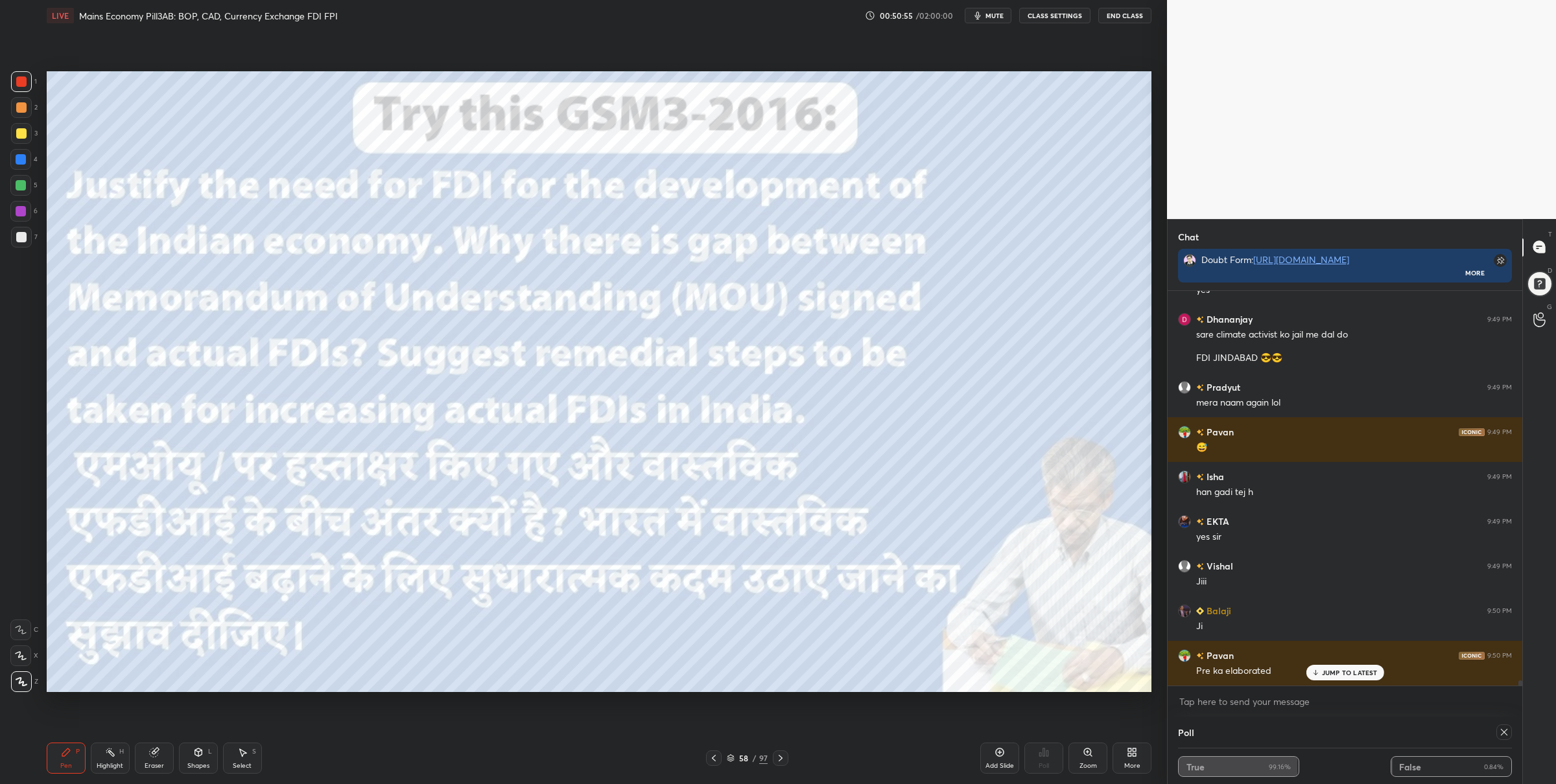
scroll to position [31622, 0]
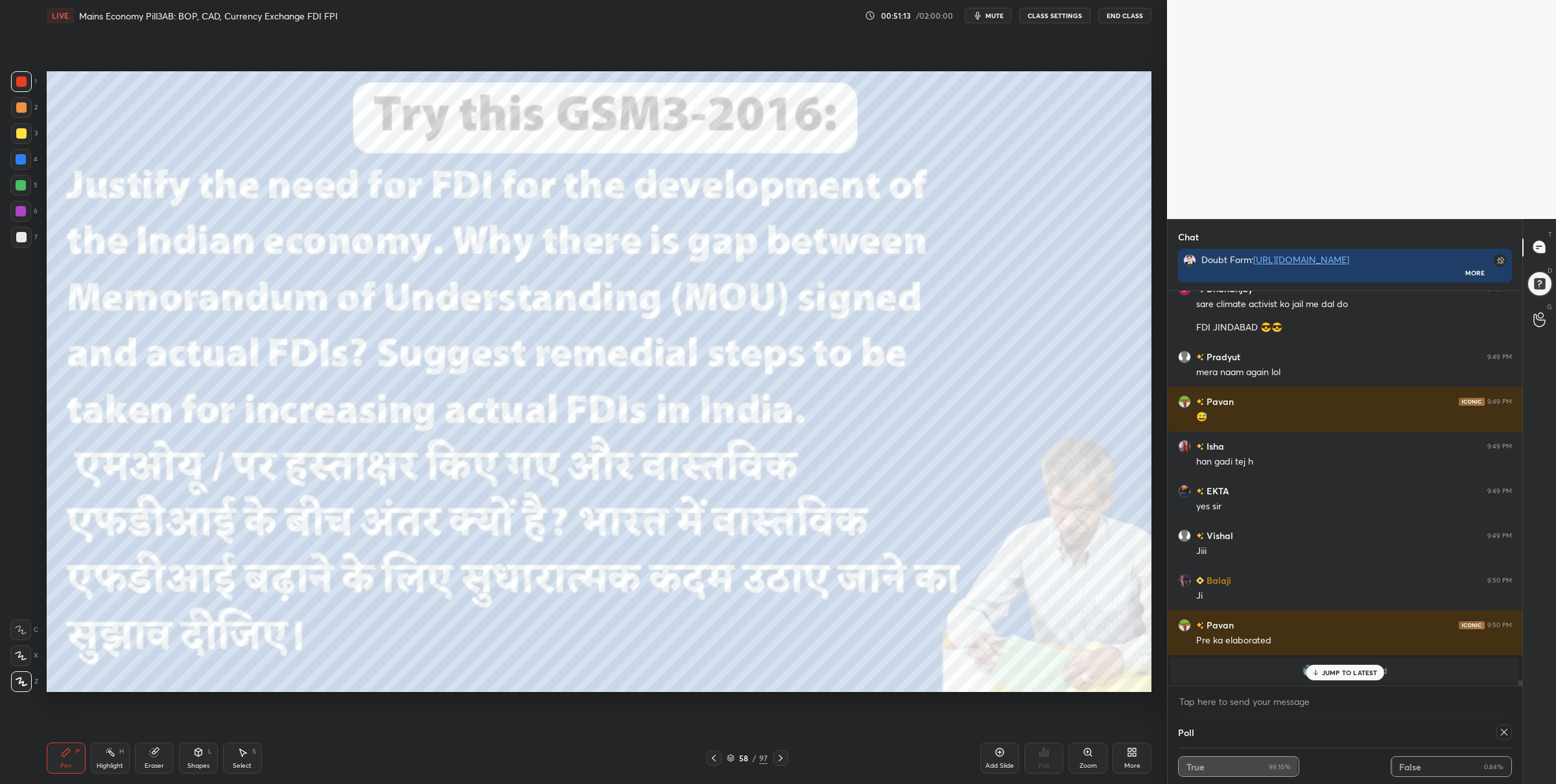
click at [714, 757] on icon at bounding box center [714, 758] width 10 height 10
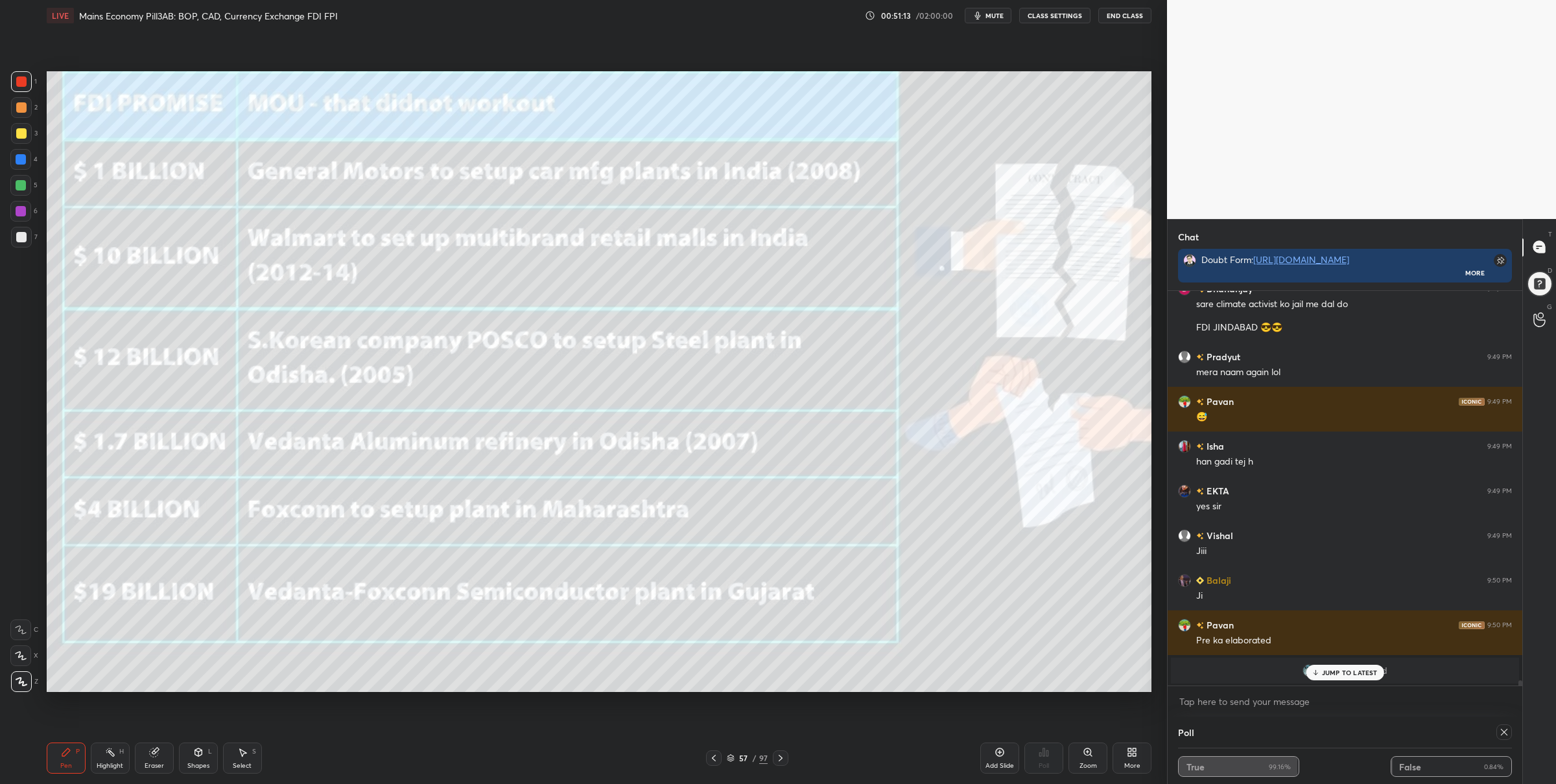
click at [717, 755] on icon at bounding box center [714, 758] width 10 height 10
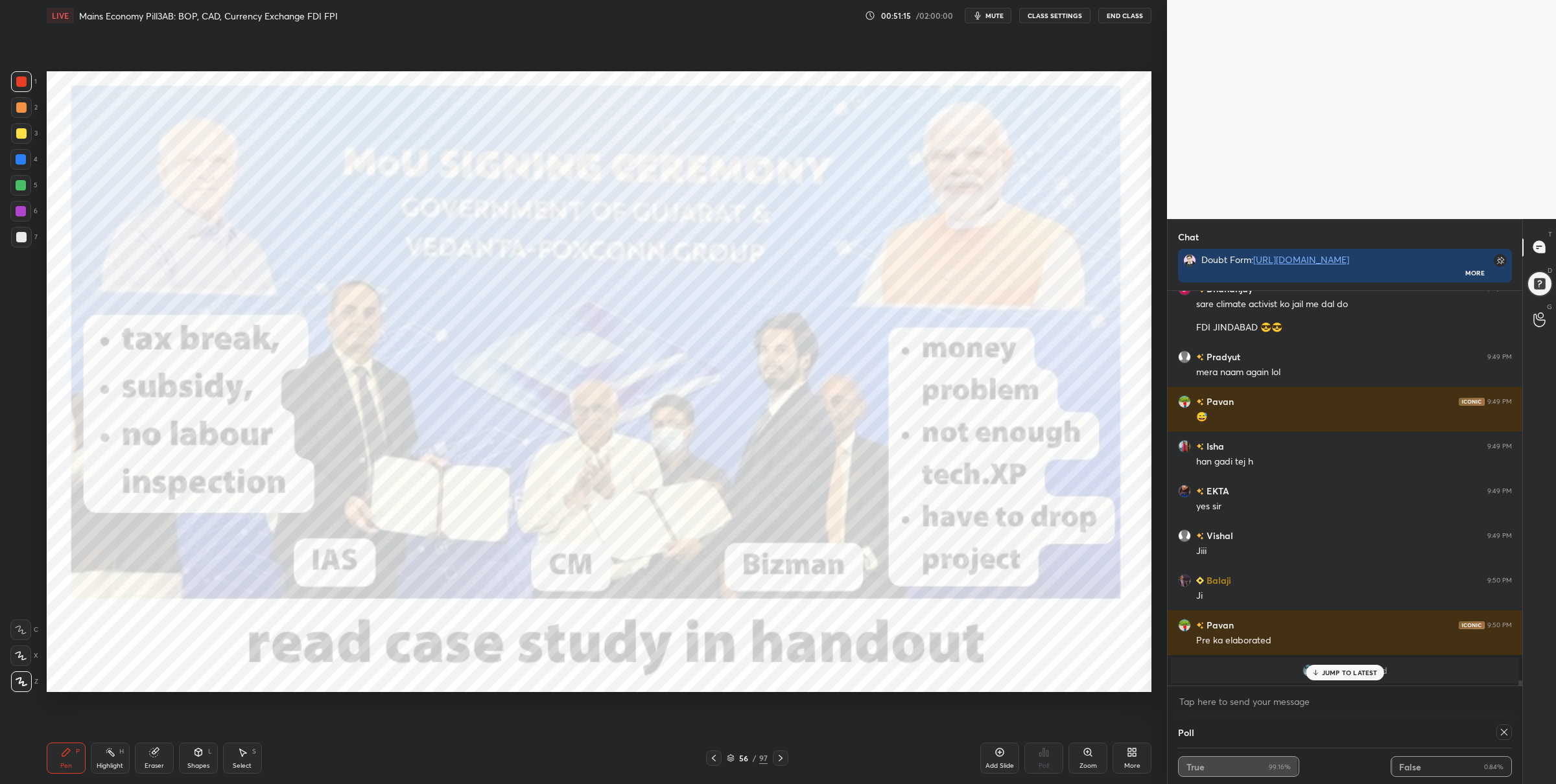
click at [706, 759] on div at bounding box center [714, 758] width 15 height 15
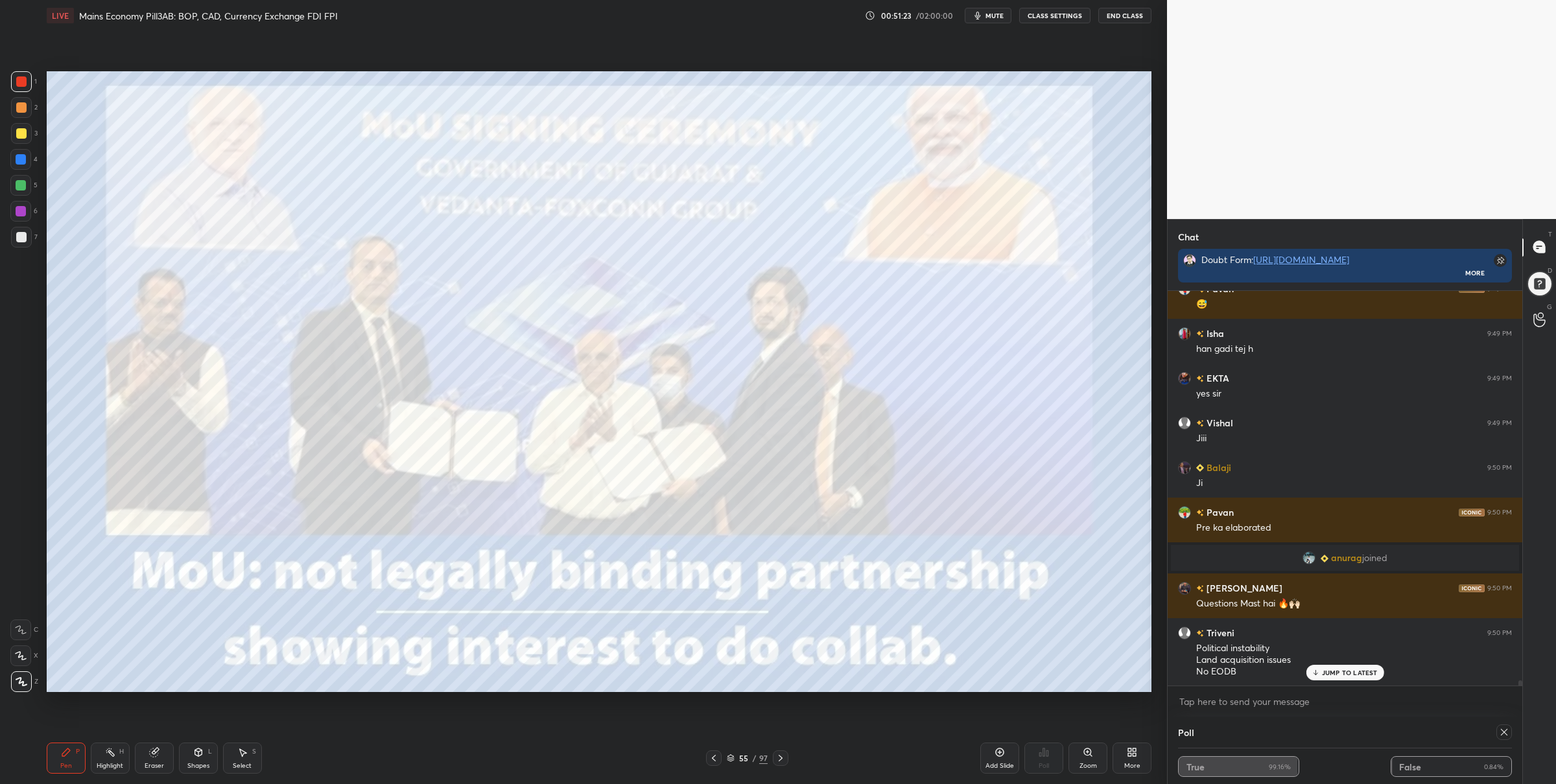
scroll to position [31323, 0]
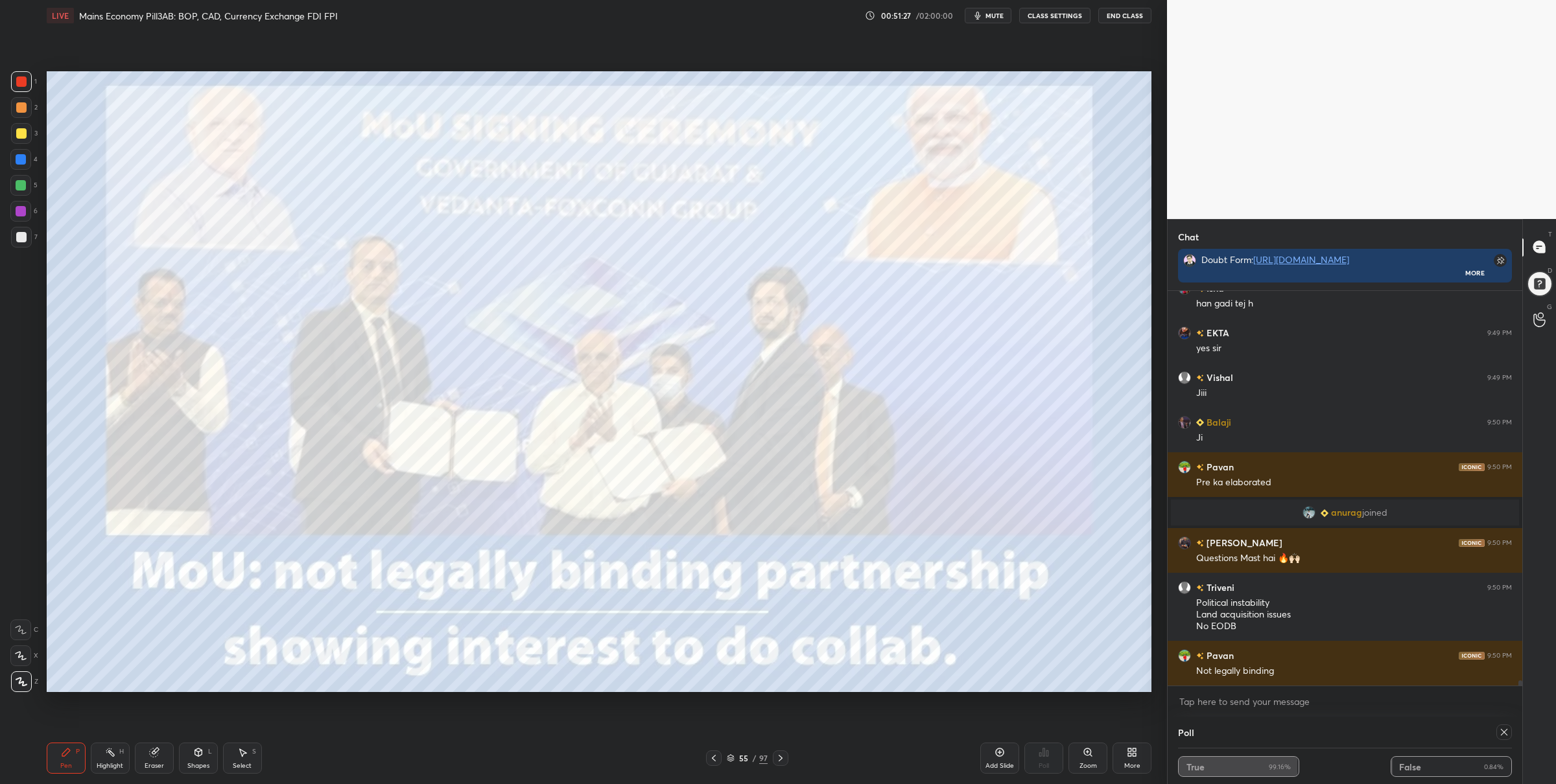
click at [777, 753] on icon at bounding box center [781, 758] width 10 height 10
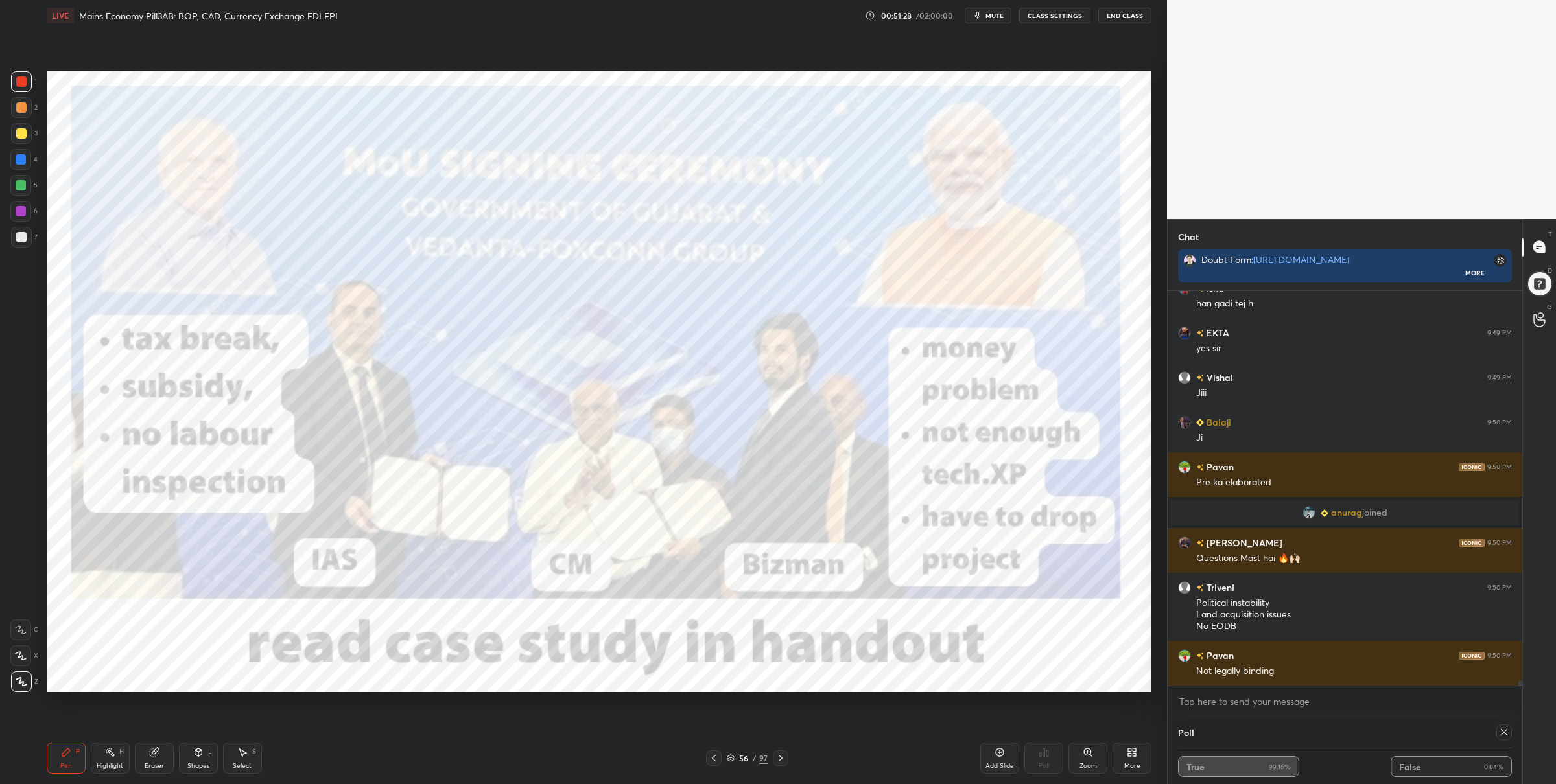
click at [1512, 735] on div "Poll True 99.16% False 0.84%" at bounding box center [1345, 751] width 355 height 68
click at [1504, 730] on icon at bounding box center [1504, 733] width 10 height 10
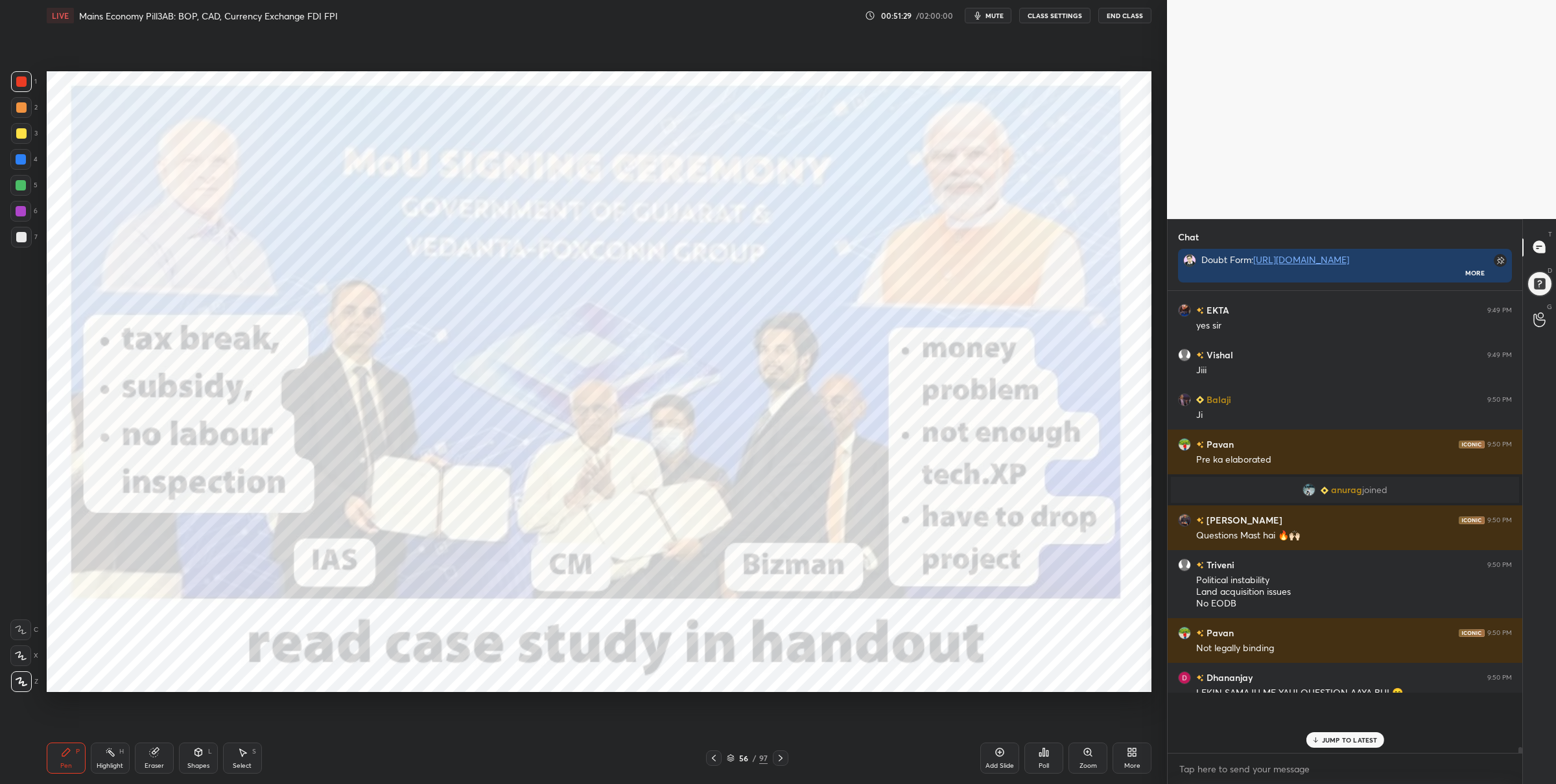
scroll to position [4, 4]
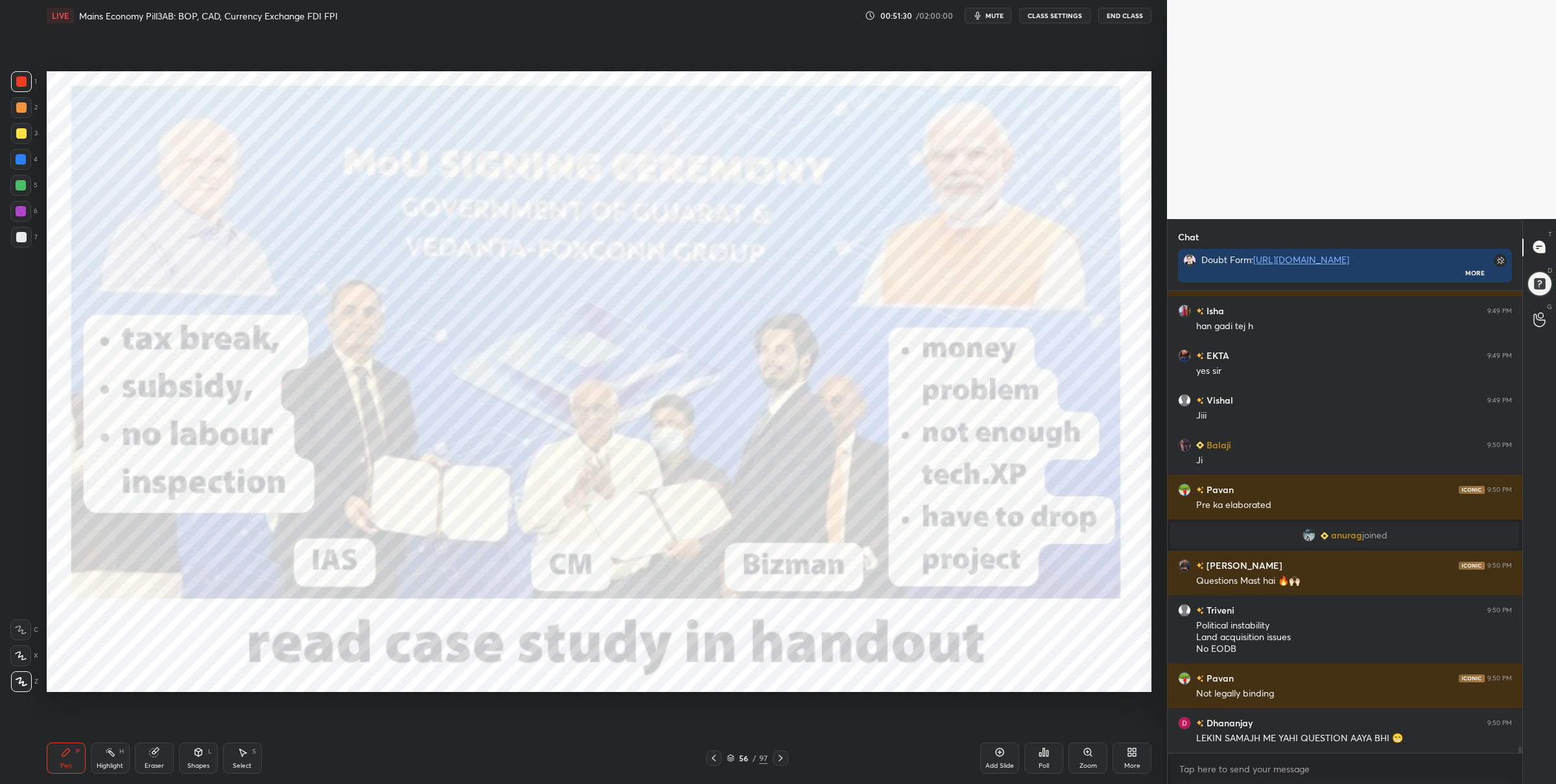
click at [778, 758] on icon at bounding box center [781, 758] width 10 height 10
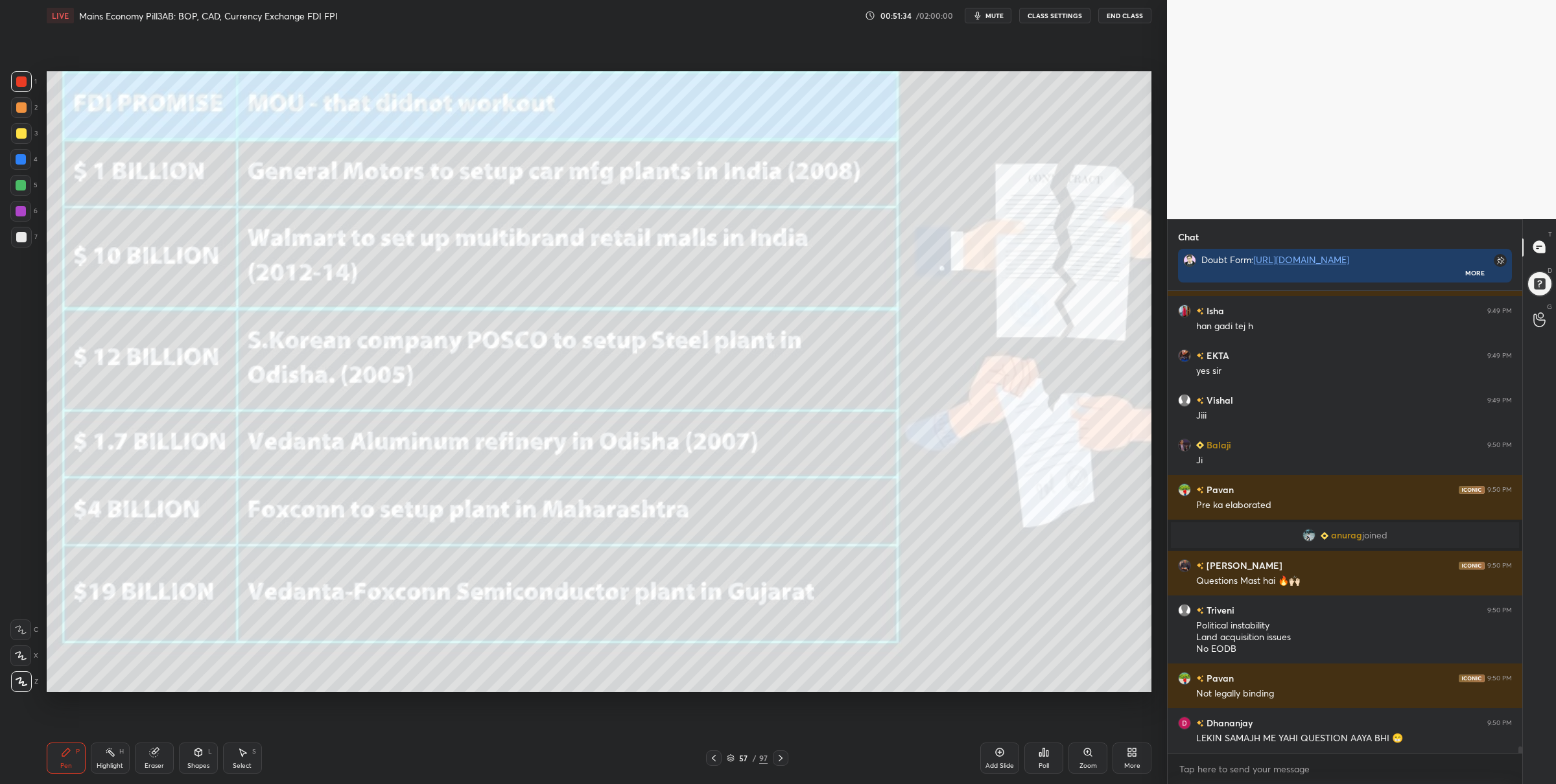
scroll to position [31331, 0]
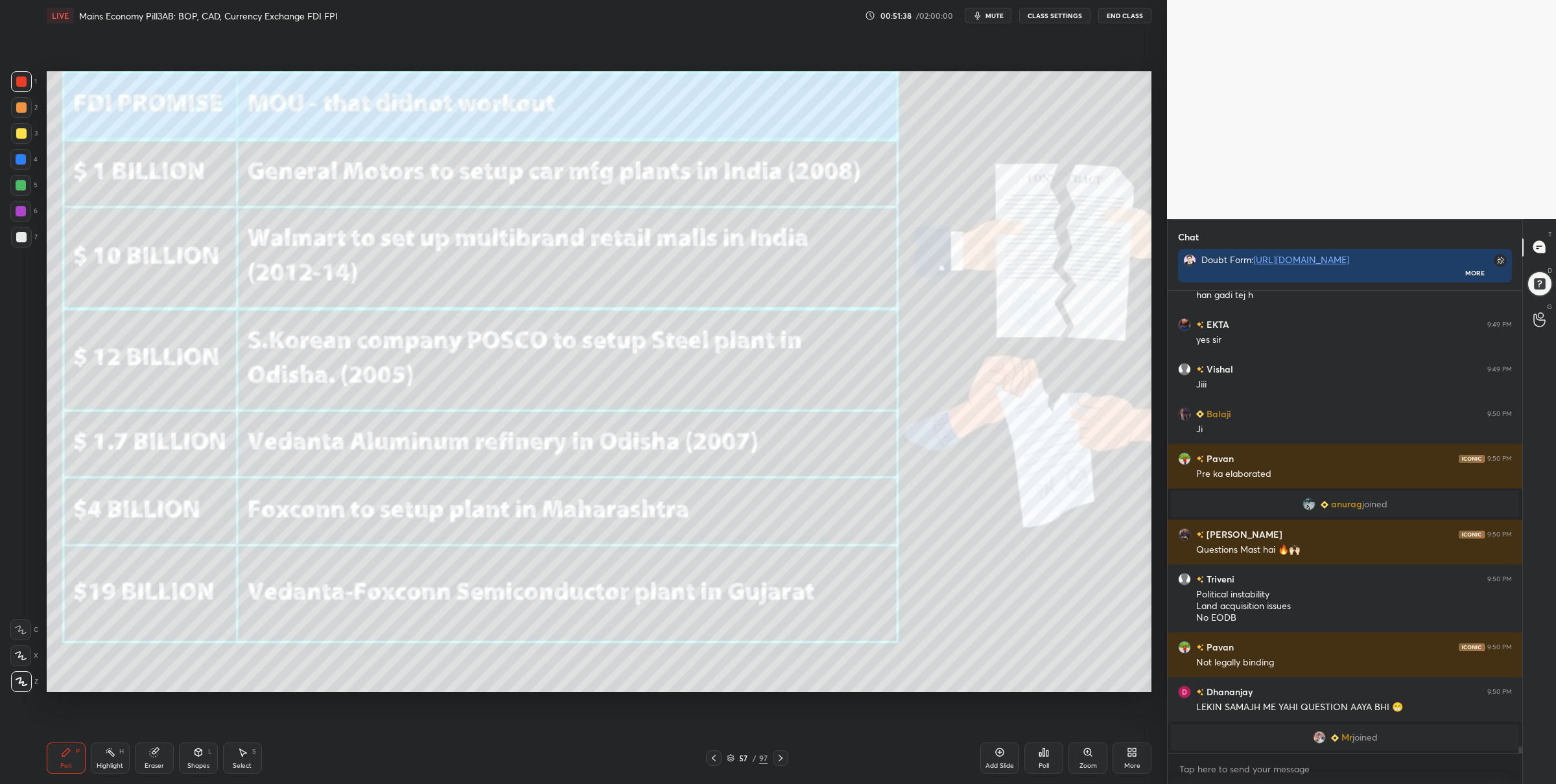
click at [781, 755] on icon at bounding box center [781, 758] width 10 height 10
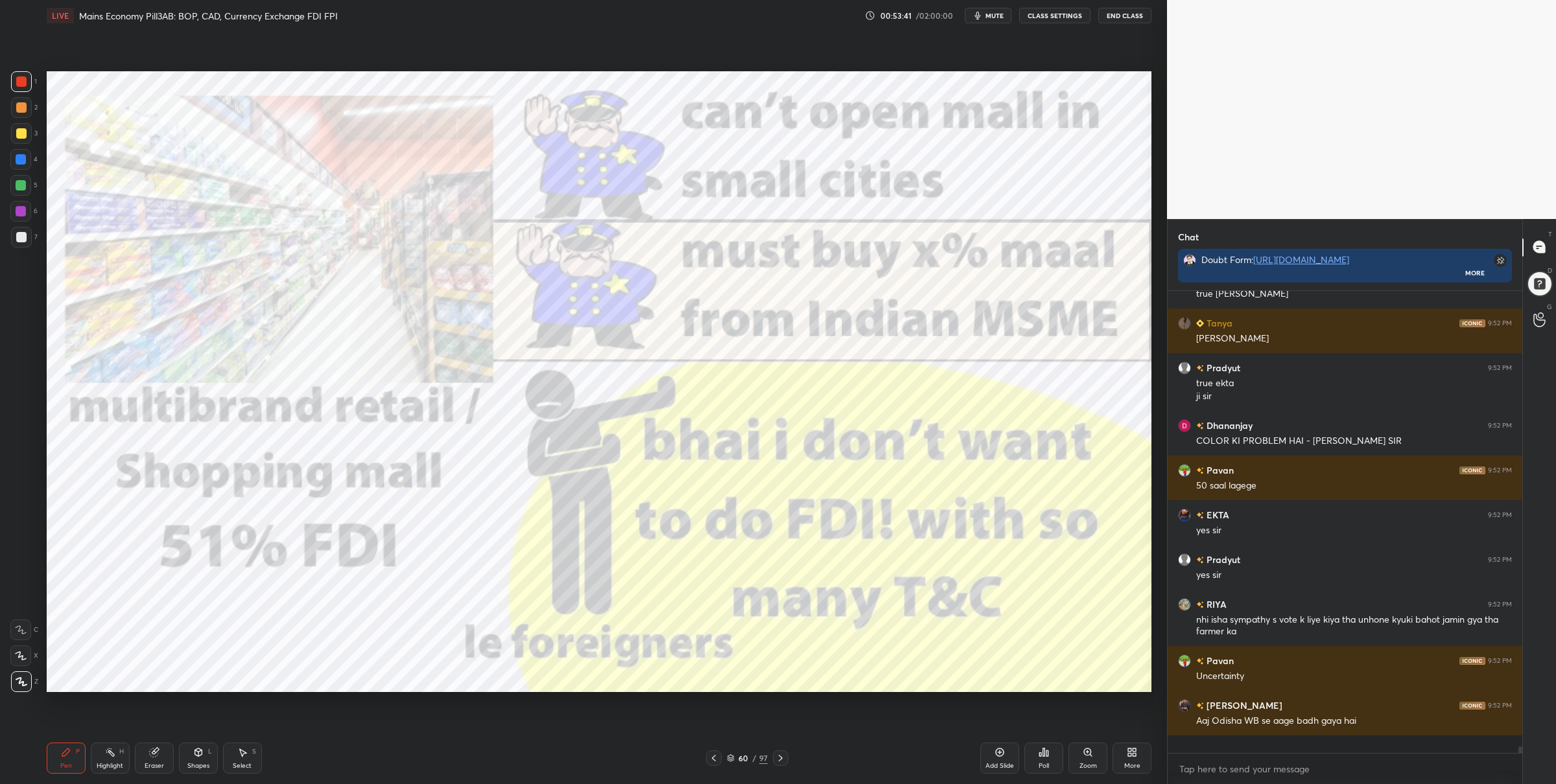
scroll to position [32375, 0]
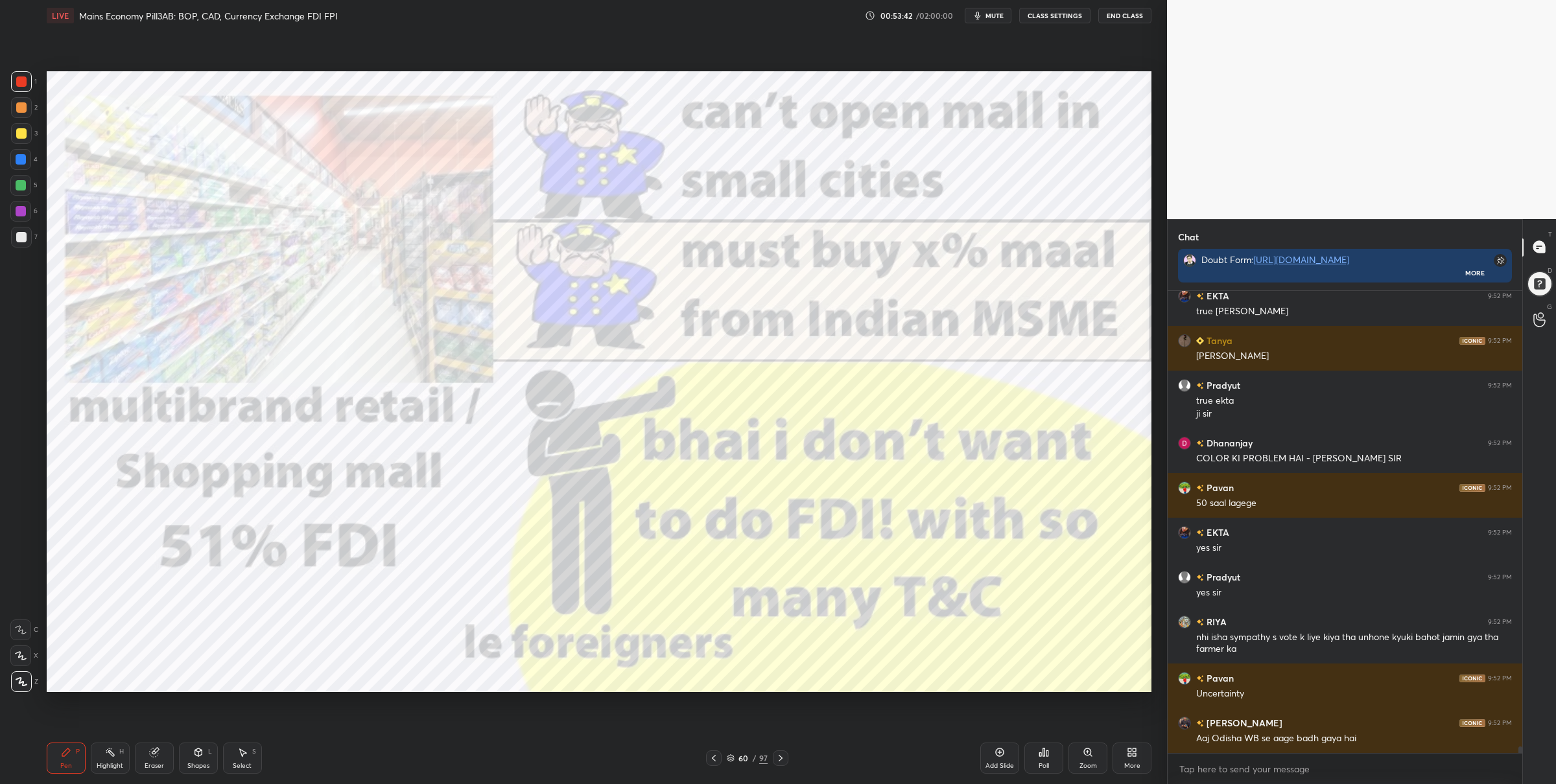
click at [19, 181] on div at bounding box center [21, 185] width 10 height 10
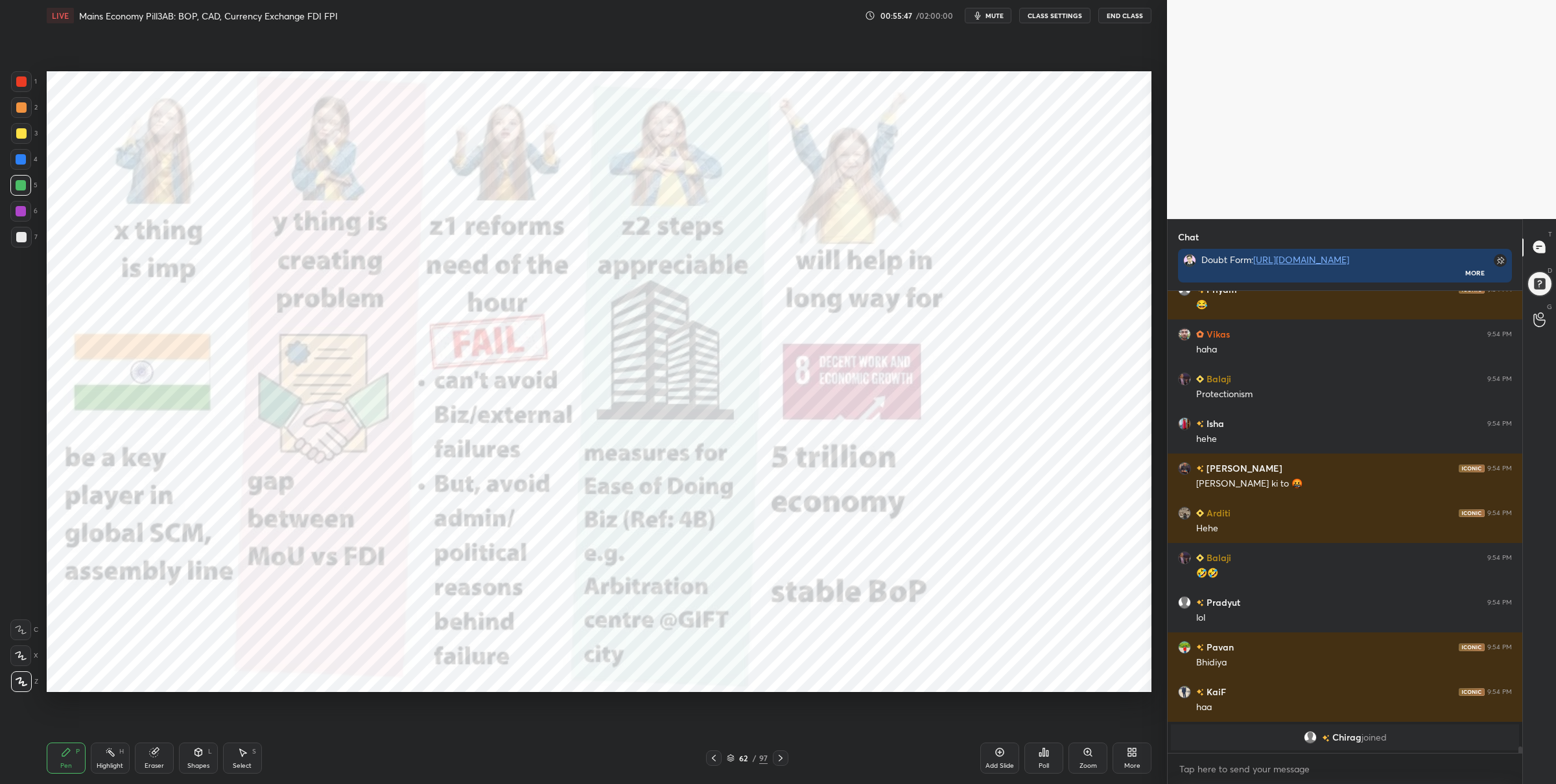
scroll to position [33128, 0]
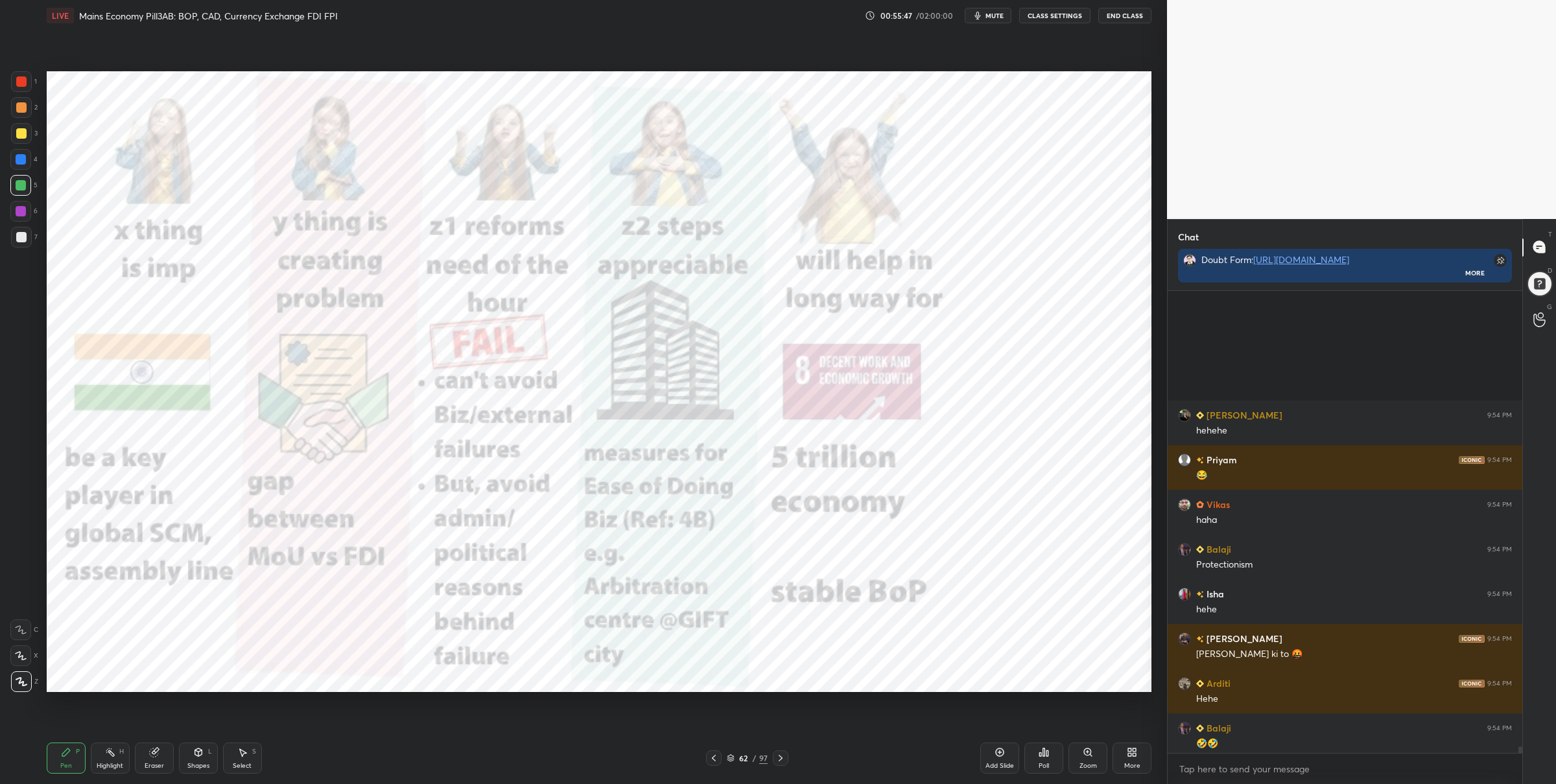
click at [21, 84] on div at bounding box center [21, 82] width 10 height 10
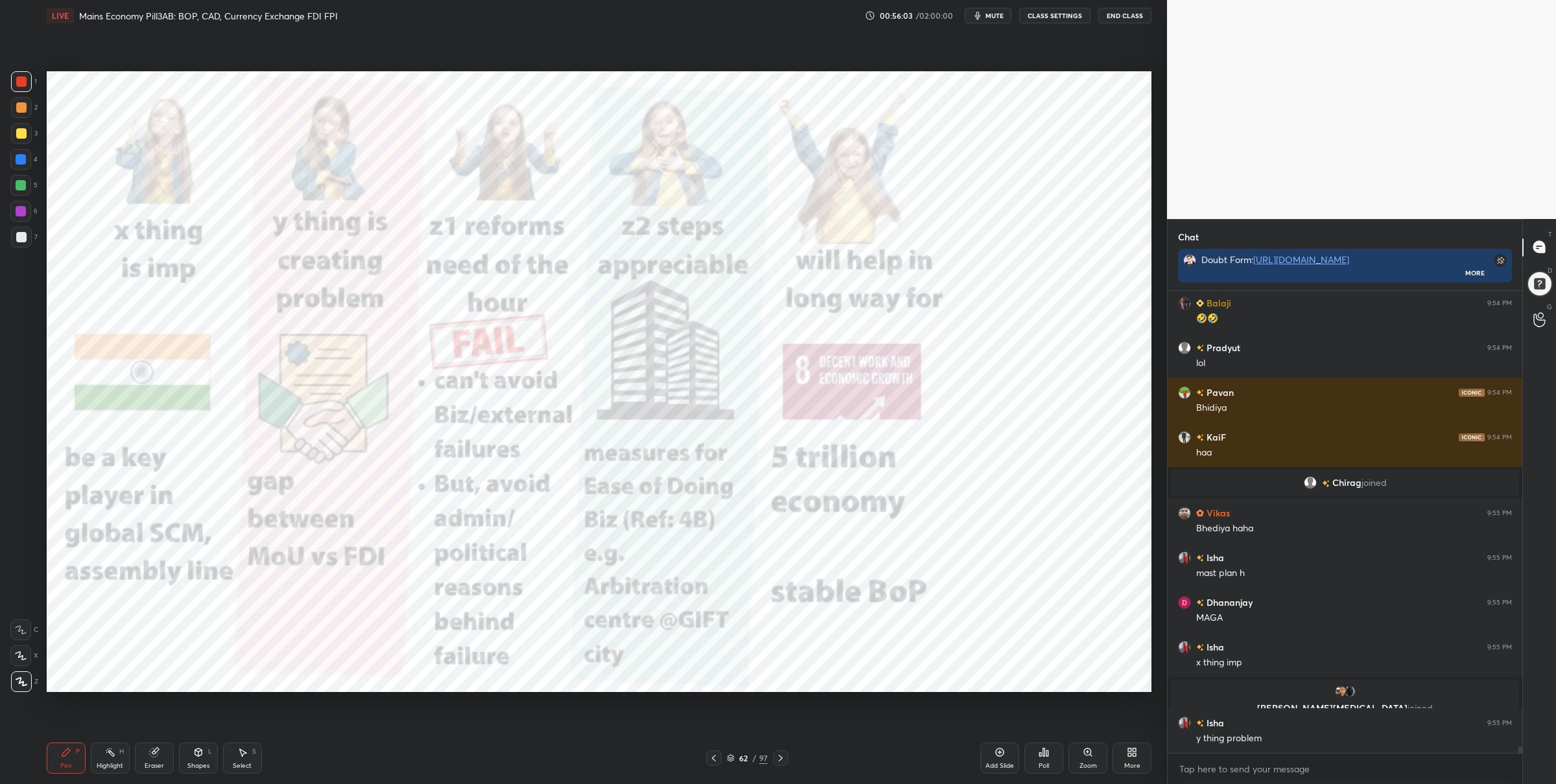
scroll to position [33292, 0]
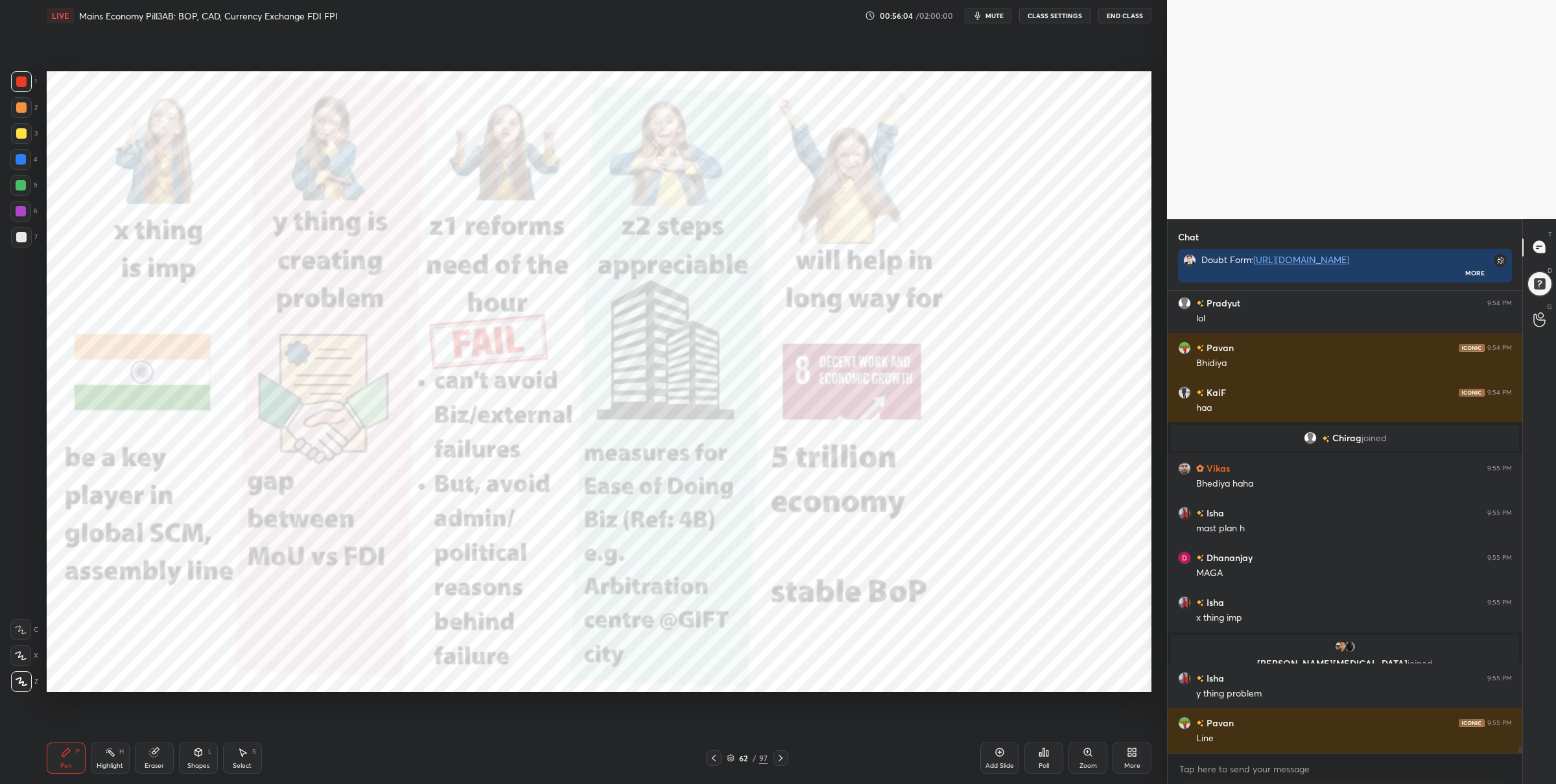
click at [28, 185] on div at bounding box center [21, 185] width 21 height 21
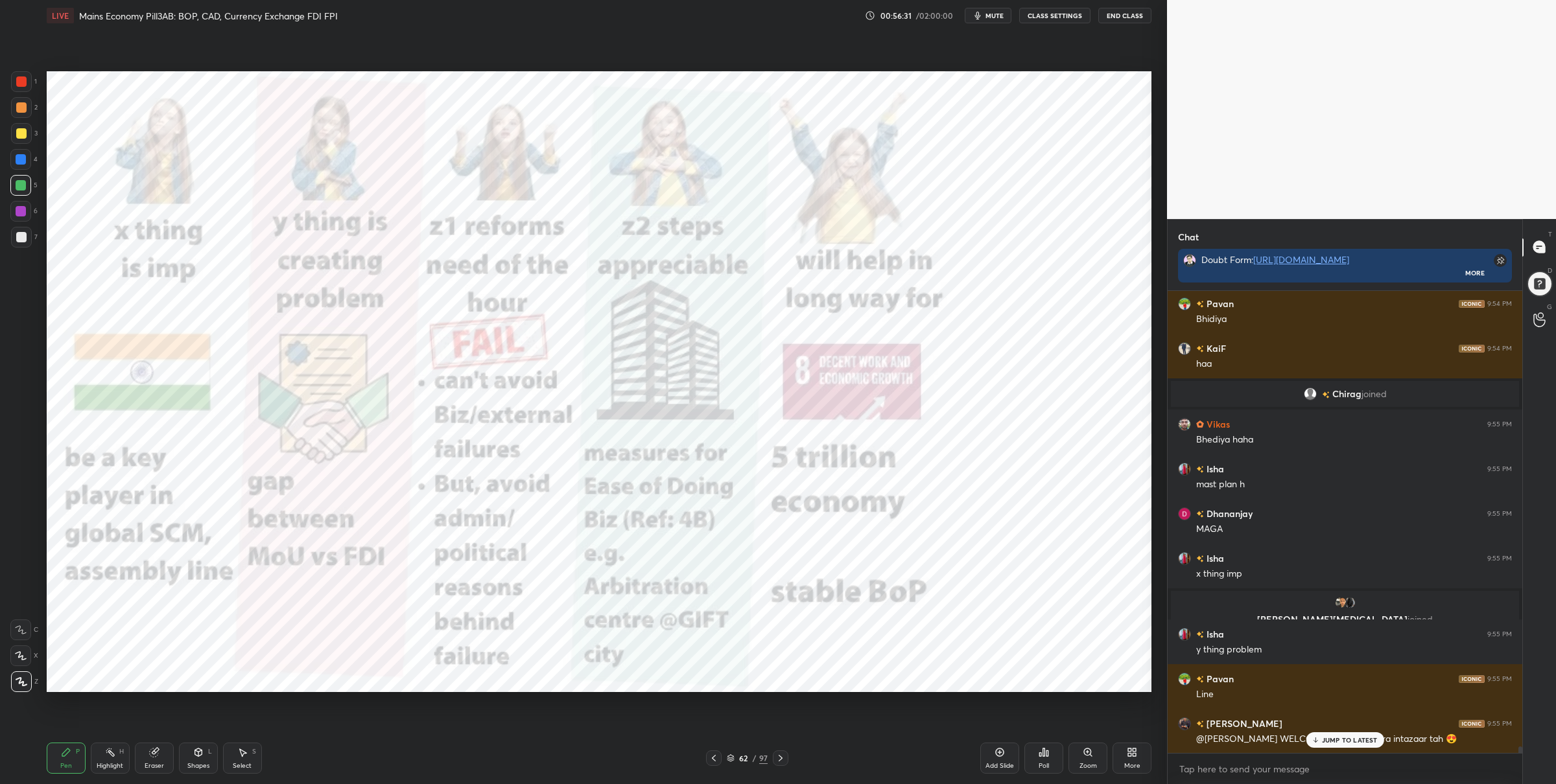
scroll to position [33381, 0]
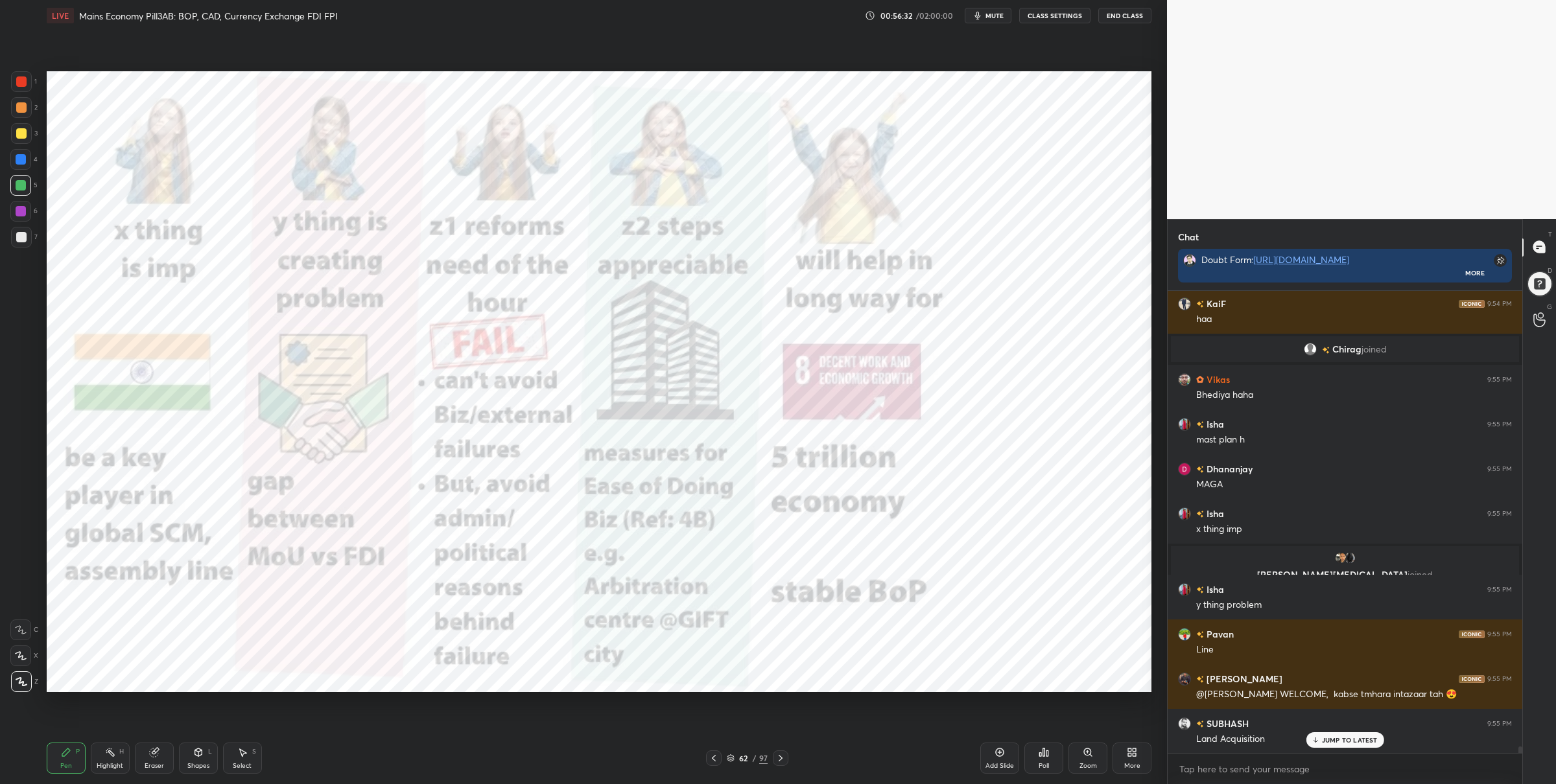
drag, startPoint x: 23, startPoint y: 74, endPoint x: 37, endPoint y: 73, distance: 14.0
click at [22, 74] on div at bounding box center [21, 82] width 21 height 21
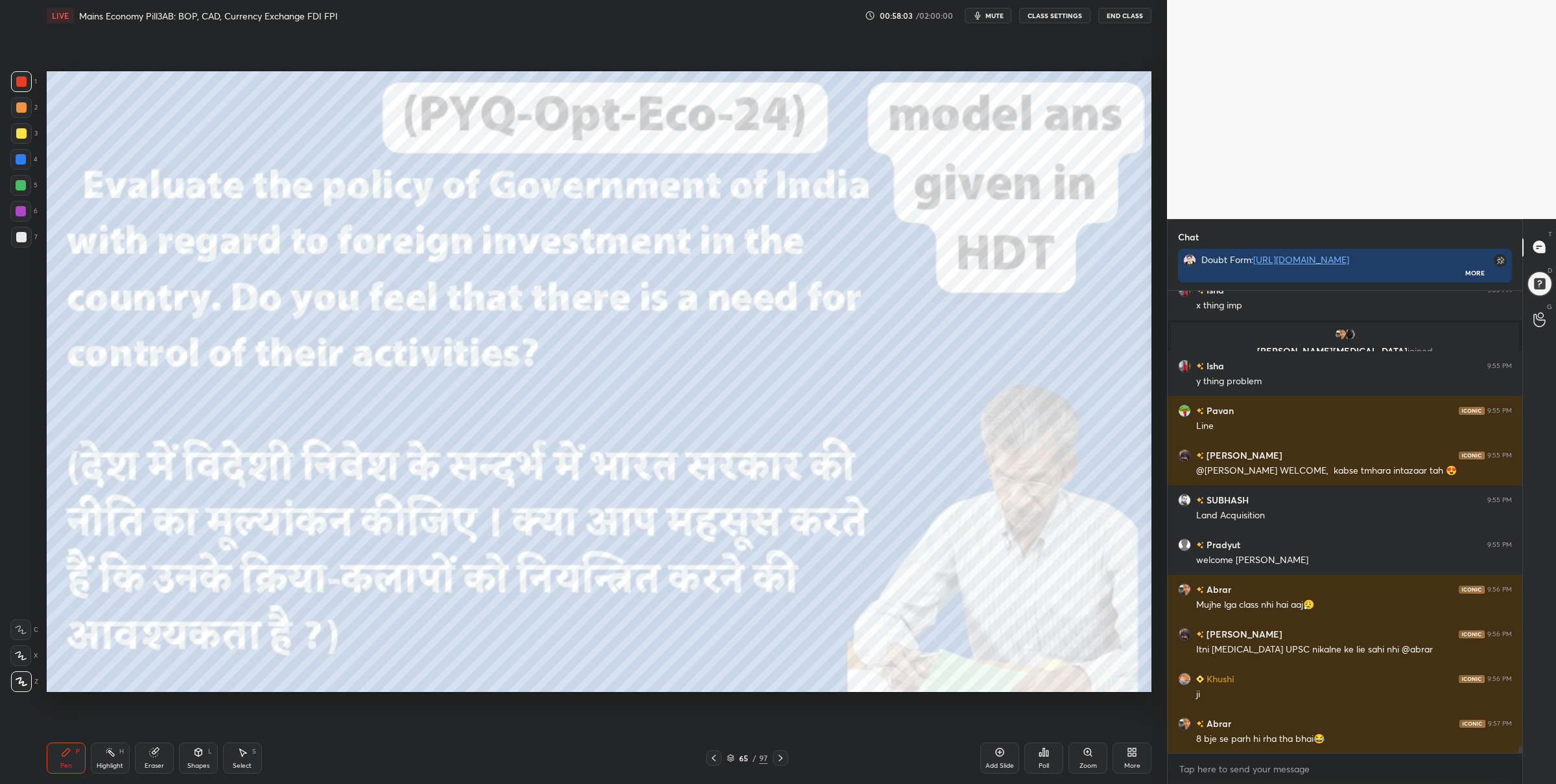
scroll to position [33649, 0]
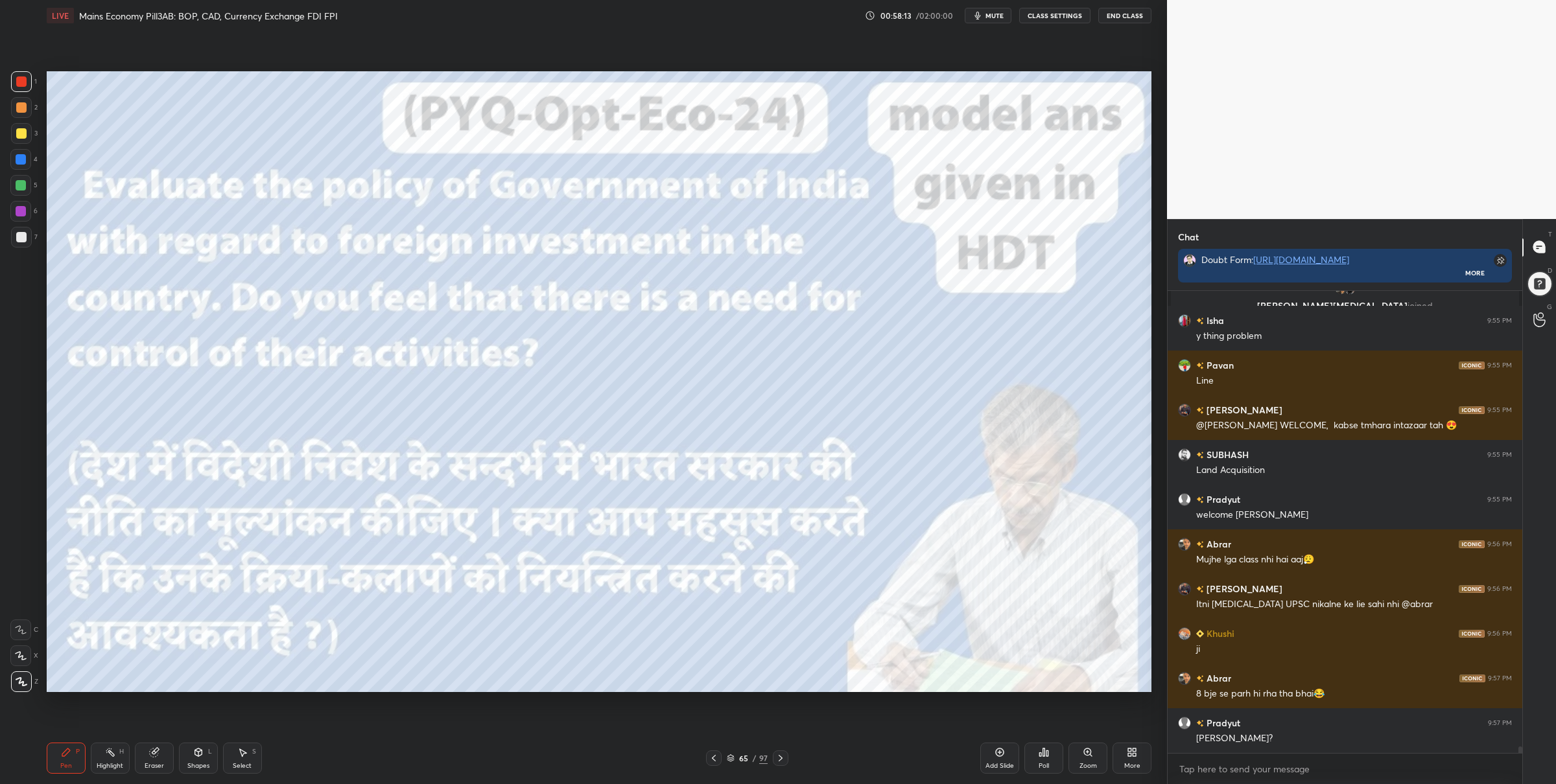
click at [717, 758] on icon at bounding box center [714, 758] width 10 height 10
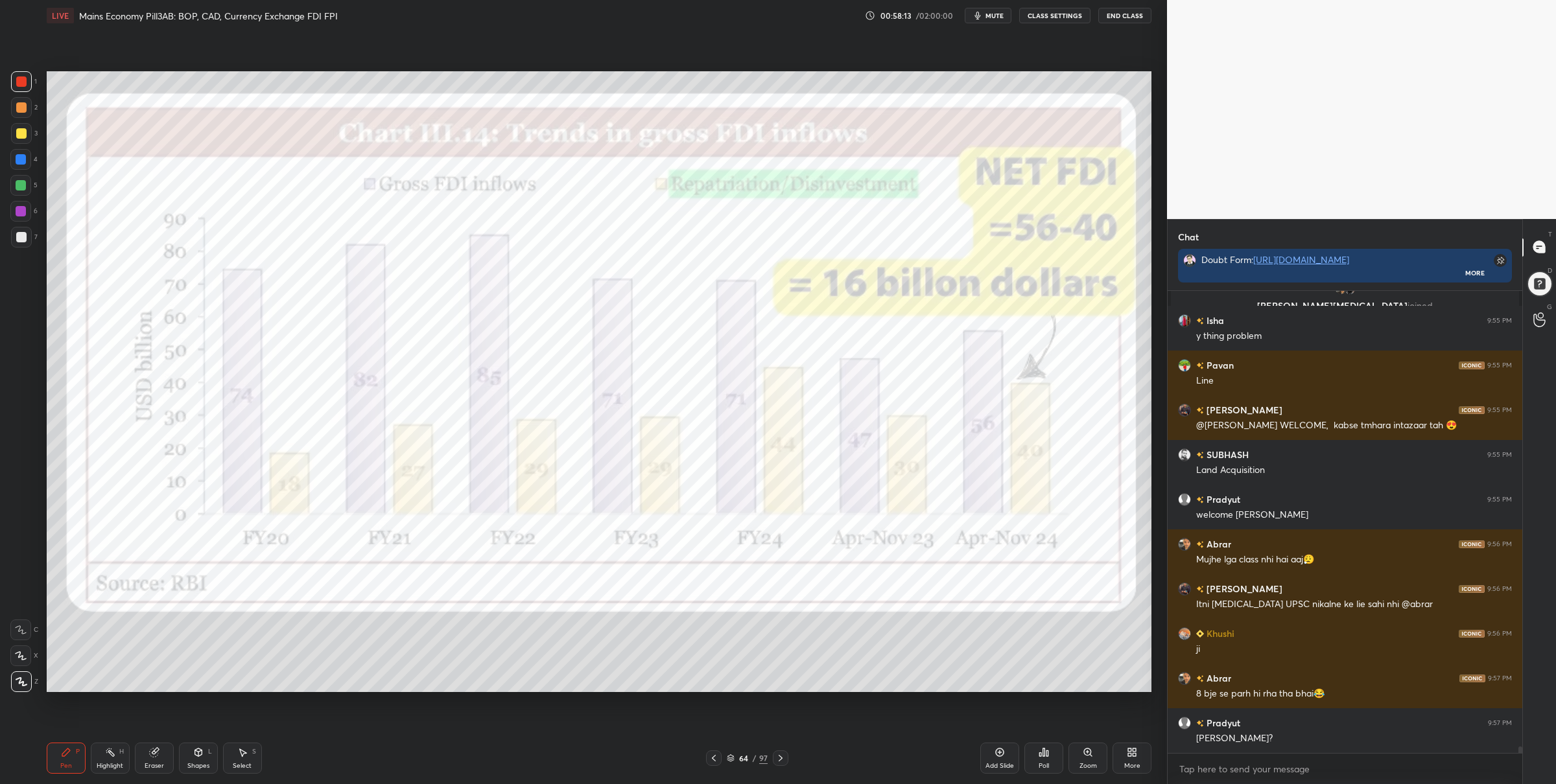
click at [717, 759] on icon at bounding box center [714, 758] width 10 height 10
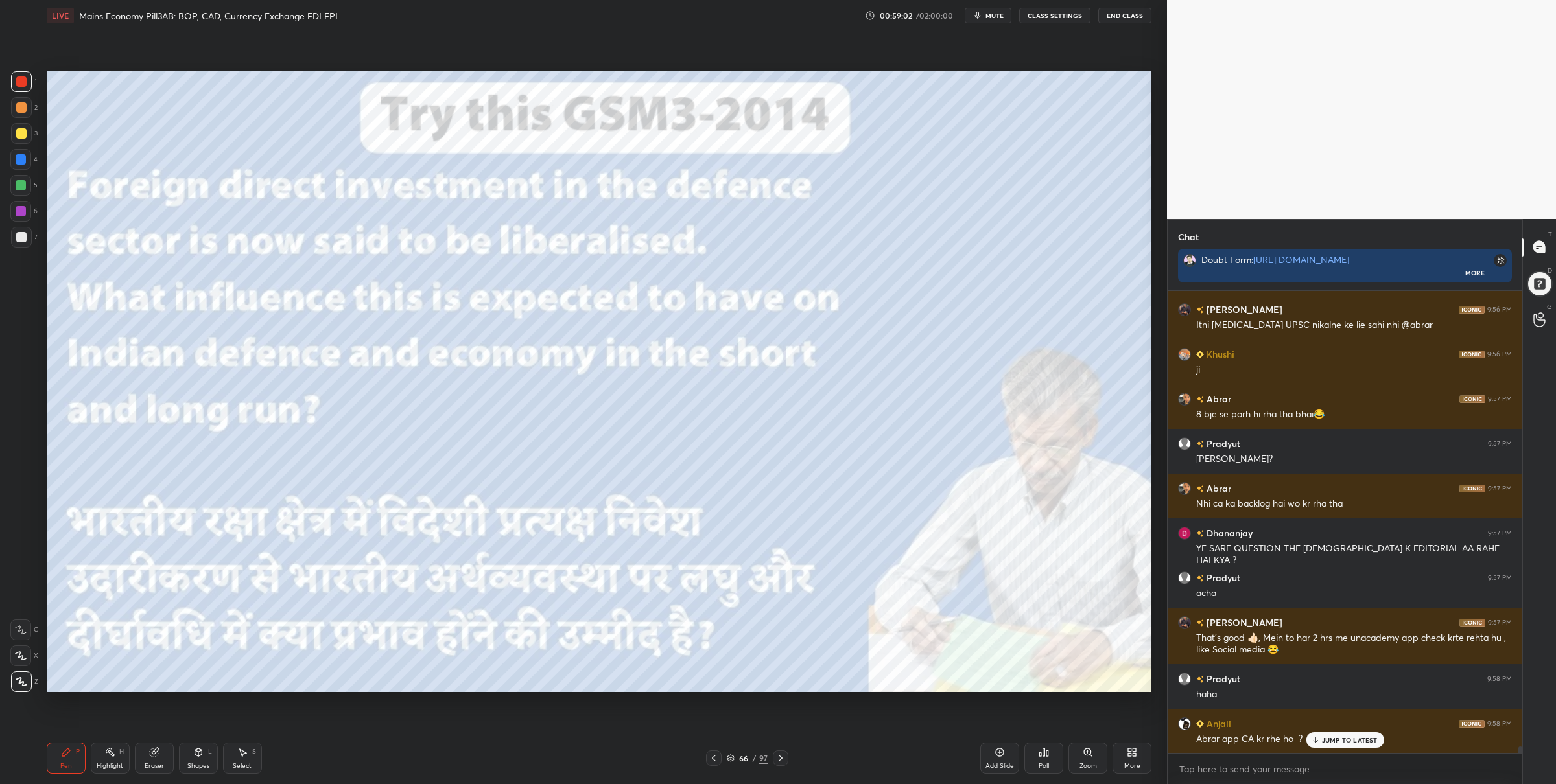
scroll to position [33974, 0]
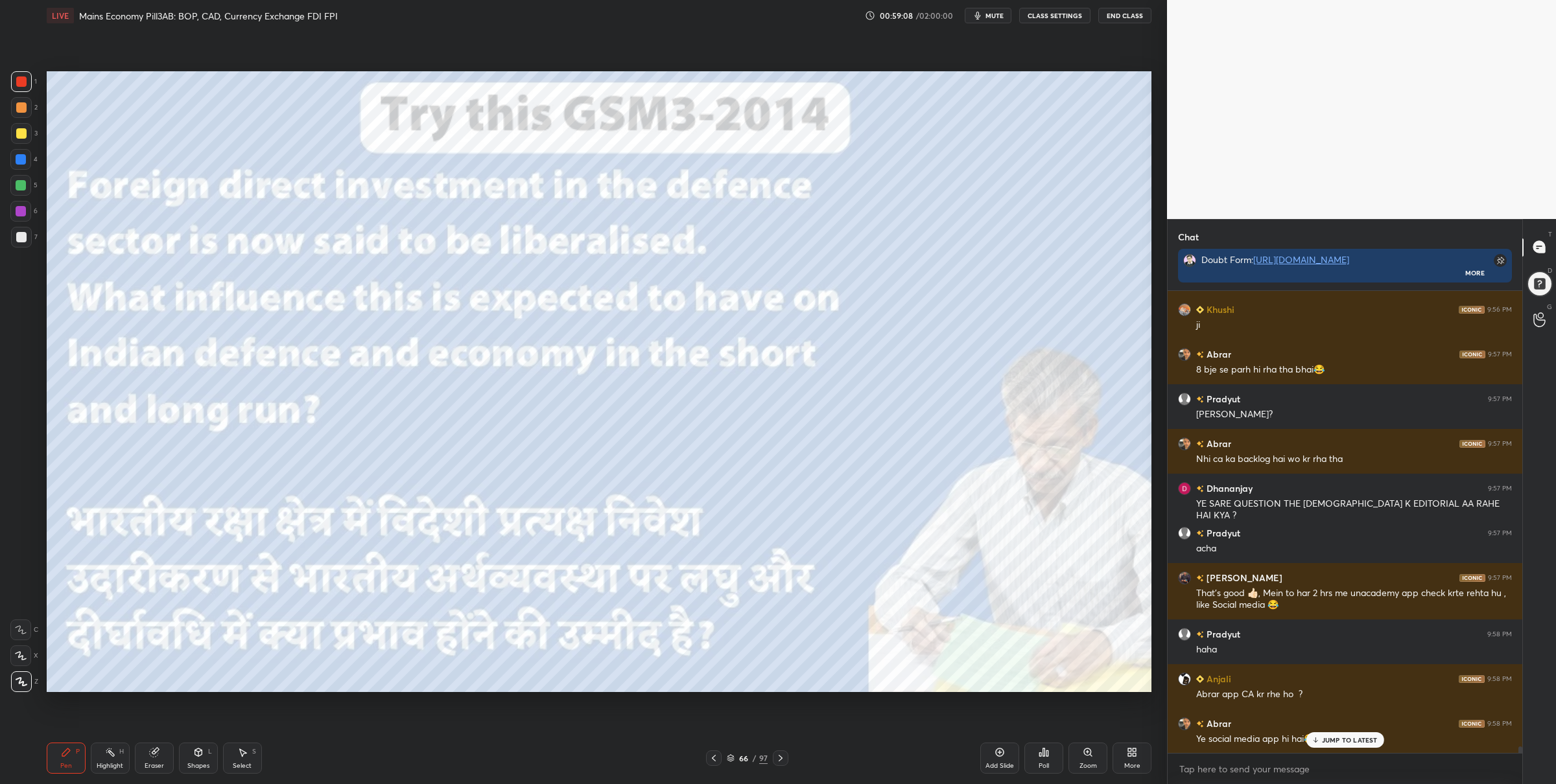
click at [728, 758] on icon at bounding box center [731, 757] width 7 height 3
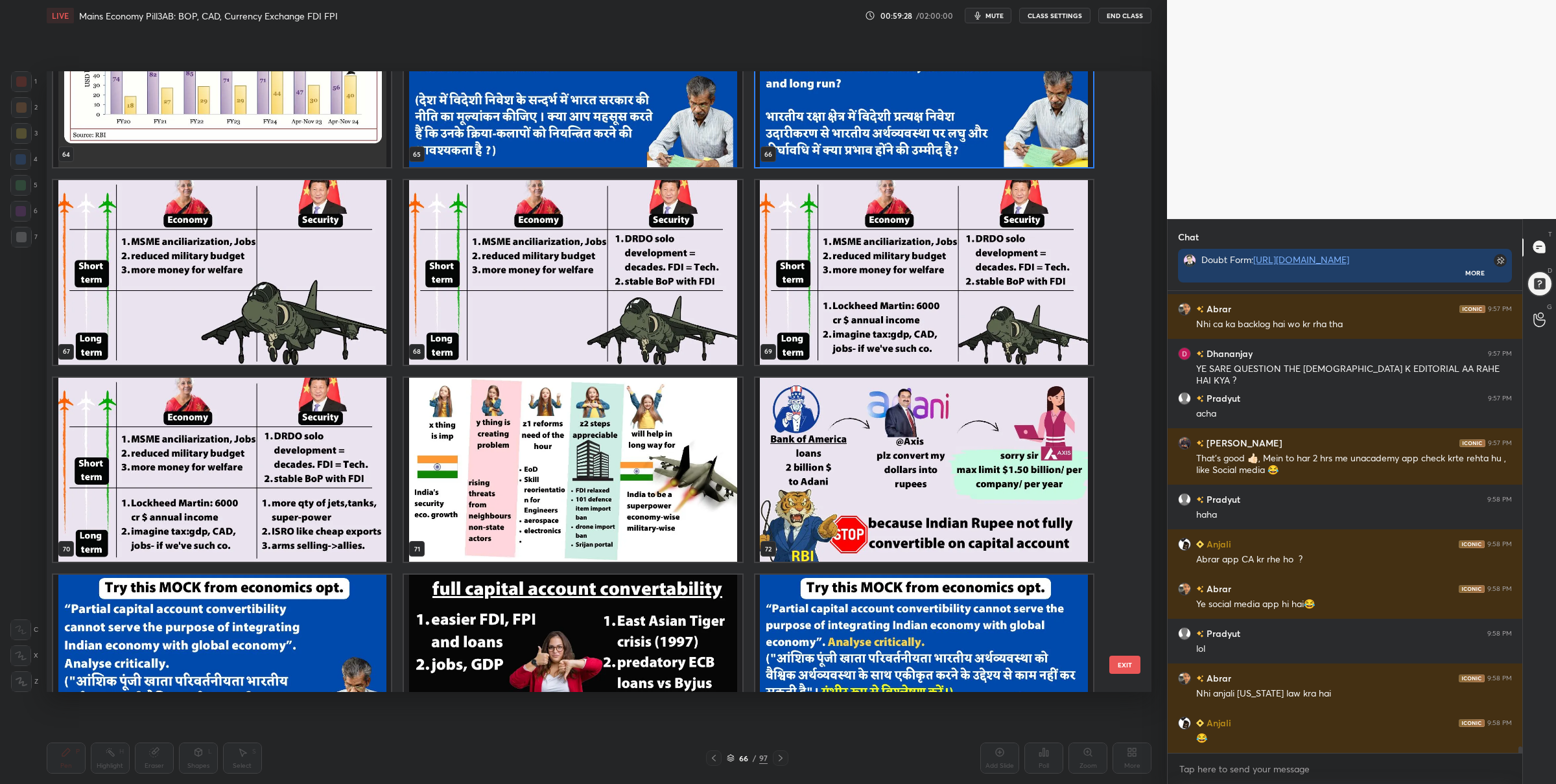
scroll to position [3980, 0]
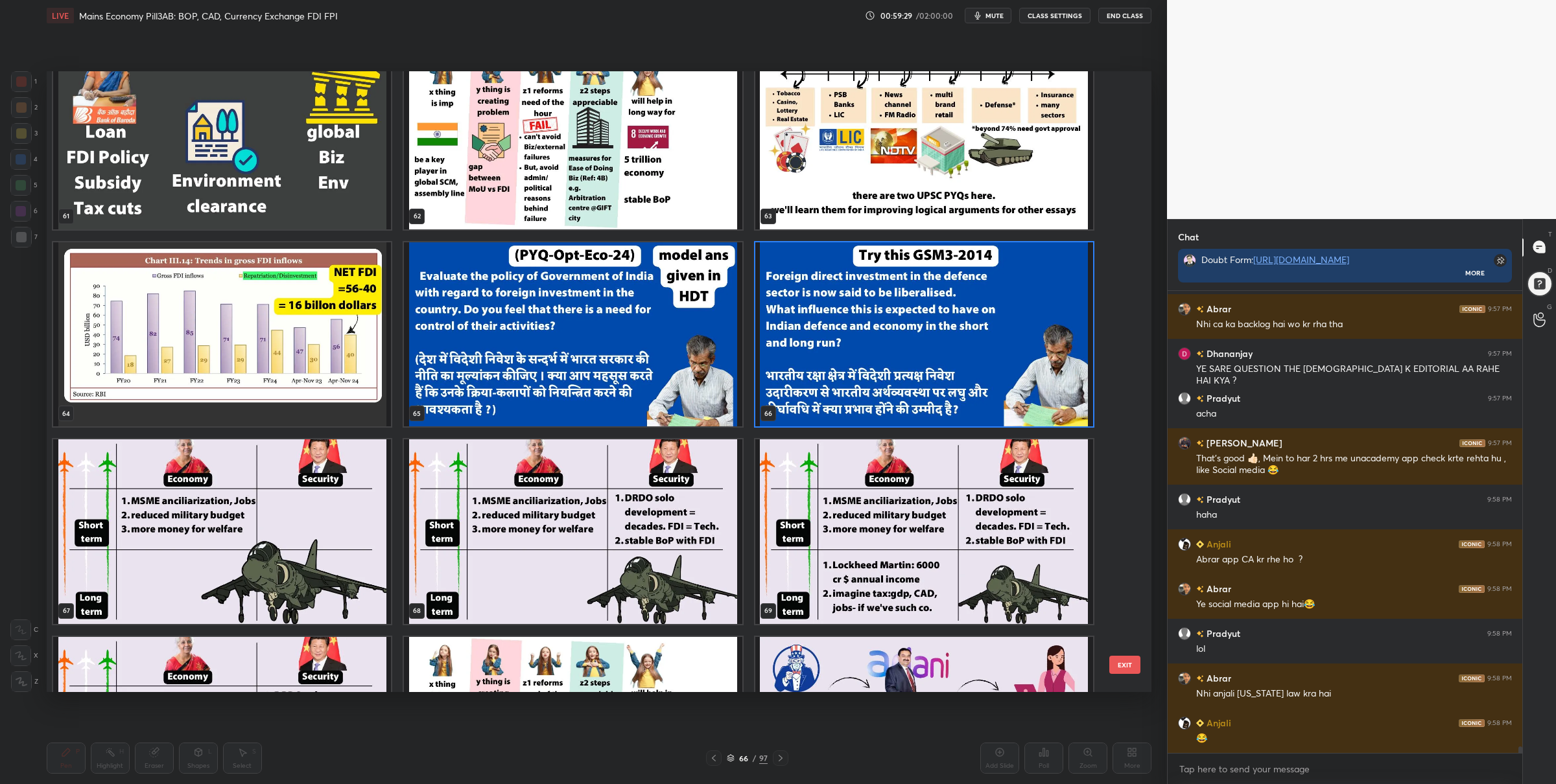
click at [942, 303] on img "grid" at bounding box center [924, 334] width 338 height 185
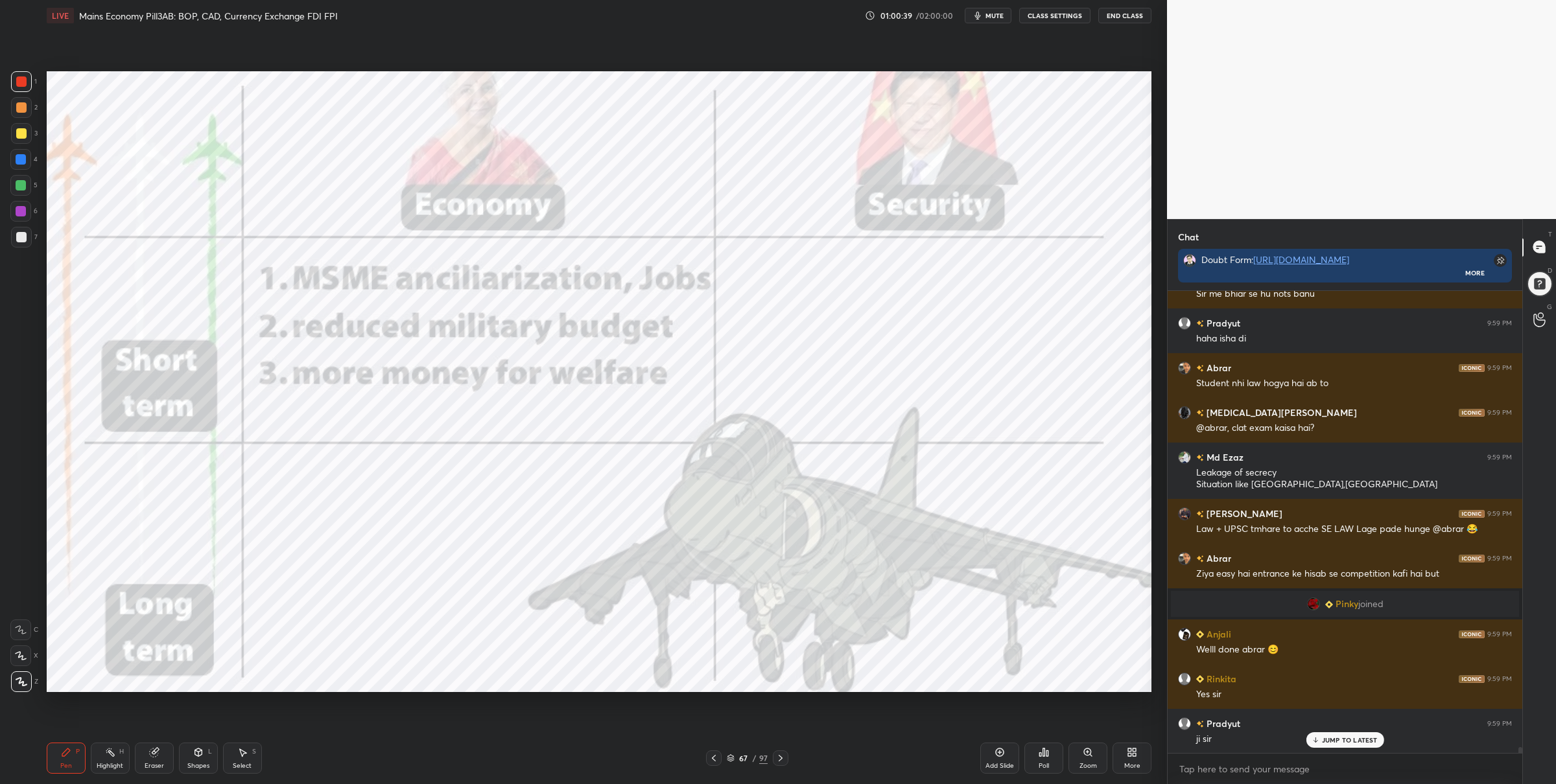
scroll to position [34778, 0]
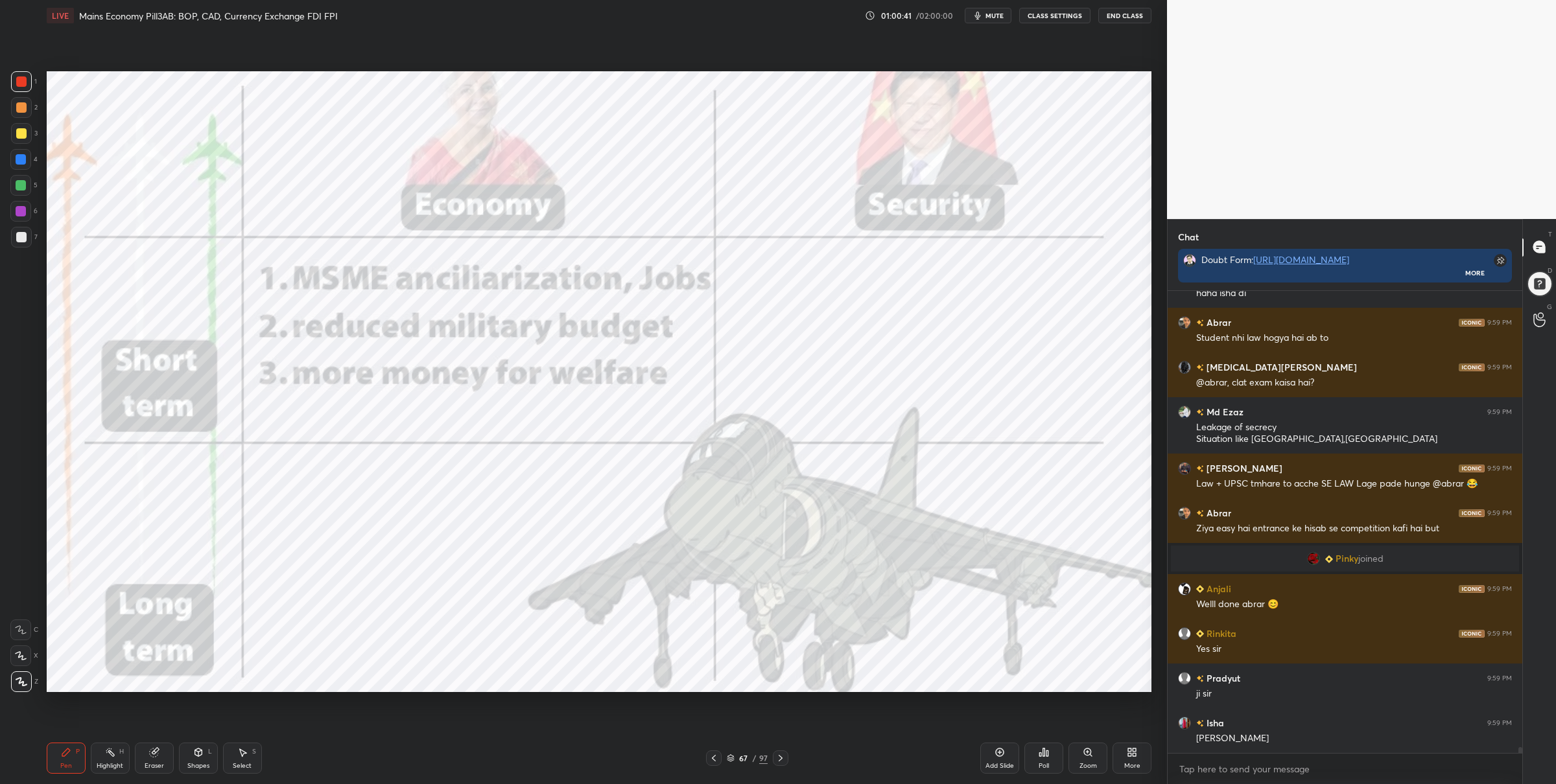
drag, startPoint x: 24, startPoint y: 189, endPoint x: 38, endPoint y: 188, distance: 14.0
click at [26, 190] on div at bounding box center [21, 185] width 21 height 21
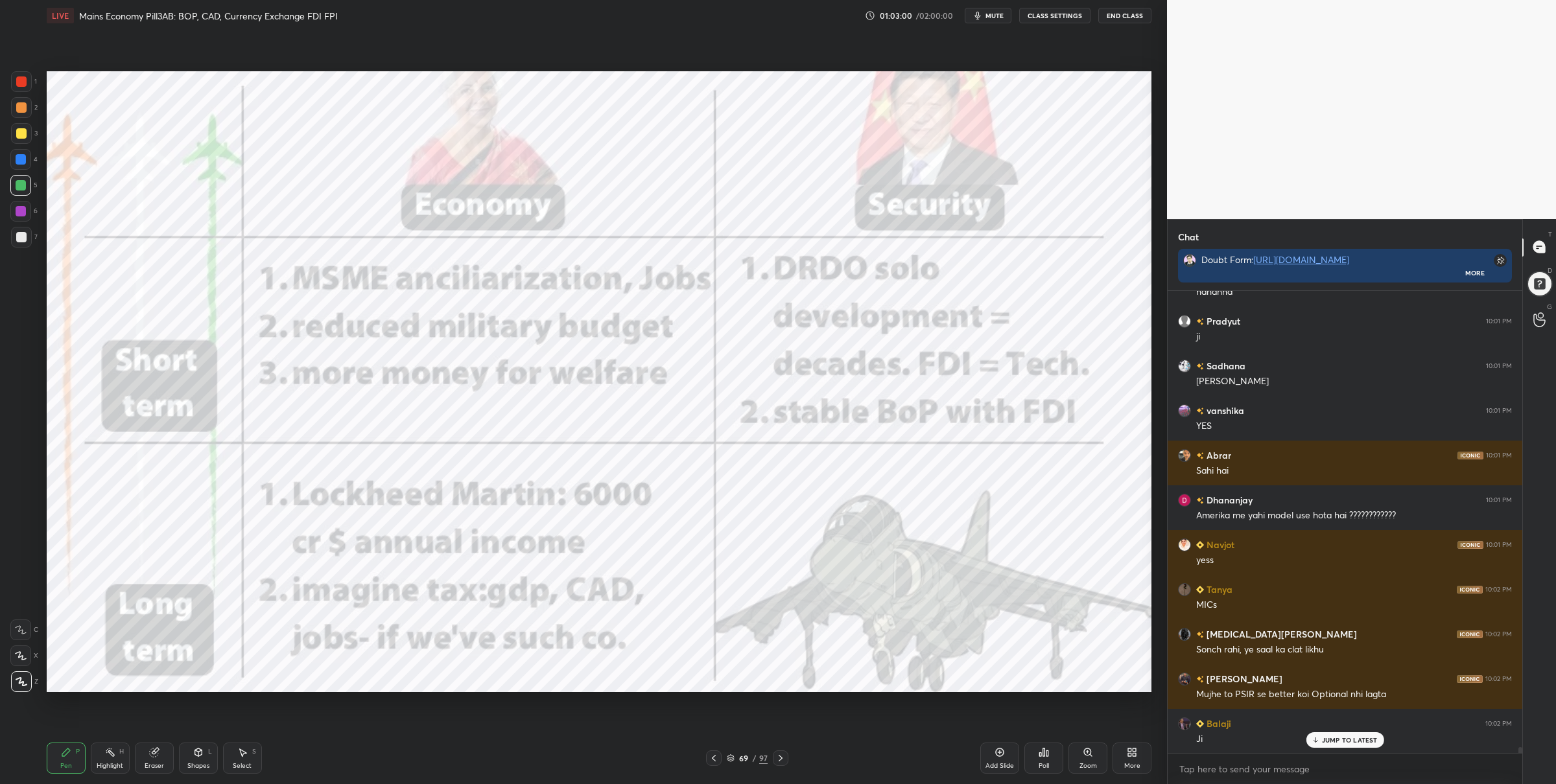
scroll to position [35691, 0]
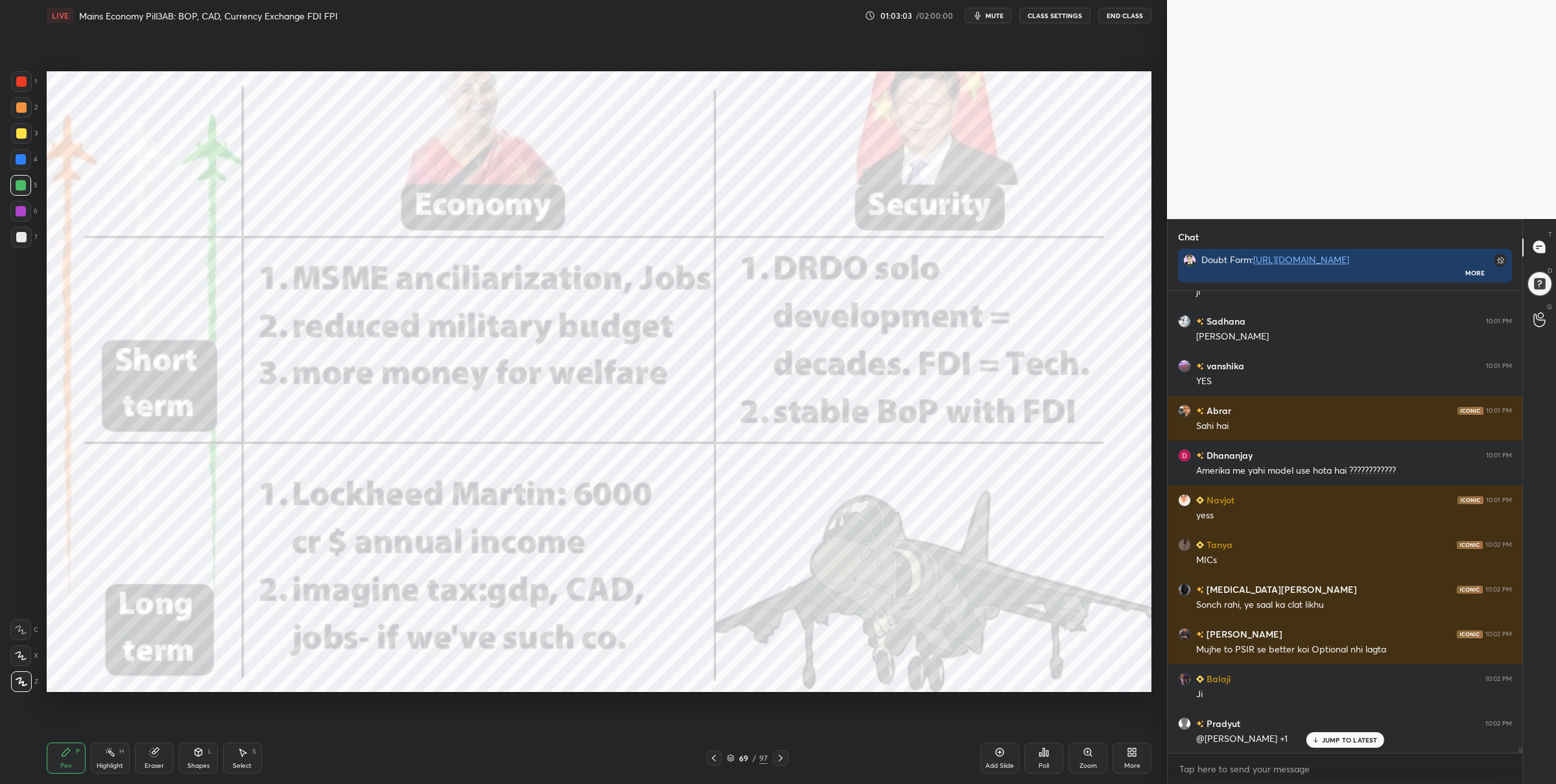
click at [783, 758] on icon at bounding box center [781, 758] width 10 height 10
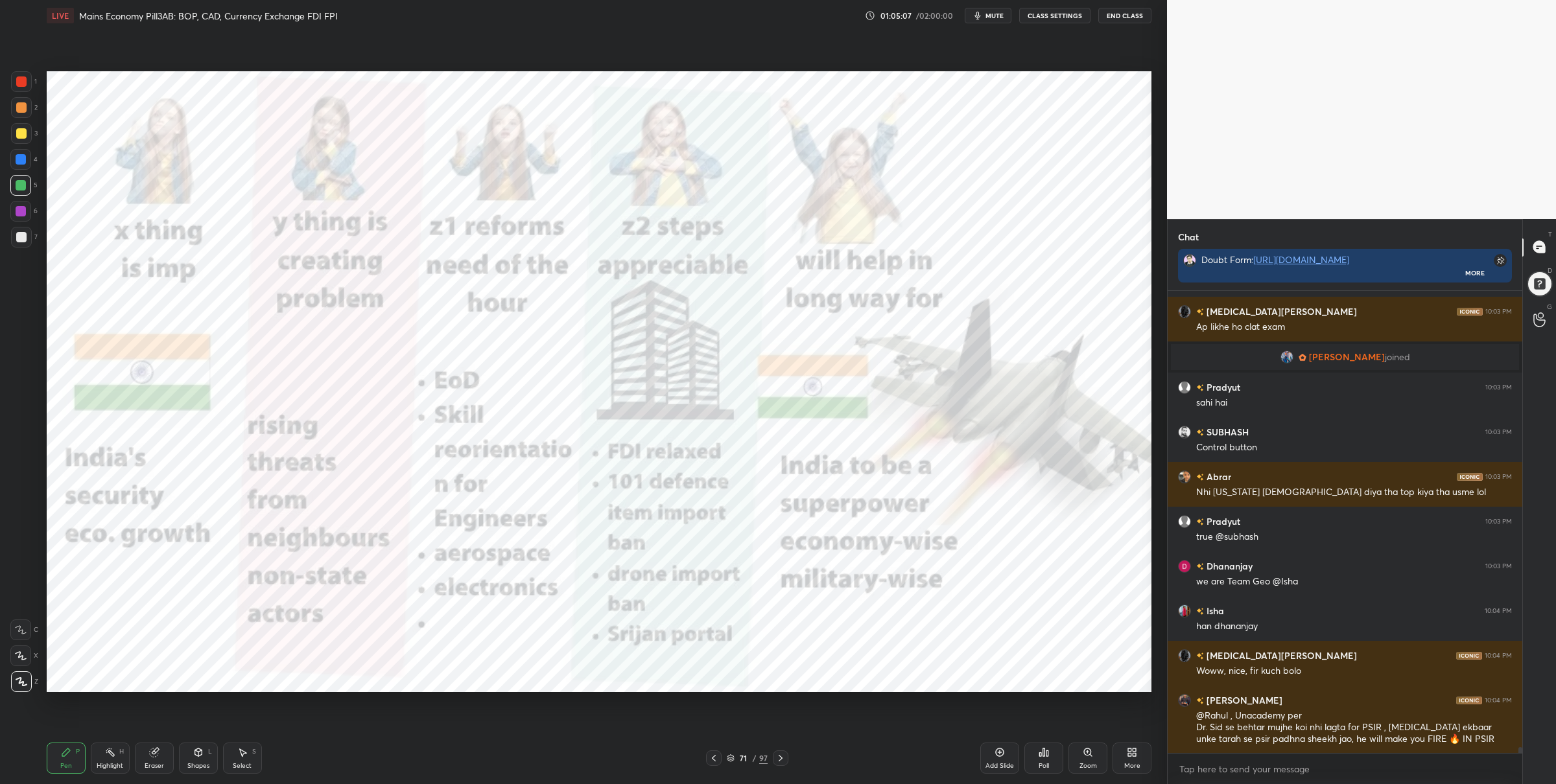
scroll to position [36307, 0]
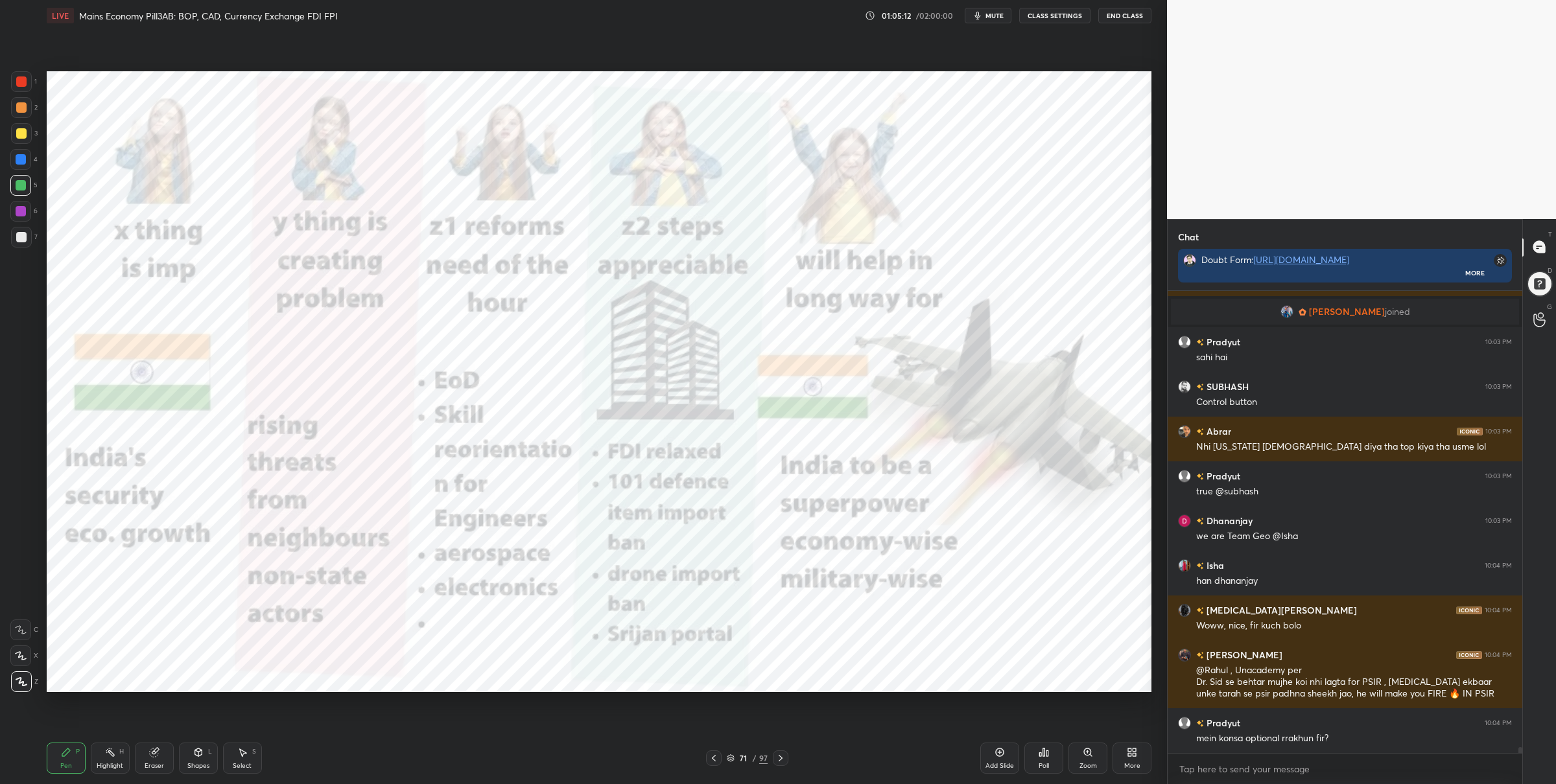
drag, startPoint x: 11, startPoint y: 75, endPoint x: 30, endPoint y: 79, distance: 19.4
click at [12, 75] on div at bounding box center [21, 82] width 21 height 21
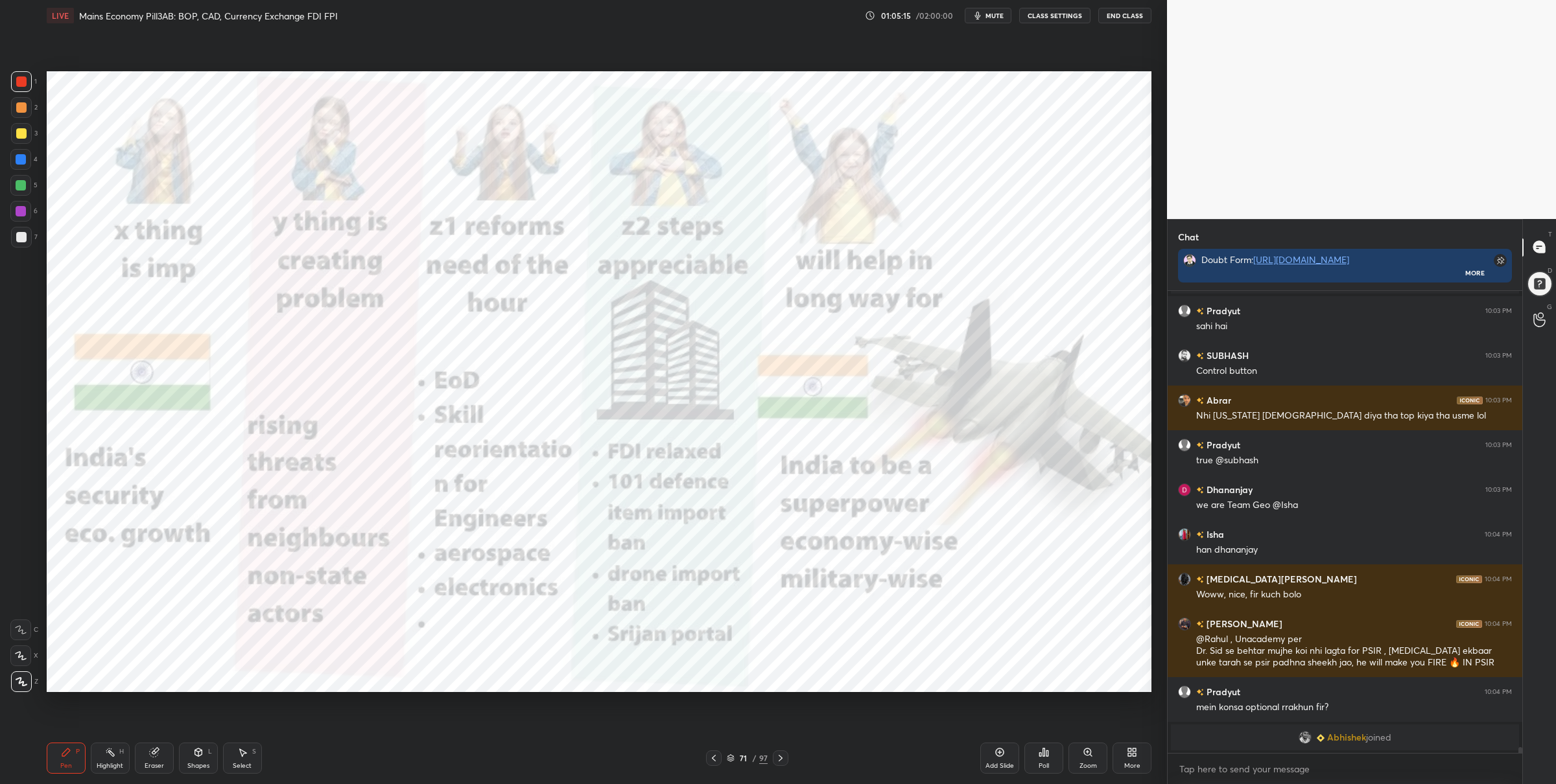
click at [1084, 758] on div "Zoom" at bounding box center [1087, 758] width 39 height 31
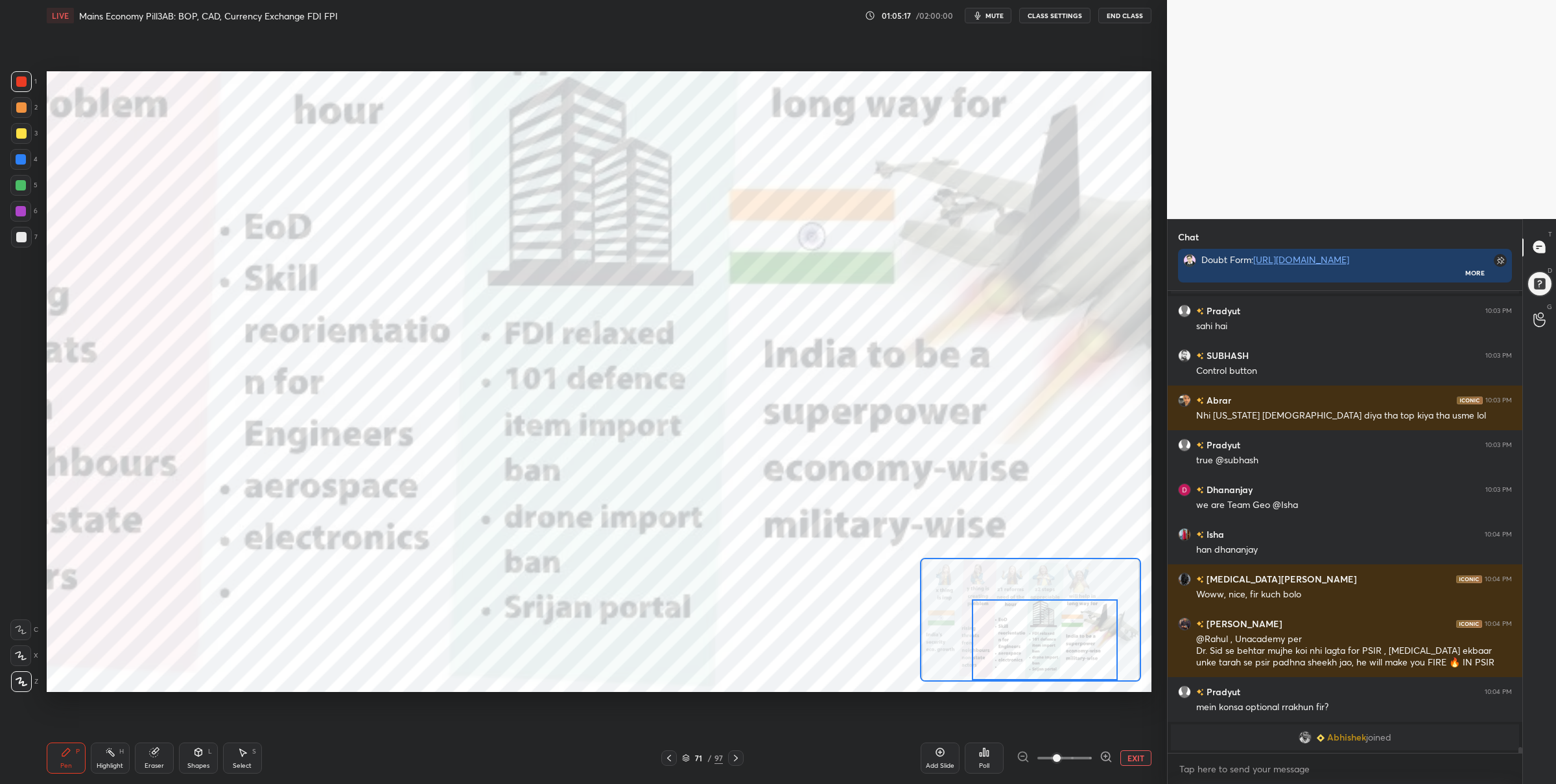
drag, startPoint x: 1047, startPoint y: 658, endPoint x: 1054, endPoint y: 665, distance: 9.9
click at [1054, 666] on div at bounding box center [1045, 640] width 146 height 81
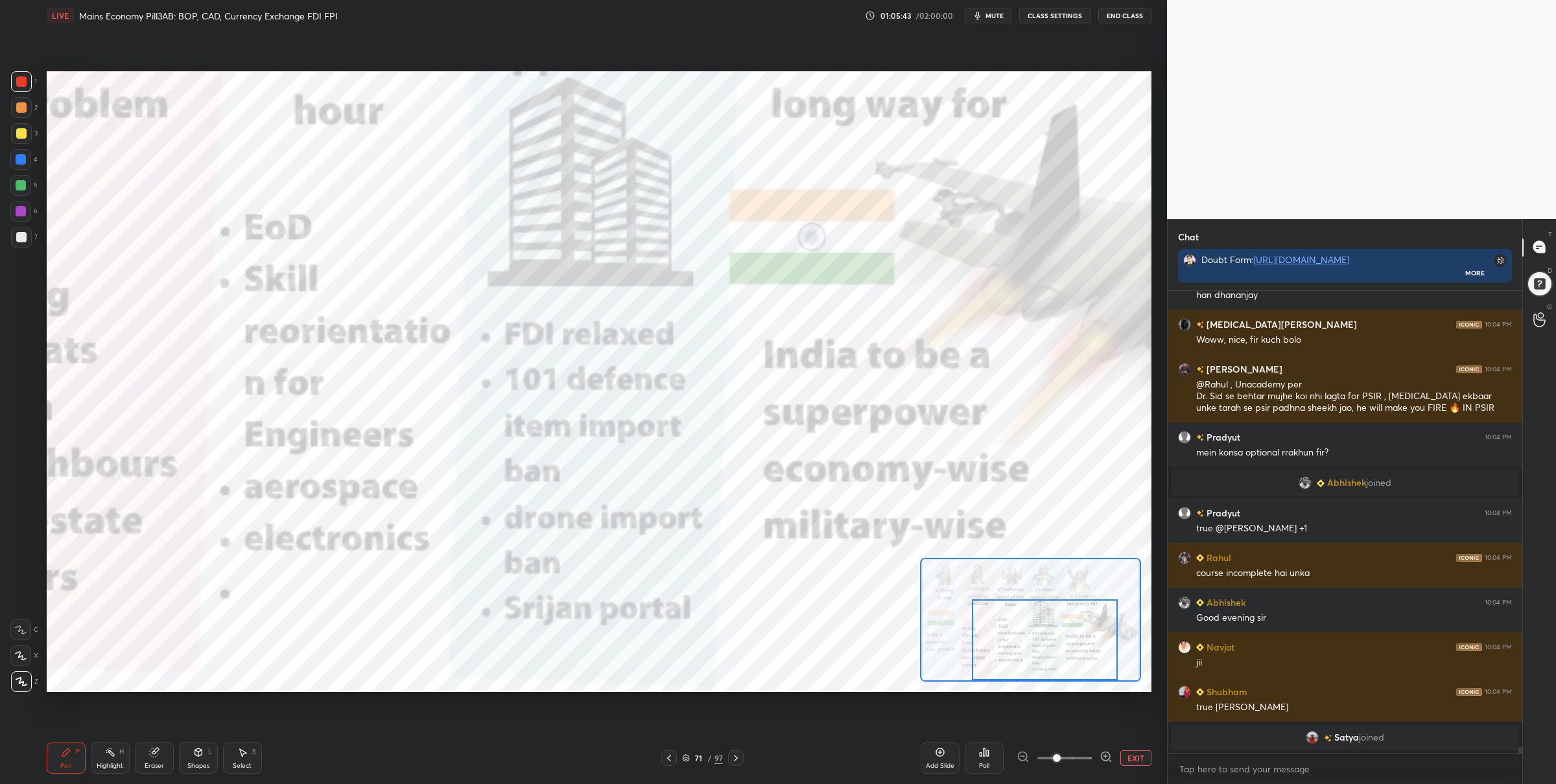
scroll to position [36527, 0]
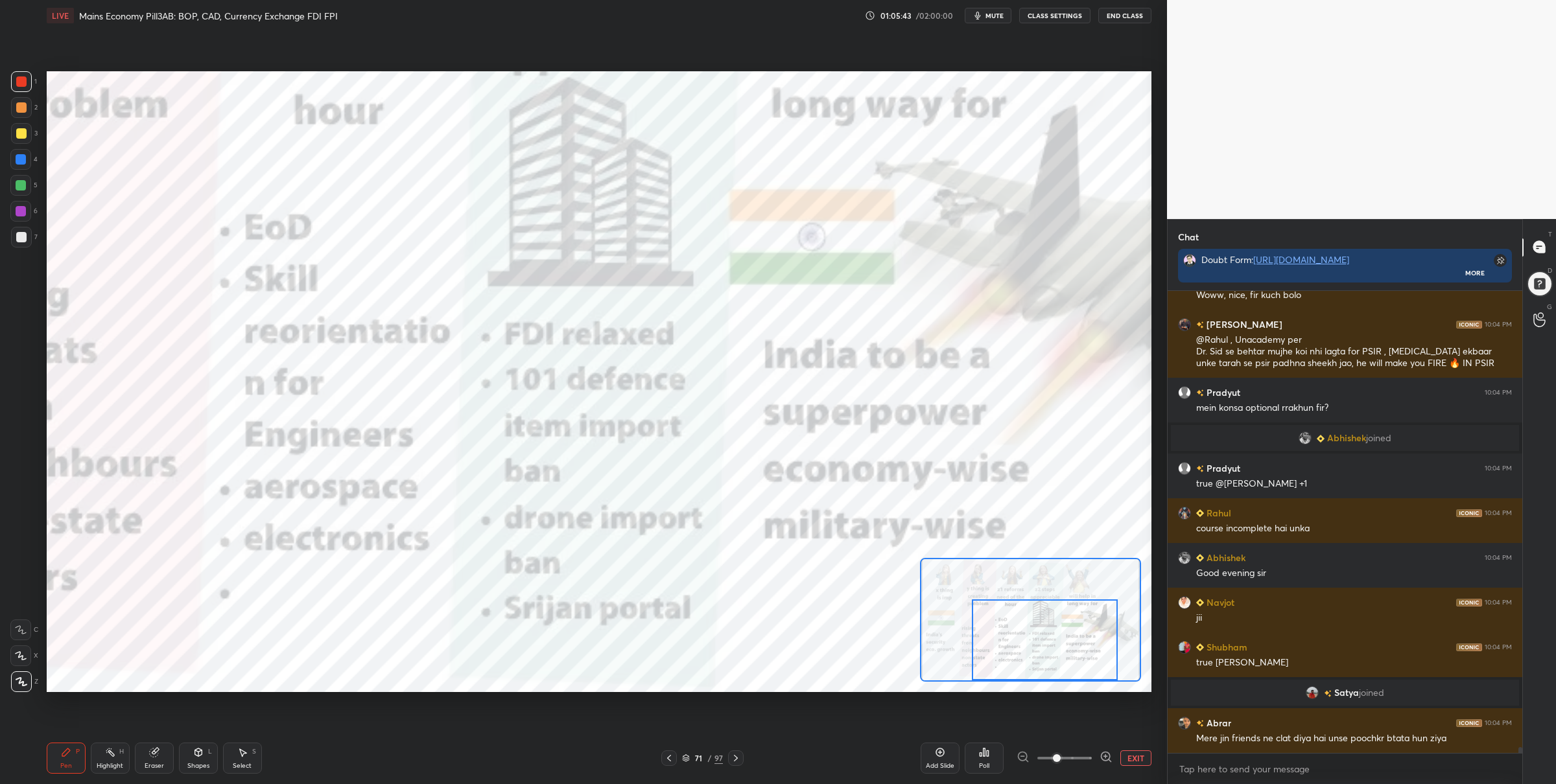
click at [1129, 759] on button "EXIT" at bounding box center [1136, 758] width 31 height 15
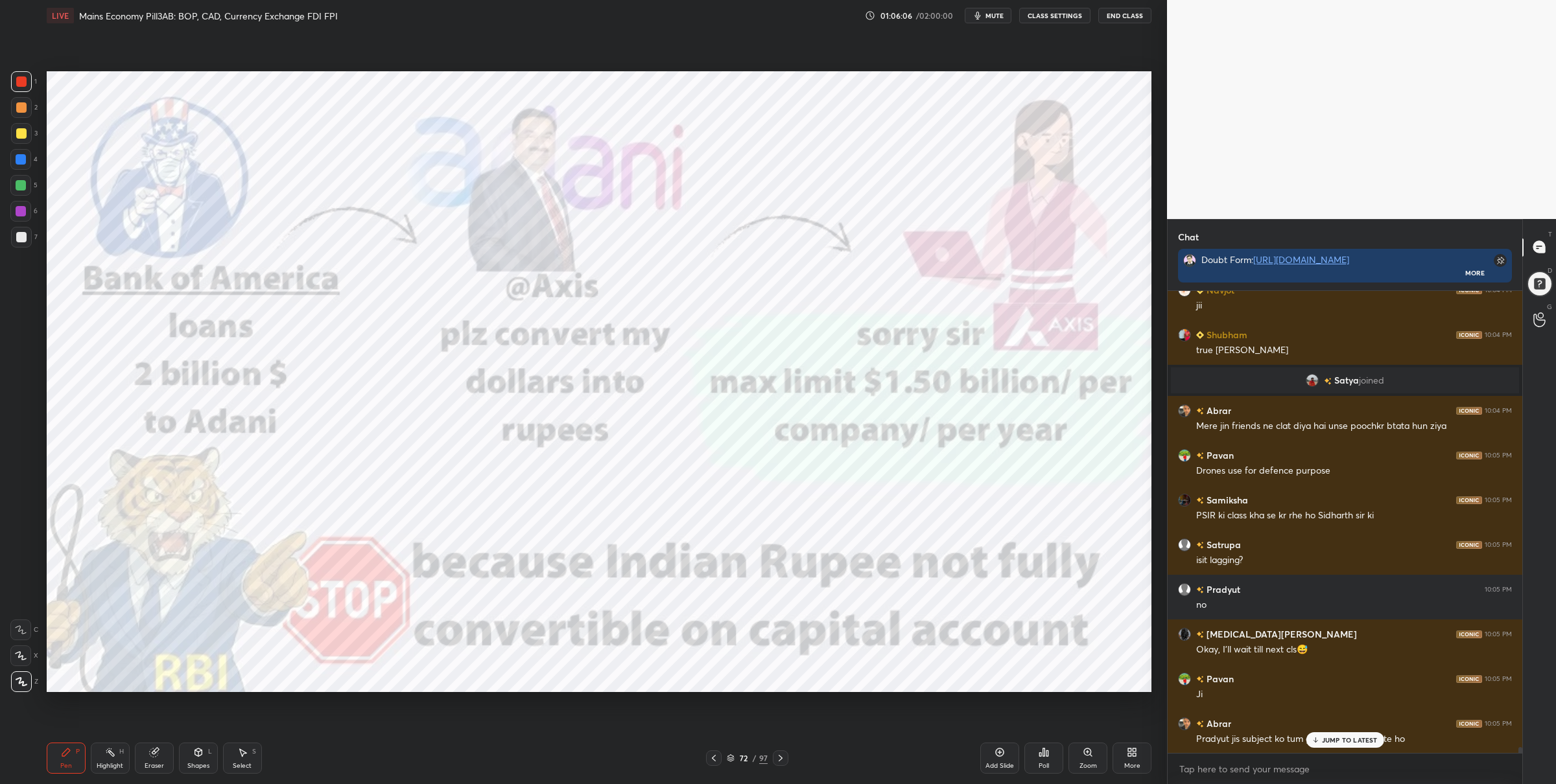
scroll to position [36883, 0]
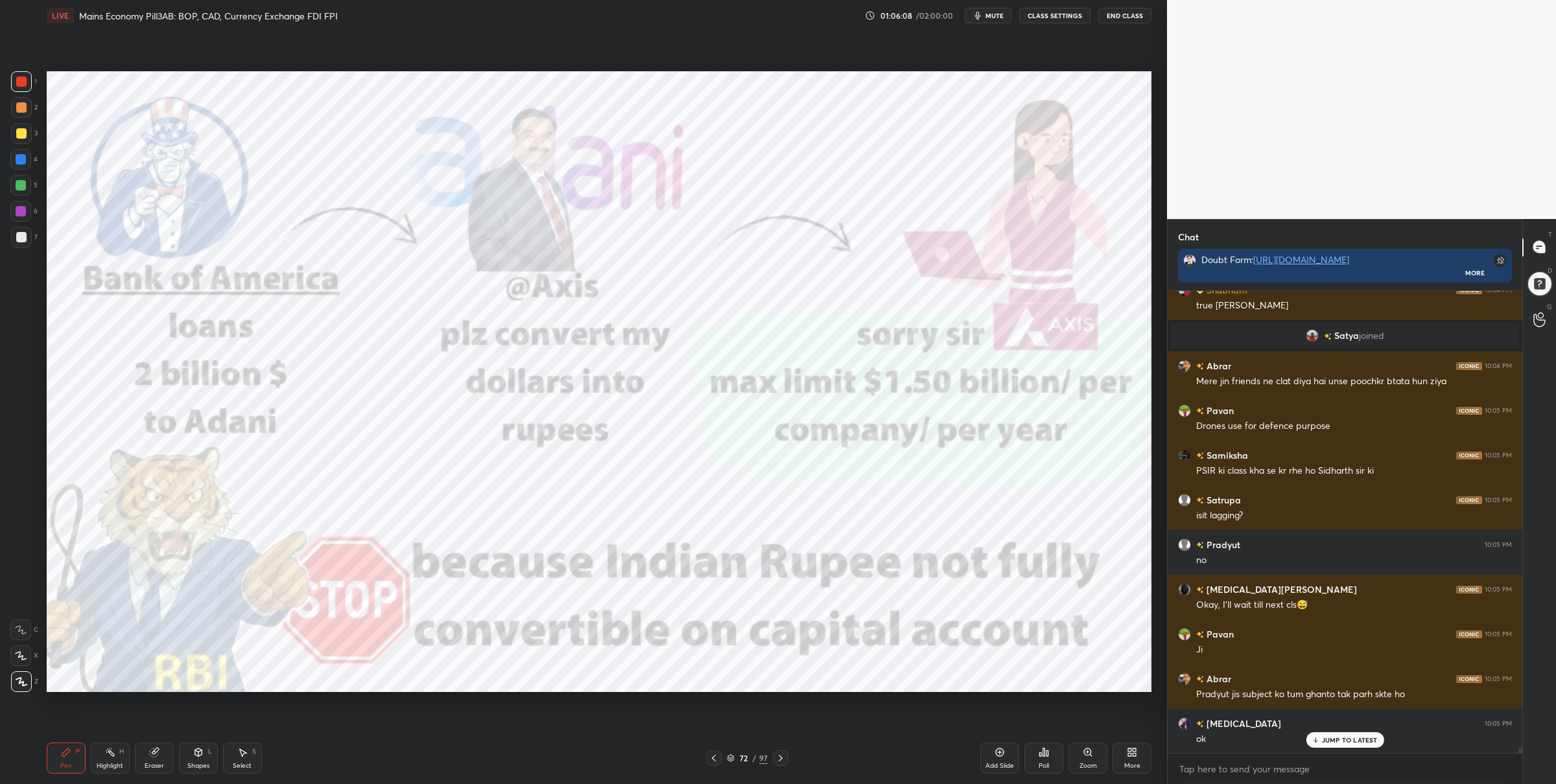
click at [20, 188] on div at bounding box center [21, 185] width 10 height 10
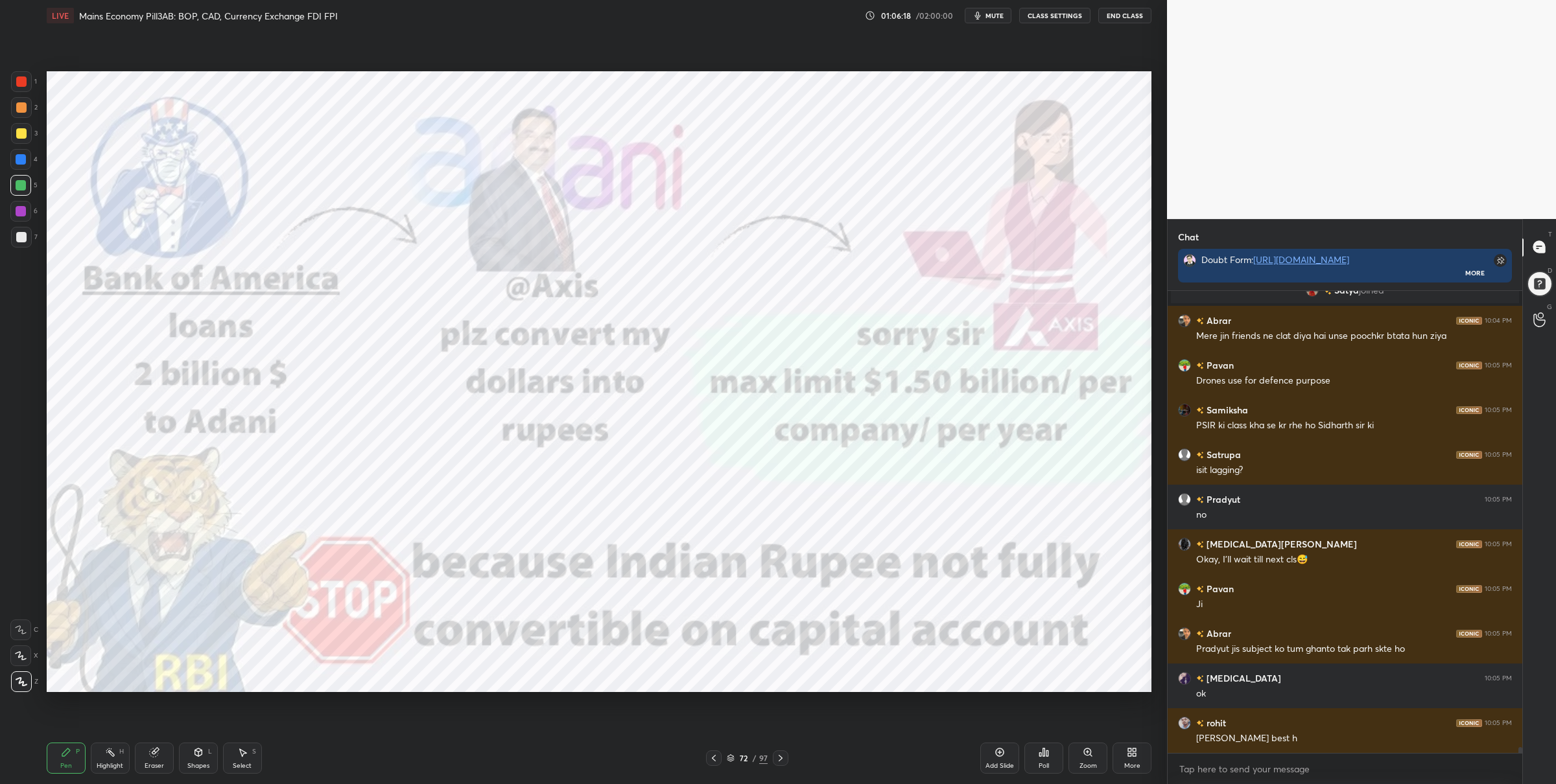
scroll to position [36974, 0]
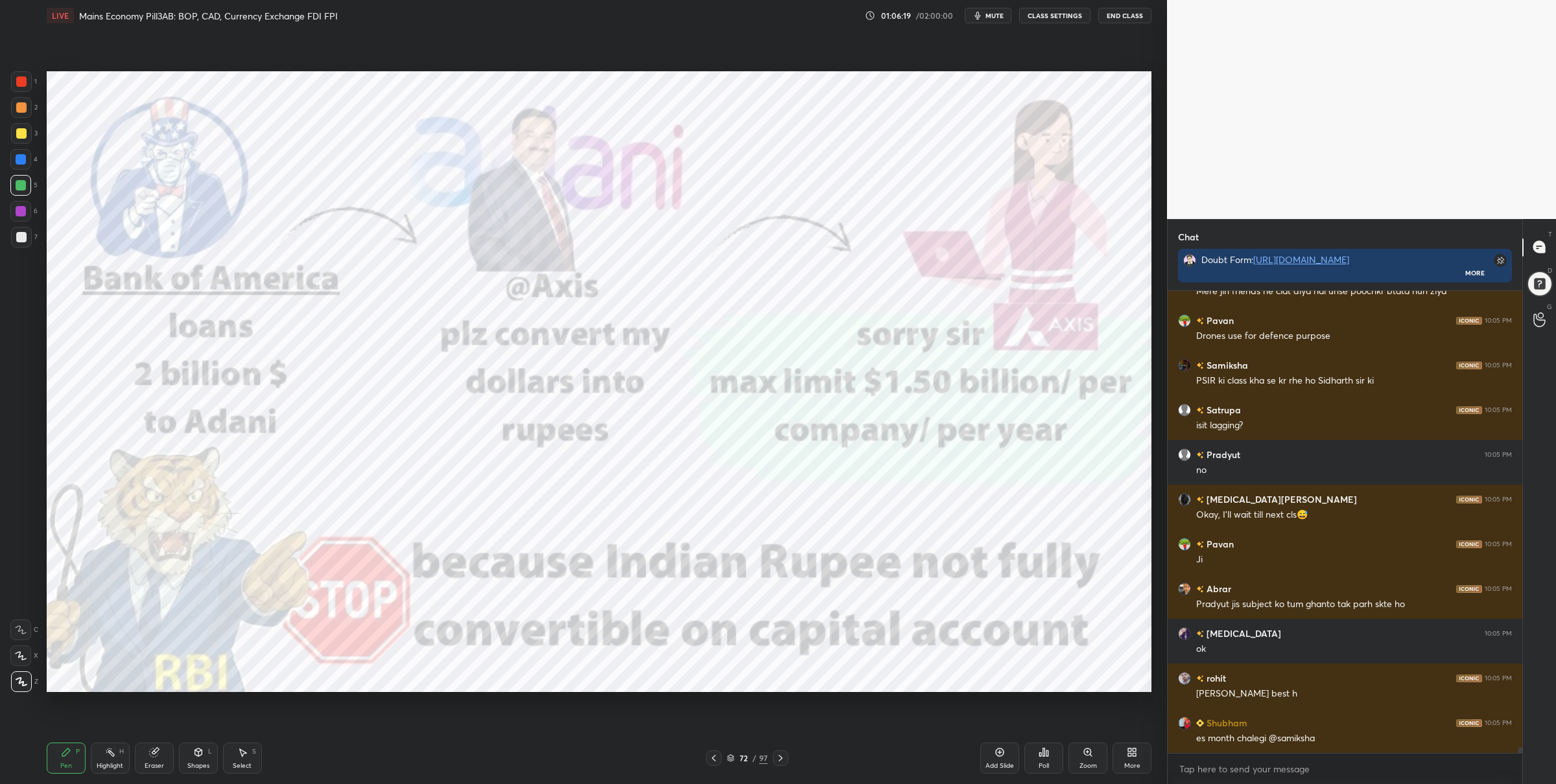
click at [452, 110] on div "Setting up your live class Poll for secs No correct answer Start poll" at bounding box center [599, 381] width 1115 height 701
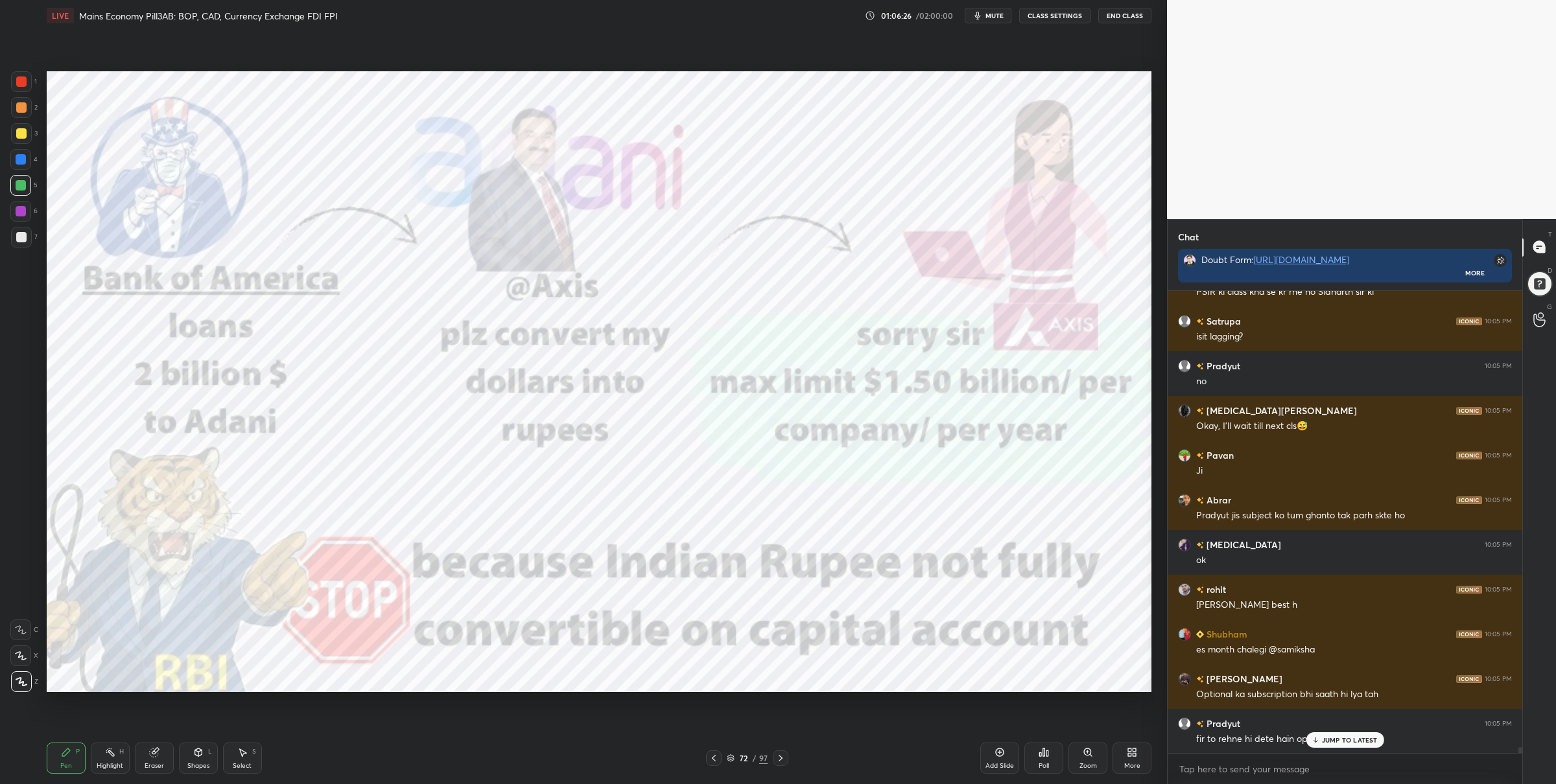
scroll to position [37107, 0]
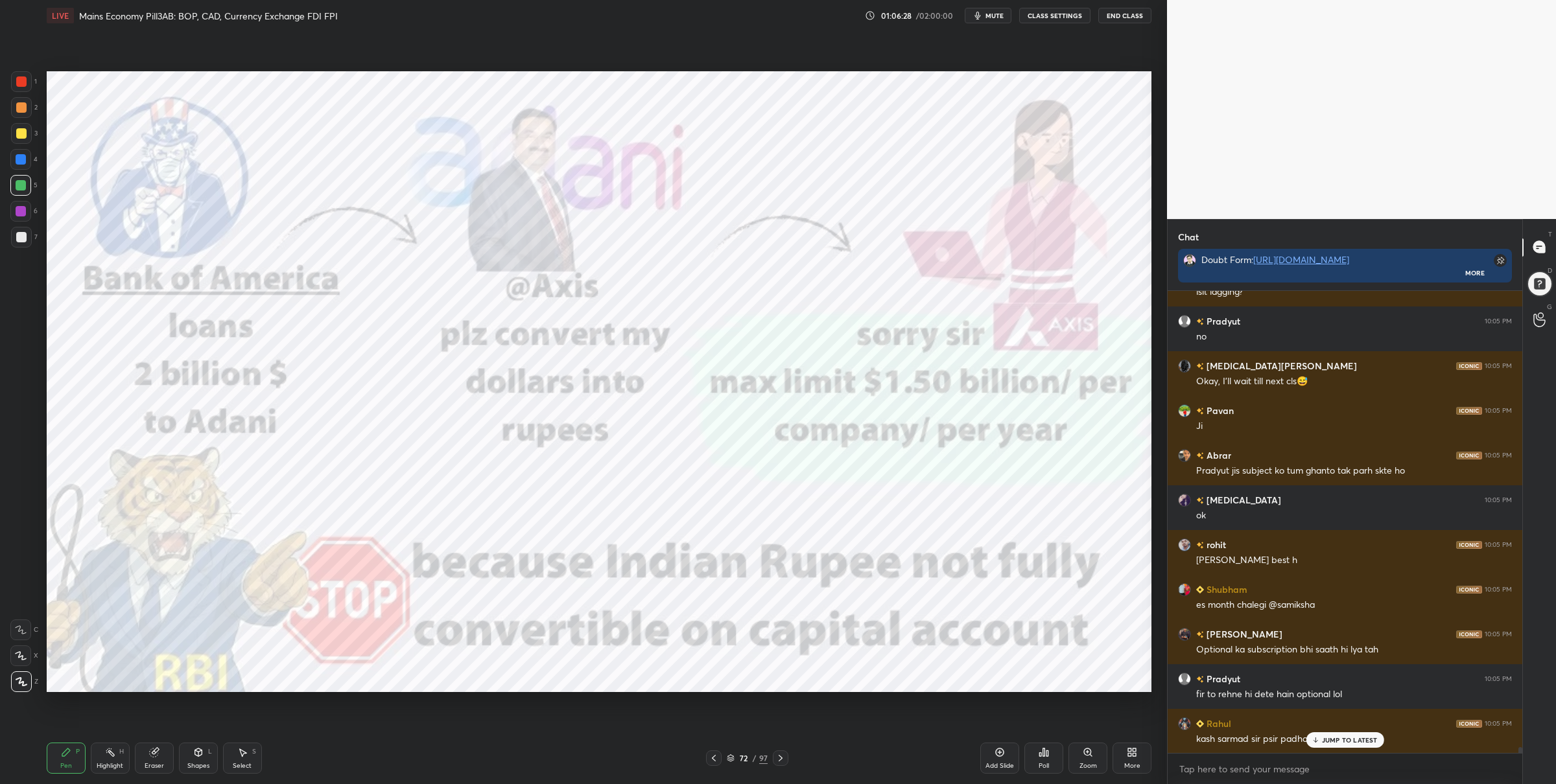
drag, startPoint x: 29, startPoint y: 82, endPoint x: 46, endPoint y: 82, distance: 17.0
click at [31, 83] on div at bounding box center [21, 82] width 21 height 21
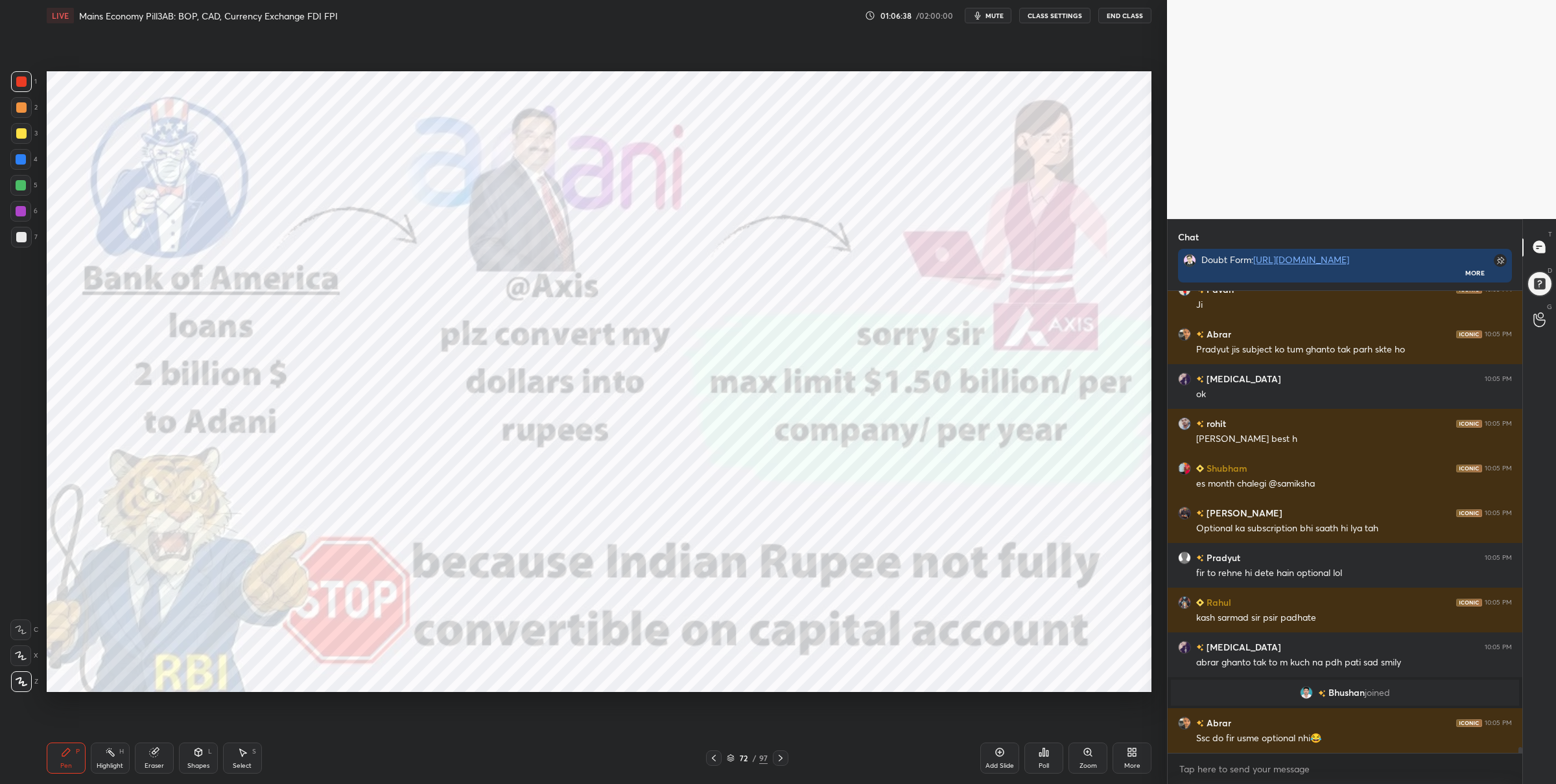
scroll to position [37006, 0]
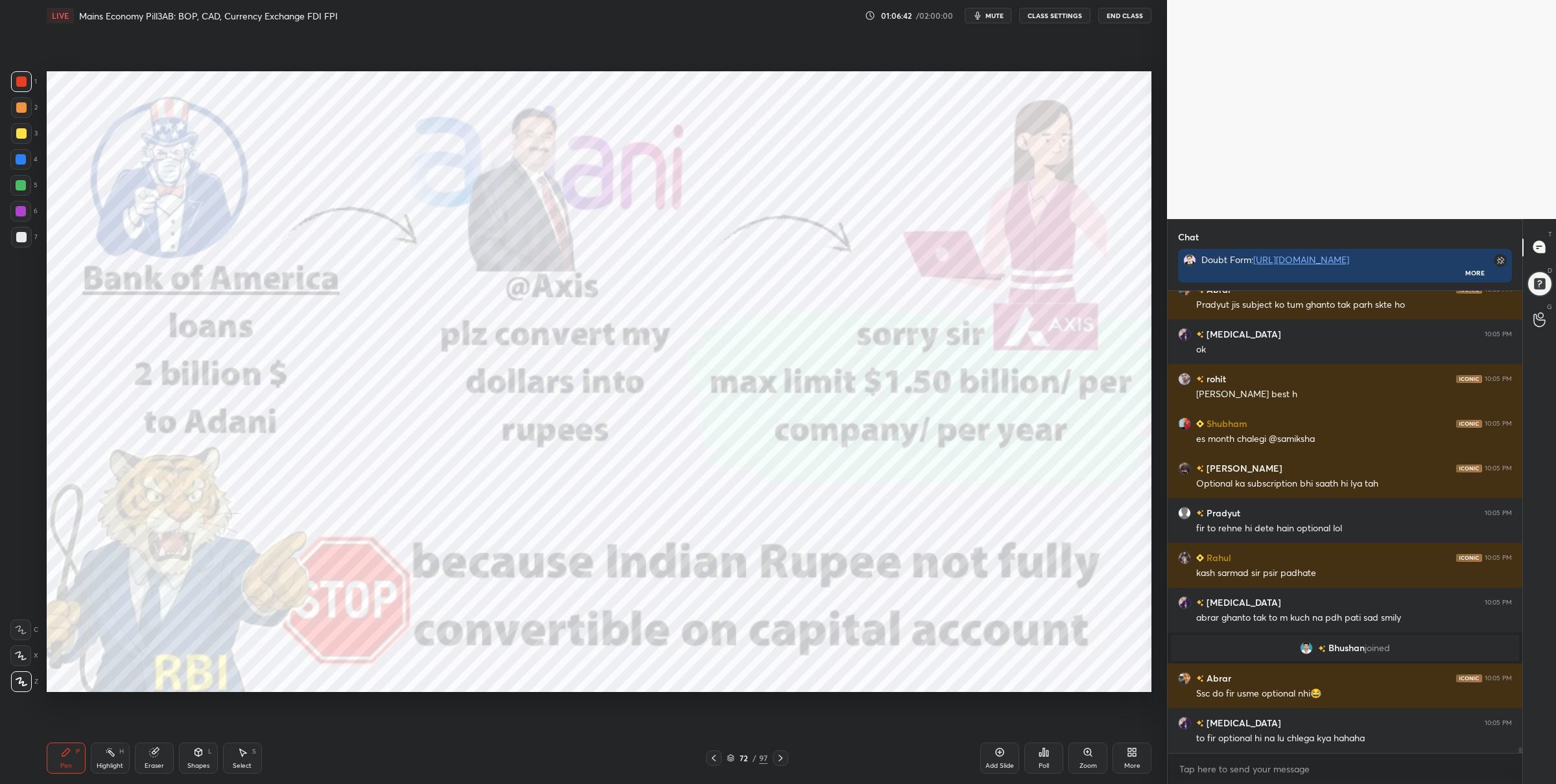
drag, startPoint x: 23, startPoint y: 182, endPoint x: 43, endPoint y: 182, distance: 20.0
click at [23, 181] on div at bounding box center [21, 185] width 10 height 10
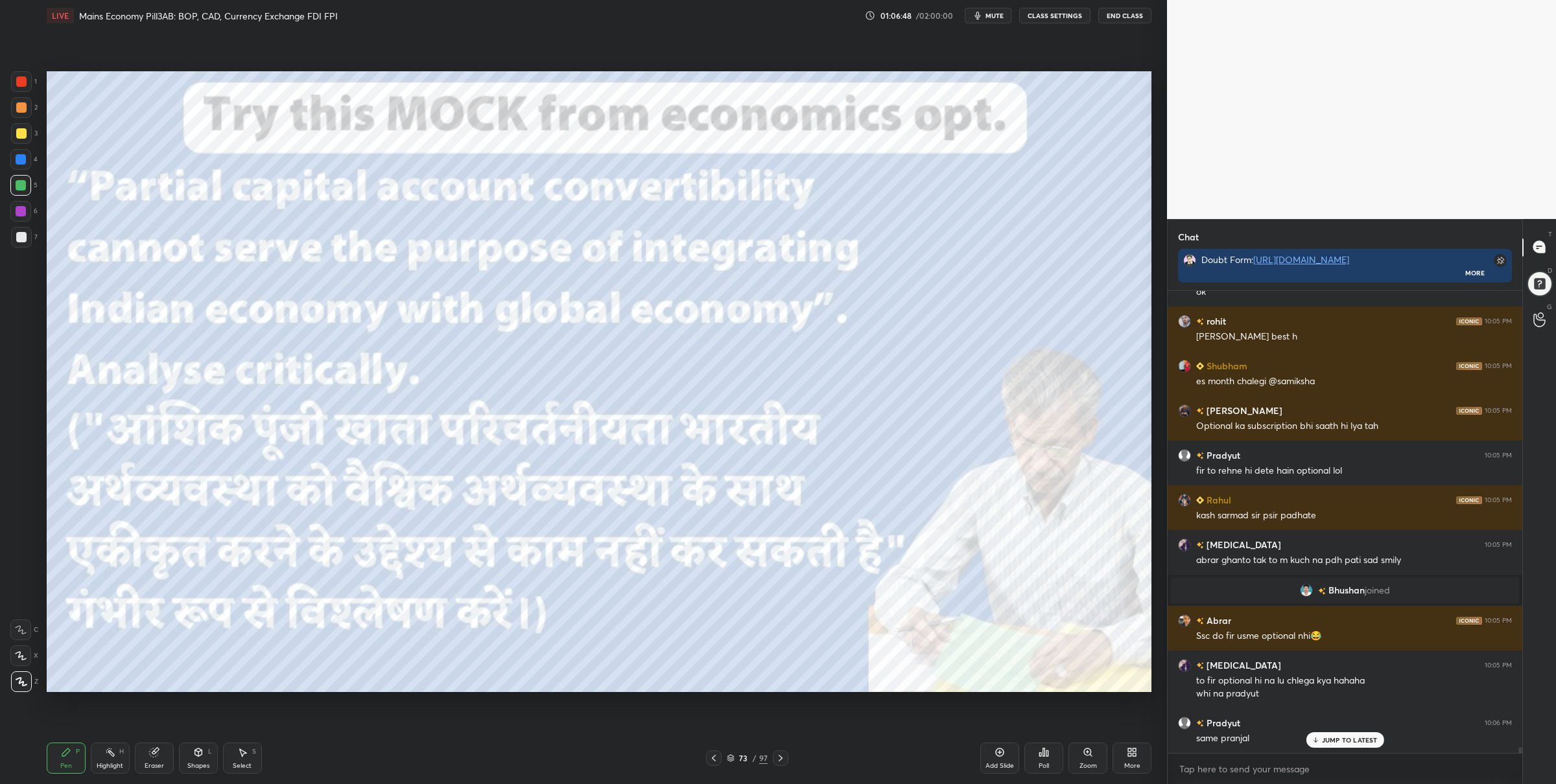
scroll to position [37108, 0]
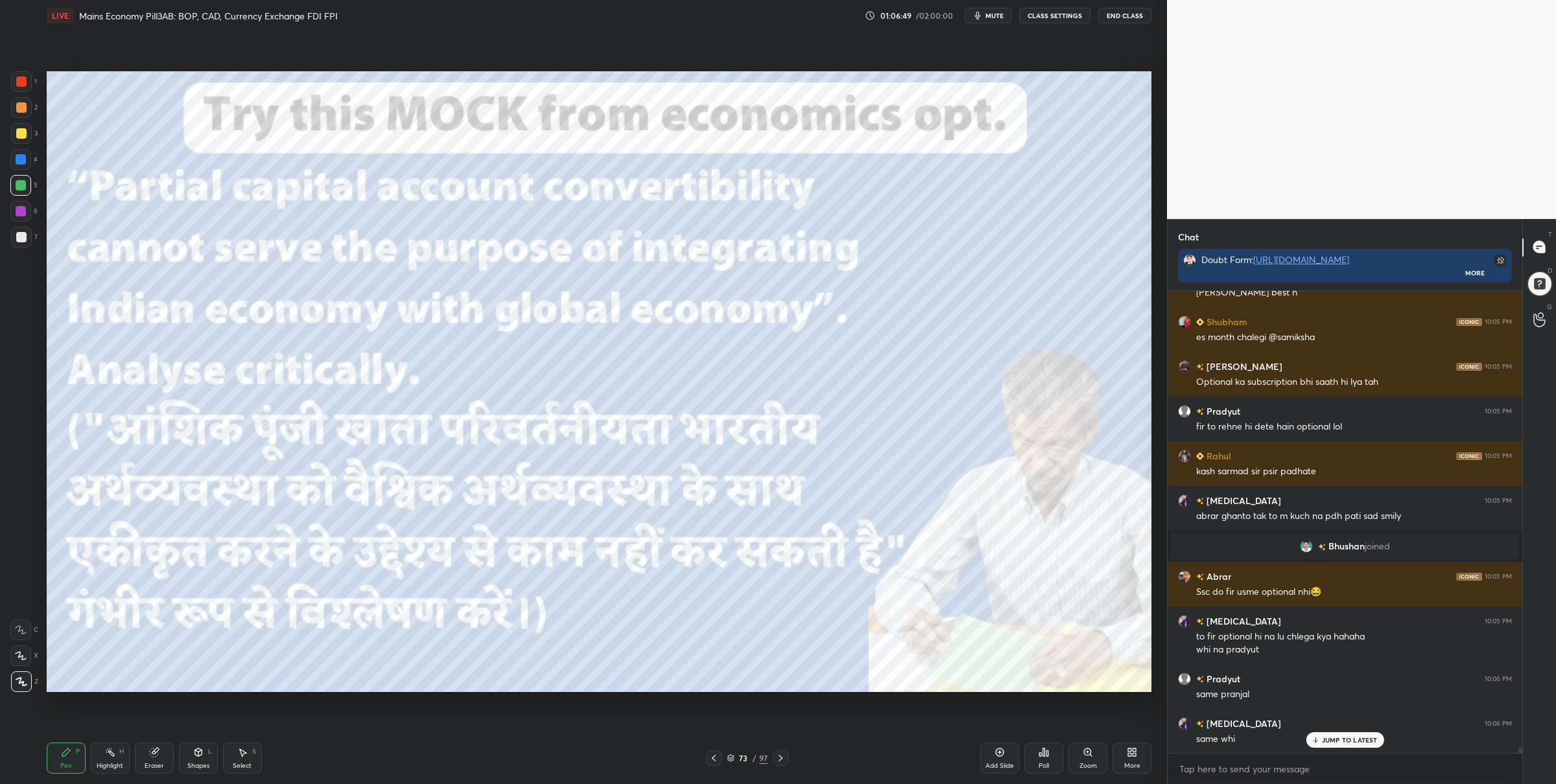
click at [9, 82] on div "1 2 3 4 5 6 7 C X Z C X Z E E Erase all H H" at bounding box center [21, 382] width 41 height 621
click at [24, 84] on div at bounding box center [21, 82] width 10 height 10
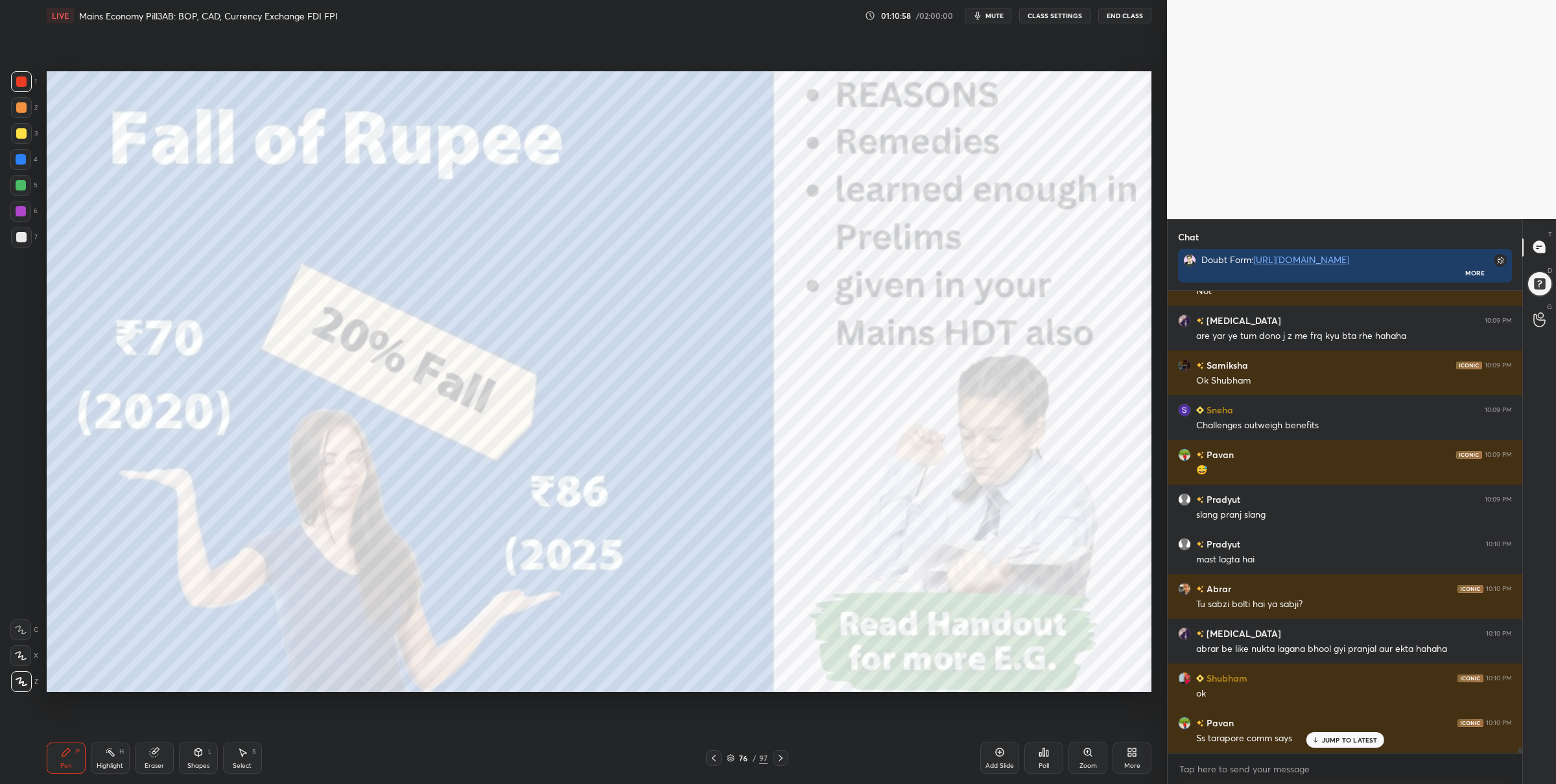
scroll to position [39807, 0]
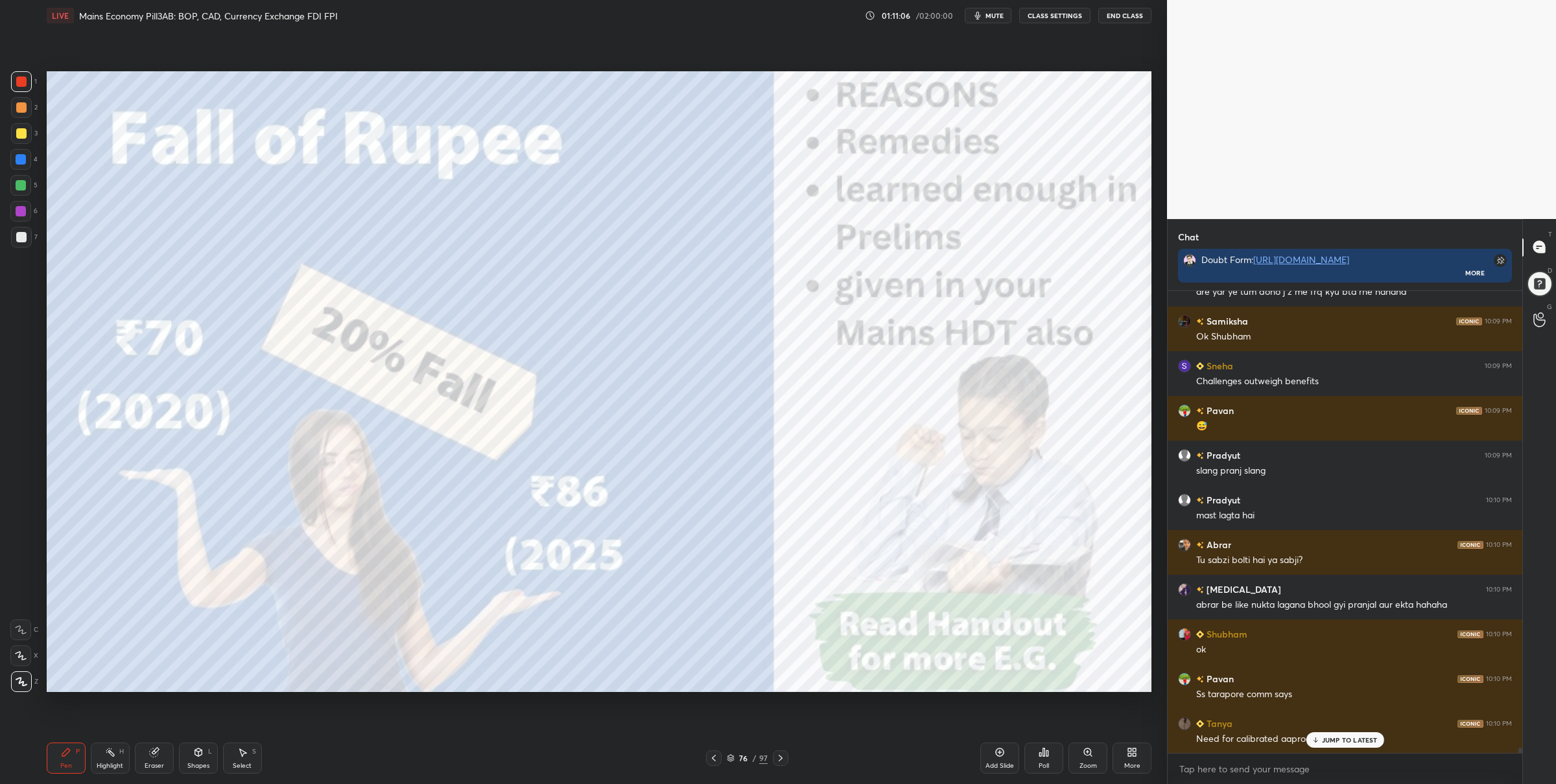
drag, startPoint x: 18, startPoint y: 193, endPoint x: 35, endPoint y: 193, distance: 17.0
click at [19, 193] on div at bounding box center [21, 185] width 21 height 21
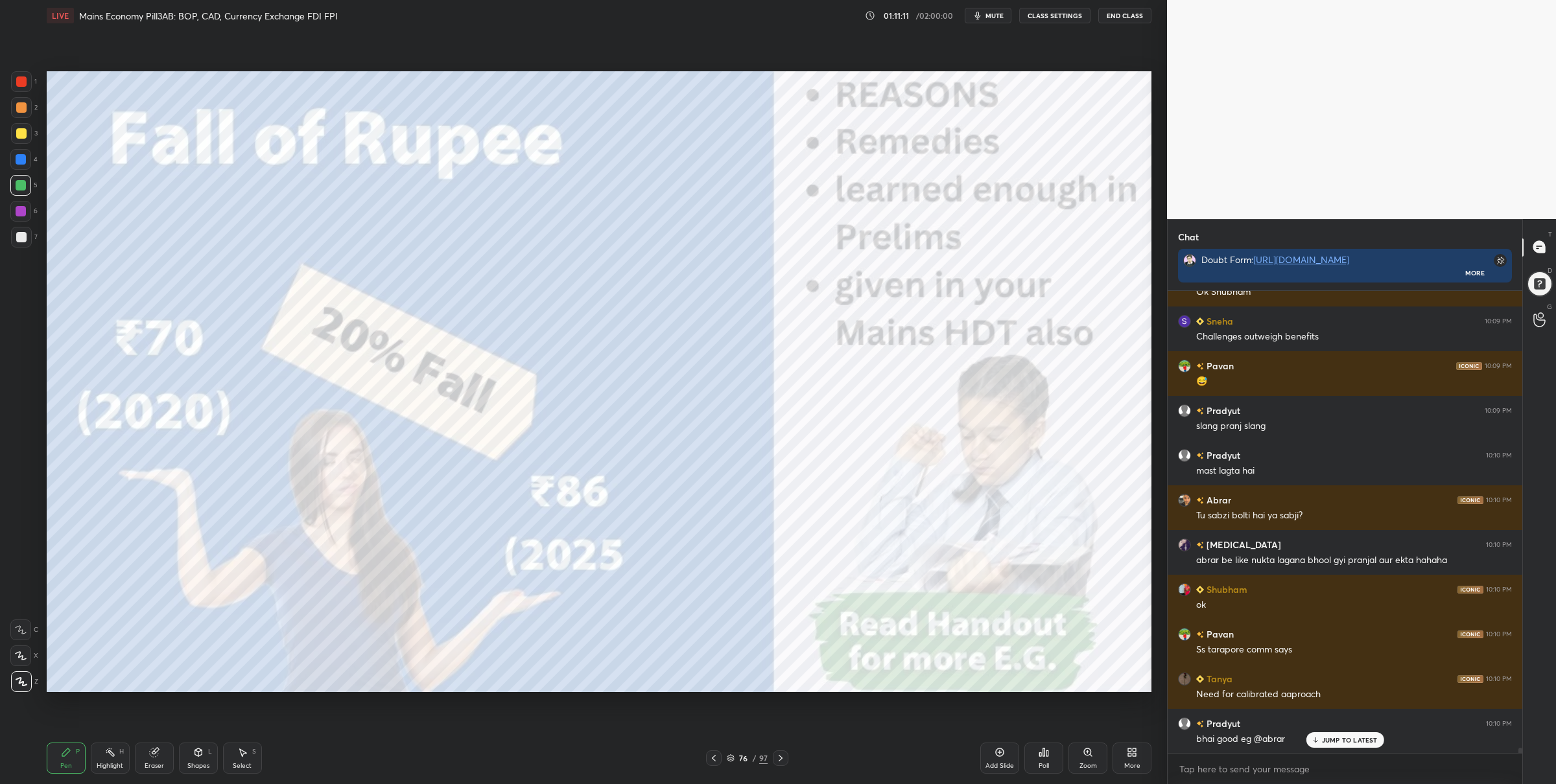
scroll to position [39897, 0]
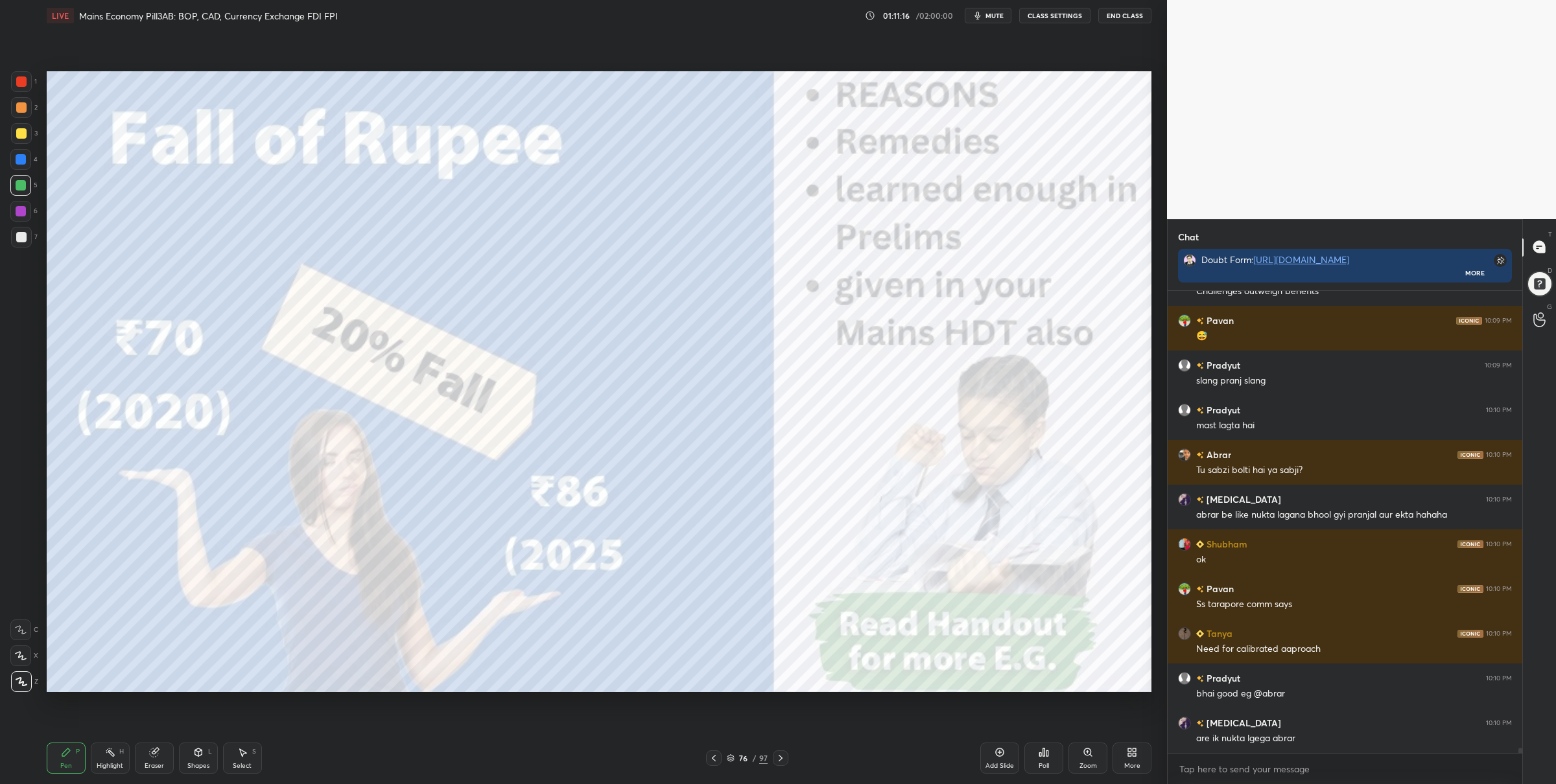
click at [27, 85] on div at bounding box center [21, 82] width 21 height 21
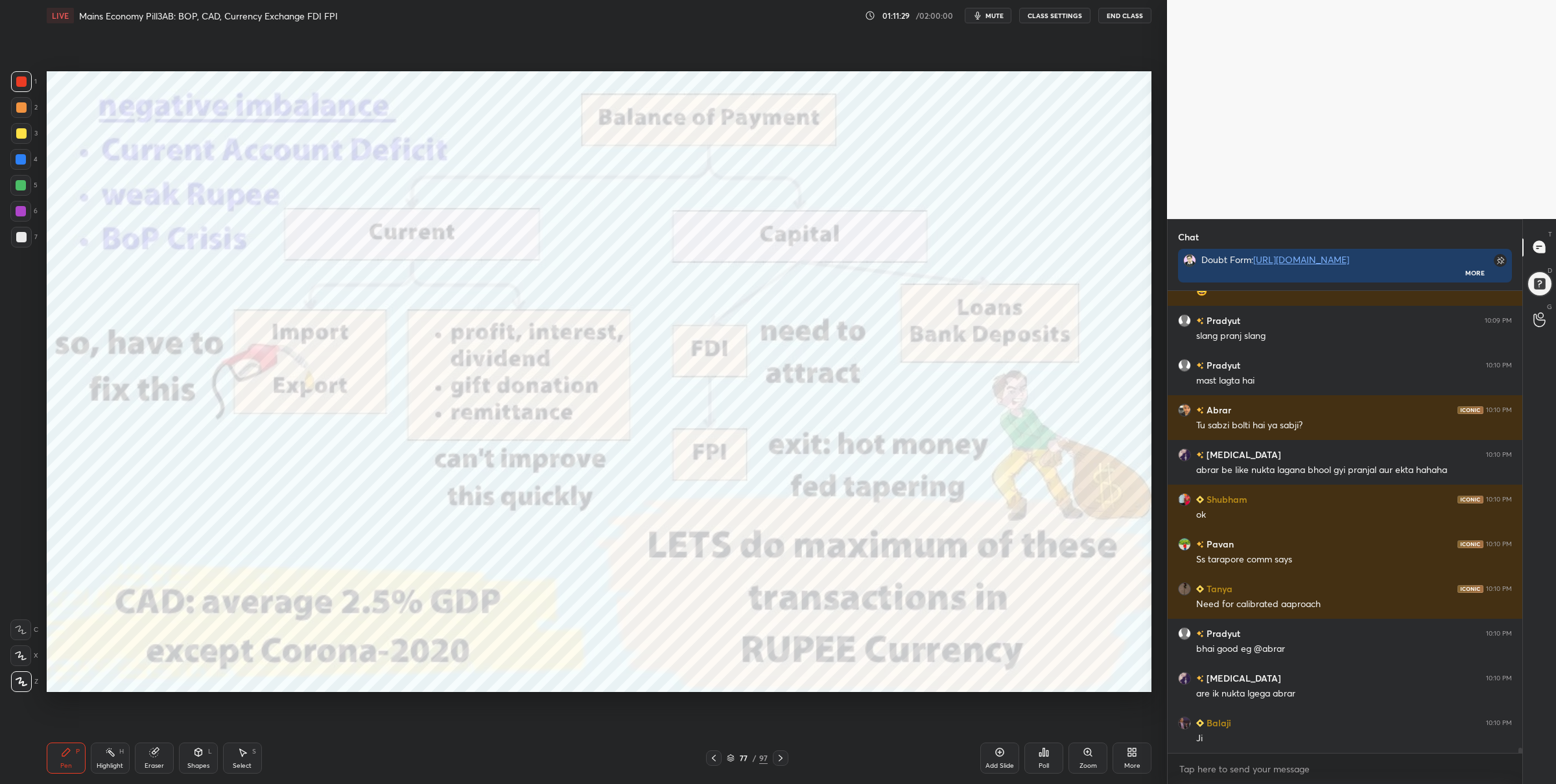
scroll to position [39987, 0]
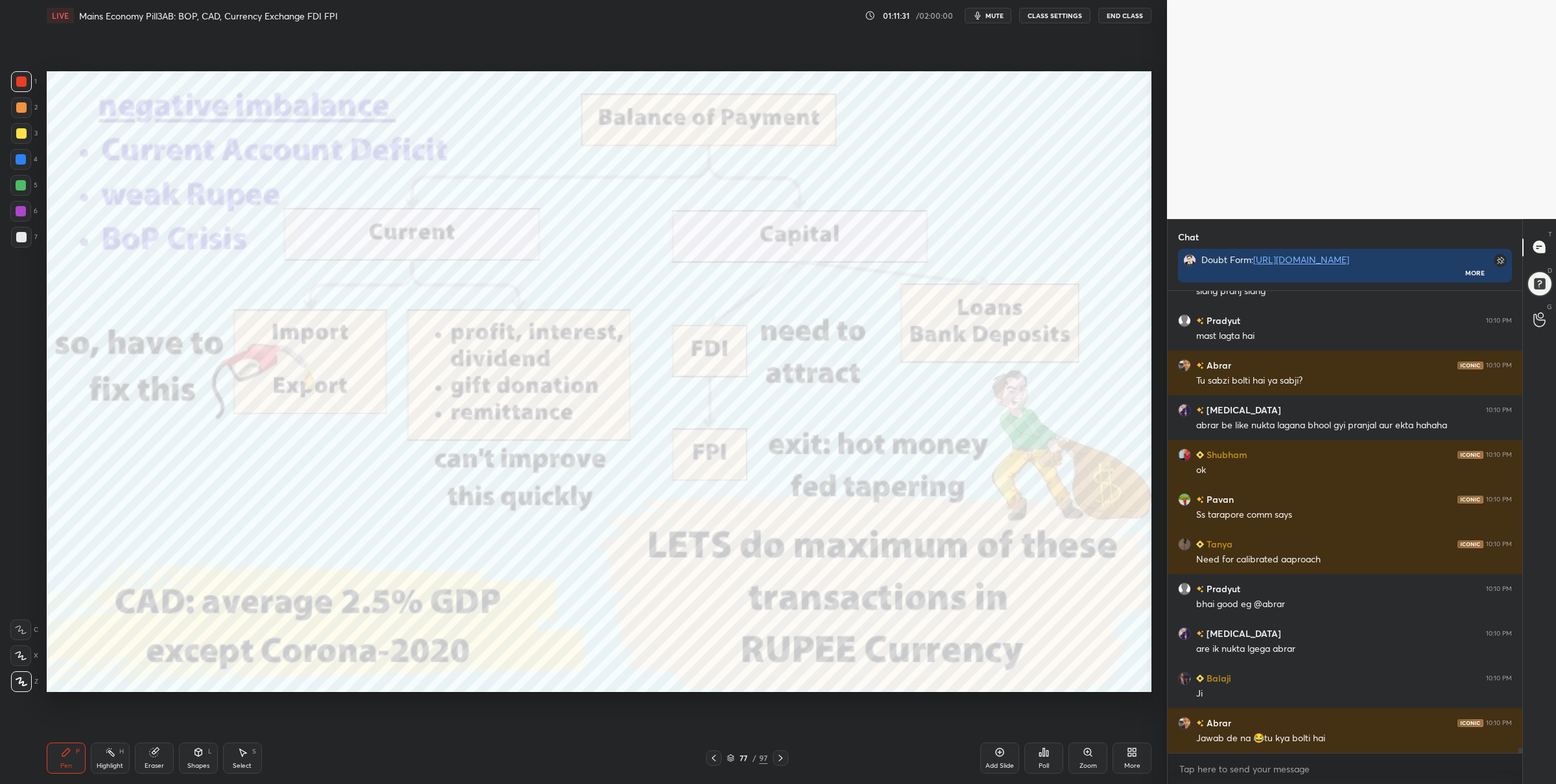
click at [734, 758] on div "77 / 97" at bounding box center [747, 758] width 41 height 12
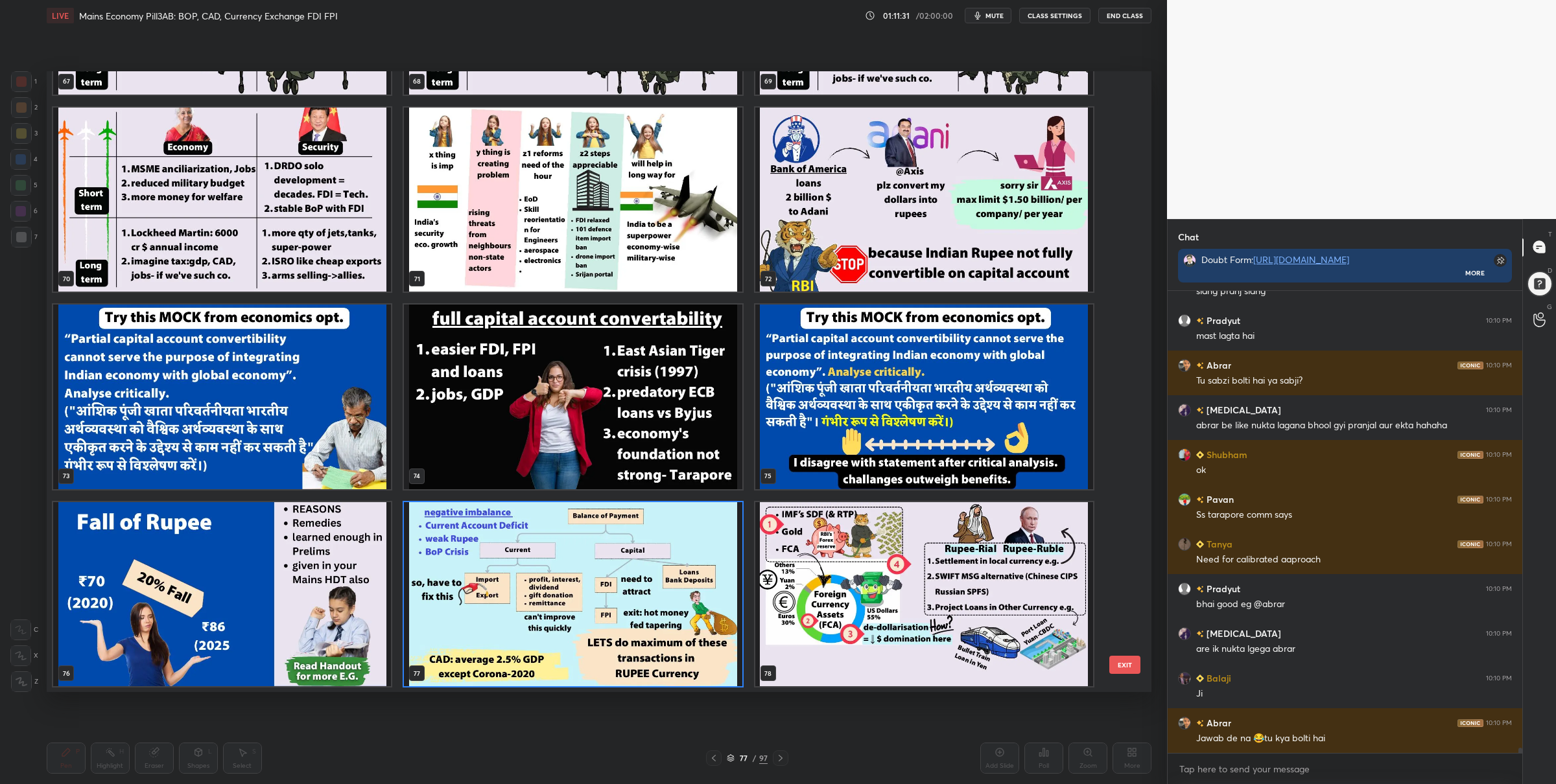
scroll to position [618, 1098]
click at [967, 585] on img "grid" at bounding box center [924, 594] width 338 height 185
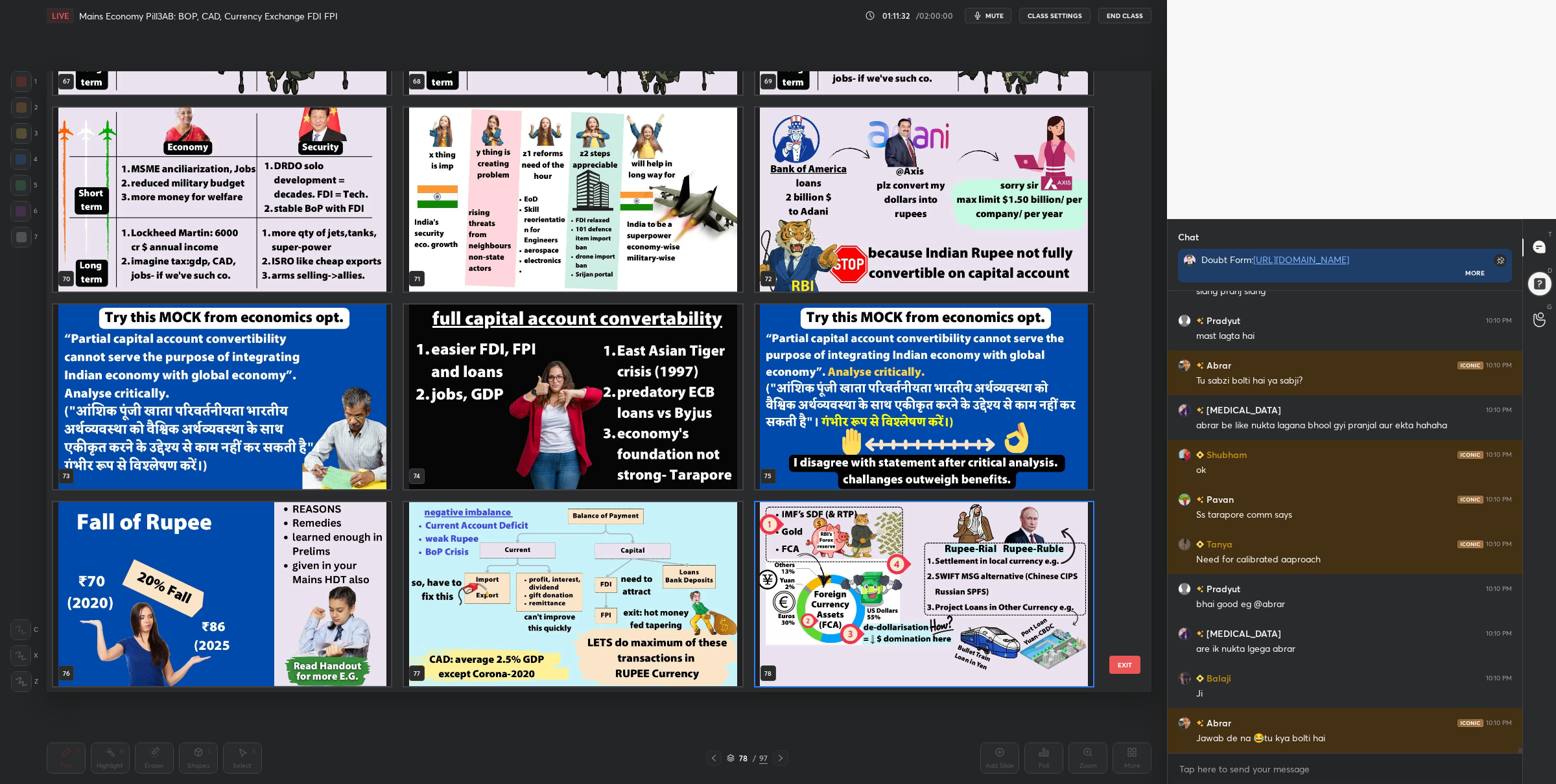
click at [967, 585] on img "grid" at bounding box center [924, 594] width 338 height 185
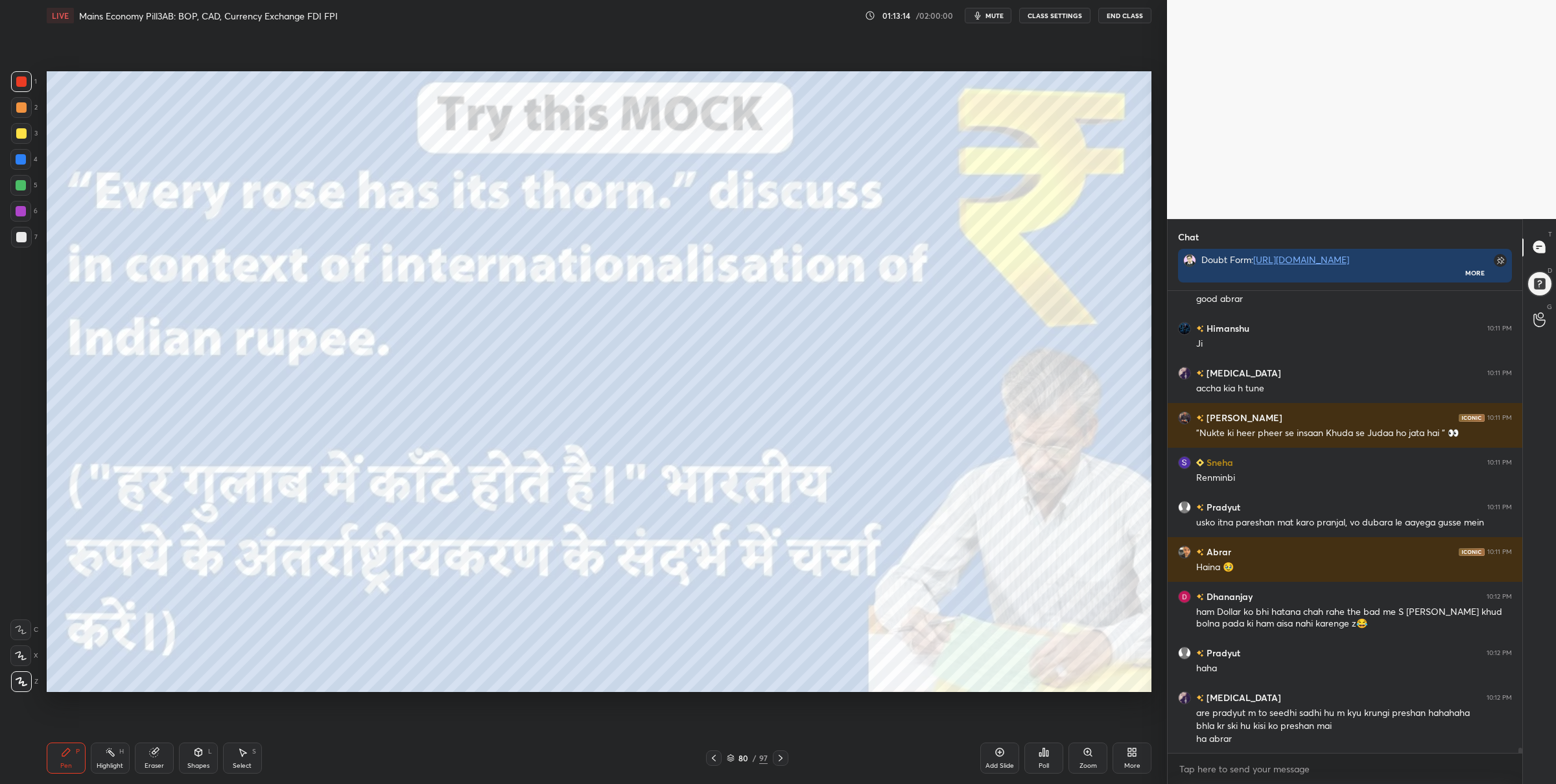
scroll to position [40753, 0]
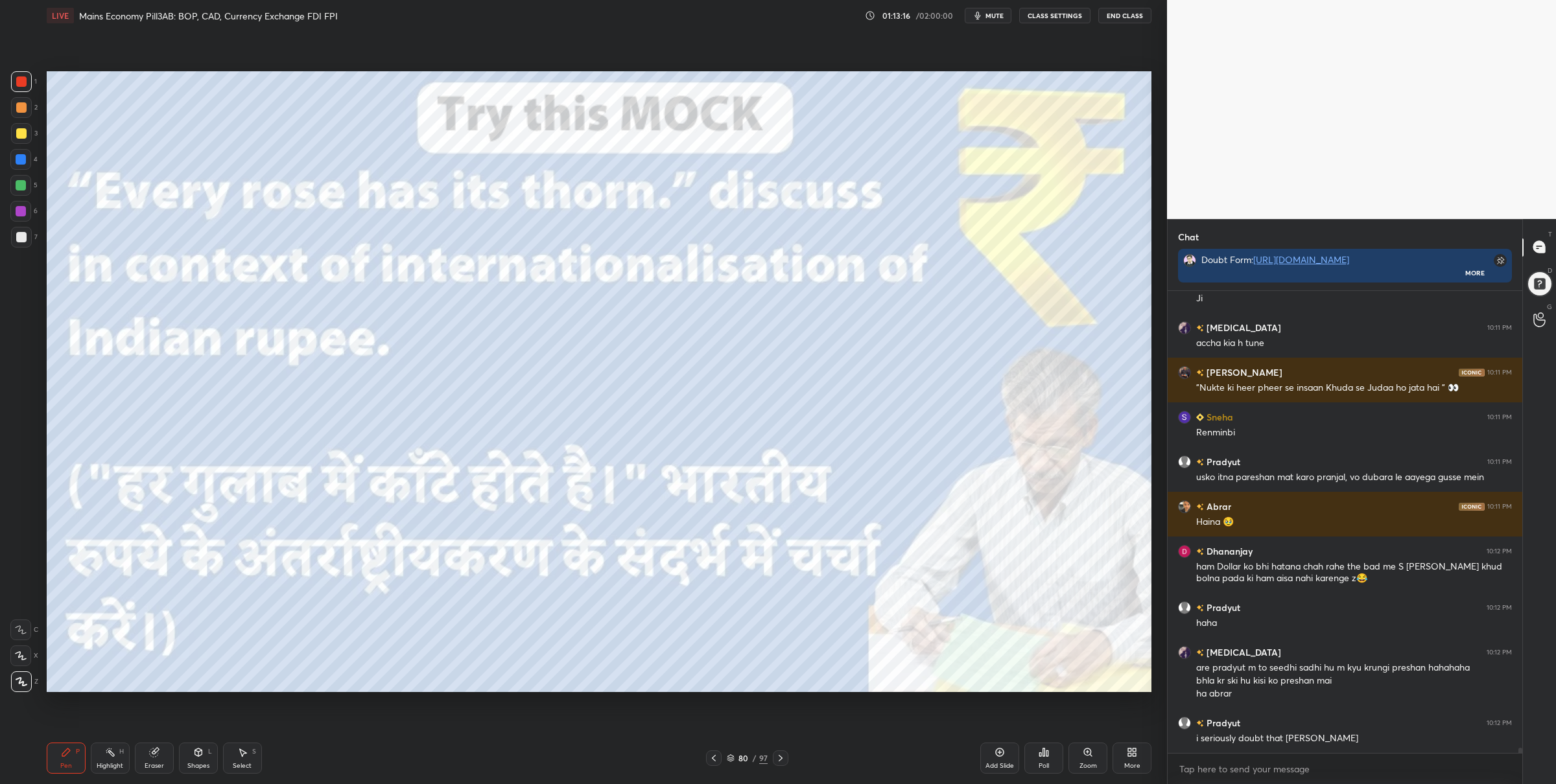
click at [733, 761] on icon at bounding box center [731, 758] width 8 height 8
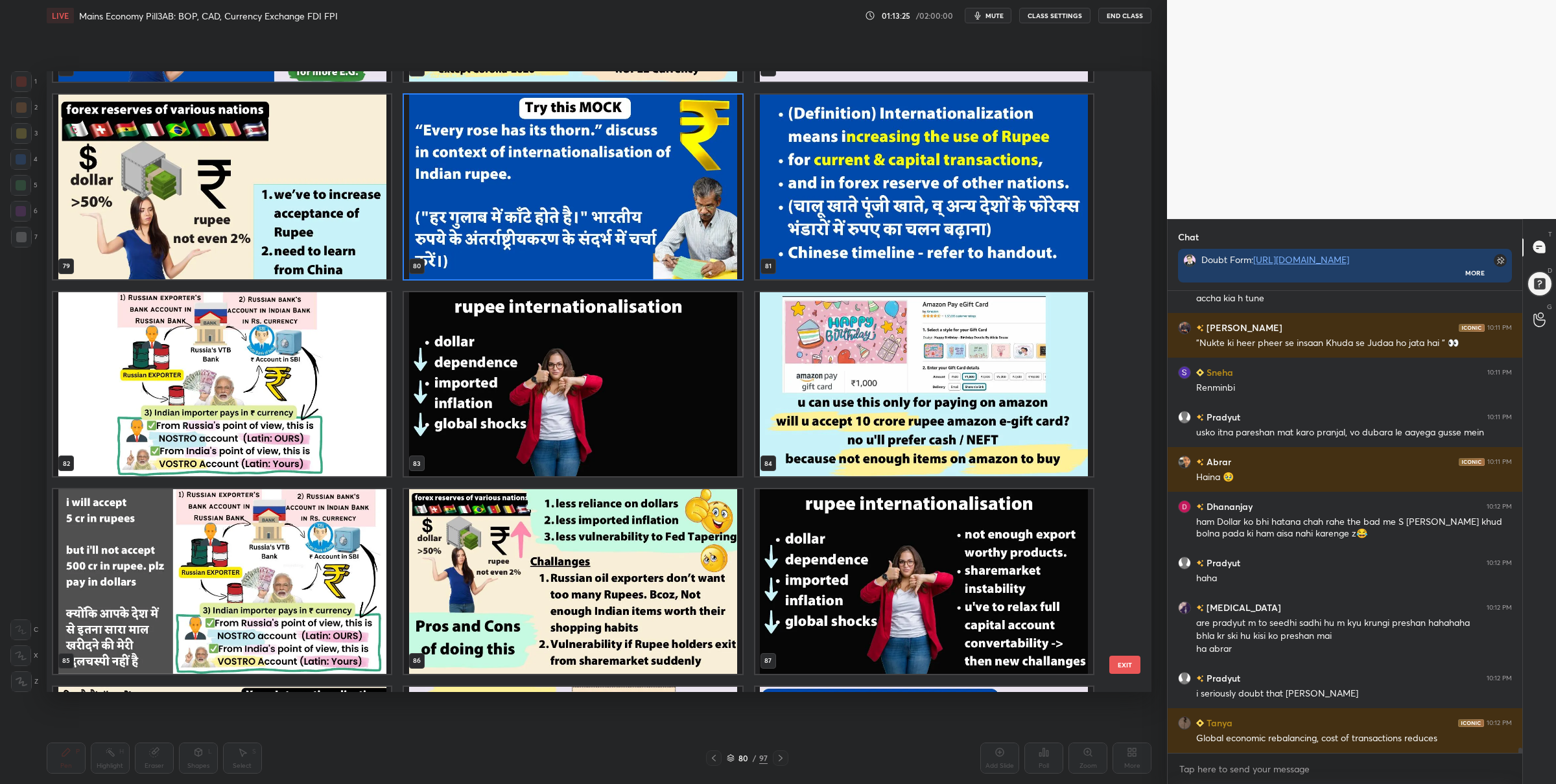
scroll to position [40853, 0]
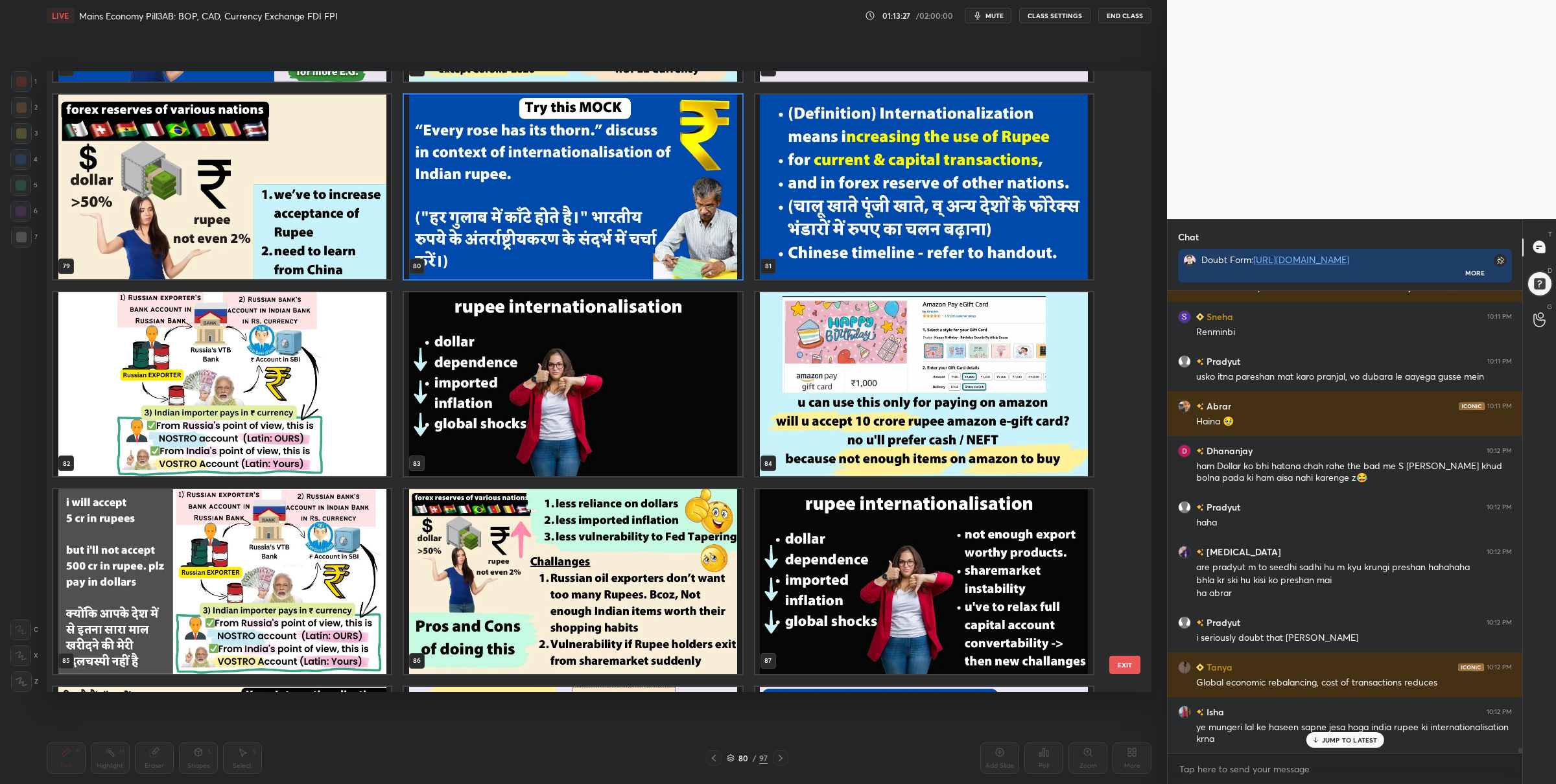
click at [609, 202] on img "grid" at bounding box center [572, 187] width 338 height 185
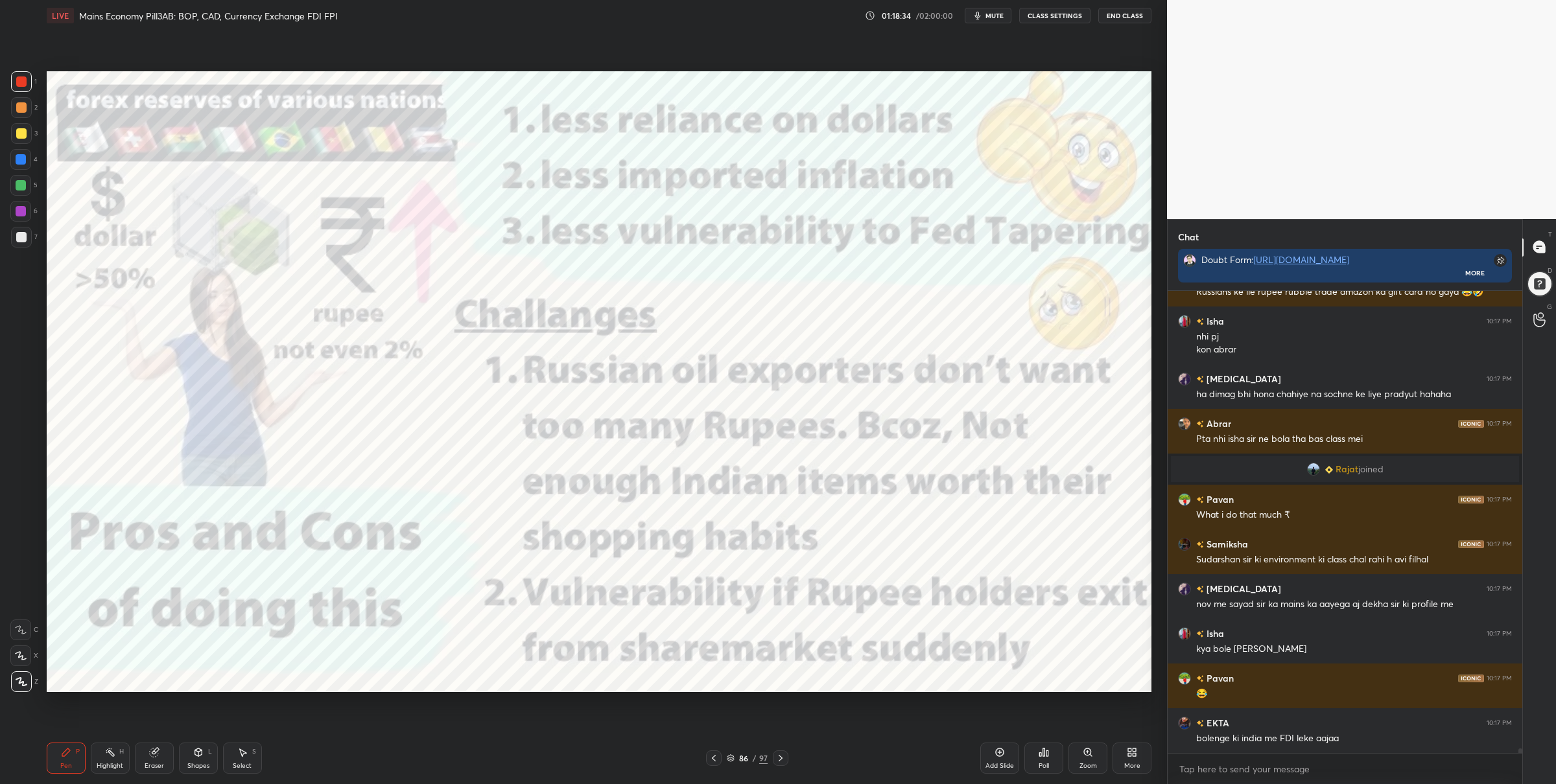
scroll to position [44587, 0]
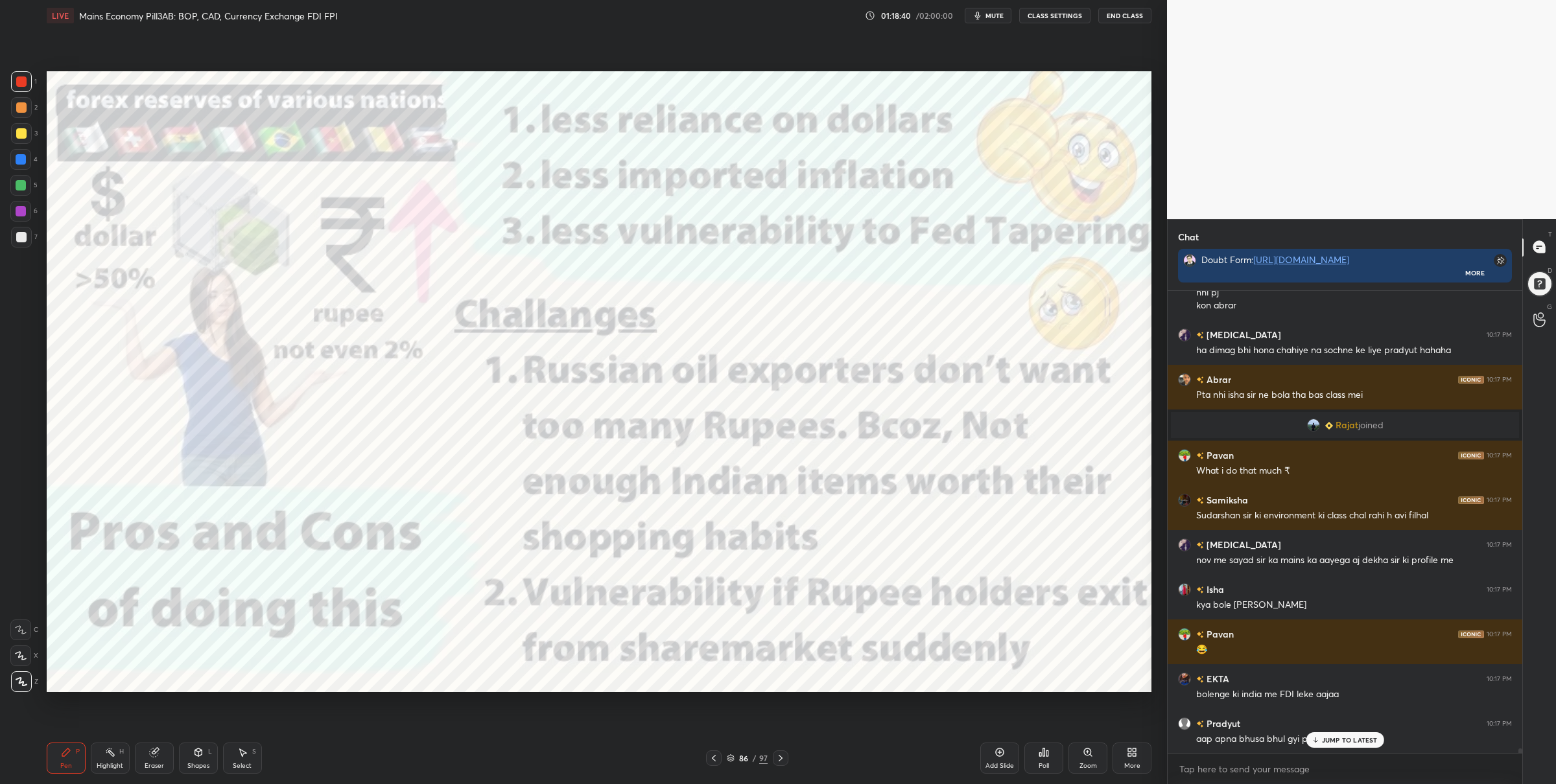
click at [24, 188] on div at bounding box center [21, 185] width 10 height 10
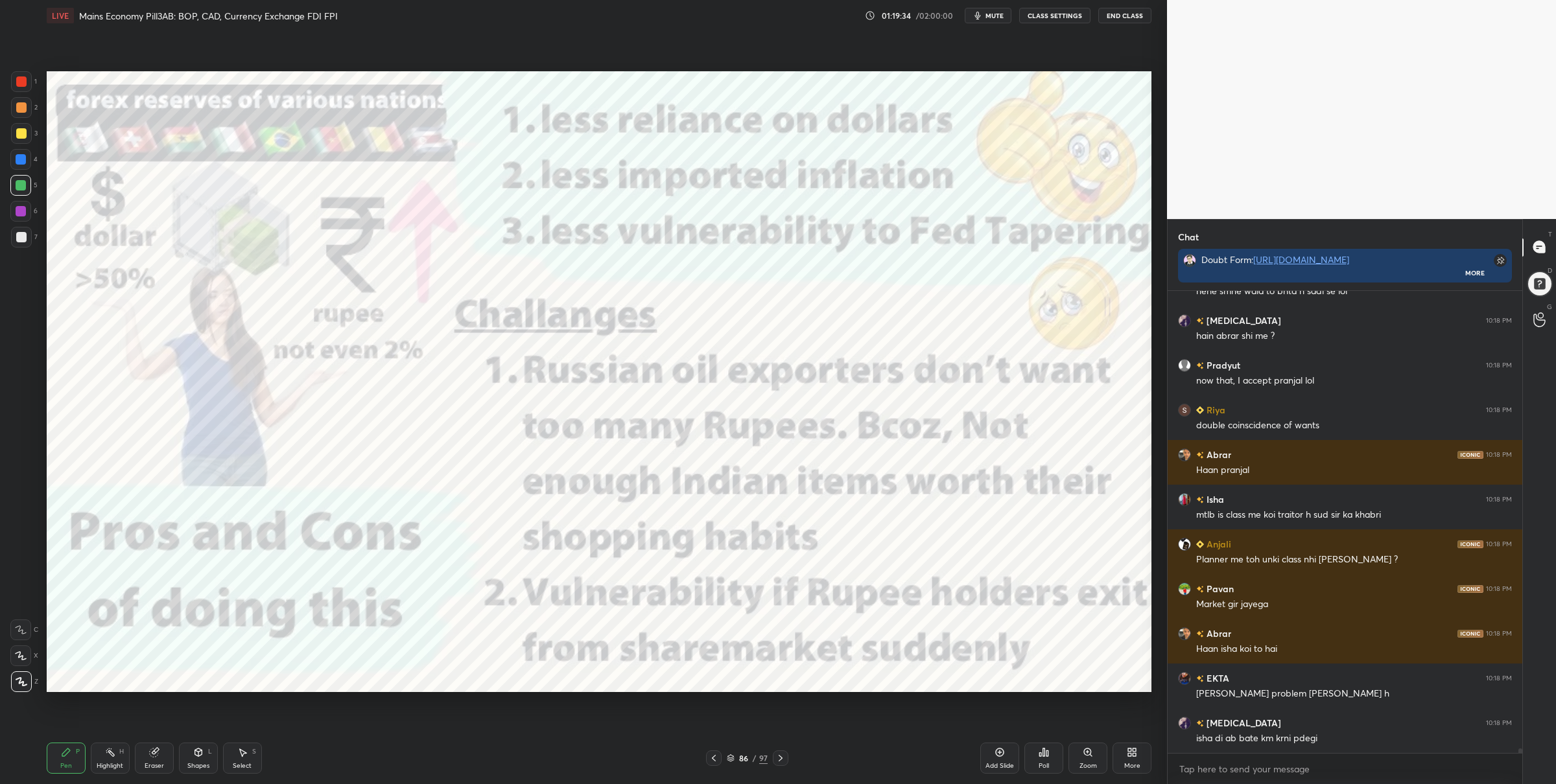
scroll to position [45481, 0]
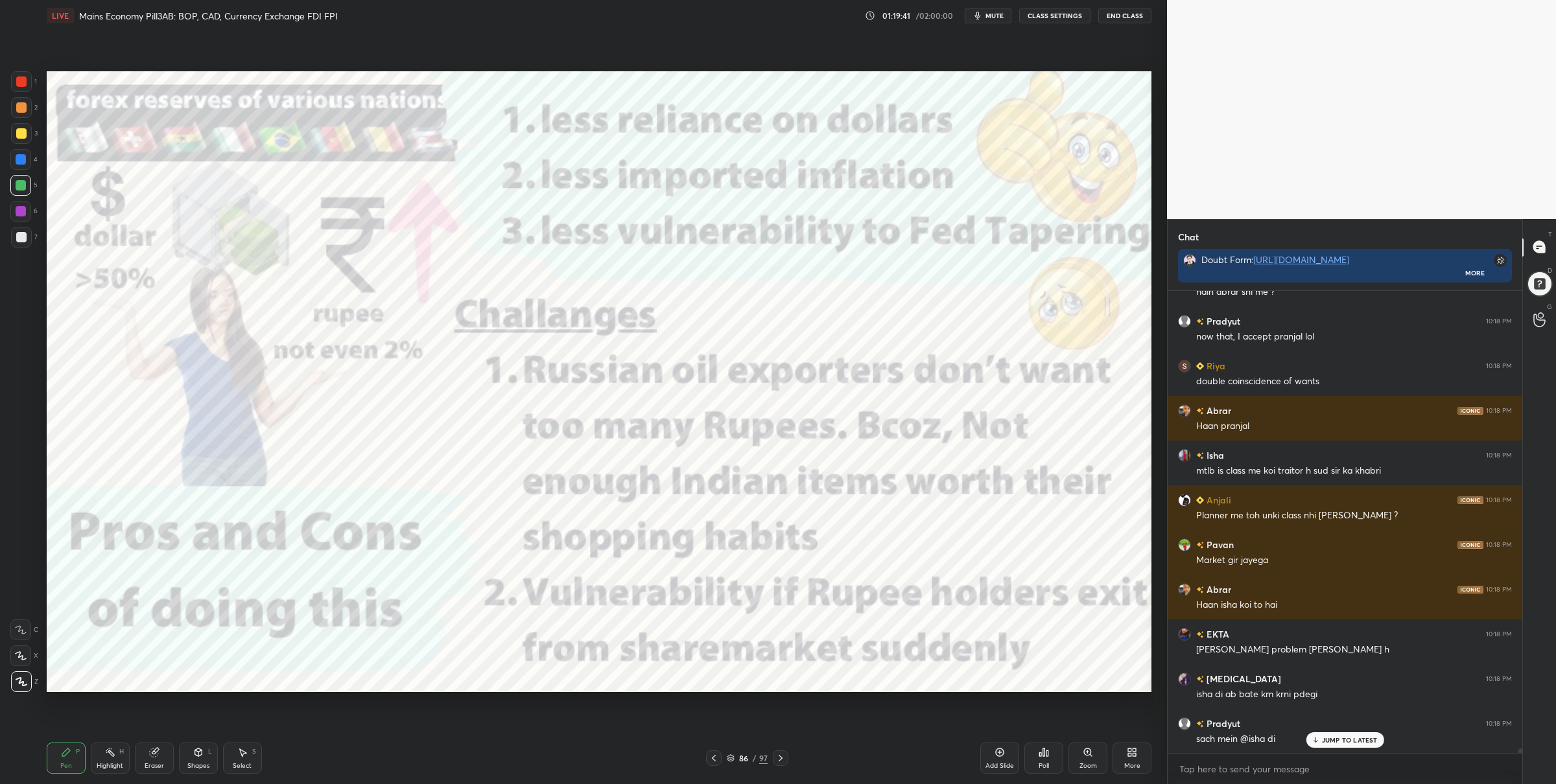
drag, startPoint x: 14, startPoint y: 90, endPoint x: 40, endPoint y: 113, distance: 34.7
click at [15, 93] on div "1" at bounding box center [24, 84] width 26 height 26
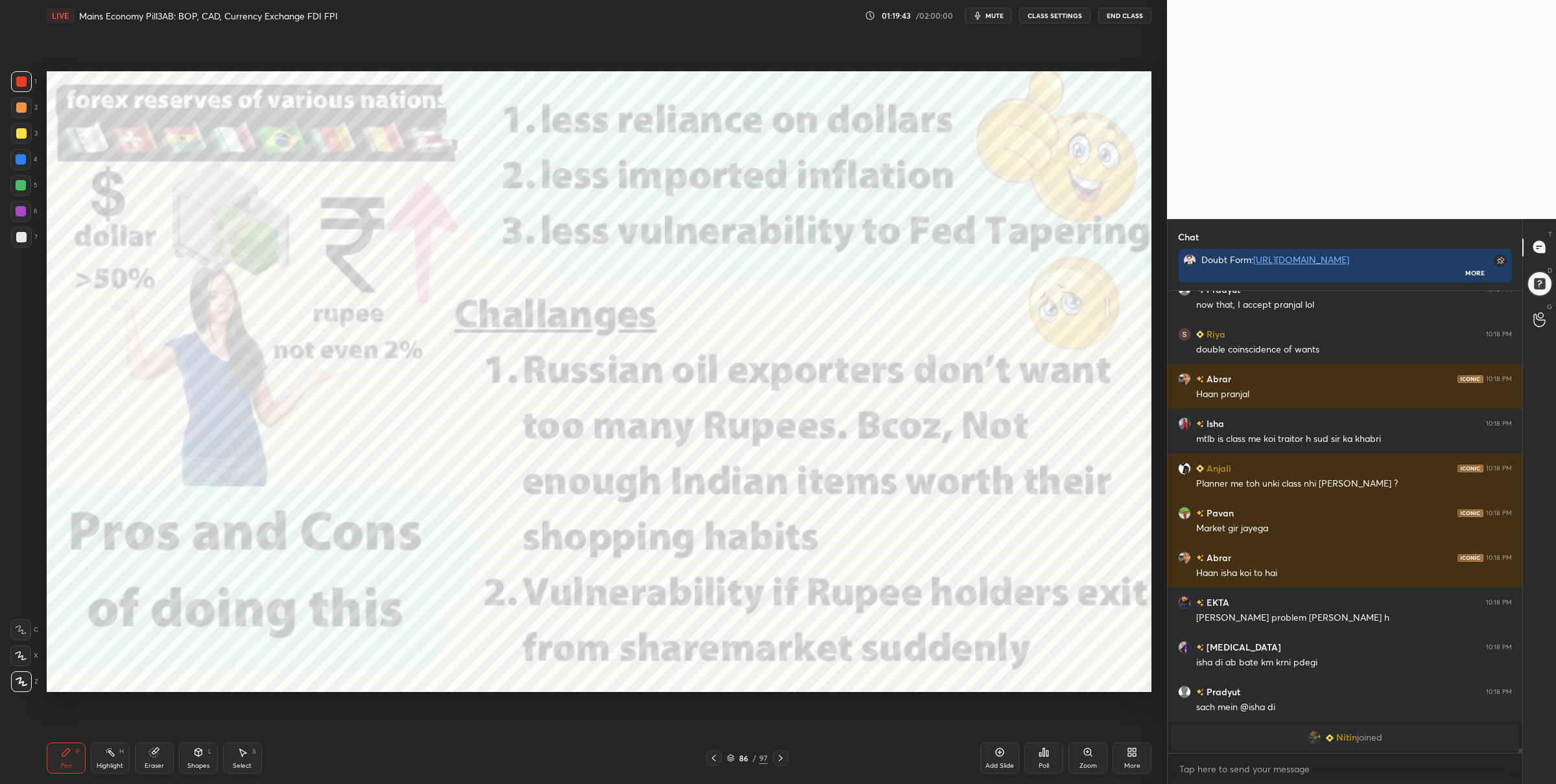
click at [781, 757] on icon at bounding box center [781, 758] width 10 height 10
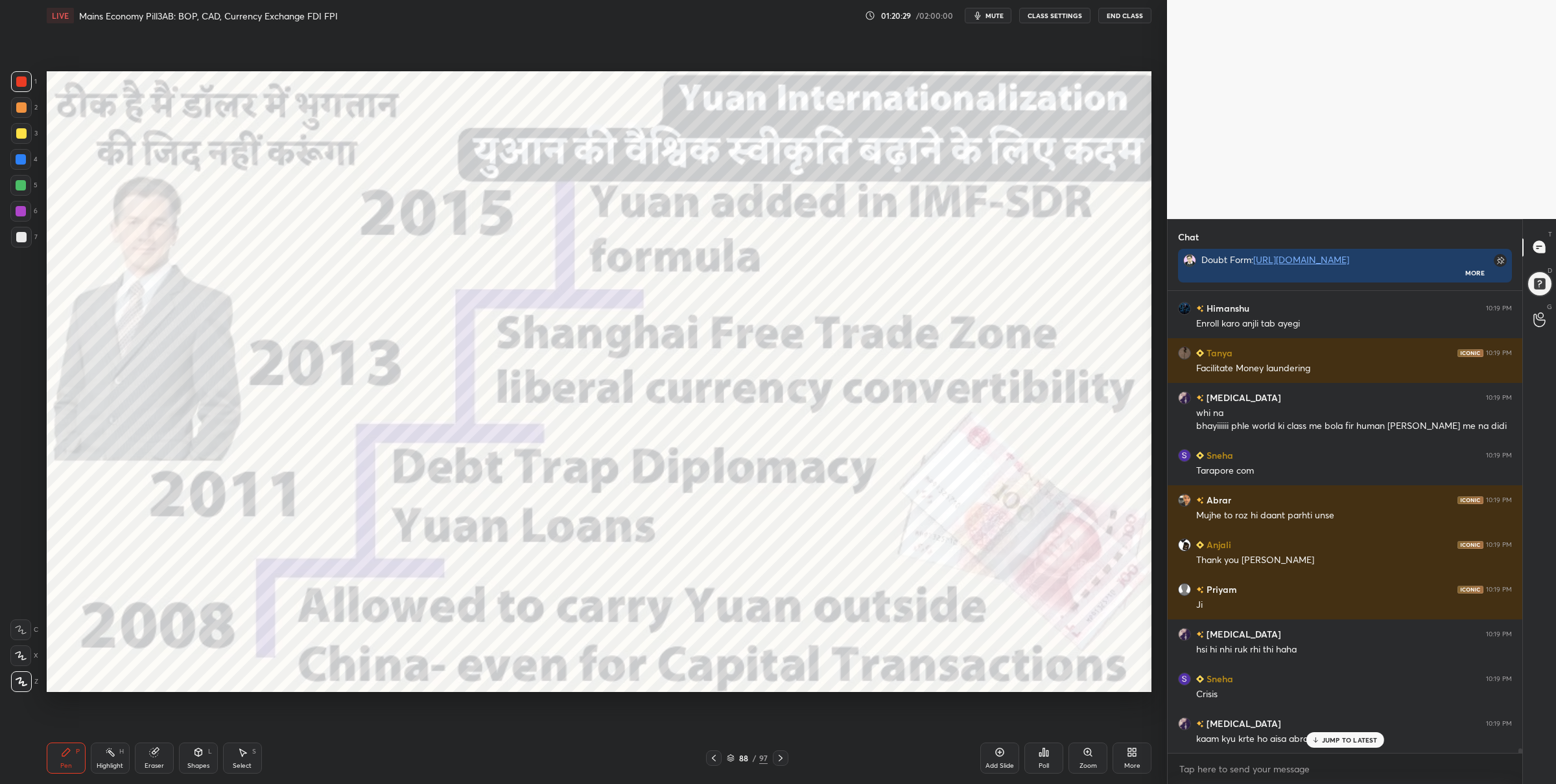
scroll to position [46151, 0]
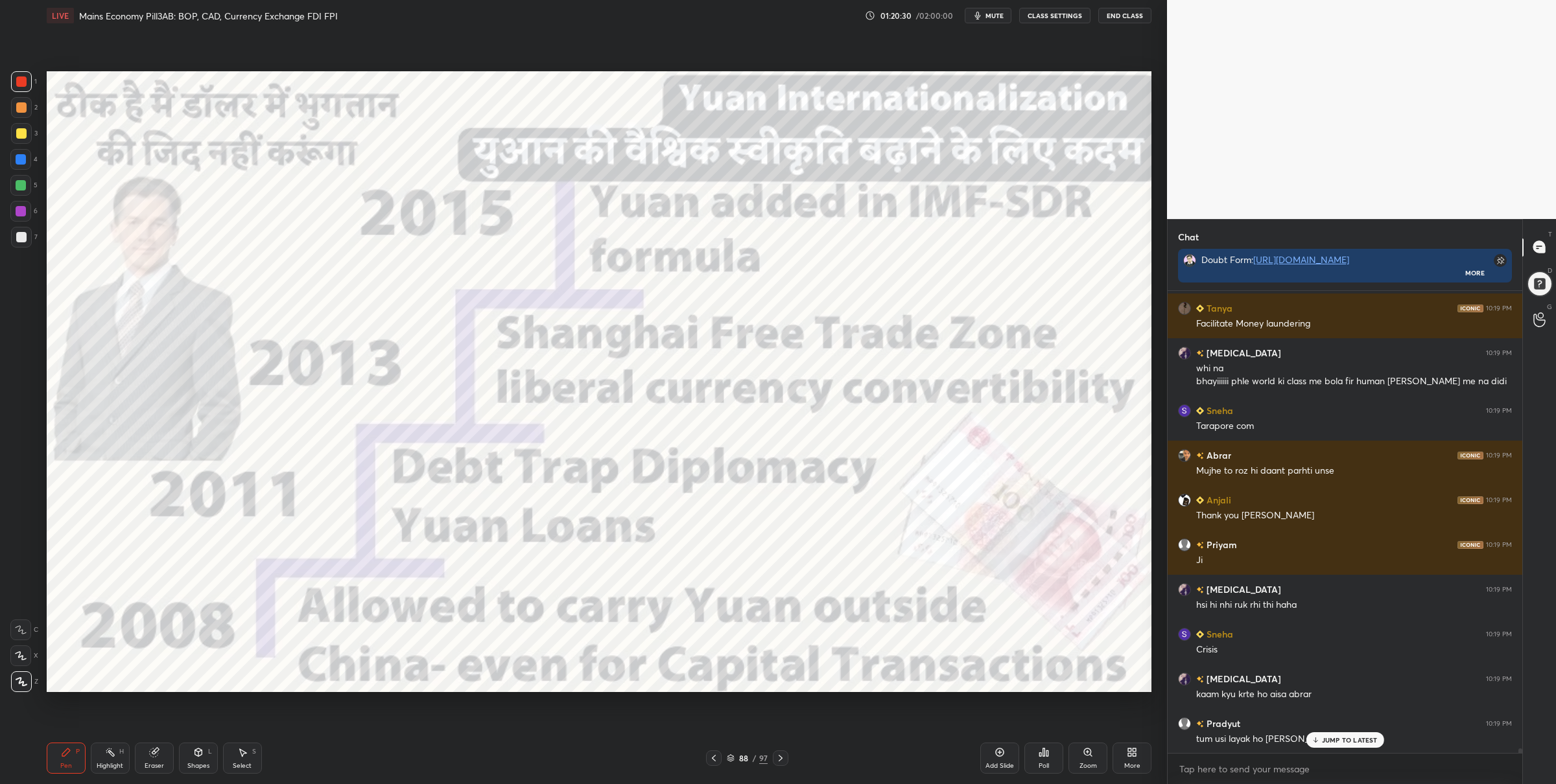
click at [32, 185] on div "5" at bounding box center [24, 185] width 27 height 21
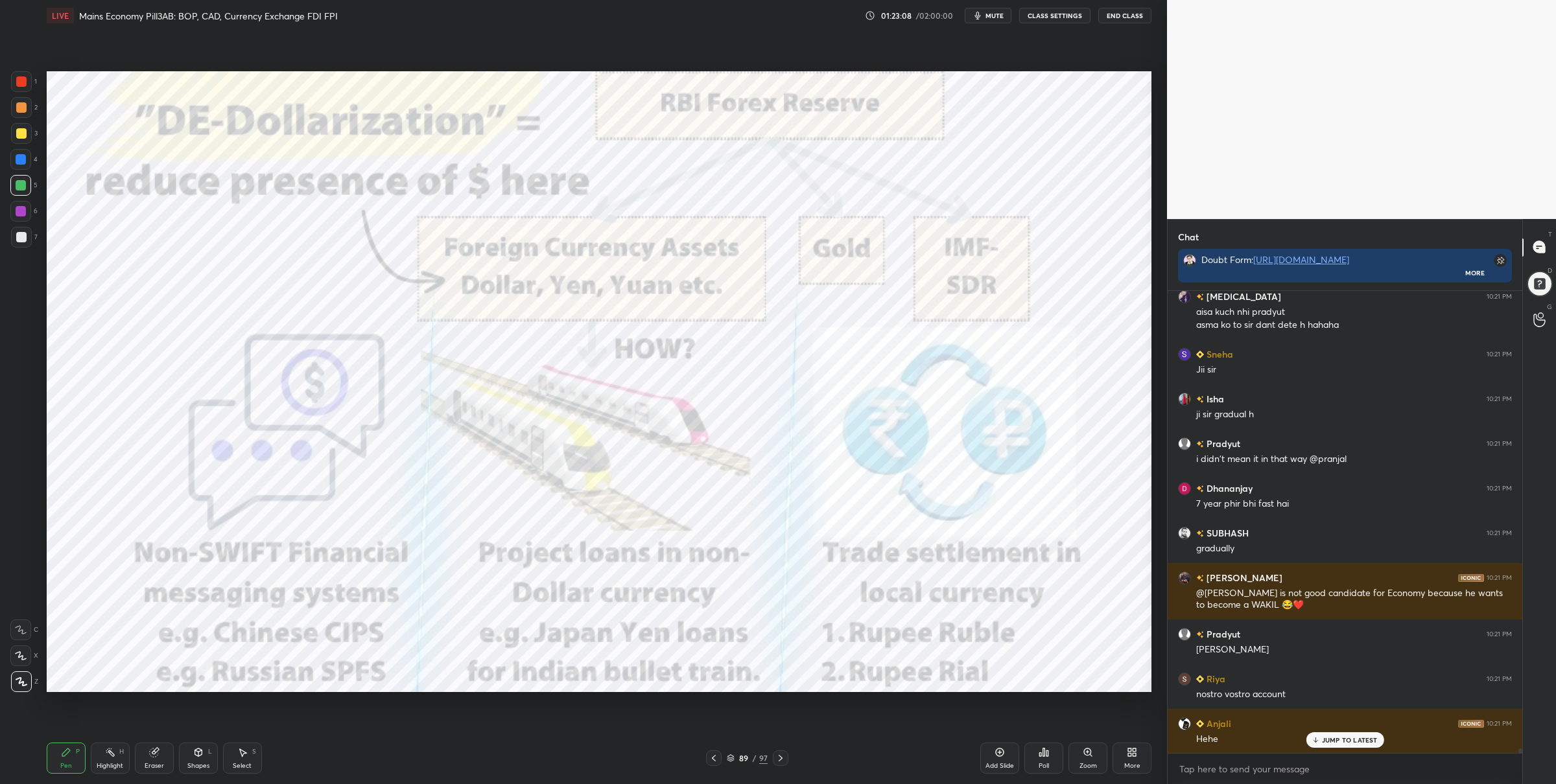
scroll to position [47661, 0]
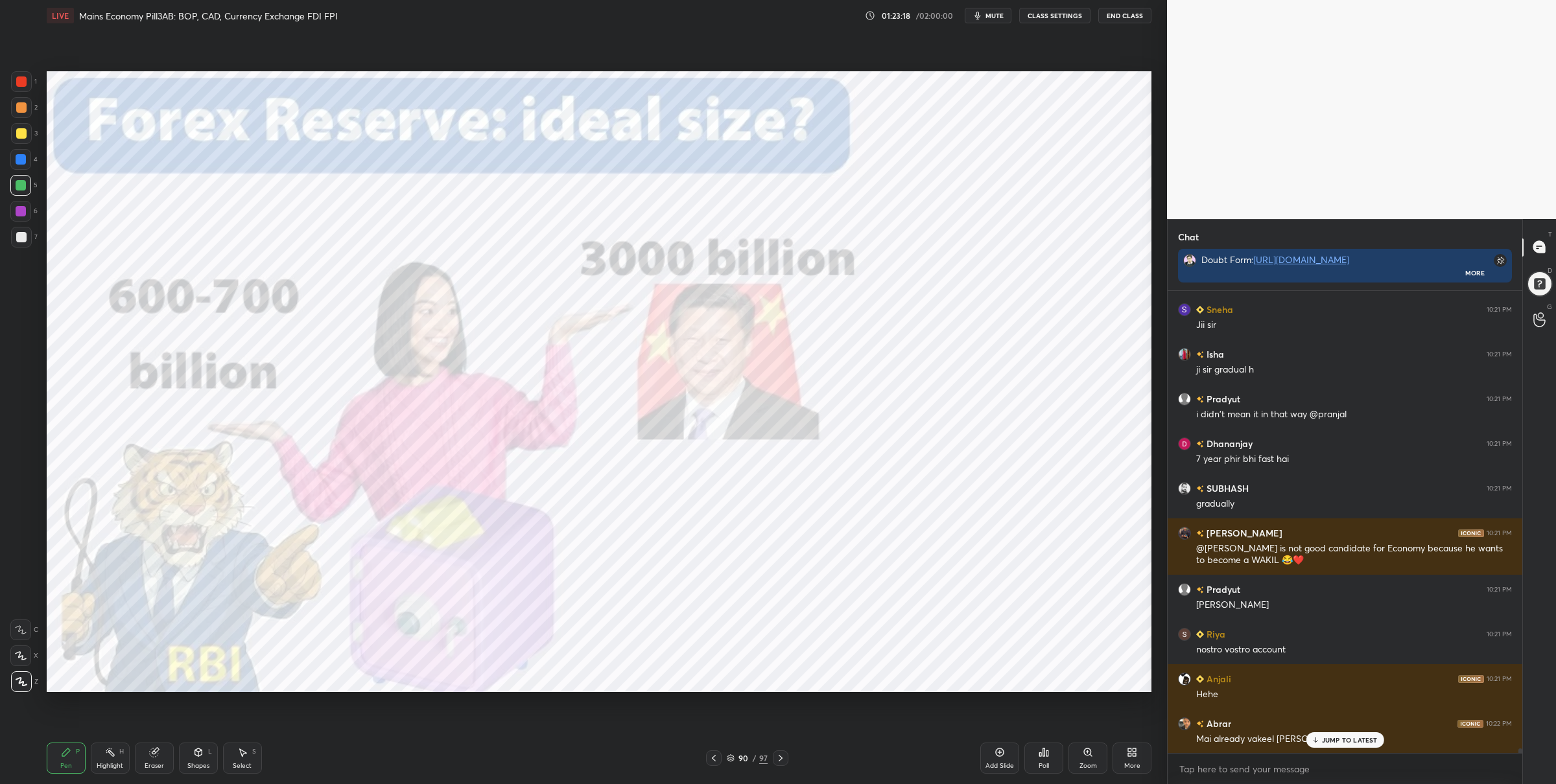
click at [733, 764] on div "90 / 97" at bounding box center [747, 758] width 82 height 15
click at [728, 761] on icon at bounding box center [731, 758] width 8 height 8
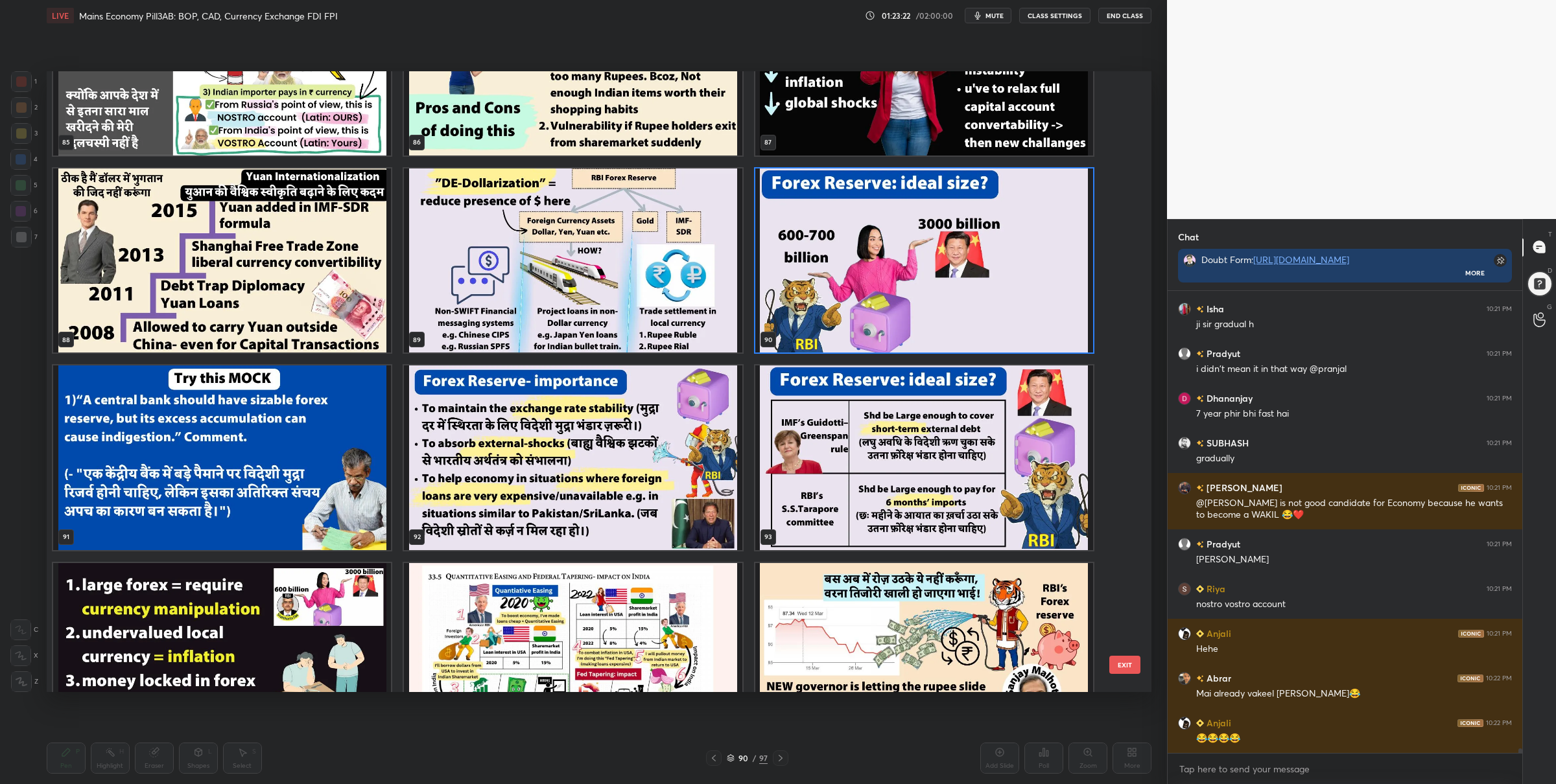
scroll to position [47751, 0]
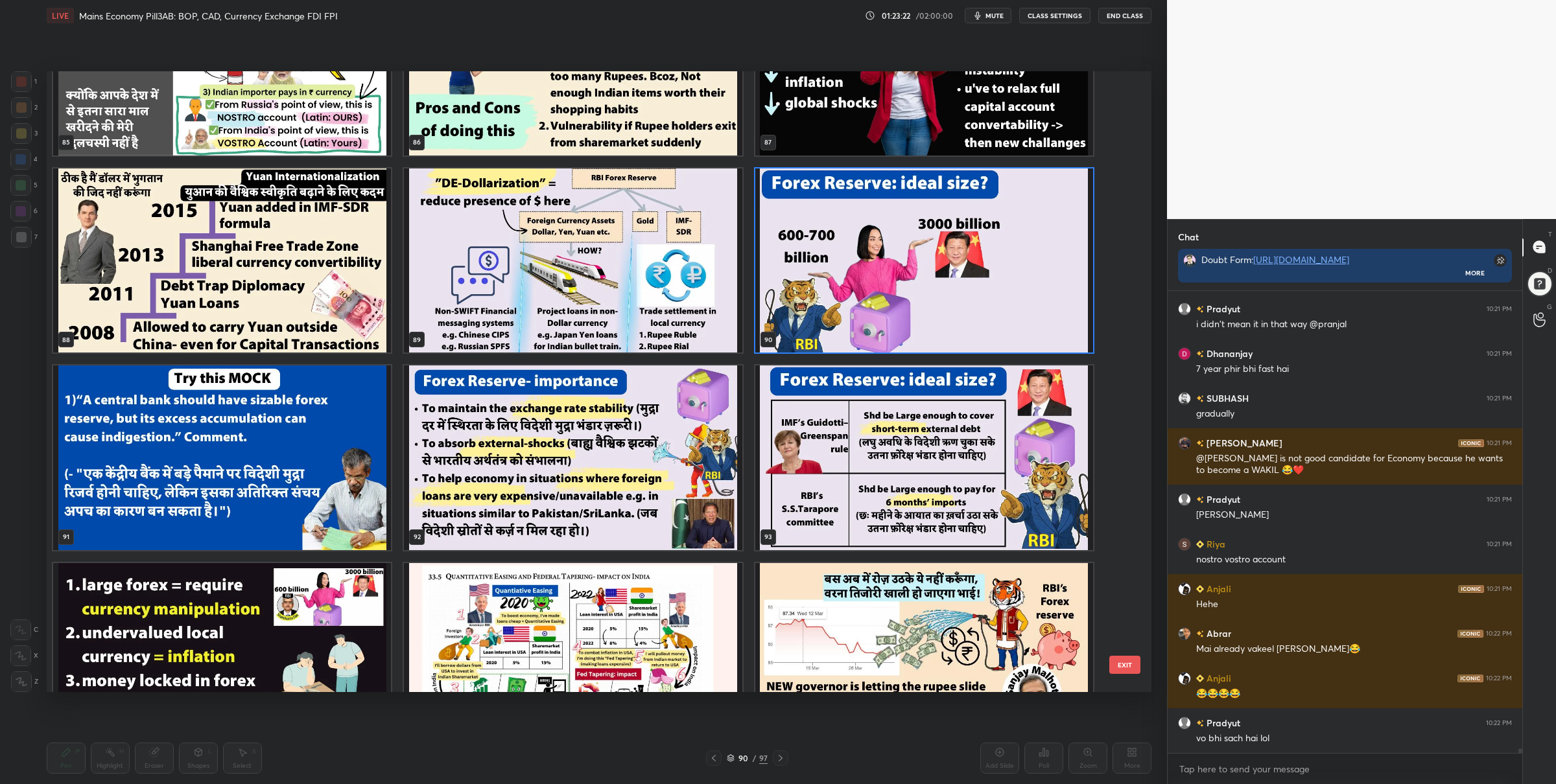
click at [859, 327] on img "grid" at bounding box center [924, 260] width 338 height 185
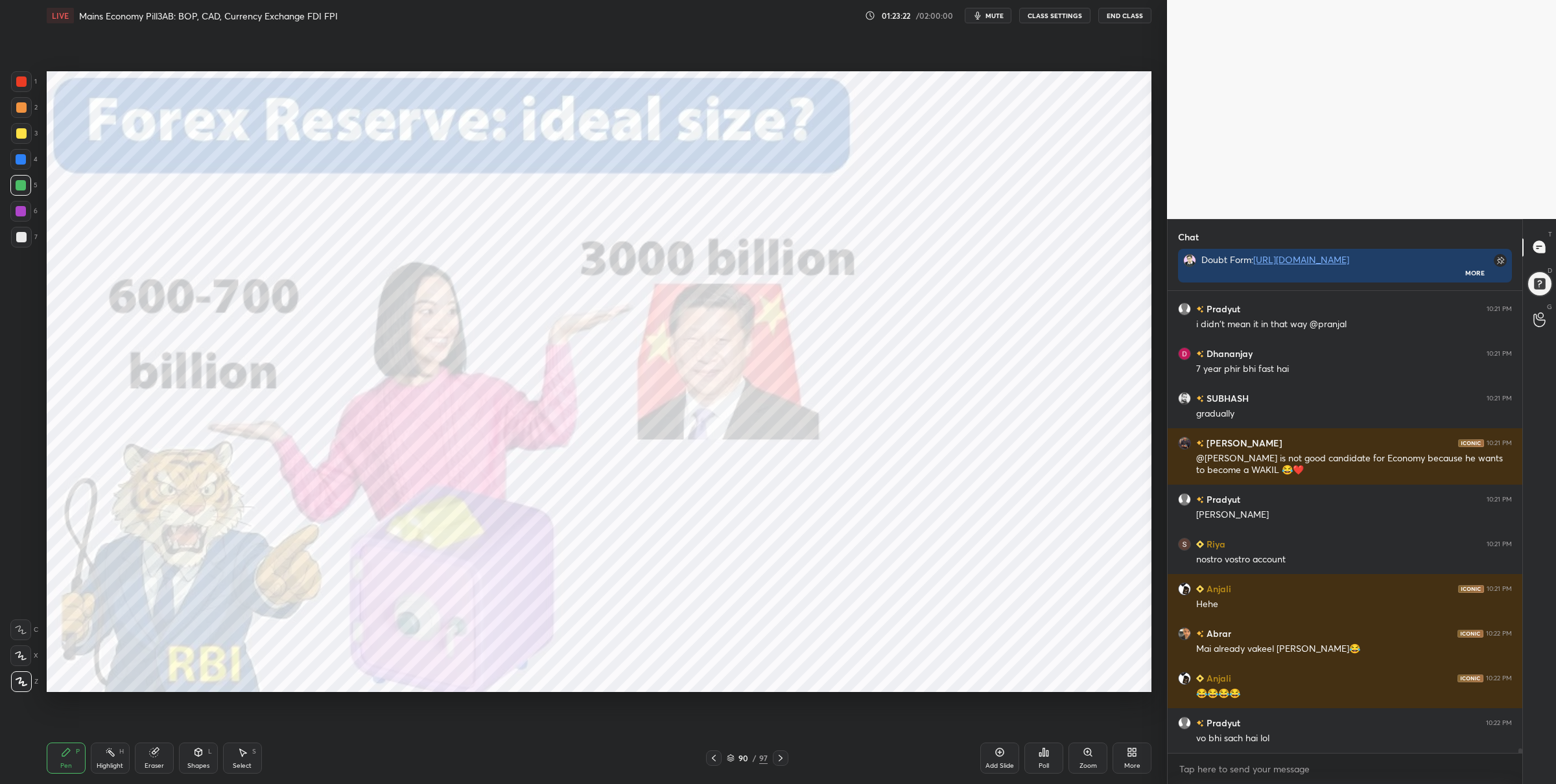
click at [859, 327] on img "grid" at bounding box center [924, 260] width 338 height 185
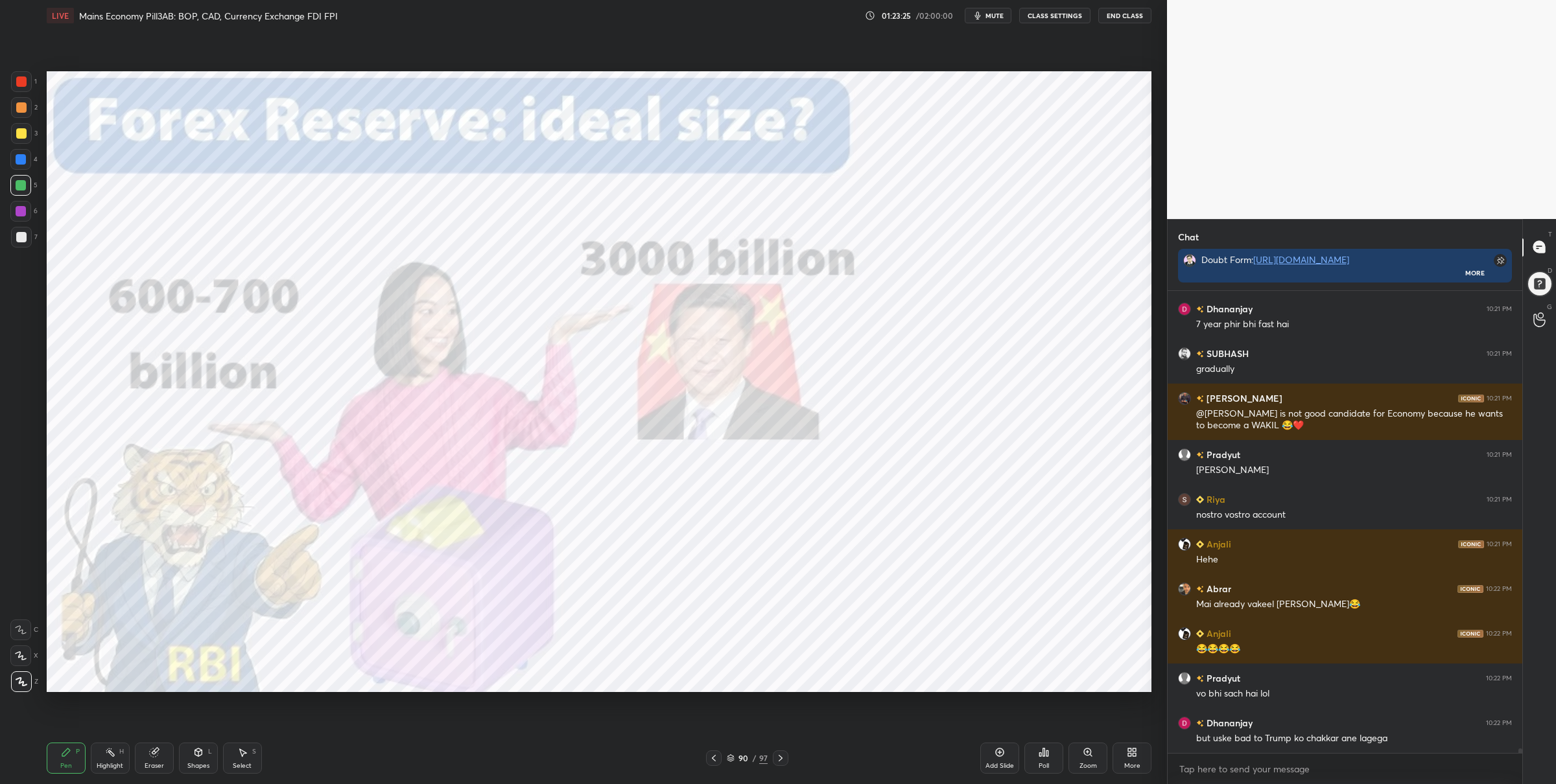
click at [14, 83] on div at bounding box center [21, 82] width 21 height 21
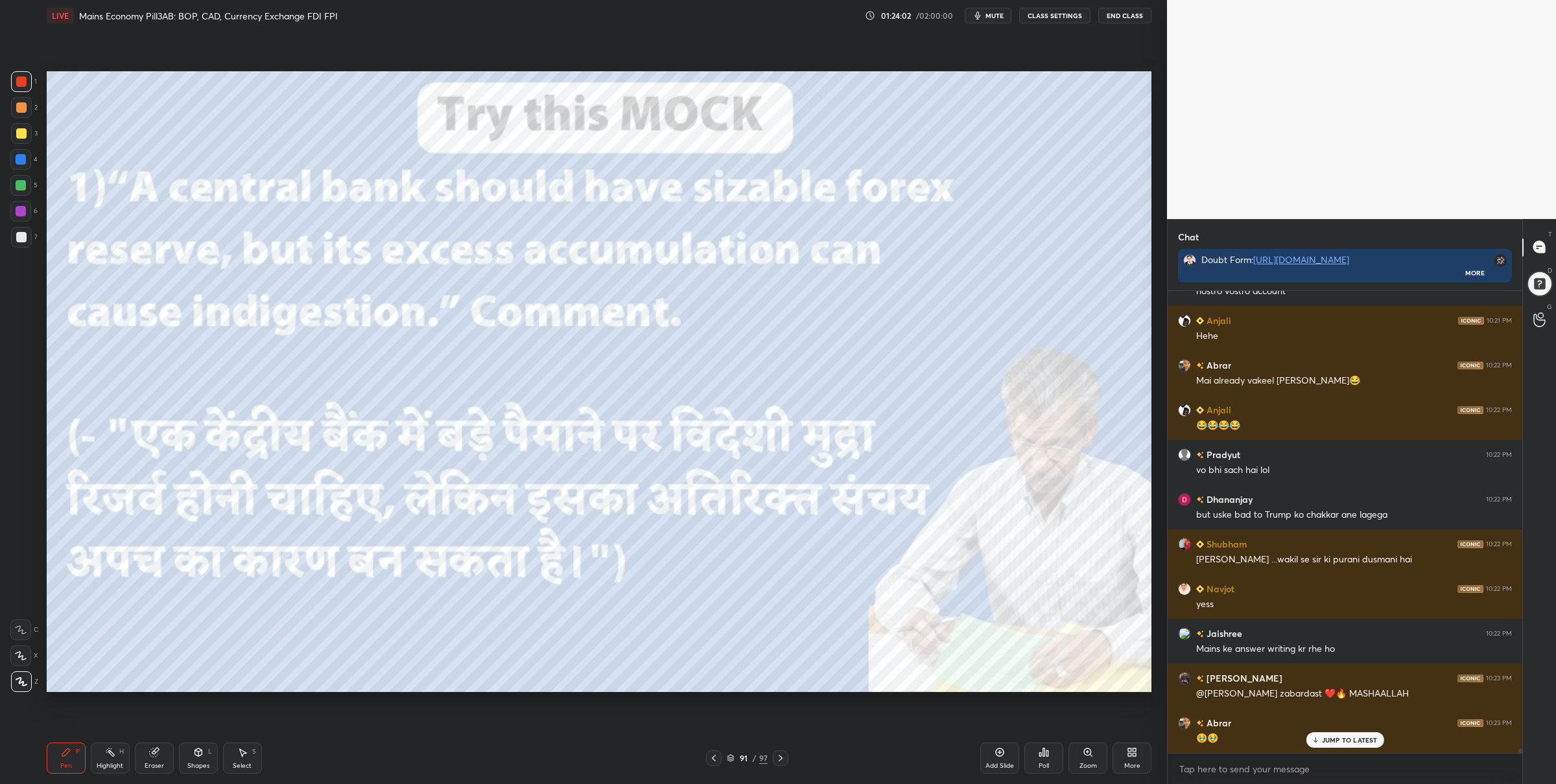
scroll to position [48064, 0]
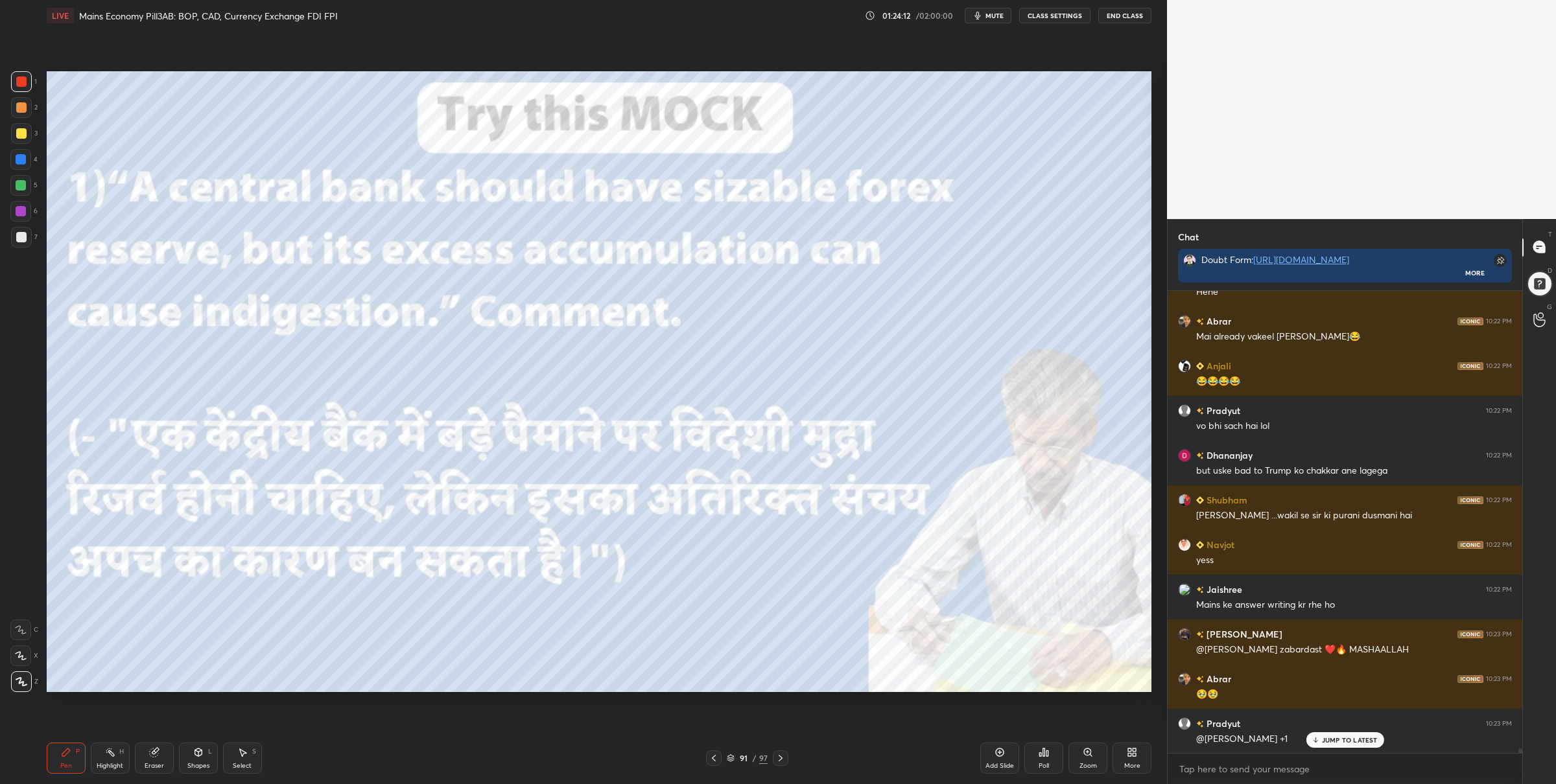
click at [731, 758] on icon at bounding box center [731, 758] width 8 height 8
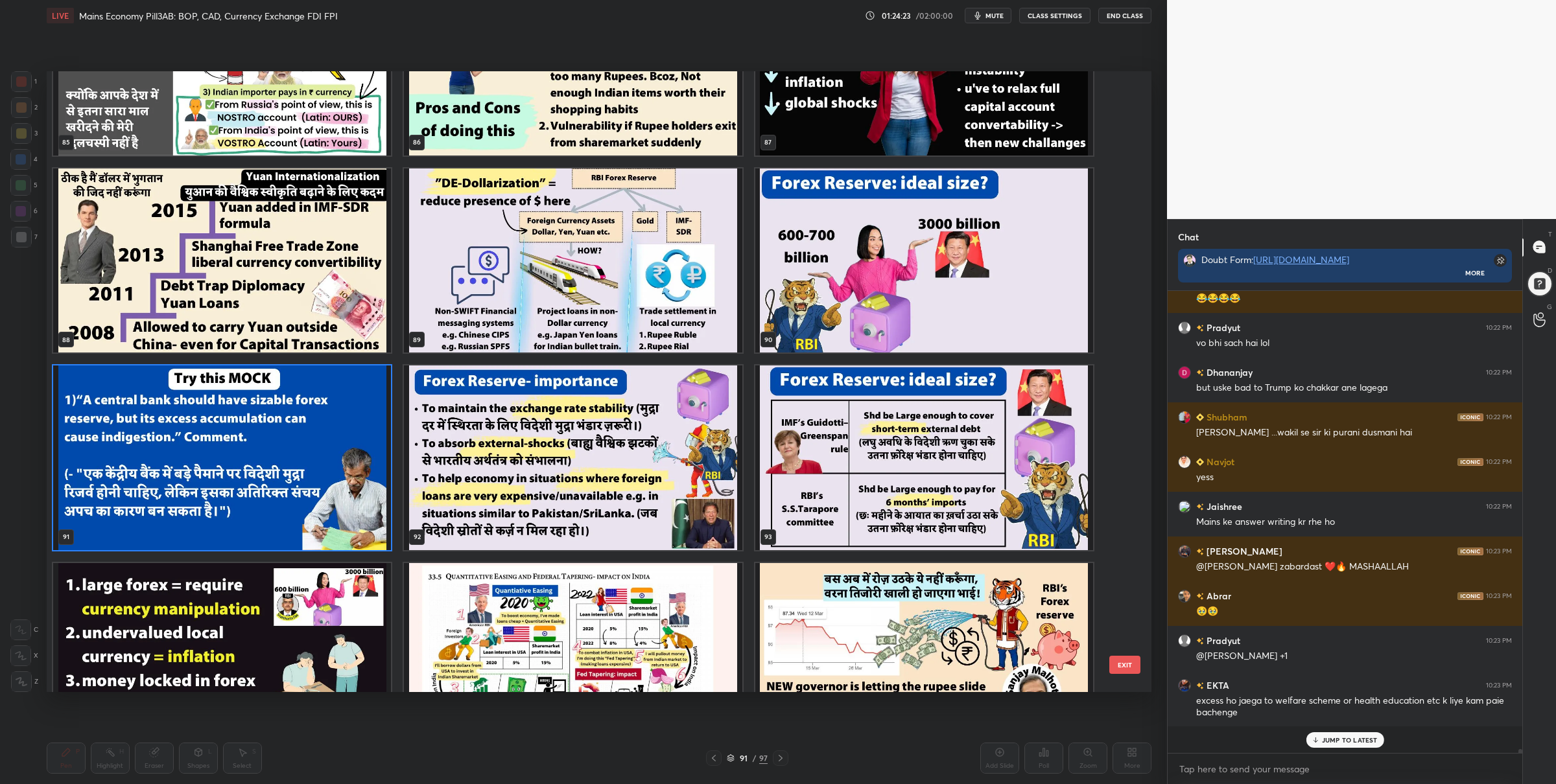
scroll to position [48120, 0]
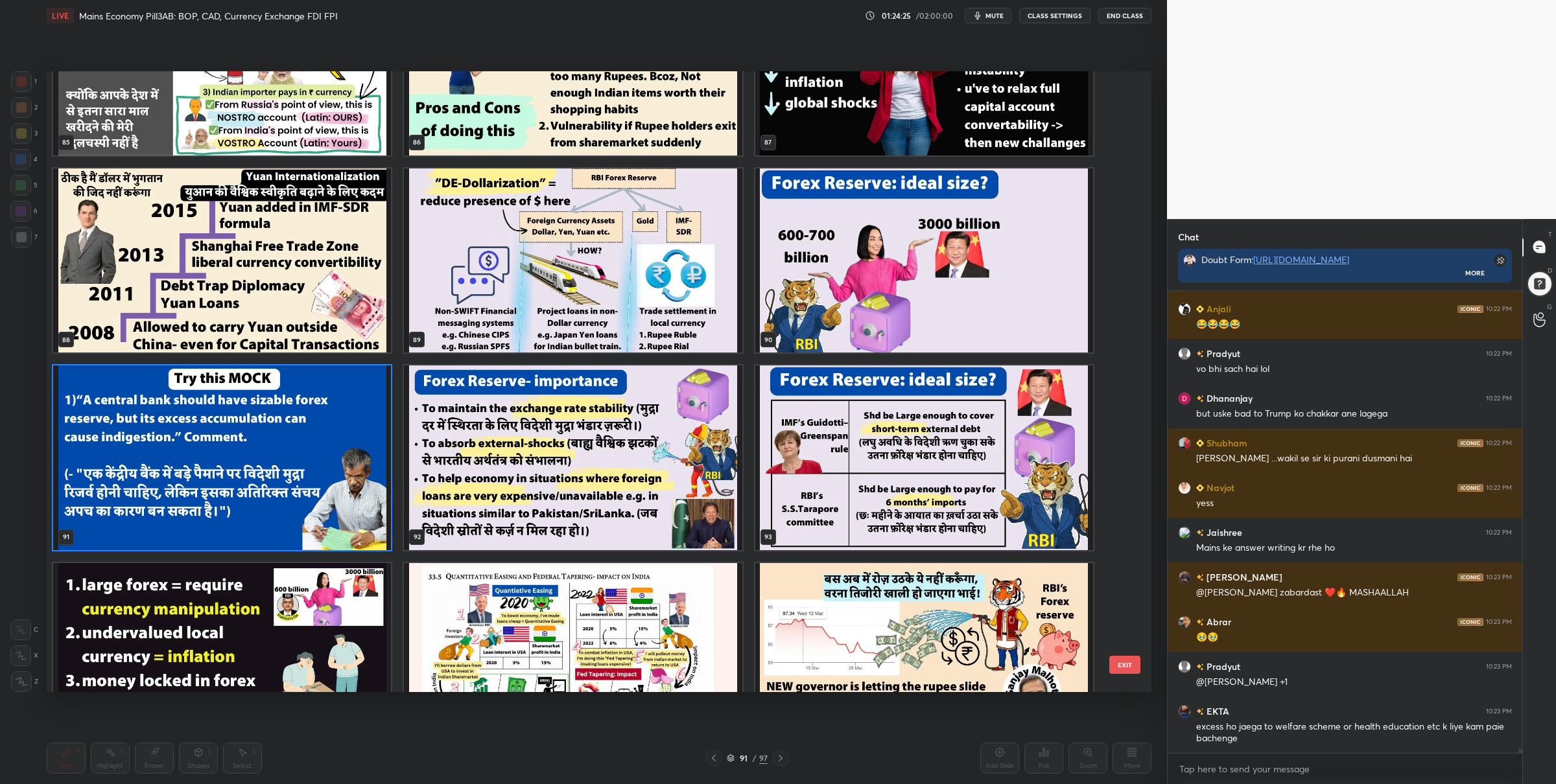
click at [553, 401] on img "grid" at bounding box center [572, 457] width 338 height 185
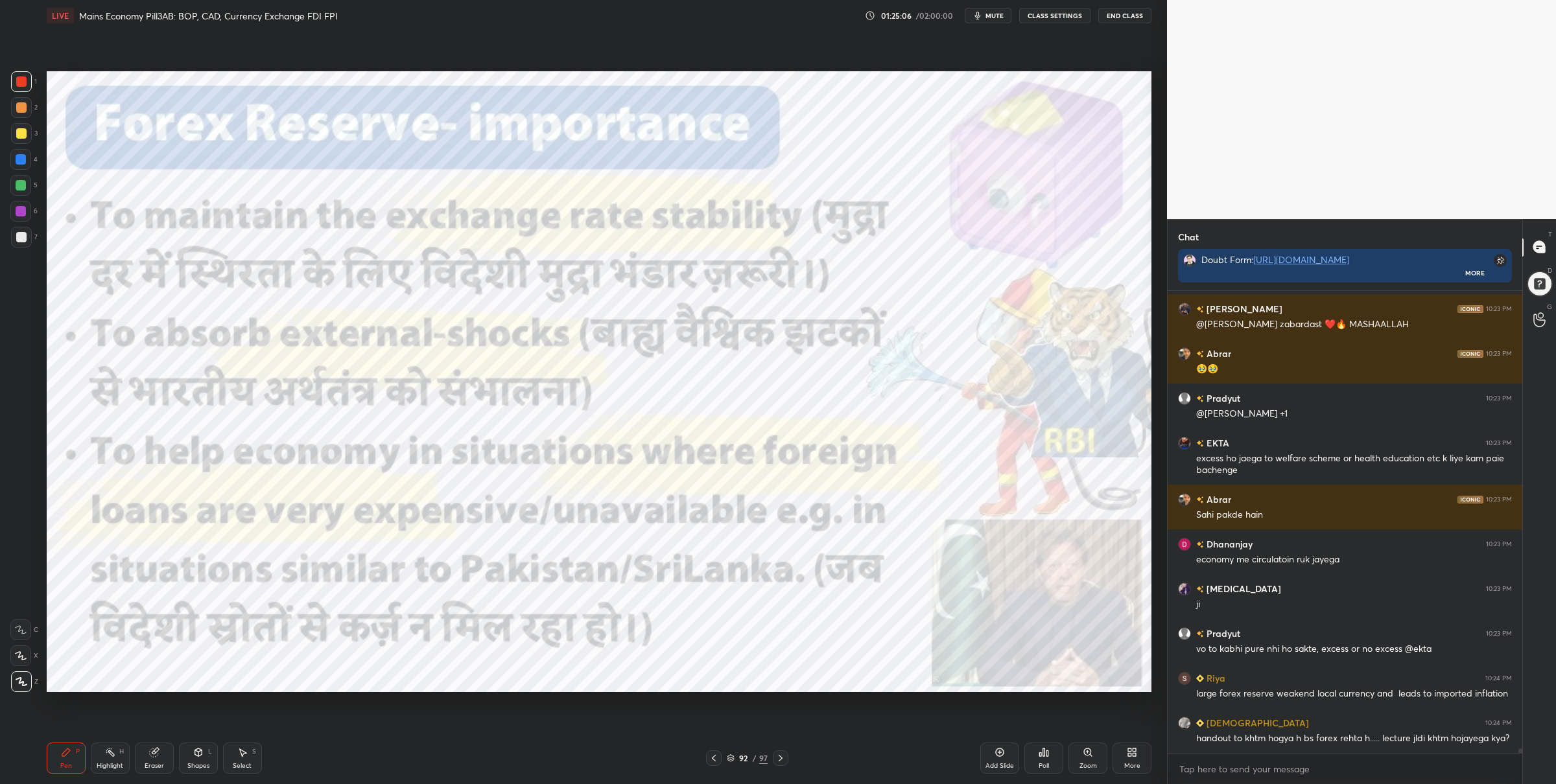
scroll to position [48433, 0]
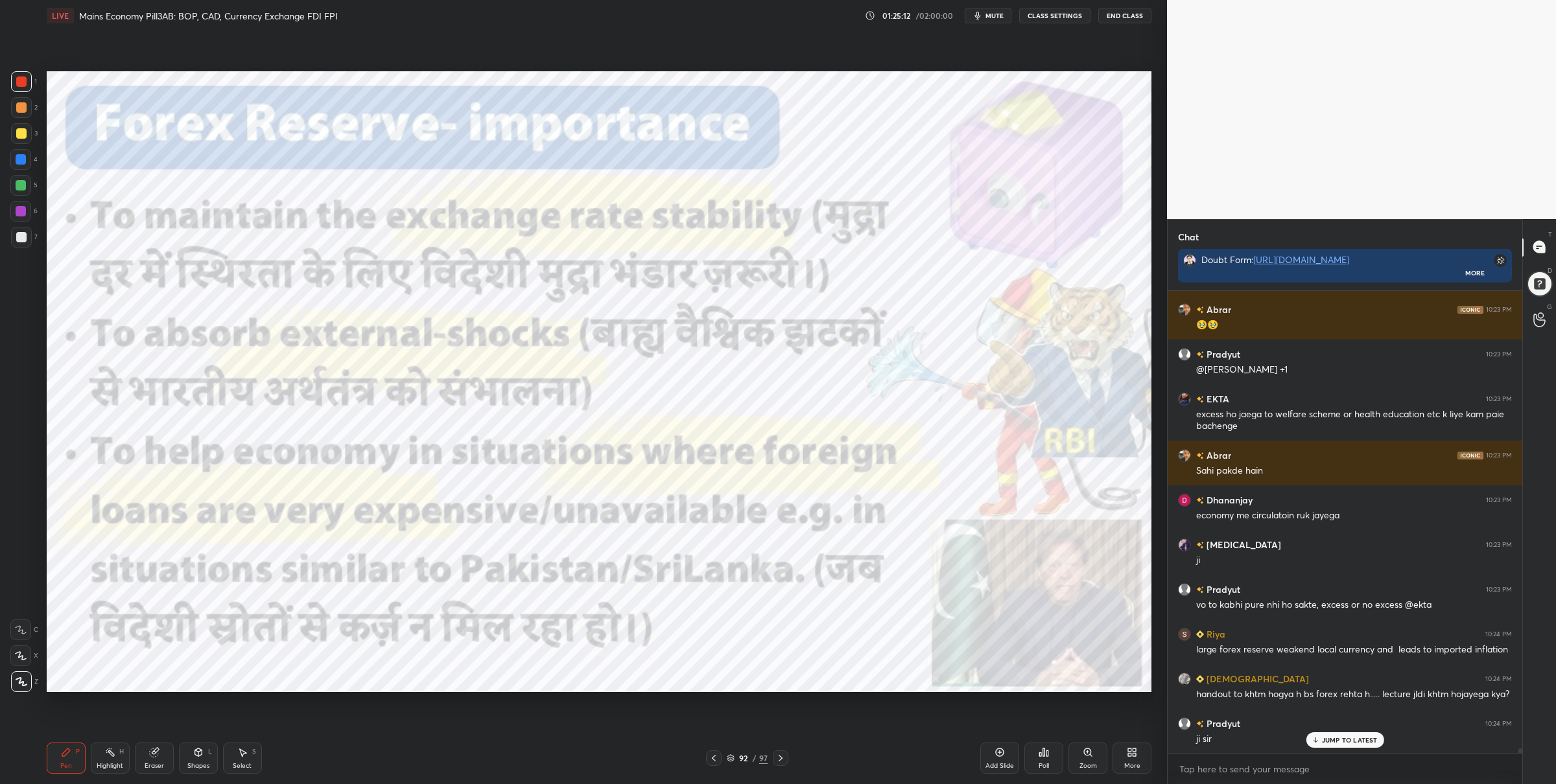
drag, startPoint x: 22, startPoint y: 188, endPoint x: 46, endPoint y: 193, distance: 24.5
click at [24, 188] on div at bounding box center [21, 185] width 10 height 10
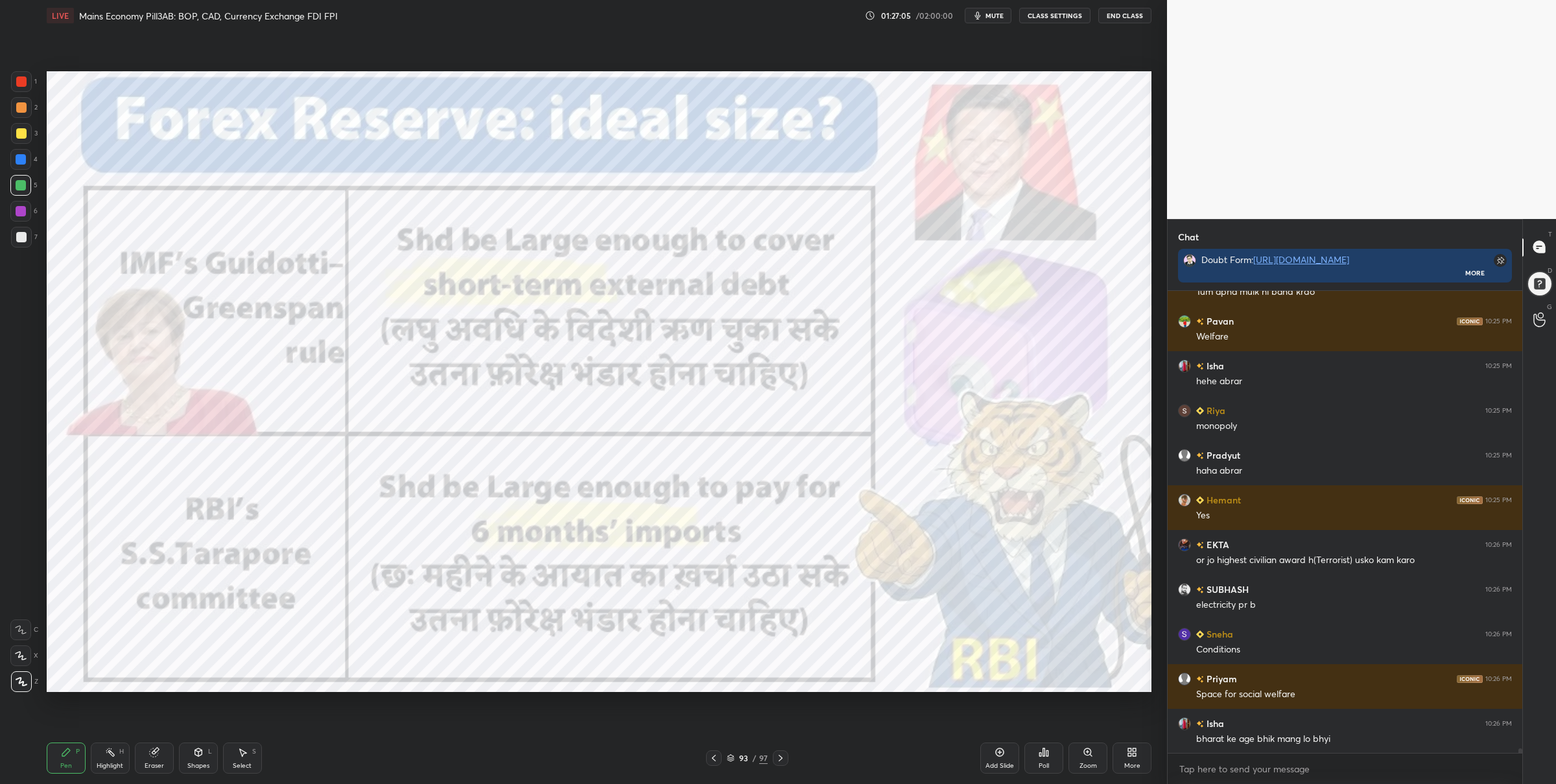
scroll to position [49641, 0]
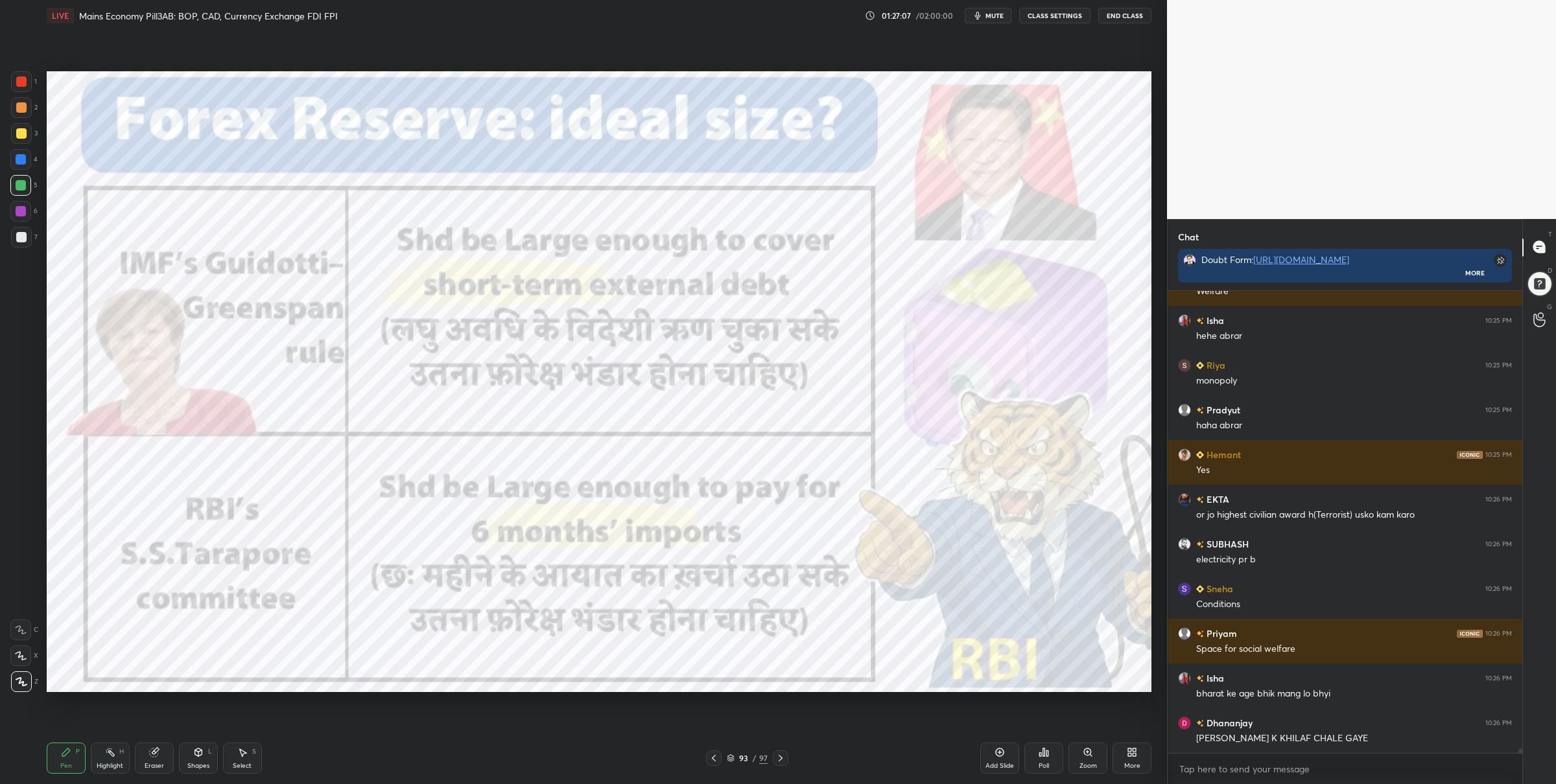
click at [35, 88] on div "1 2 3 4 5 6 7 C X Z C X Z E E Erase all H H" at bounding box center [21, 382] width 41 height 621
click at [14, 78] on div at bounding box center [21, 82] width 21 height 21
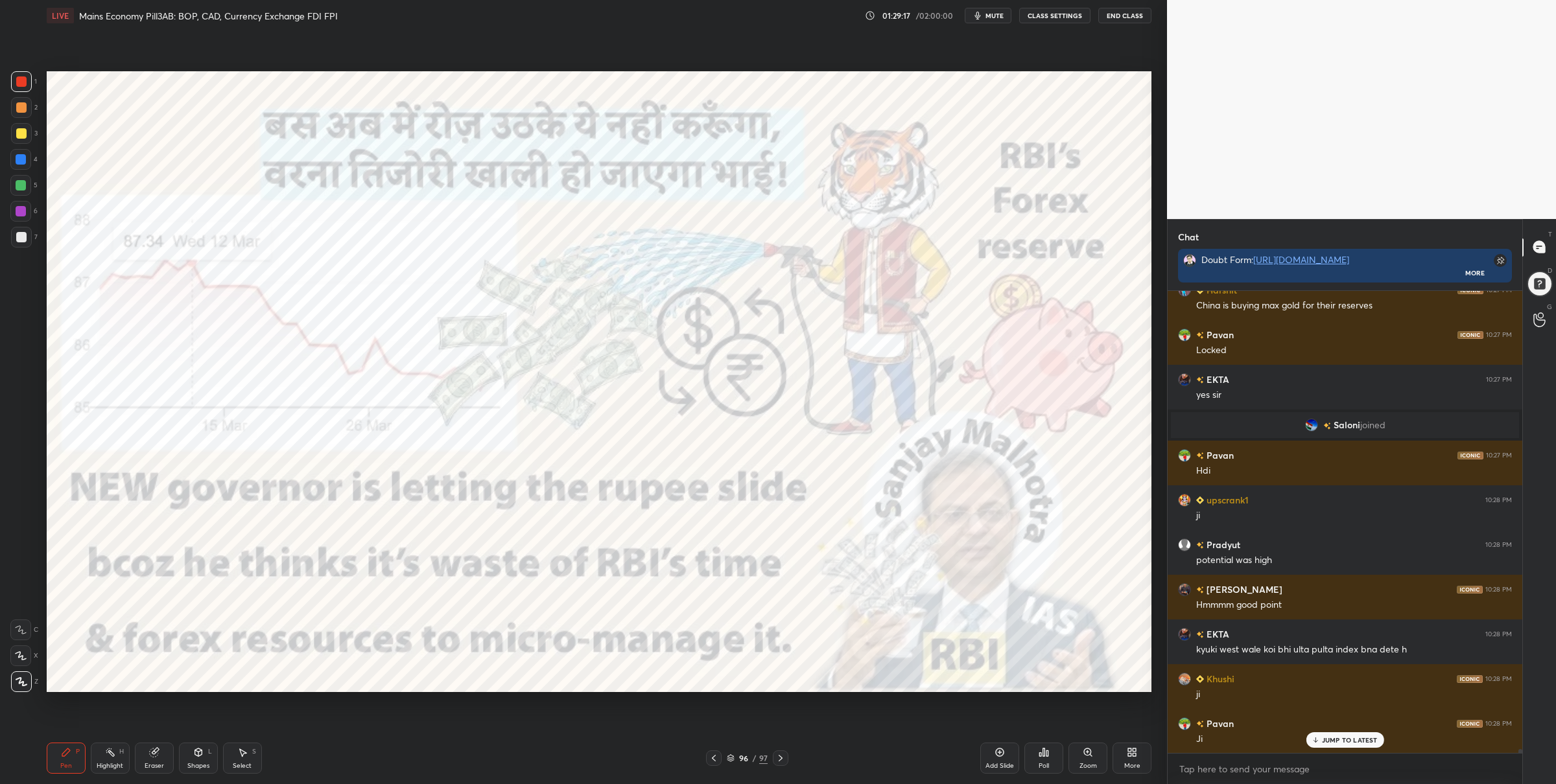
scroll to position [51044, 0]
click at [15, 188] on div at bounding box center [21, 185] width 10 height 10
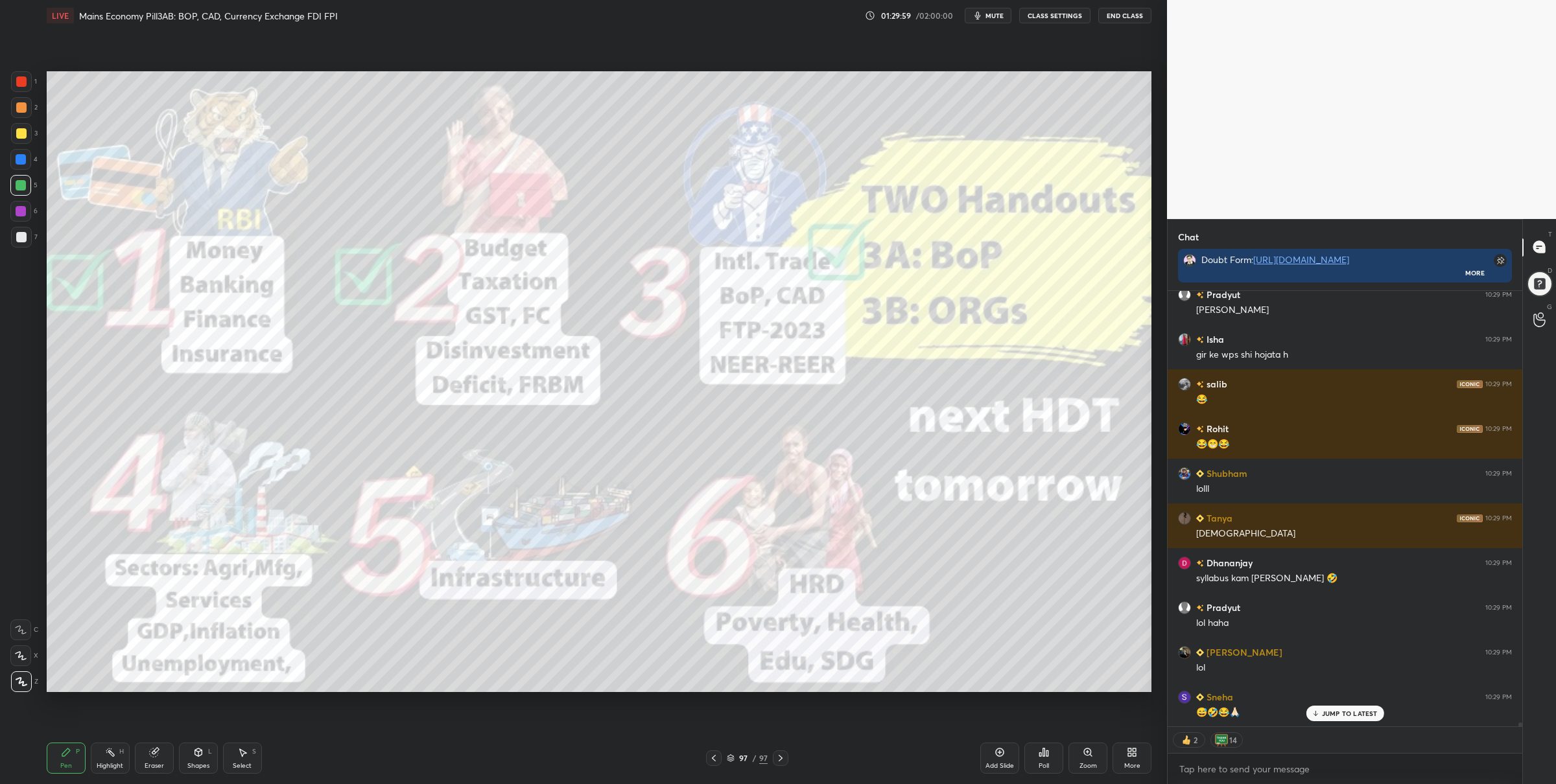
scroll to position [48933, 0]
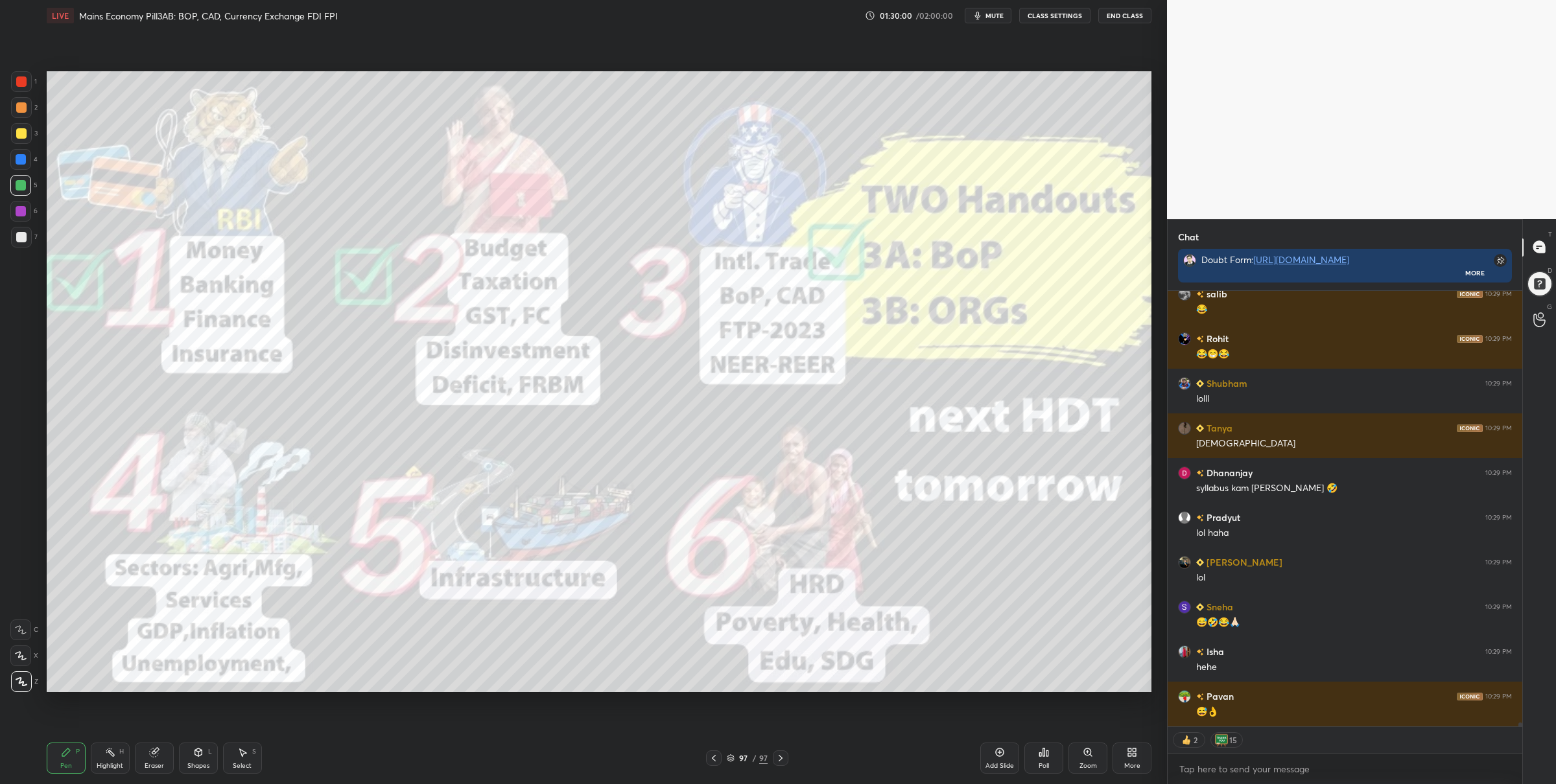
click at [41, 74] on div "1 2 3 4 5 6 7 C X Z C X Z E E Erase all H H LIVE Mains Economy Pill3AB: BOP, CA…" at bounding box center [578, 392] width 1157 height 784
drag, startPoint x: 17, startPoint y: 85, endPoint x: 35, endPoint y: 82, distance: 18.2
click at [17, 85] on div at bounding box center [21, 82] width 10 height 10
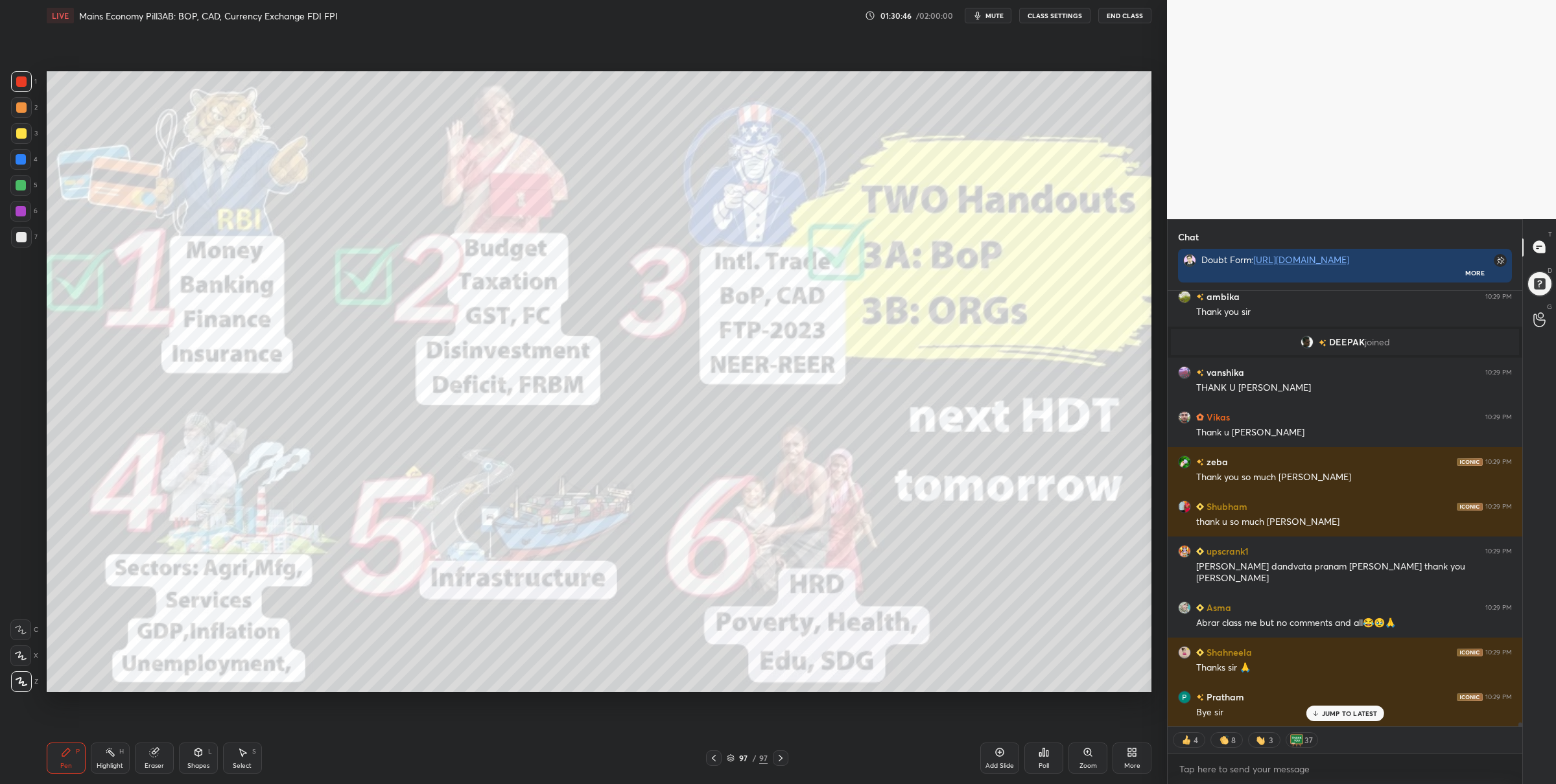
click at [734, 759] on div "97 / 97" at bounding box center [747, 758] width 41 height 12
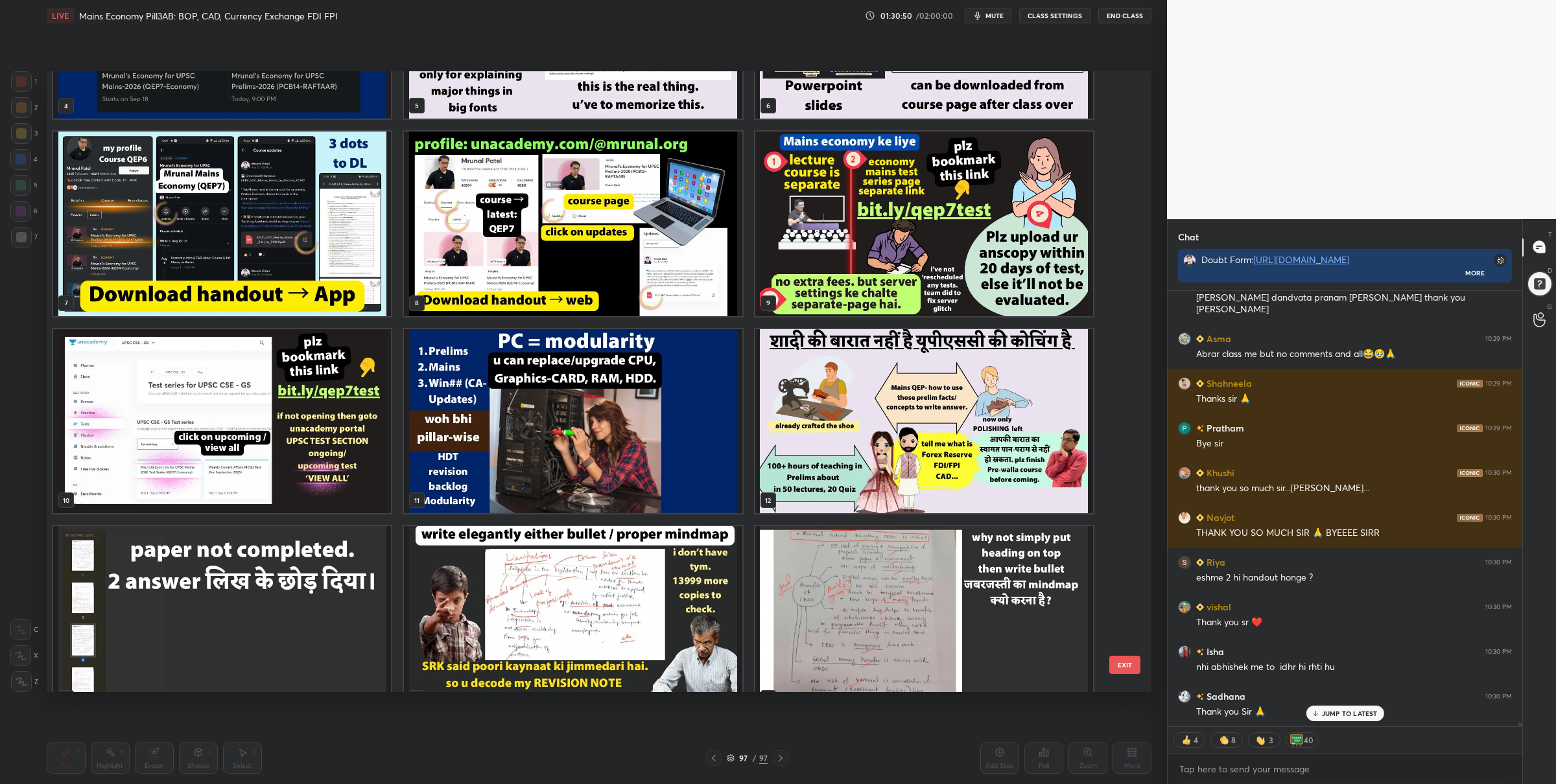
click at [918, 212] on img "grid" at bounding box center [924, 224] width 338 height 185
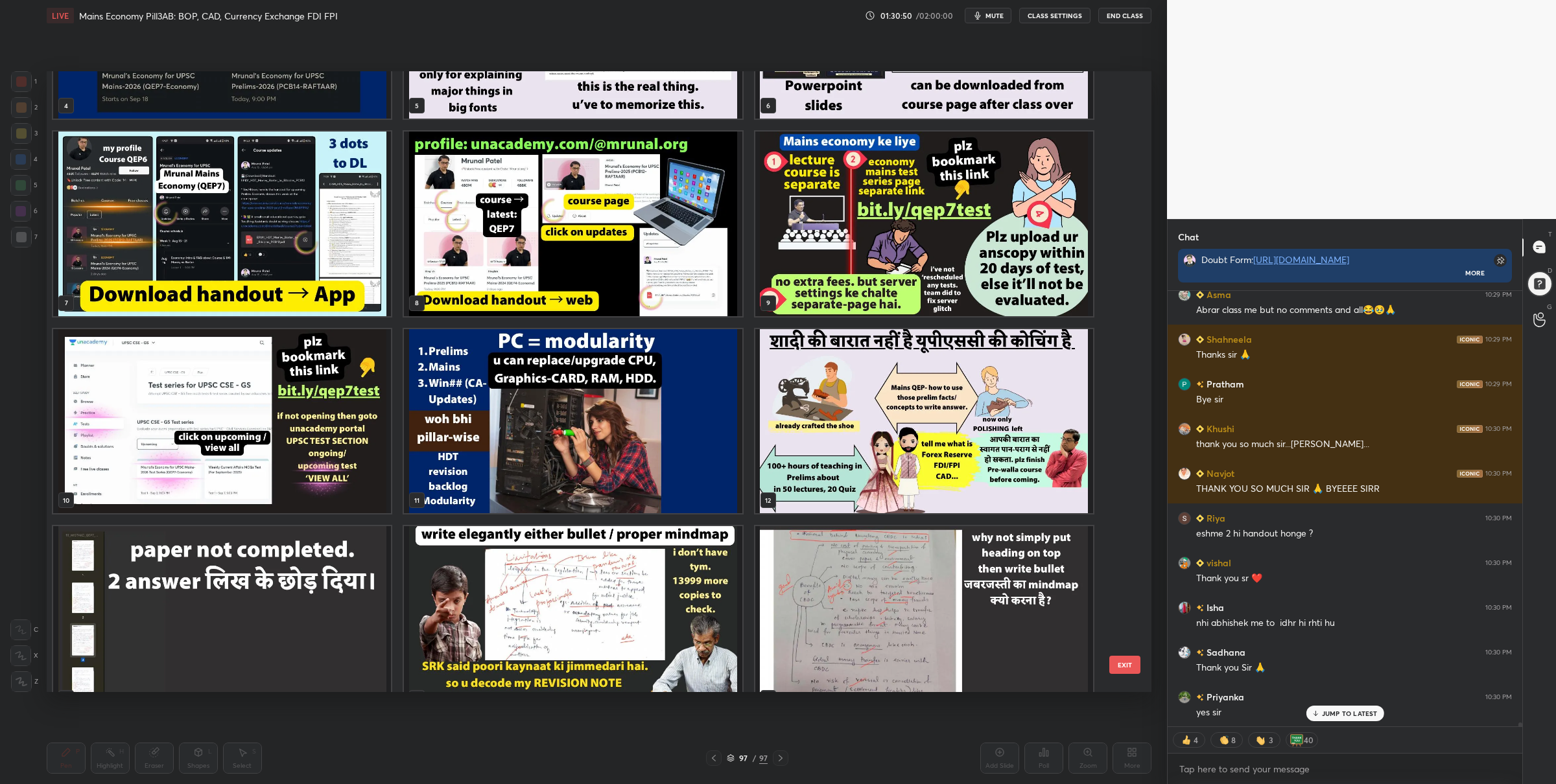
click at [918, 211] on img "grid" at bounding box center [924, 224] width 338 height 185
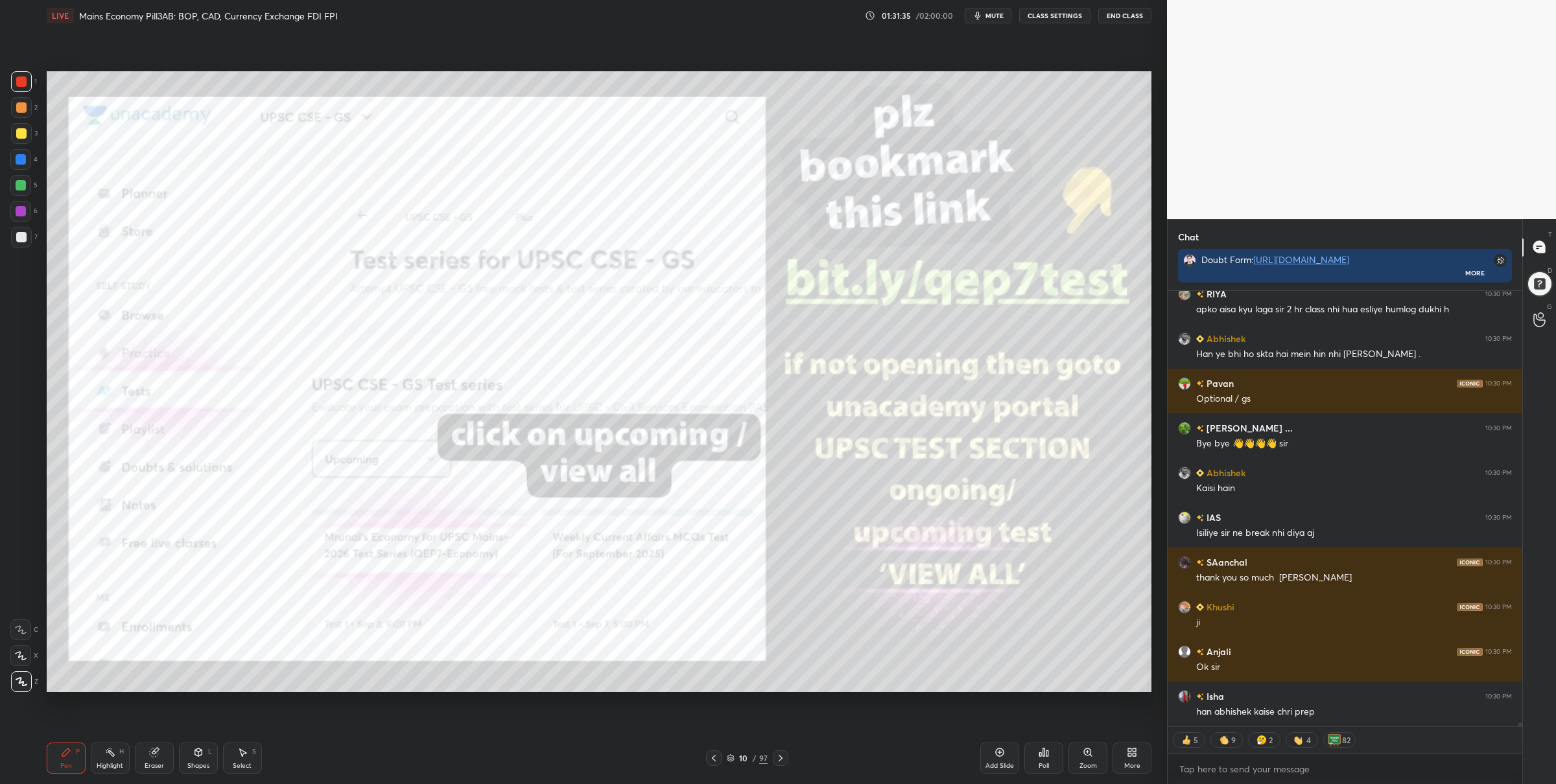
click at [728, 761] on icon at bounding box center [731, 758] width 8 height 8
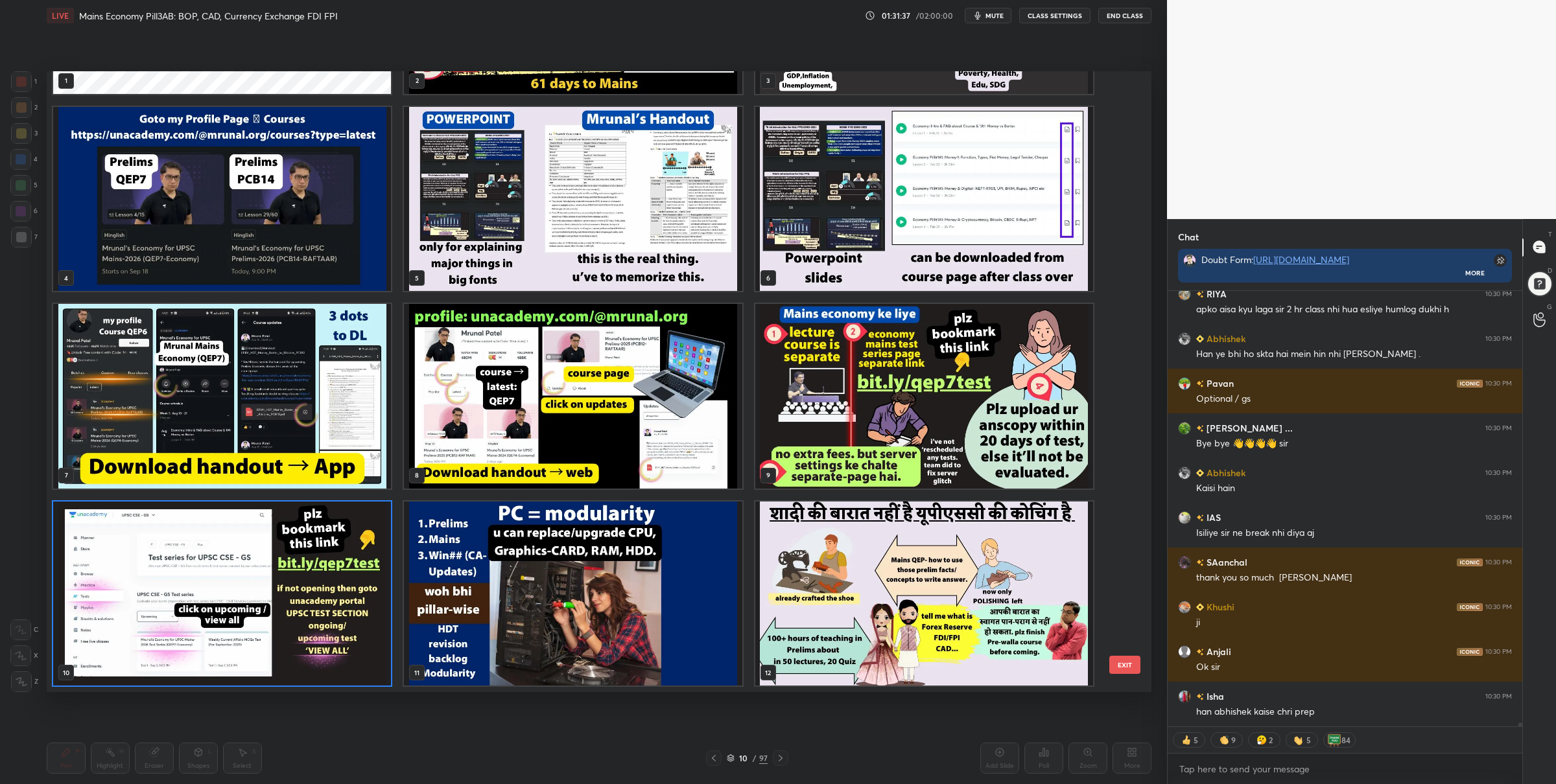
click at [378, 592] on img "grid" at bounding box center [221, 593] width 338 height 185
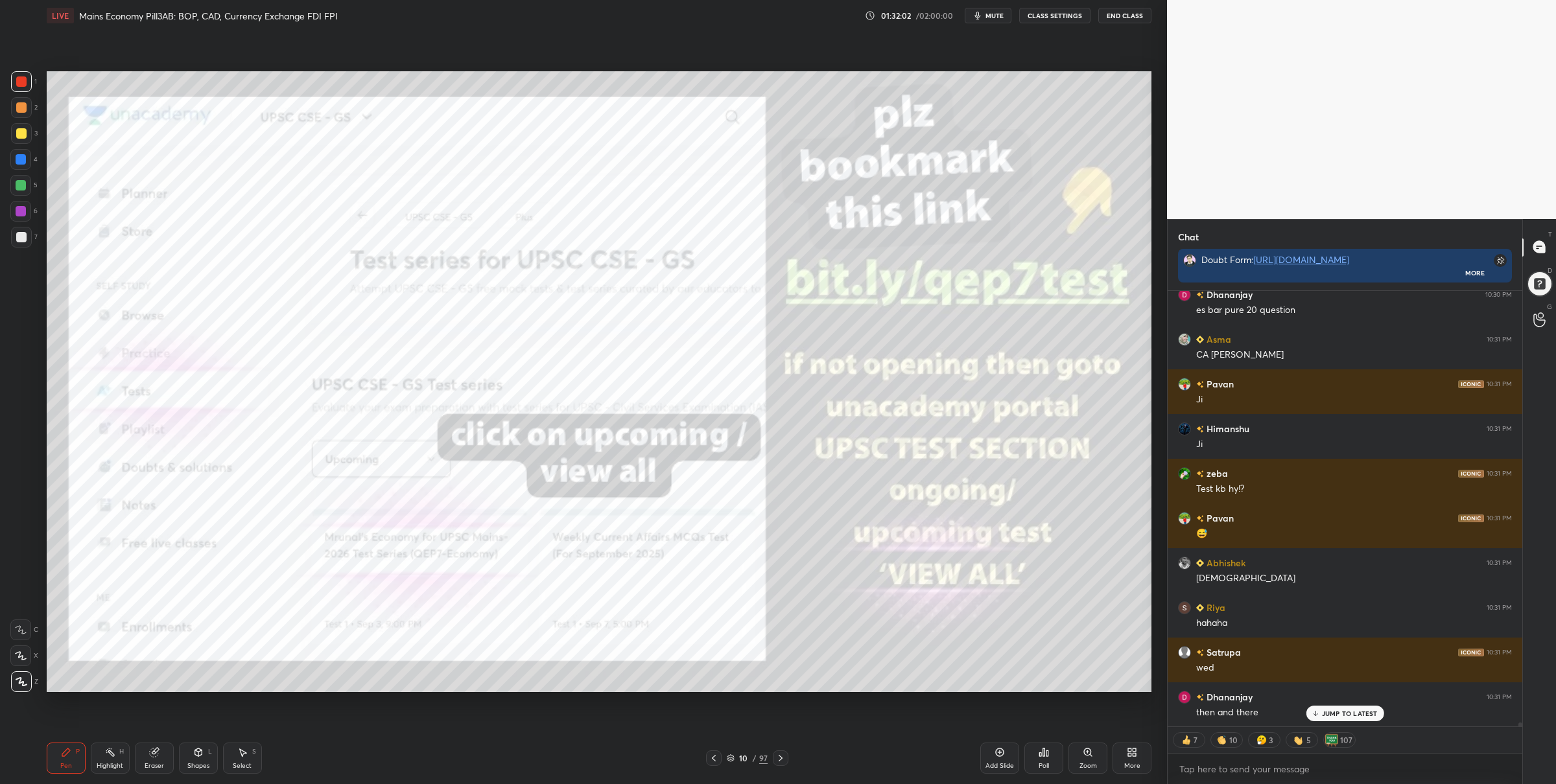
scroll to position [52852, 0]
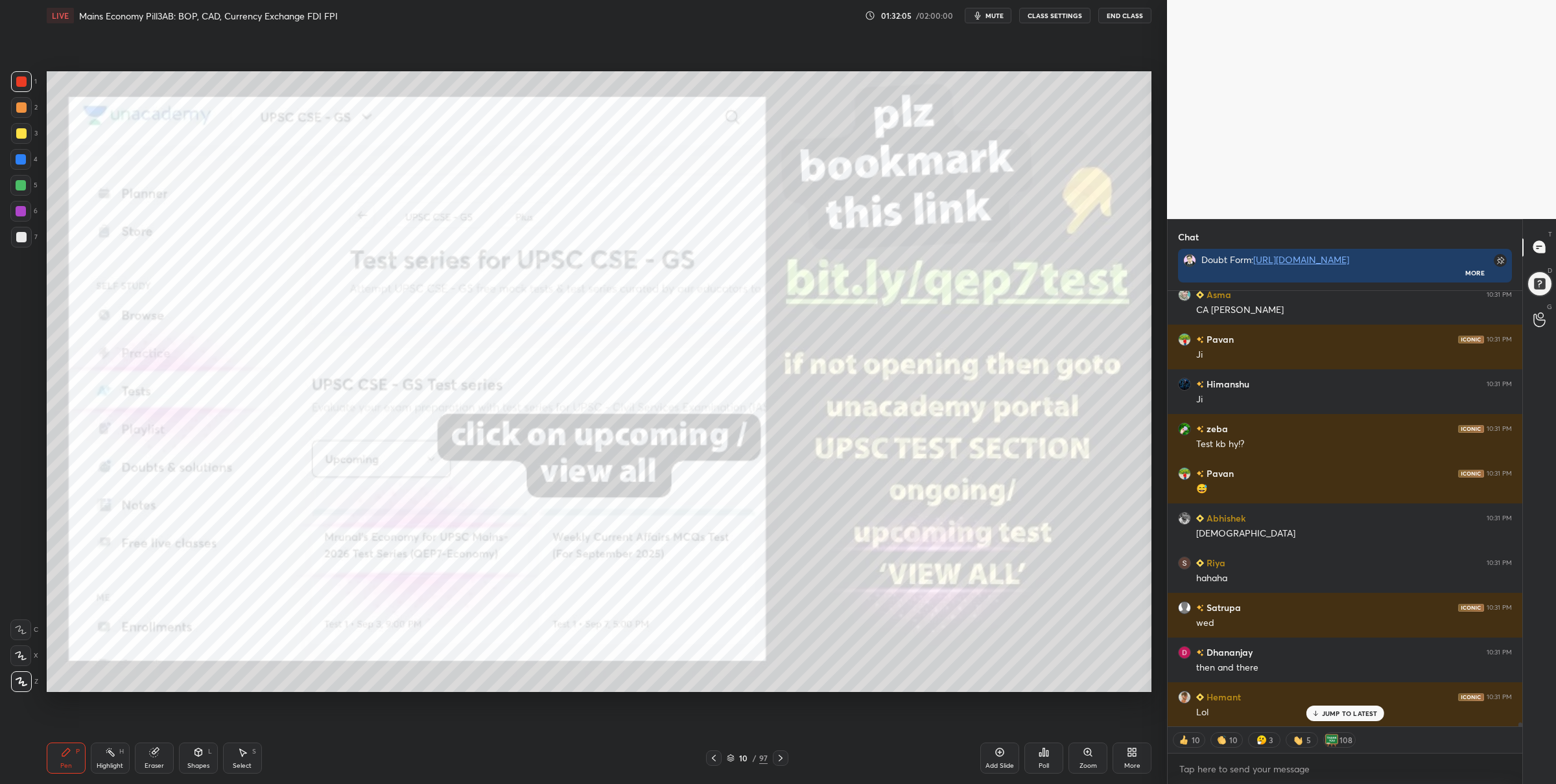
click at [735, 759] on div "10 / 97" at bounding box center [747, 758] width 41 height 12
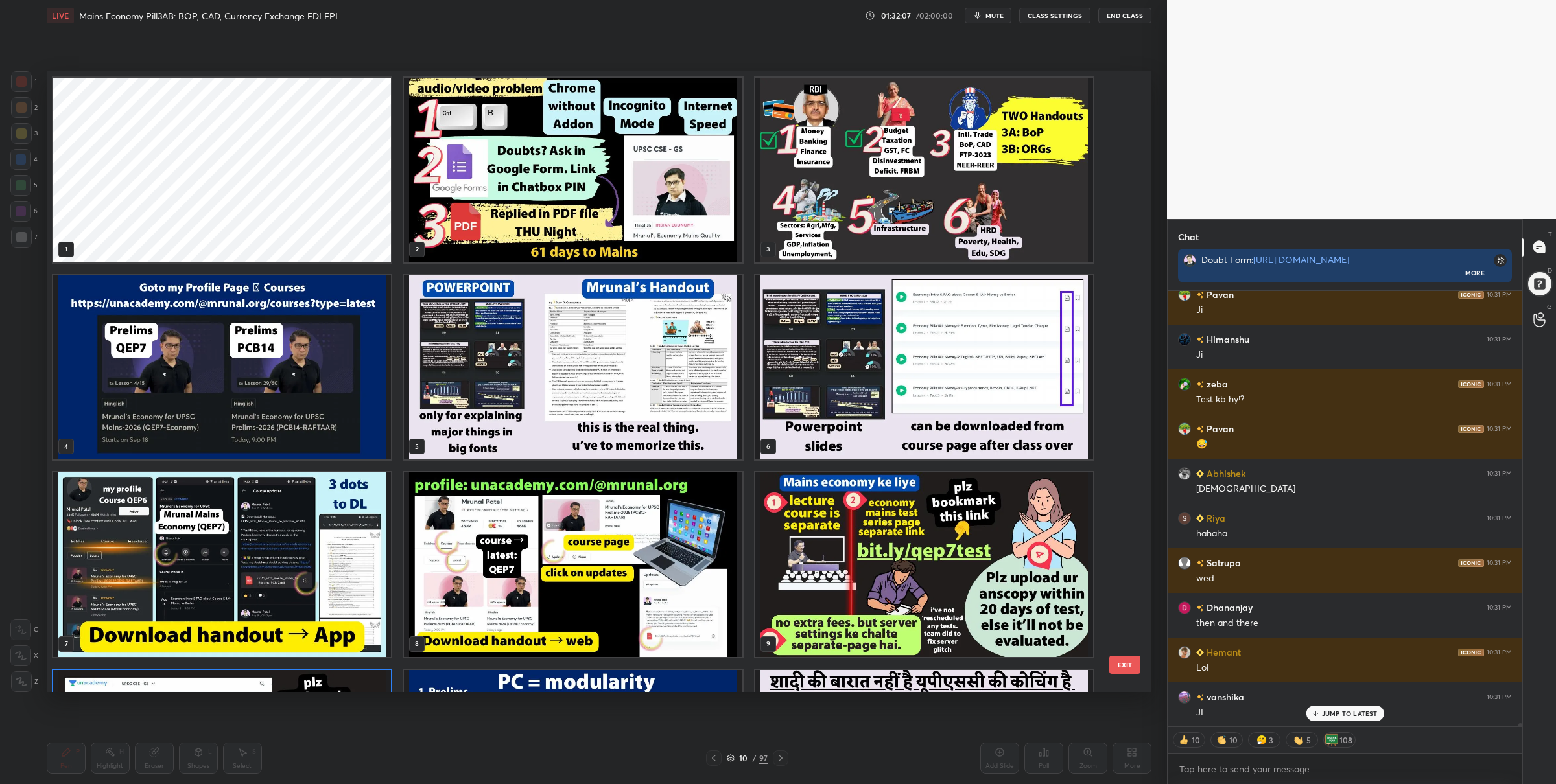
scroll to position [52942, 0]
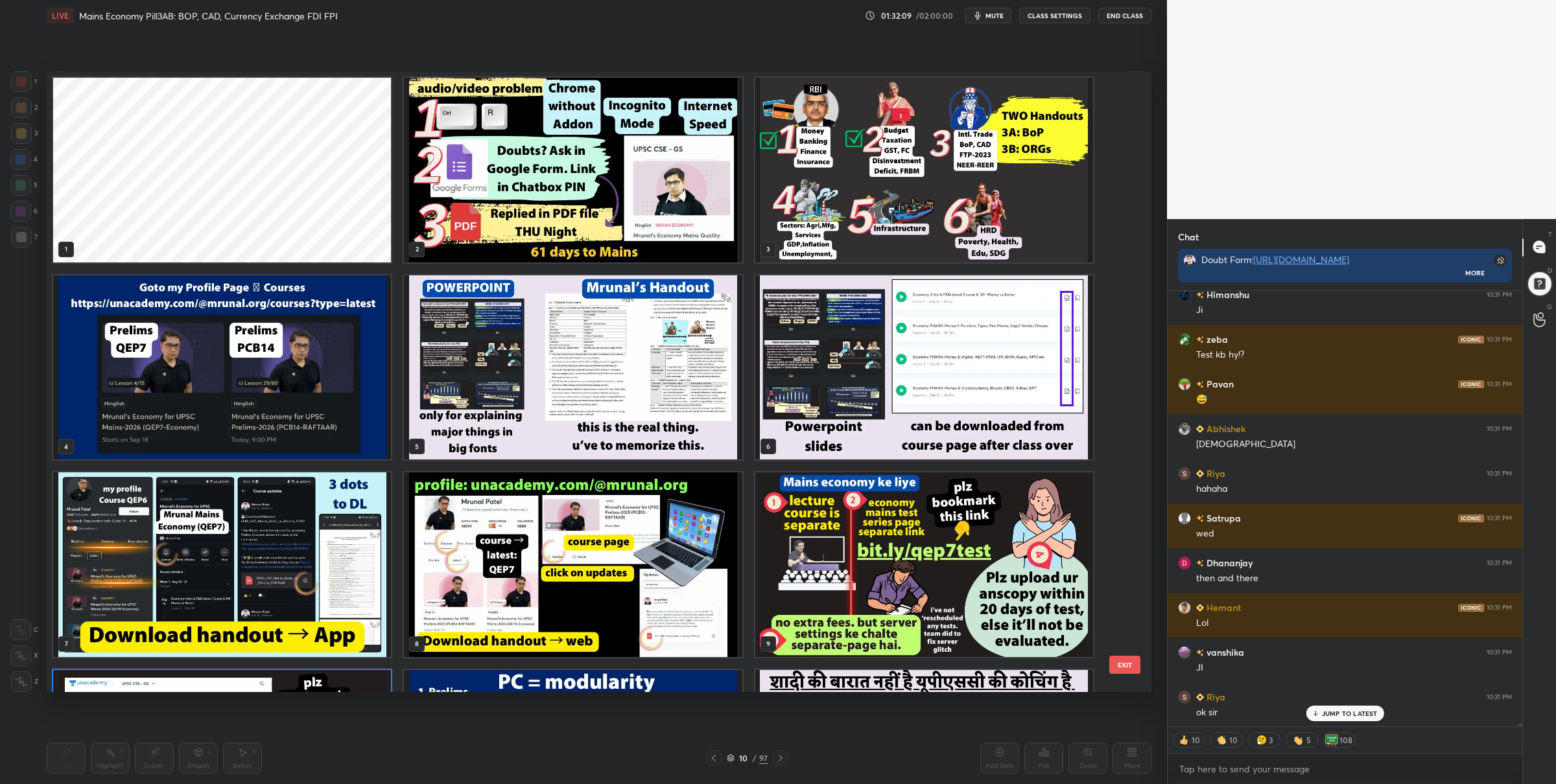
click at [652, 168] on img "grid" at bounding box center [572, 170] width 338 height 185
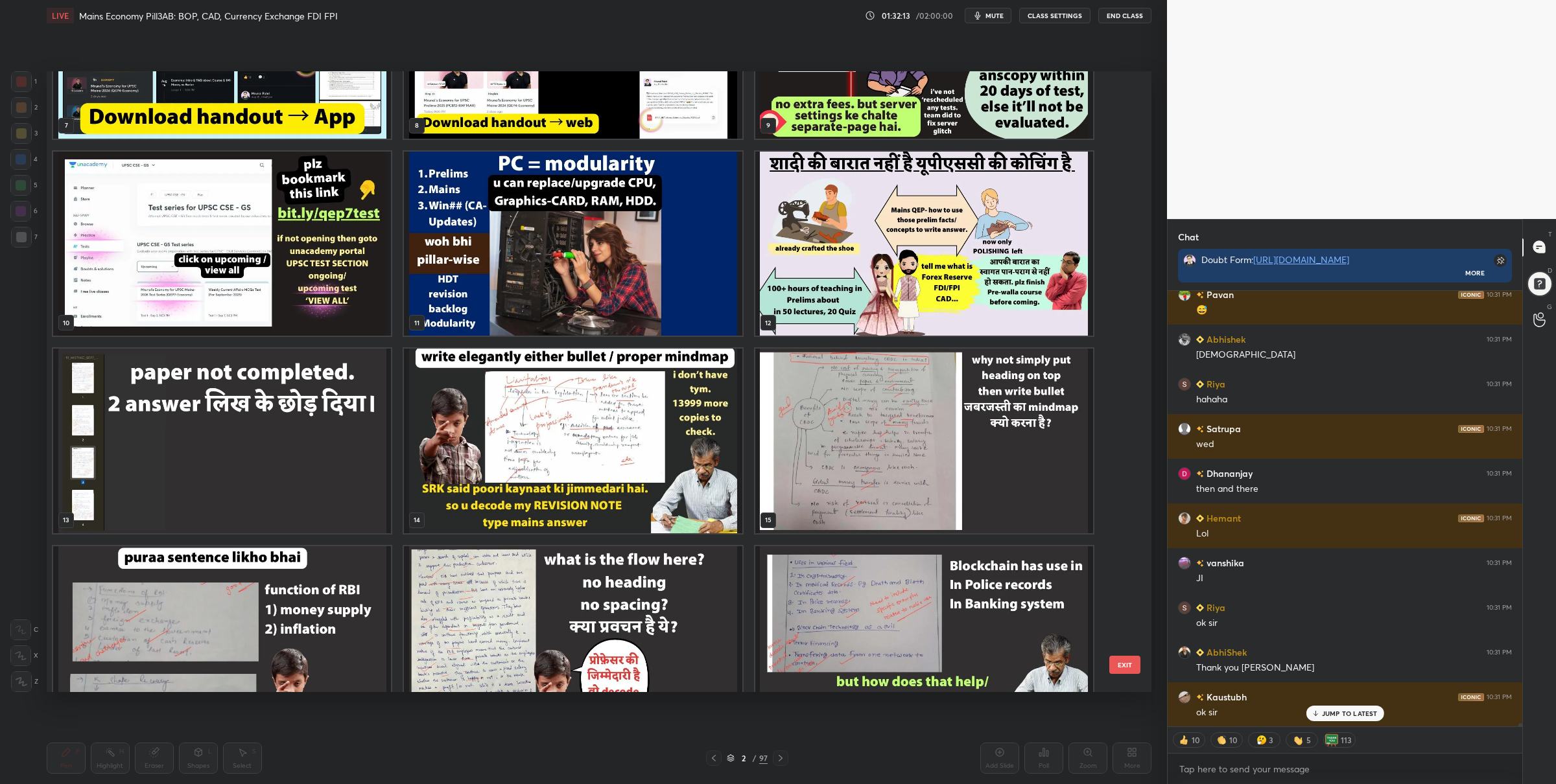
click at [335, 432] on img "grid" at bounding box center [221, 441] width 338 height 185
click at [335, 431] on img "grid" at bounding box center [221, 441] width 338 height 185
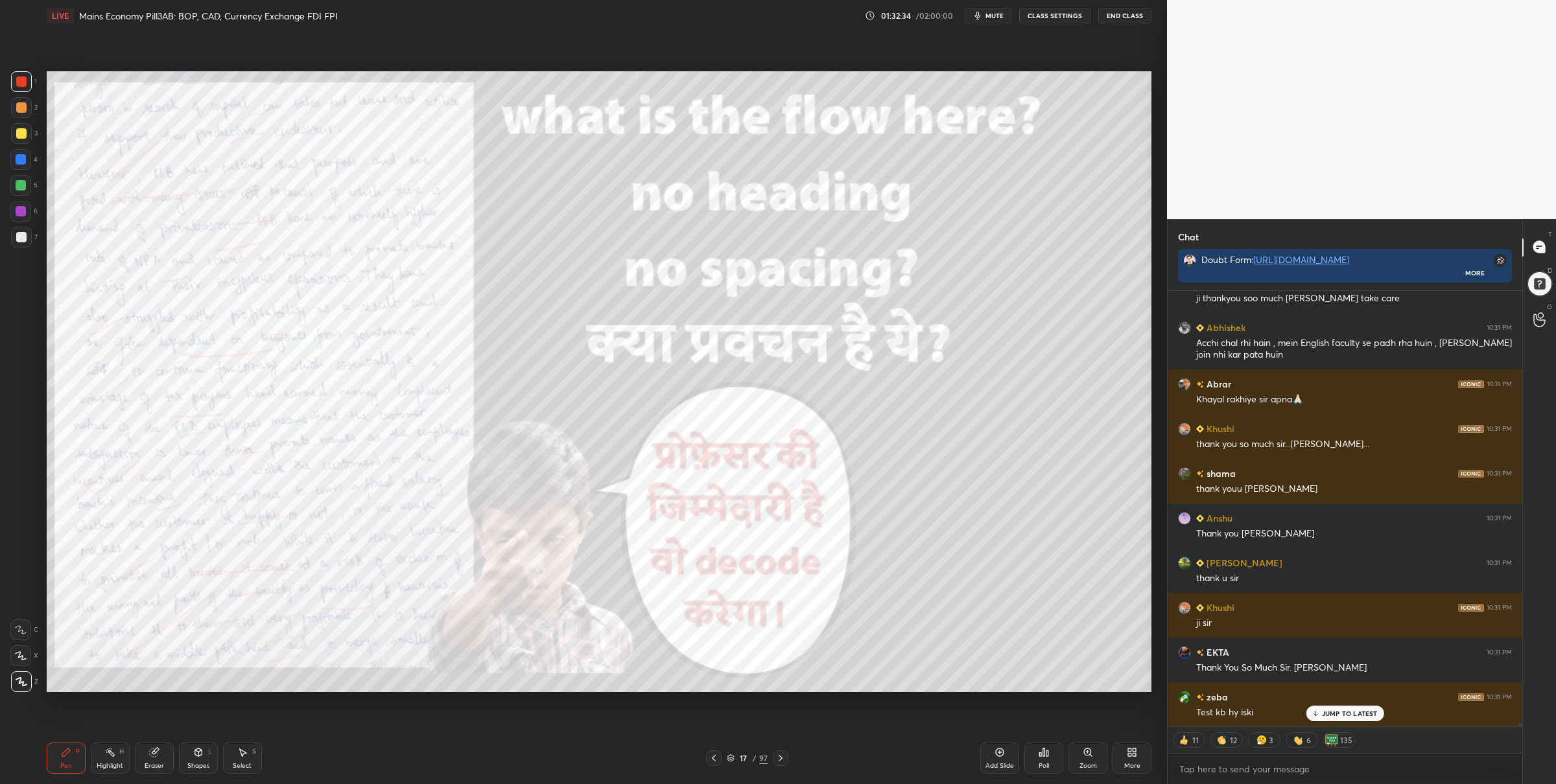
click at [779, 758] on icon at bounding box center [781, 758] width 10 height 10
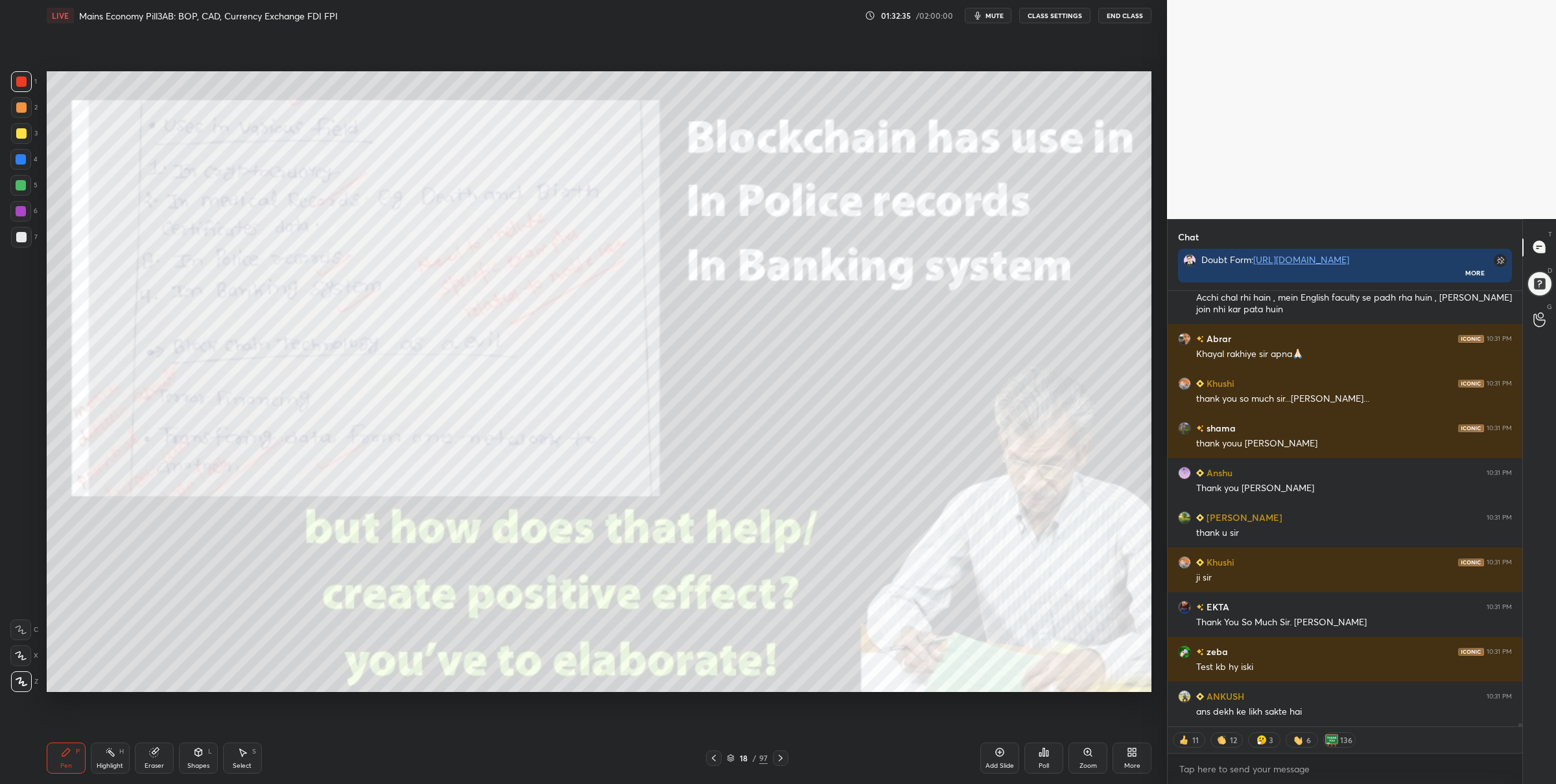
click at [786, 759] on div at bounding box center [780, 758] width 15 height 15
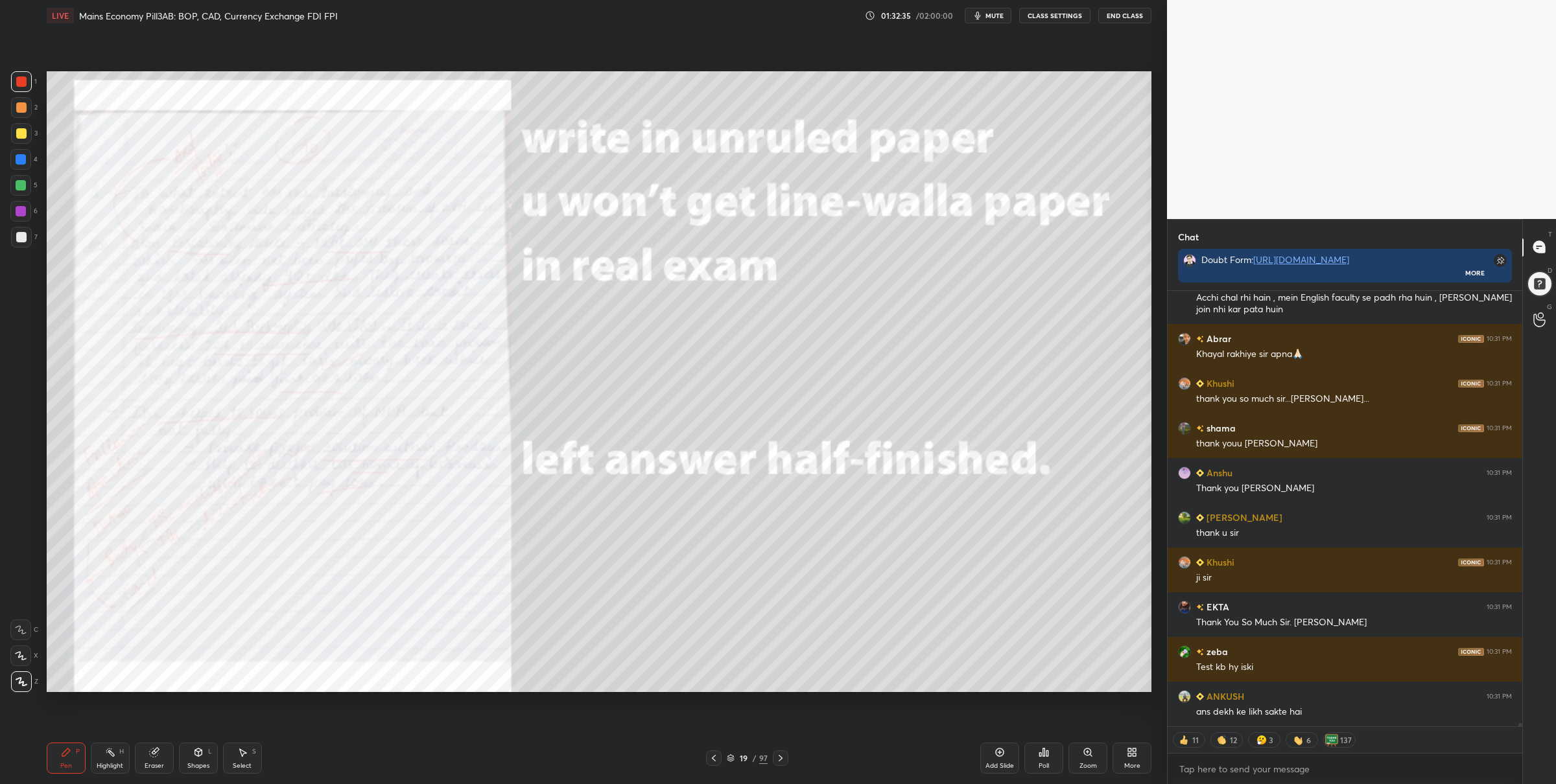
click at [786, 755] on div at bounding box center [780, 758] width 15 height 15
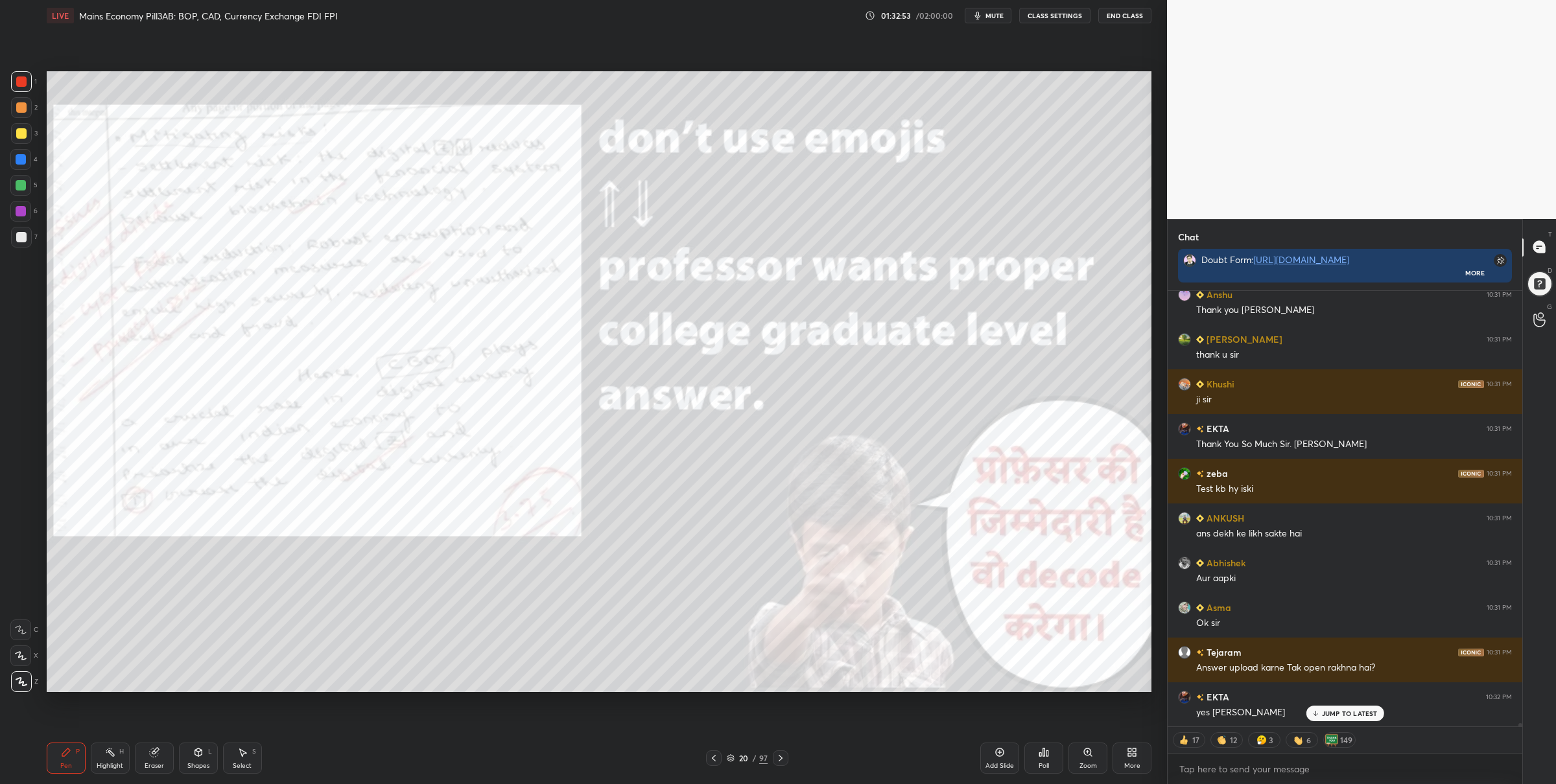
click at [1121, 16] on button "End Class" at bounding box center [1125, 15] width 53 height 15
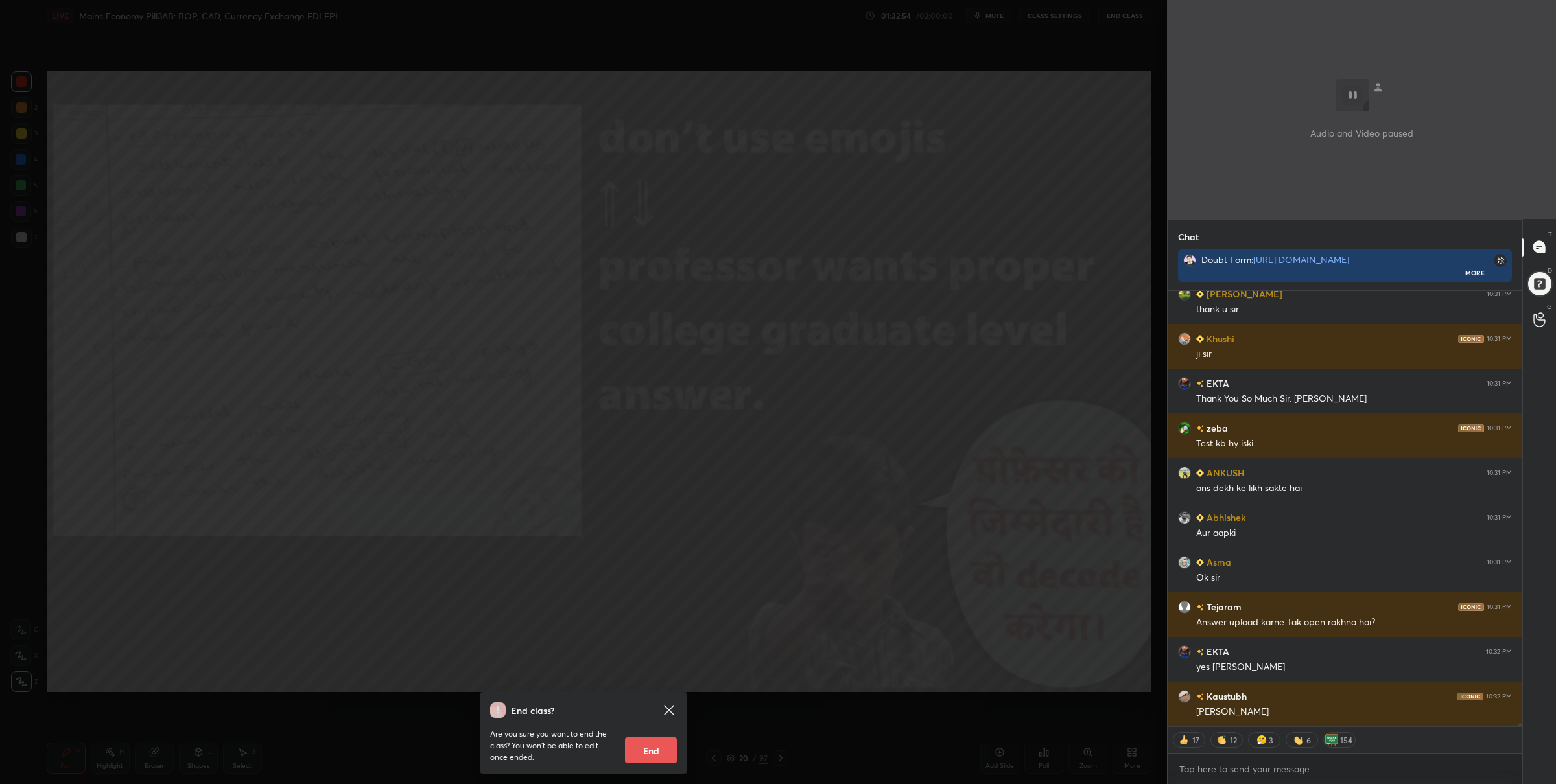
click at [654, 744] on button "End" at bounding box center [650, 750] width 51 height 26
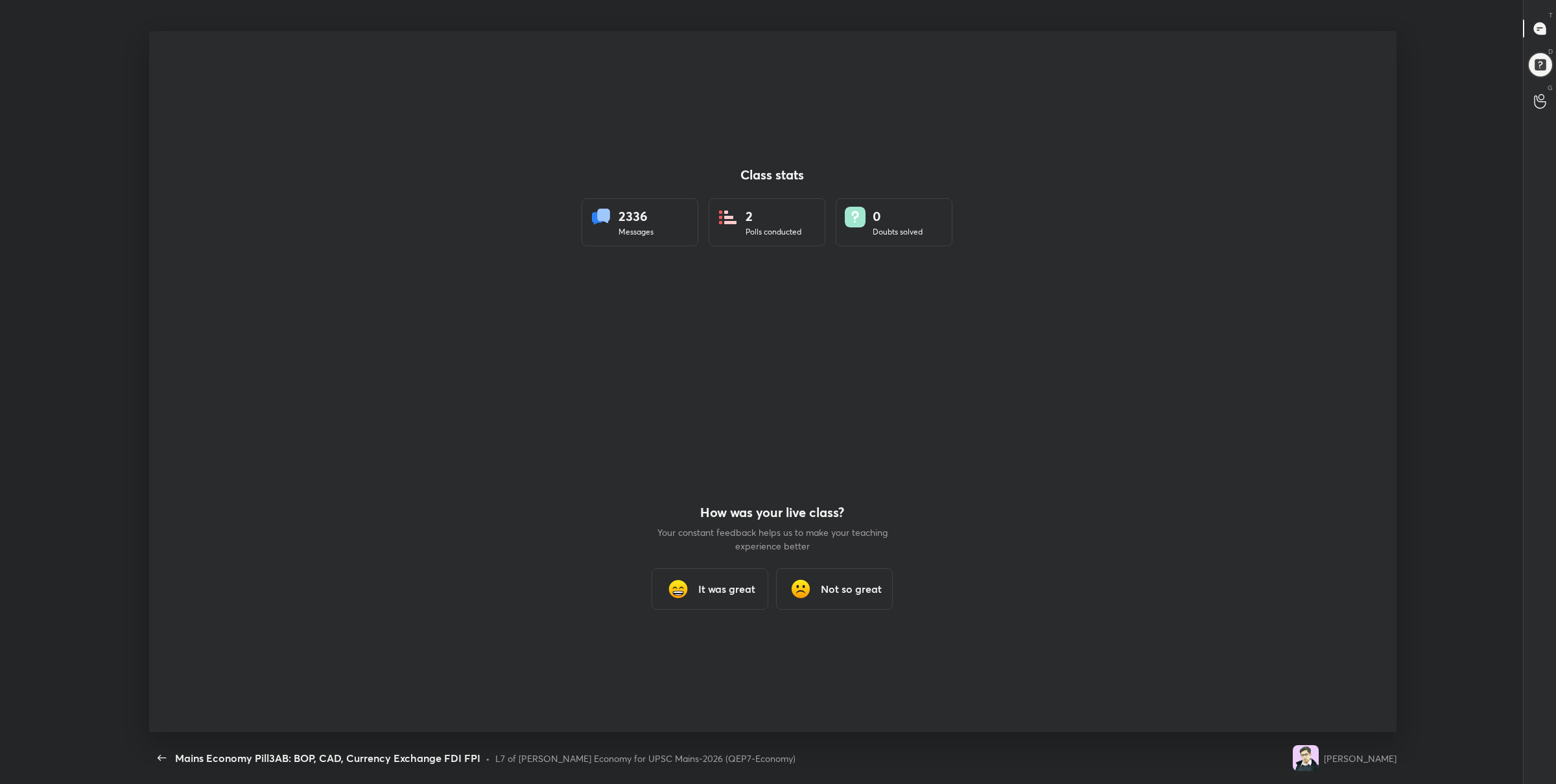
type textarea "x"
